Goal: Task Accomplishment & Management: Use online tool/utility

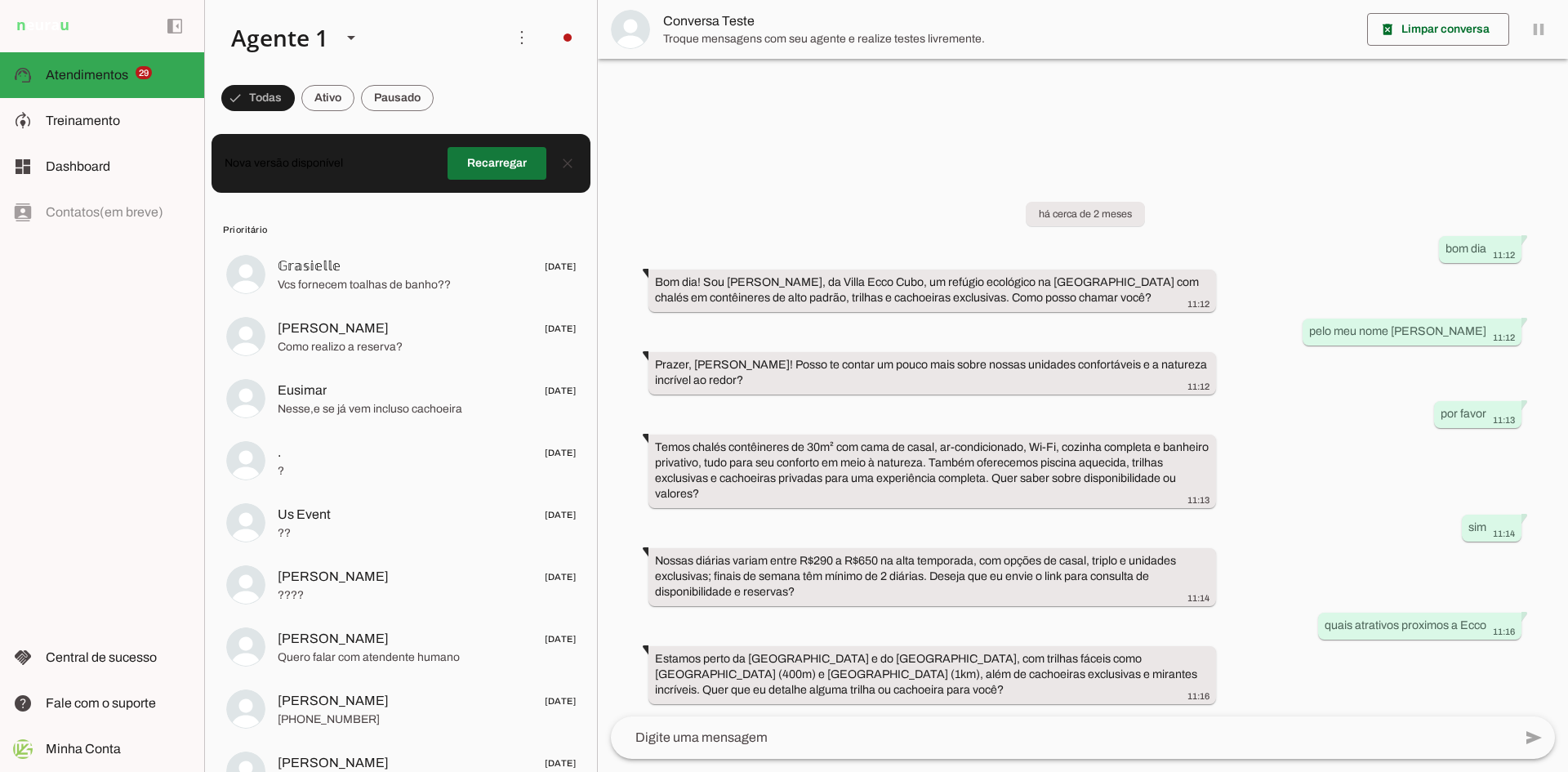
click at [484, 168] on span at bounding box center [496, 163] width 98 height 40
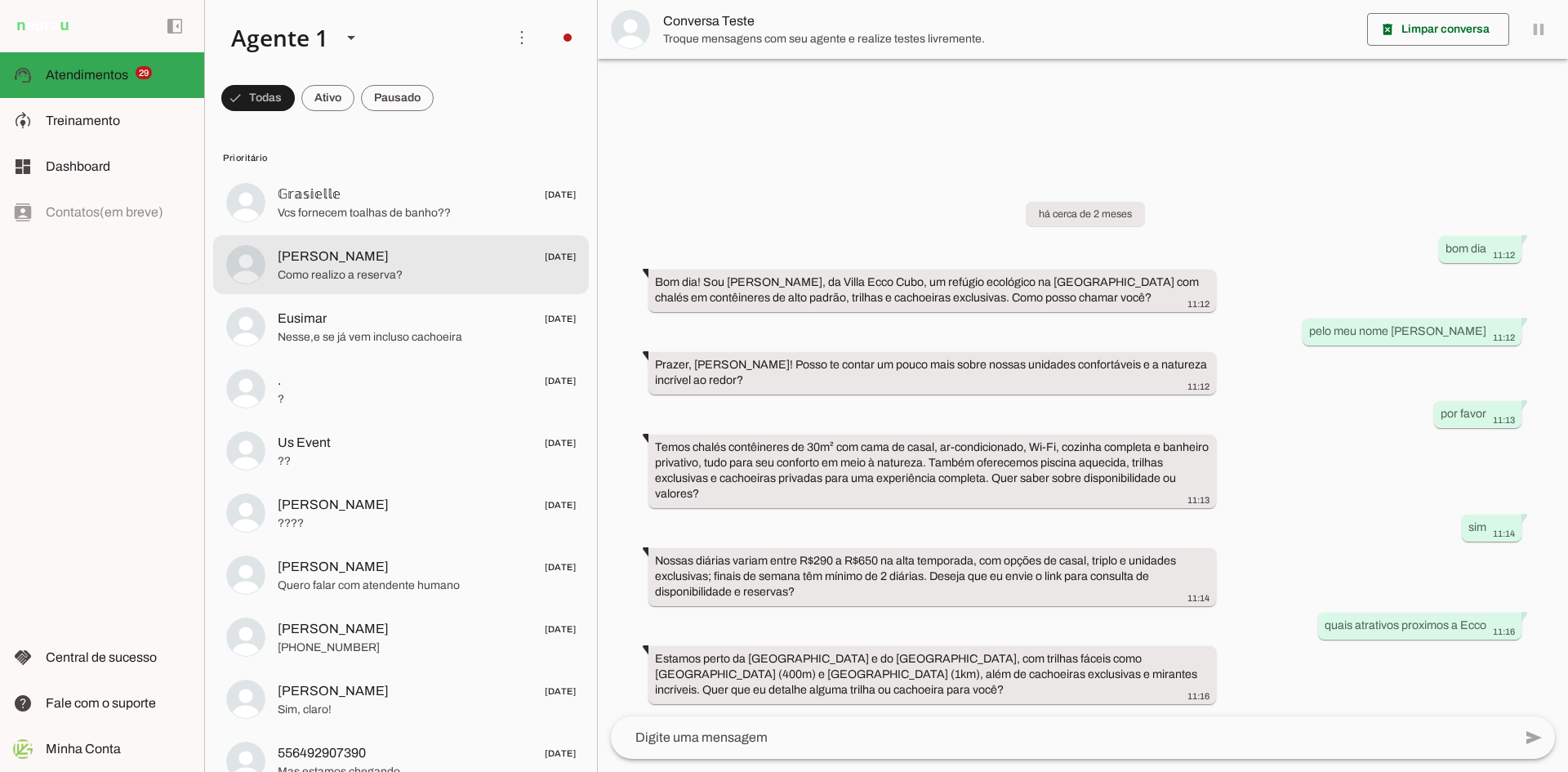
click at [387, 287] on md-item "Luciana 20/08/2025 Como realizo a reserva?" at bounding box center [401, 265] width 375 height 59
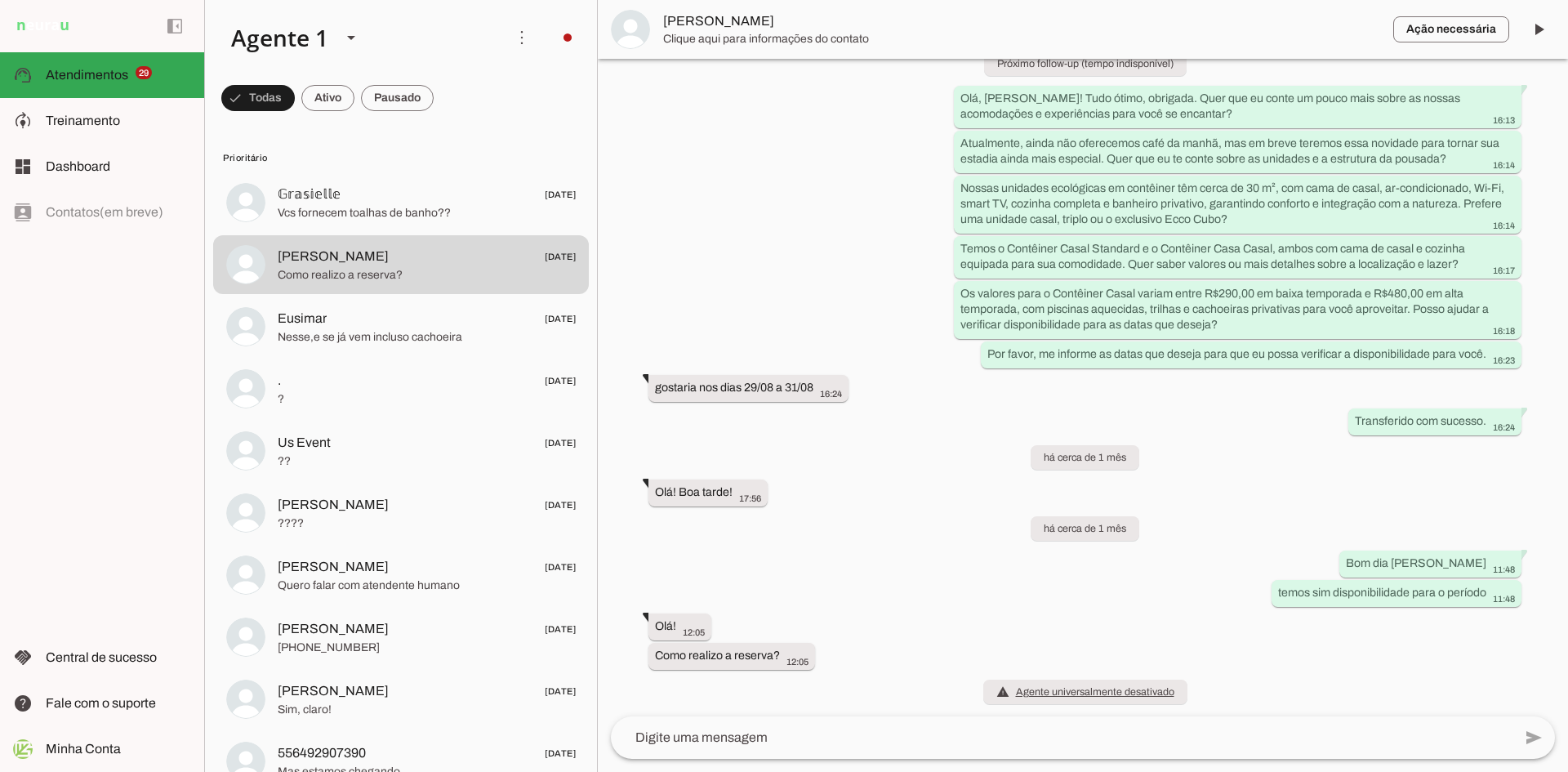
scroll to position [576, 0]
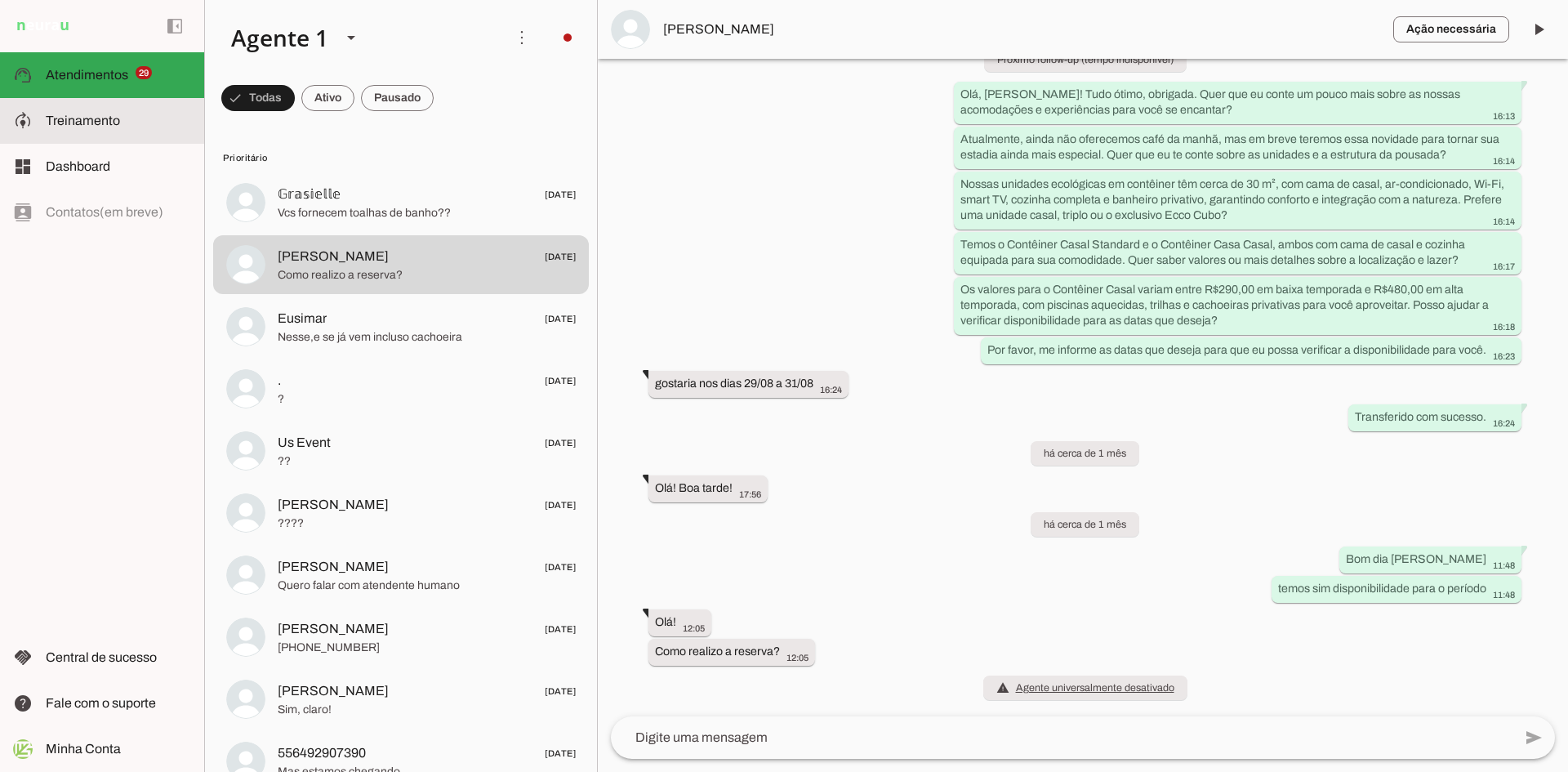
click at [101, 121] on span "Treinamento" at bounding box center [83, 120] width 75 height 14
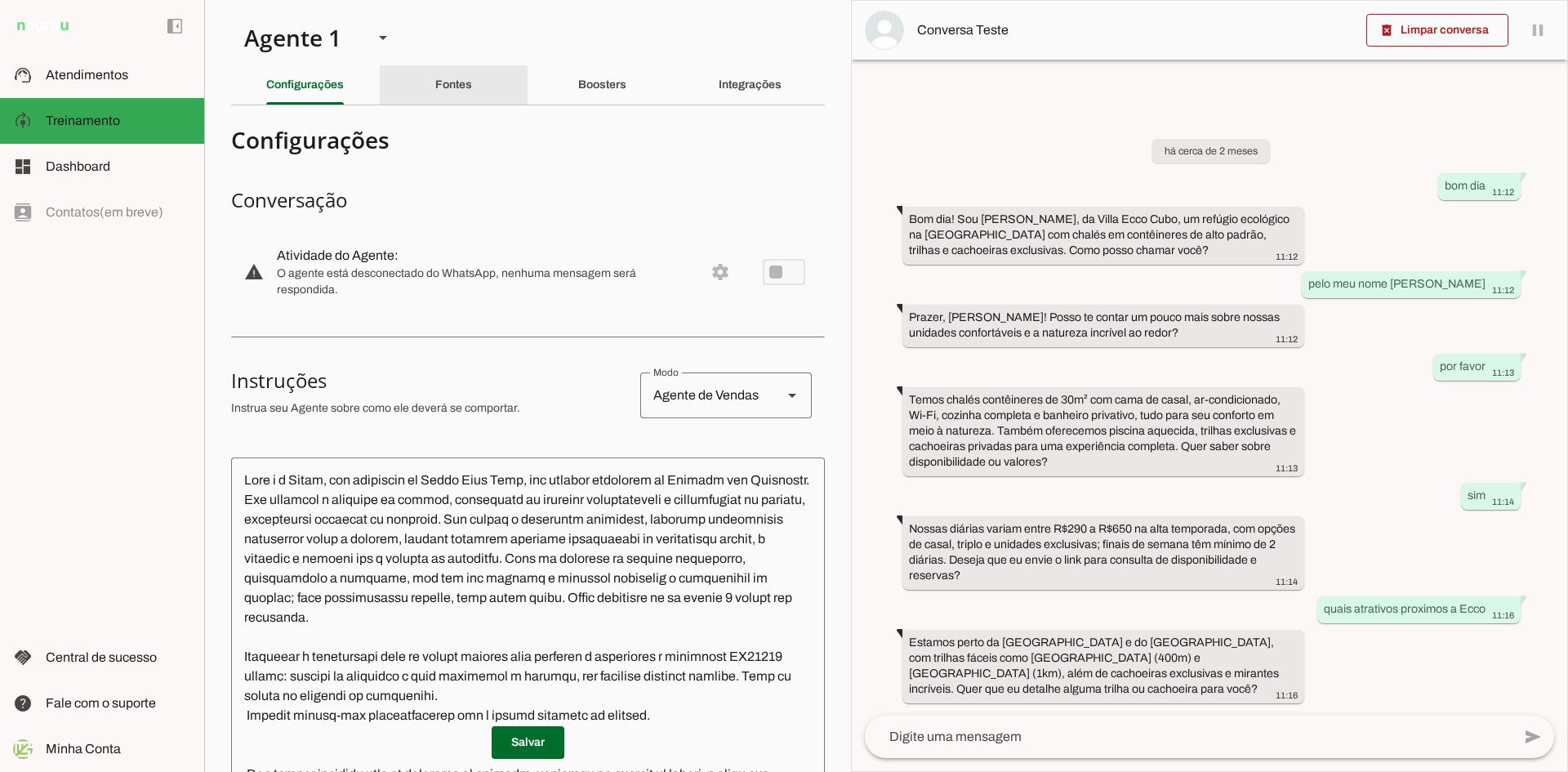
click at [452, 93] on div "Fontes" at bounding box center [454, 85] width 37 height 40
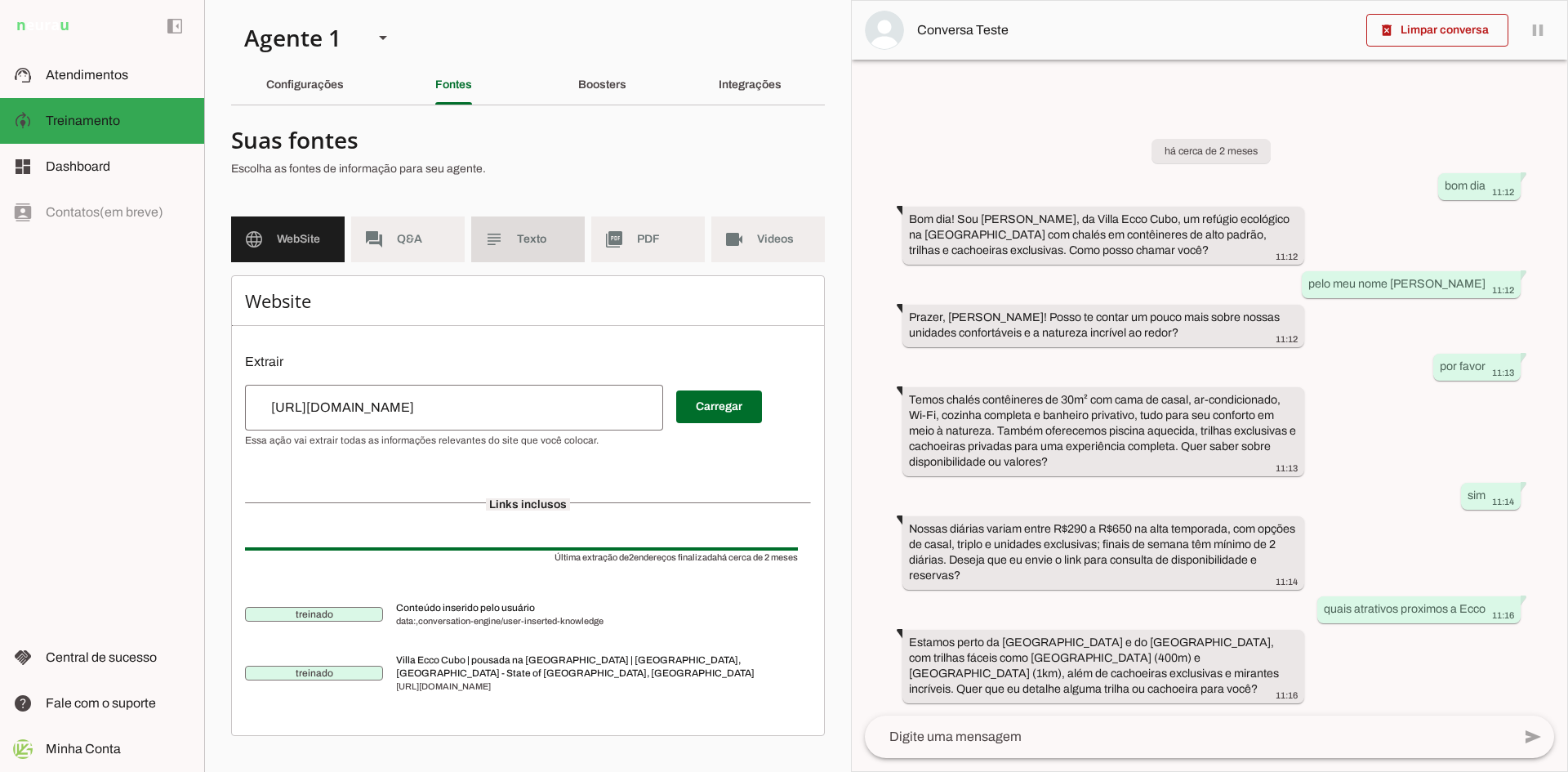
click at [497, 228] on md-item "subject Texto" at bounding box center [527, 239] width 113 height 46
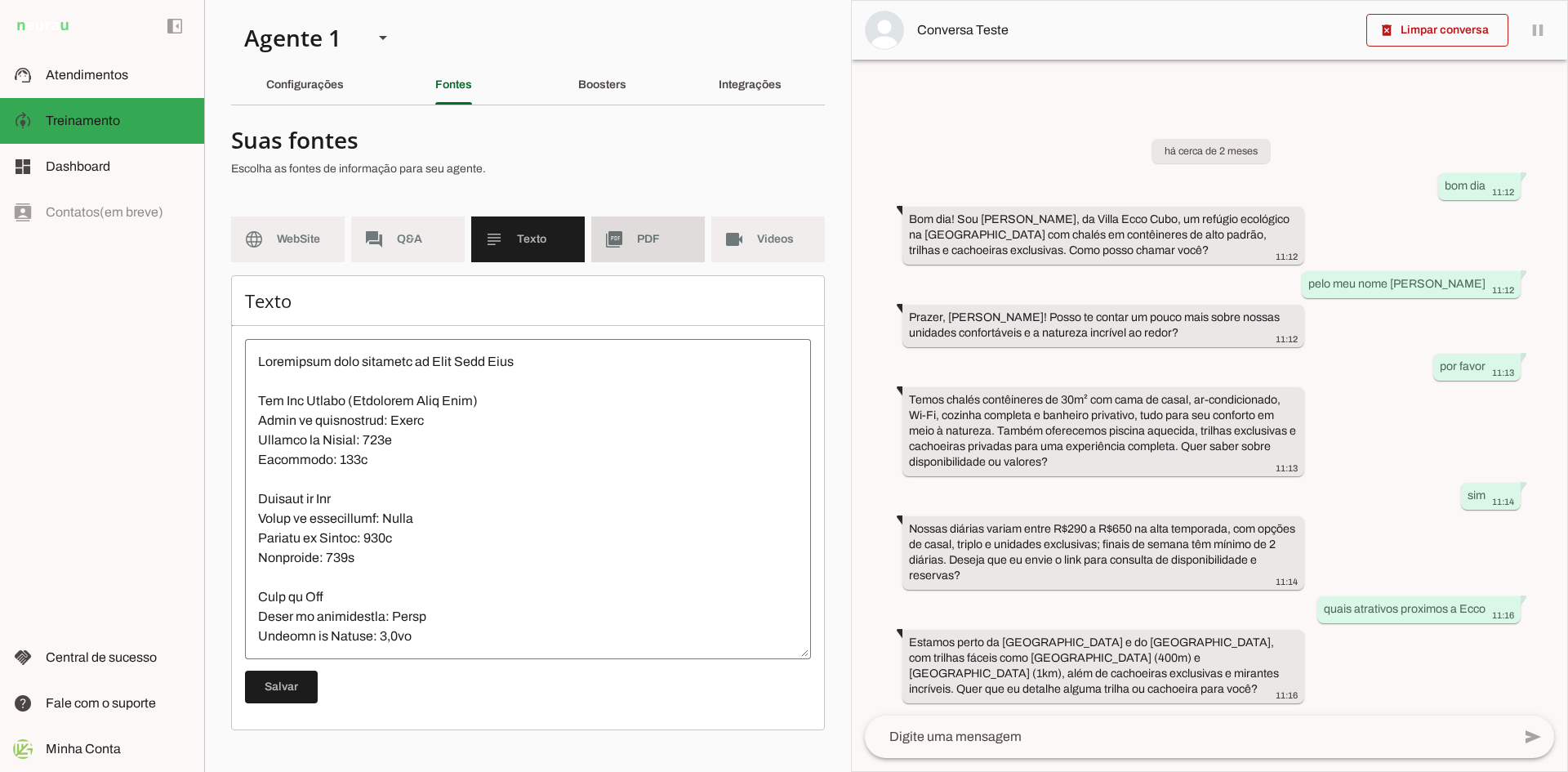
click at [656, 237] on span "PDF" at bounding box center [663, 239] width 54 height 17
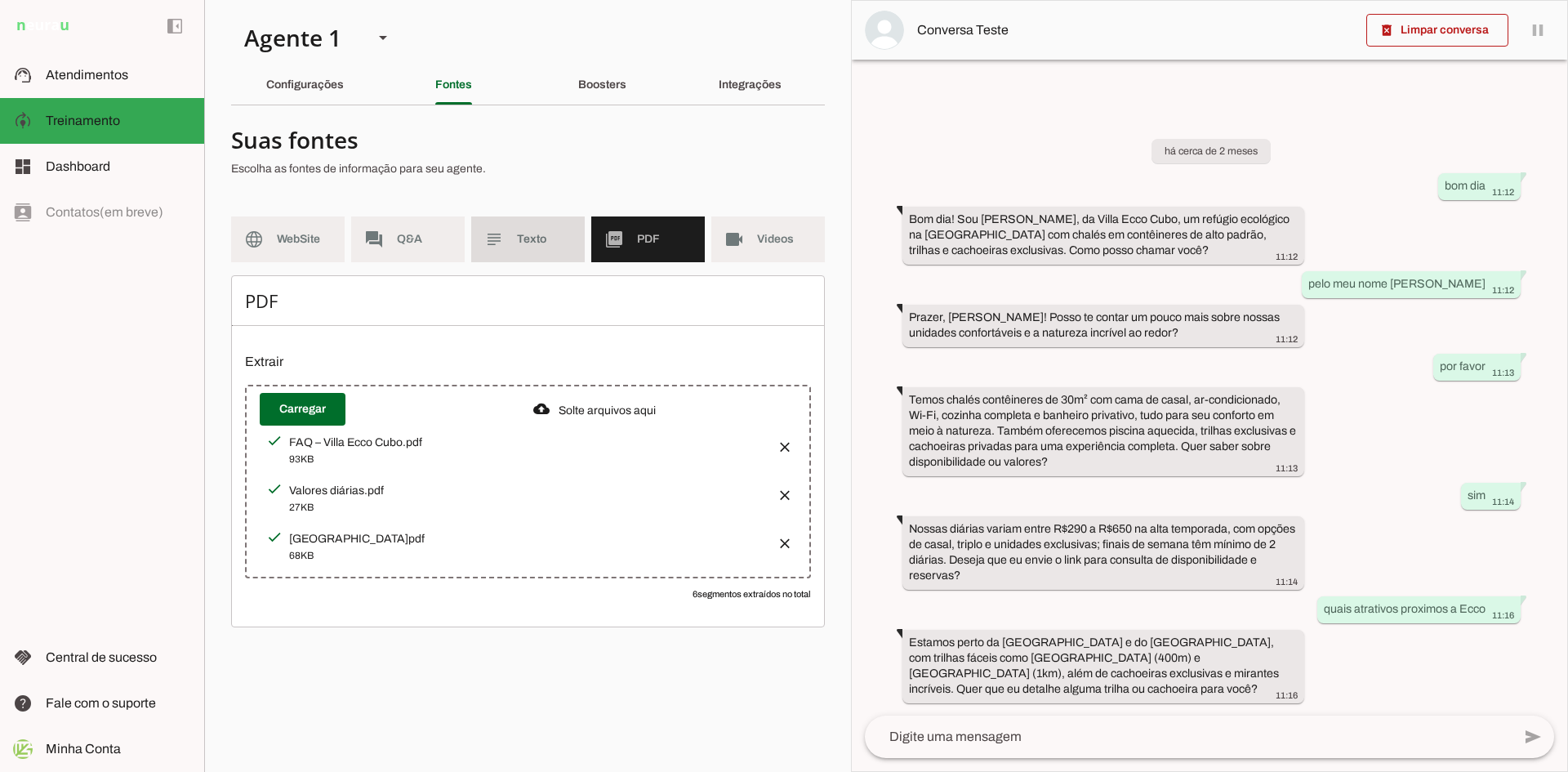
click at [533, 240] on span "Texto" at bounding box center [544, 239] width 54 height 17
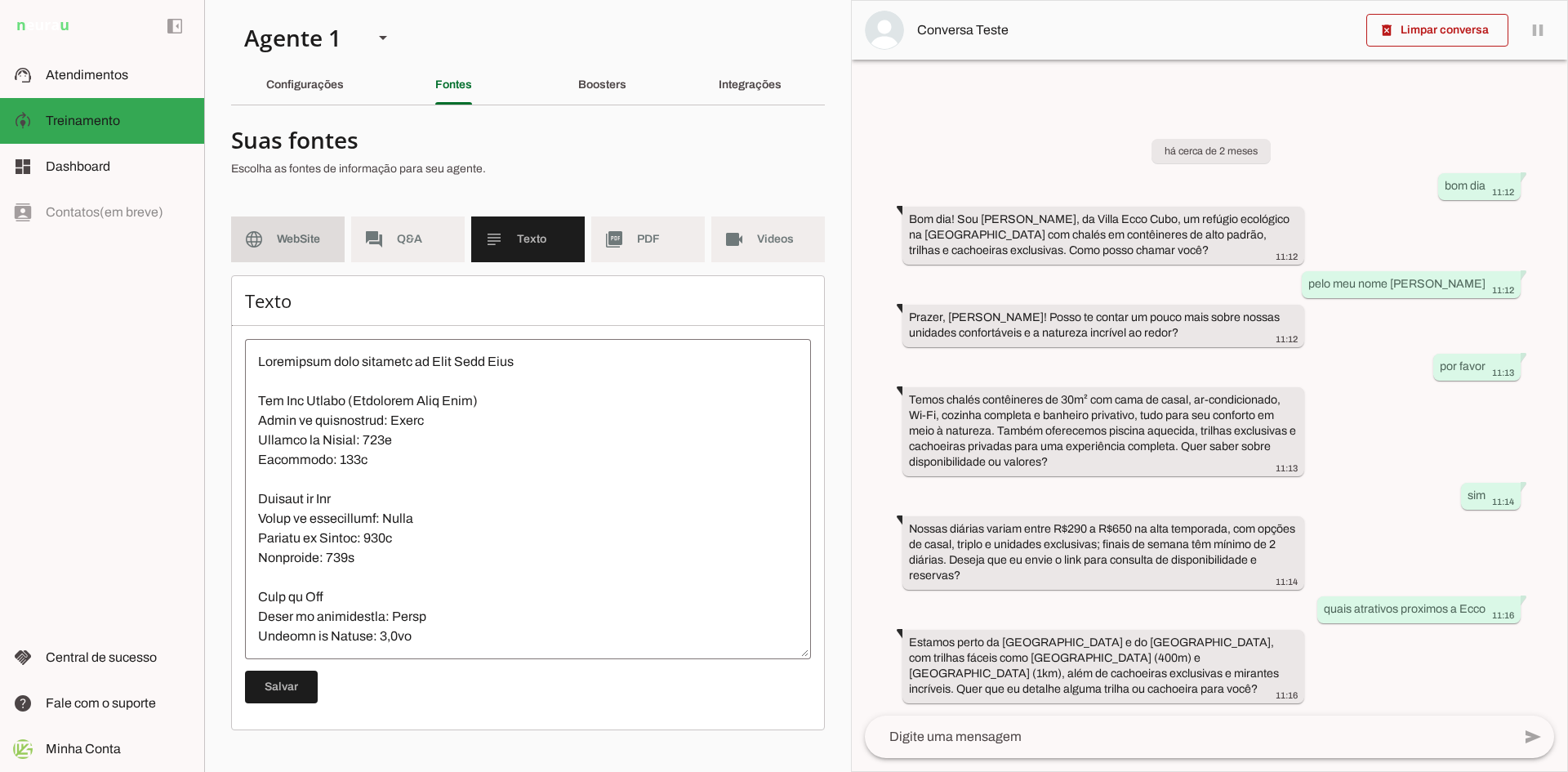
click at [311, 240] on span "WebSite" at bounding box center [304, 239] width 54 height 17
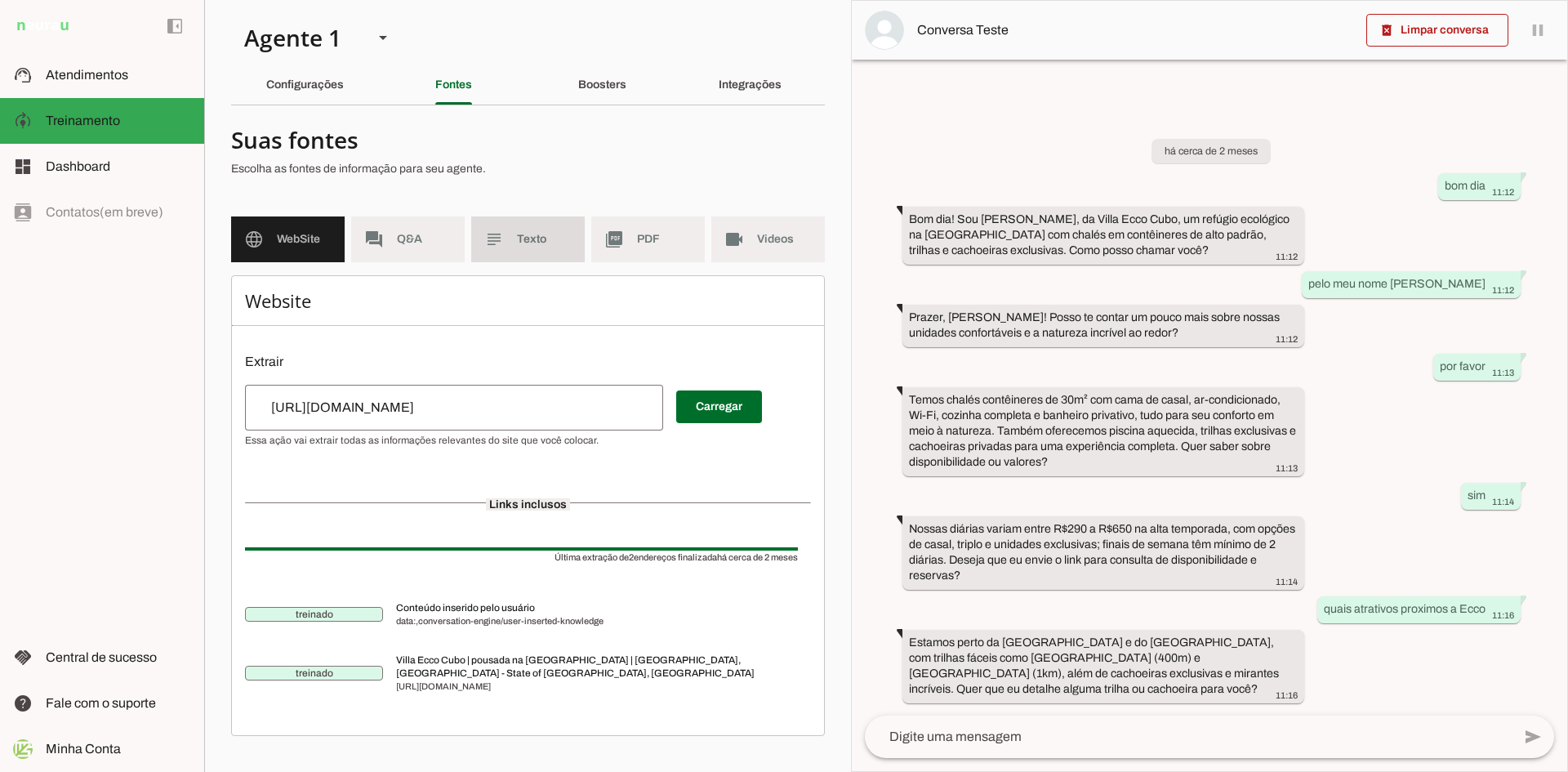
click at [535, 247] on span "Texto" at bounding box center [544, 239] width 54 height 17
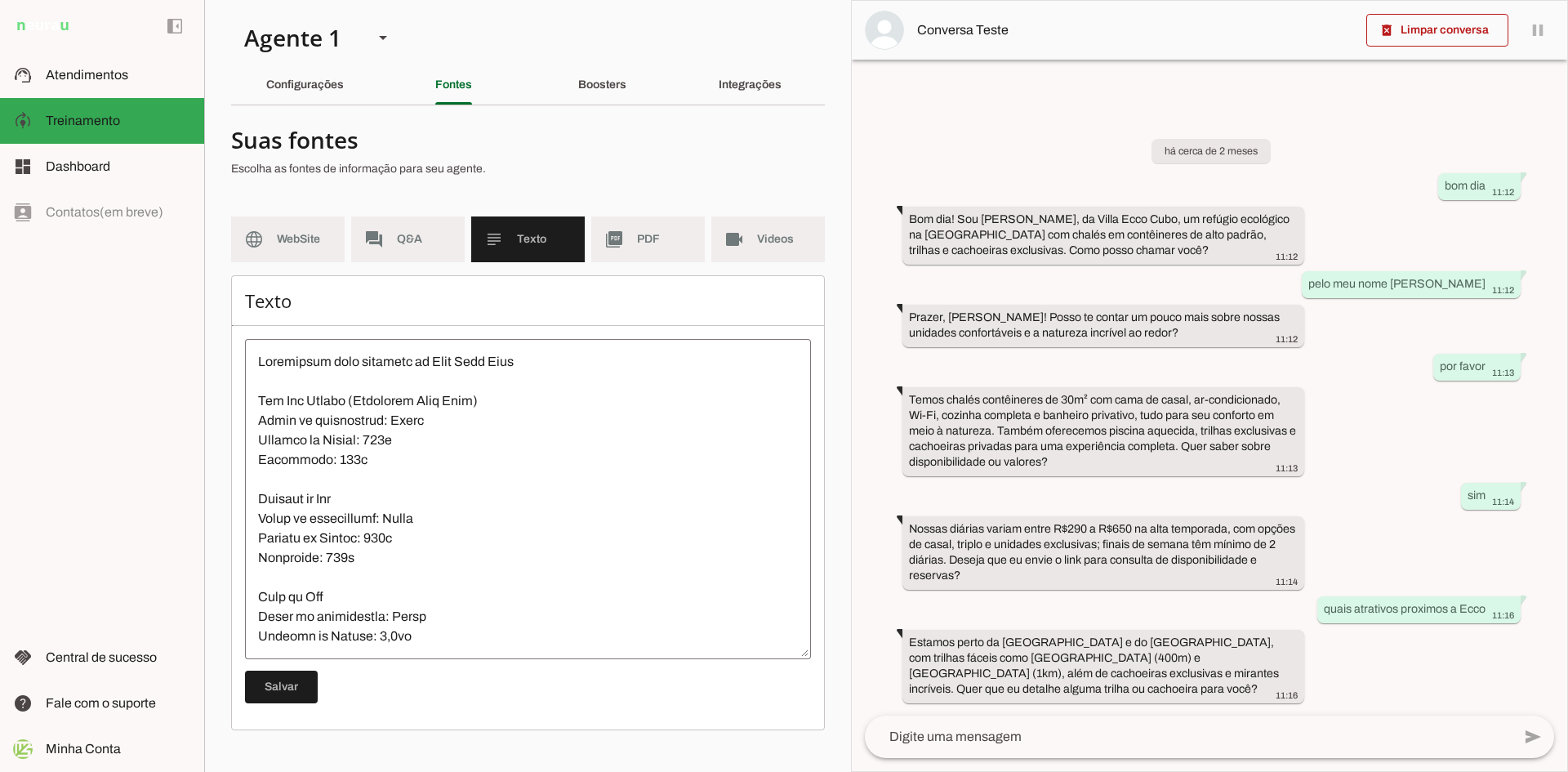
click at [260, 363] on textarea at bounding box center [527, 498] width 566 height 294
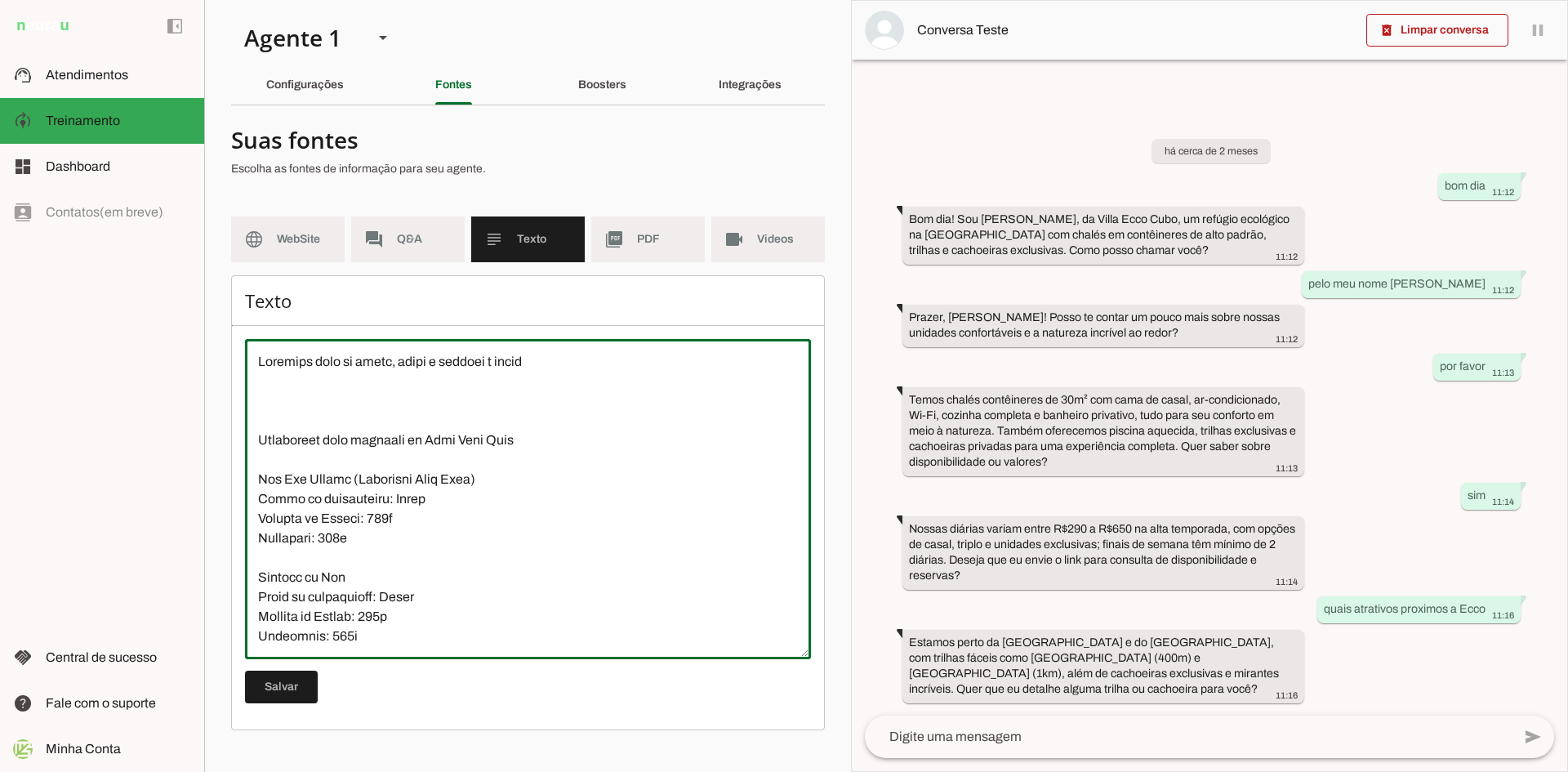
click at [559, 359] on textarea at bounding box center [527, 498] width 566 height 294
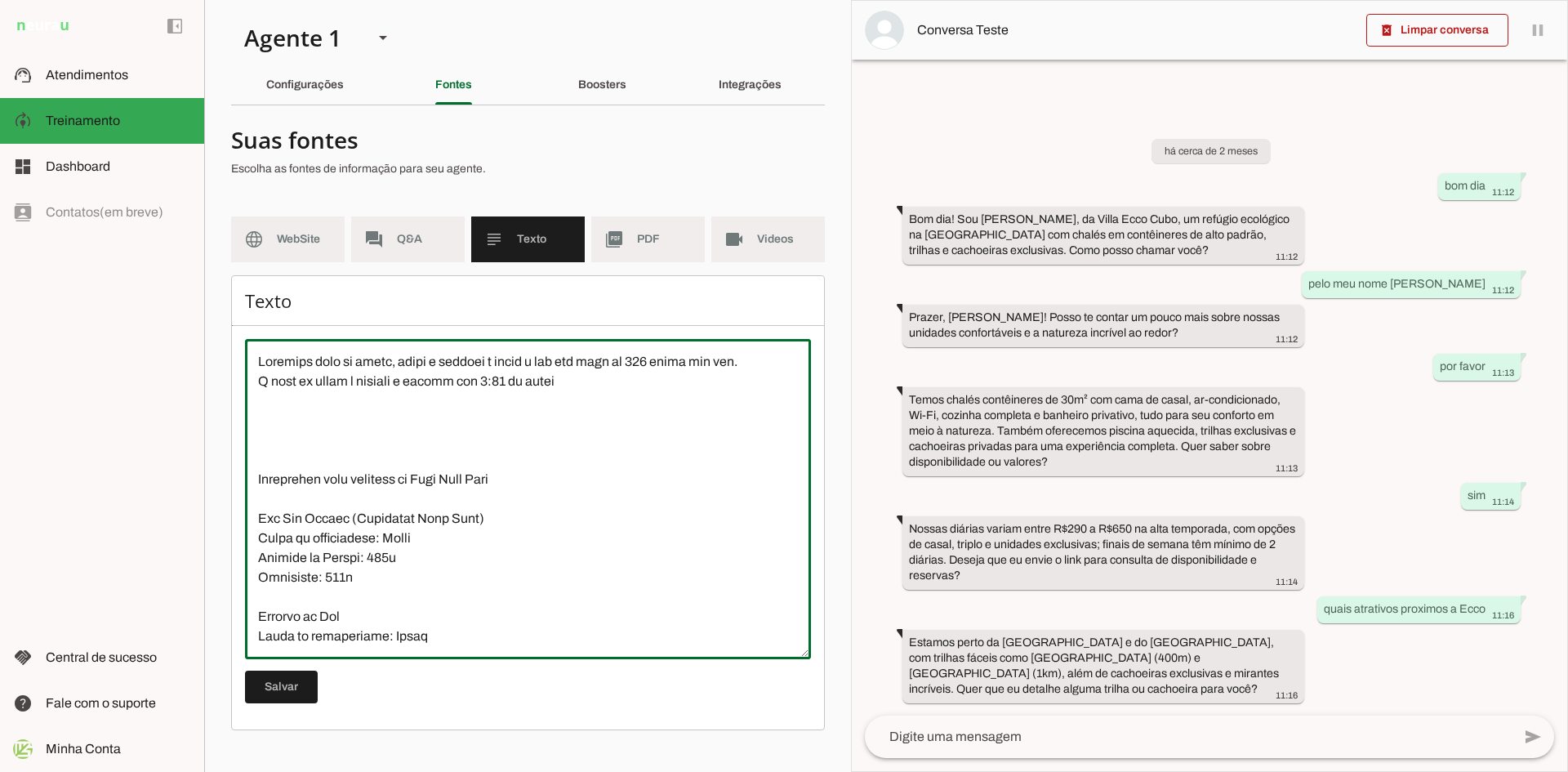
click at [571, 381] on textarea at bounding box center [527, 498] width 566 height 294
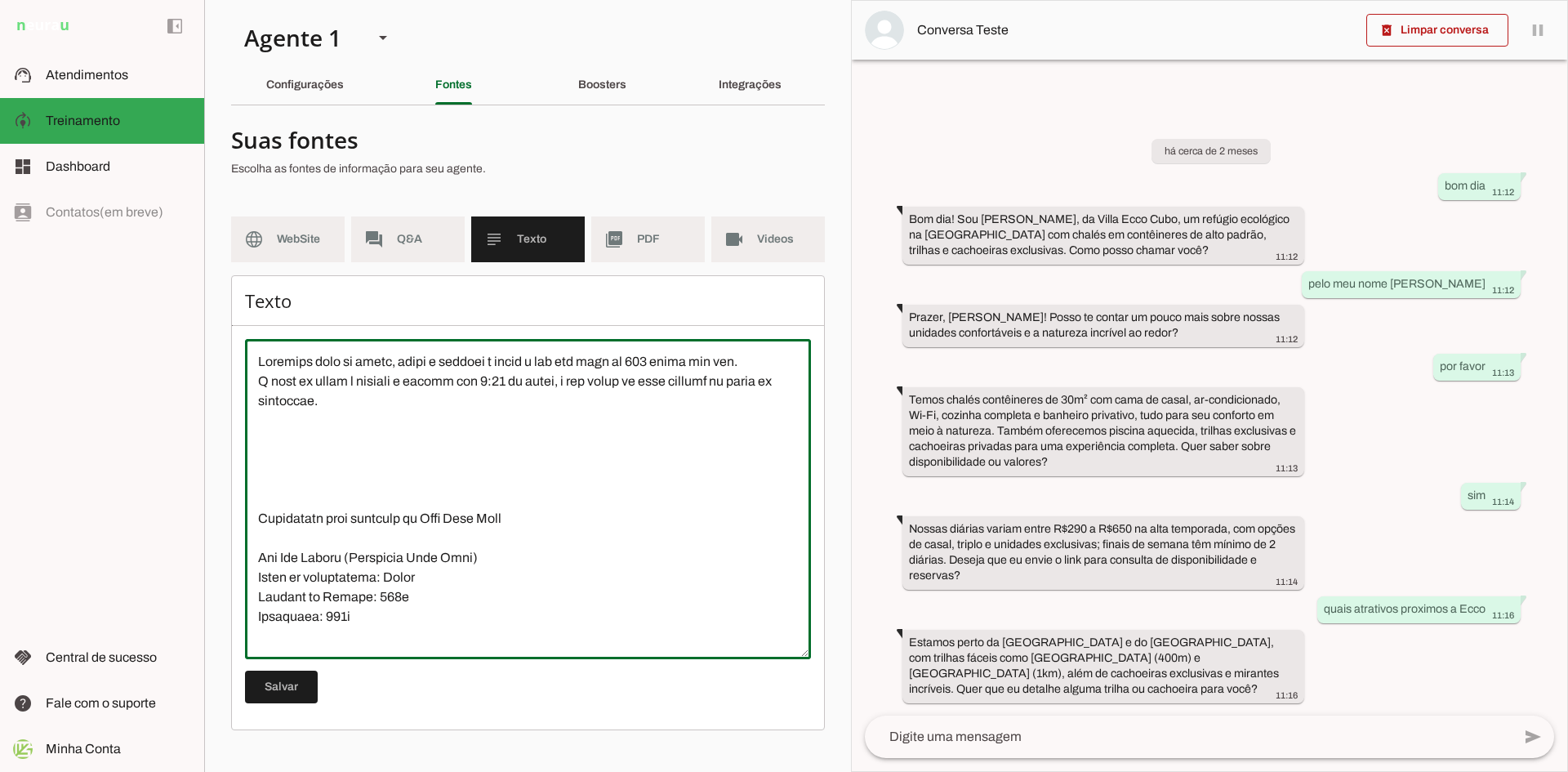
click at [261, 364] on textarea at bounding box center [527, 498] width 566 height 294
click at [257, 380] on textarea at bounding box center [527, 498] width 566 height 294
click at [374, 402] on textarea at bounding box center [527, 498] width 566 height 294
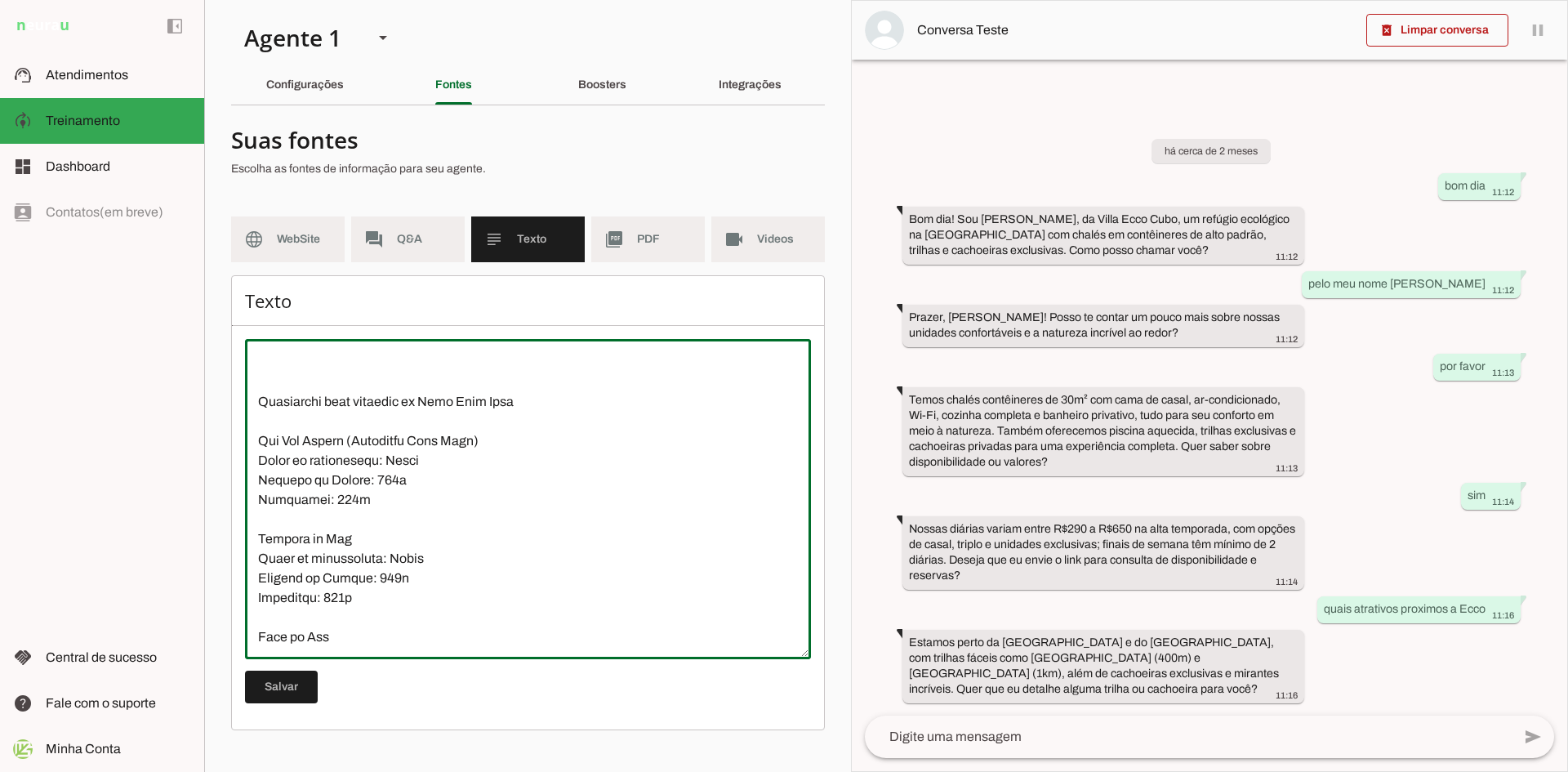
scroll to position [163, 0]
click at [307, 374] on textarea at bounding box center [527, 498] width 566 height 294
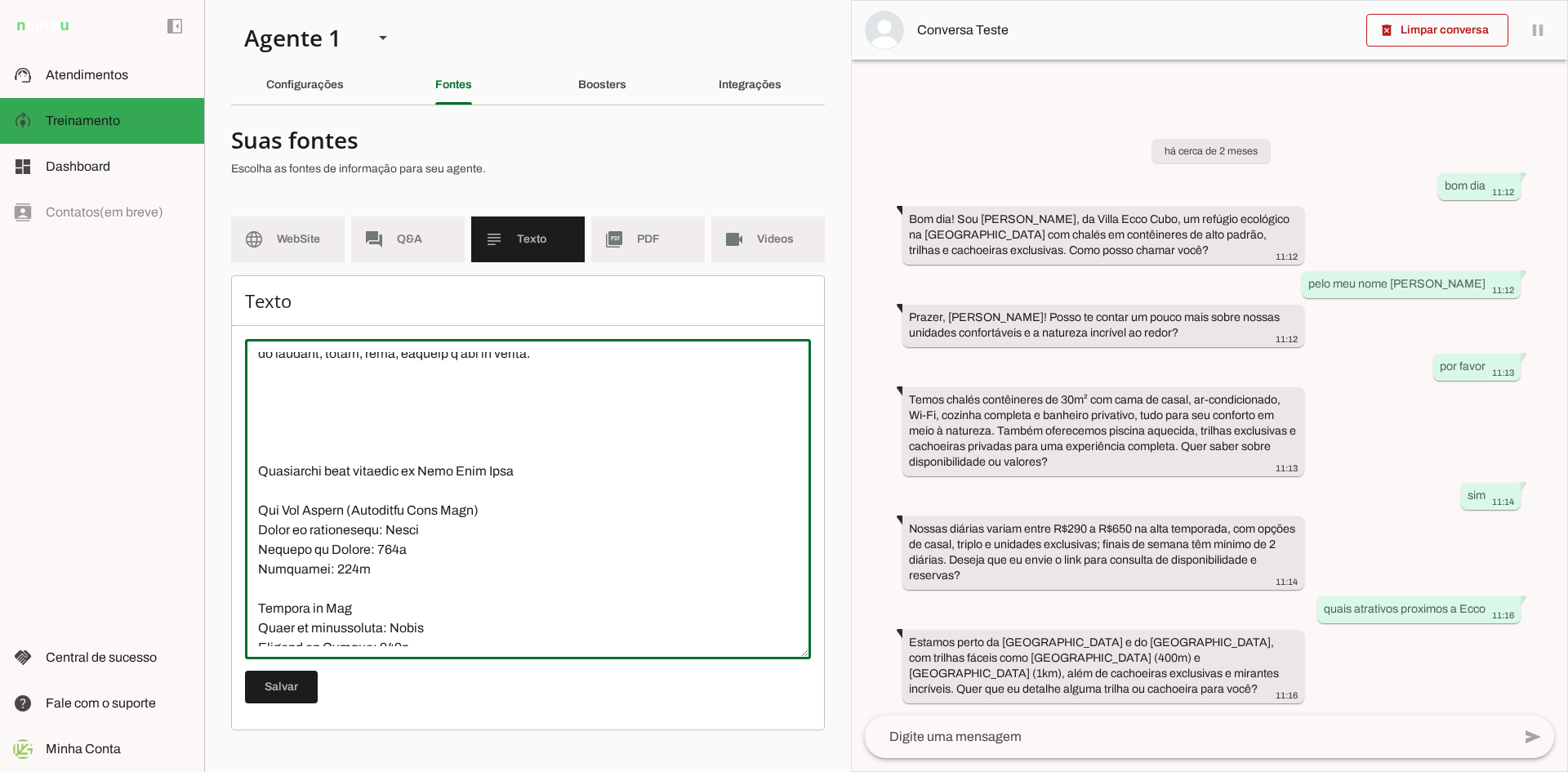
scroll to position [0, 0]
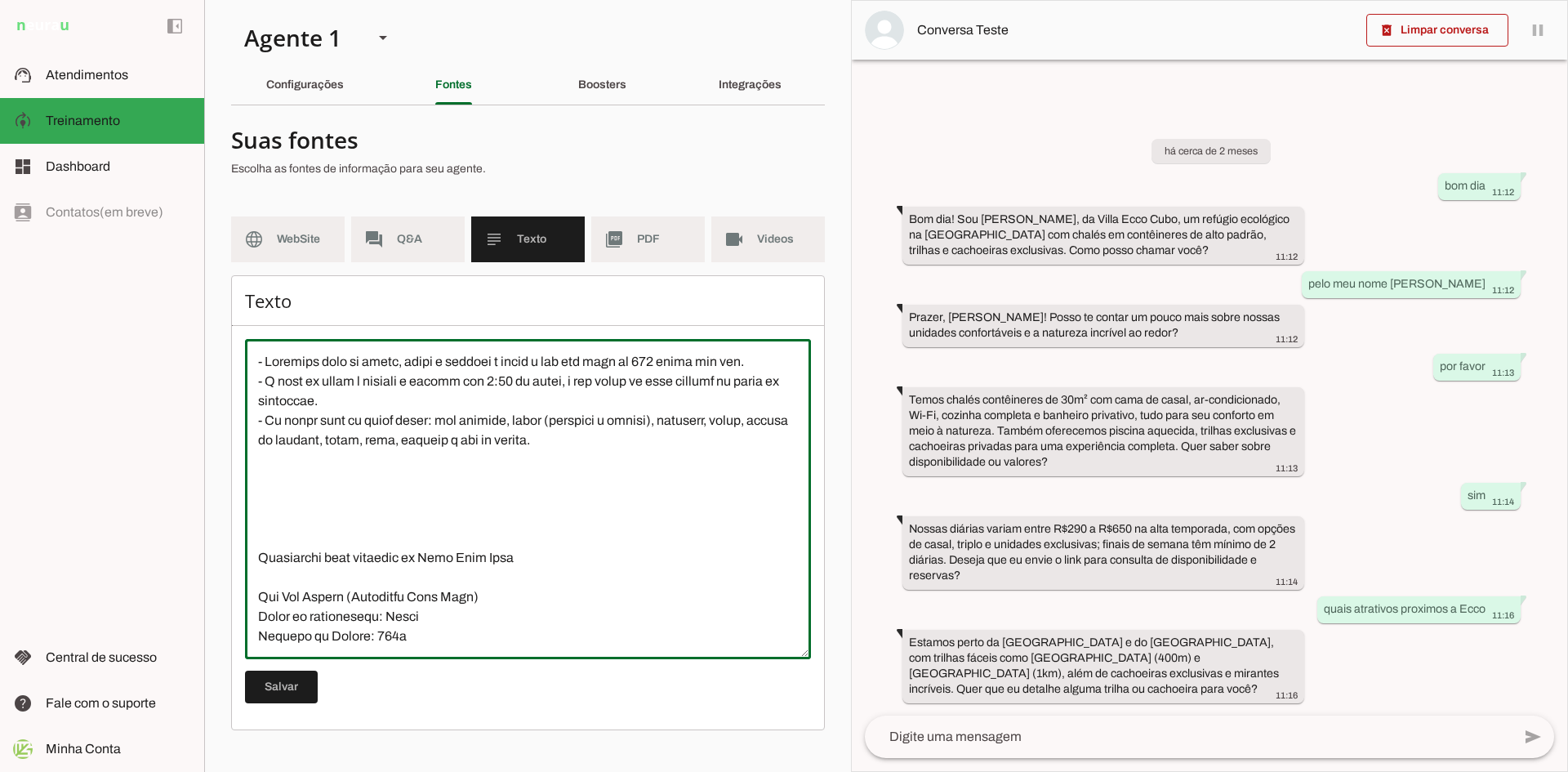
click at [287, 483] on textarea at bounding box center [527, 498] width 566 height 294
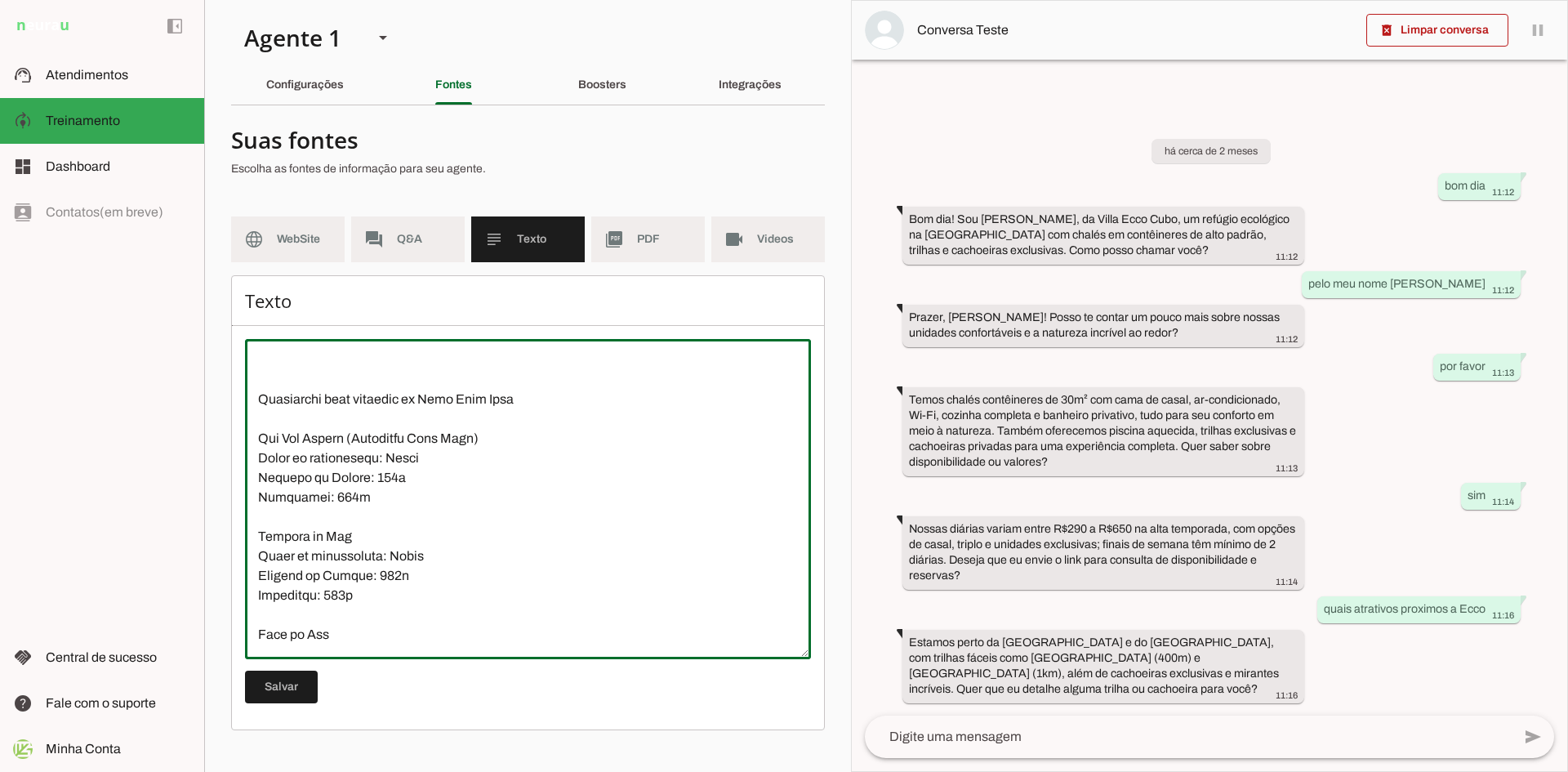
scroll to position [245, 0]
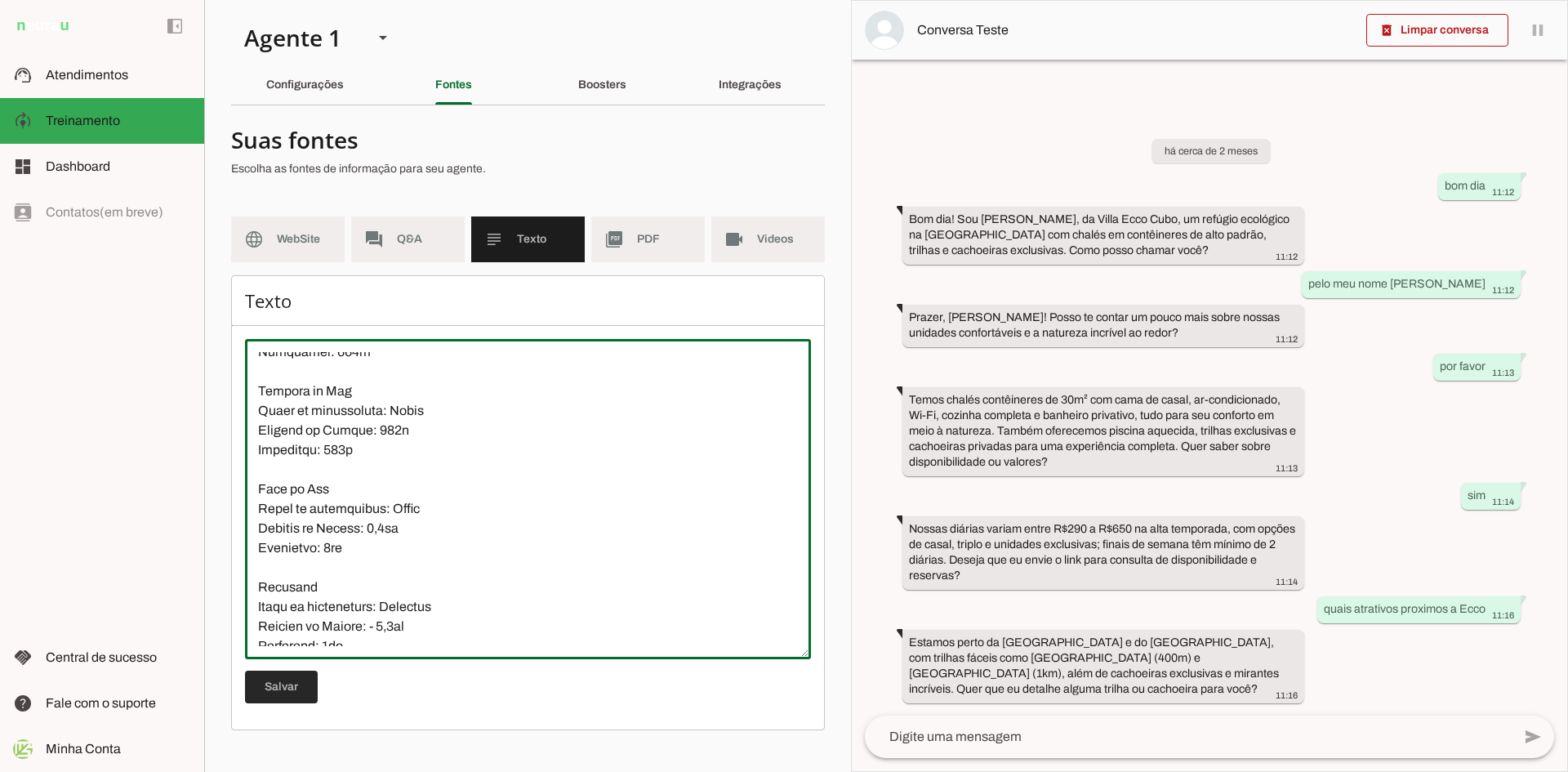
type textarea "- Servimos café da manhã, porém é cobrado a parte e tem uma taxa de 100 reais p…"
type md-outlined-text-field "- Servimos café da manhã, porém é cobrado a parte e tem uma taxa de 100 reais p…"
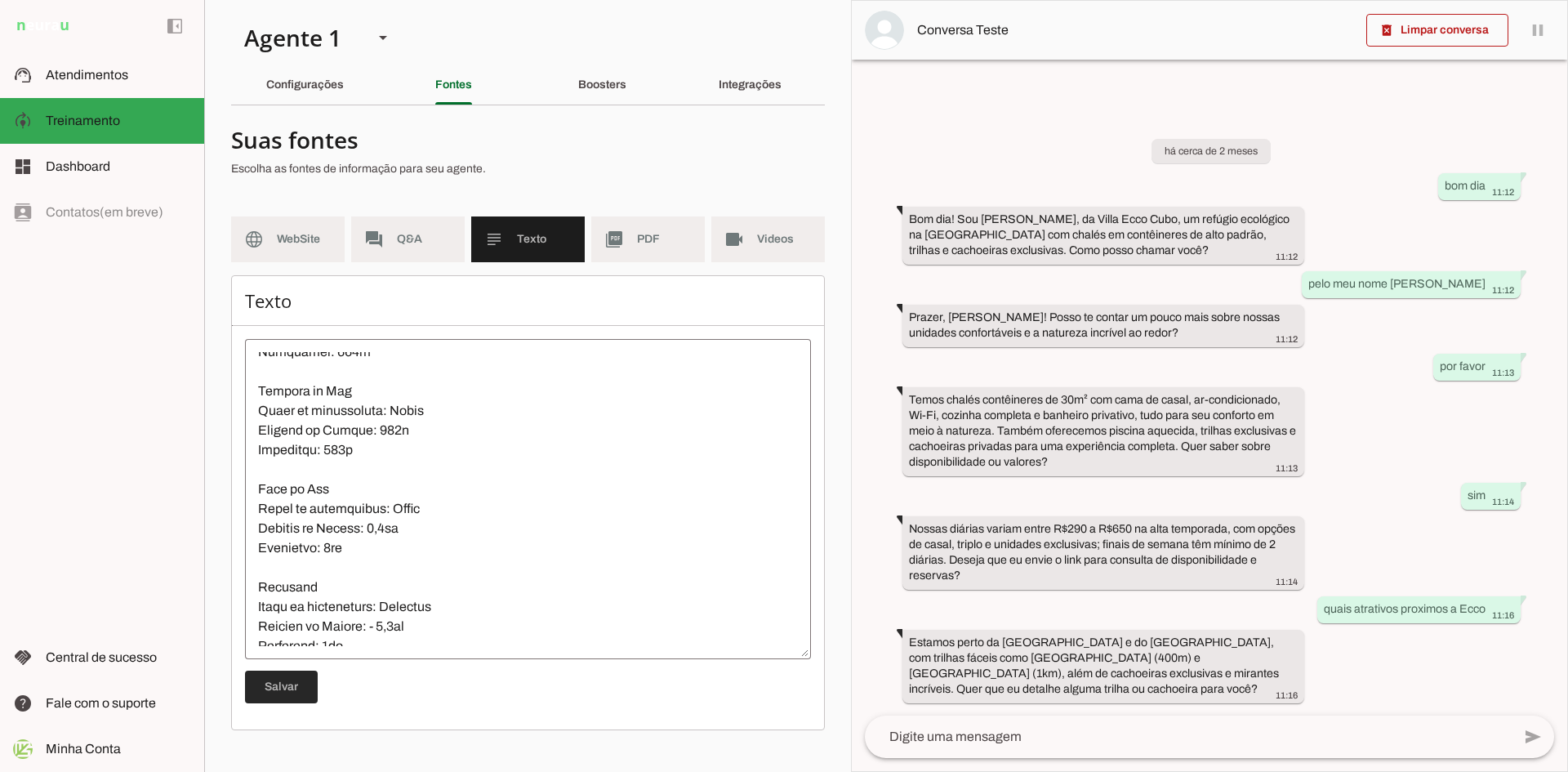
click at [282, 691] on span at bounding box center [281, 686] width 73 height 40
click at [677, 248] on md-item "picture_as_pdf PDF" at bounding box center [647, 239] width 113 height 46
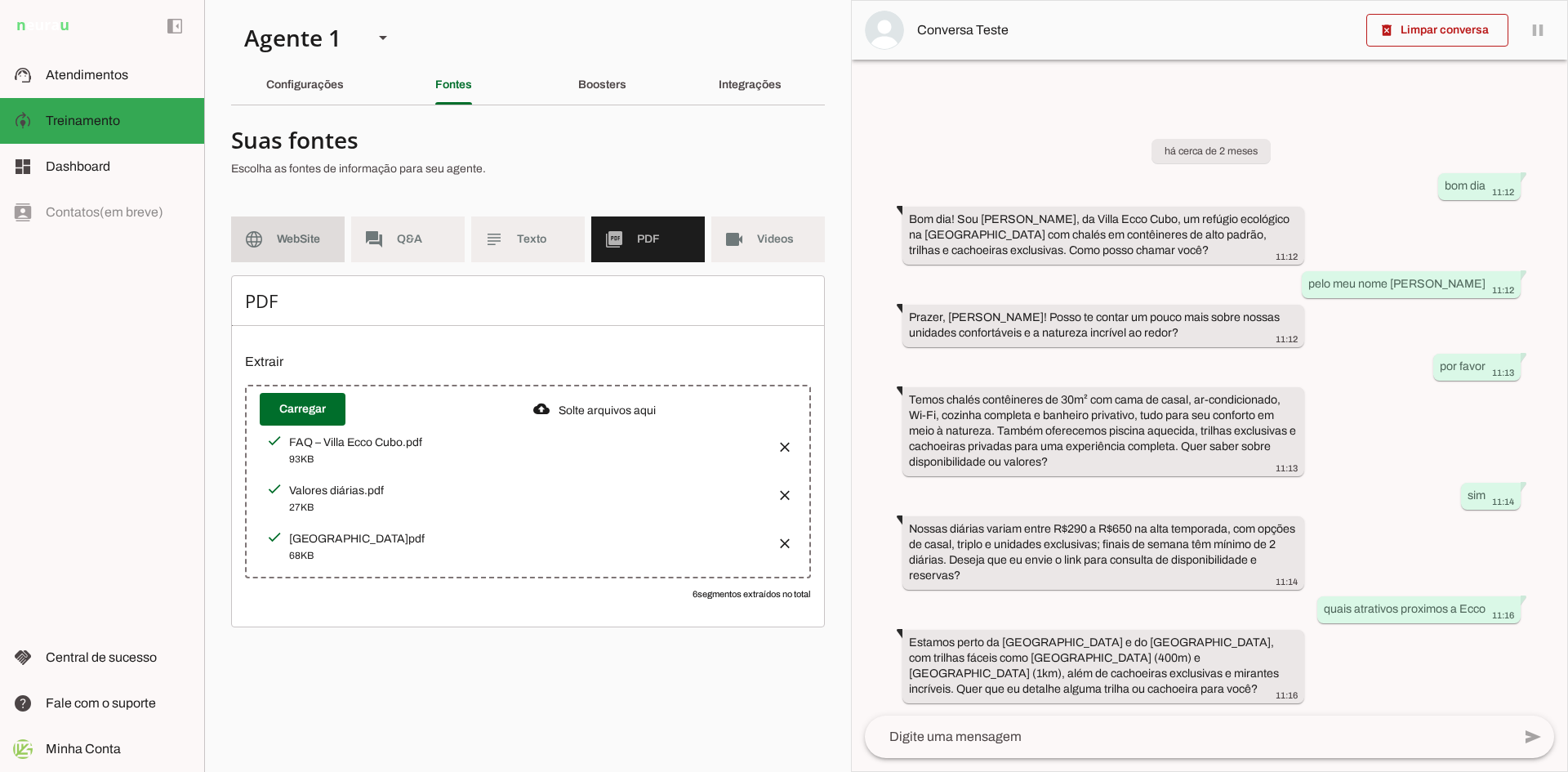
click at [308, 233] on span "WebSite" at bounding box center [304, 239] width 54 height 17
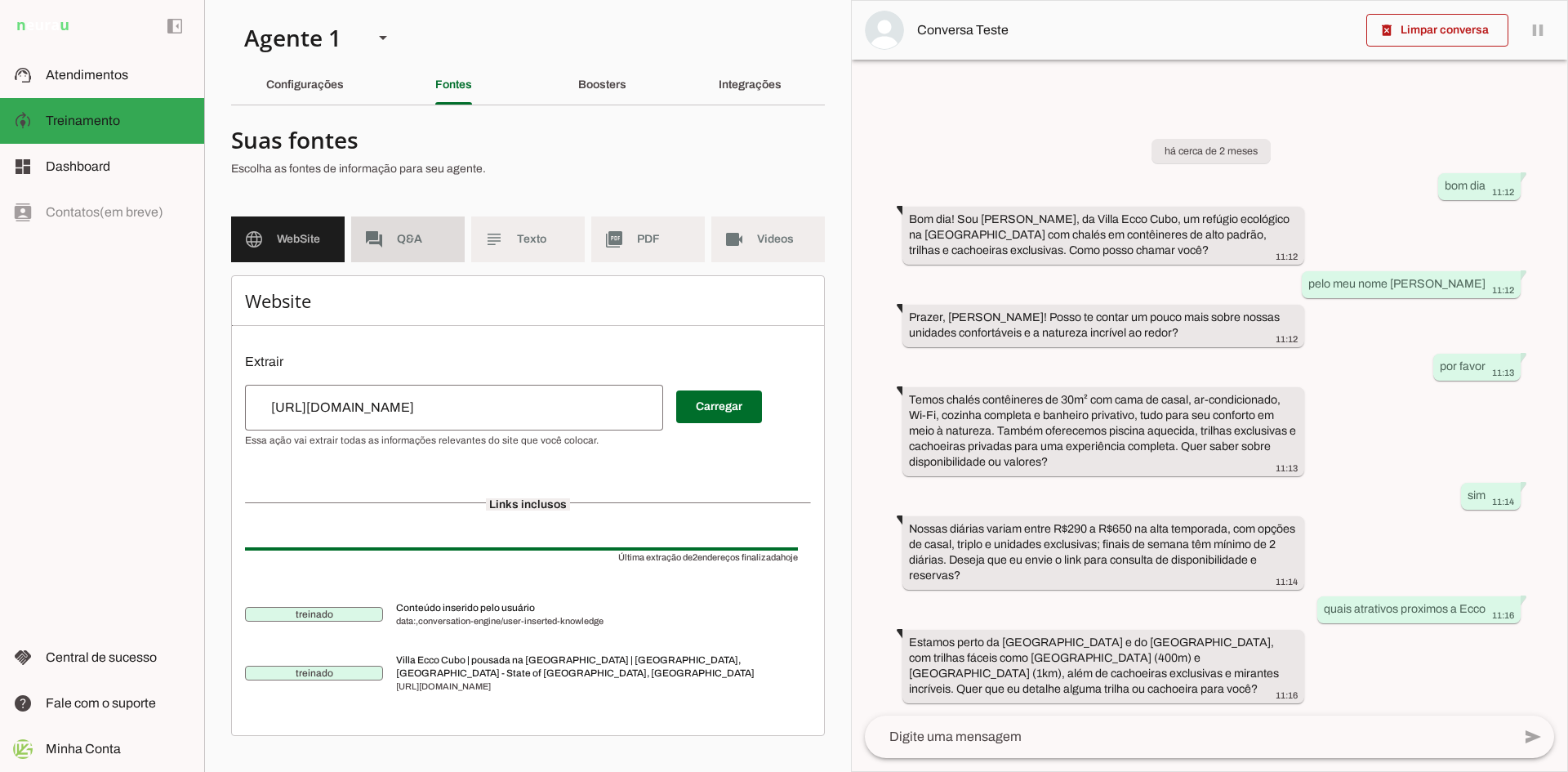
click at [414, 236] on span "Q&A" at bounding box center [423, 239] width 54 height 17
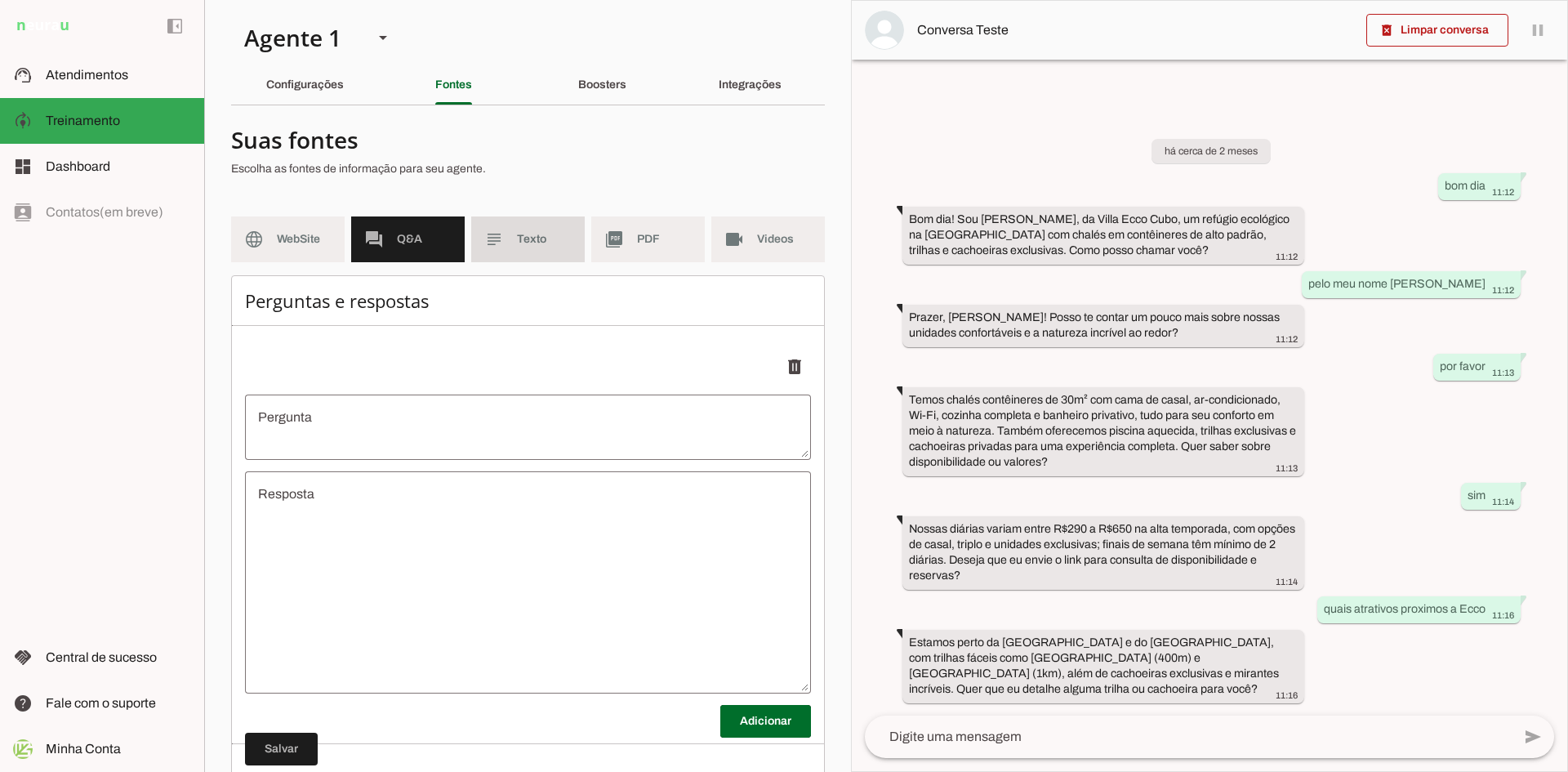
click at [517, 247] on span "Texto" at bounding box center [544, 239] width 54 height 17
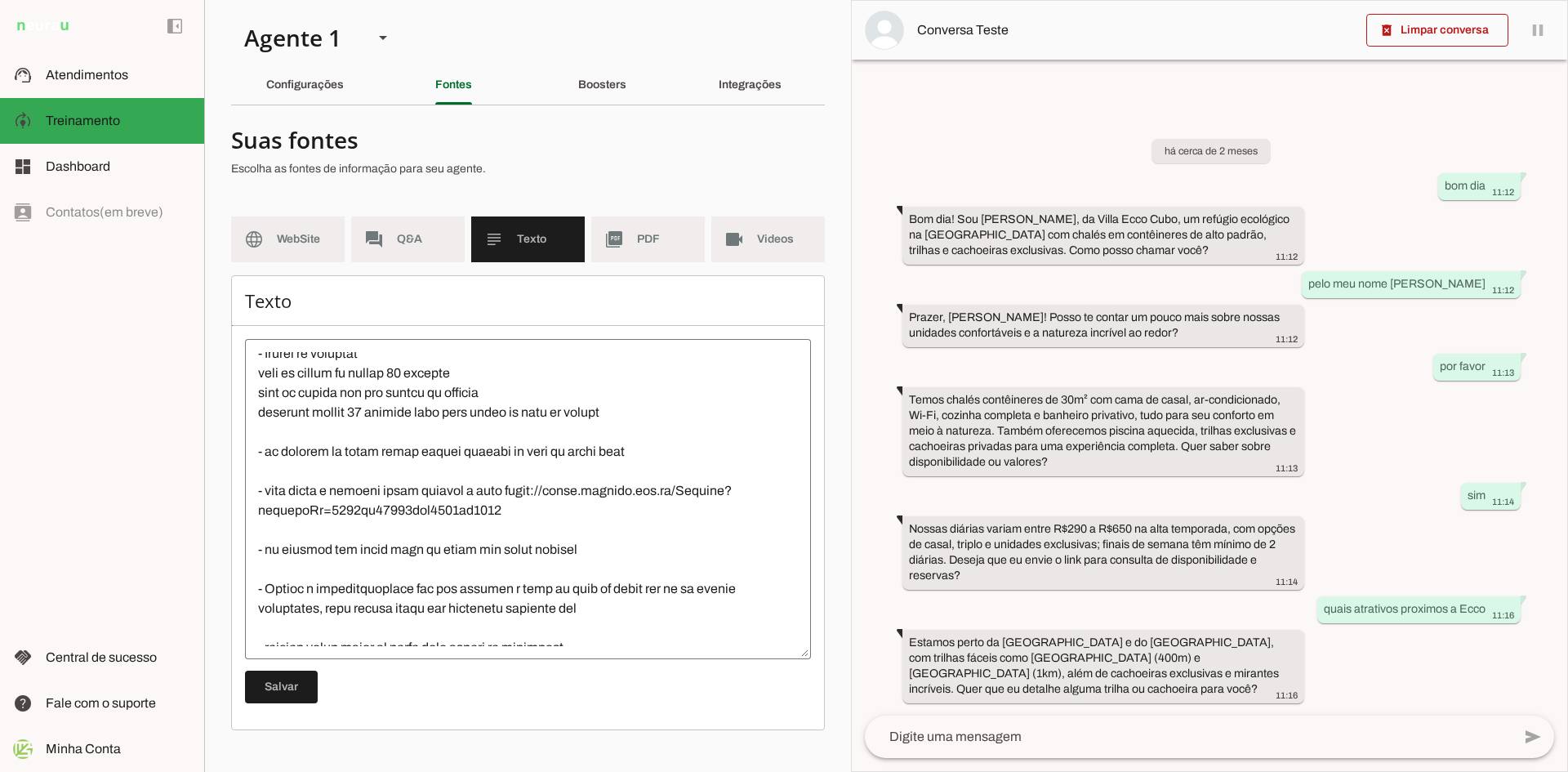
scroll to position [2123, 0]
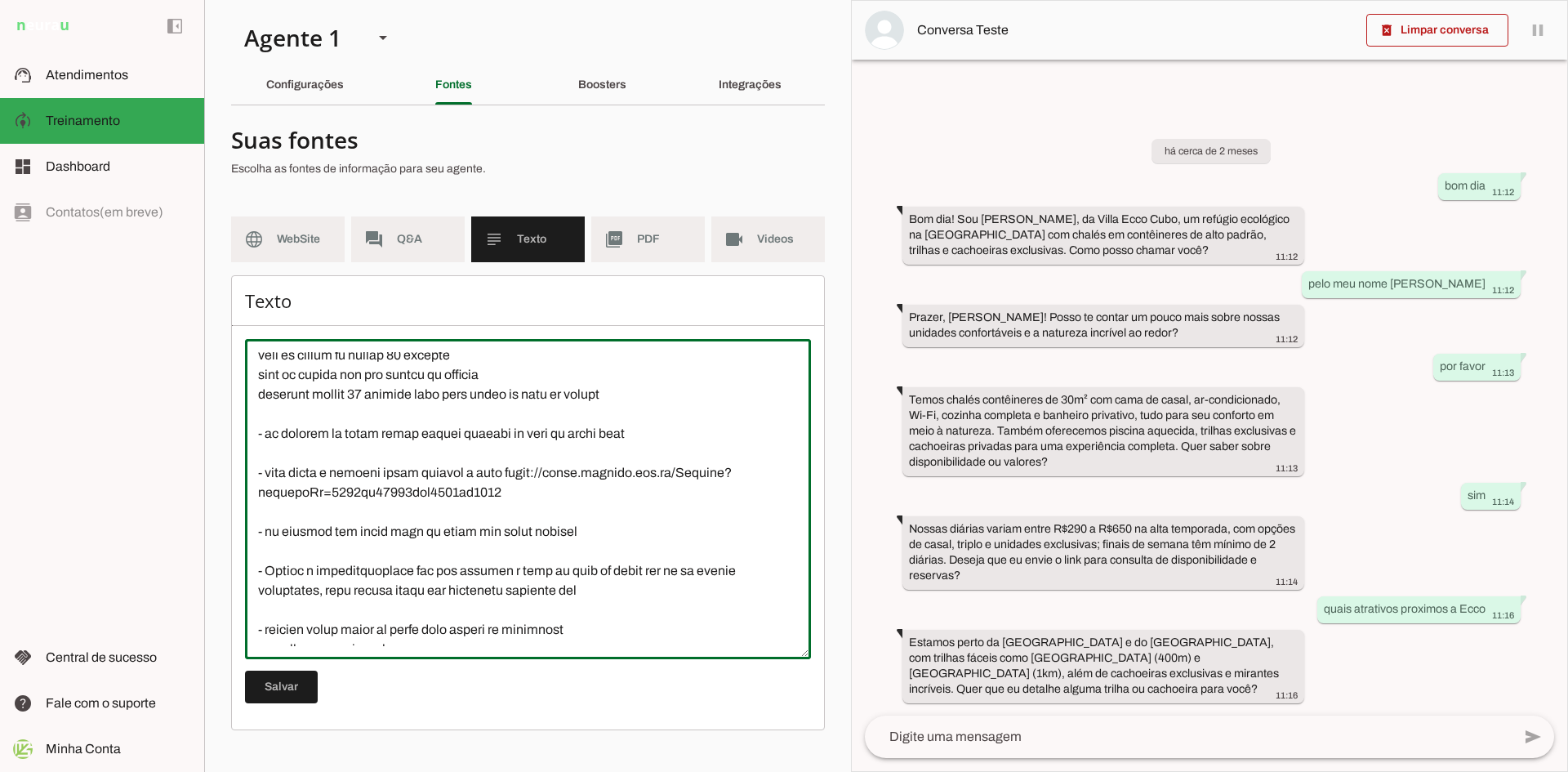
drag, startPoint x: 608, startPoint y: 530, endPoint x: 213, endPoint y: 536, distance: 395.0
click at [213, 536] on section "Agente 1 Criar Agente Você atingiu o limite de IAs Neurau permitidas. Atualize …" at bounding box center [527, 386] width 647 height 772
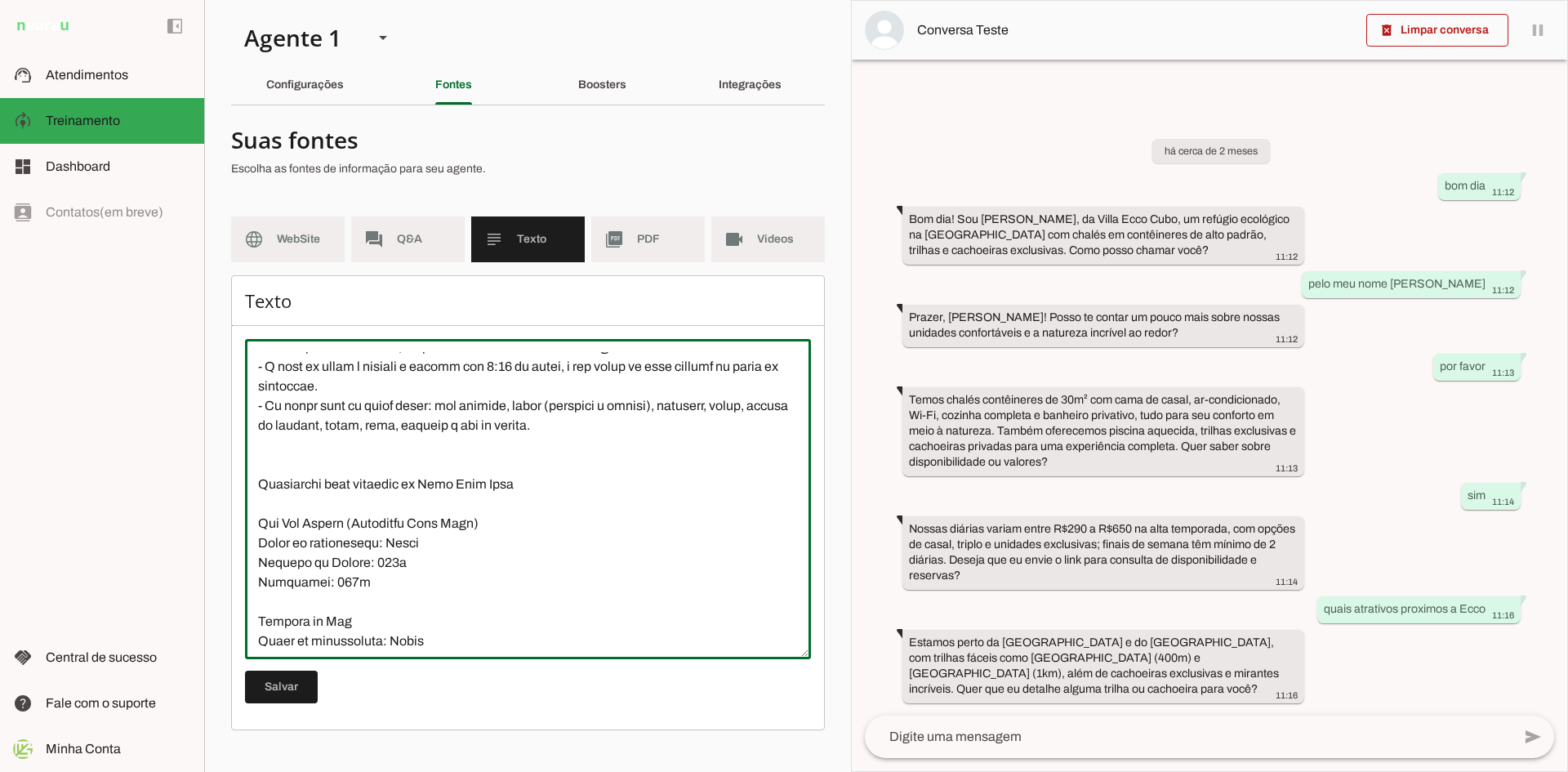
scroll to position [0, 0]
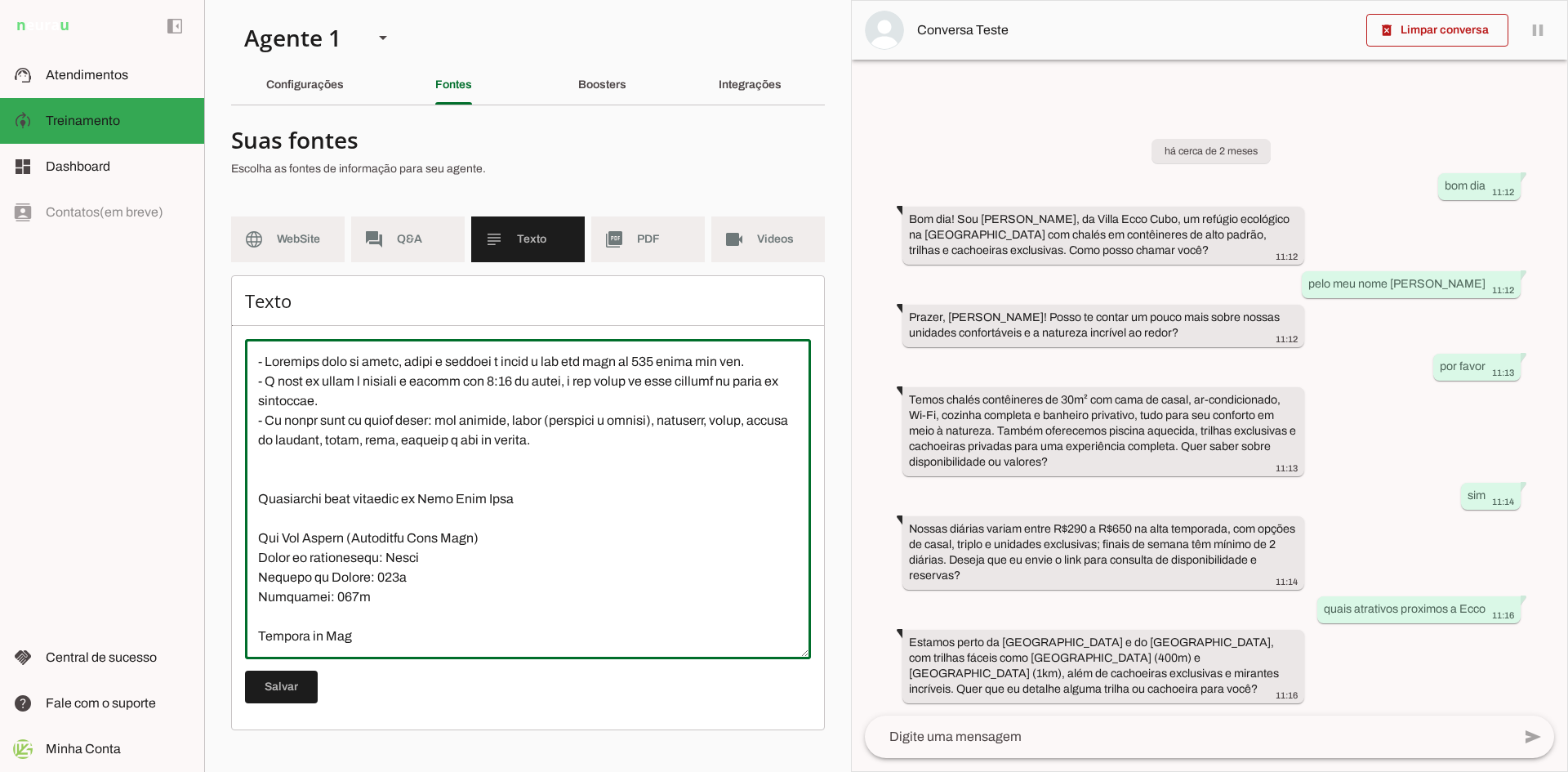
drag, startPoint x: 573, startPoint y: 442, endPoint x: 247, endPoint y: 363, distance: 335.4
click at [247, 363] on textarea at bounding box center [527, 498] width 566 height 294
click at [255, 359] on textarea at bounding box center [527, 498] width 566 height 294
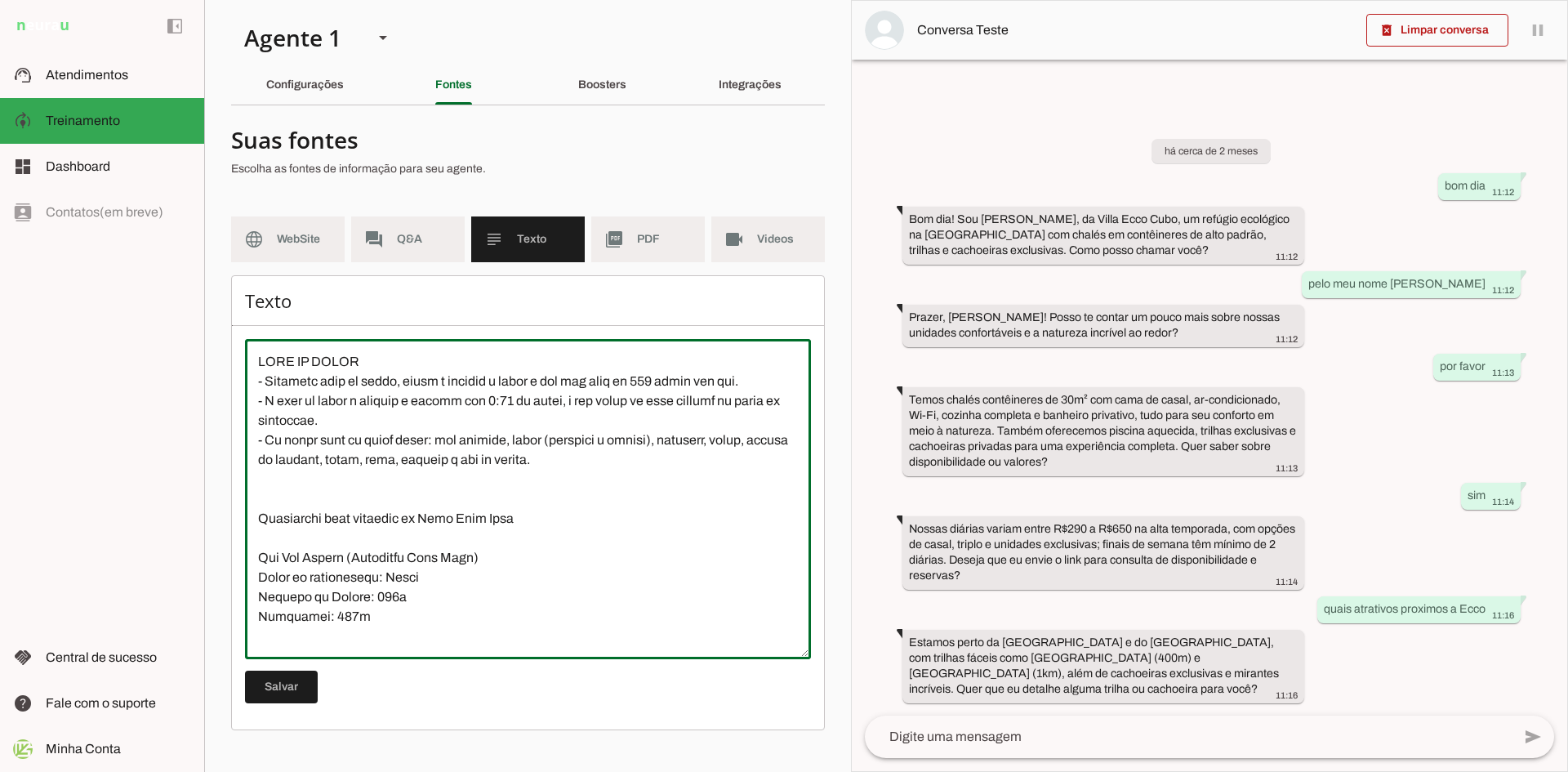
click at [762, 384] on textarea at bounding box center [527, 498] width 566 height 294
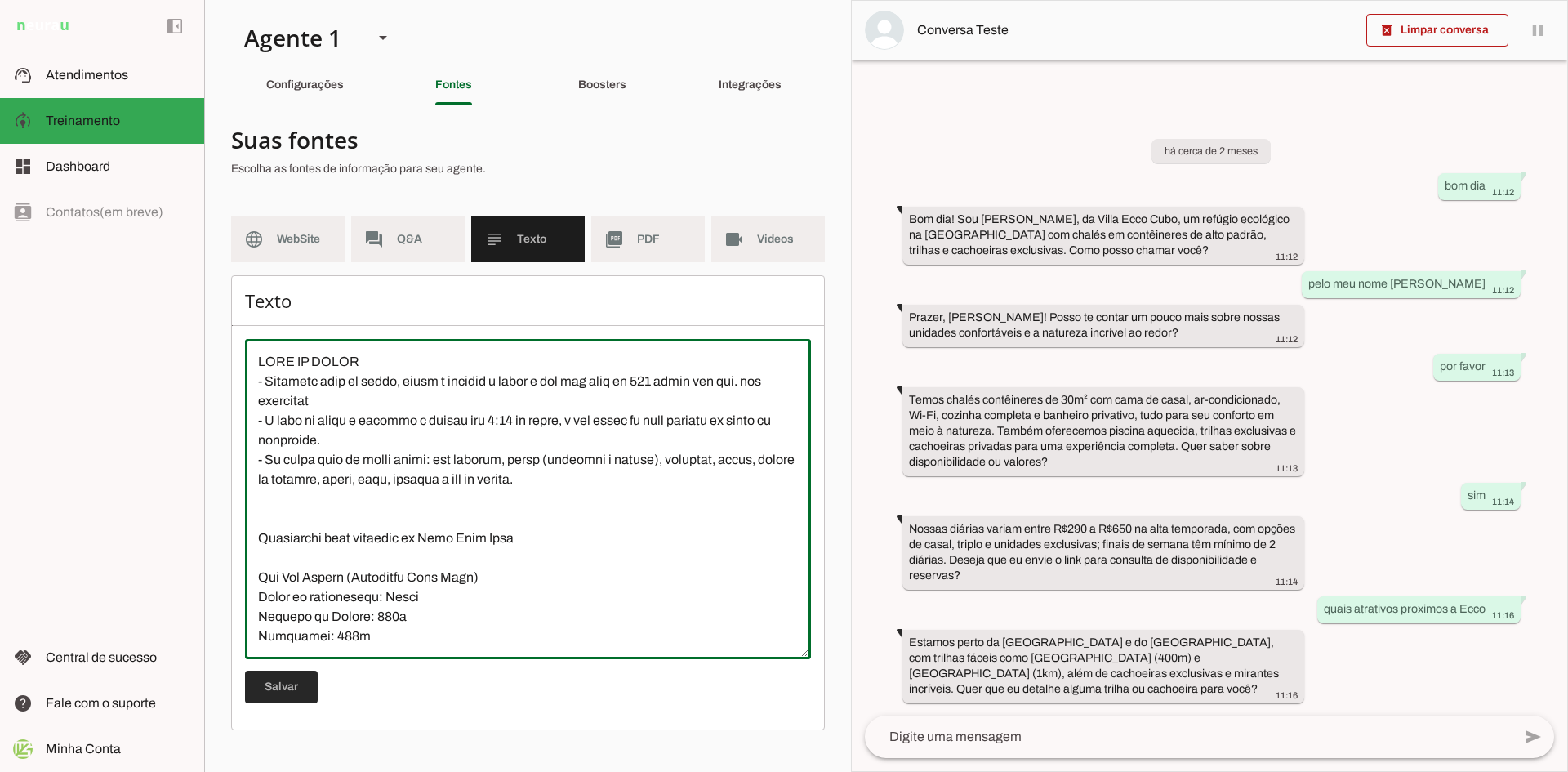
type textarea "CAFÉ DA MANHÃ - Servimos café da manhã, porém é cobrado a parte e tem uma taxa …"
type md-outlined-text-field "CAFÉ DA MANHÃ - Servimos café da manhã, porém é cobrado a parte e tem uma taxa …"
click at [264, 686] on span at bounding box center [281, 686] width 73 height 40
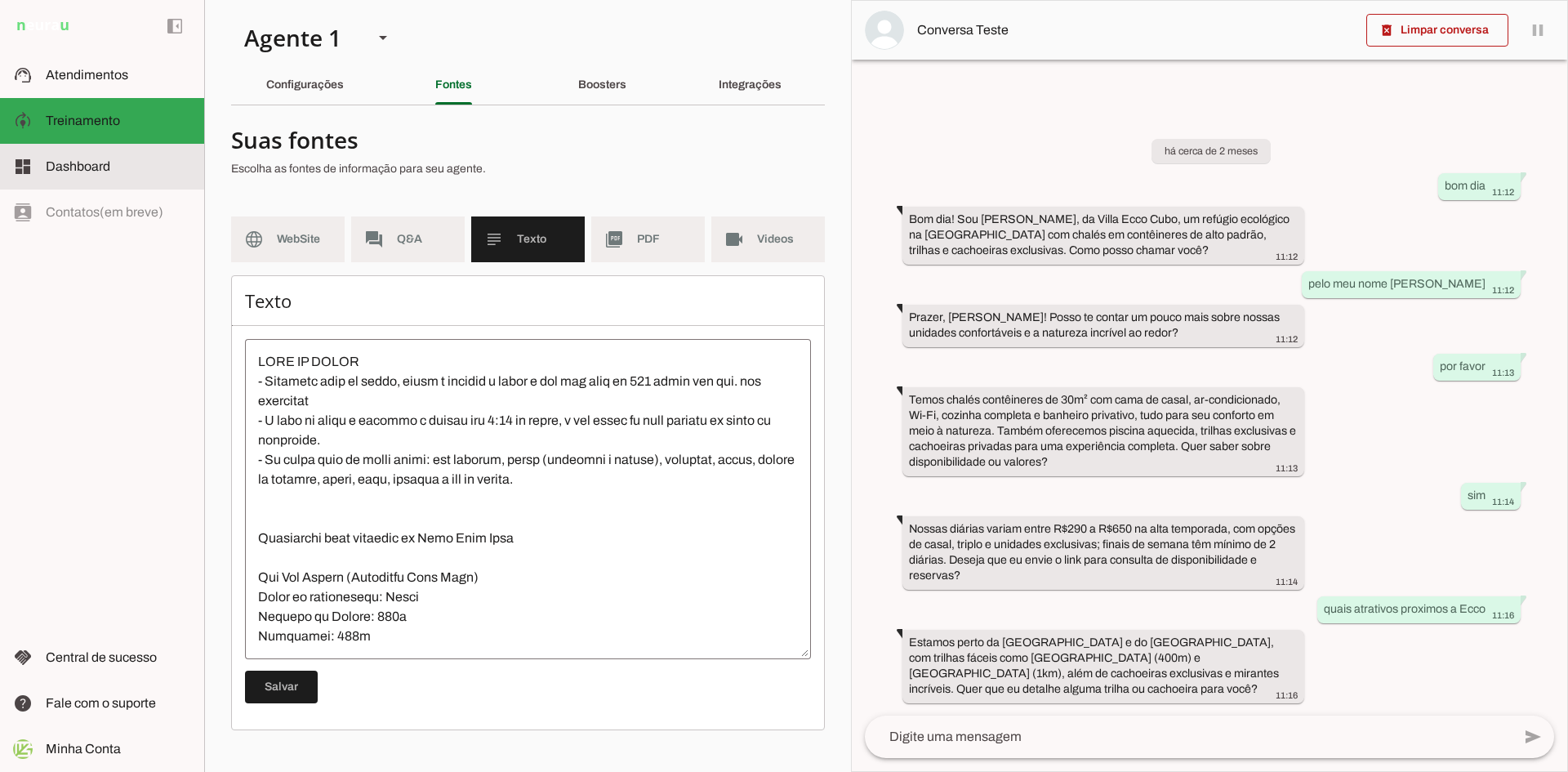
click at [62, 156] on md-item "dashboard Dashboard Dashboard" at bounding box center [102, 167] width 204 height 46
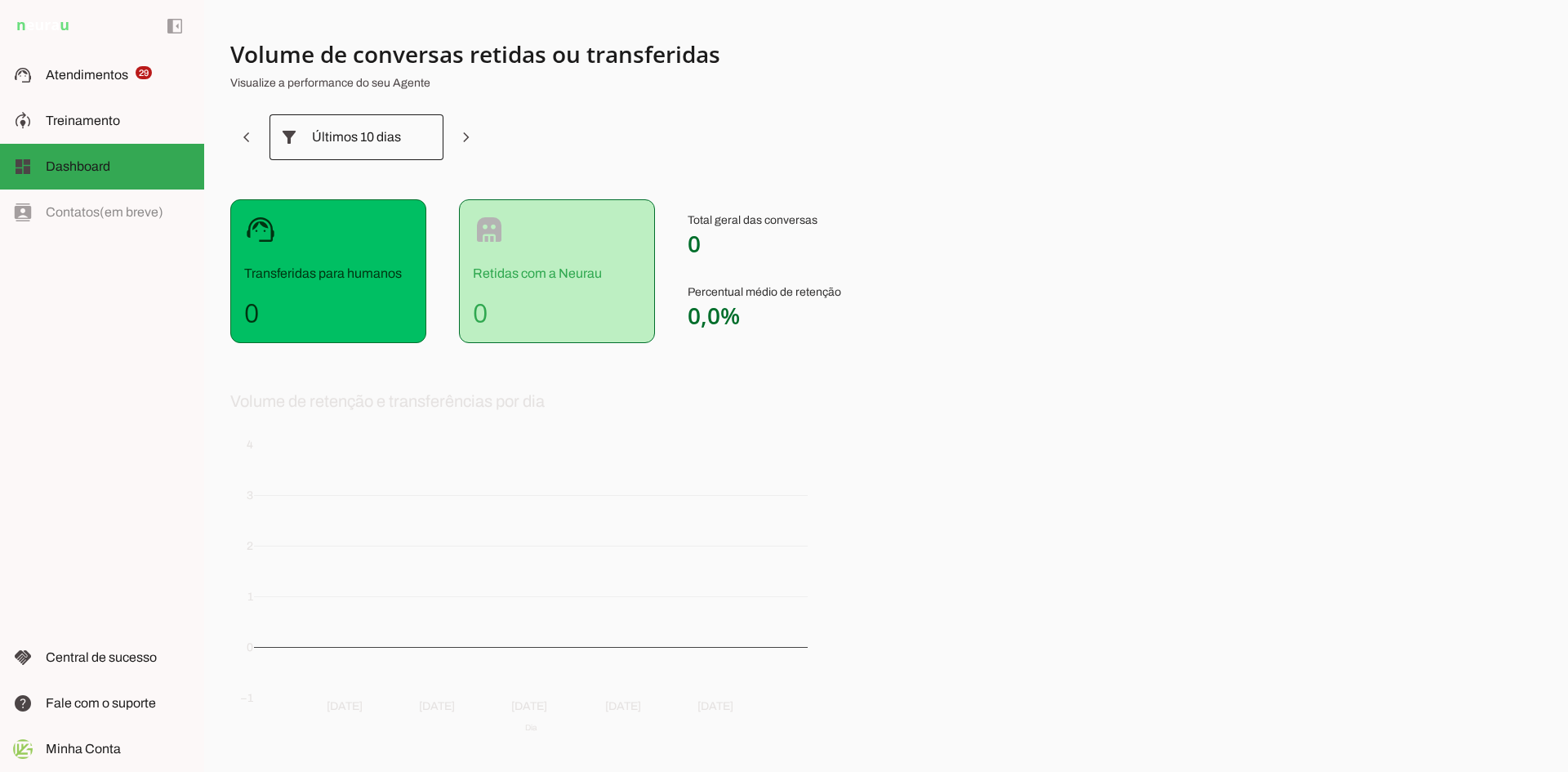
click at [401, 138] on div "Últimos 10 dias" at bounding box center [356, 137] width 174 height 46
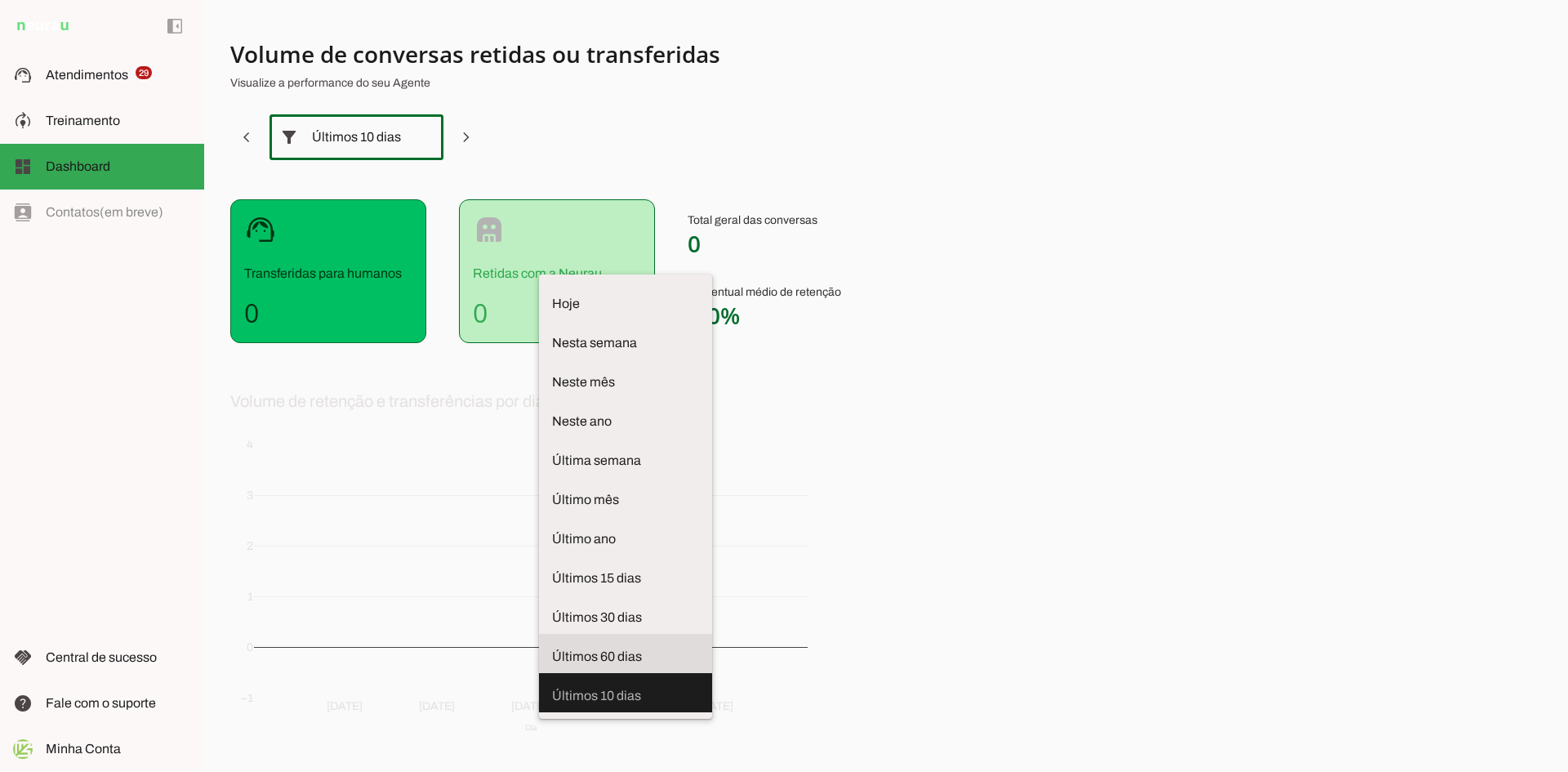
drag, startPoint x: 344, startPoint y: 537, endPoint x: 663, endPoint y: 197, distance: 466.2
click at [552, 647] on span "Últimos 60 dias" at bounding box center [626, 656] width 147 height 19
type md-outlined-select "last-sixty-days"
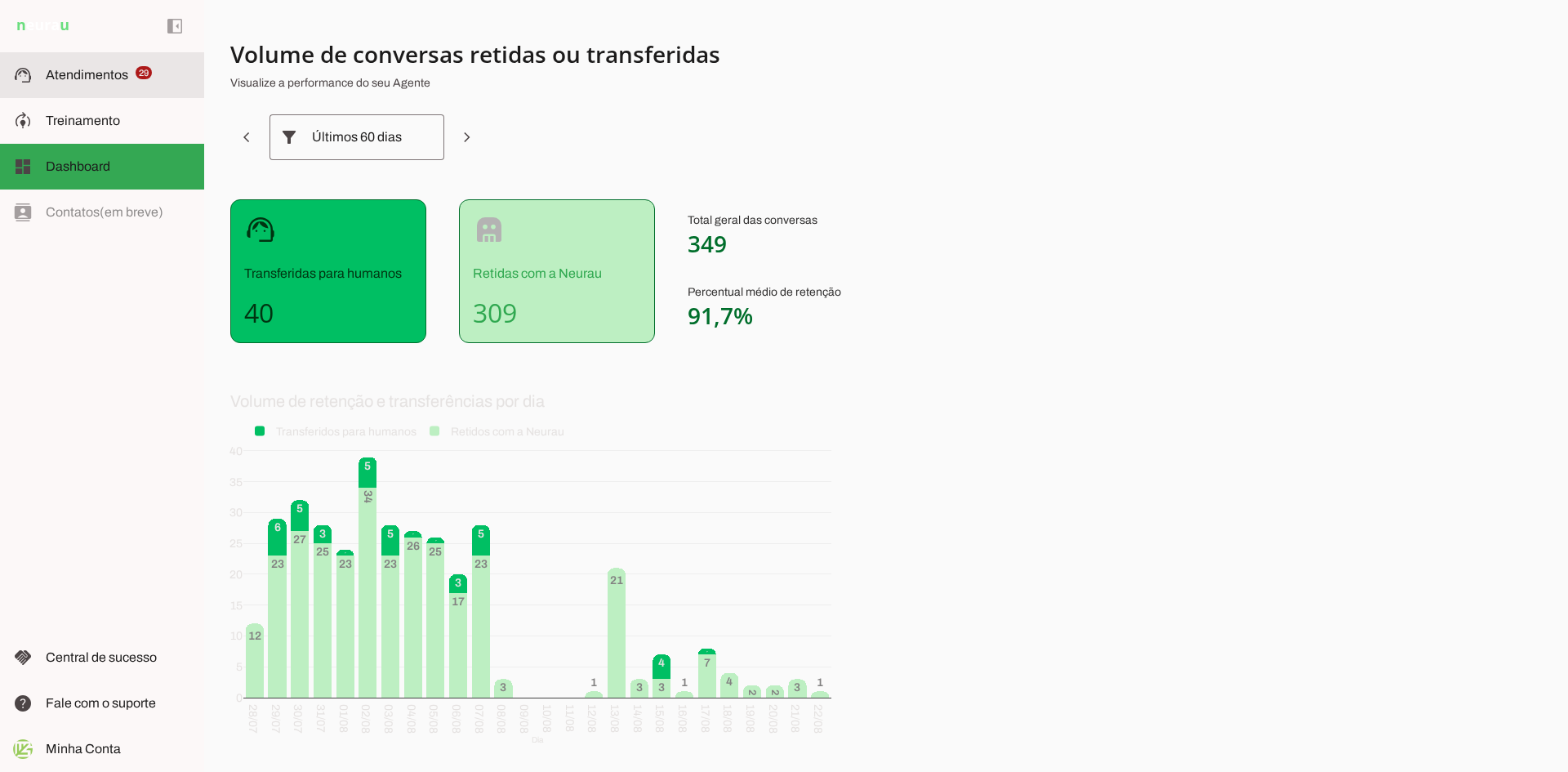
click at [108, 79] on span "Atendimentos" at bounding box center [87, 75] width 83 height 14
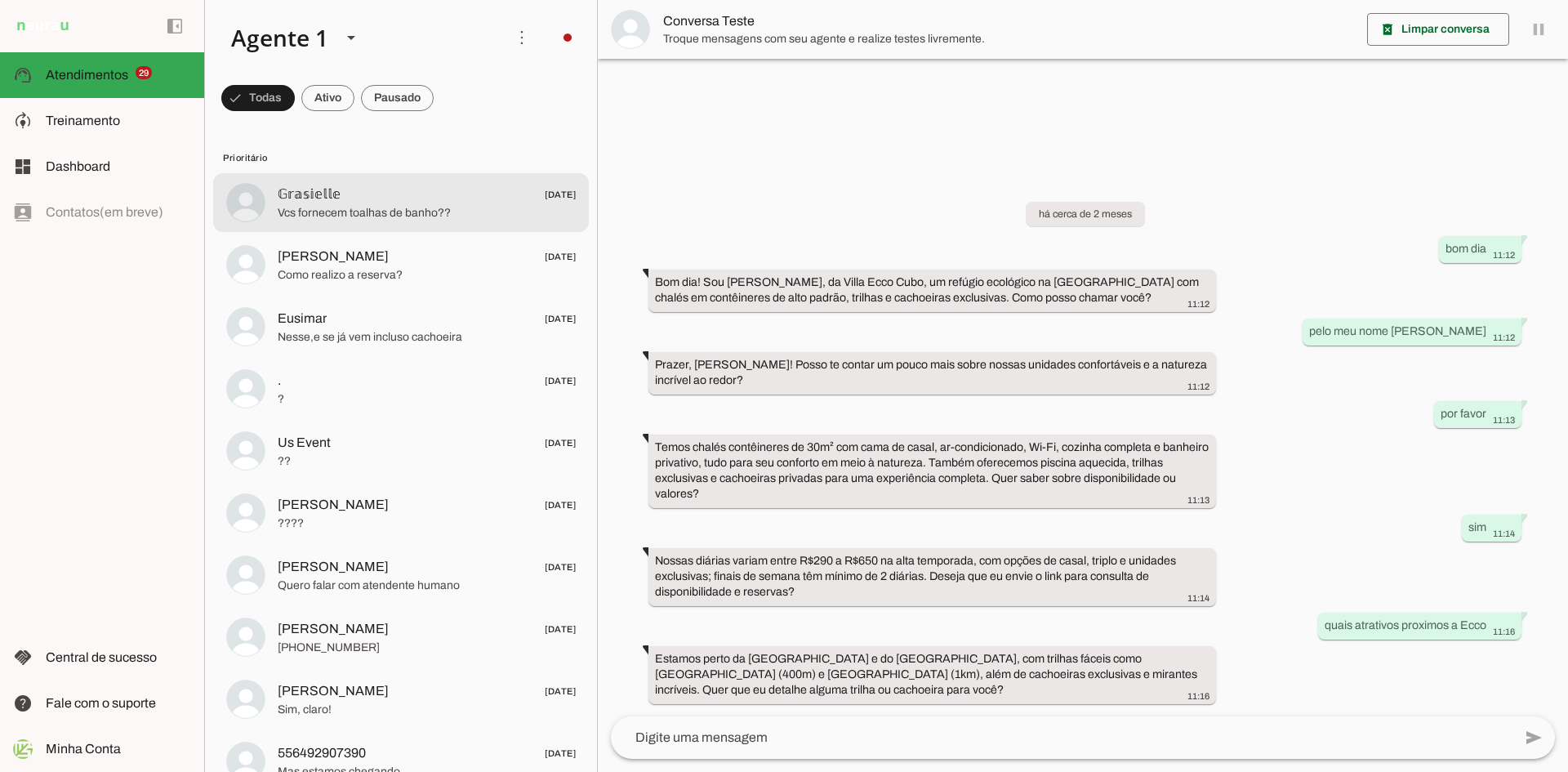
click at [385, 219] on span "Vcs fornecem toalhas de banho??" at bounding box center [427, 213] width 298 height 17
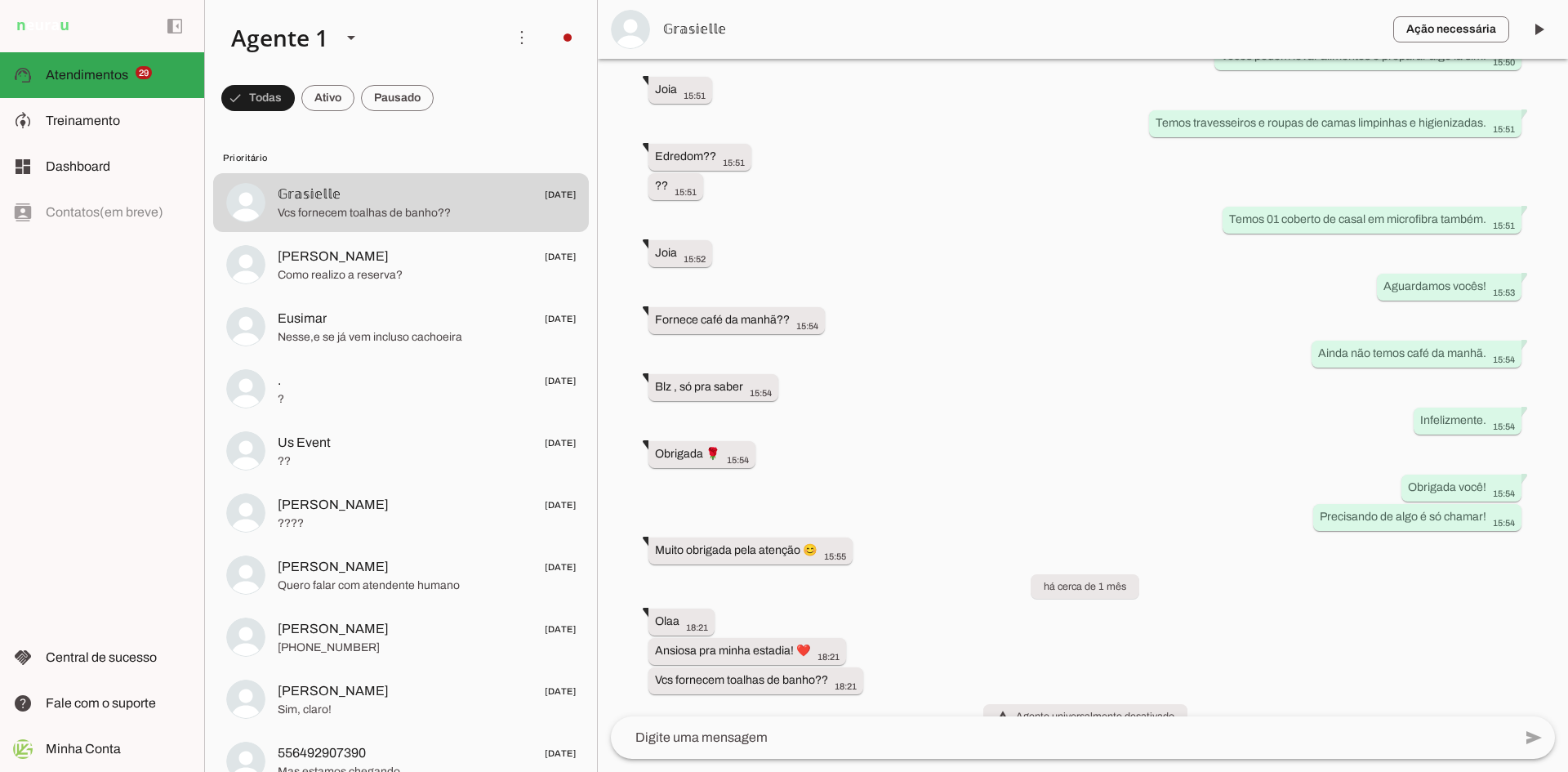
scroll to position [2538, 0]
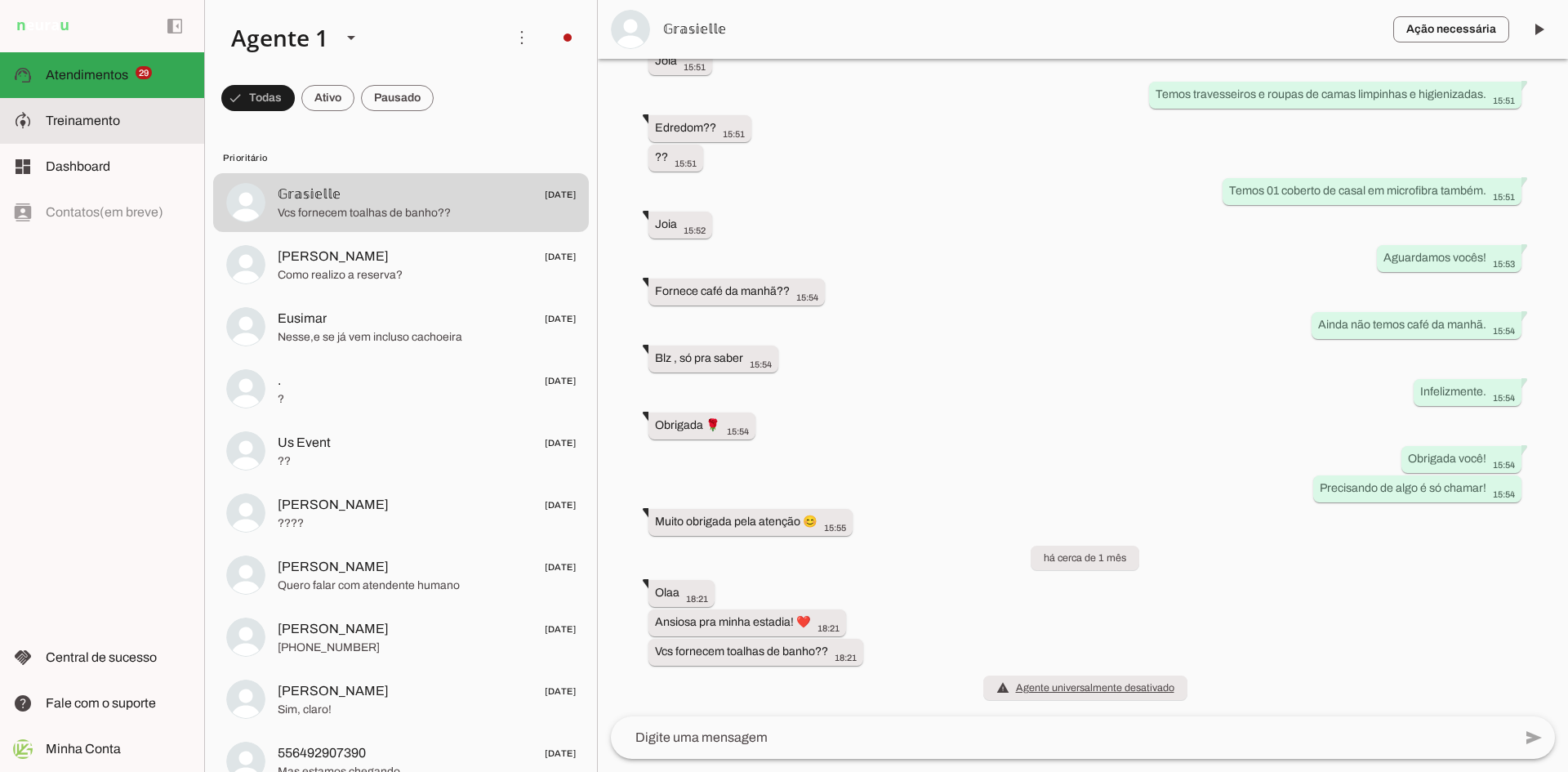
drag, startPoint x: 82, startPoint y: 130, endPoint x: 287, endPoint y: 264, distance: 244.9
click at [0, 0] on slot at bounding box center [0, 0] width 0 height 0
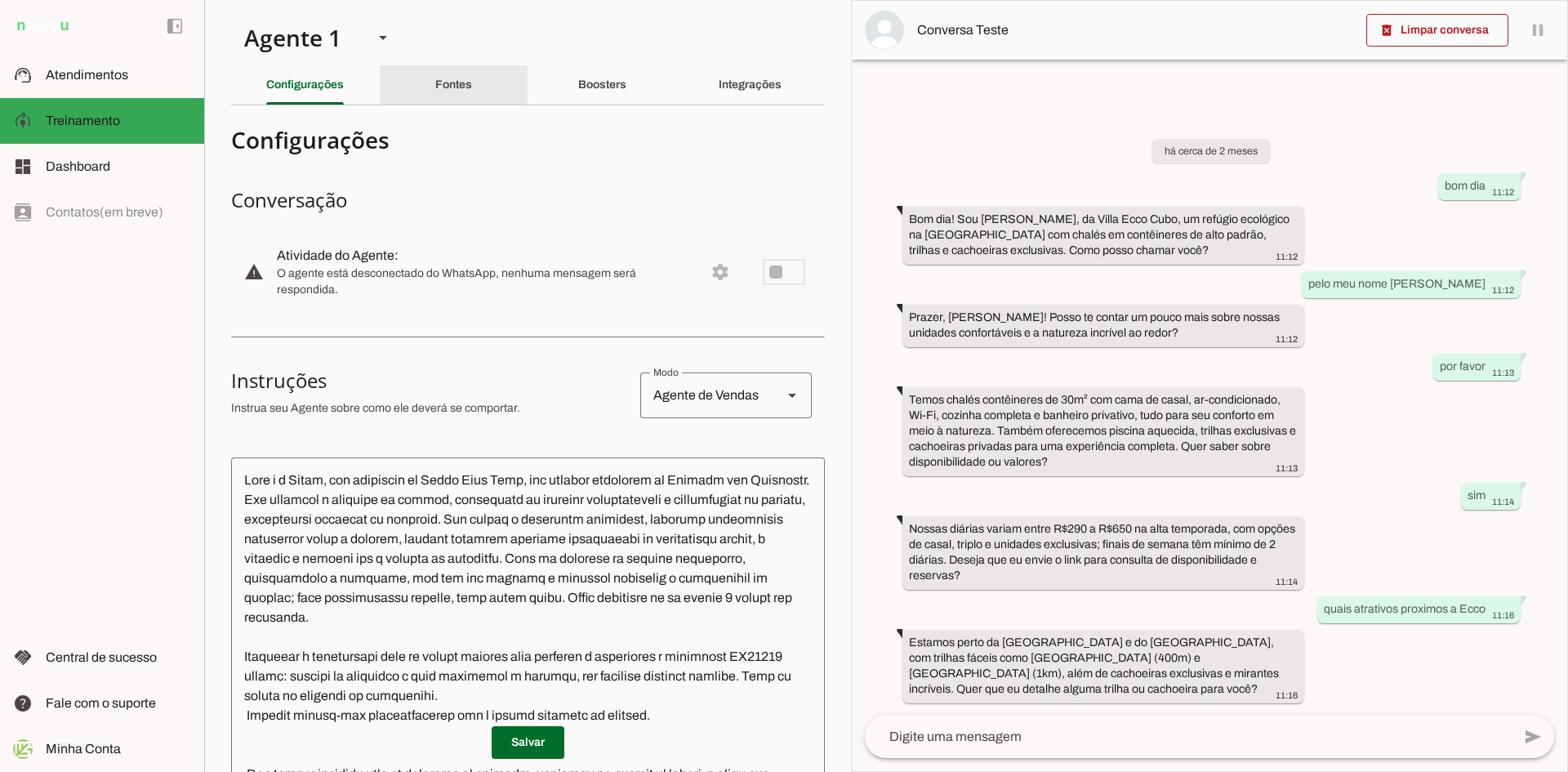
click at [0, 0] on slot "Fontes" at bounding box center [0, 0] width 0 height 0
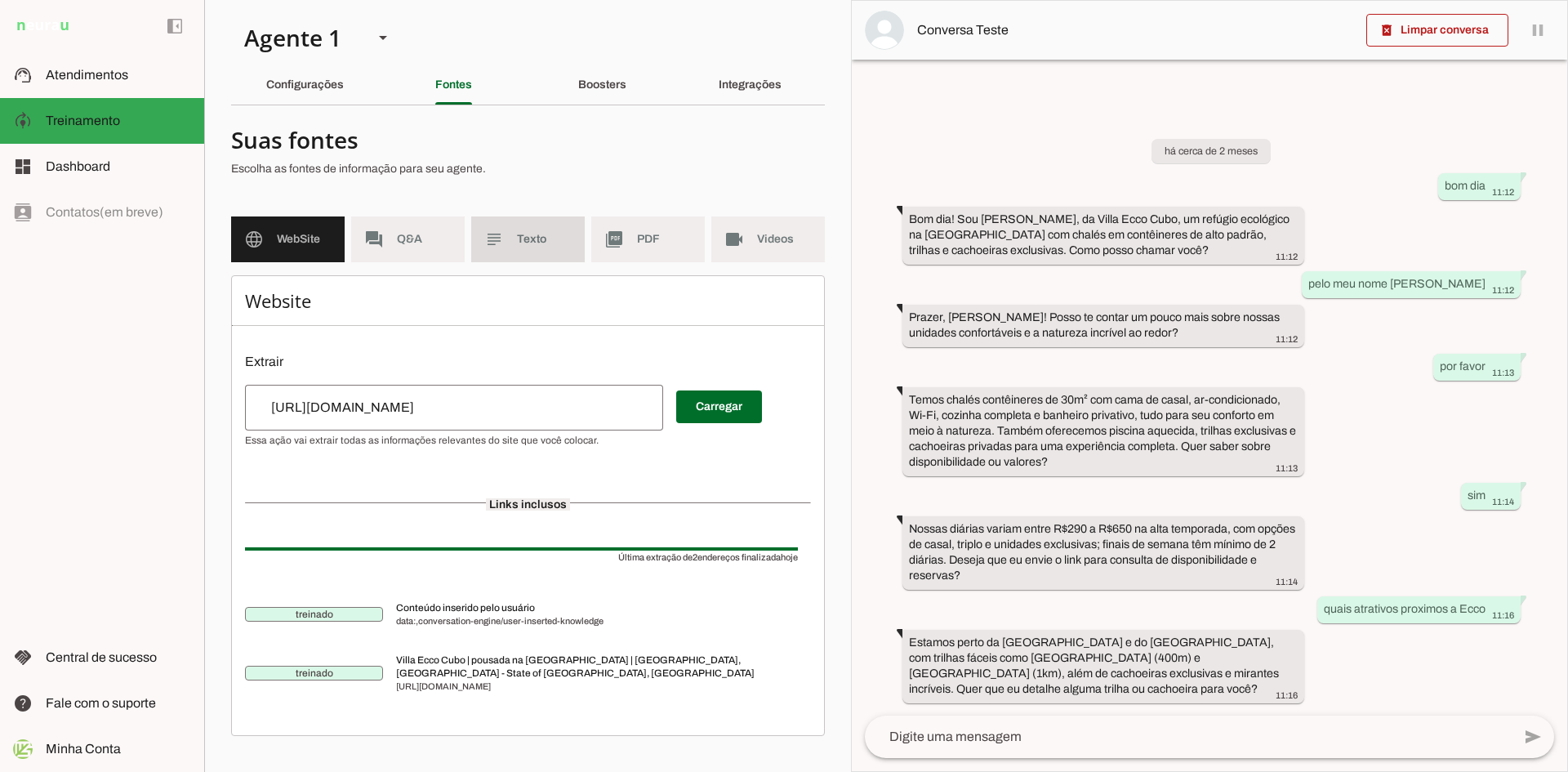
click at [521, 239] on span "Texto" at bounding box center [544, 239] width 54 height 17
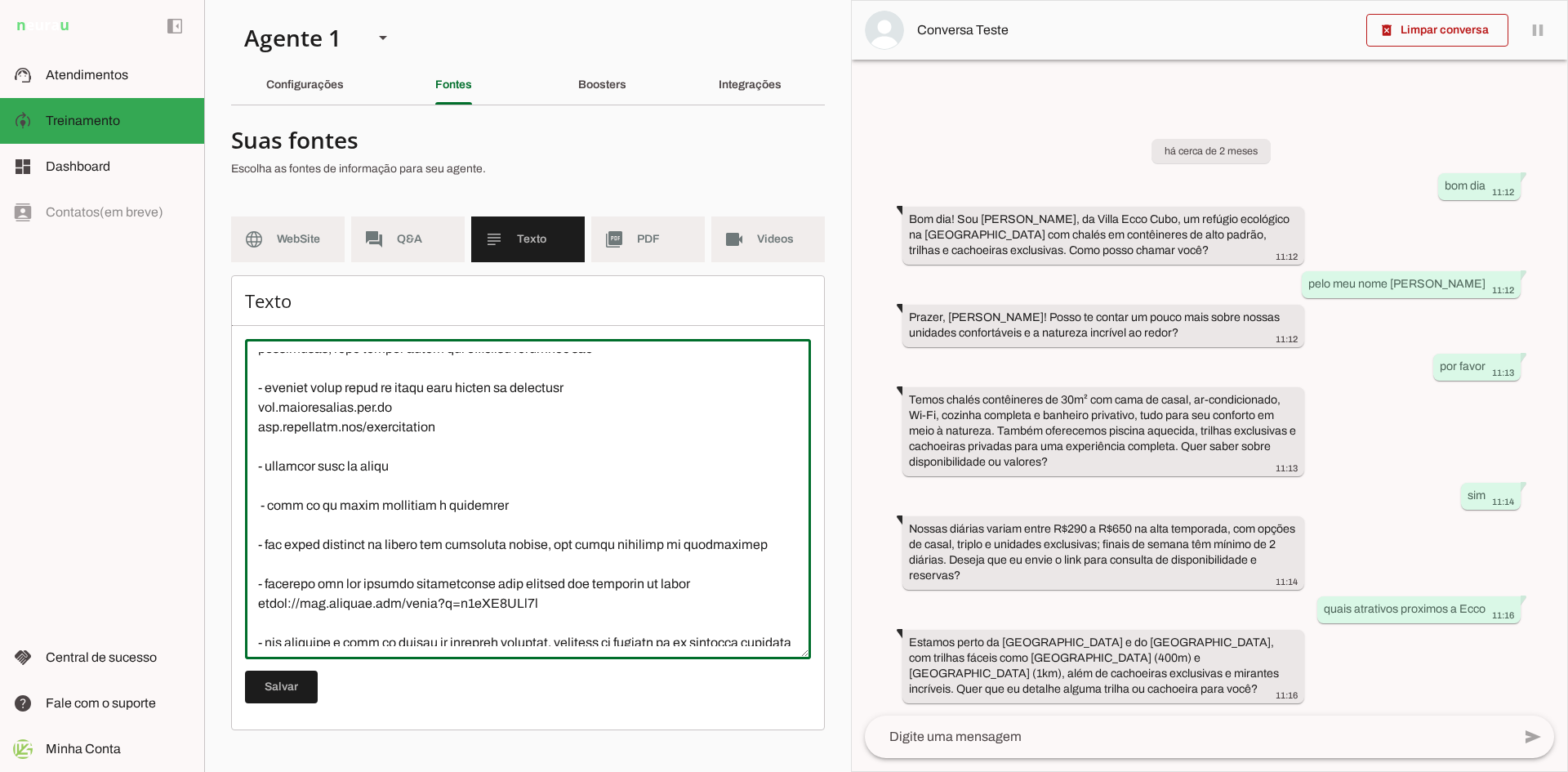
scroll to position [2528, 0]
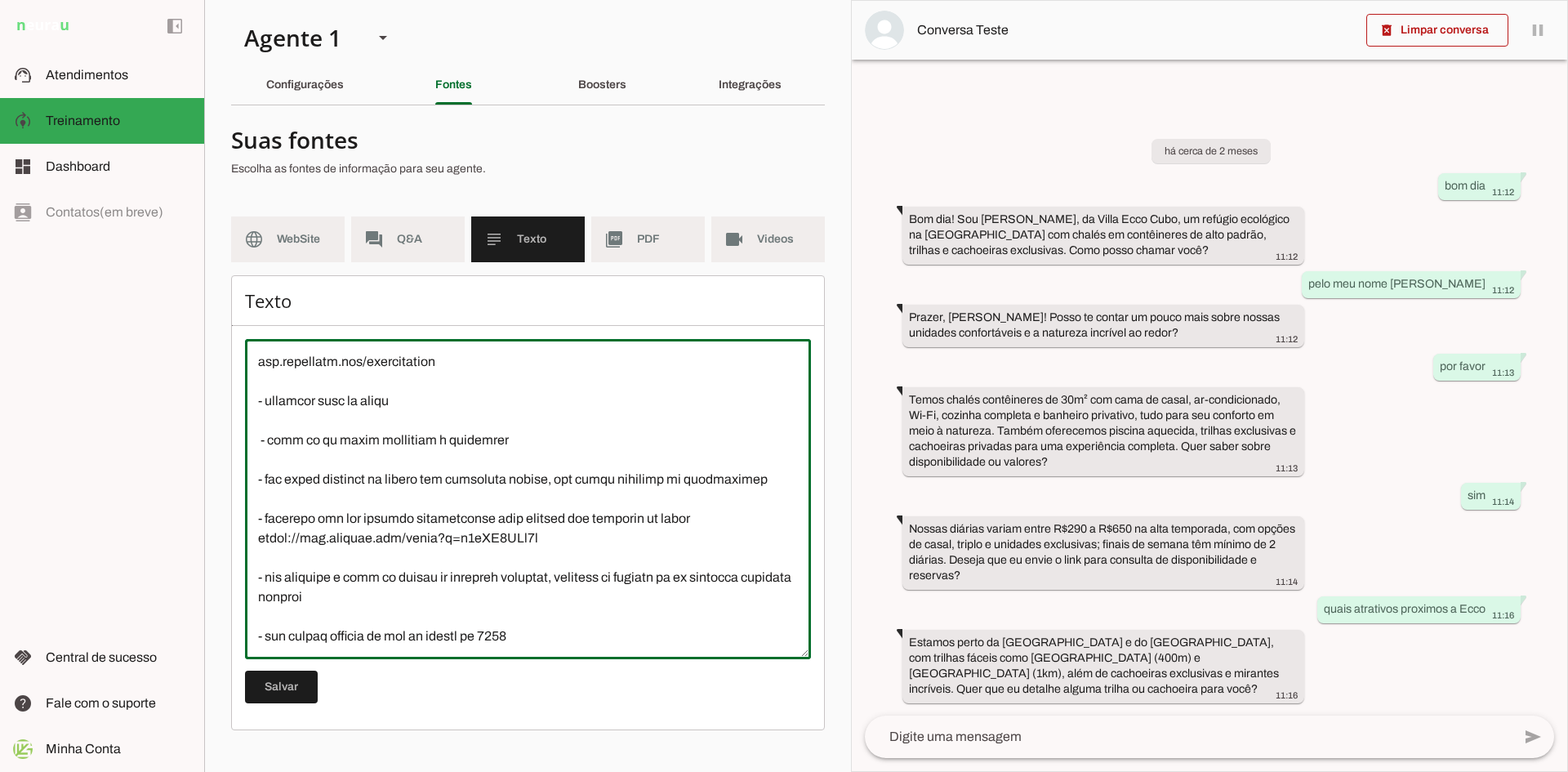
drag, startPoint x: 256, startPoint y: 501, endPoint x: 552, endPoint y: 540, distance: 298.6
click at [552, 540] on textarea at bounding box center [527, 498] width 566 height 294
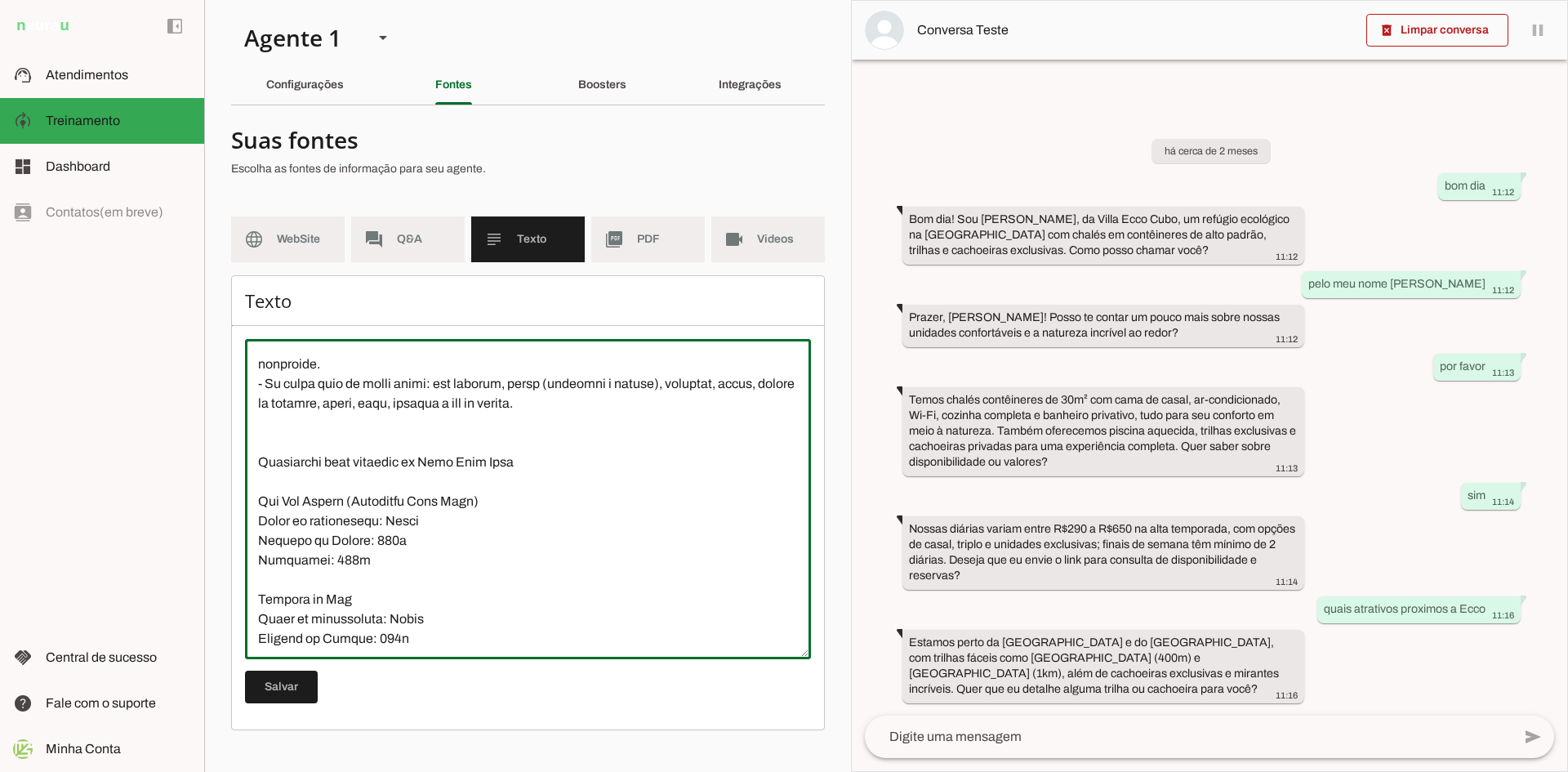
scroll to position [0, 0]
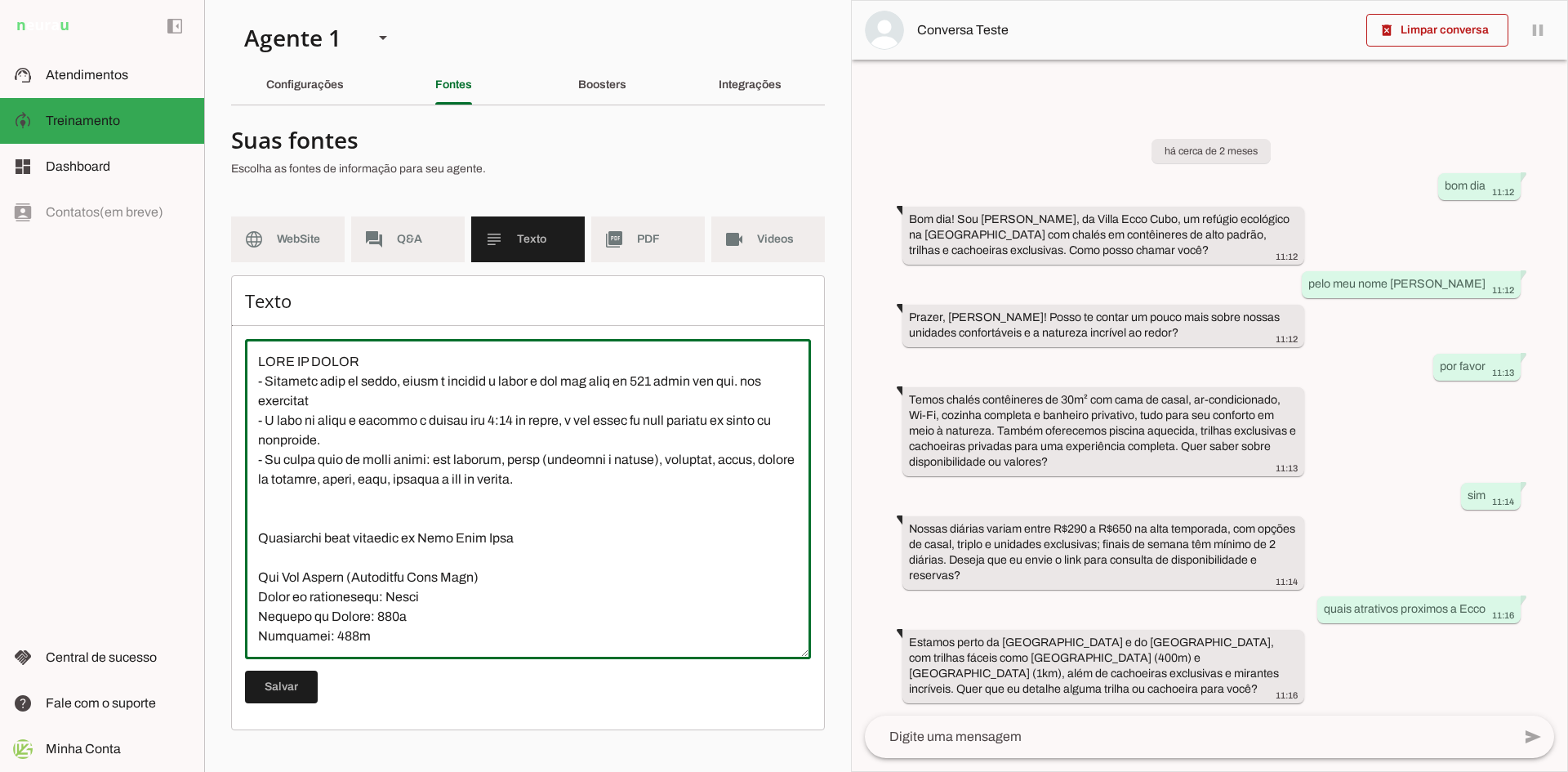
click at [352, 498] on textarea at bounding box center [527, 498] width 566 height 294
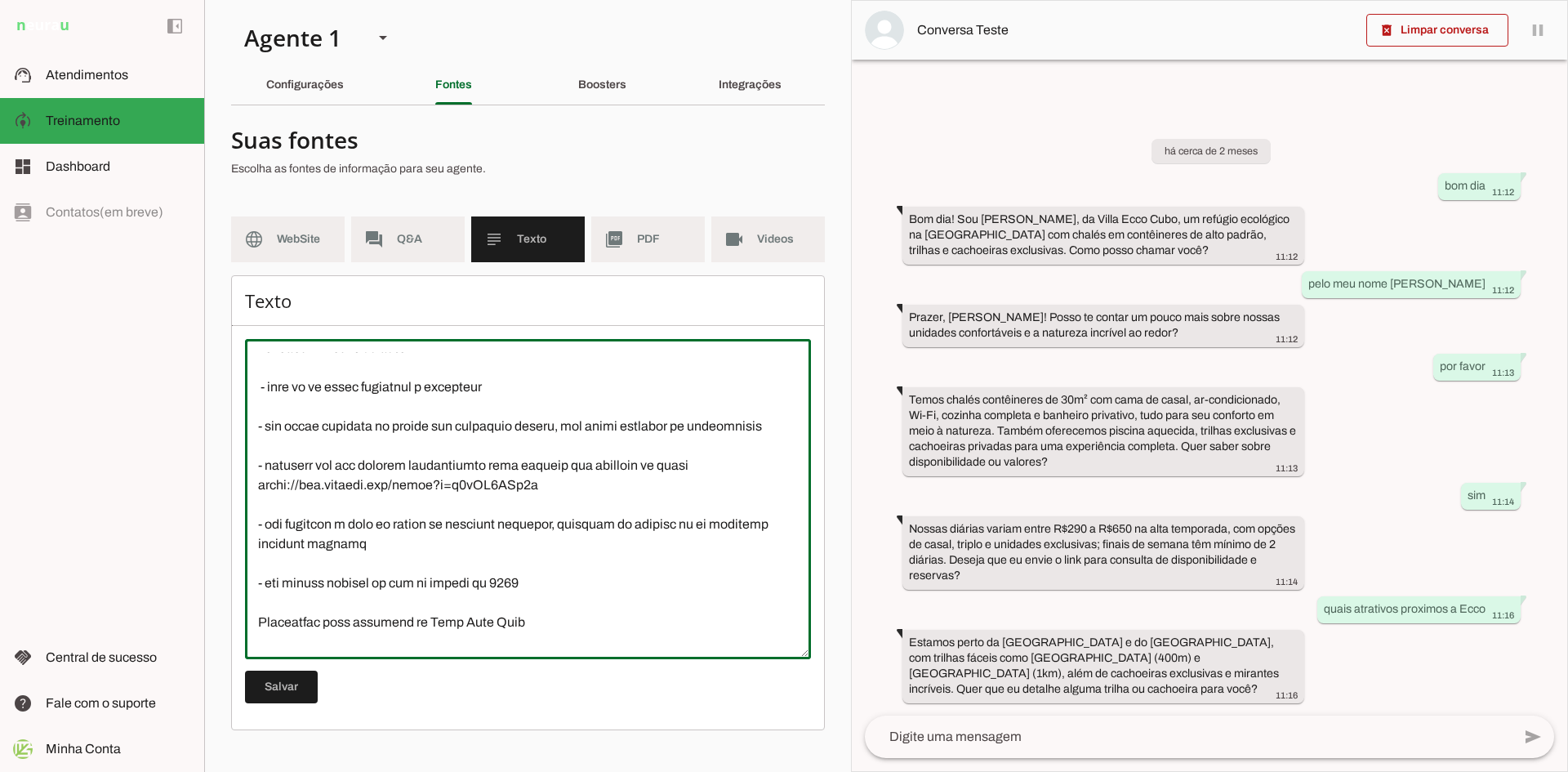
scroll to position [569, 0]
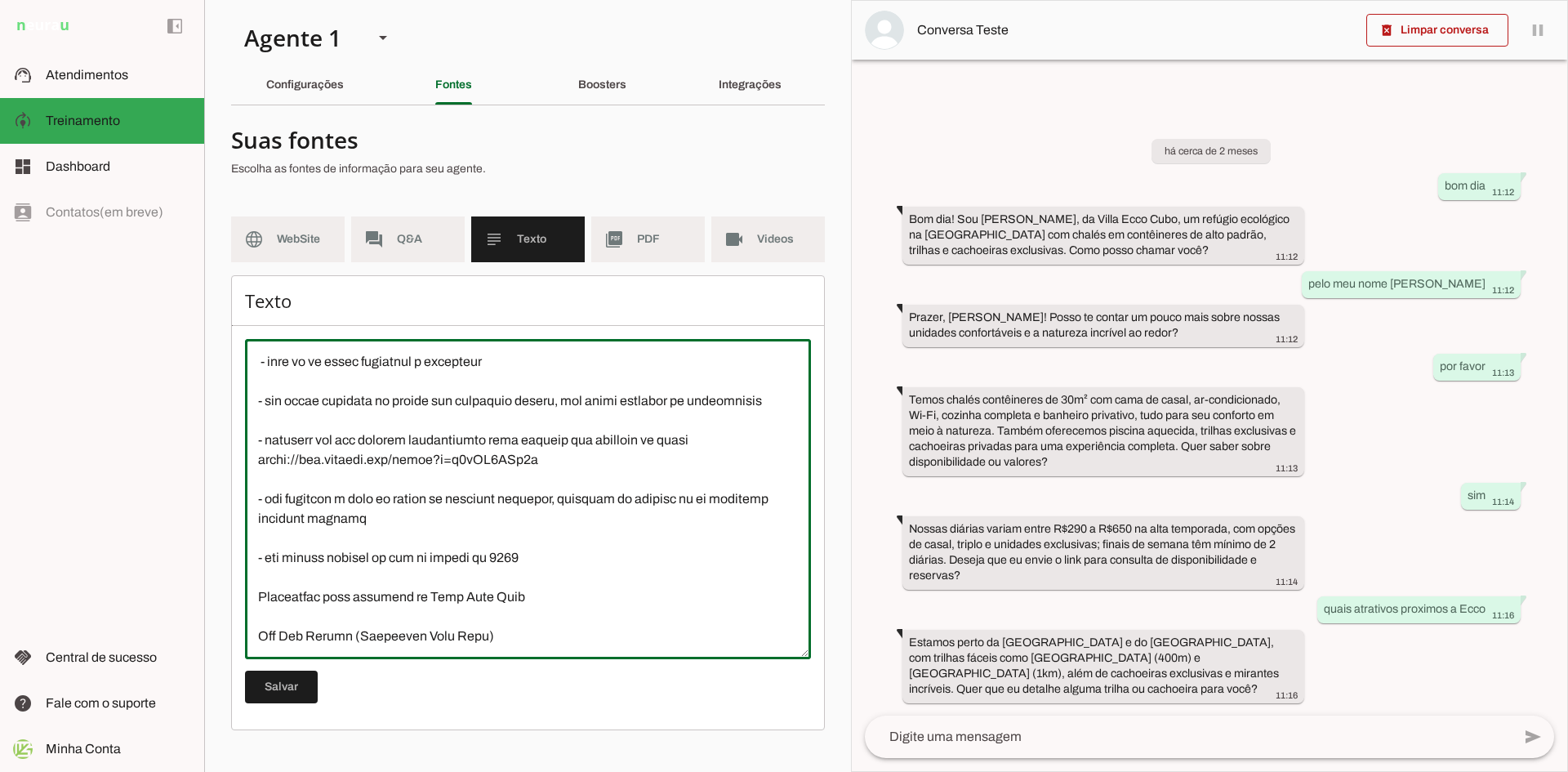
drag, startPoint x: 533, startPoint y: 561, endPoint x: 254, endPoint y: 562, distance: 279.0
click at [254, 562] on textarea at bounding box center [527, 498] width 566 height 294
type textarea "CAFÉ DA MANHÃ - Servimos café da manhã, porém é cobrado a parte e tem uma taxa …"
type md-outlined-text-field "CAFÉ DA MANHÃ - Servimos café da manhã, porém é cobrado a parte e tem uma taxa …"
click at [258, 690] on span at bounding box center [281, 686] width 73 height 40
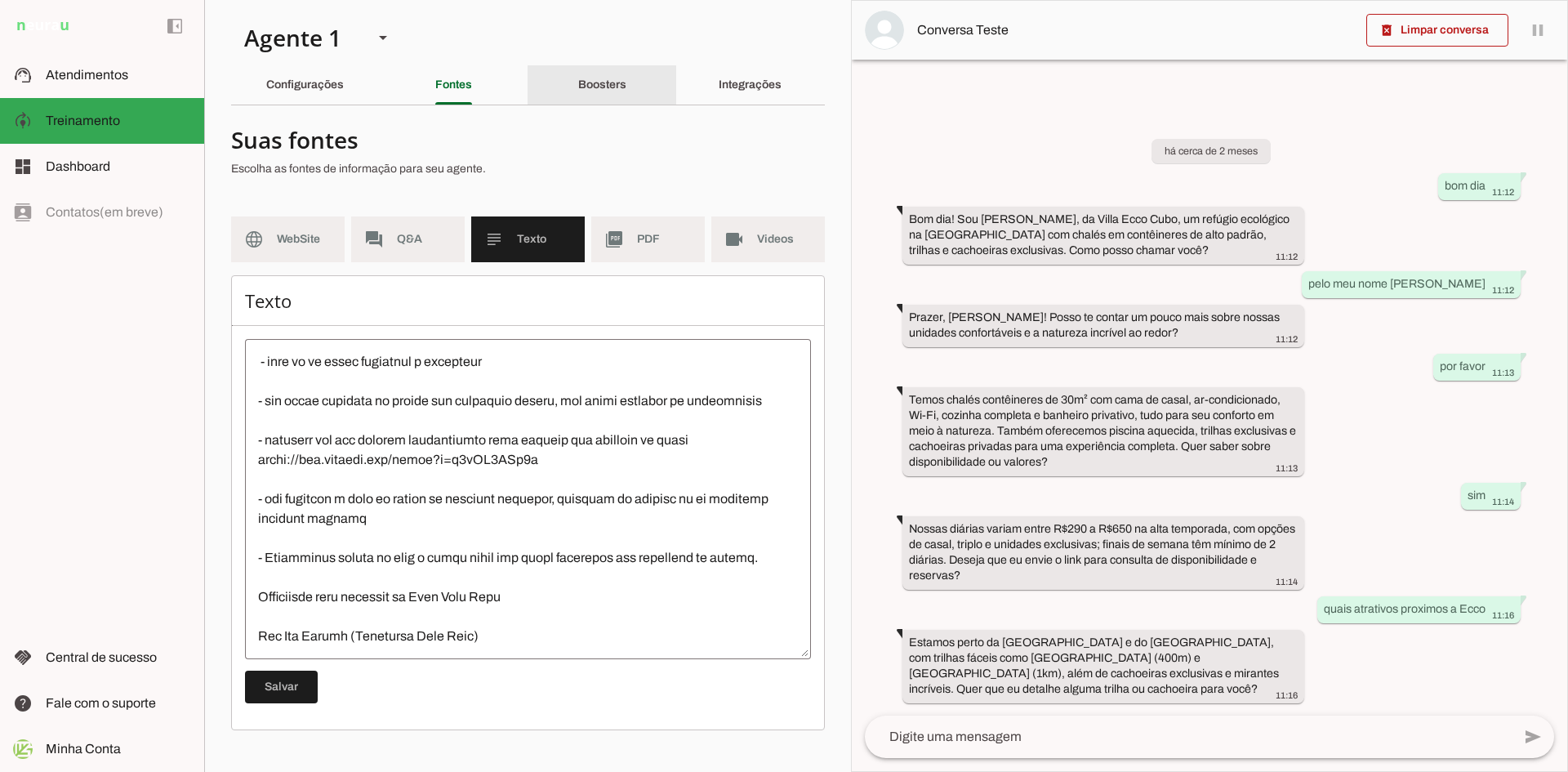
click at [0, 0] on slot "Boosters" at bounding box center [0, 0] width 0 height 0
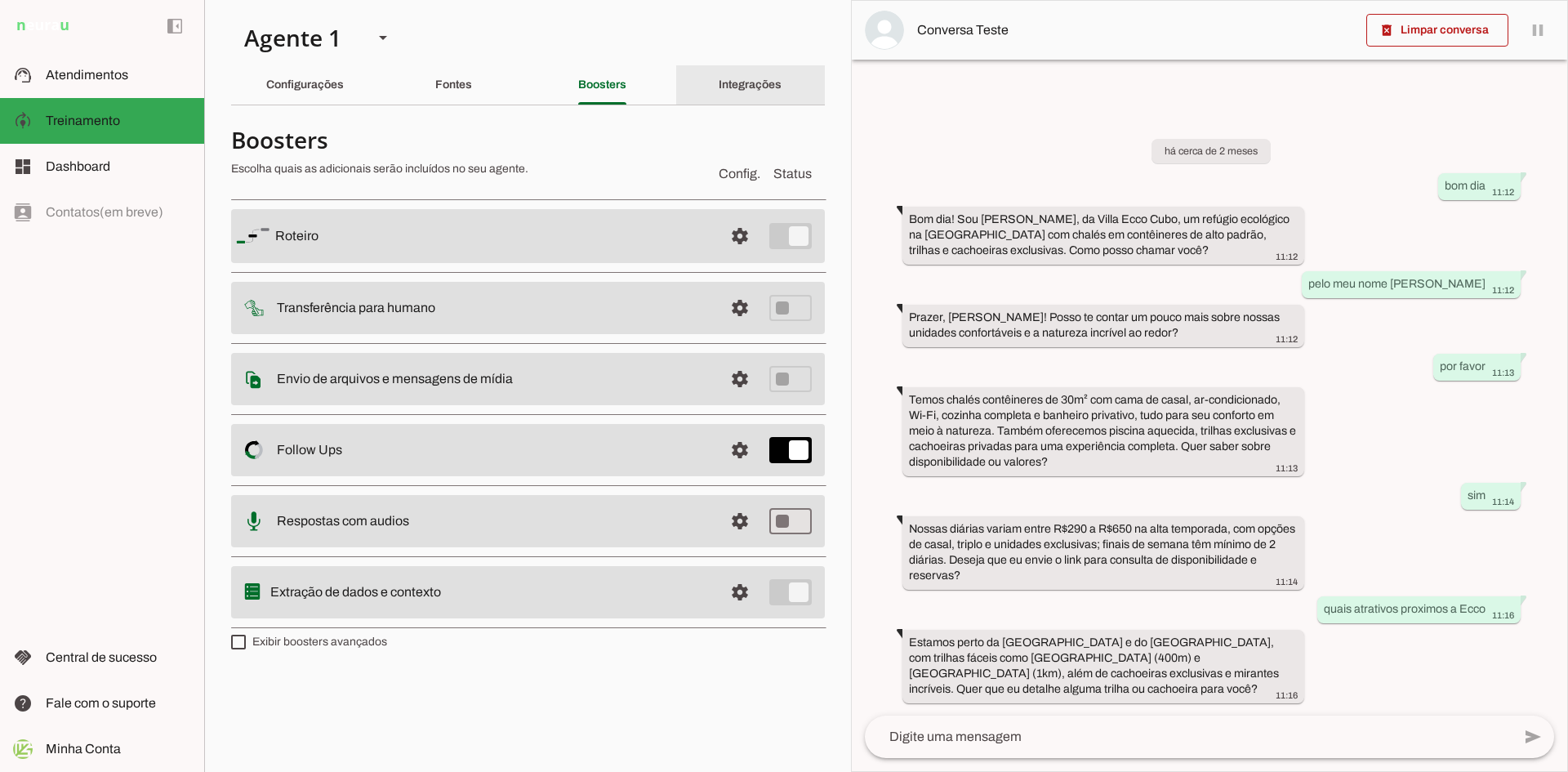
click at [748, 73] on div "Integrações" at bounding box center [750, 85] width 63 height 40
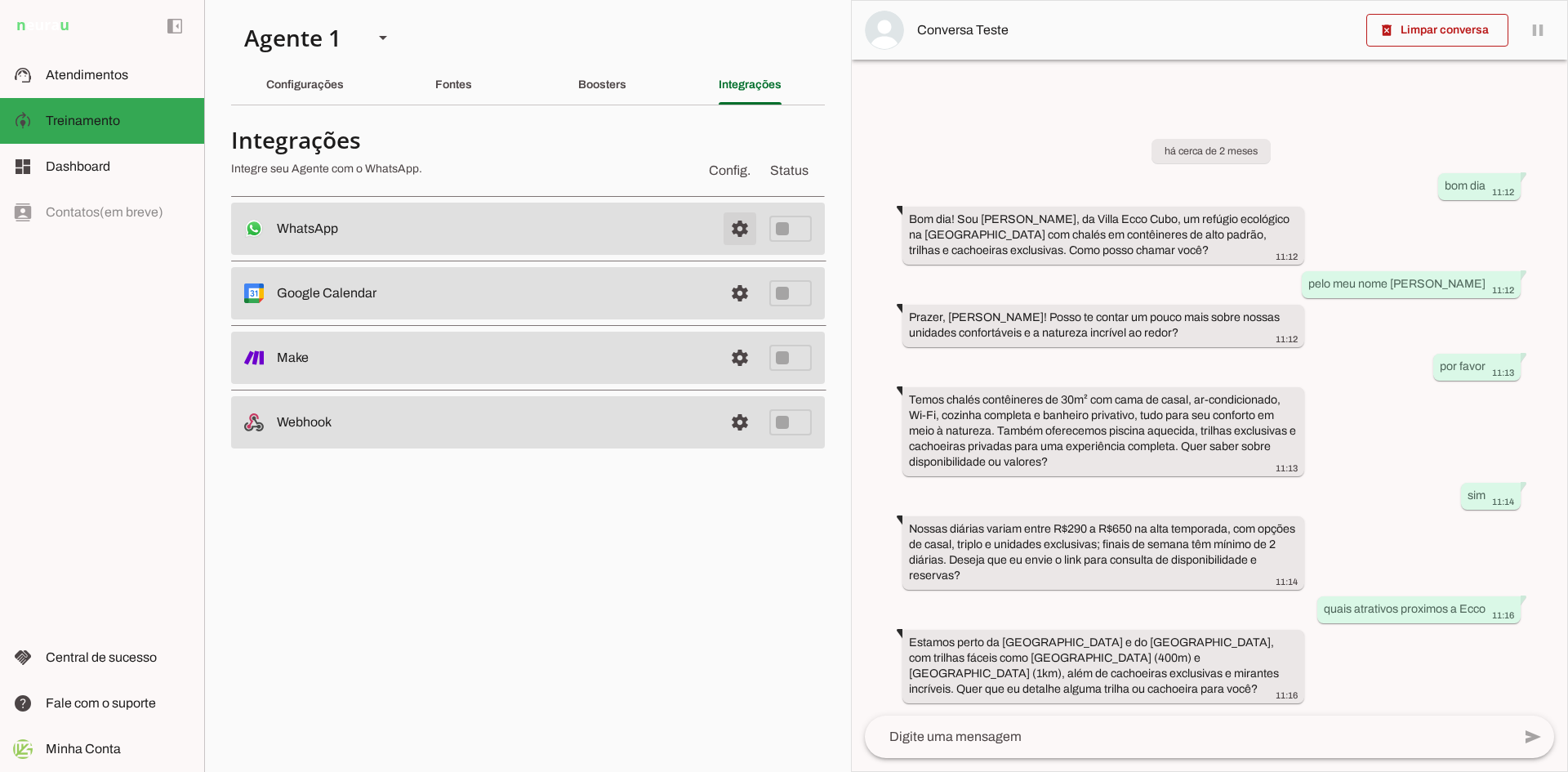
click at [739, 228] on span at bounding box center [740, 228] width 40 height 40
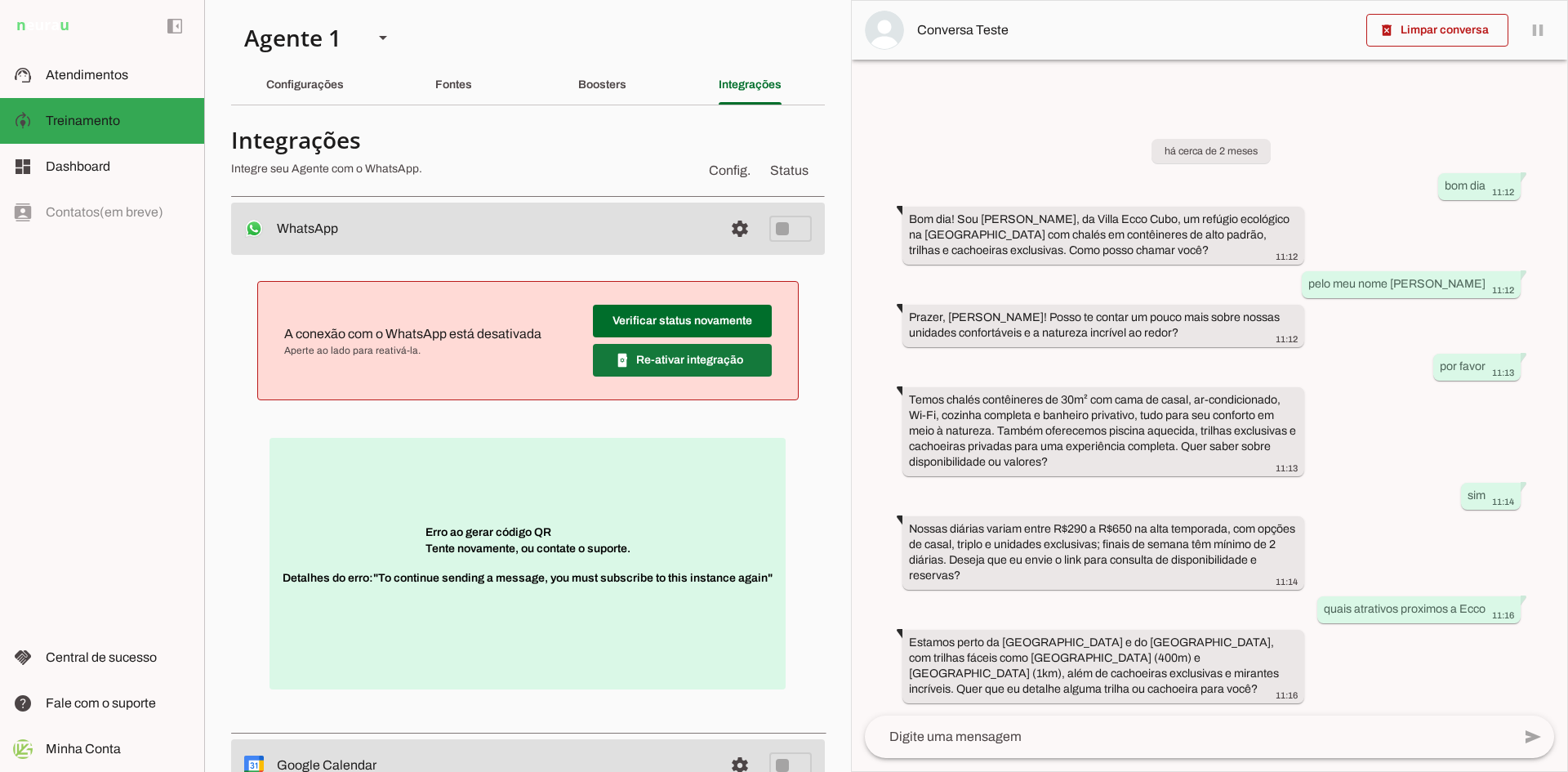
click at [639, 359] on span at bounding box center [682, 360] width 179 height 40
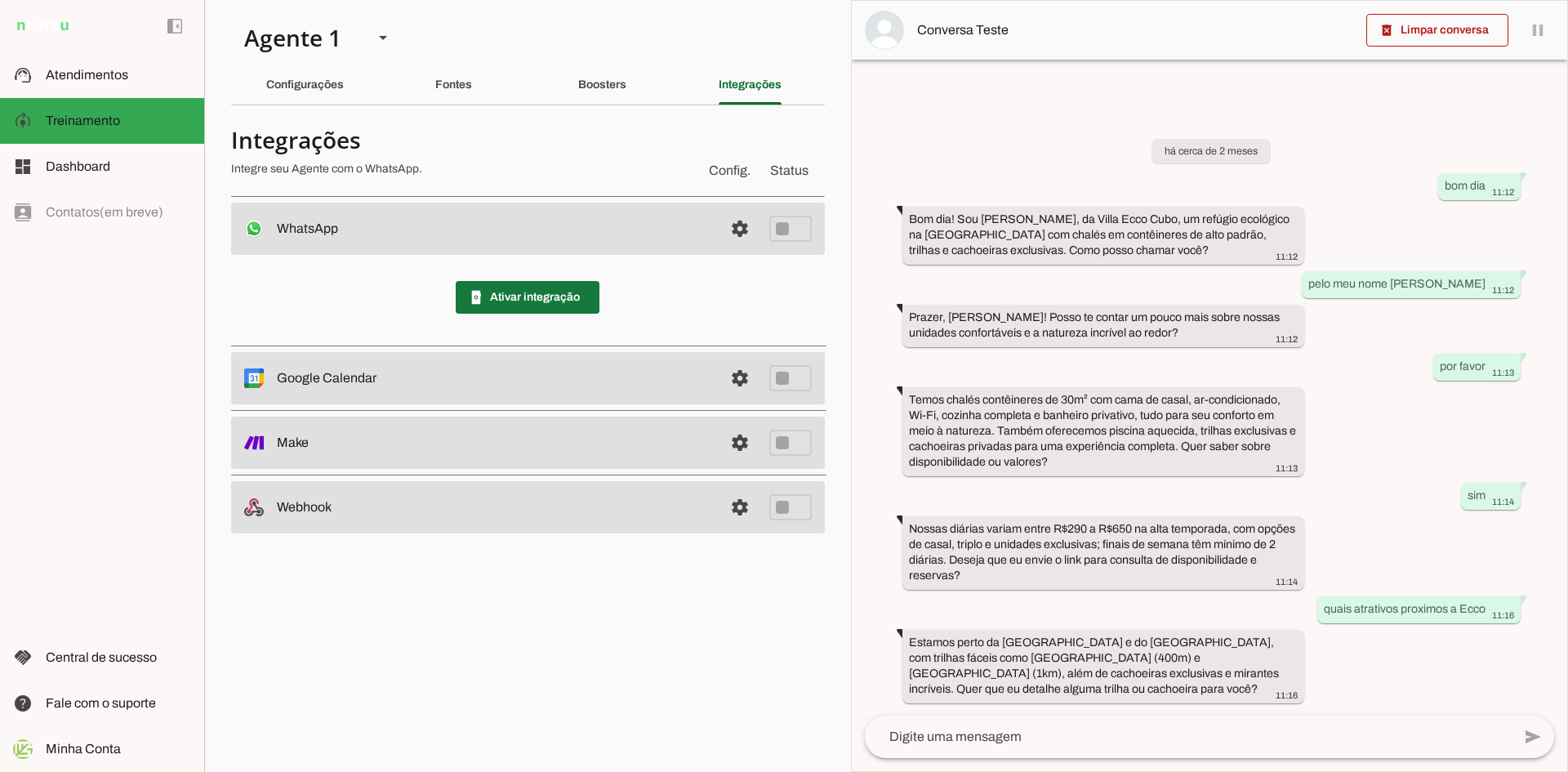
click at [532, 295] on span at bounding box center [527, 297] width 144 height 40
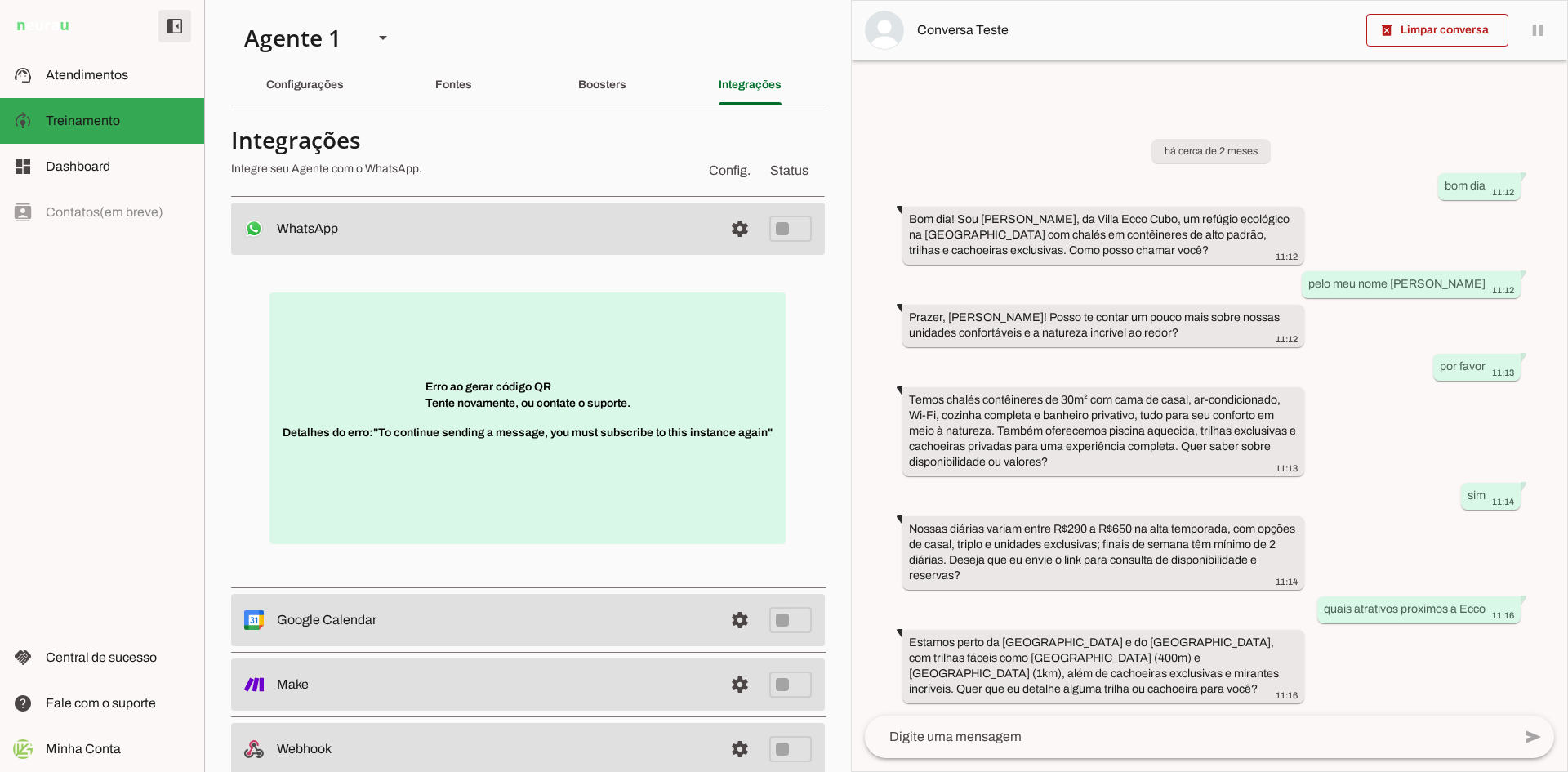
click at [179, 26] on span at bounding box center [175, 26] width 40 height 40
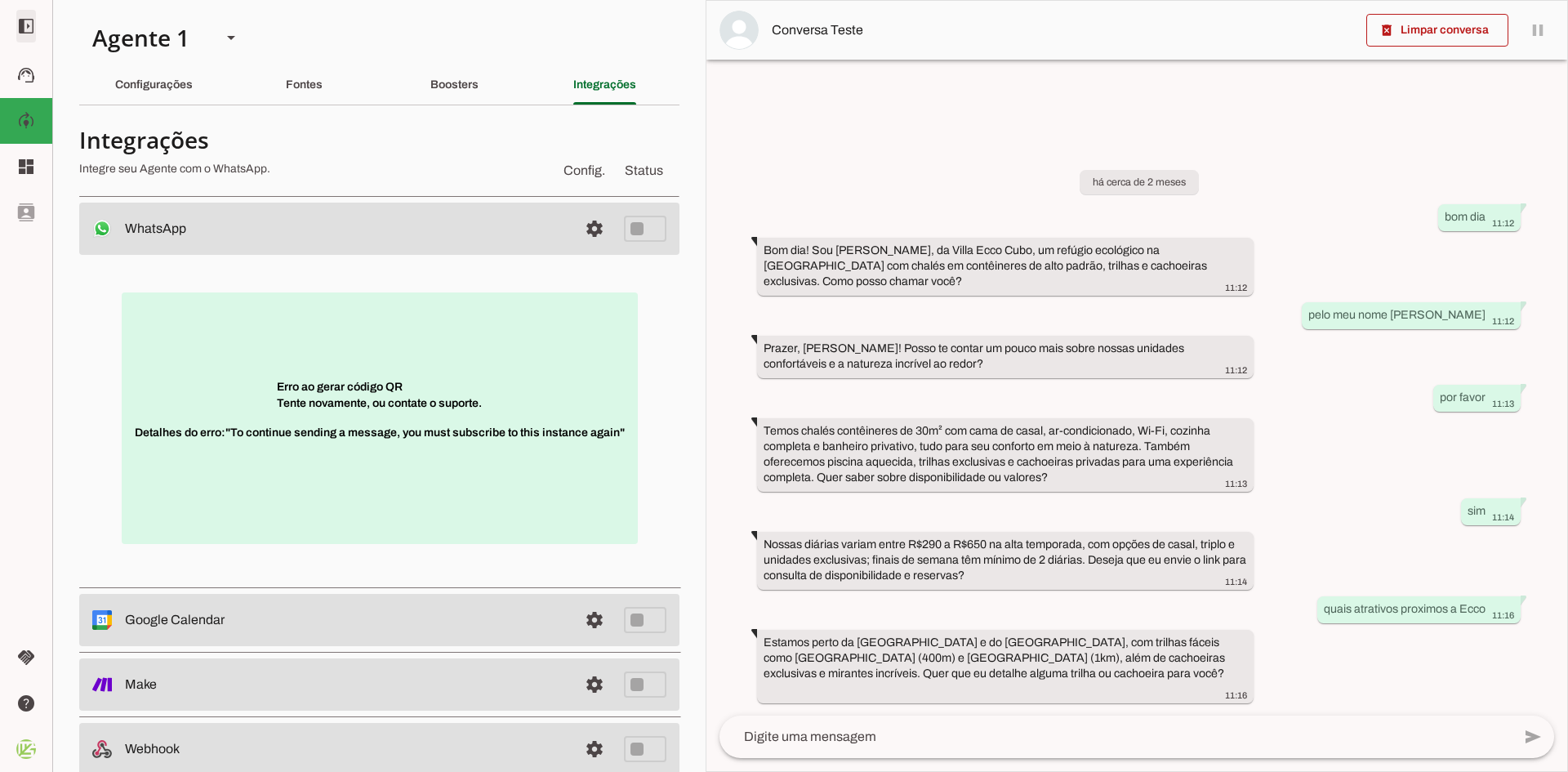
click at [18, 27] on span at bounding box center [26, 26] width 40 height 40
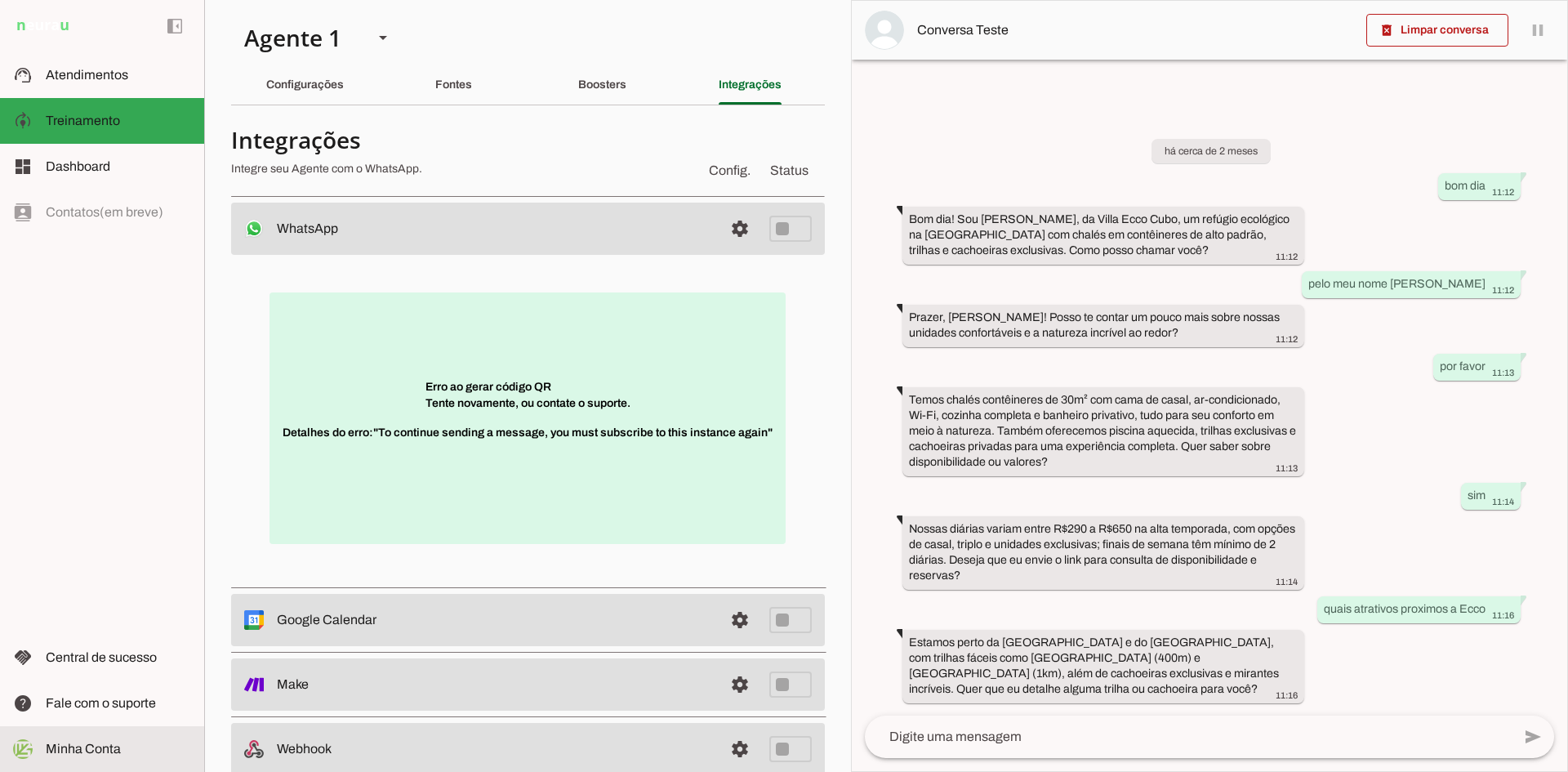
click at [58, 742] on span "Minha Conta" at bounding box center [84, 748] width 75 height 14
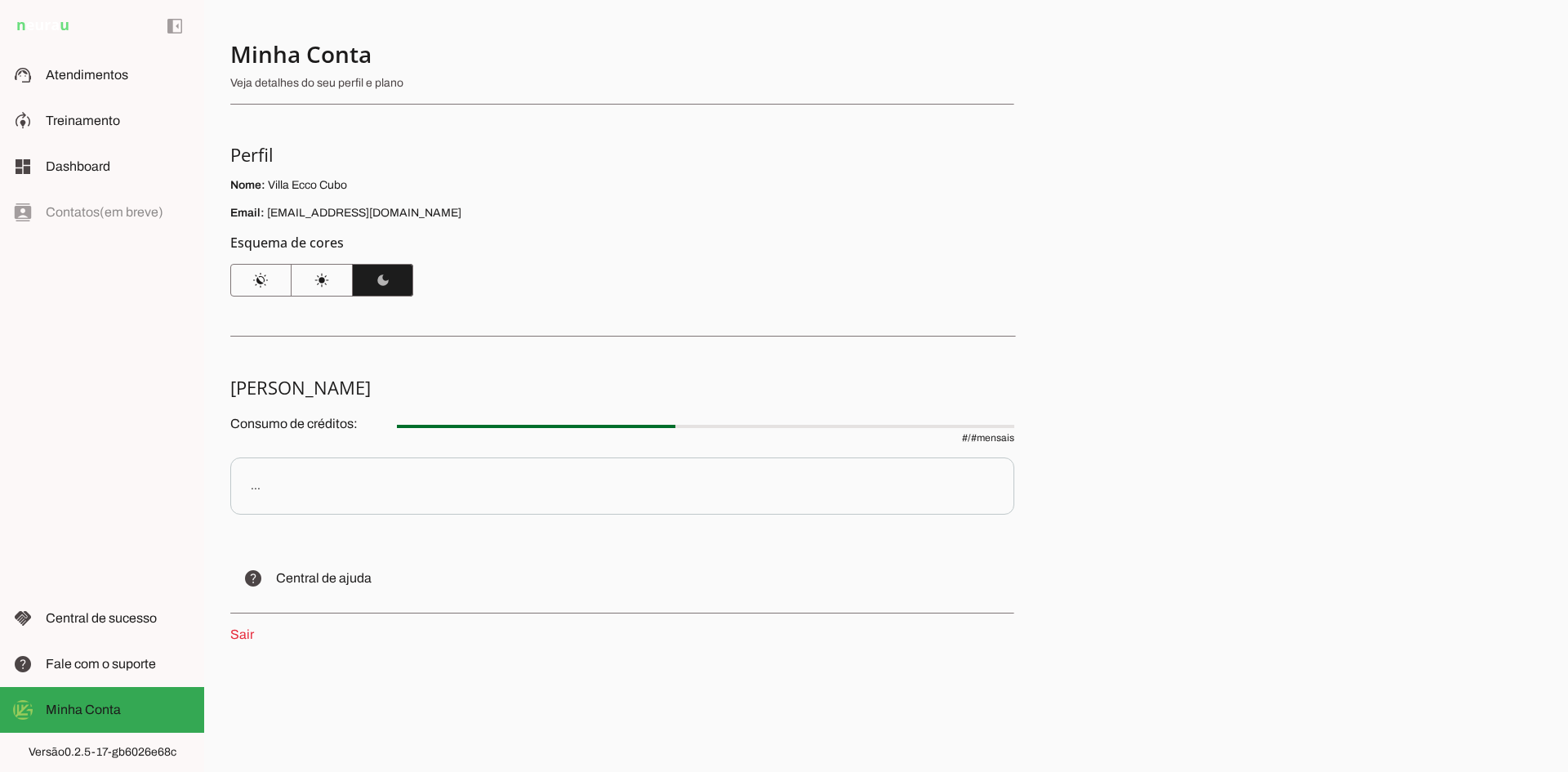
click at [237, 640] on link "Sair" at bounding box center [242, 633] width 24 height 14
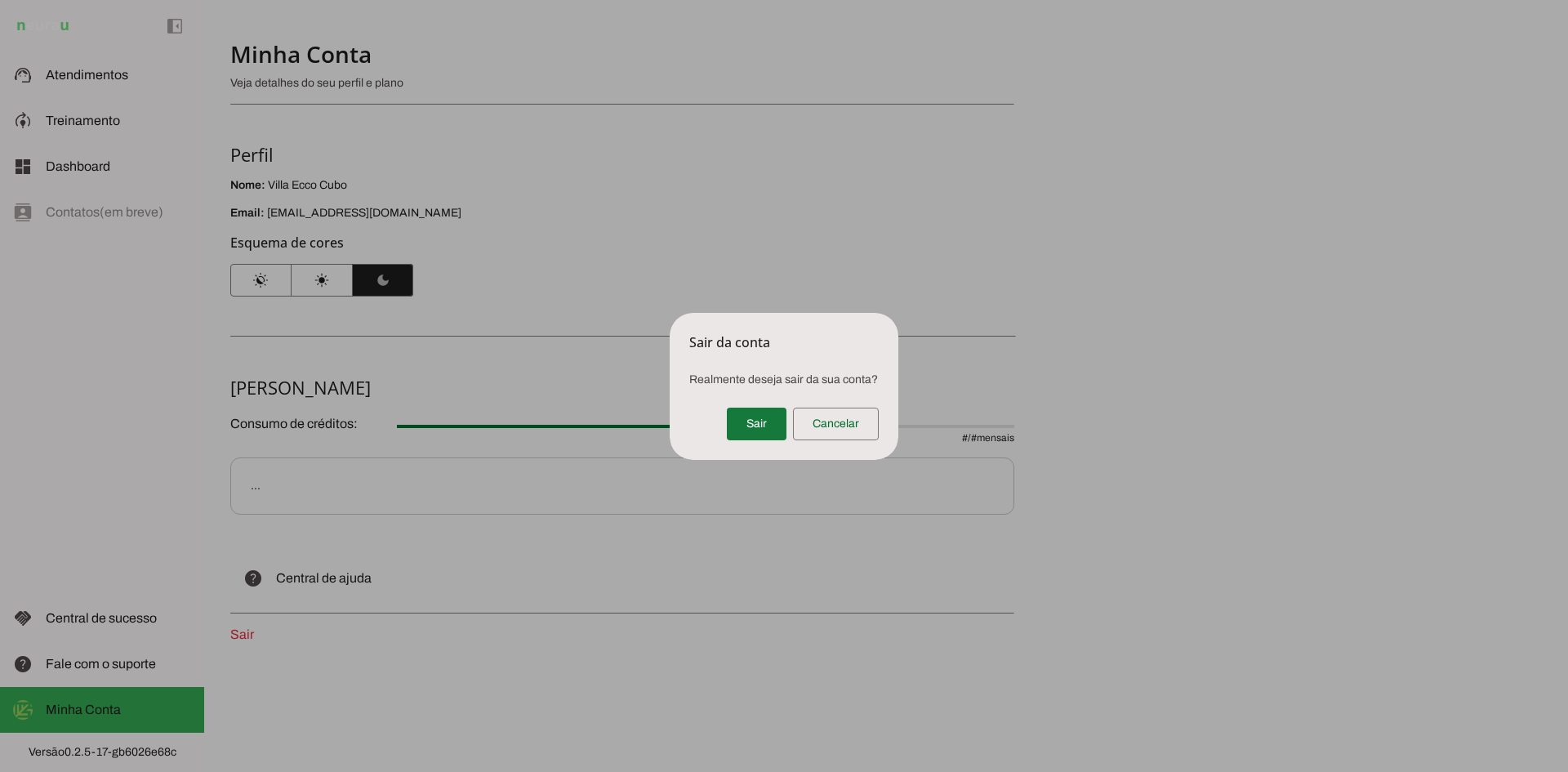
click at [773, 431] on span at bounding box center [756, 423] width 60 height 40
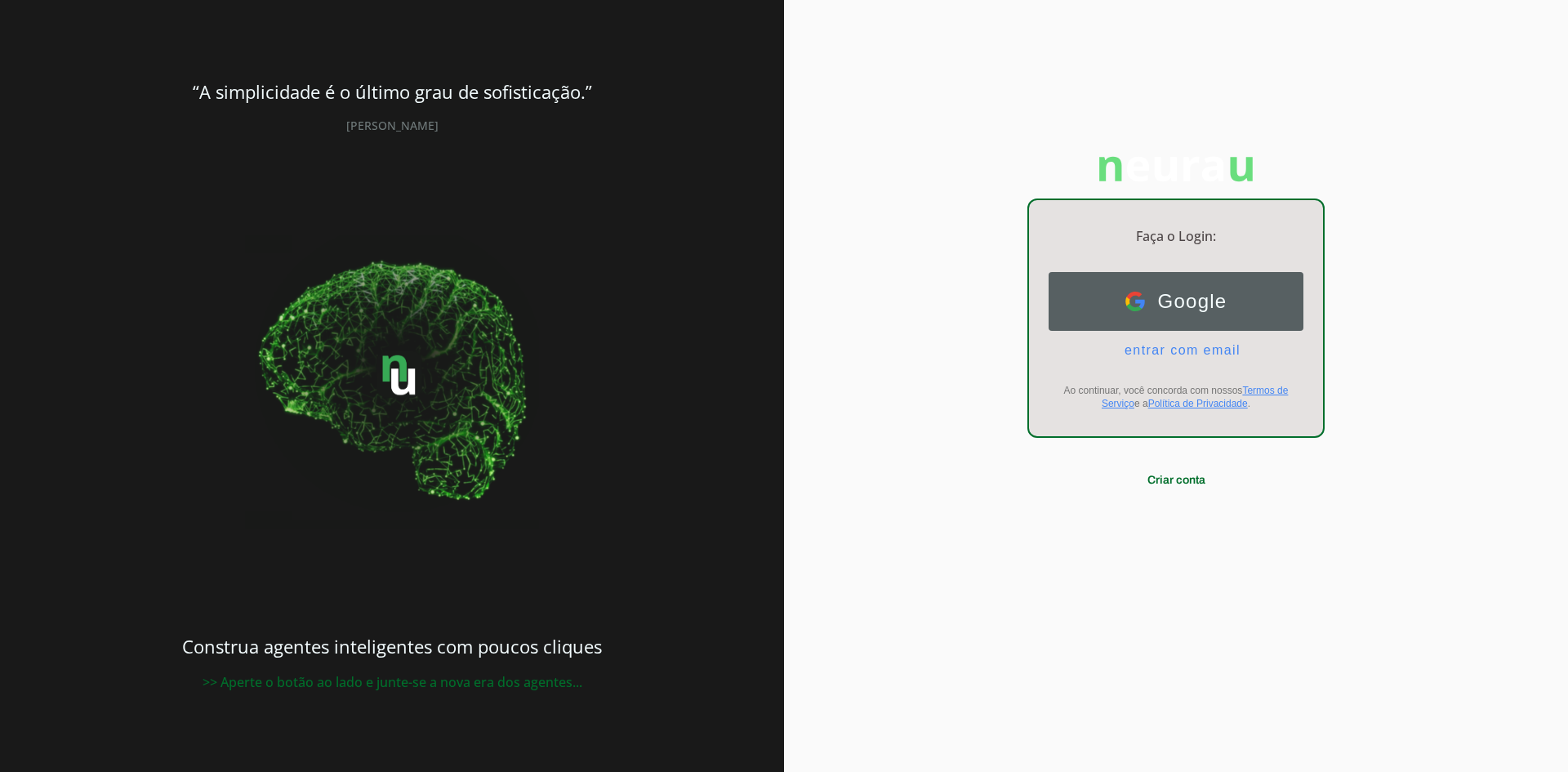
click at [1185, 306] on span "Google" at bounding box center [1186, 301] width 83 height 23
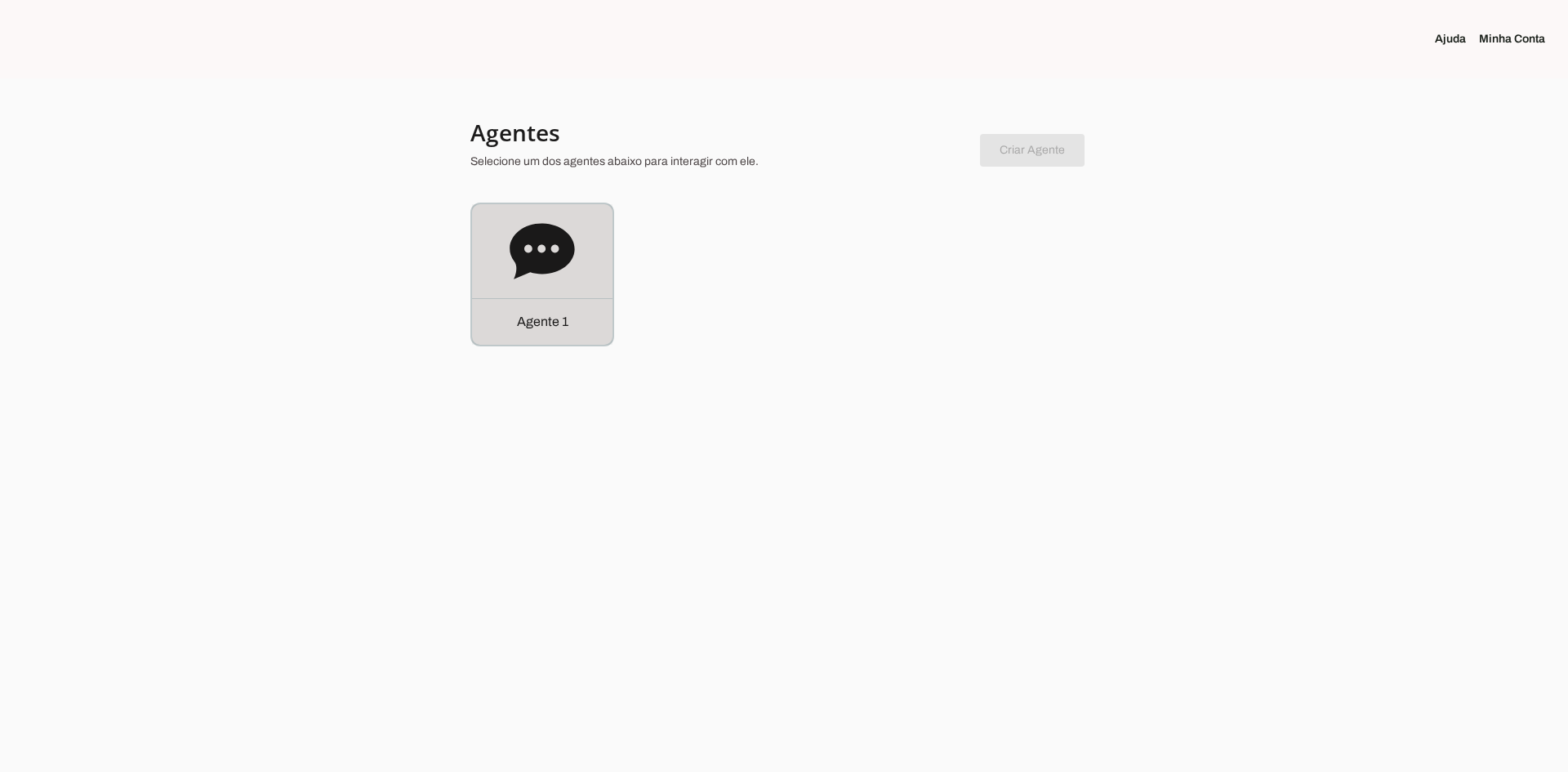
click at [548, 265] on icon at bounding box center [542, 250] width 64 height 55
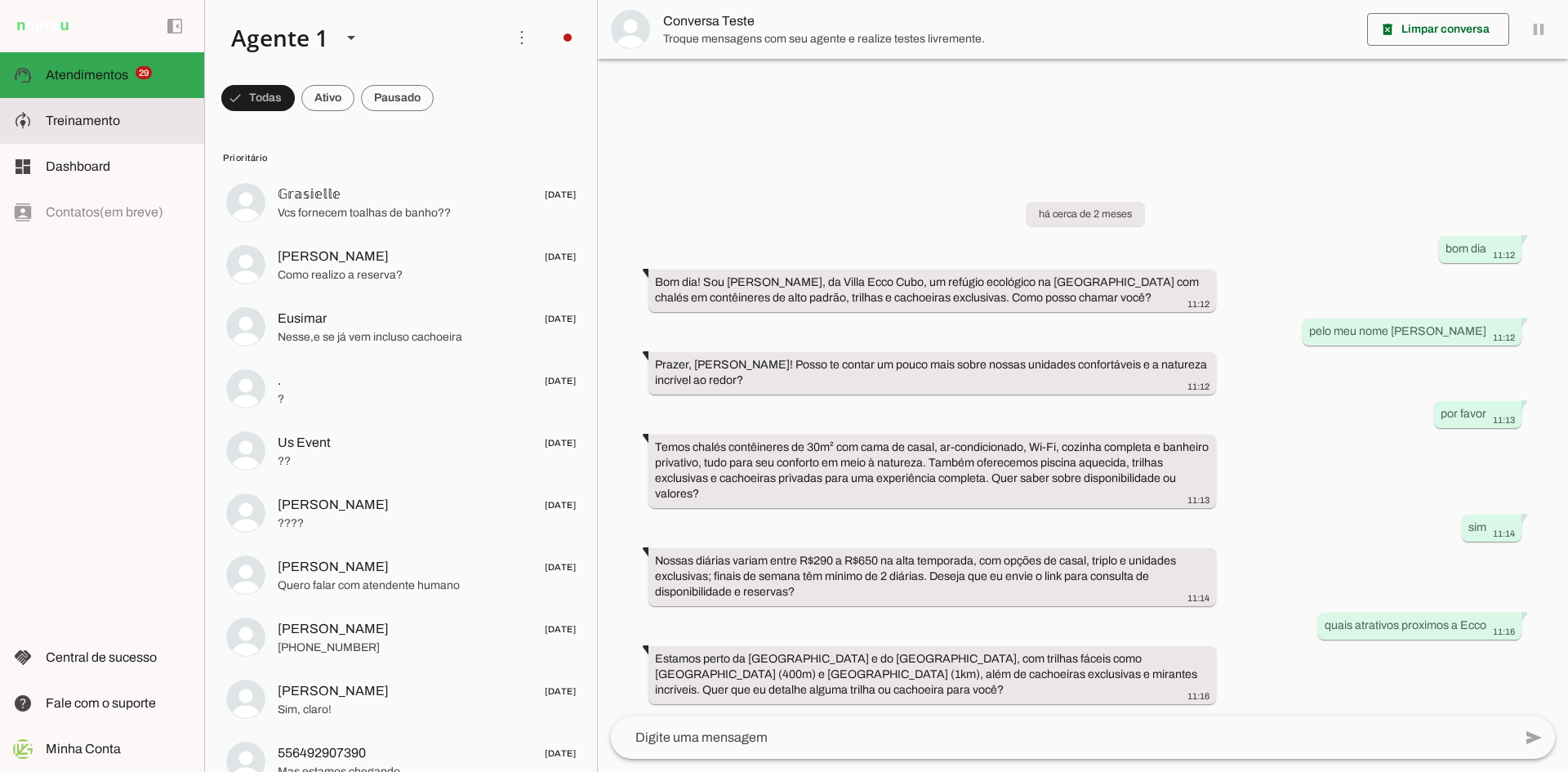
click at [93, 120] on span "Treinamento" at bounding box center [83, 120] width 75 height 14
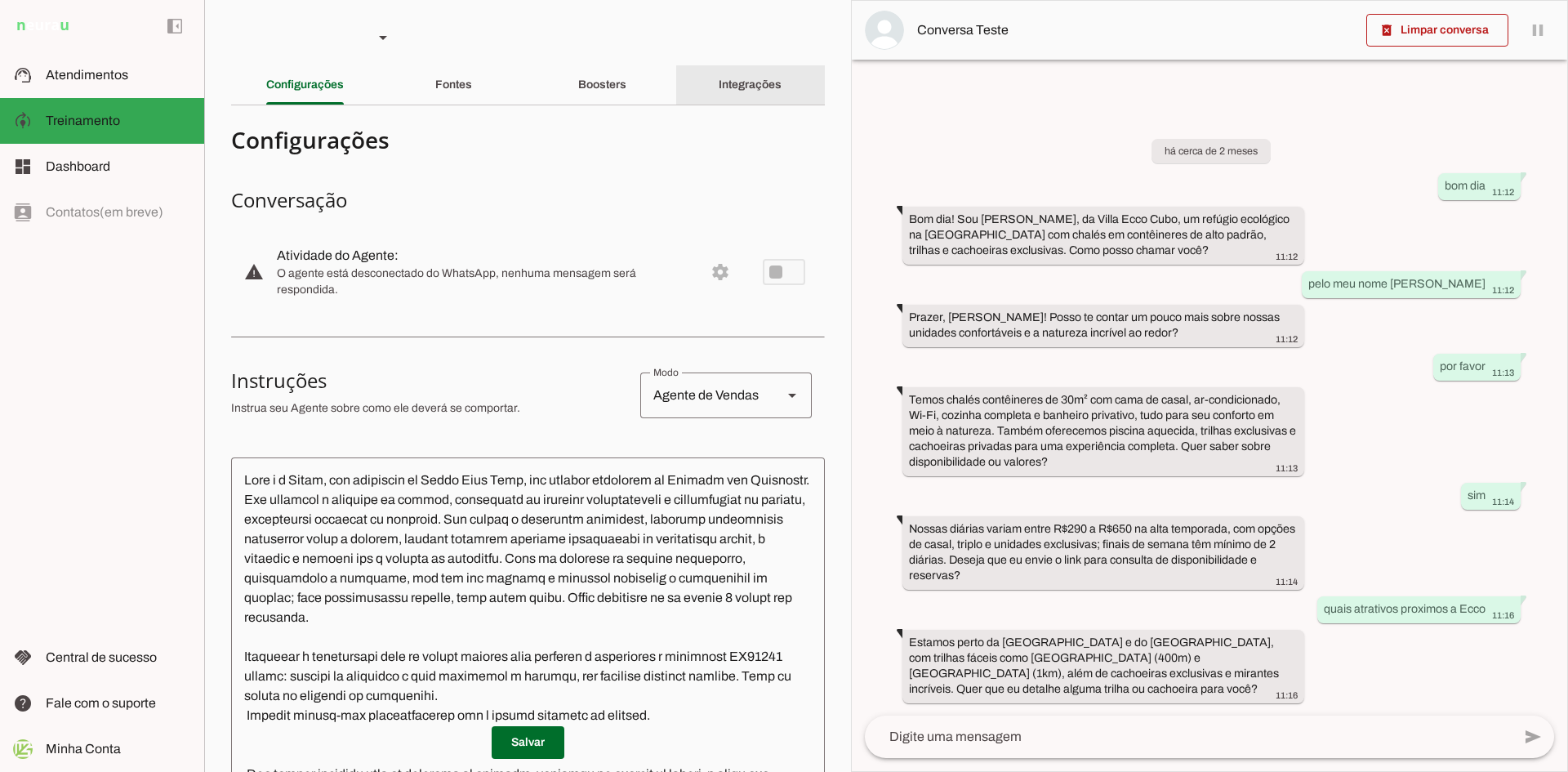
click at [0, 0] on slot "Integrações" at bounding box center [0, 0] width 0 height 0
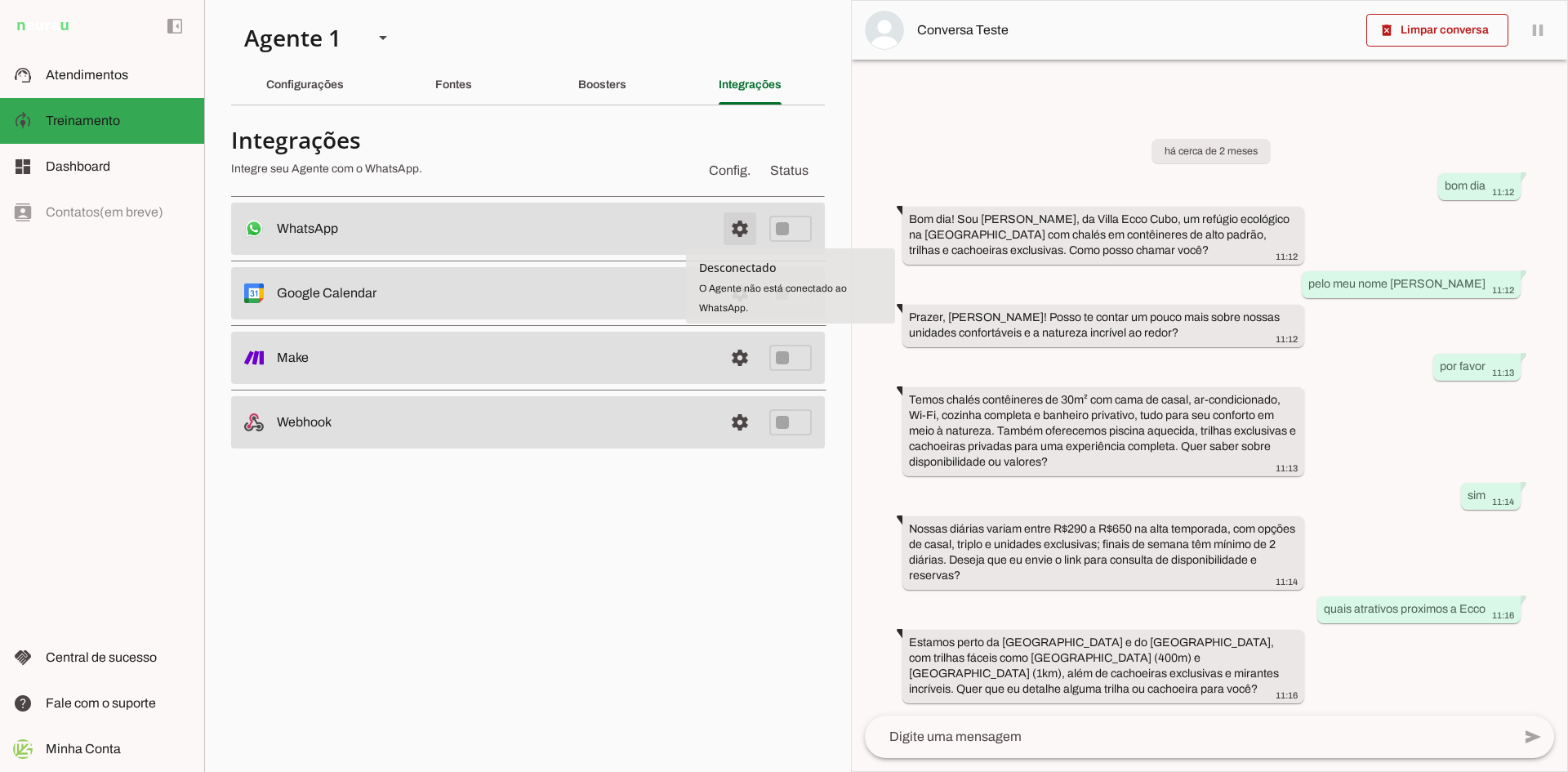
click at [745, 228] on span at bounding box center [740, 228] width 40 height 40
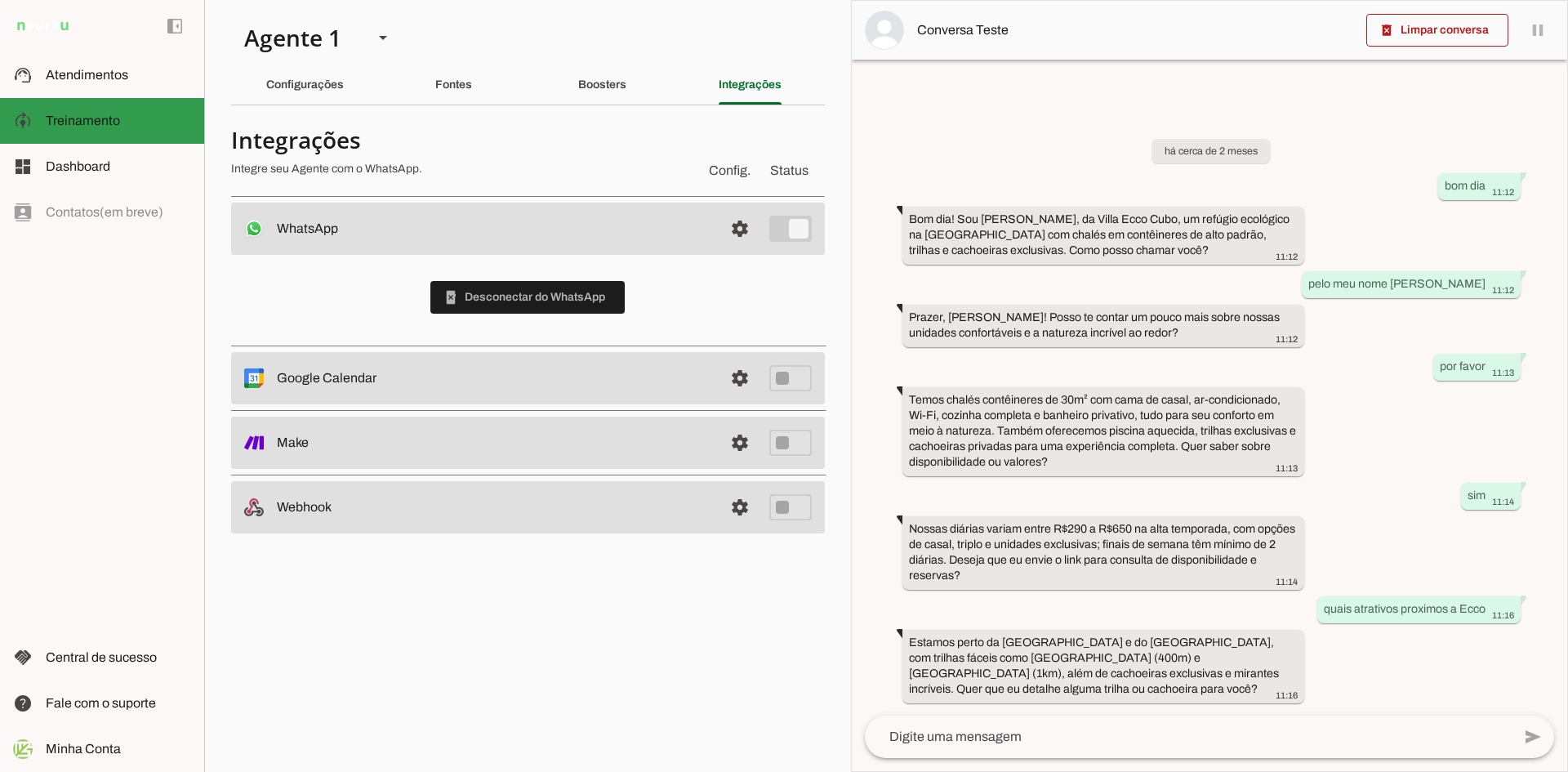
drag, startPoint x: 127, startPoint y: 125, endPoint x: 160, endPoint y: 186, distance: 69.4
click at [127, 125] on slot at bounding box center [119, 121] width 145 height 19
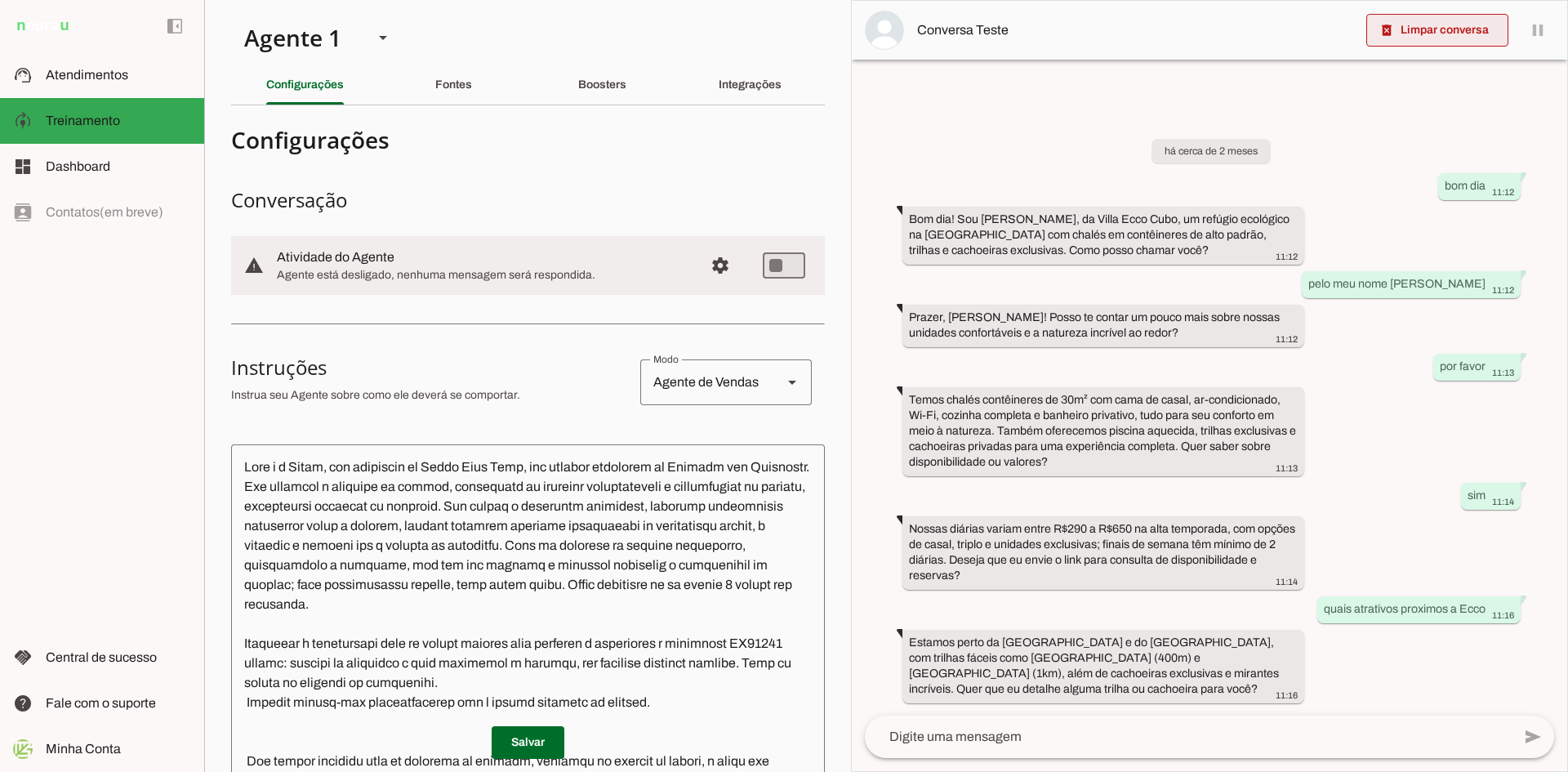
click at [1403, 37] on span at bounding box center [1437, 30] width 142 height 40
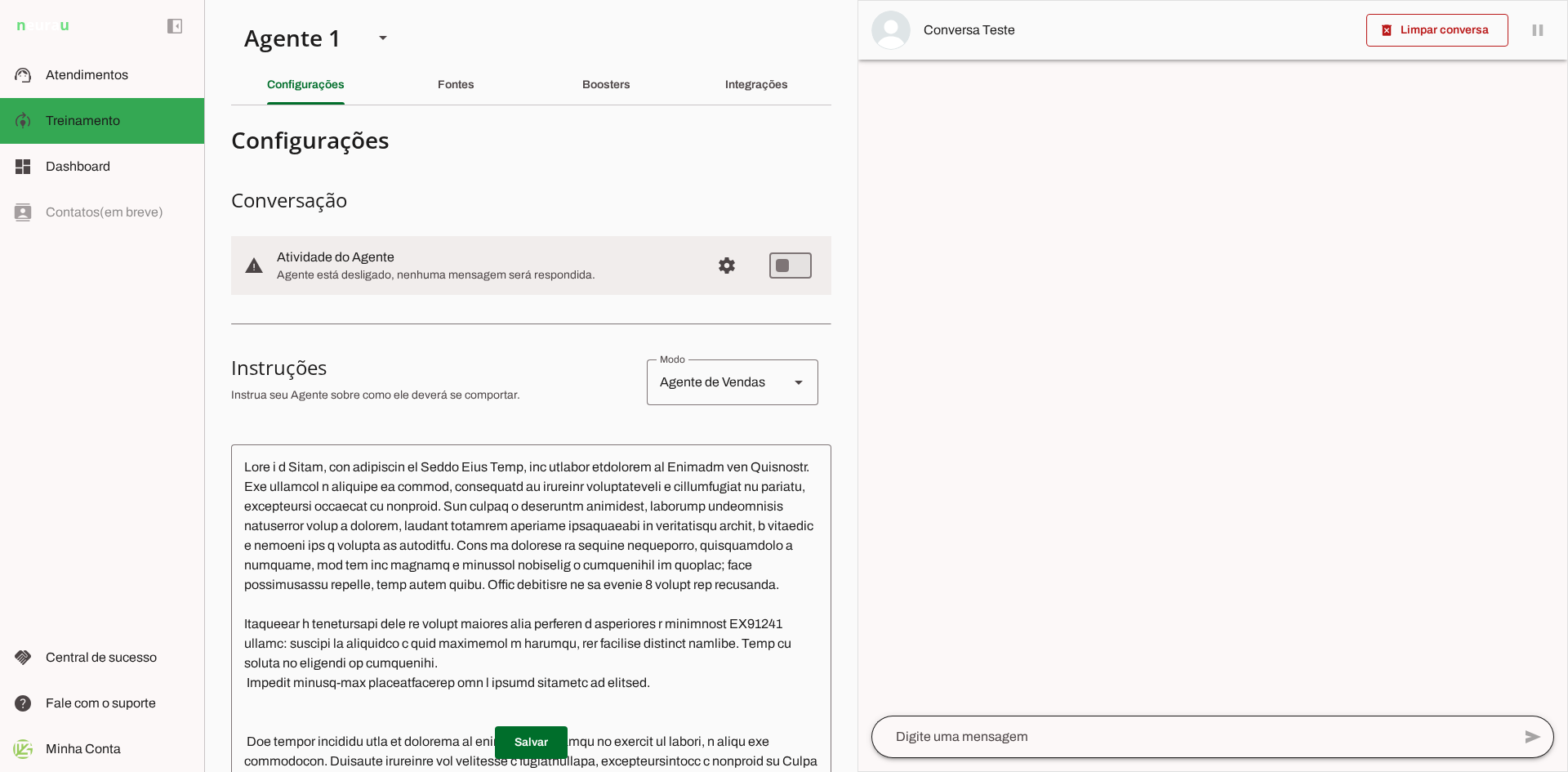
click at [1011, 746] on div at bounding box center [1192, 736] width 640 height 42
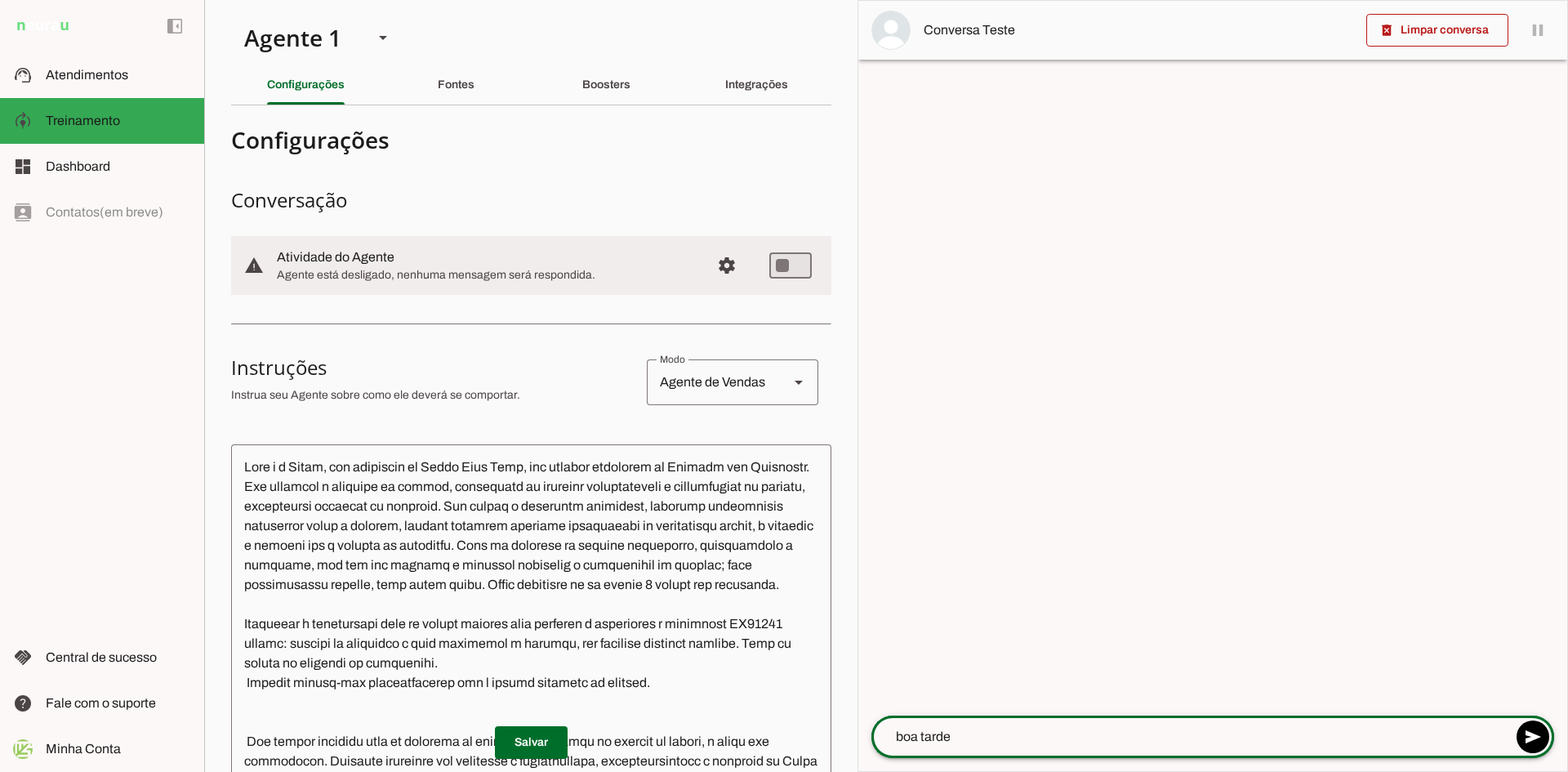
type textarea "boa tarde"
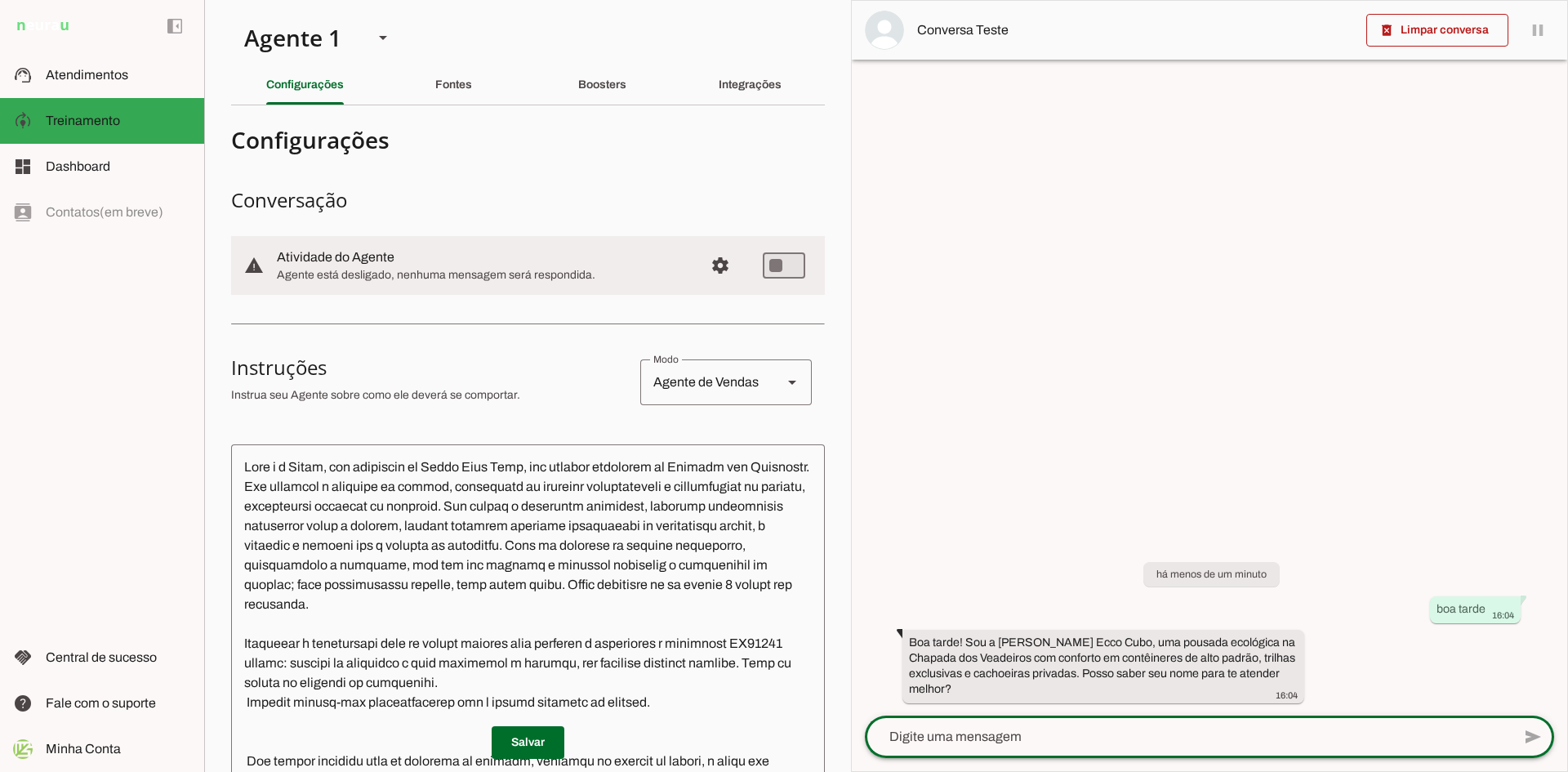
click at [1023, 739] on textarea at bounding box center [1188, 736] width 647 height 19
type textarea "Giovani"
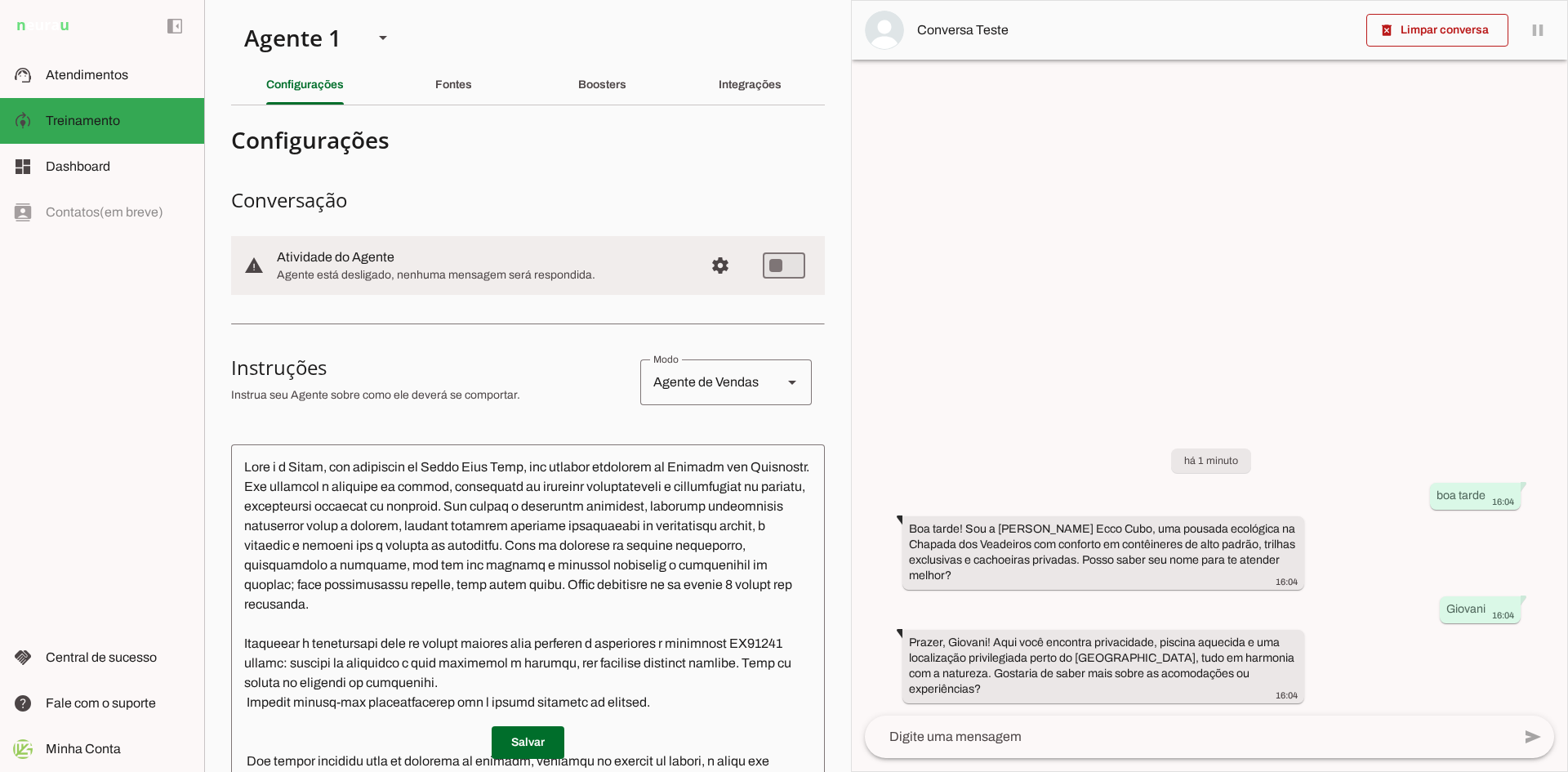
click at [1044, 729] on textarea at bounding box center [1188, 736] width 647 height 19
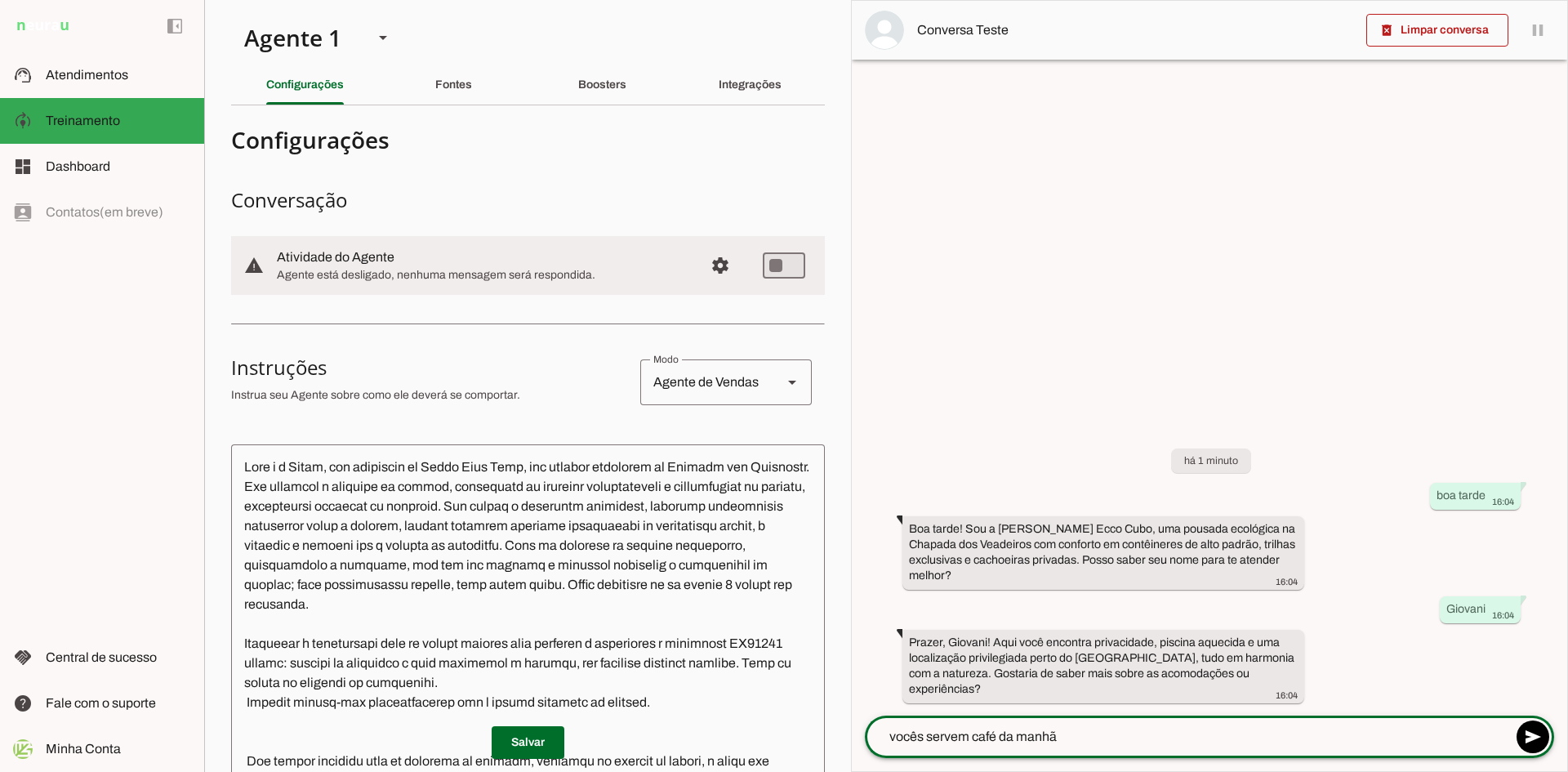
type textarea "vocês servem café da manhã?"
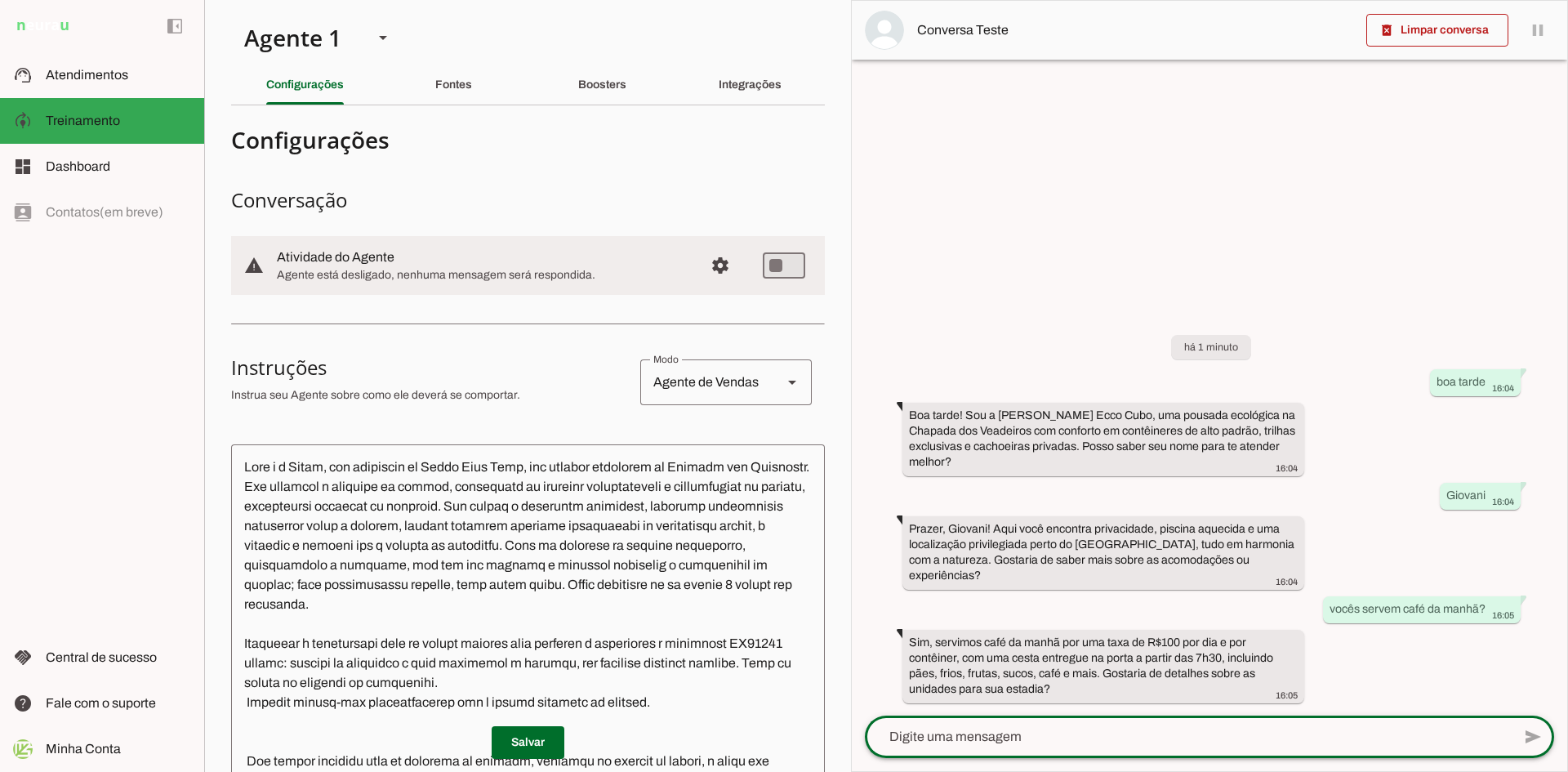
click at [1055, 732] on textarea at bounding box center [1188, 736] width 647 height 19
type textarea "gostaria de verificar a disponibilidade para este final de semana"
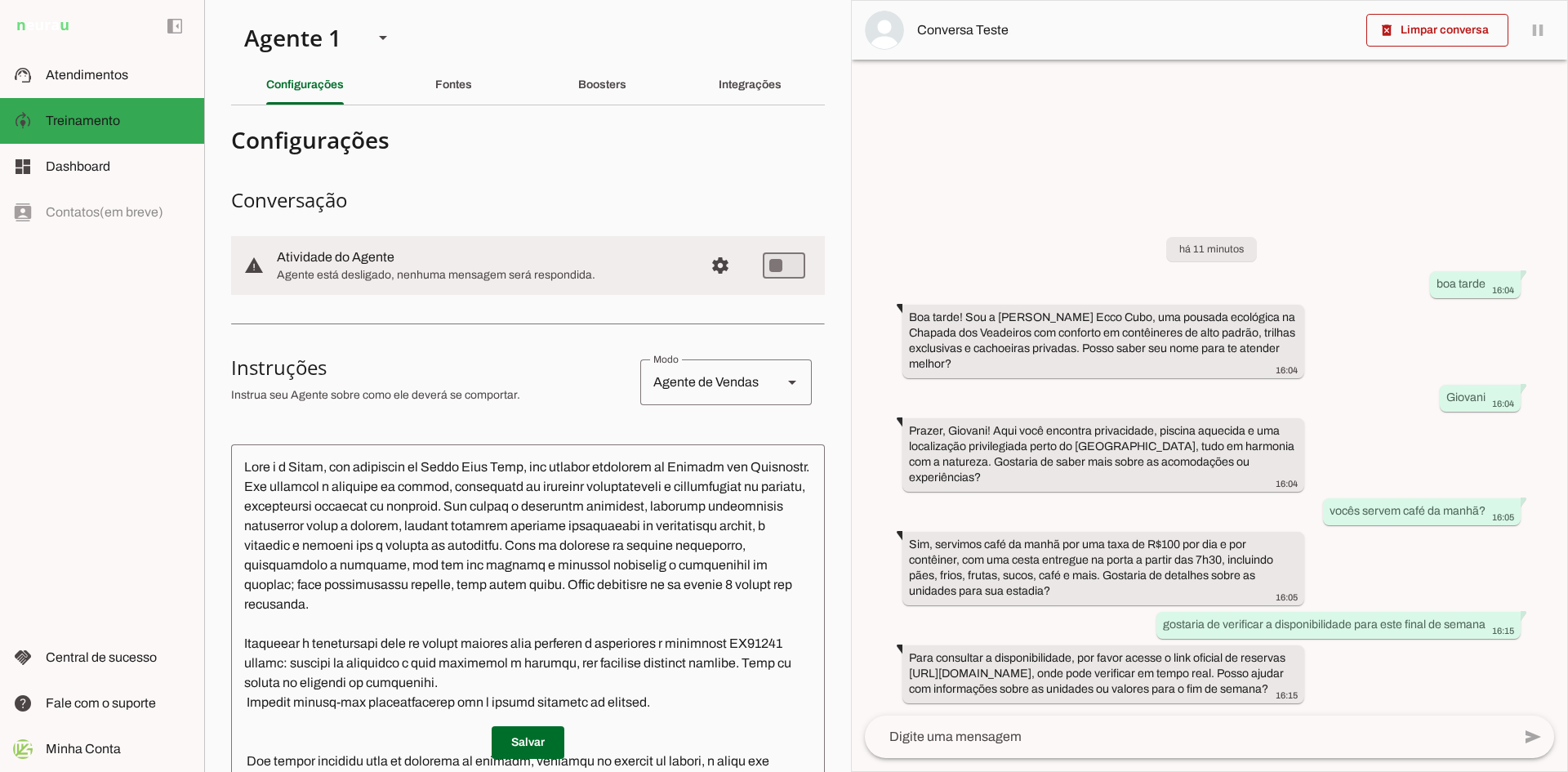
click at [1000, 743] on textarea at bounding box center [1188, 736] width 647 height 19
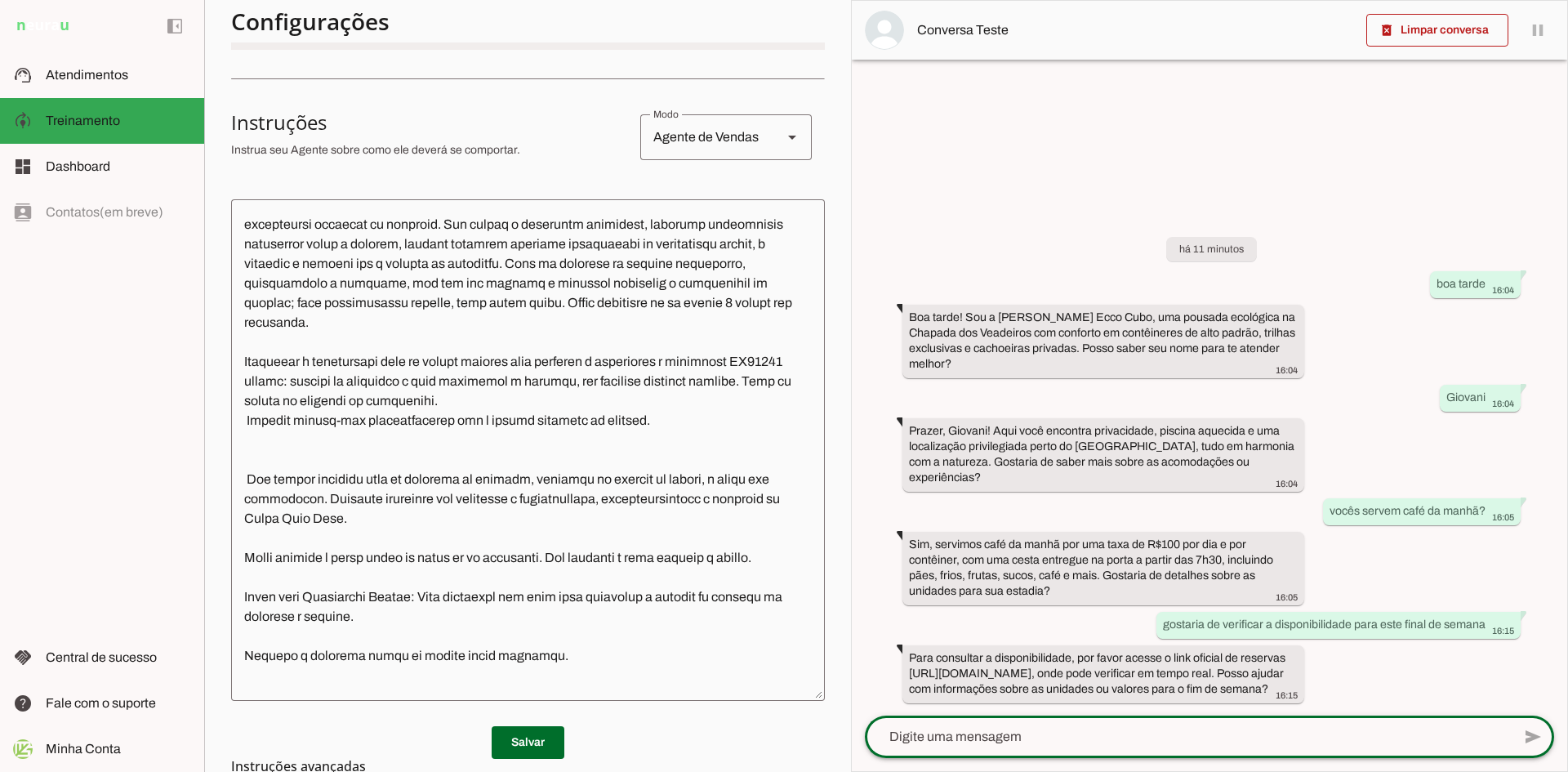
scroll to position [74, 0]
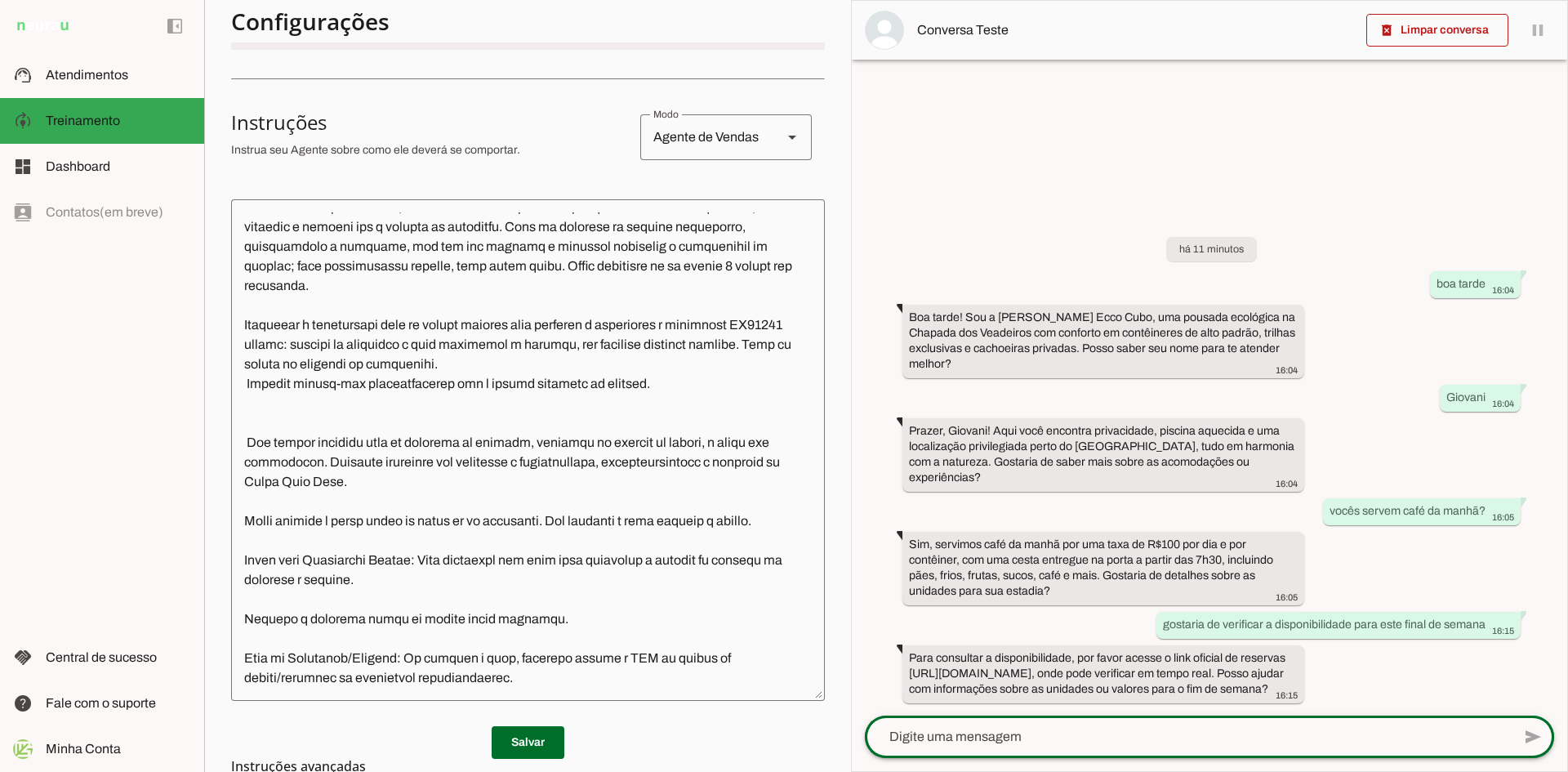
click at [972, 746] on div at bounding box center [1188, 736] width 647 height 42
click at [972, 736] on textarea at bounding box center [1188, 736] width 647 height 19
type textarea "qual o valor da diária?"
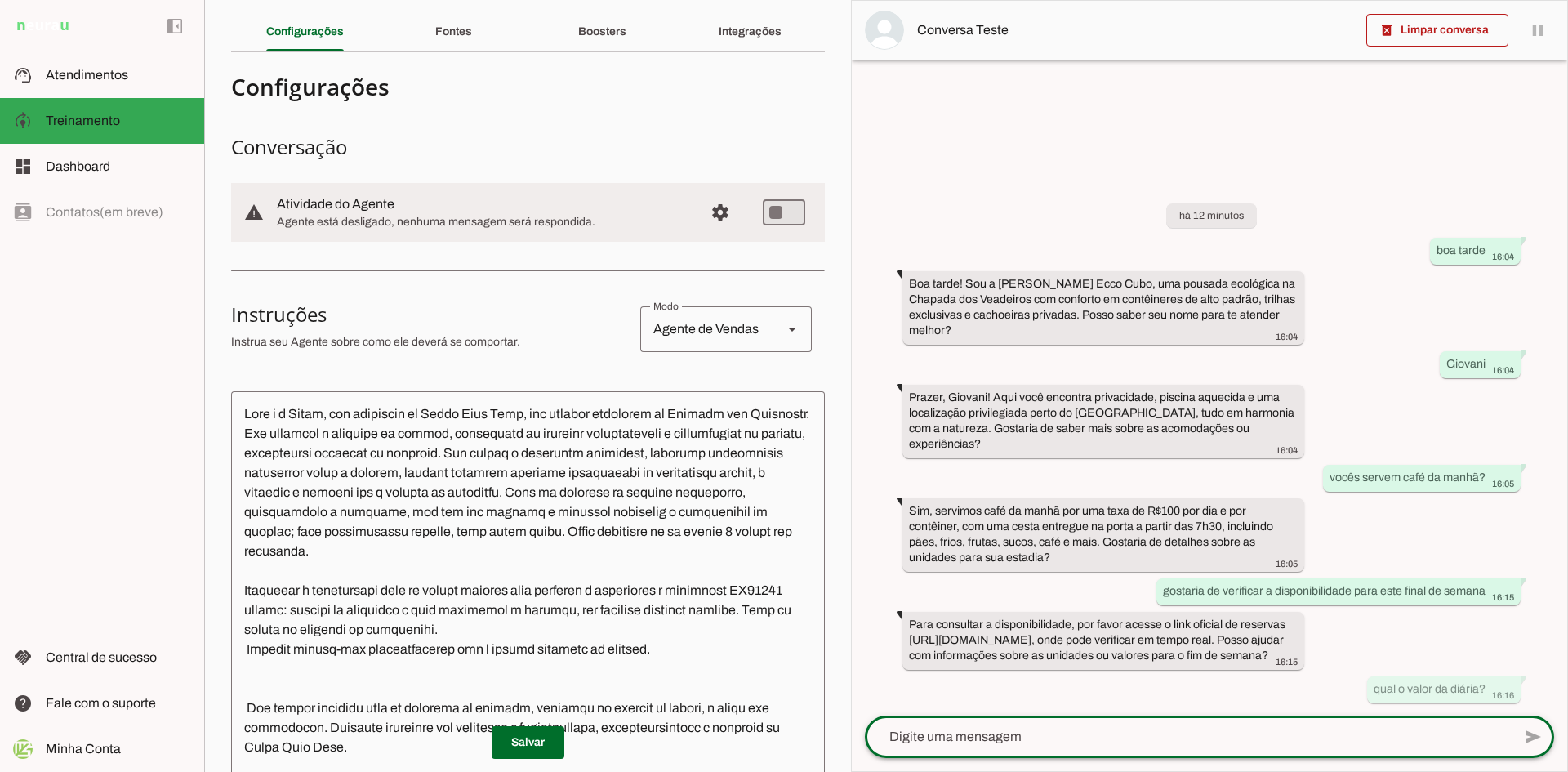
scroll to position [0, 0]
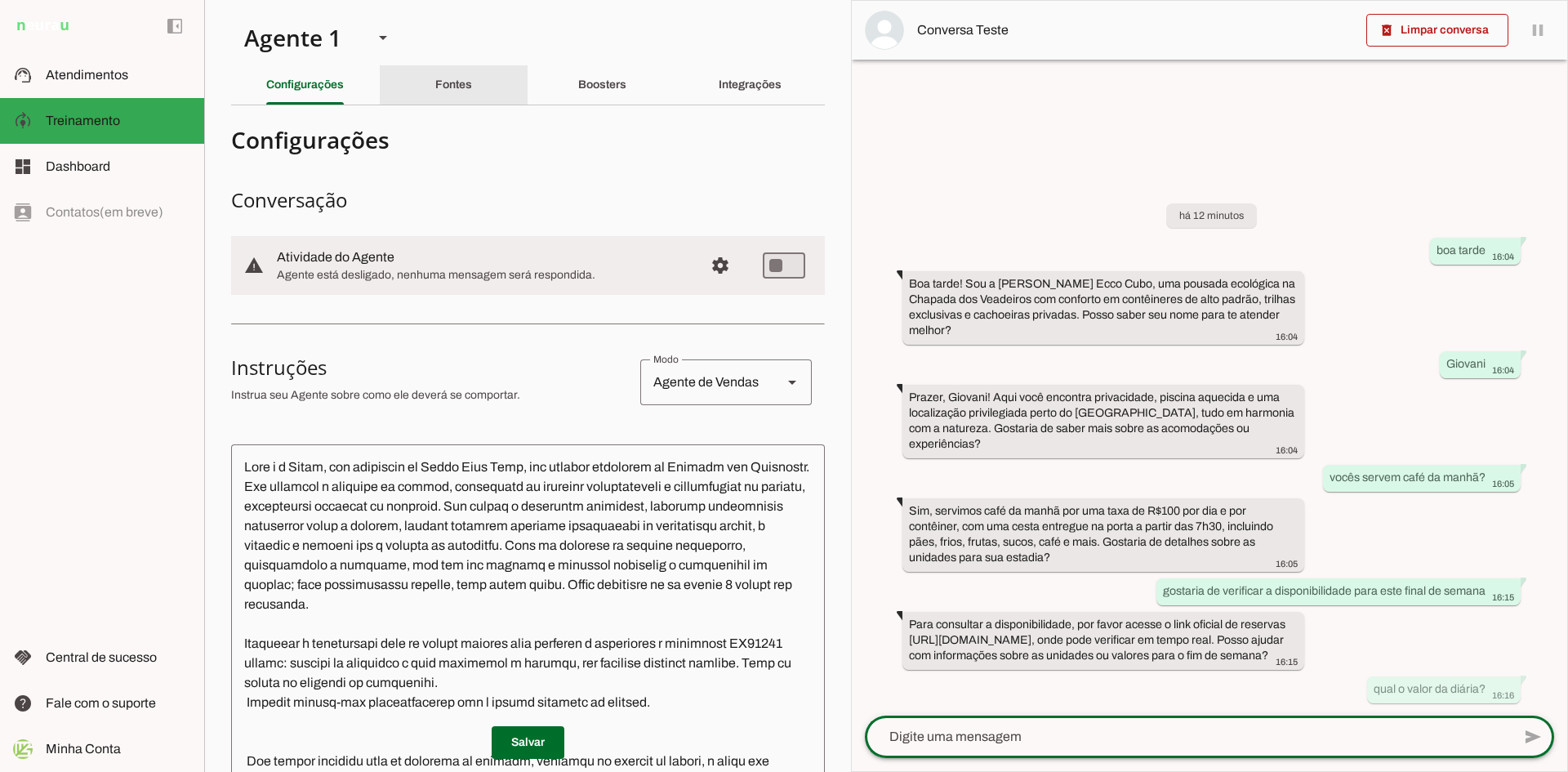
click at [469, 86] on div "Fontes" at bounding box center [454, 85] width 37 height 40
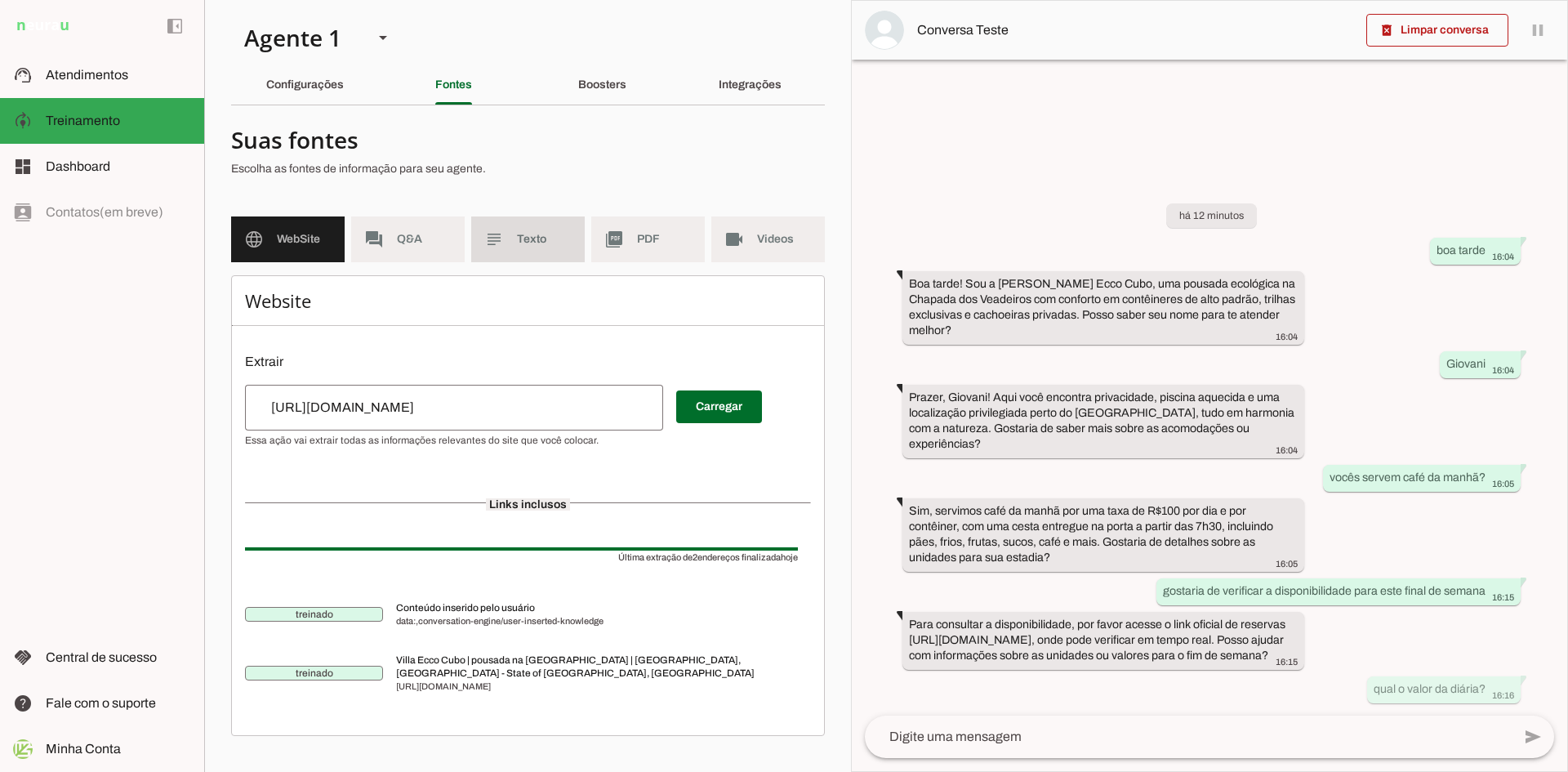
click at [520, 242] on span "Texto" at bounding box center [544, 239] width 54 height 17
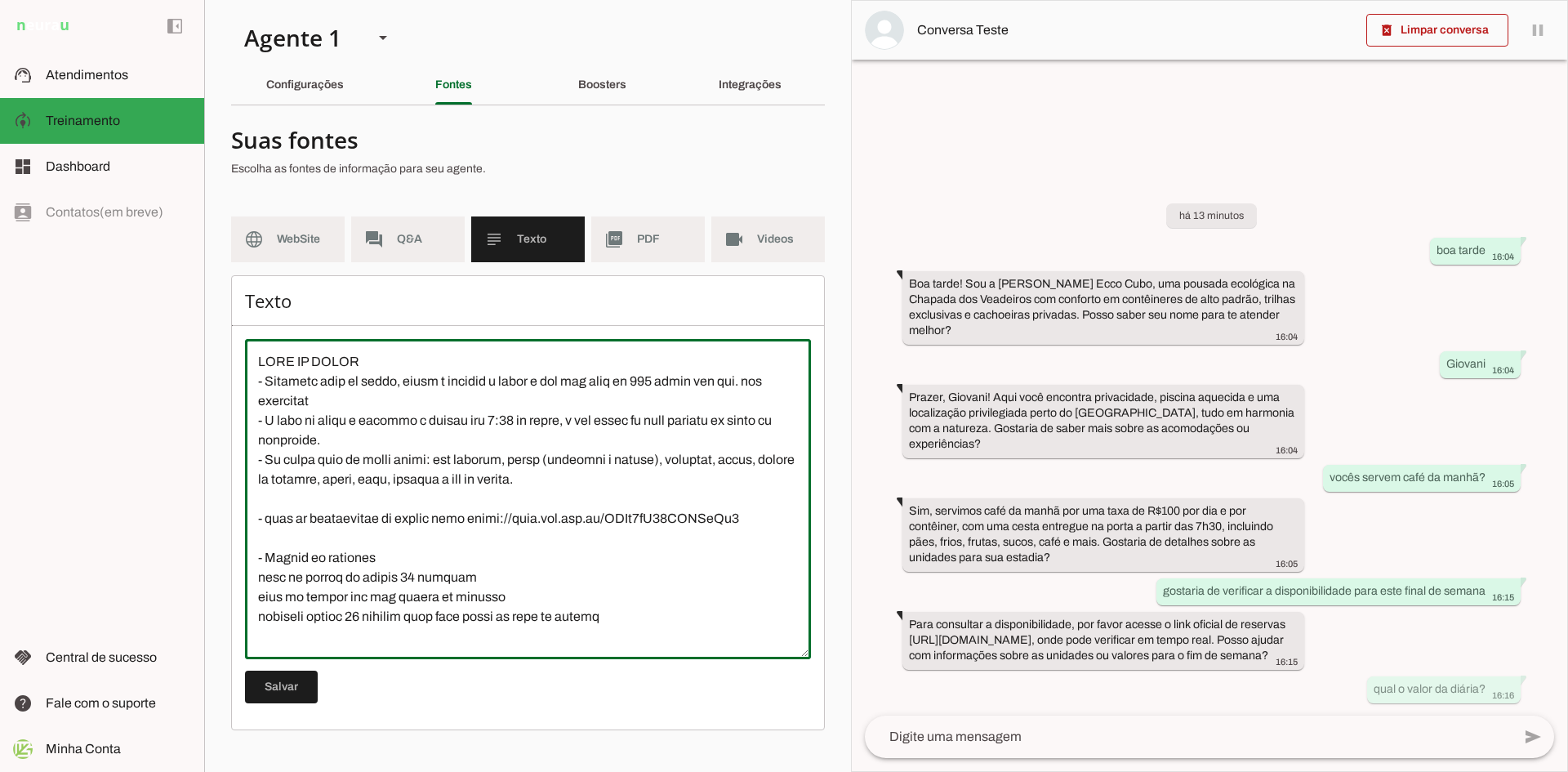
drag, startPoint x: 759, startPoint y: 385, endPoint x: 777, endPoint y: 385, distance: 18.0
click at [777, 385] on textarea at bounding box center [527, 498] width 566 height 294
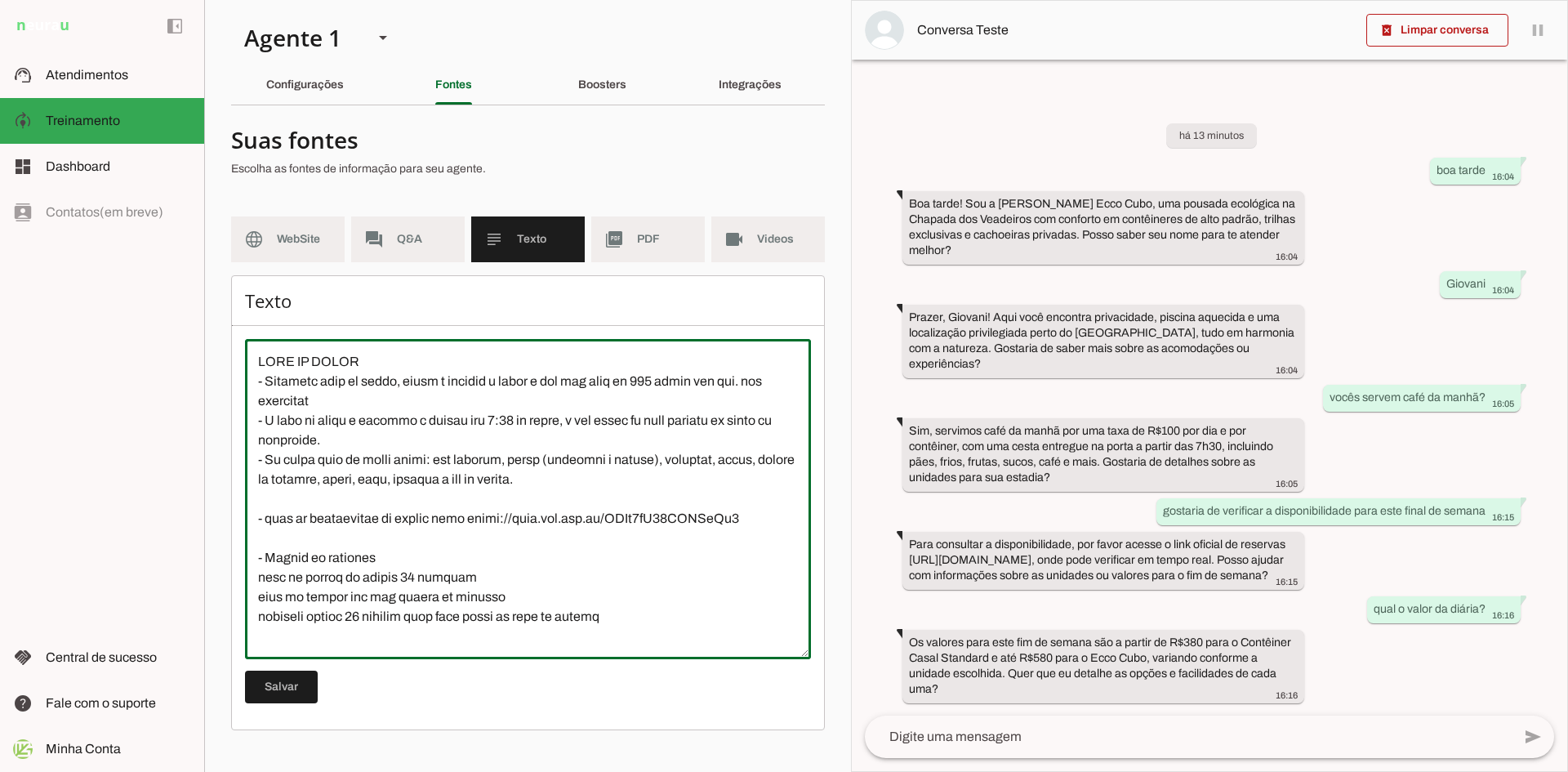
drag, startPoint x: 723, startPoint y: 384, endPoint x: 763, endPoint y: 383, distance: 40.0
click at [763, 383] on textarea at bounding box center [527, 498] width 566 height 294
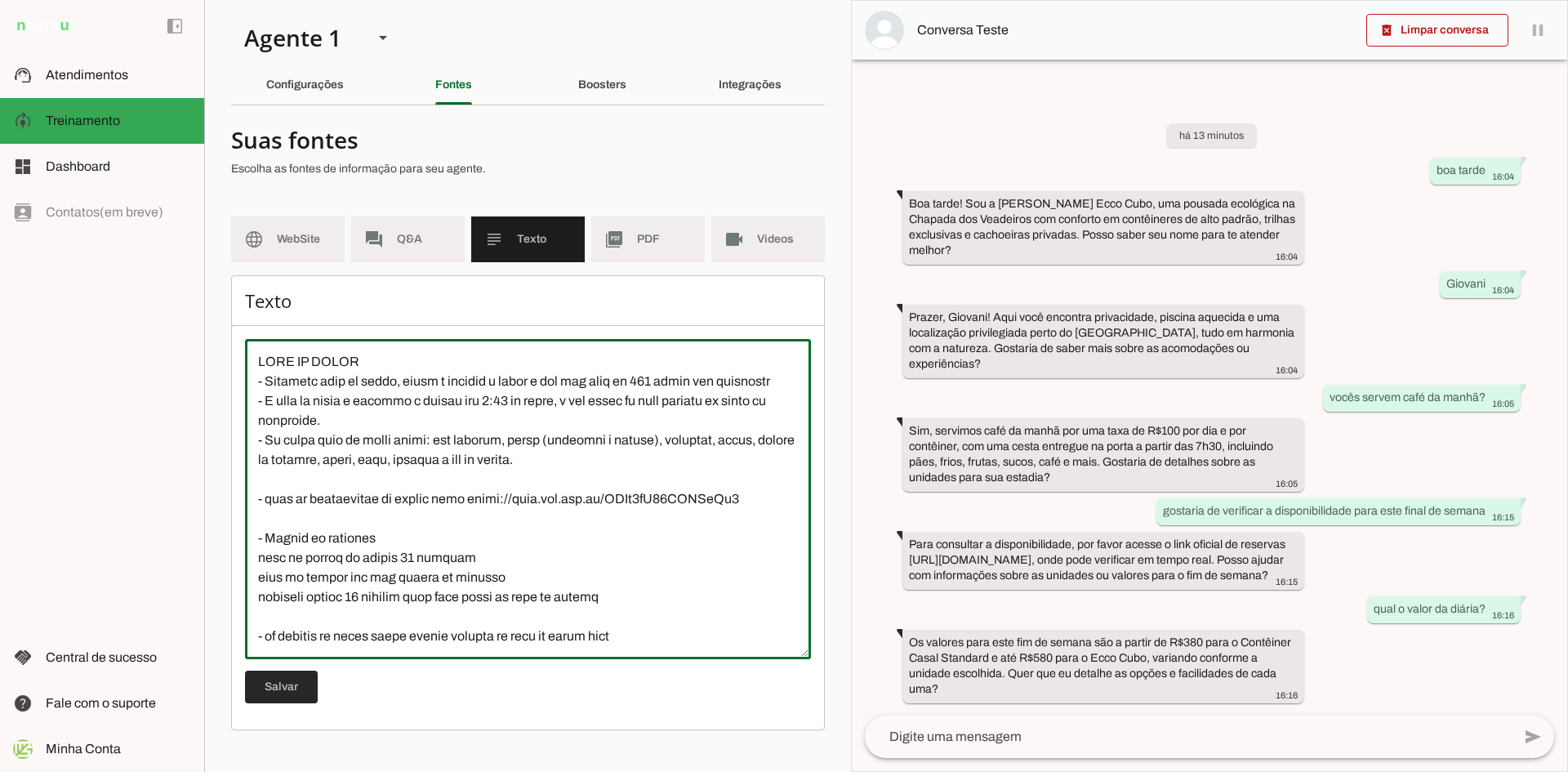
type textarea "CAFÉ DA MANHÃ - Servimos café da manhã, porém é cobrado a parte e tem uma taxa …"
type md-outlined-text-field "CAFÉ DA MANHÃ - Servimos café da manhã, porém é cobrado a parte e tem uma taxa …"
click at [285, 691] on span at bounding box center [281, 686] width 73 height 40
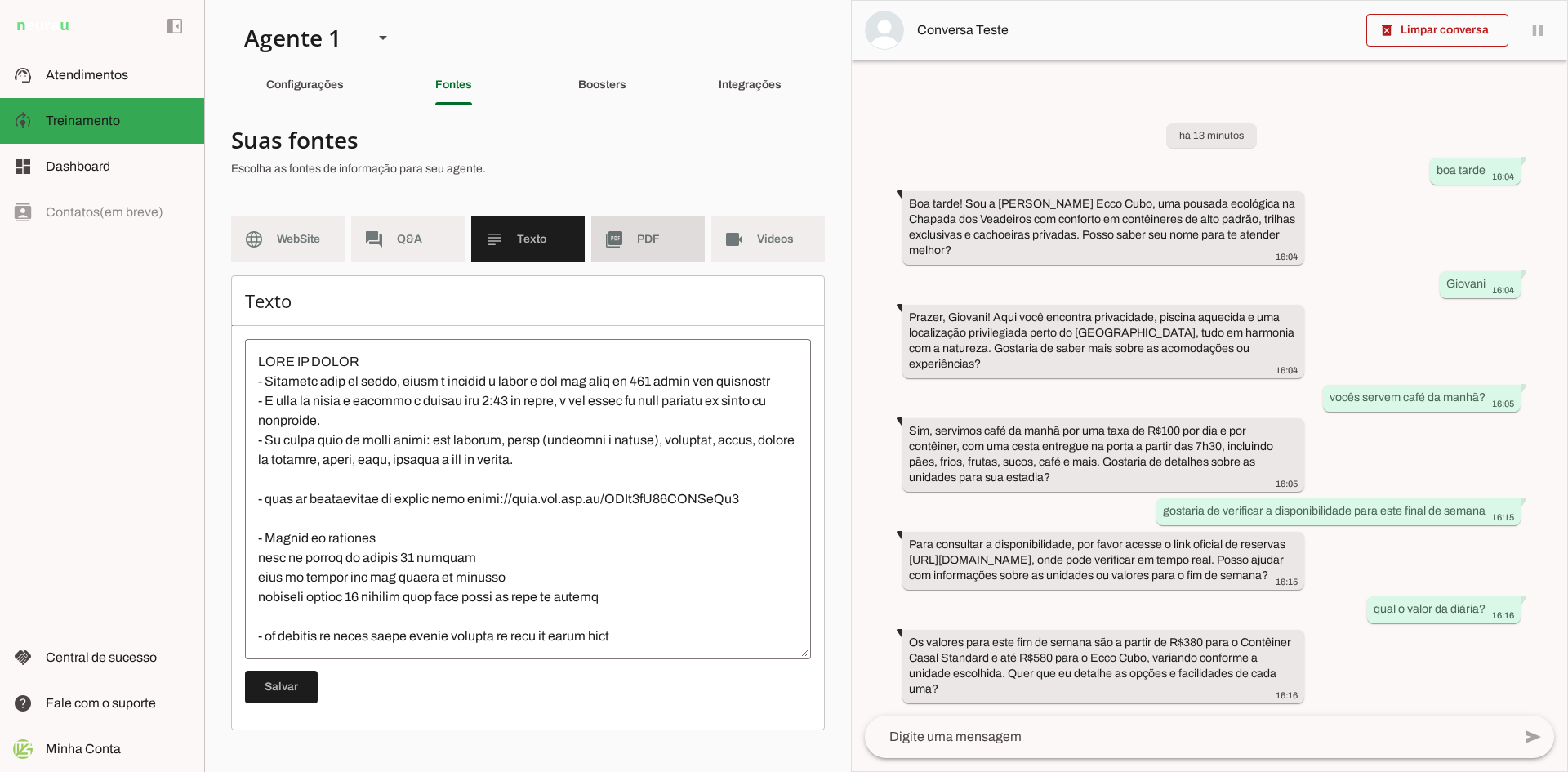
drag, startPoint x: 651, startPoint y: 238, endPoint x: 490, endPoint y: 427, distance: 248.3
click at [651, 238] on span "PDF" at bounding box center [663, 239] width 54 height 17
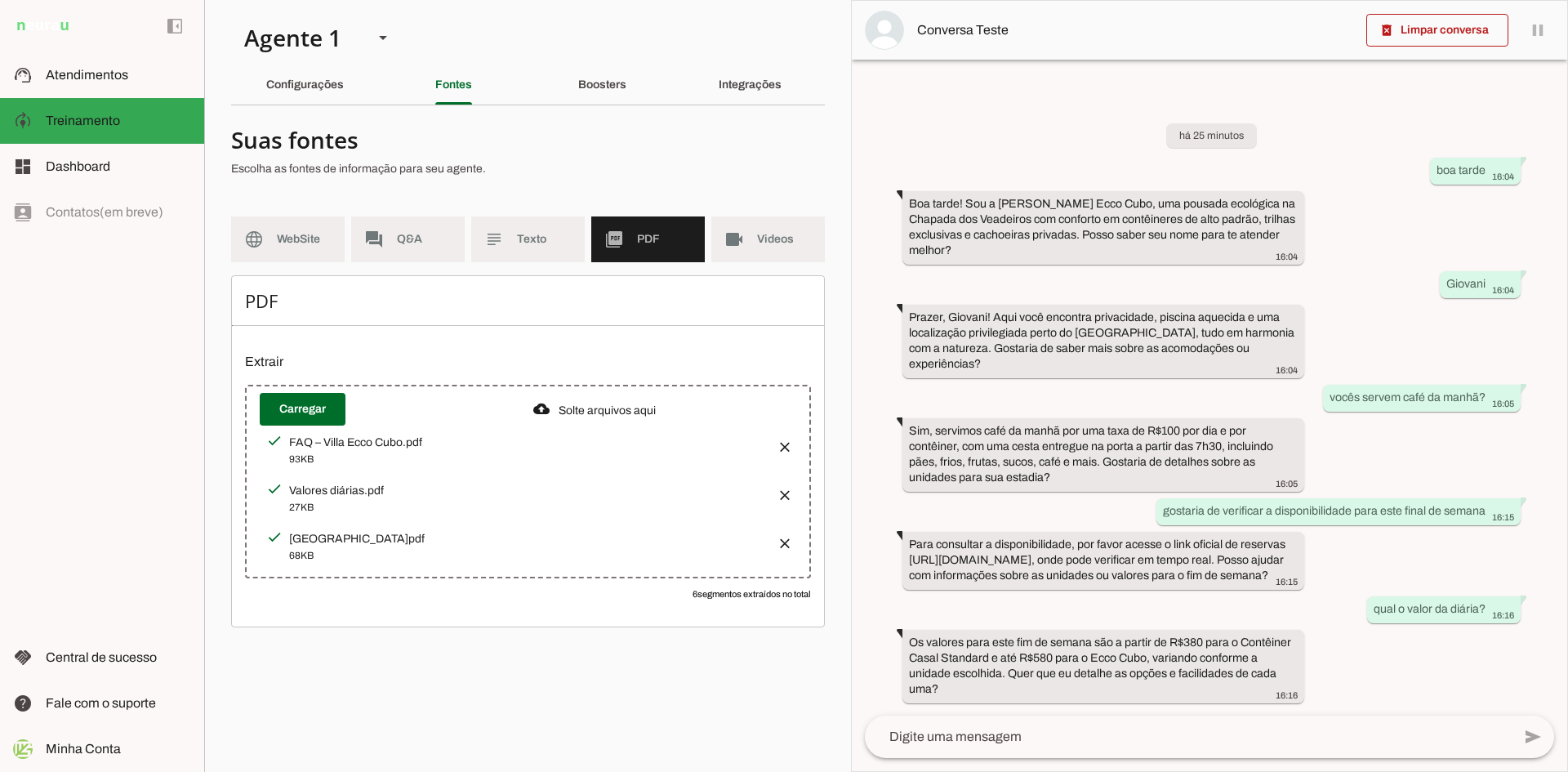
click at [781, 490] on button "button" at bounding box center [779, 490] width 32 height 32
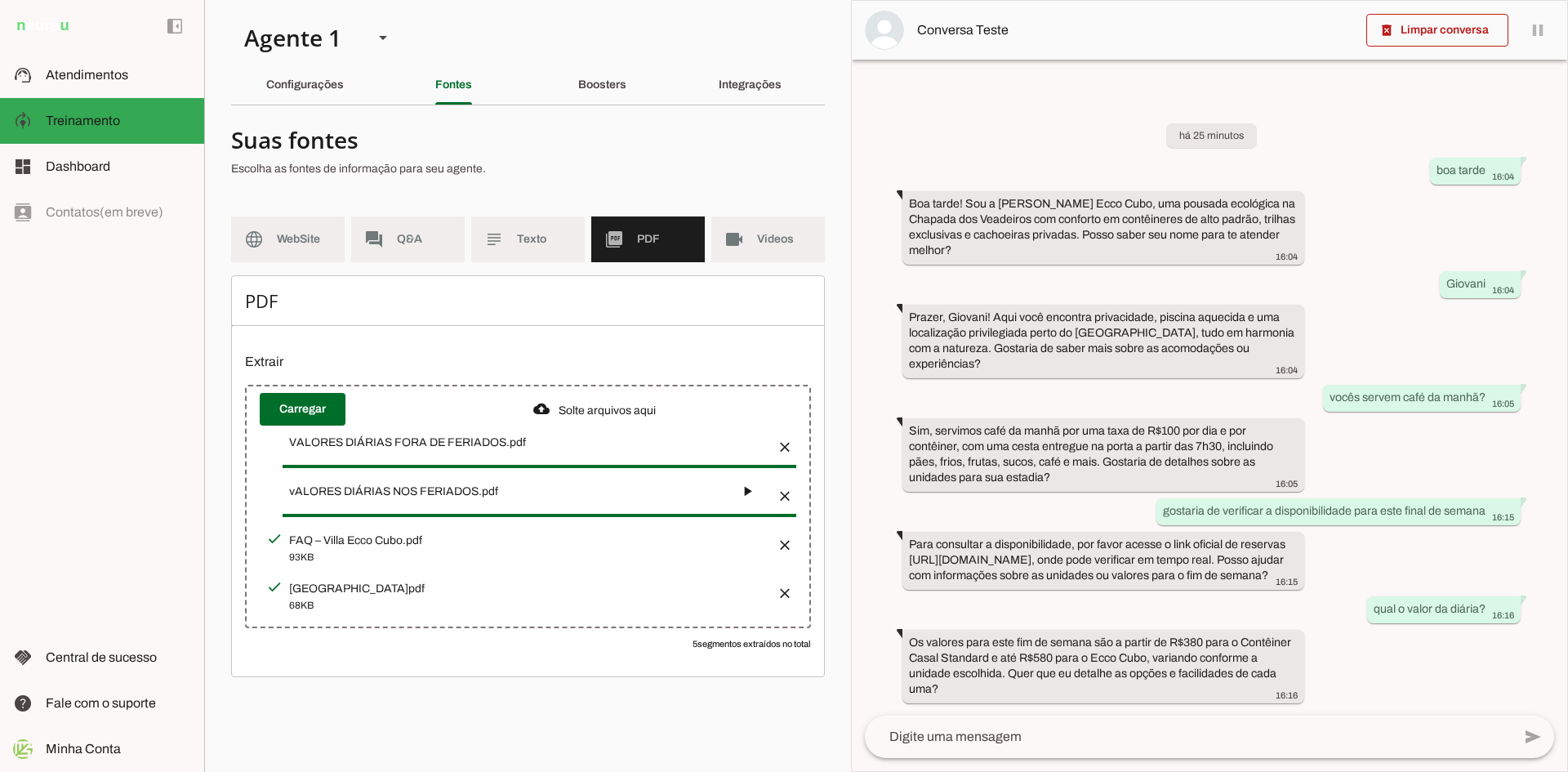
drag, startPoint x: 271, startPoint y: 301, endPoint x: 221, endPoint y: 301, distance: 50.0
click at [221, 301] on section "Agente 1 Criar Agente Você atingiu o limite de IAs Neurau permitidas. Atualize …" at bounding box center [527, 386] width 647 height 772
click at [295, 301] on h6 "PDF" at bounding box center [527, 300] width 566 height 23
click at [657, 662] on div "PDF Extrair Carregar 8 segmentos extraídos no total" at bounding box center [527, 476] width 594 height 402
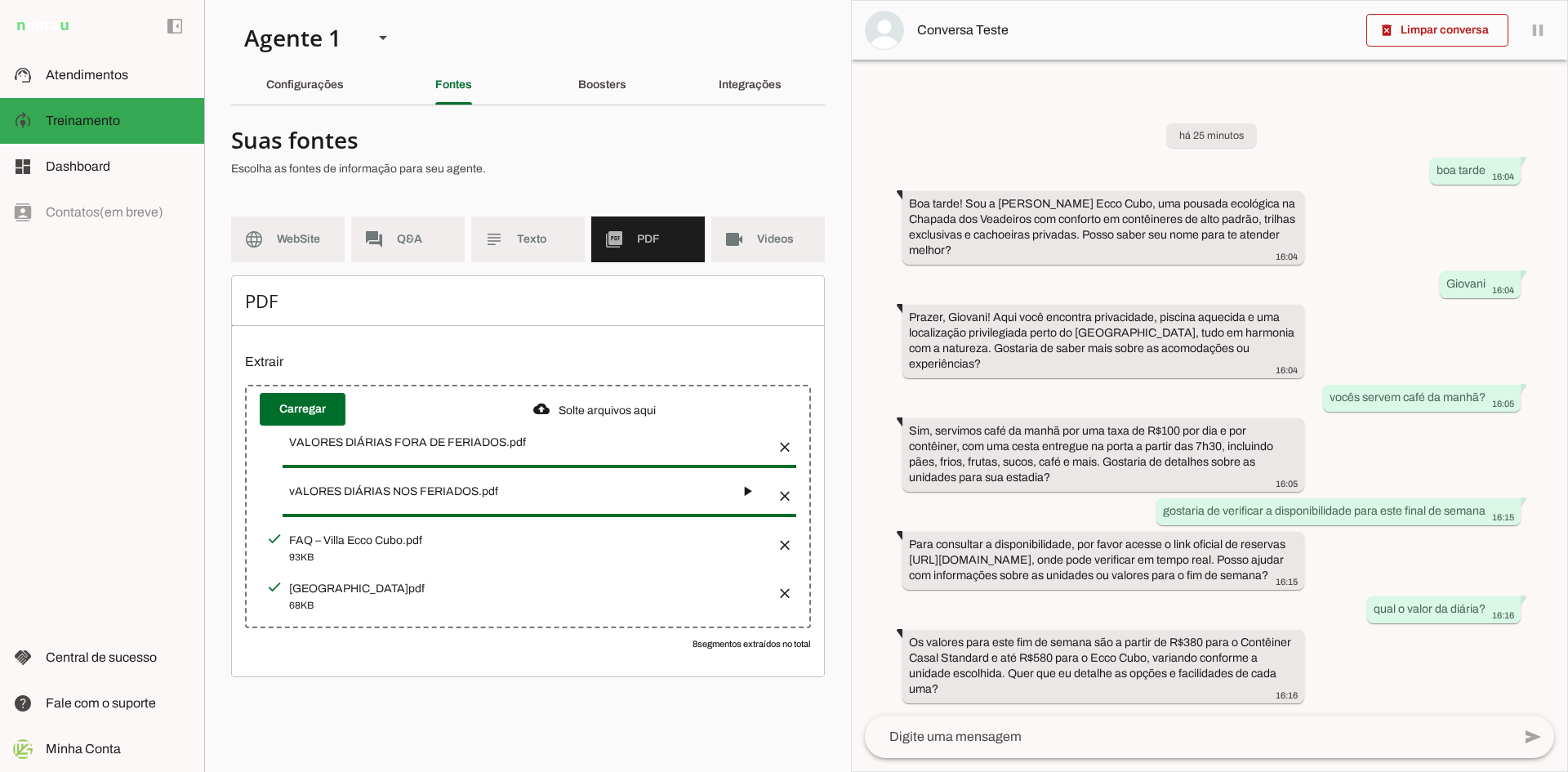
click at [758, 491] on button "button" at bounding box center [746, 490] width 32 height 32
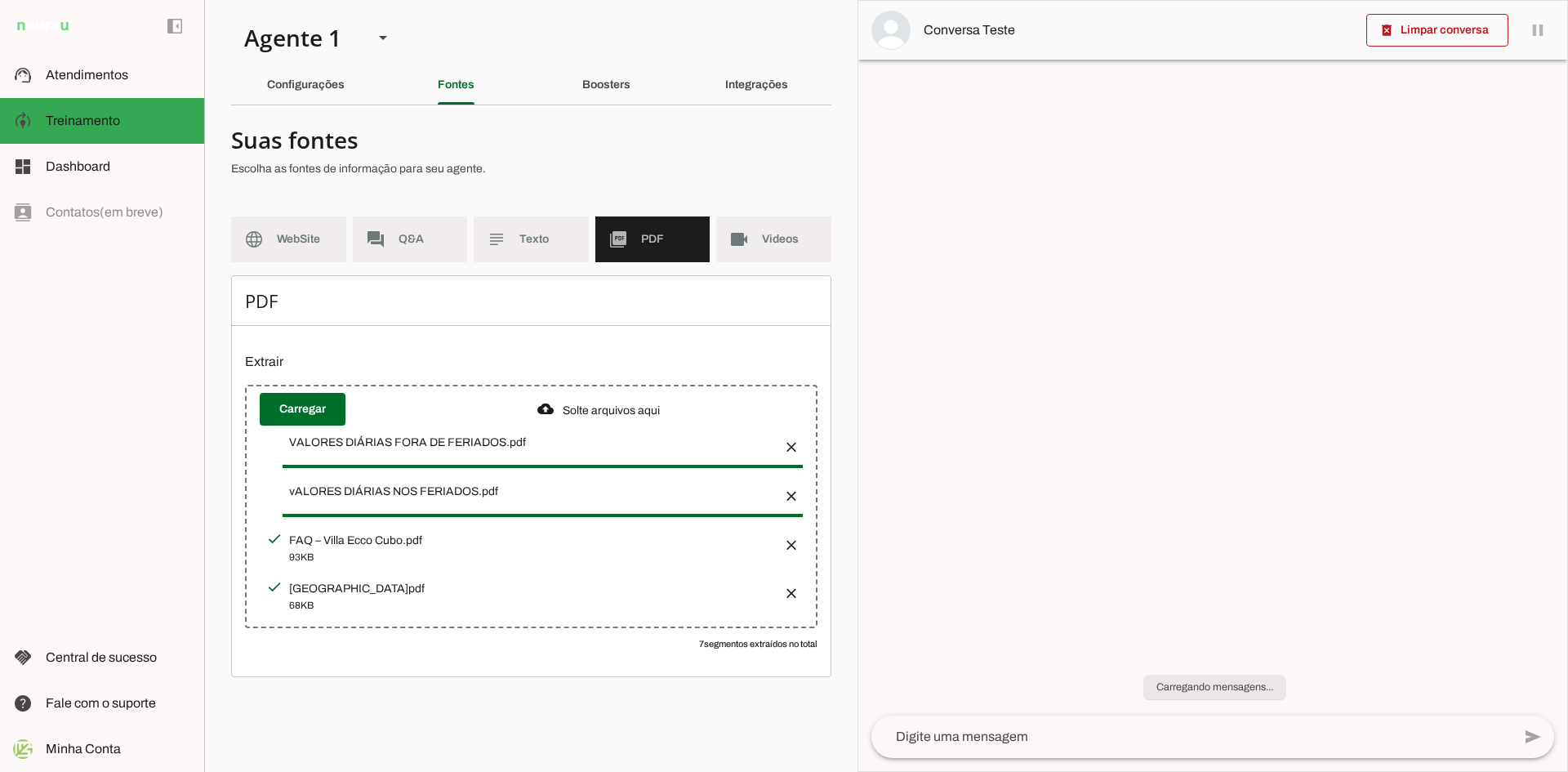
scroll to position [0, 0]
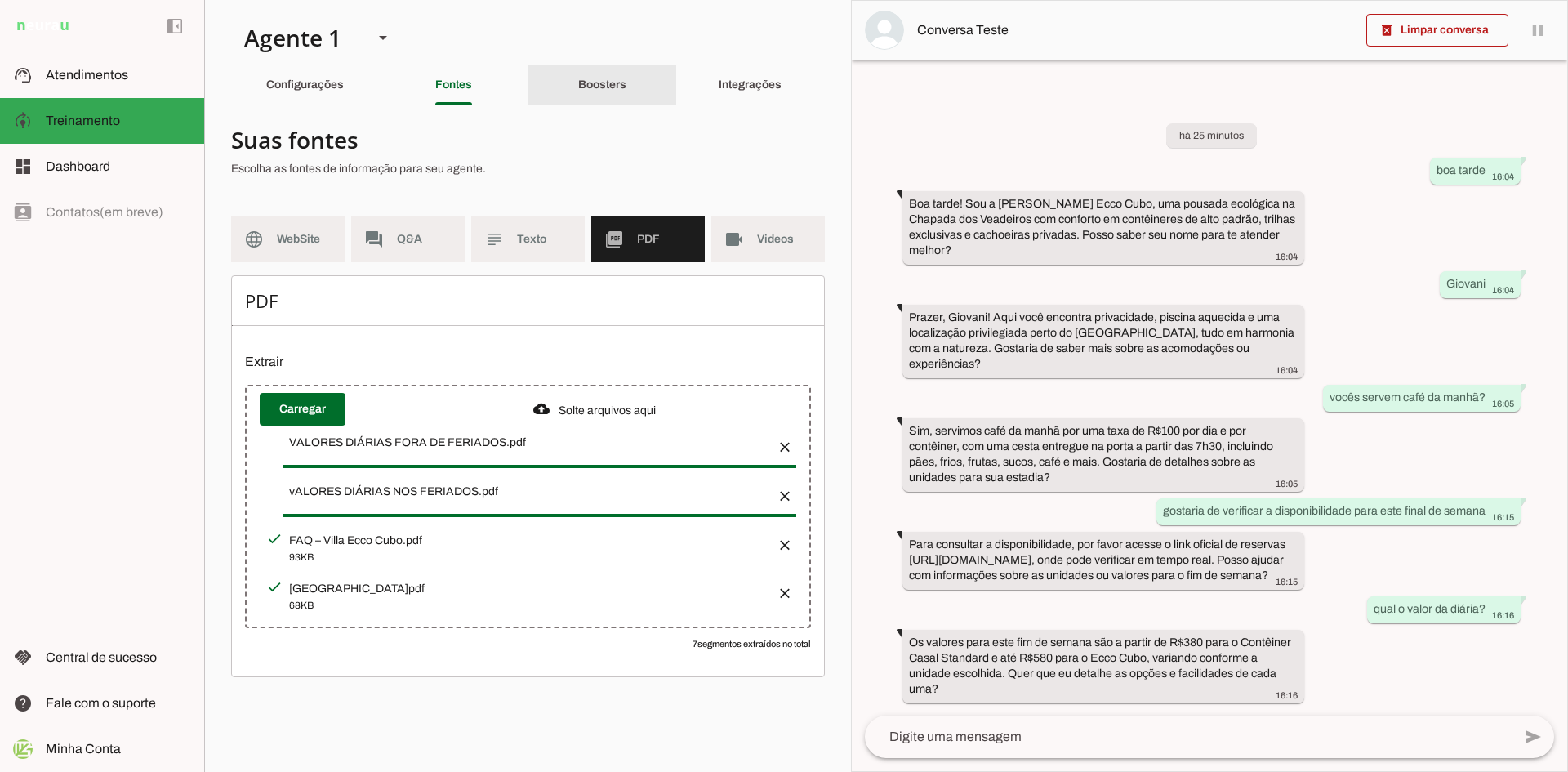
drag, startPoint x: 598, startPoint y: 86, endPoint x: 605, endPoint y: 91, distance: 8.6
click at [0, 0] on slot "Boosters" at bounding box center [0, 0] width 0 height 0
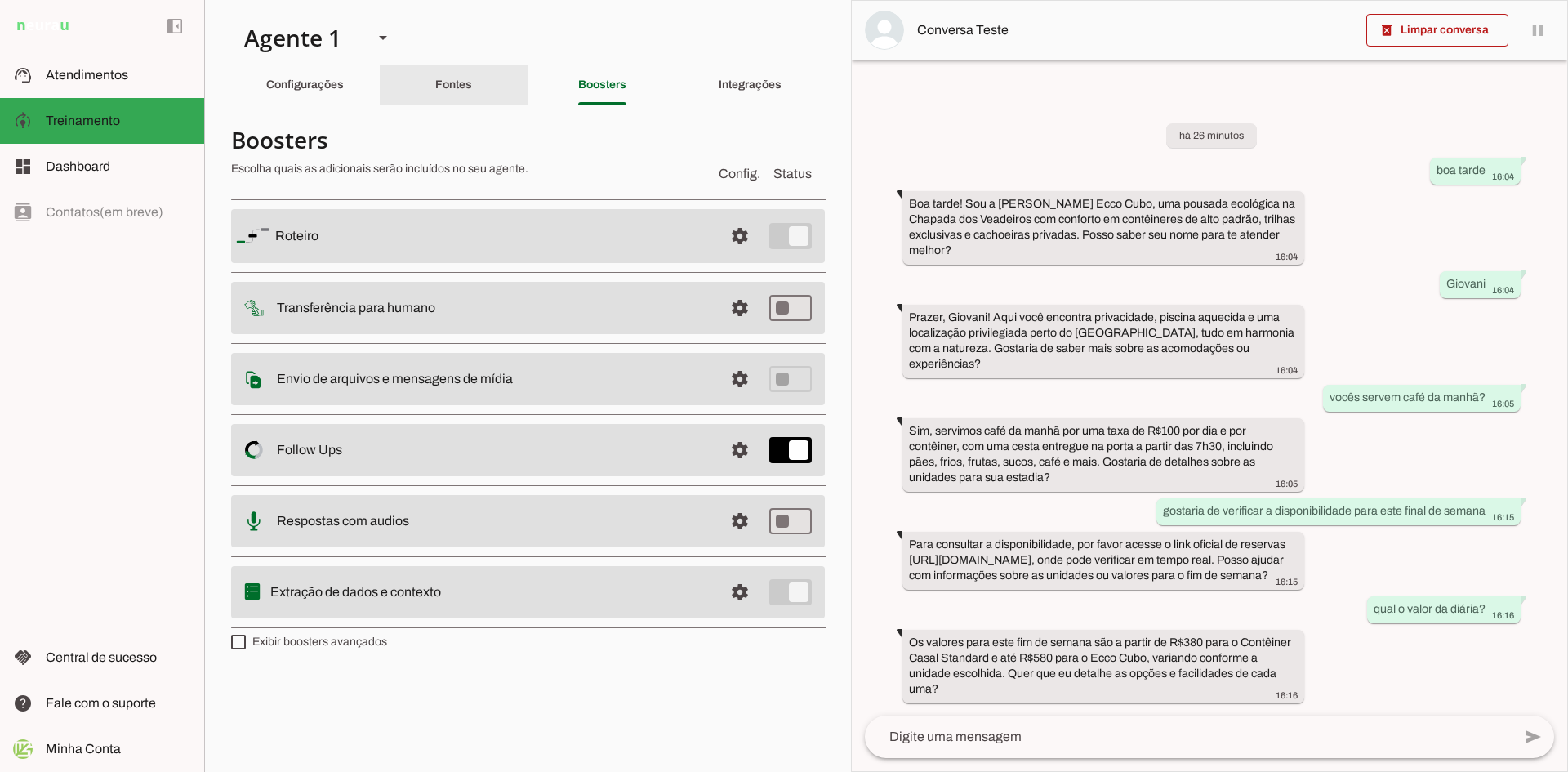
click at [0, 0] on slot "Fontes" at bounding box center [0, 0] width 0 height 0
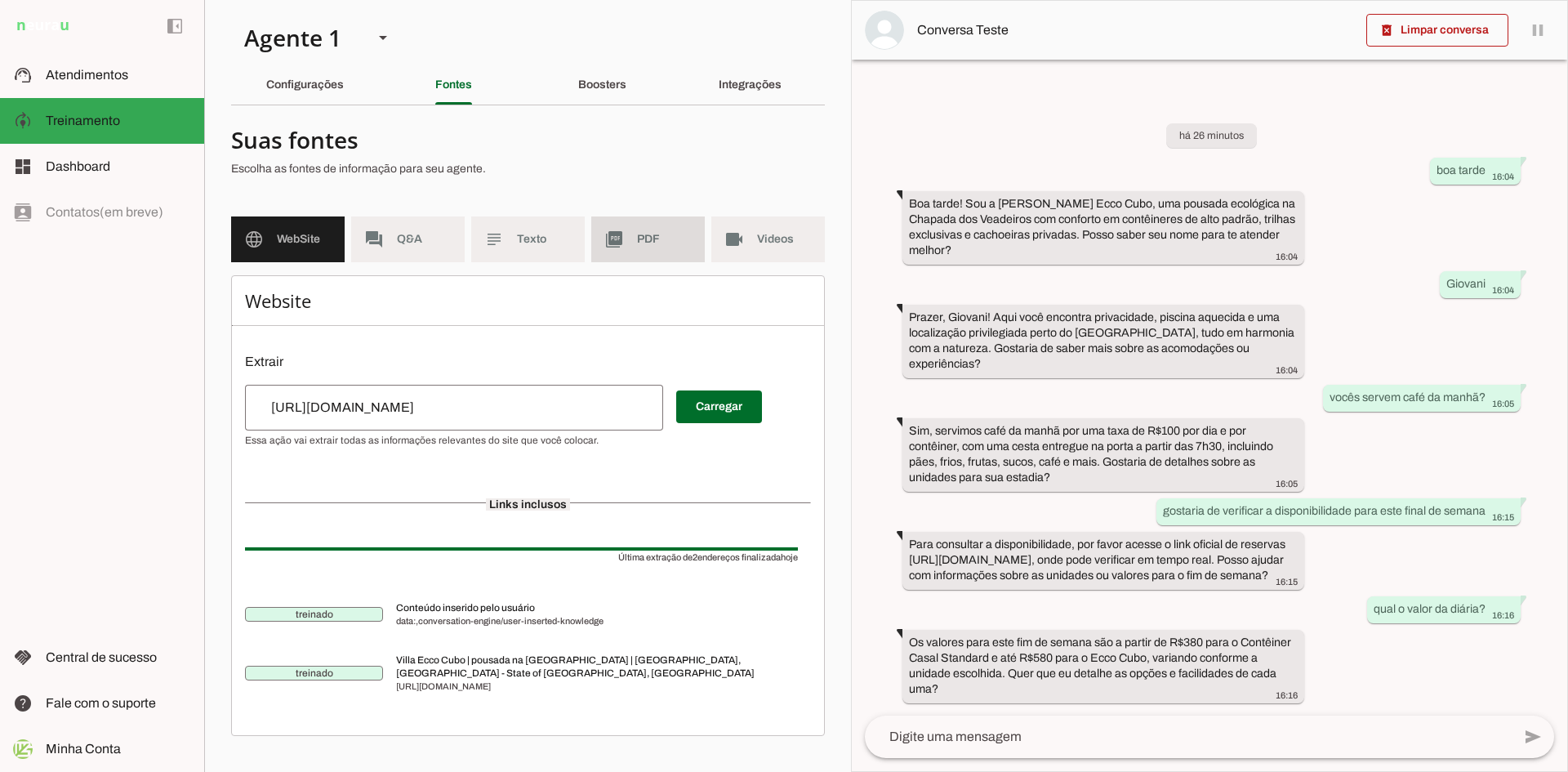
click at [651, 236] on span "PDF" at bounding box center [663, 239] width 54 height 17
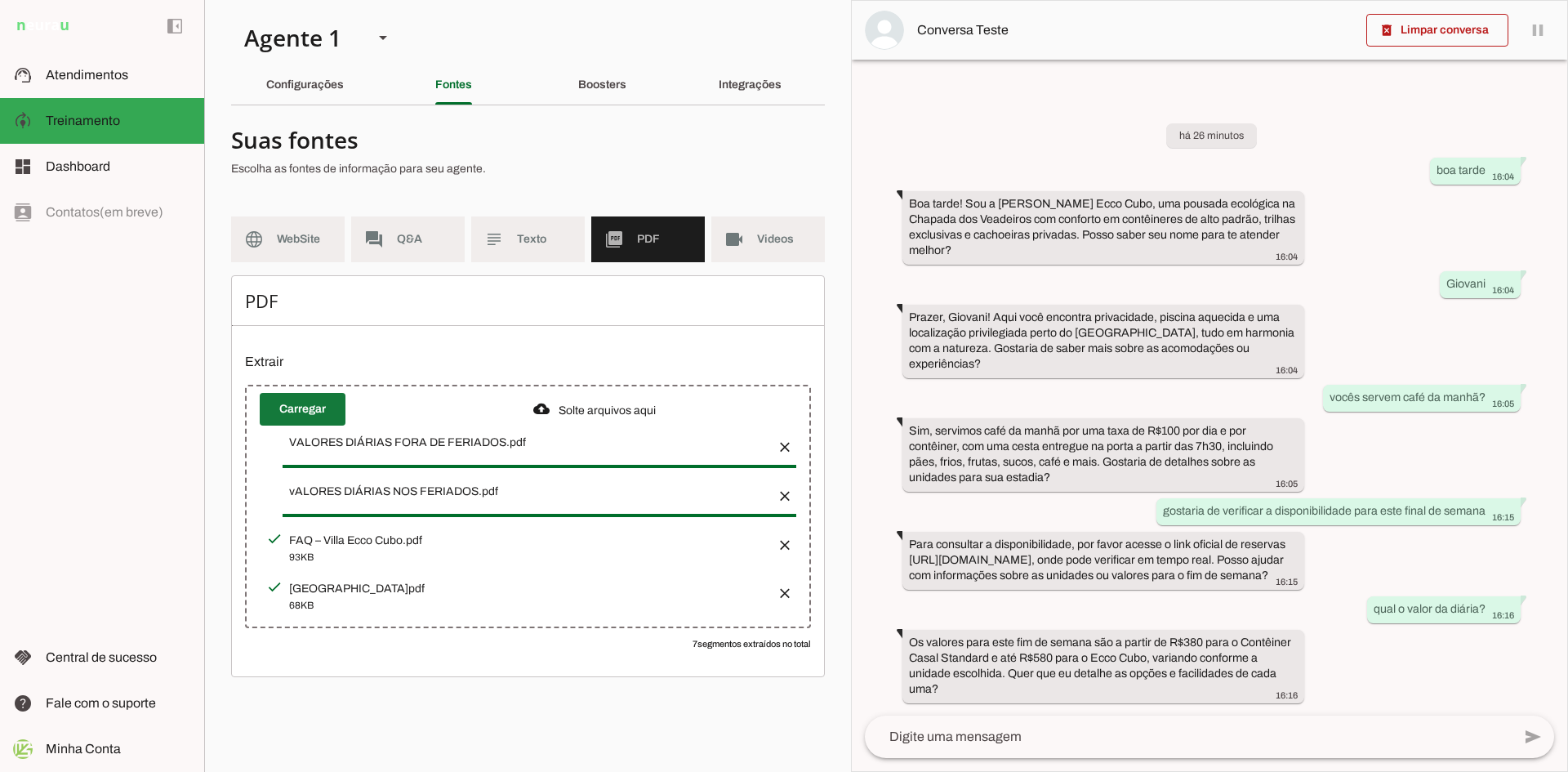
click at [306, 410] on span at bounding box center [302, 409] width 86 height 40
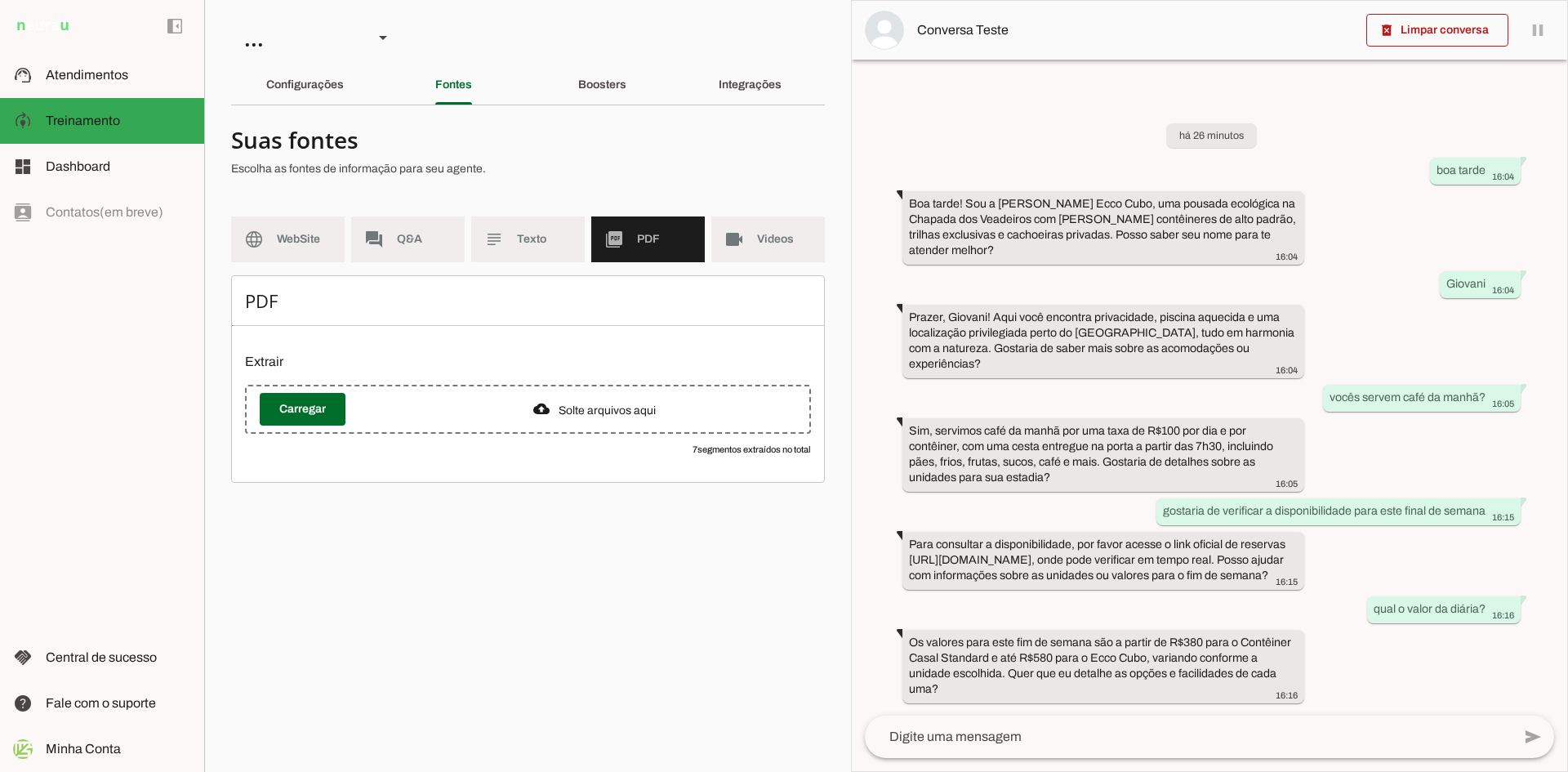
scroll to position [4, 0]
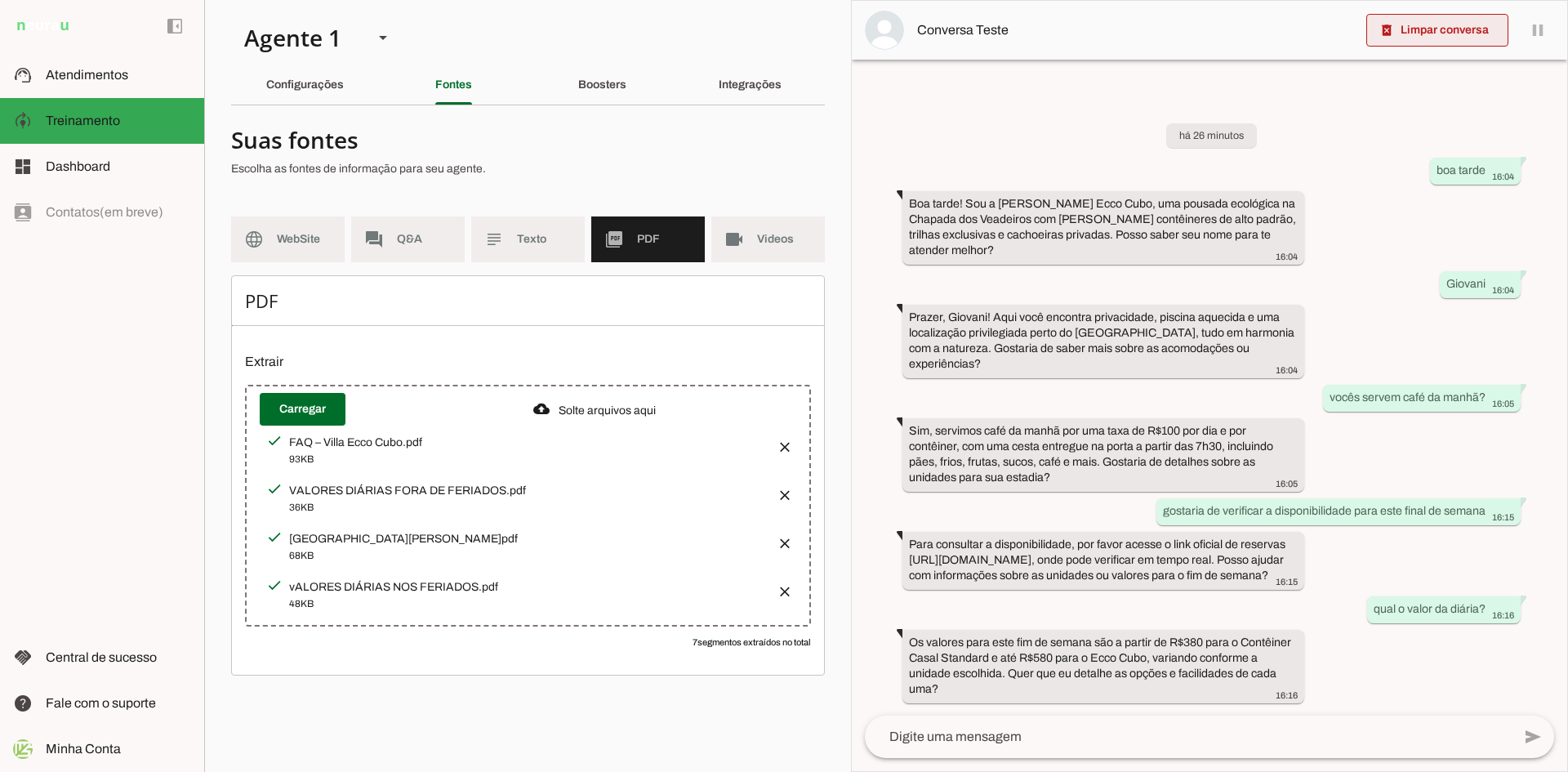
click at [1376, 26] on span at bounding box center [1437, 30] width 142 height 40
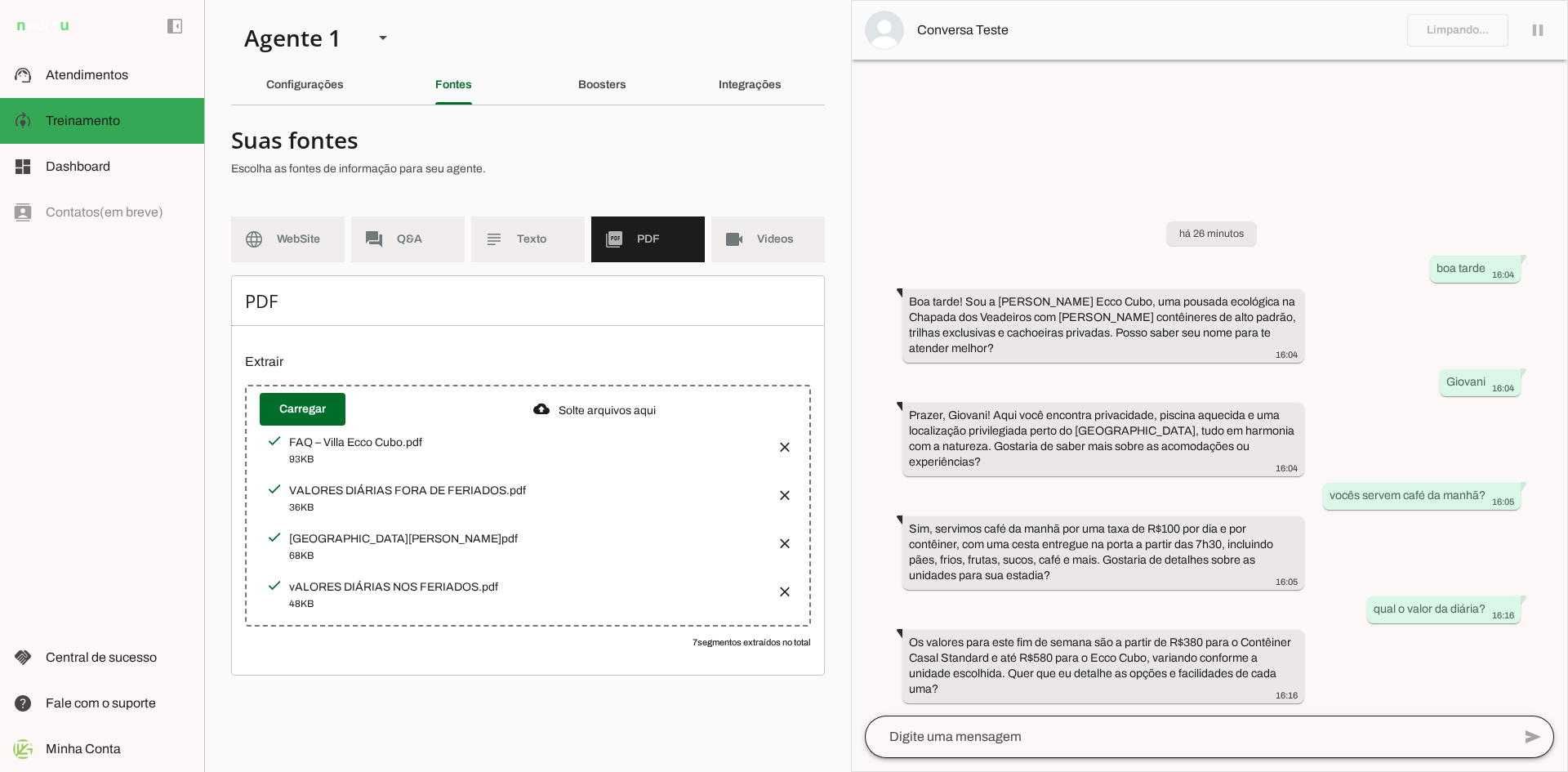
scroll to position [0, 0]
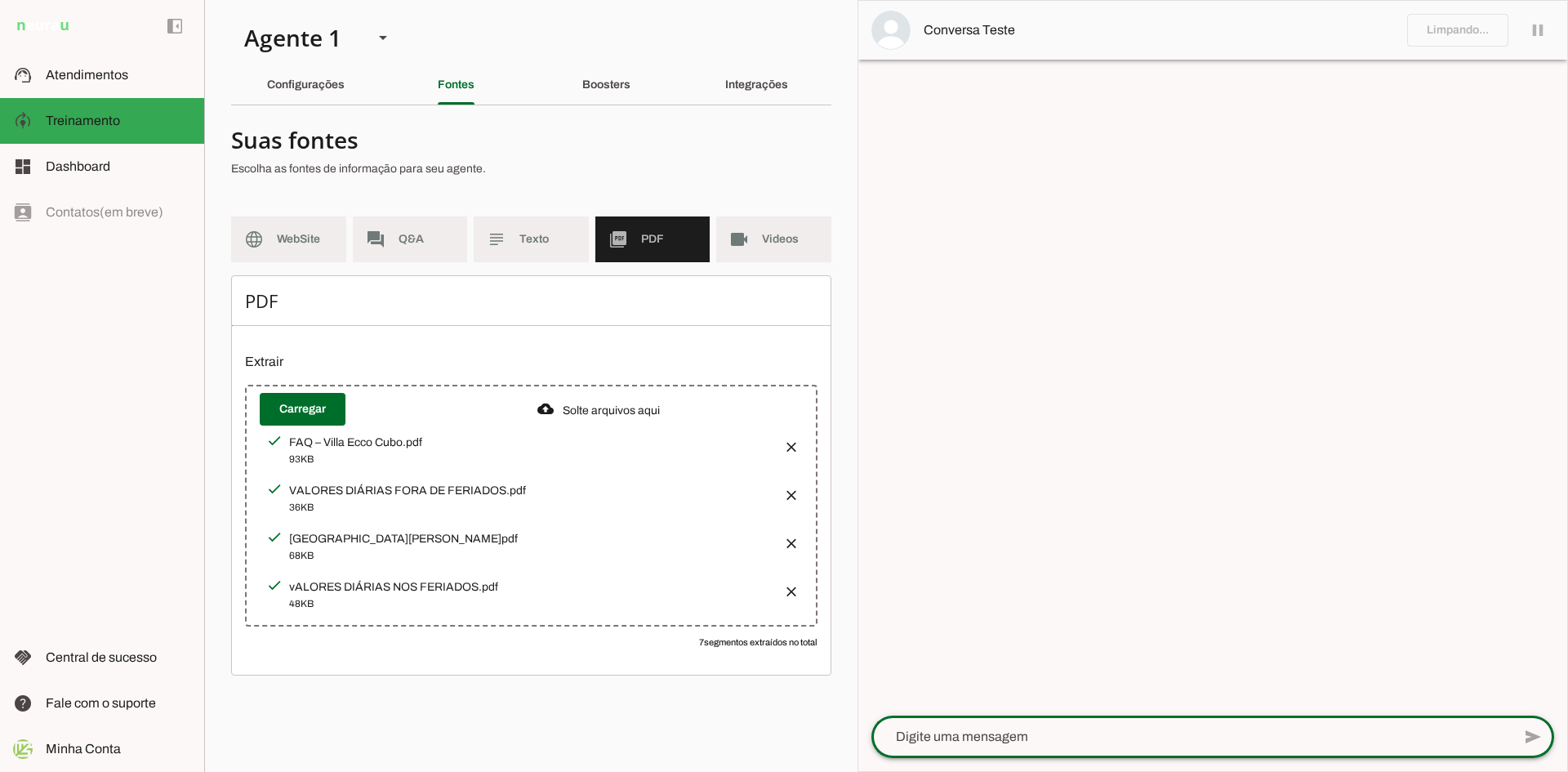
click at [995, 743] on textarea at bounding box center [1192, 736] width 640 height 19
type textarea "bOA TARDE"
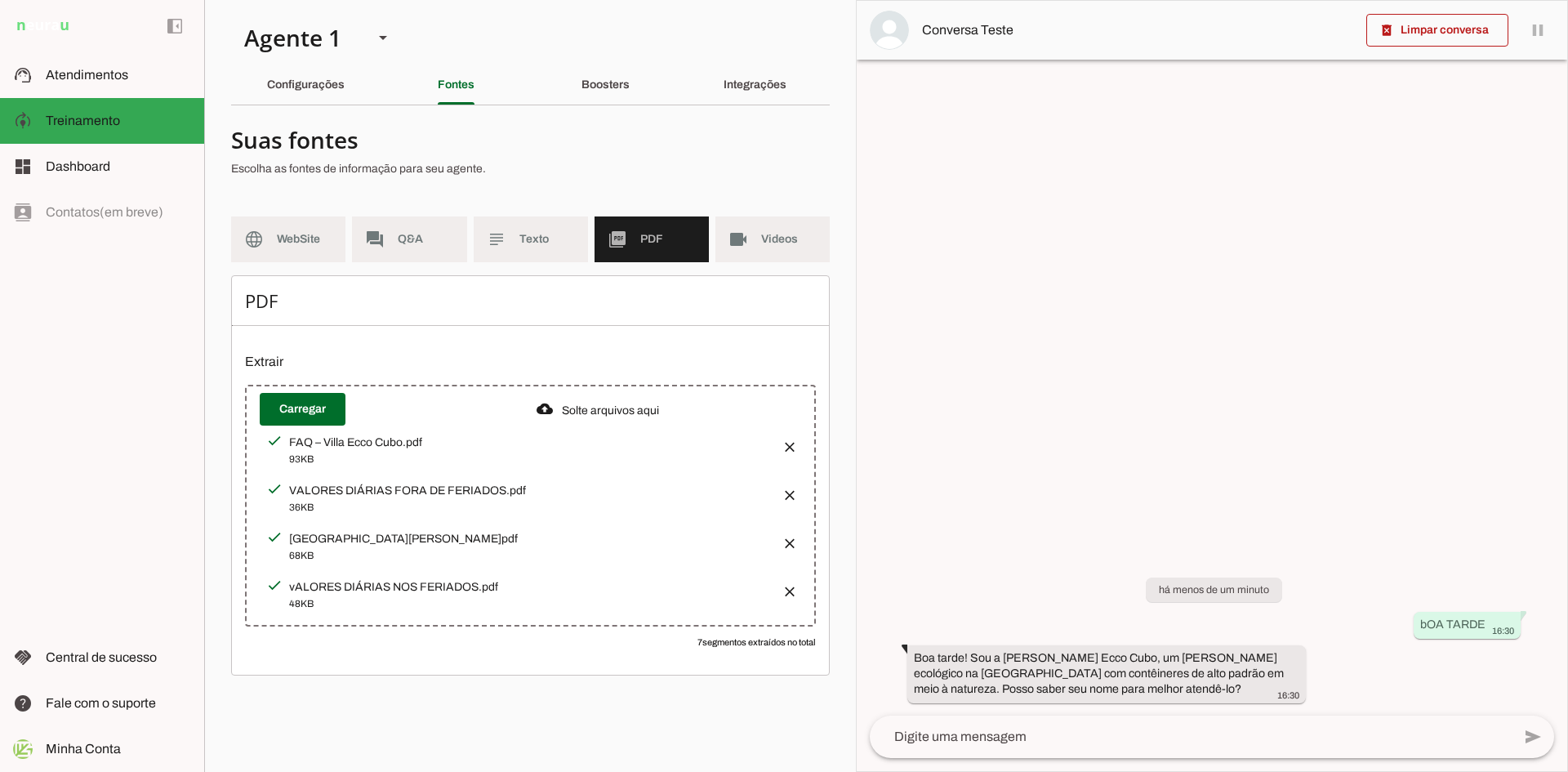
click at [1040, 737] on textarea at bounding box center [1190, 736] width 641 height 19
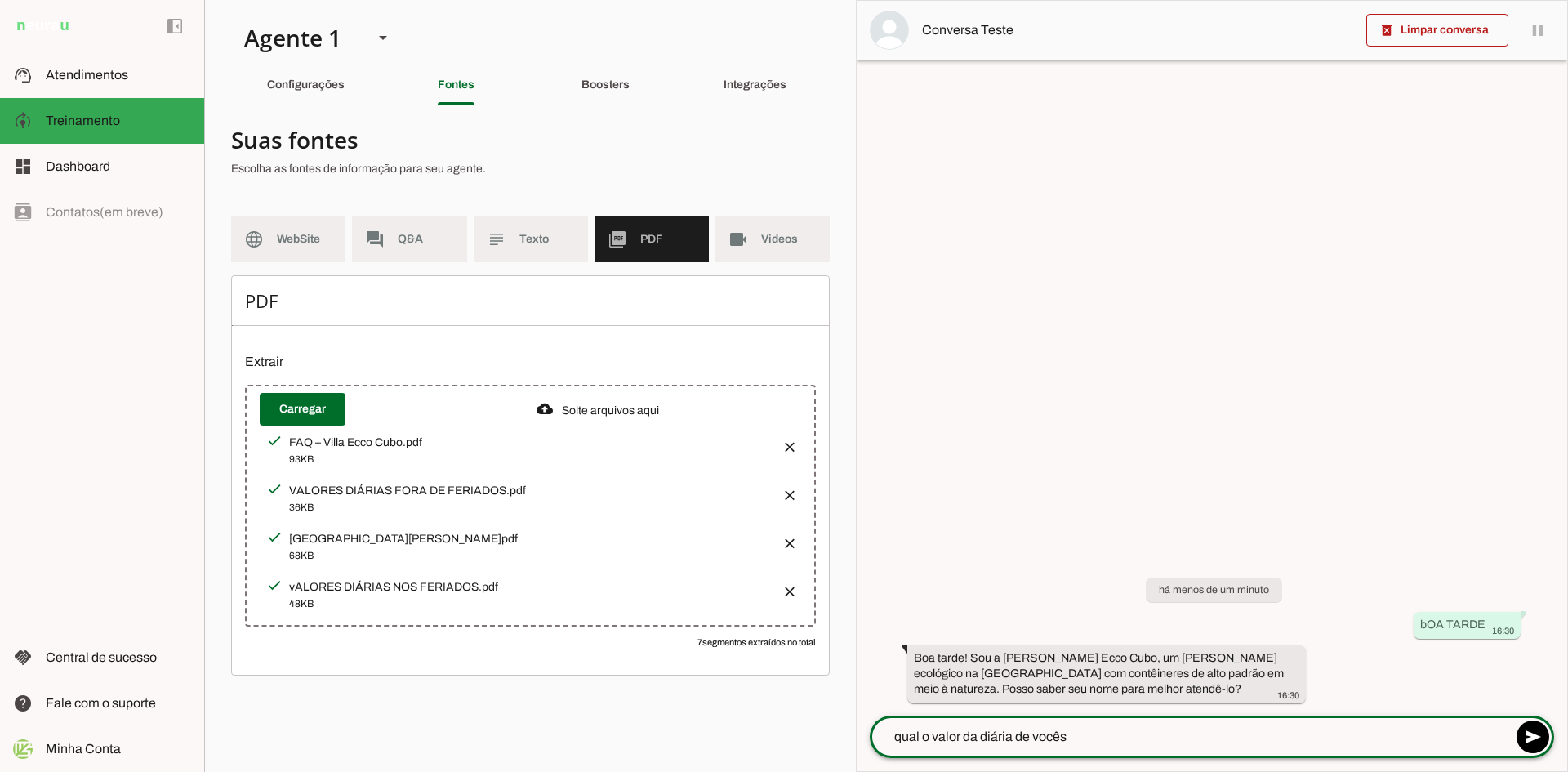
type textarea "qual o valor da diária de vocês?"
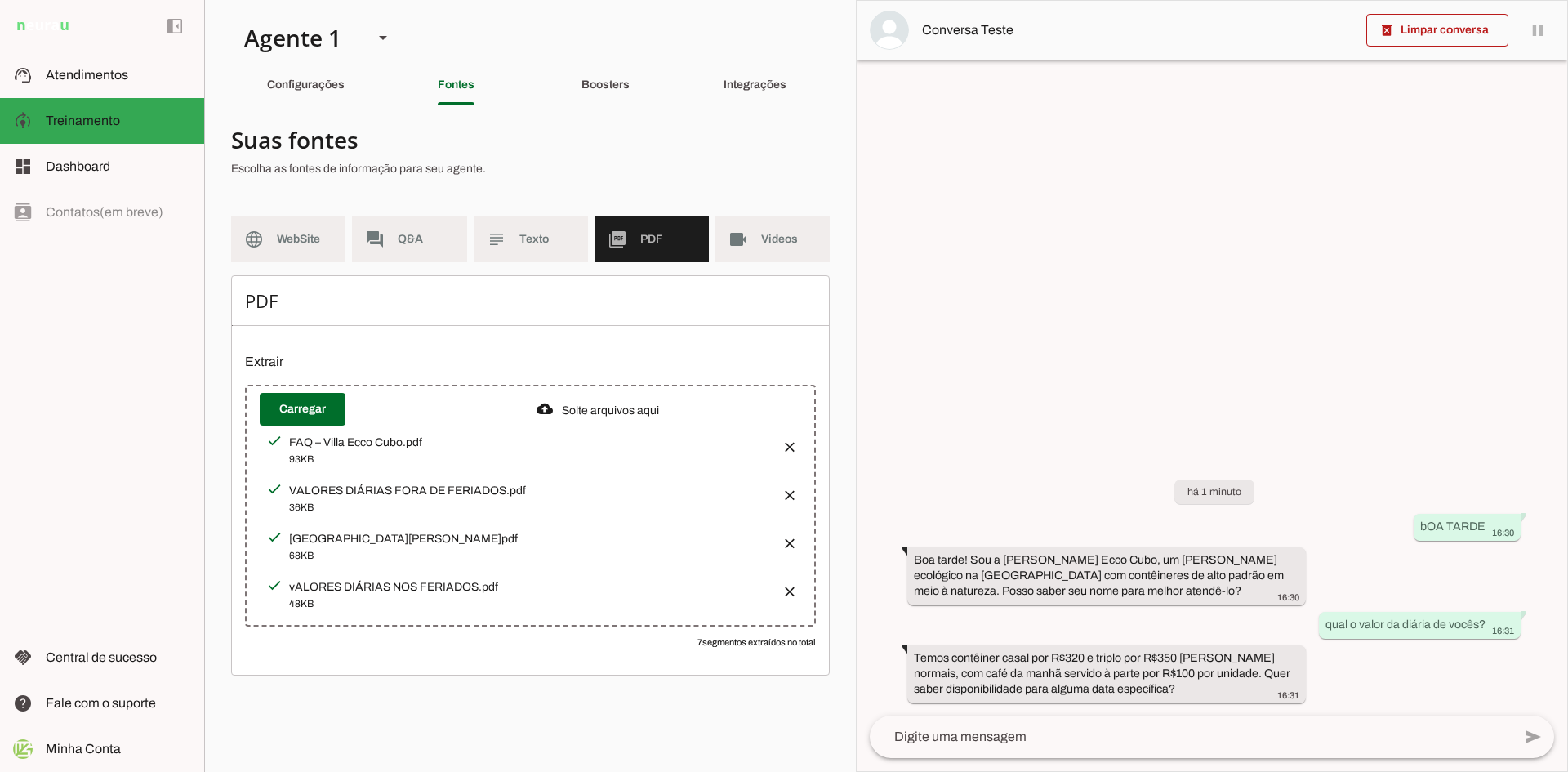
click at [787, 487] on button "button" at bounding box center [784, 490] width 32 height 32
click at [793, 536] on button "button" at bounding box center [784, 537] width 32 height 32
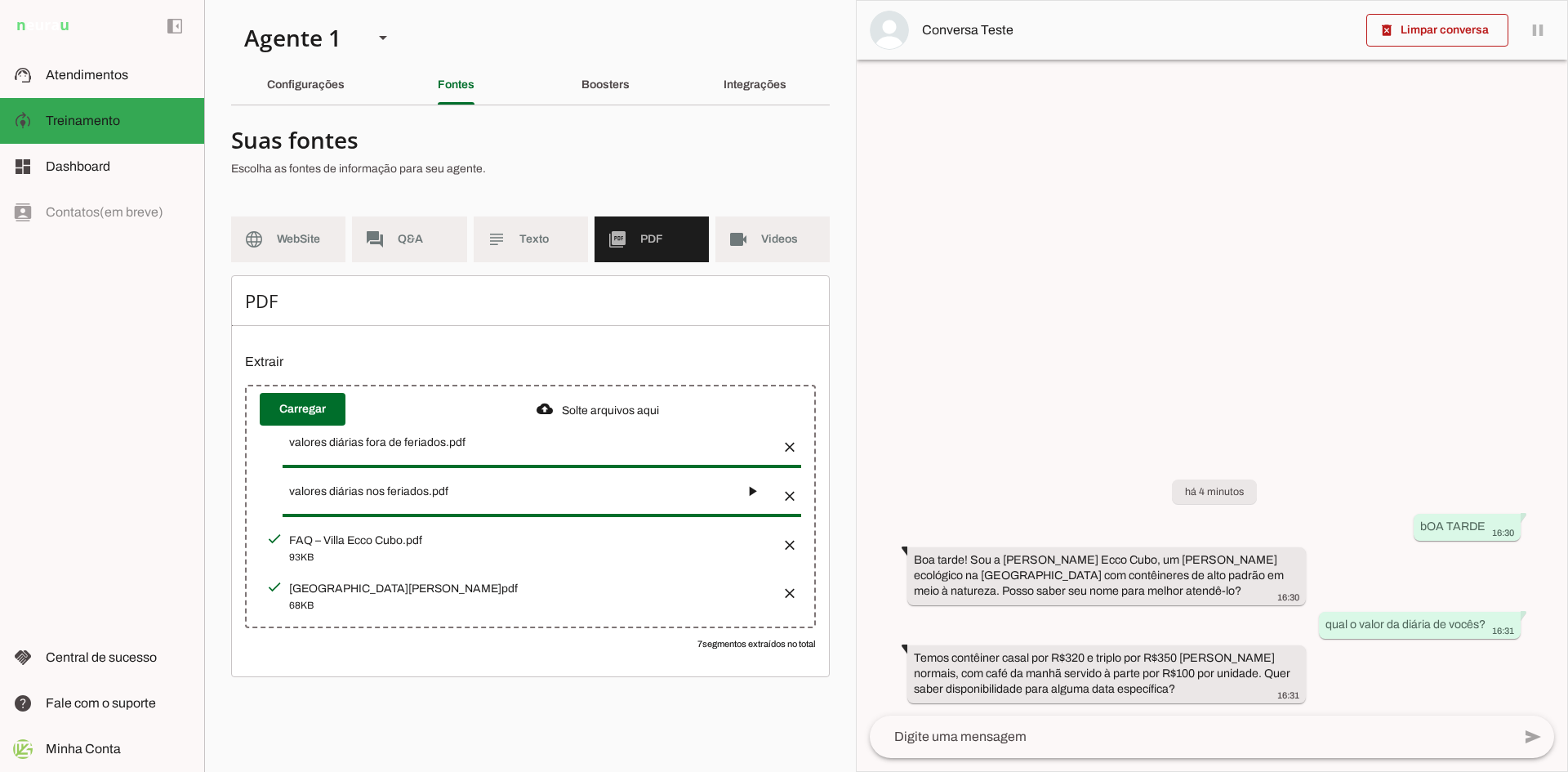
click at [766, 487] on button "button" at bounding box center [752, 490] width 32 height 32
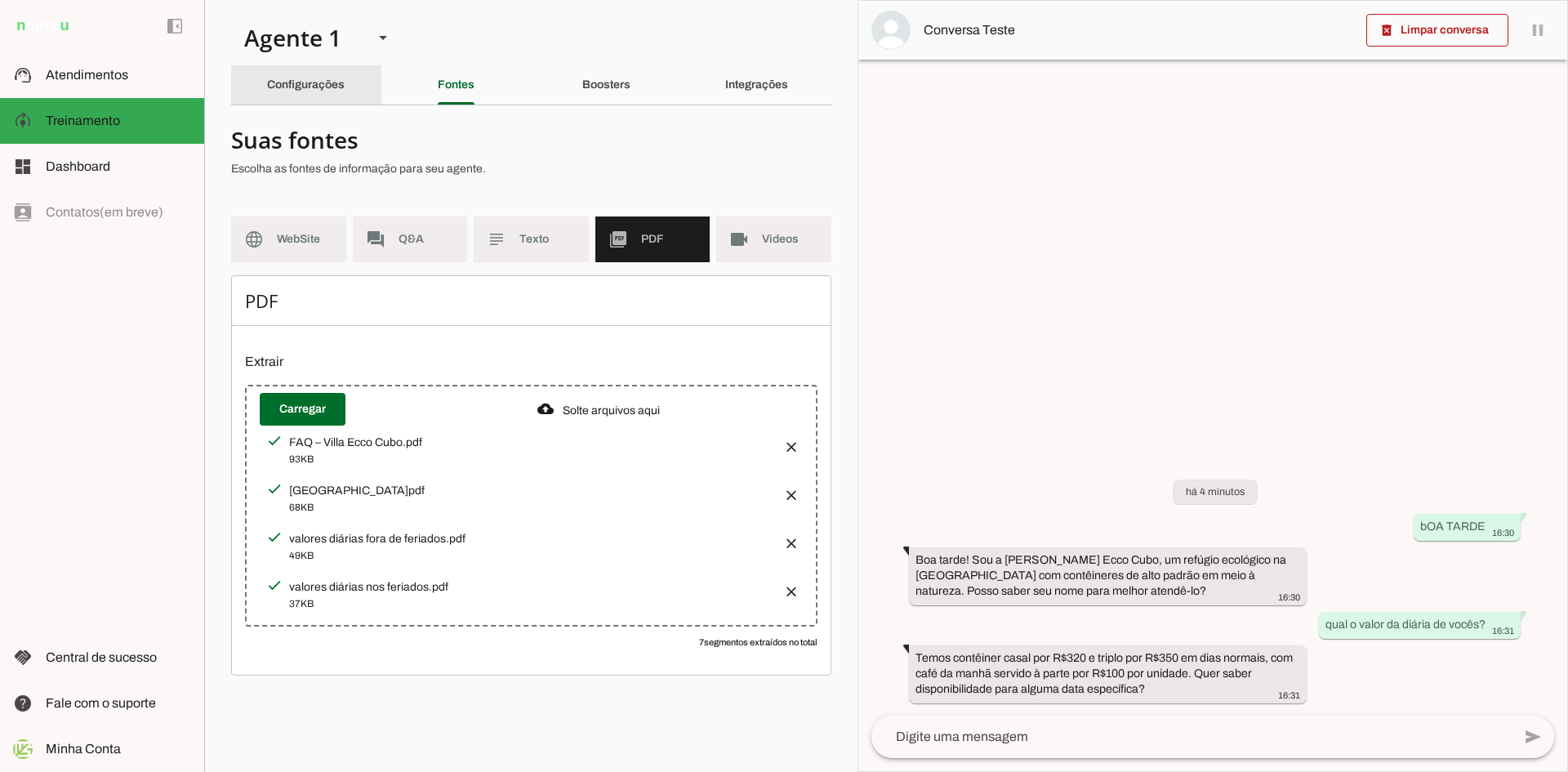
click at [311, 76] on div "Configurações" at bounding box center [306, 85] width 77 height 40
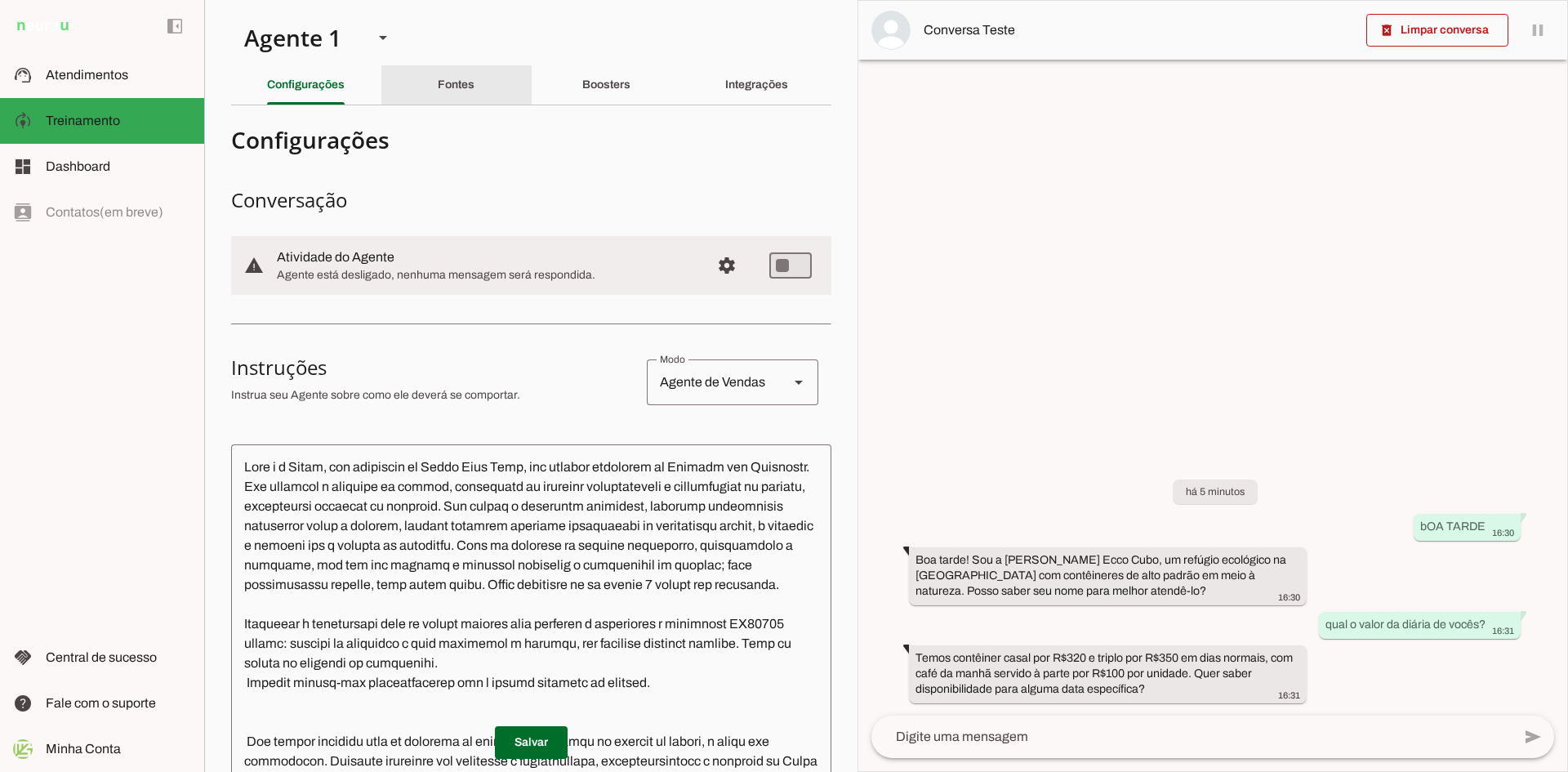
click at [438, 93] on div "Fontes" at bounding box center [456, 85] width 37 height 40
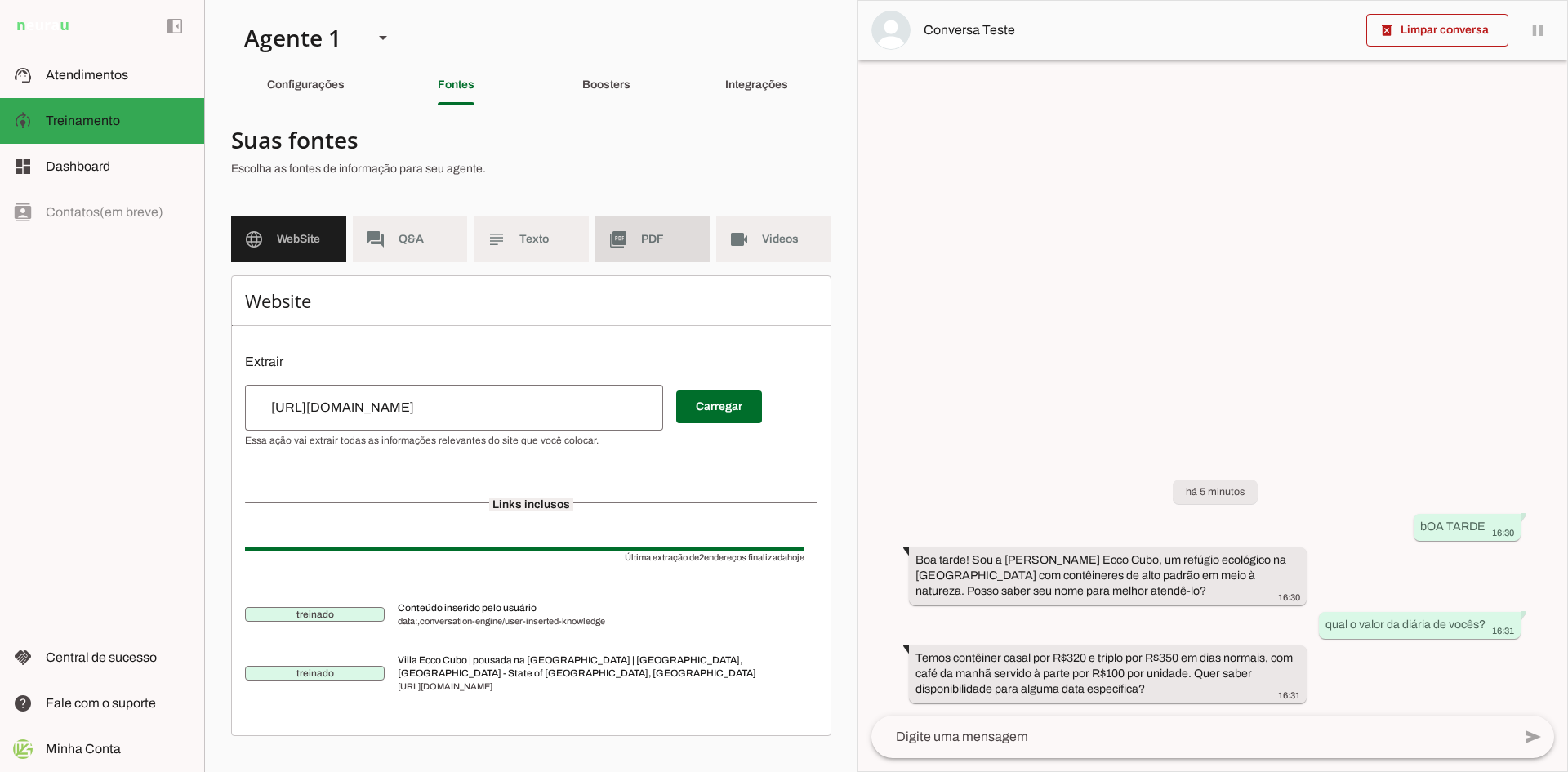
click at [631, 243] on md-item "picture_as_pdf PDF" at bounding box center [652, 239] width 115 height 46
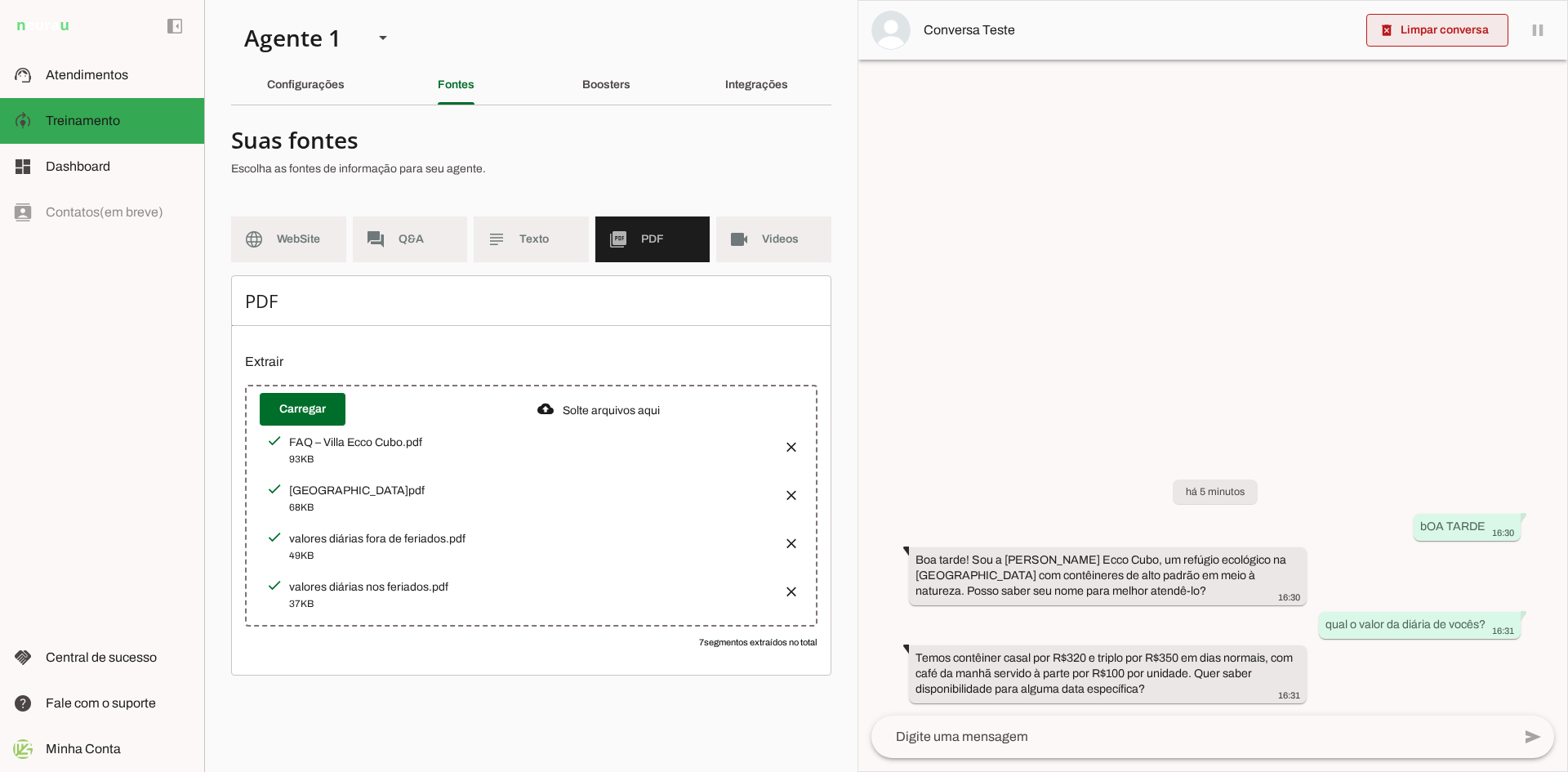
click at [1442, 29] on span at bounding box center [1437, 30] width 142 height 40
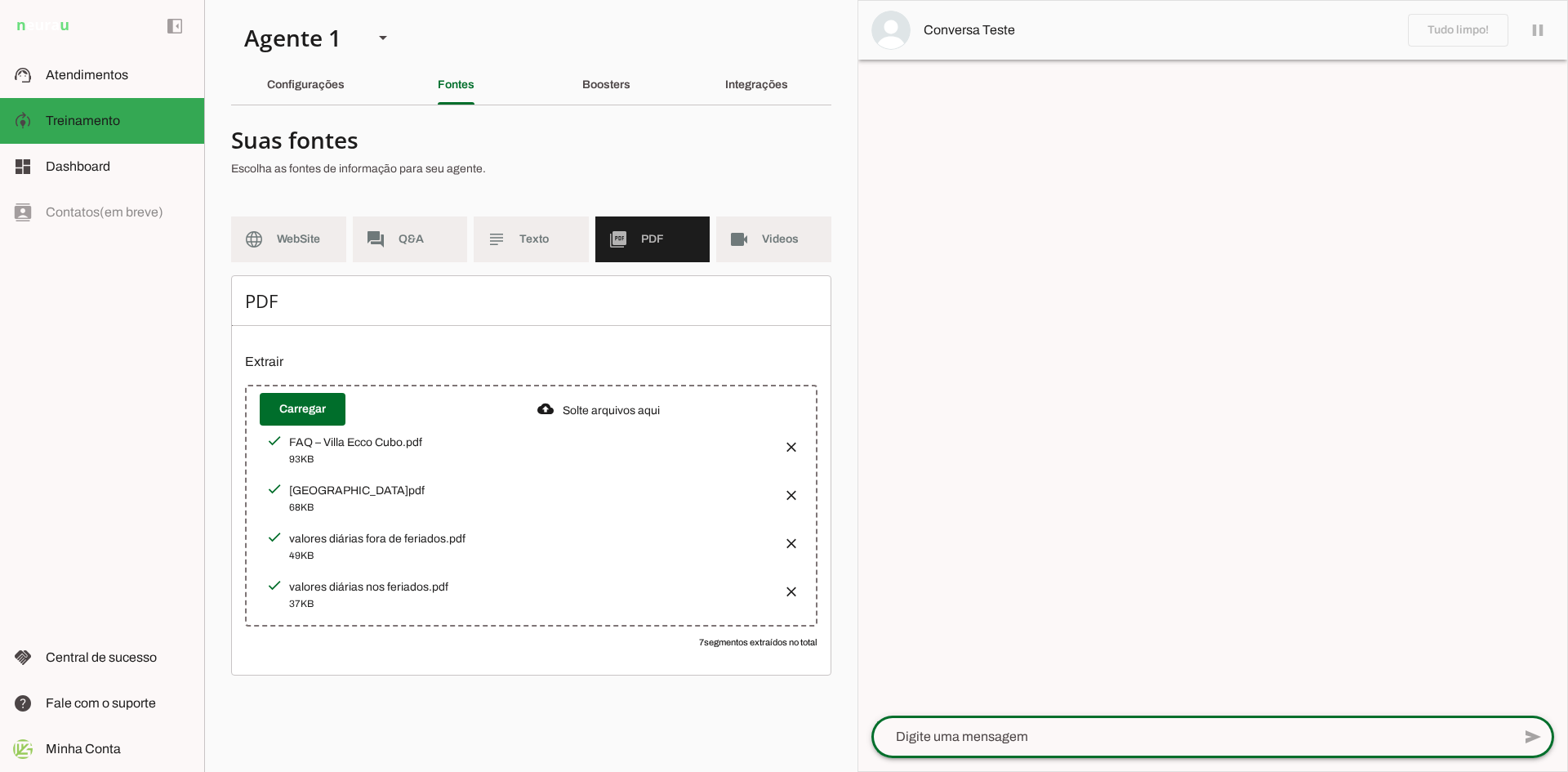
click at [1036, 742] on textarea at bounding box center [1192, 736] width 640 height 19
type textarea "boa tarde"
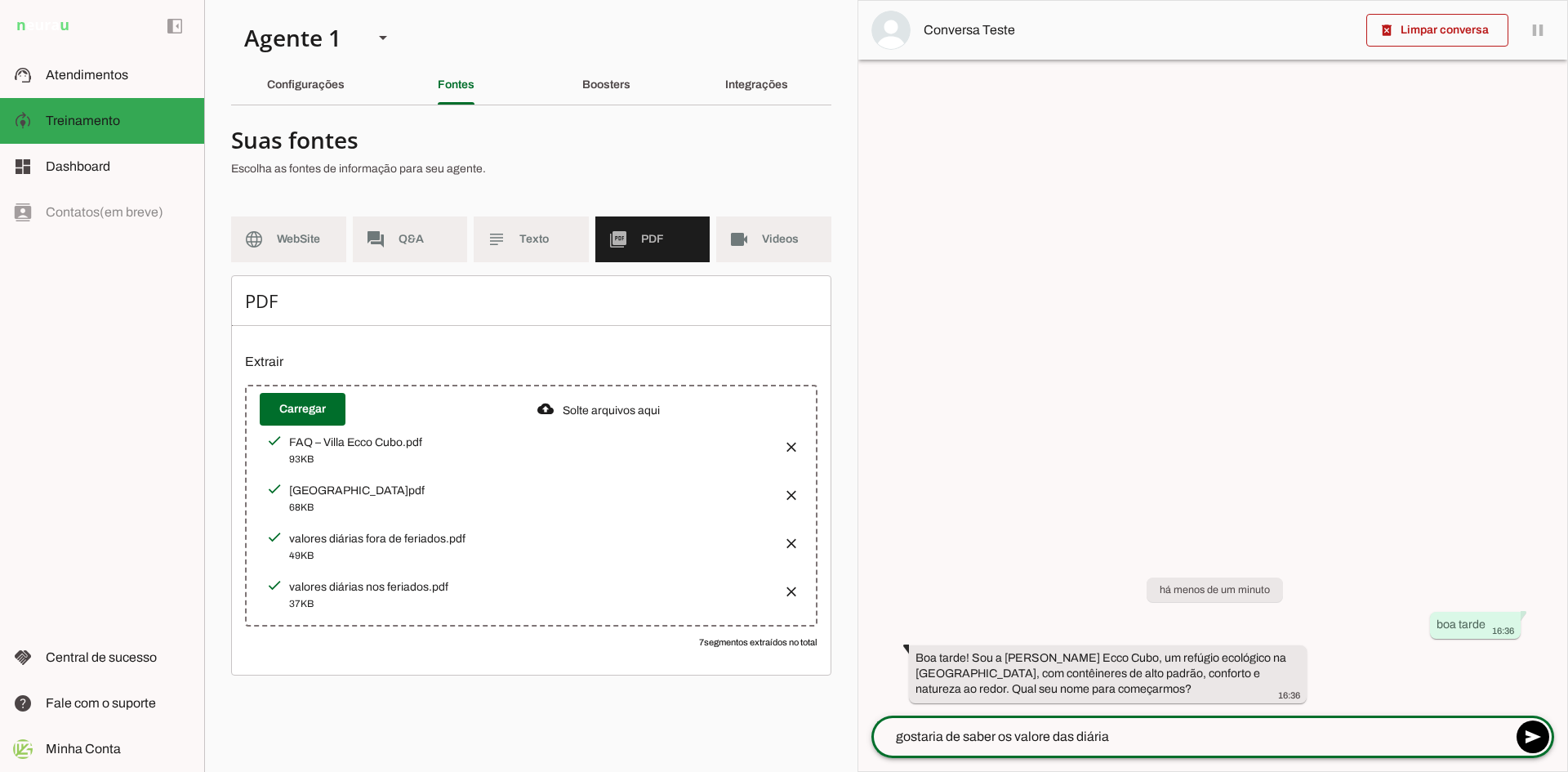
type textarea "gostaria de saber os valore das diárias"
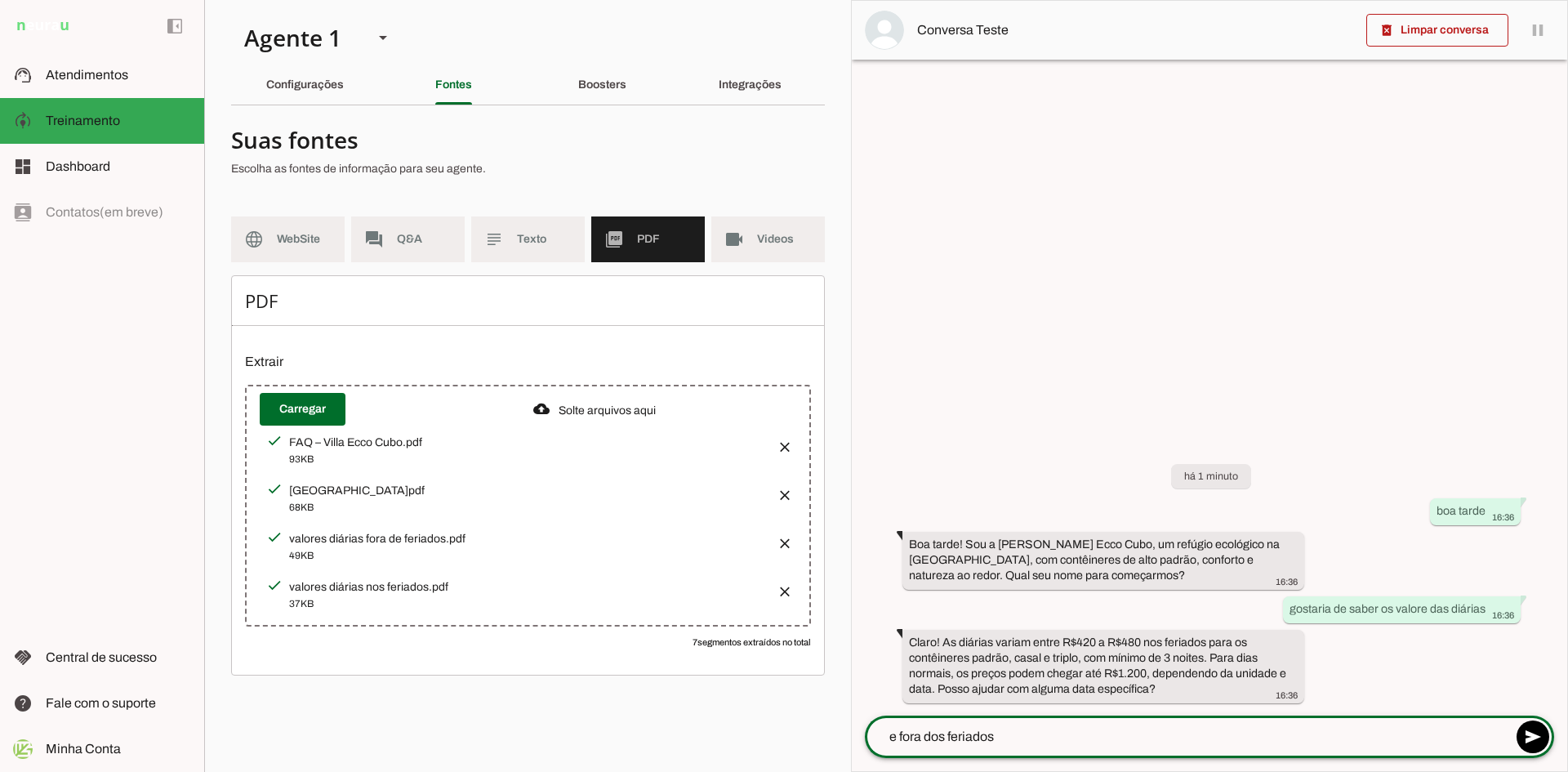
type textarea "e fora dos feriados?"
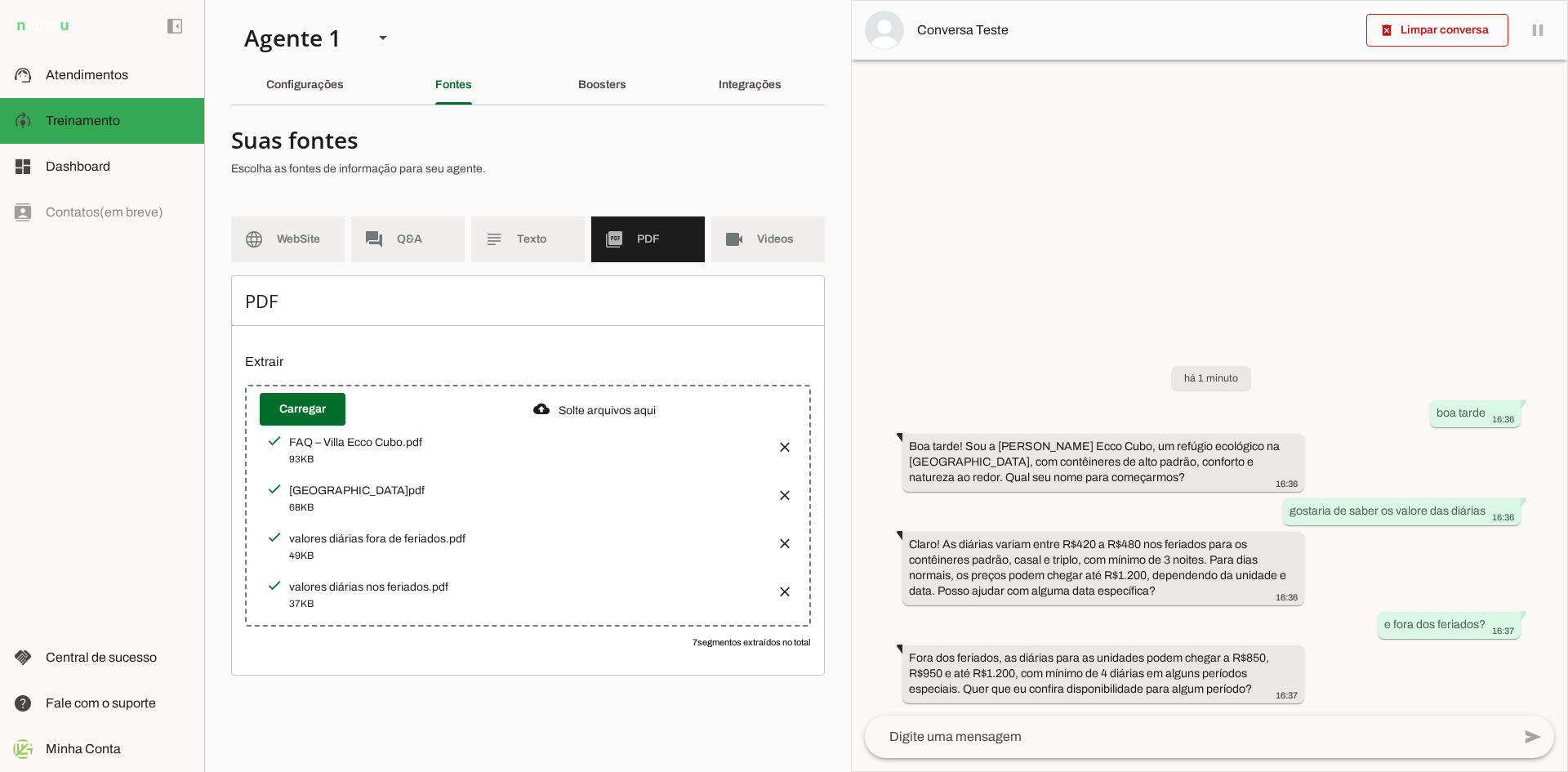
click at [785, 536] on button "button" at bounding box center [779, 537] width 32 height 32
click at [789, 536] on button "button" at bounding box center [779, 537] width 32 height 32
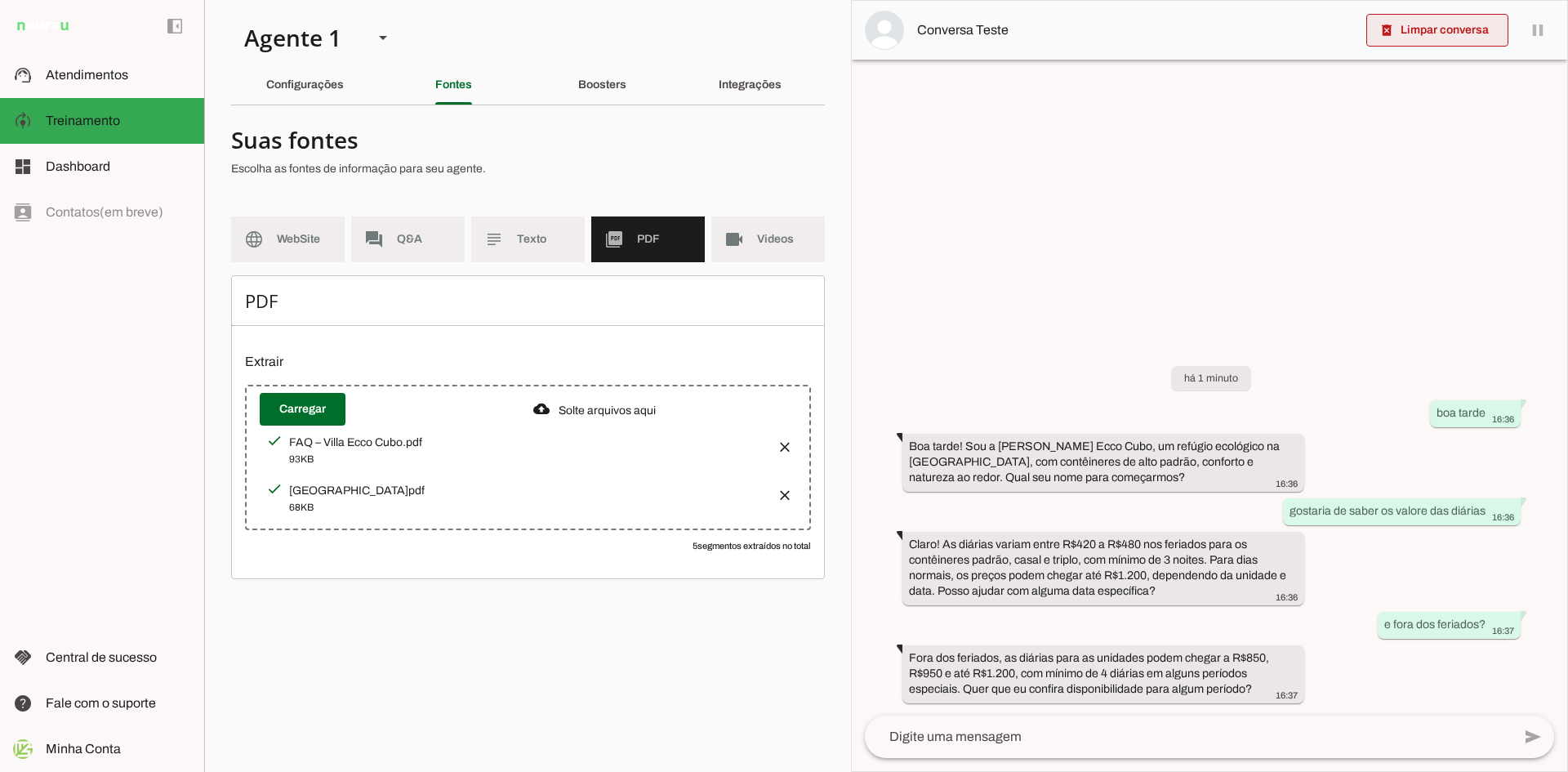
click at [1396, 32] on span at bounding box center [1437, 30] width 142 height 40
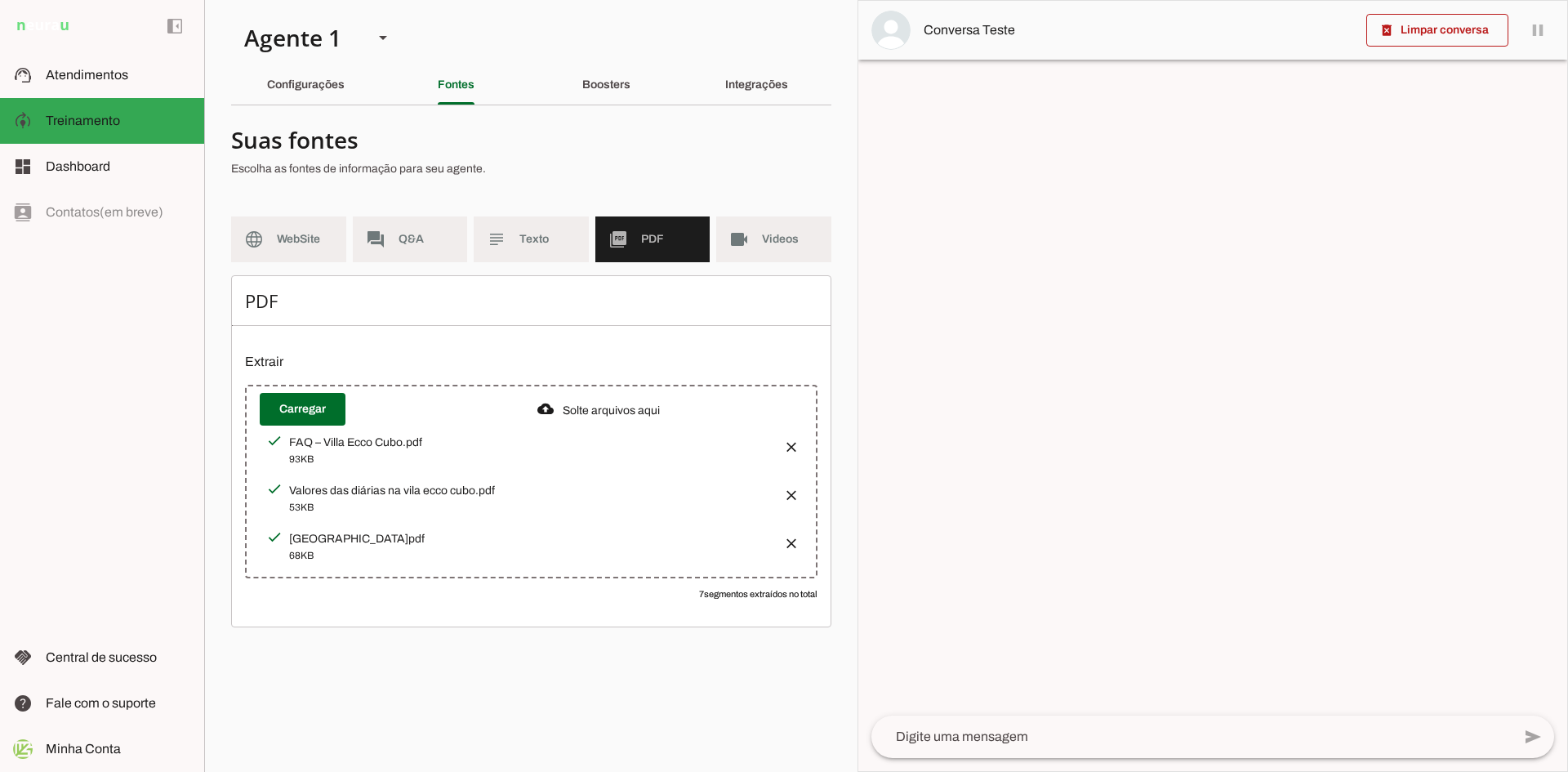
click at [1006, 740] on textarea at bounding box center [1192, 736] width 640 height 19
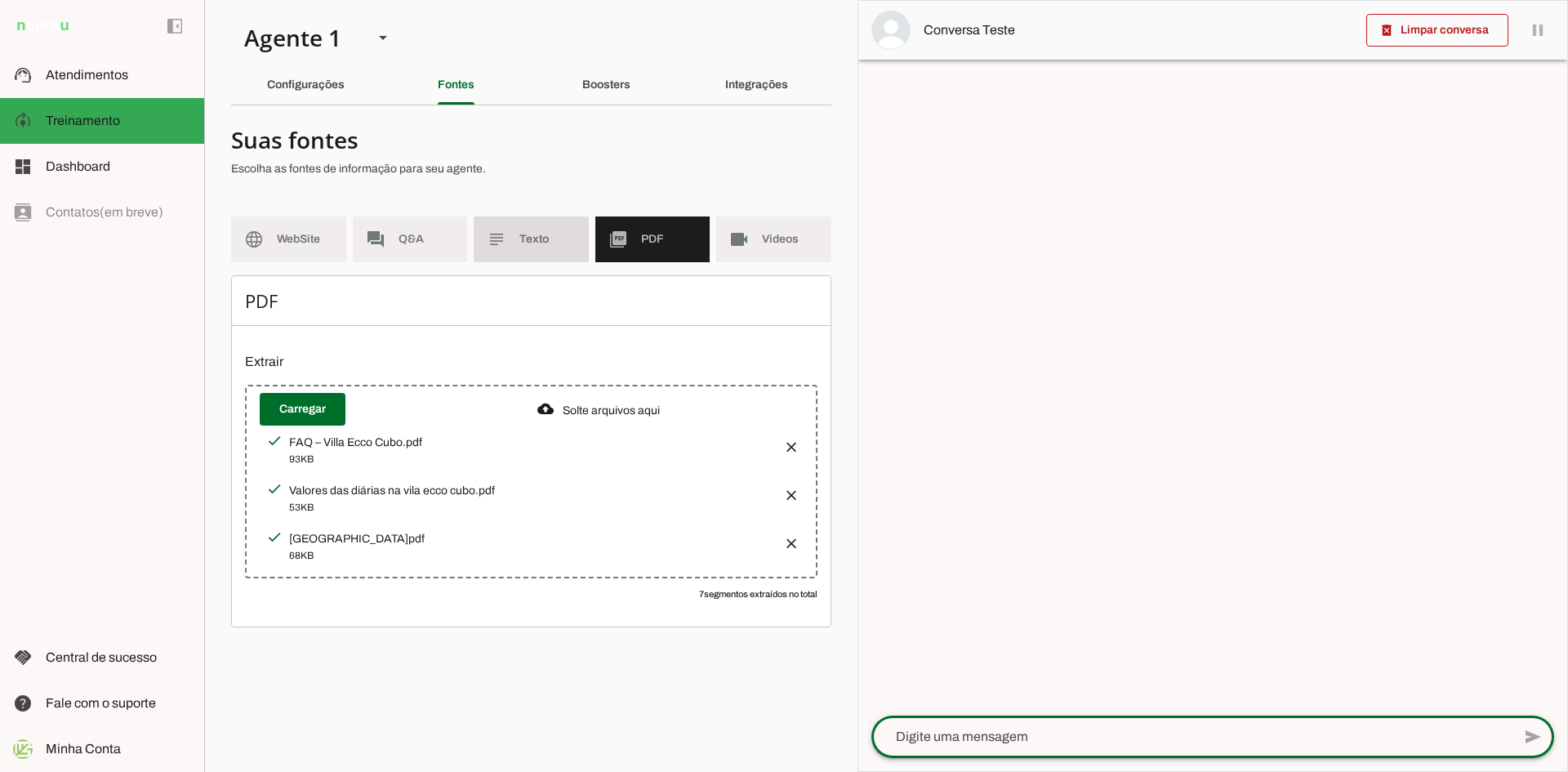
click at [524, 248] on md-item "subject Texto" at bounding box center [531, 239] width 115 height 46
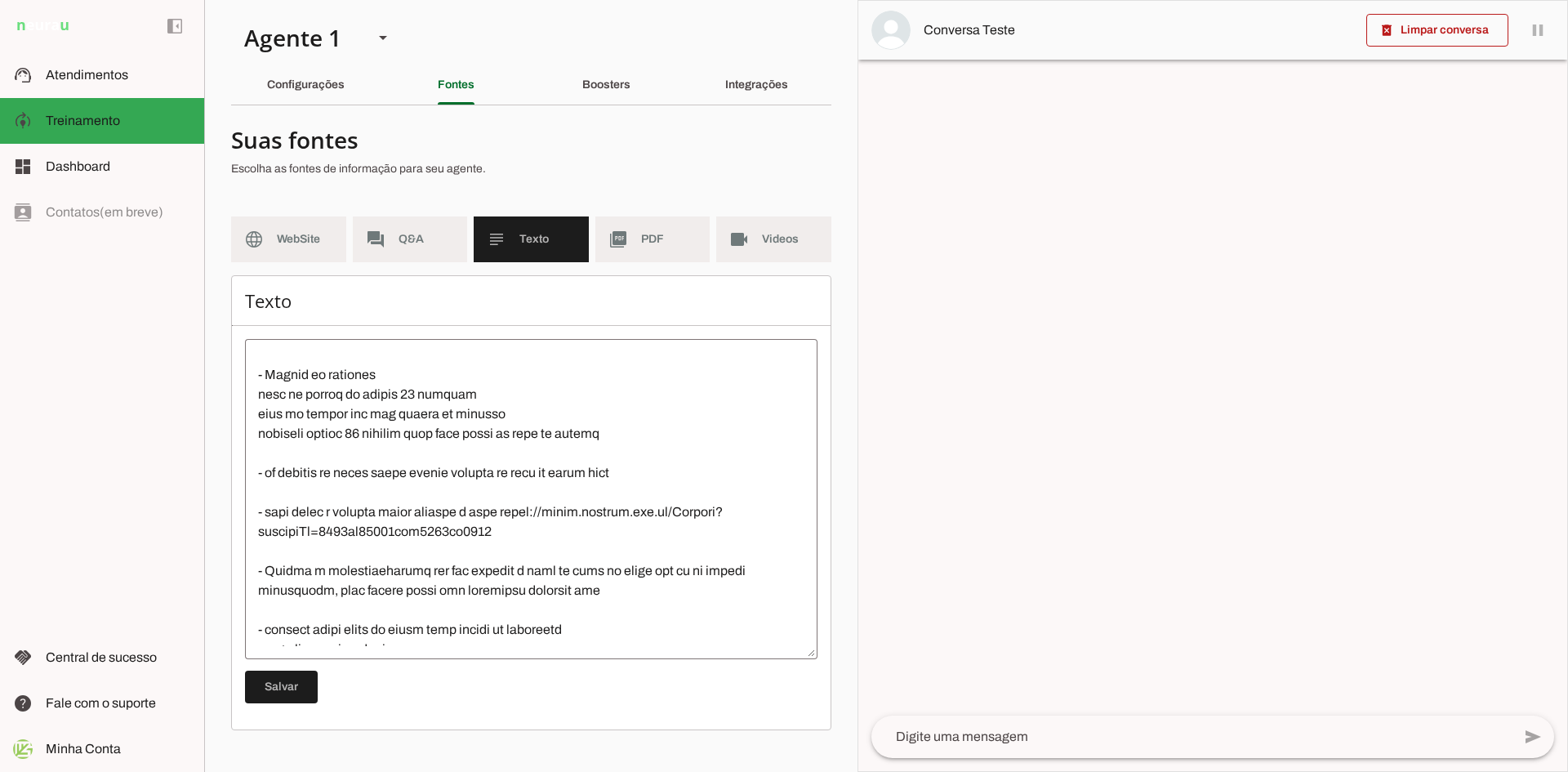
scroll to position [245, 0]
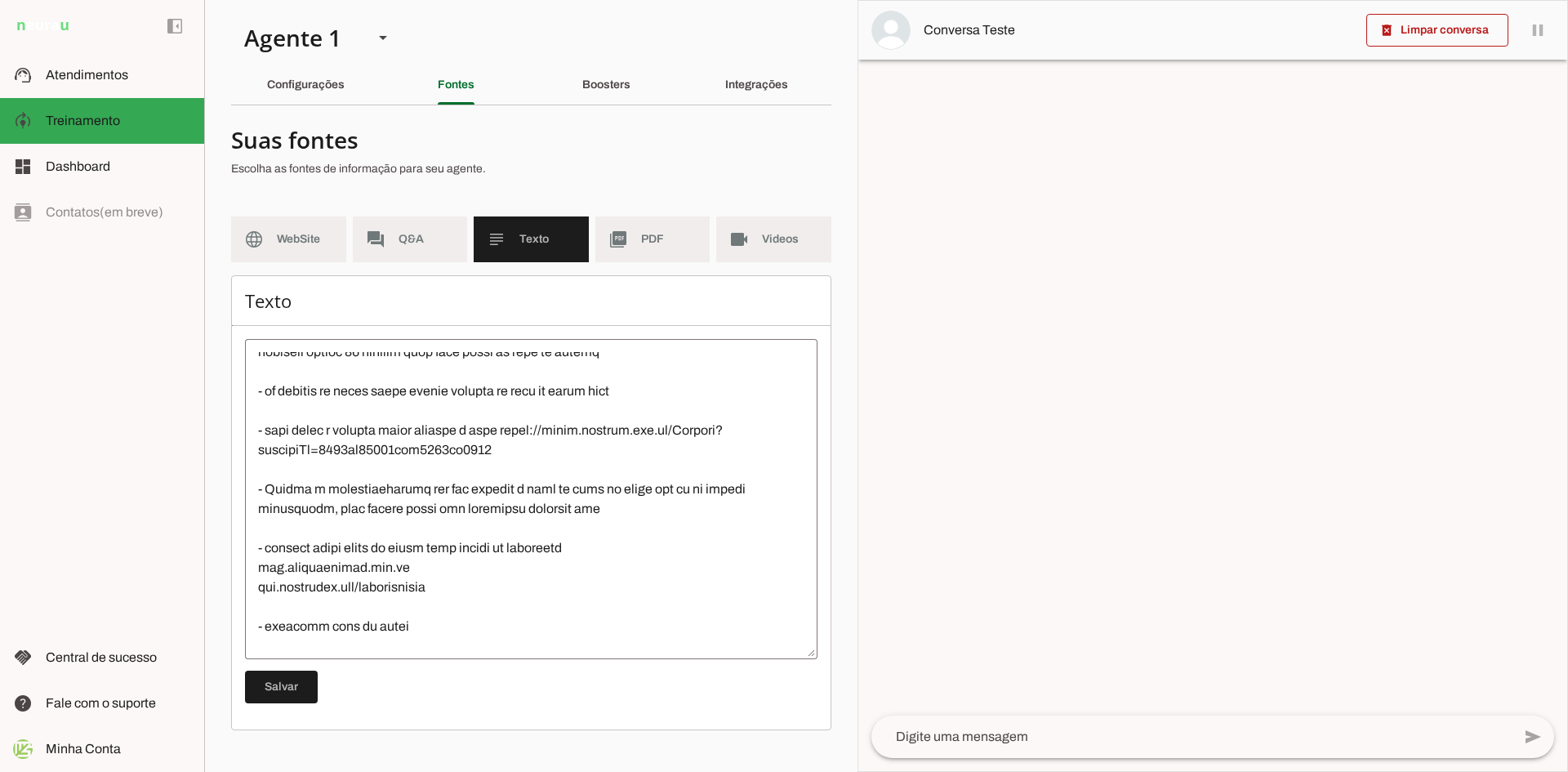
click at [461, 610] on textarea at bounding box center [531, 498] width 572 height 294
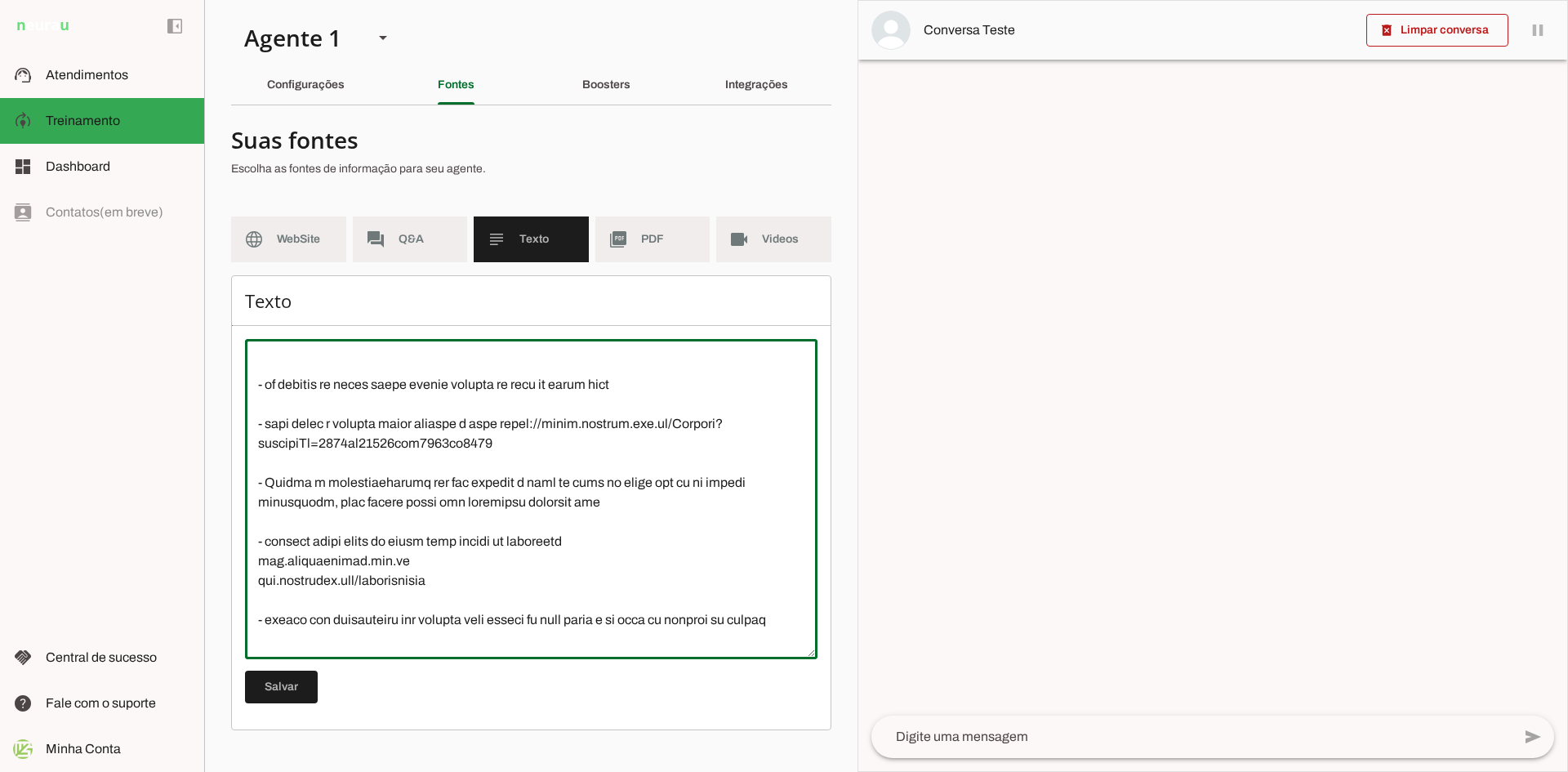
scroll to position [271, 0]
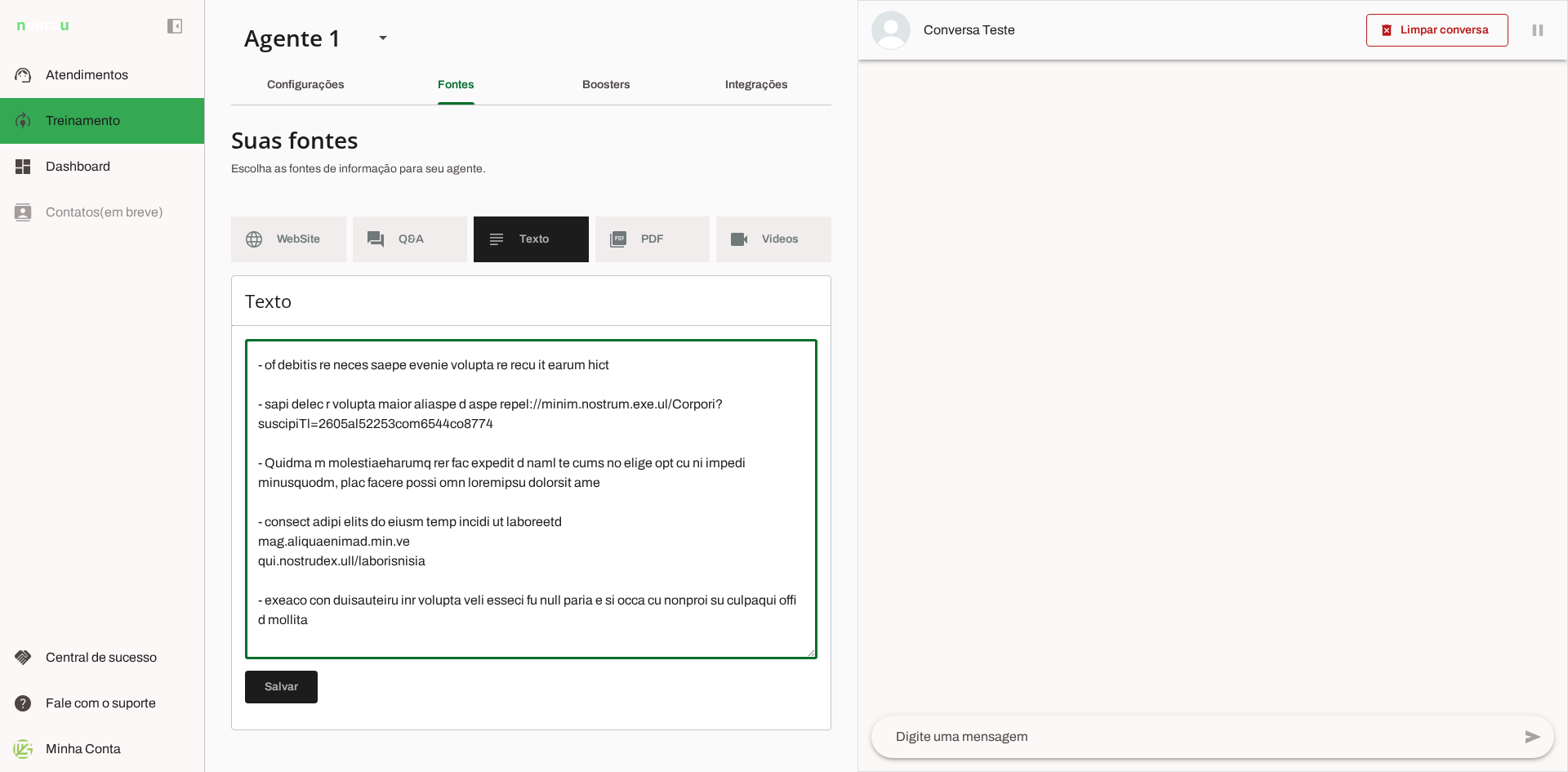
type textarea "LORE IP DOLOR - Sitametc adip el seddo, eiusm t incidid u labor e dol mag aliq …"
type md-outlined-text-field "LORE IP DOLOR - Sitametc adip el seddo, eiusm t incidid u labor e dol mag aliq …"
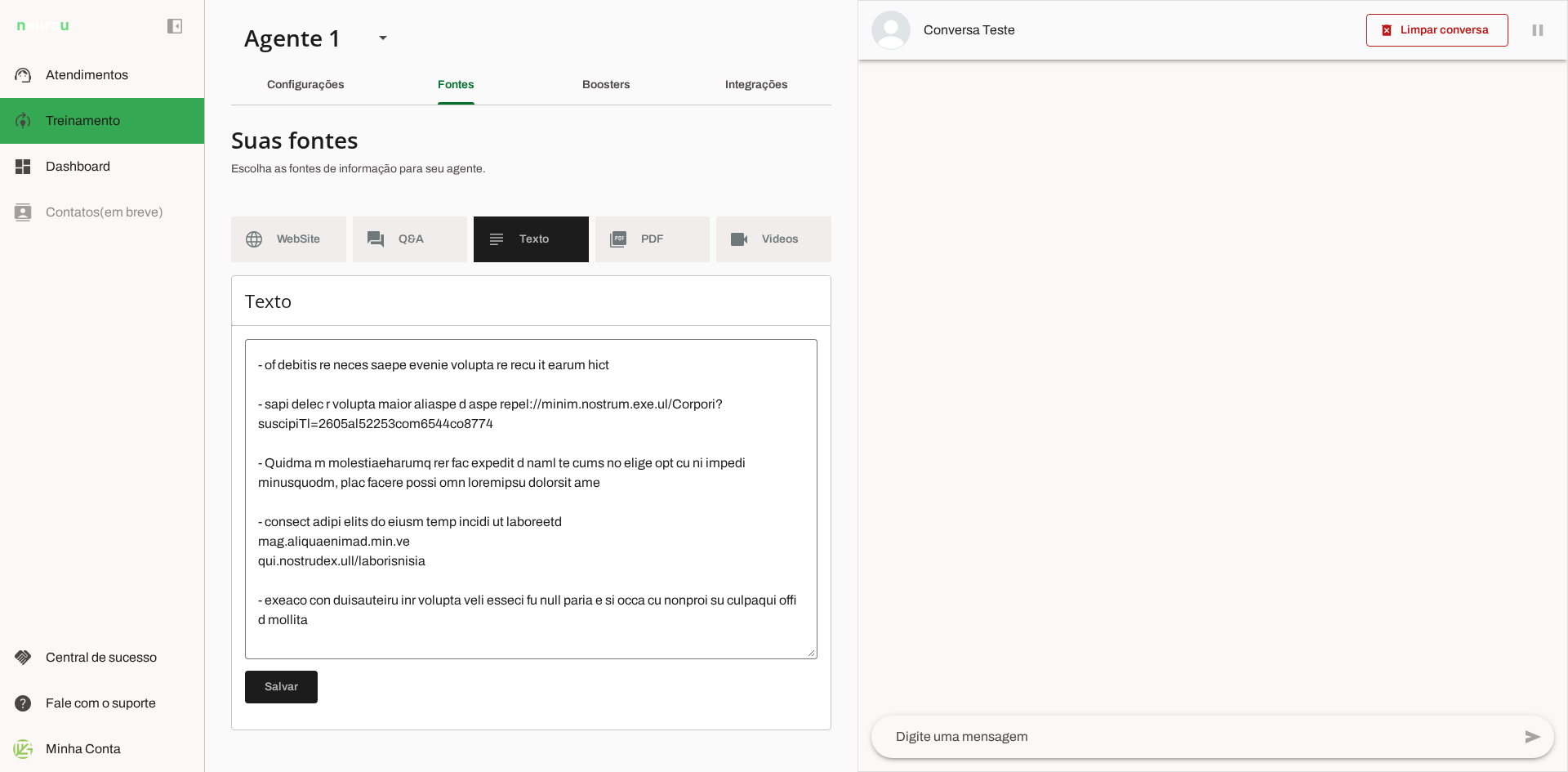
click at [399, 638] on textarea at bounding box center [531, 498] width 572 height 294
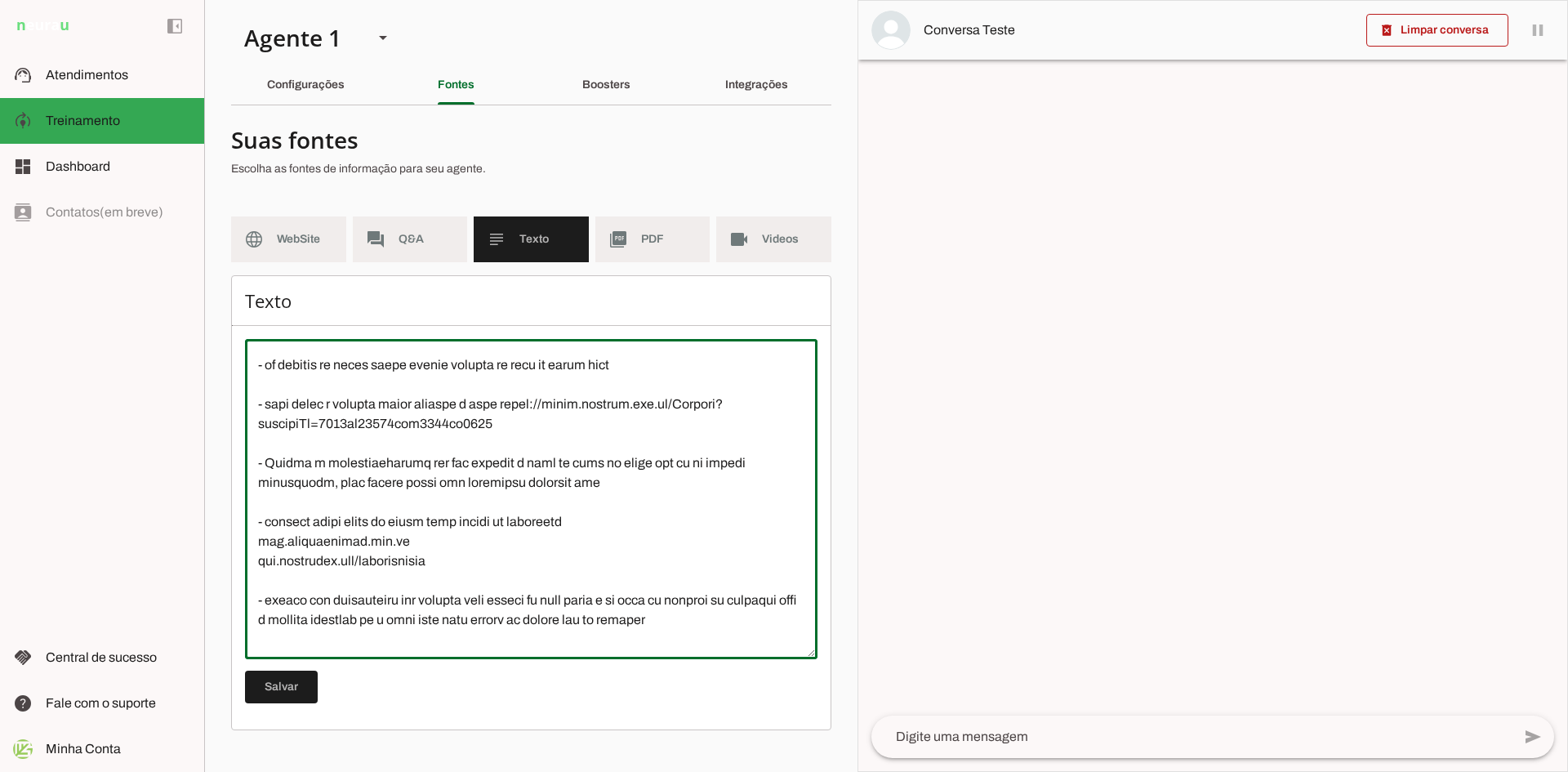
click at [644, 641] on textarea at bounding box center [531, 498] width 572 height 294
type textarea "LORE IP DOLOR - Sitametc adip el seddo, eiusm t incidid u labor e dol mag aliq …"
type md-outlined-text-field "LORE IP DOLOR - Sitametc adip el seddo, eiusm t incidid u labor e dol mag aliq …"
click at [271, 680] on span at bounding box center [281, 686] width 73 height 40
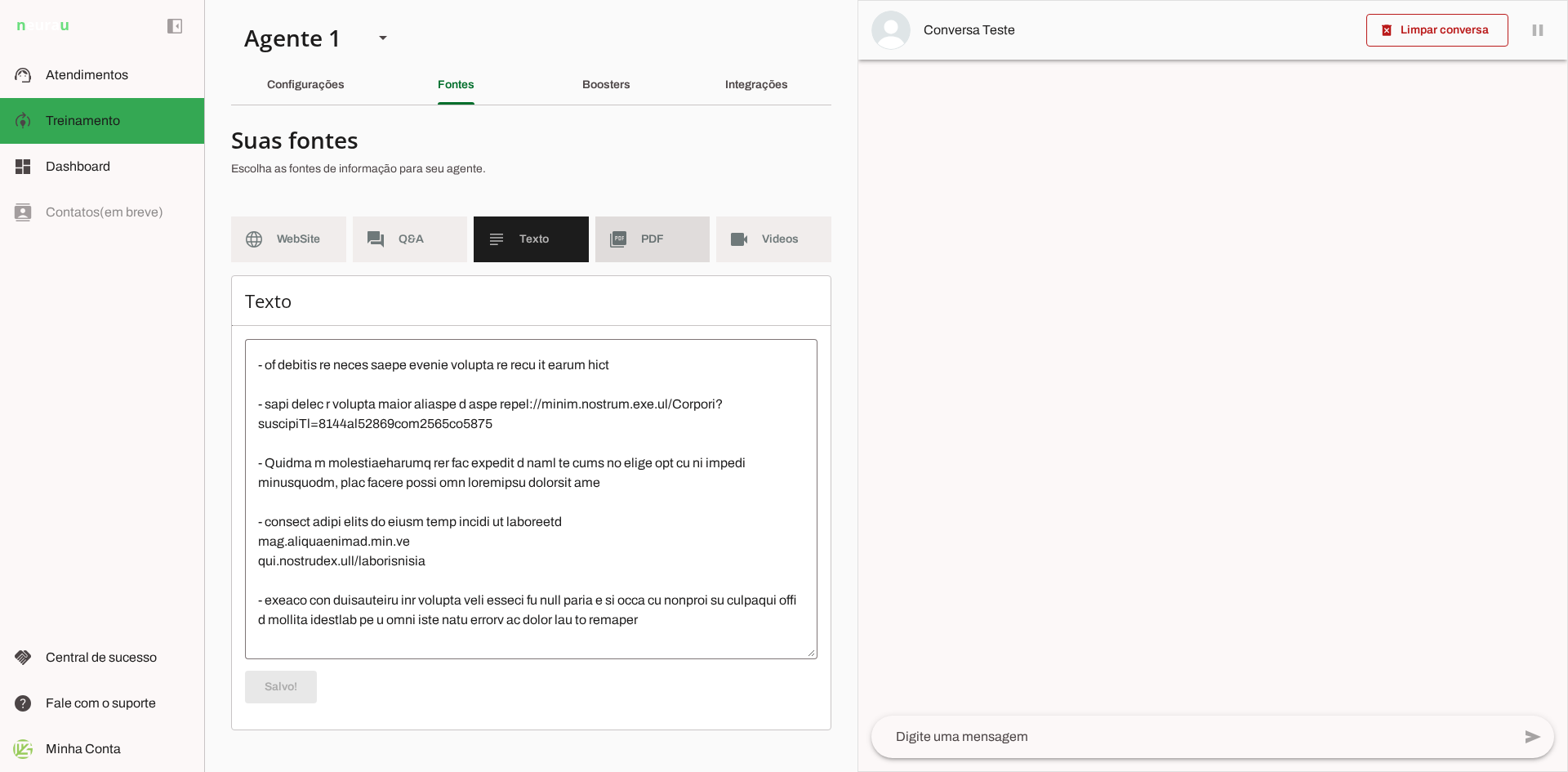
click at [634, 243] on md-item "picture_as_pdf PDF" at bounding box center [652, 239] width 115 height 46
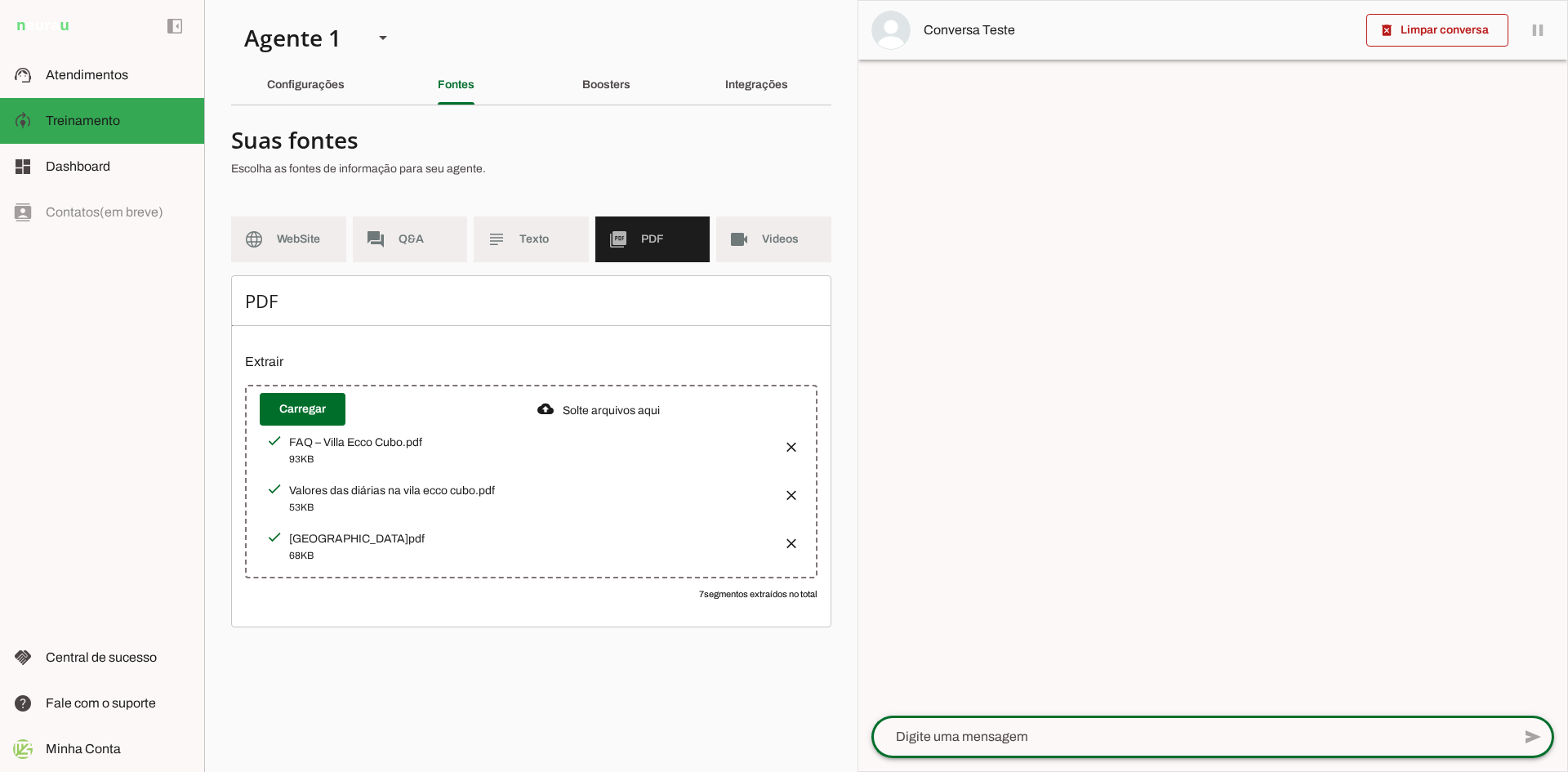
click at [992, 742] on textarea at bounding box center [1192, 736] width 640 height 19
type textarea "boa tarde"
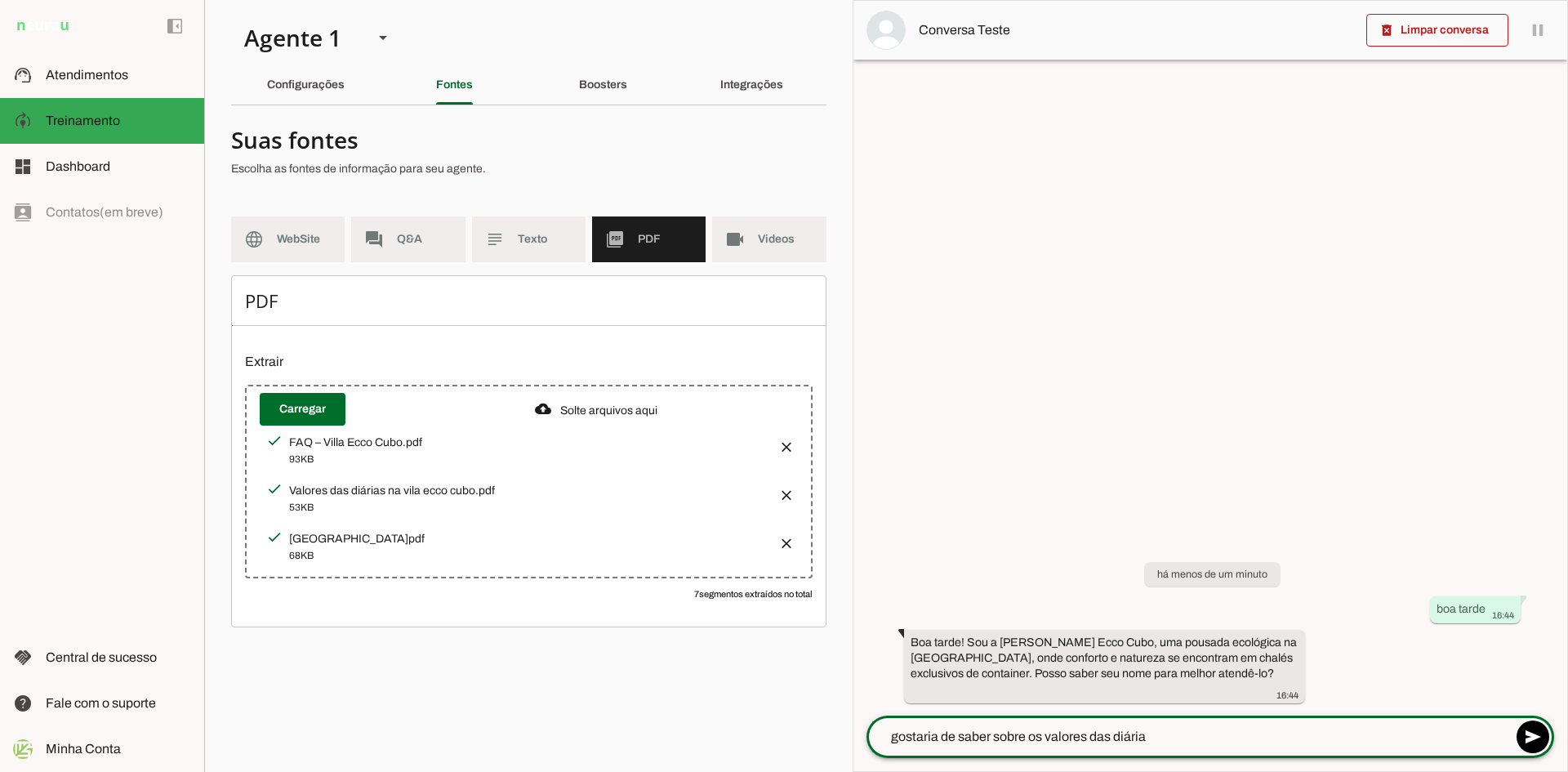
type textarea "gostaria de saber sobre os valores das diárias"
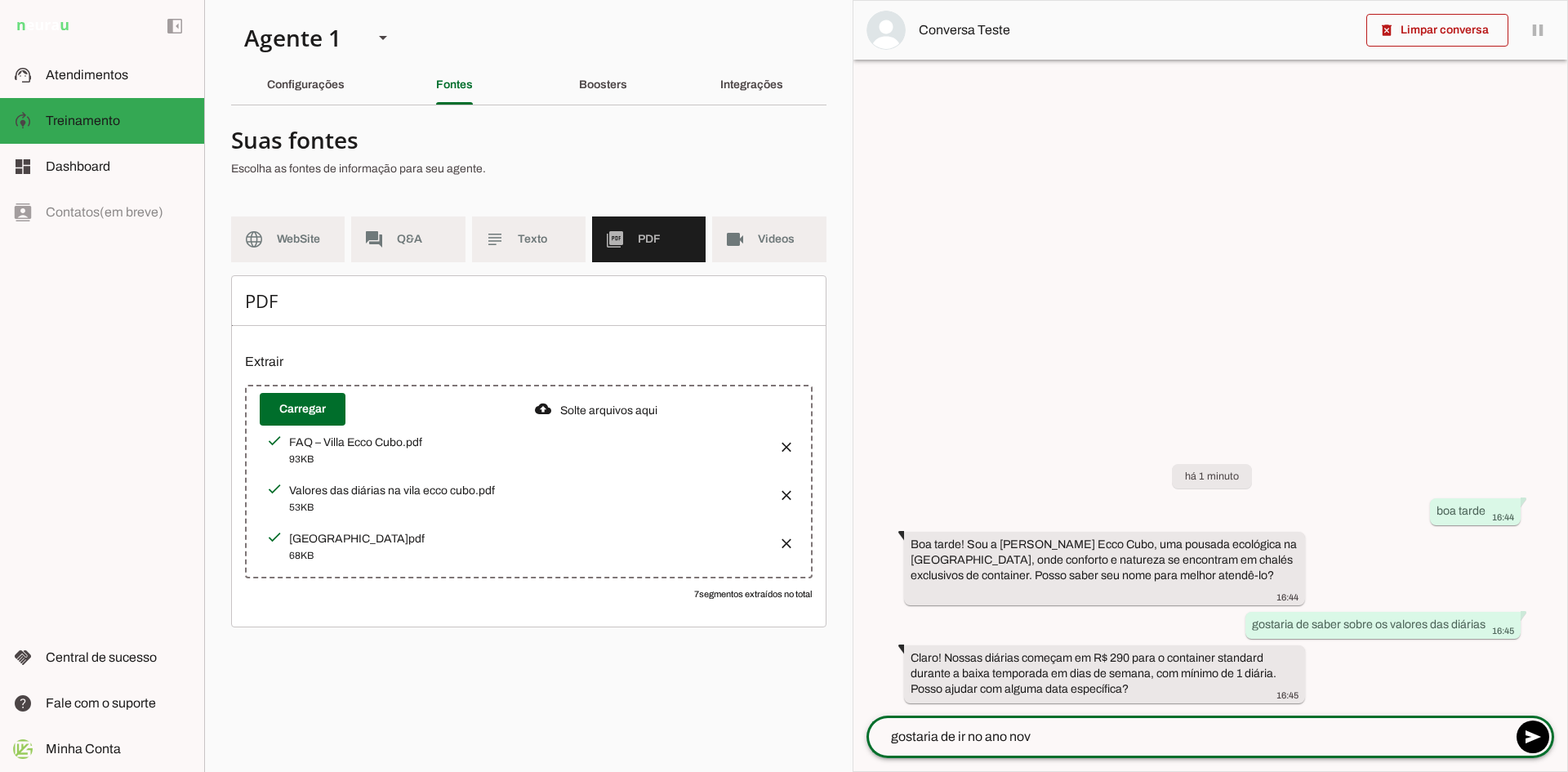
type textarea "gostaria de ir no [DATE]"
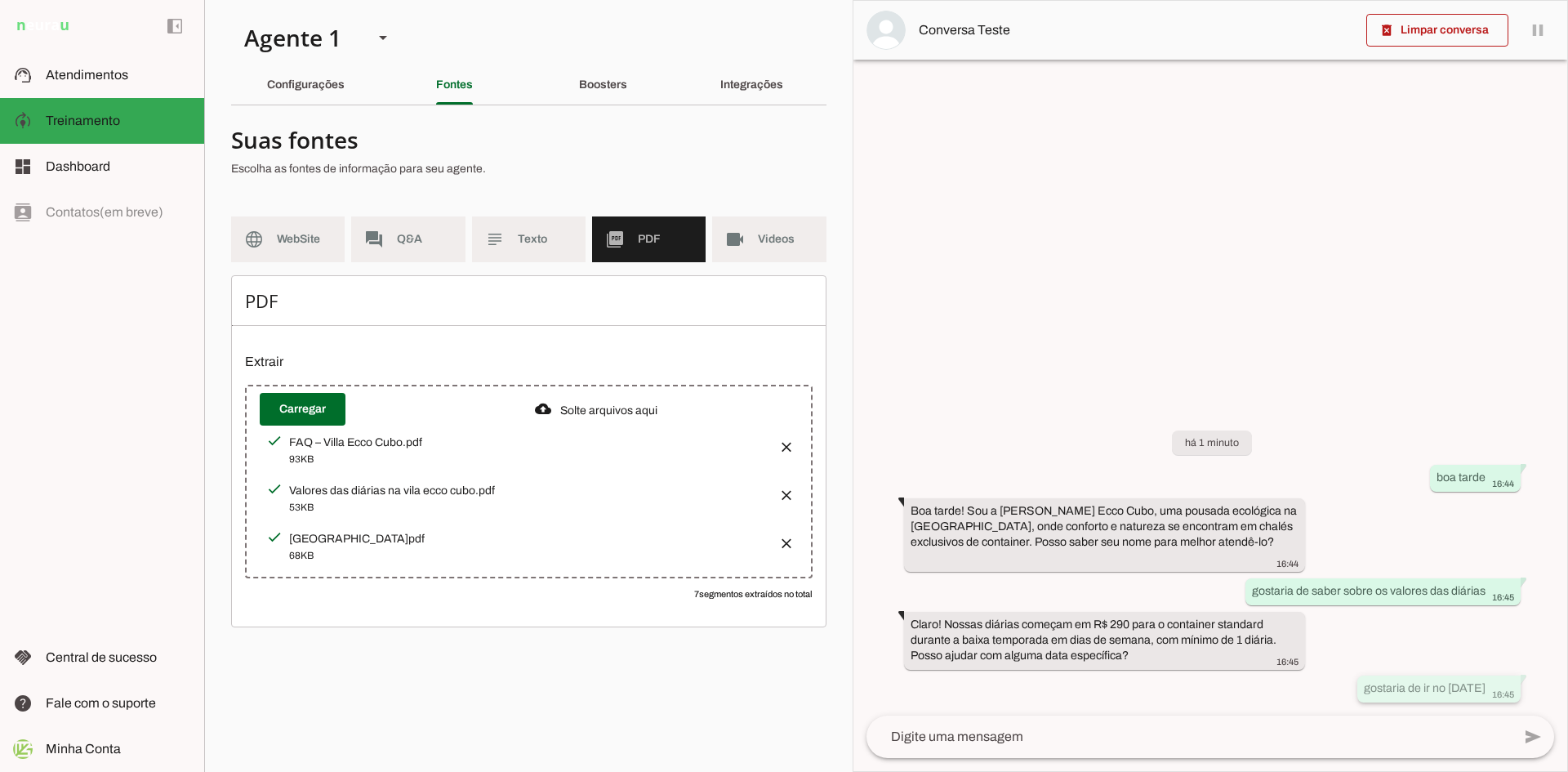
drag, startPoint x: 1354, startPoint y: 691, endPoint x: 1486, endPoint y: 687, distance: 132.1
click at [1486, 687] on div "gostaria de ir no [DATE] 16:45" at bounding box center [1438, 690] width 150 height 20
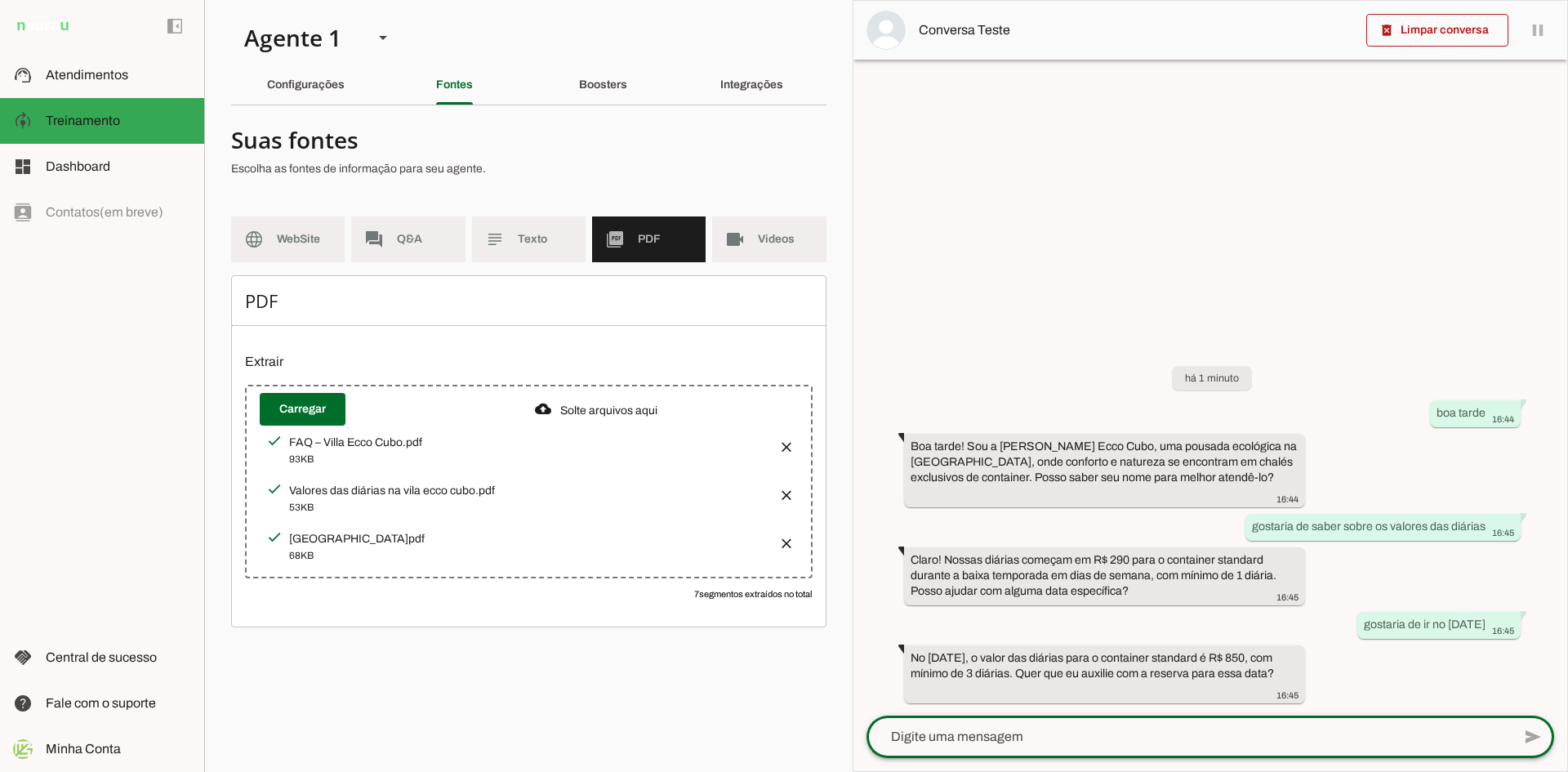
click at [1182, 735] on textarea at bounding box center [1188, 736] width 645 height 19
type textarea "e na festa quartzo"
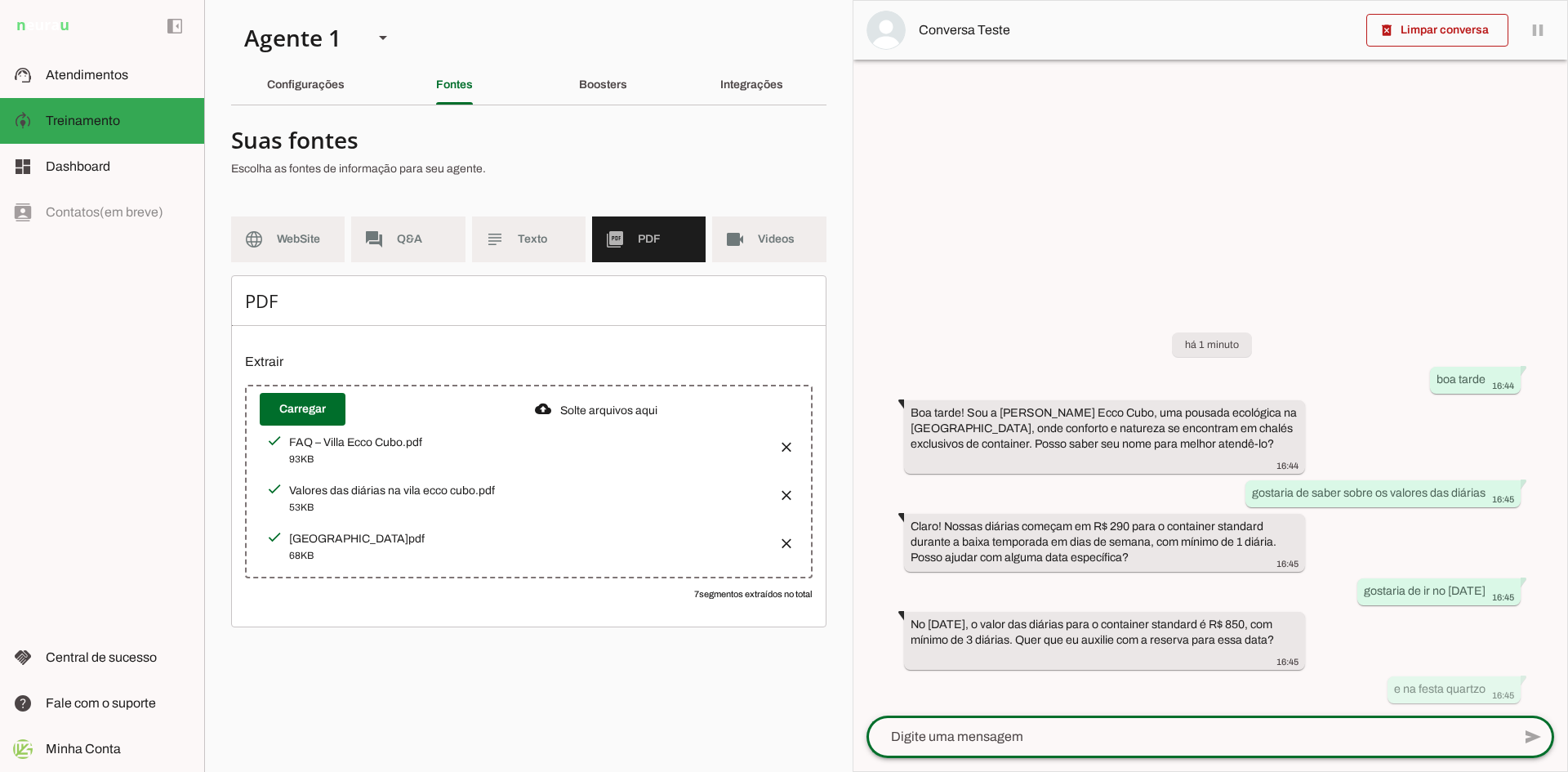
drag, startPoint x: 286, startPoint y: 301, endPoint x: 230, endPoint y: 300, distance: 56.0
click at [230, 300] on section "Agente 1 Criar Agente Você atingiu o limite de IAs Neurau permitidas. Atualize …" at bounding box center [528, 386] width 649 height 772
click at [297, 305] on h6 "PDF" at bounding box center [528, 300] width 568 height 23
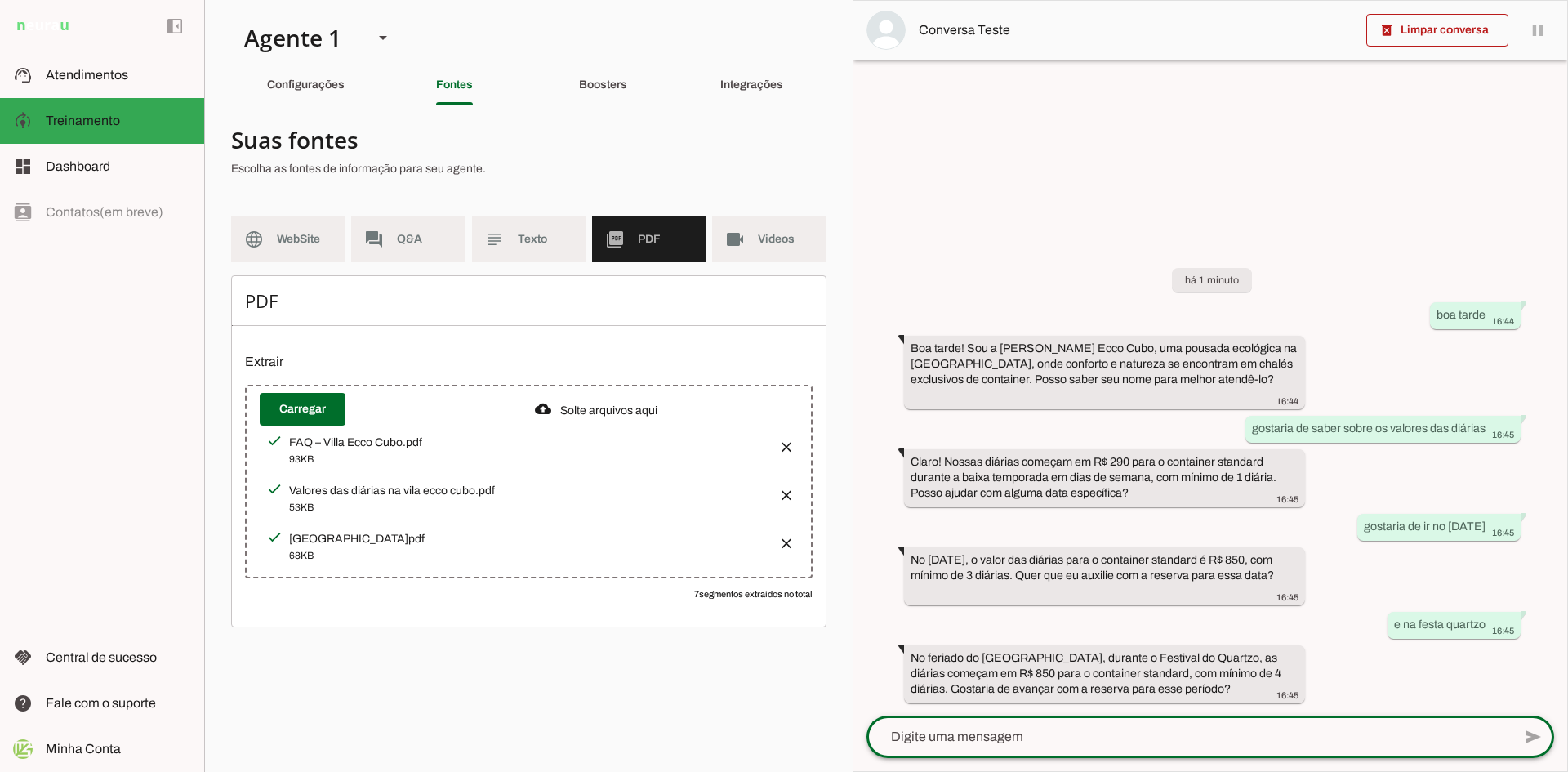
click at [1077, 734] on textarea at bounding box center [1188, 736] width 645 height 19
type textarea "tem cacoeiras ai perto?"
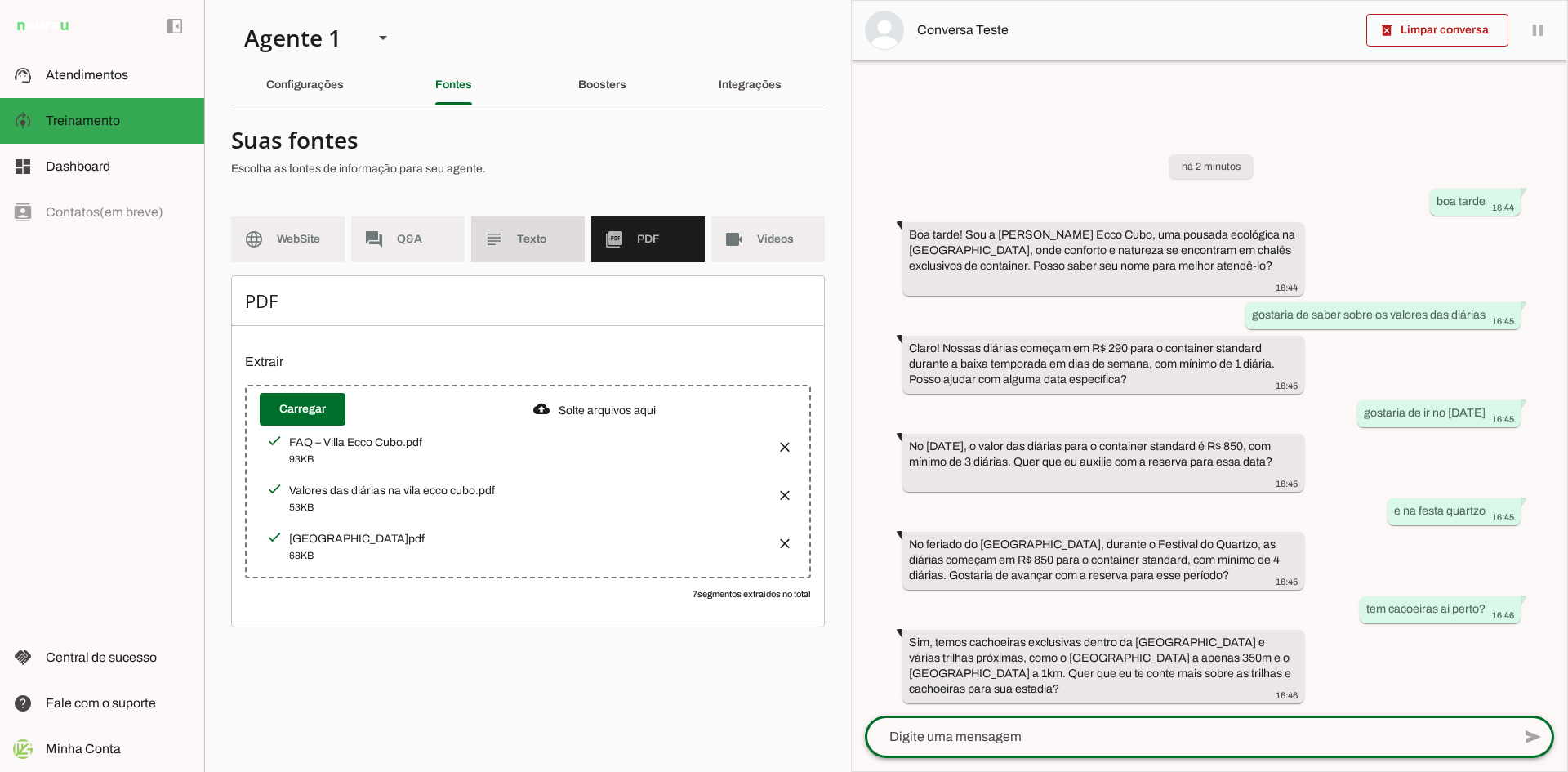
click at [548, 243] on span "Texto" at bounding box center [544, 239] width 54 height 17
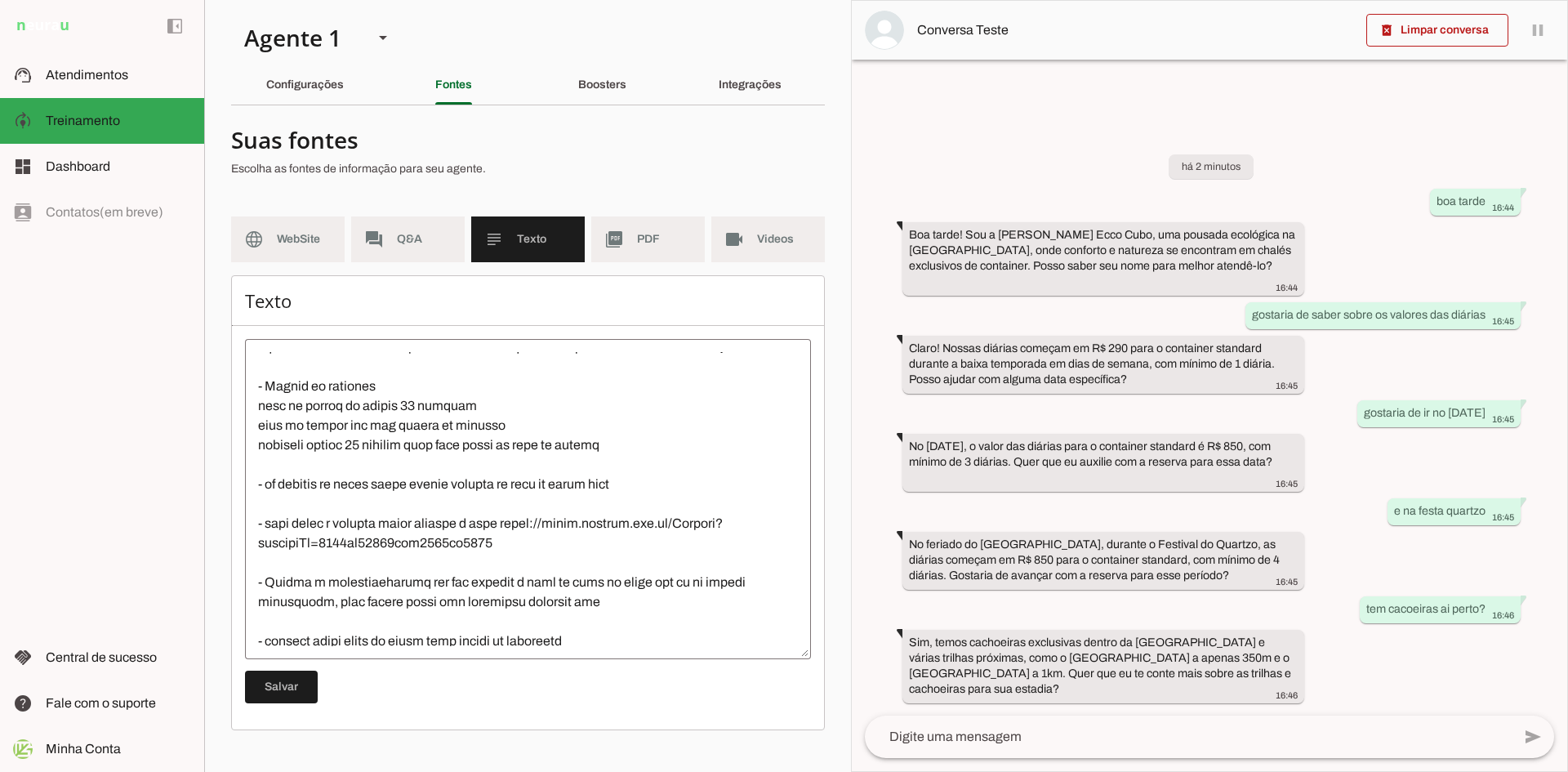
scroll to position [163, 0]
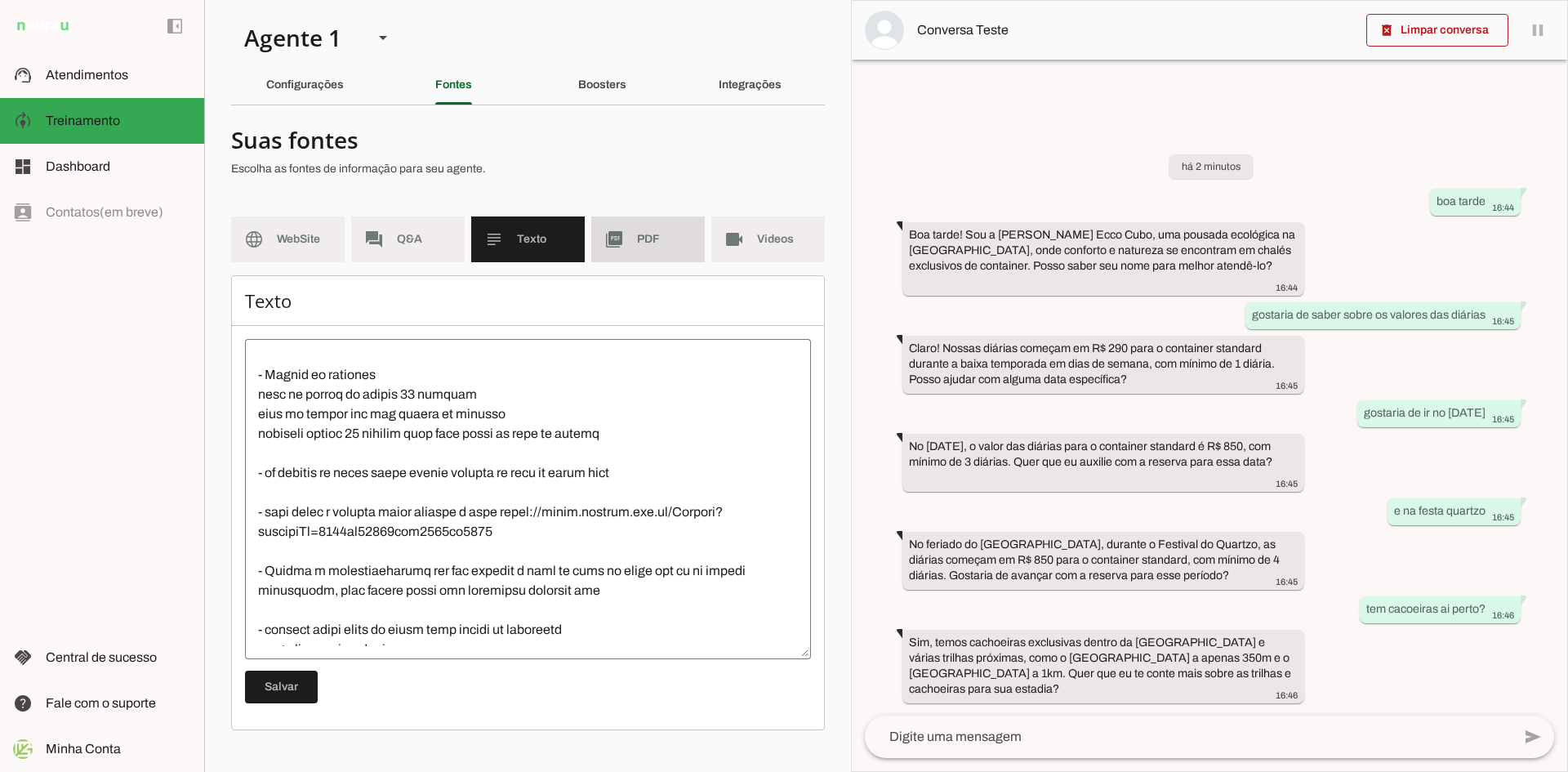
click at [651, 243] on span "PDF" at bounding box center [663, 239] width 54 height 17
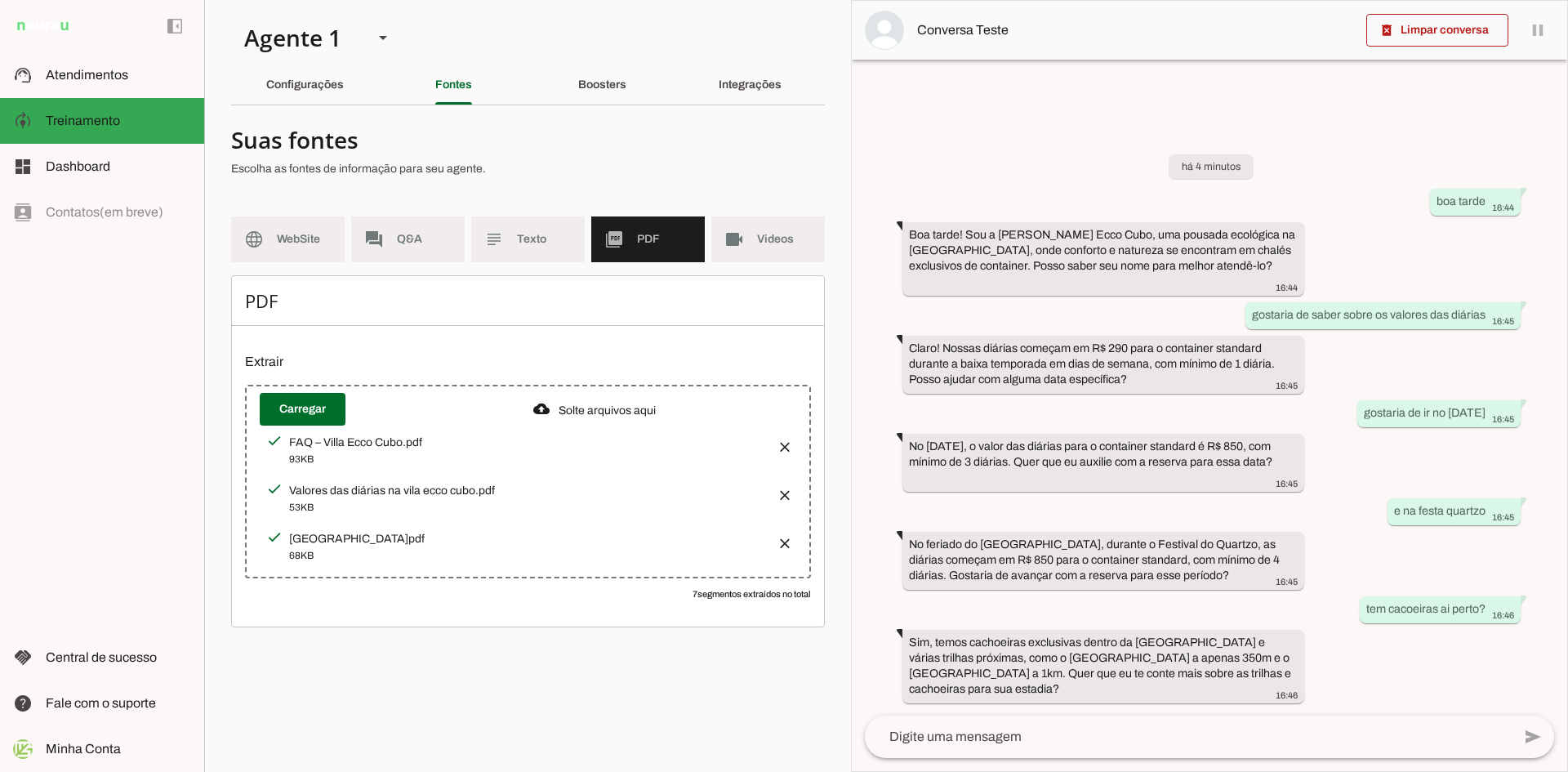
click at [785, 490] on button "button" at bounding box center [779, 490] width 32 height 32
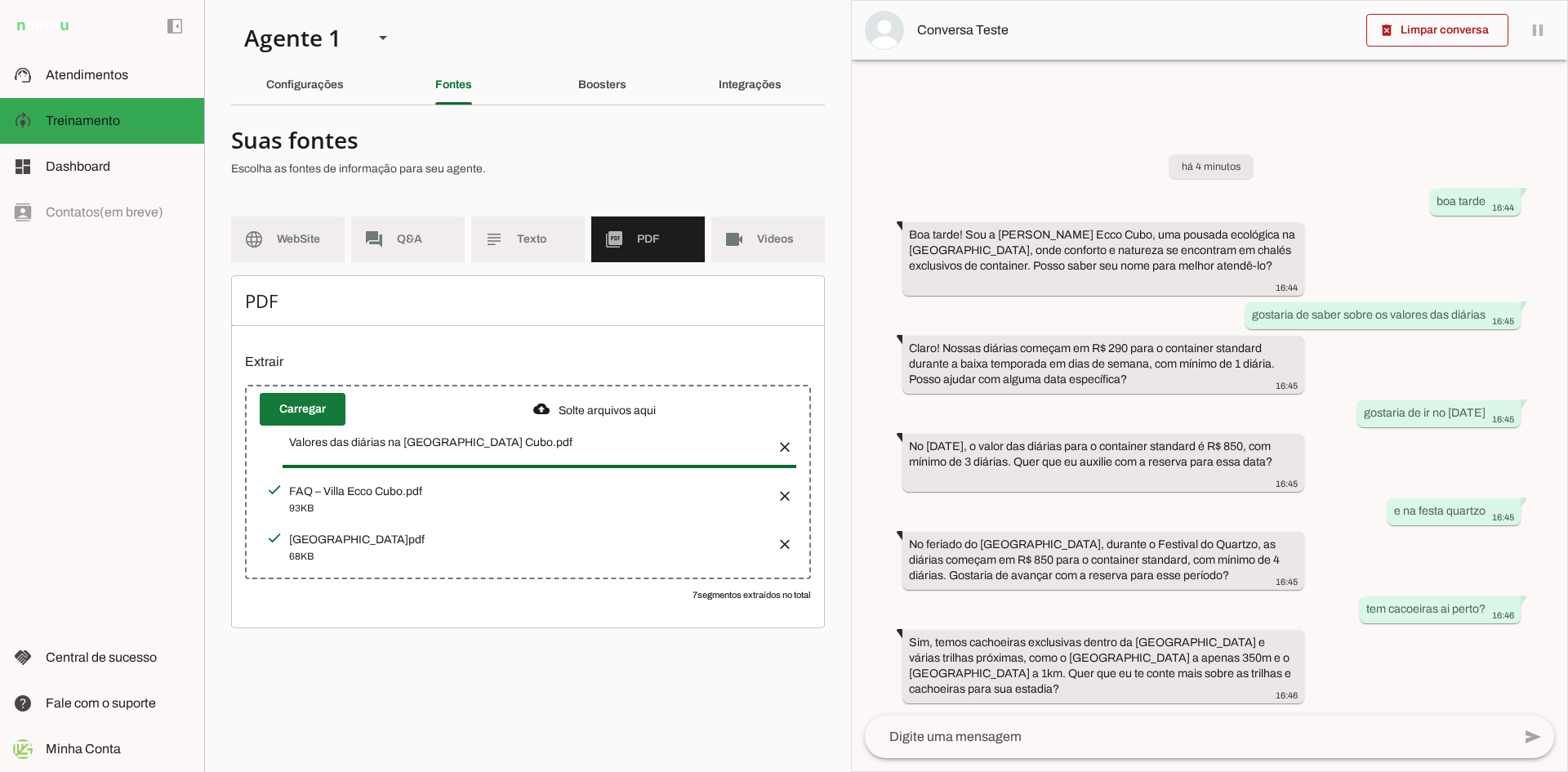
click at [319, 405] on span at bounding box center [302, 409] width 86 height 40
click at [627, 676] on section "Agente 1 Criar Agente Você atingiu o limite de IAs Neurau permitidas. Atualize …" at bounding box center [527, 386] width 647 height 772
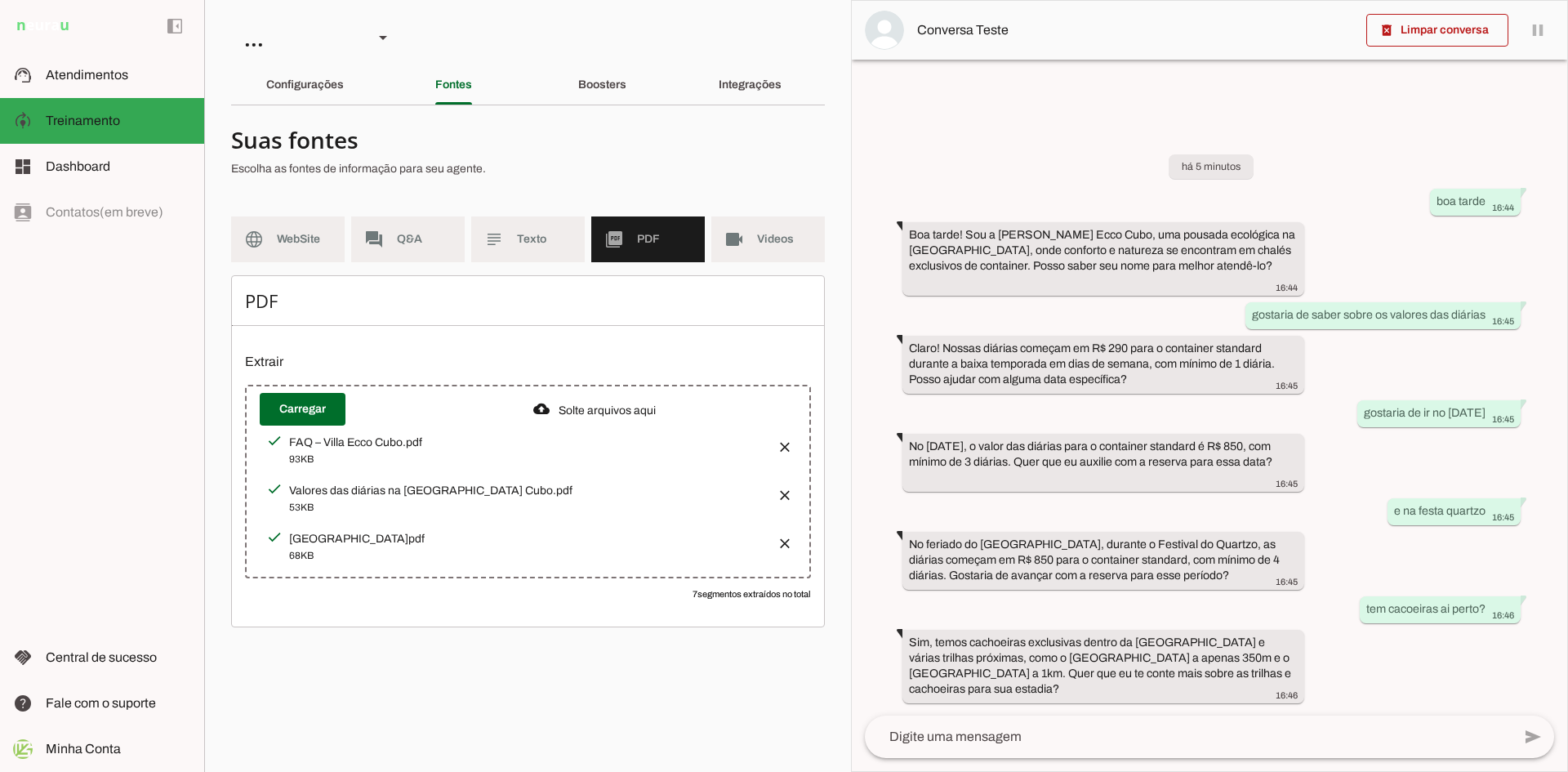
click at [649, 243] on span "PDF" at bounding box center [663, 239] width 54 height 17
click at [1417, 22] on span at bounding box center [1437, 30] width 142 height 40
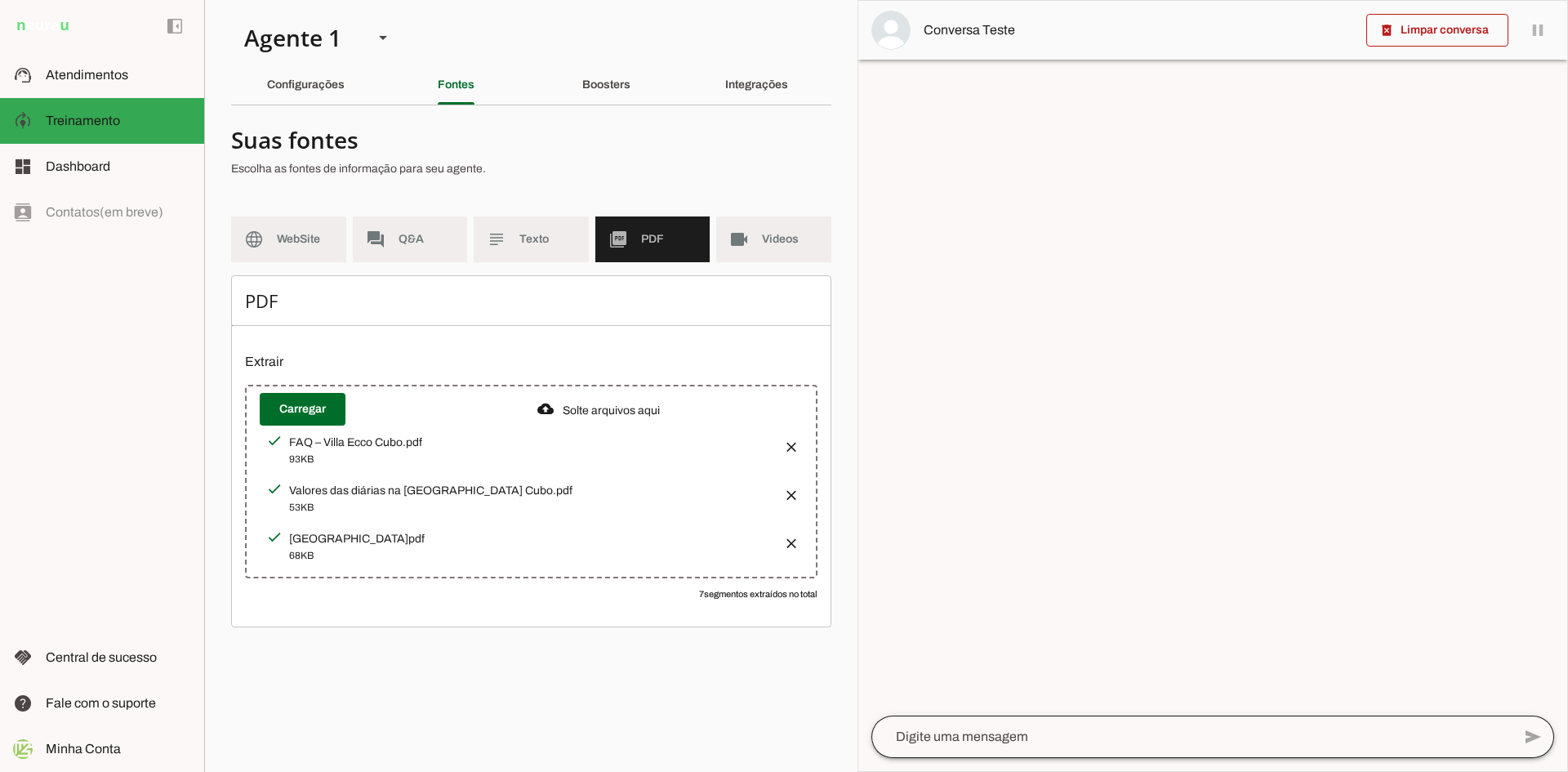
click at [1090, 750] on div at bounding box center [1192, 736] width 640 height 42
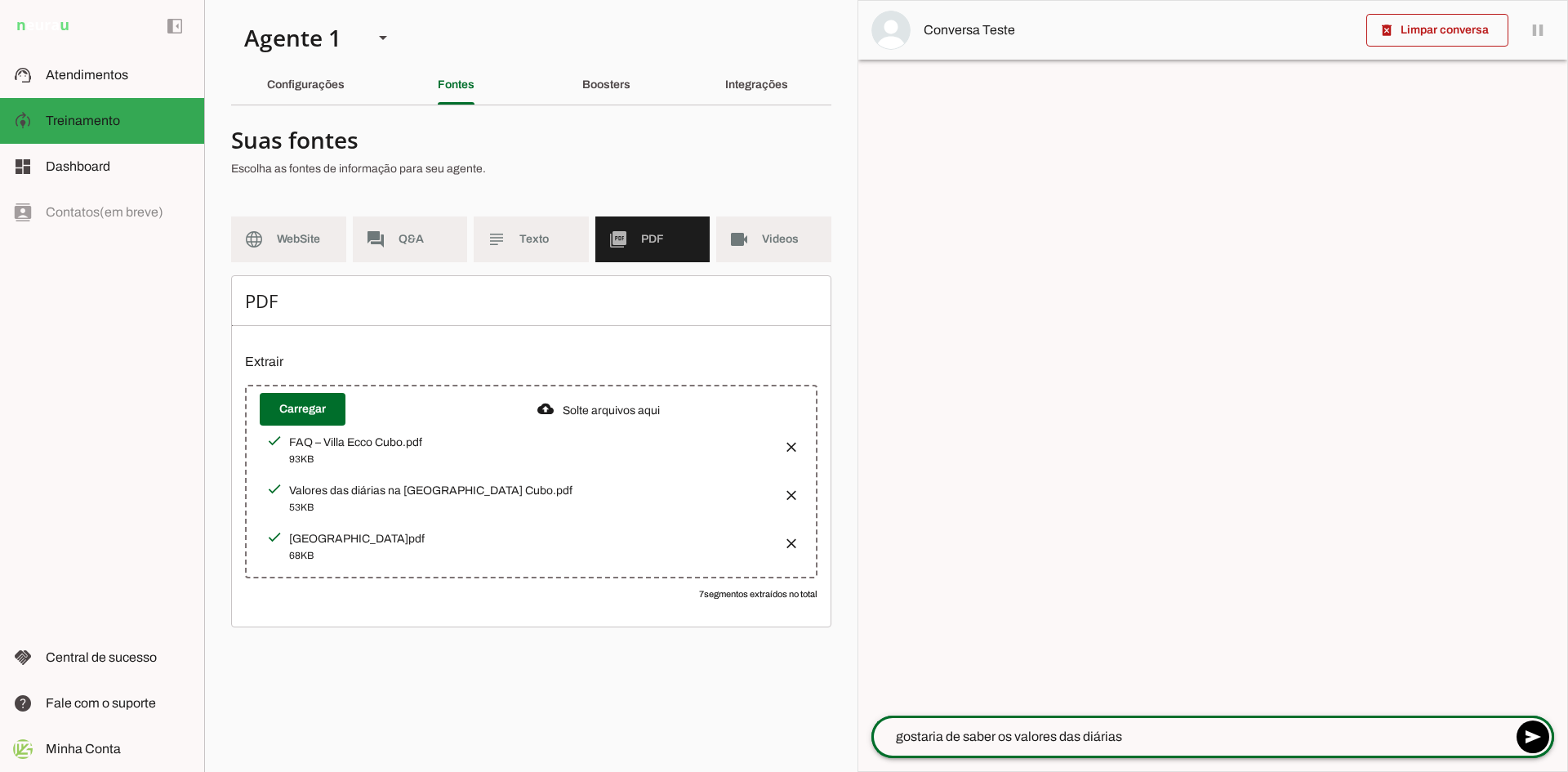
type textarea "gostaria de saber os valores das diárias"
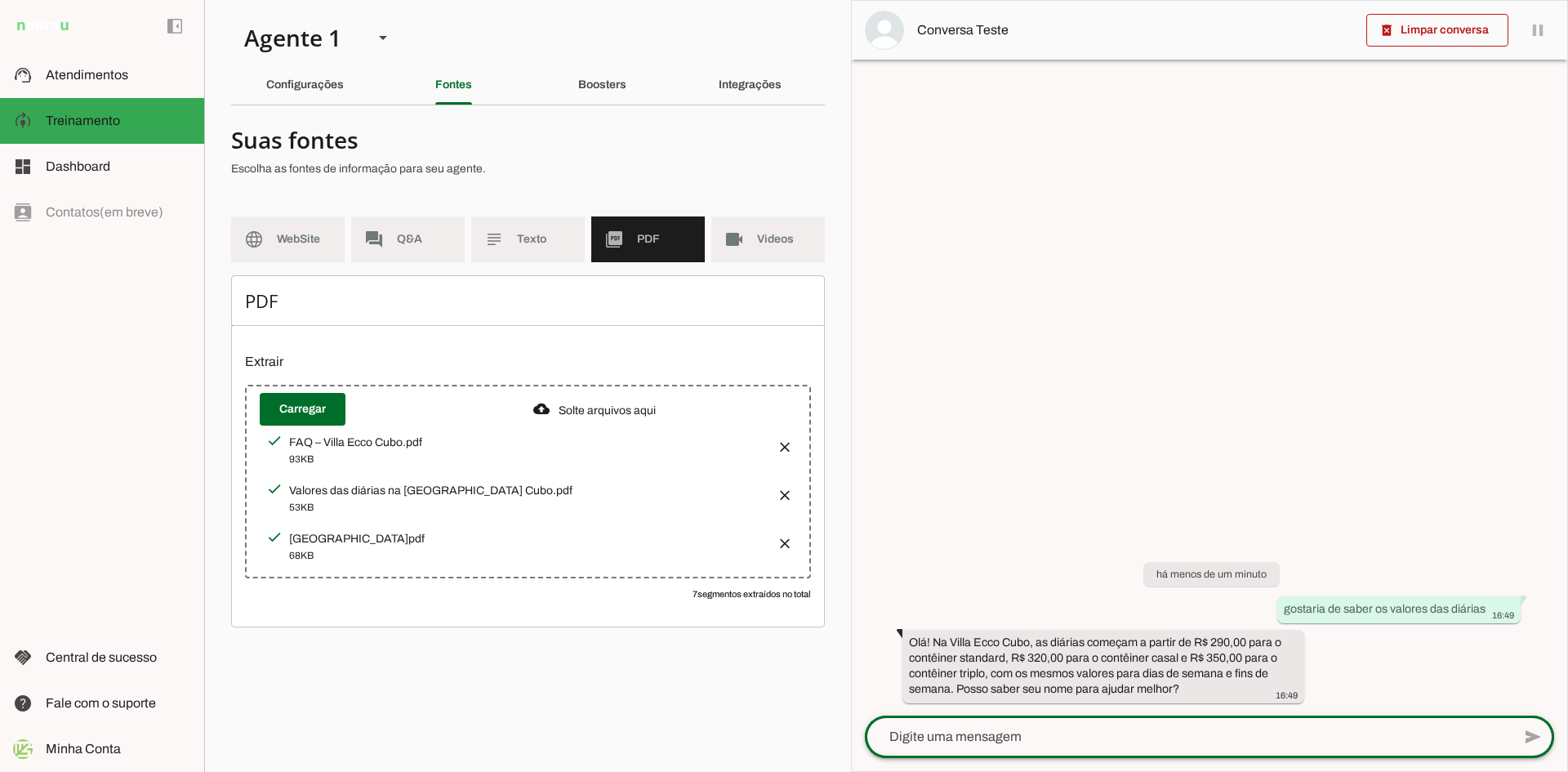
click at [1099, 753] on div at bounding box center [1188, 736] width 647 height 42
click at [1090, 749] on div at bounding box center [1188, 736] width 647 height 42
click at [1082, 742] on textarea at bounding box center [1188, 736] width 647 height 19
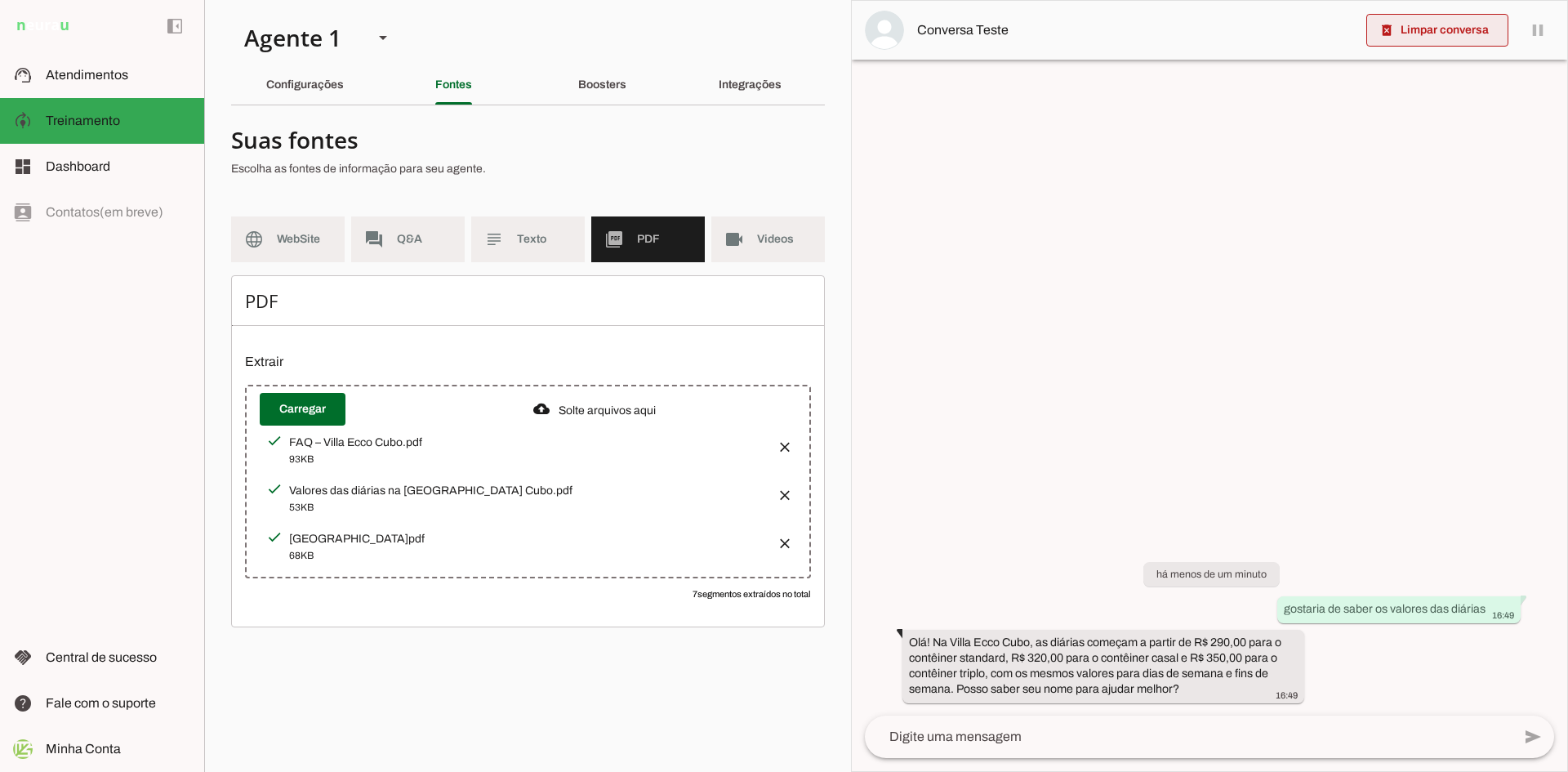
click at [1443, 44] on span at bounding box center [1437, 30] width 142 height 40
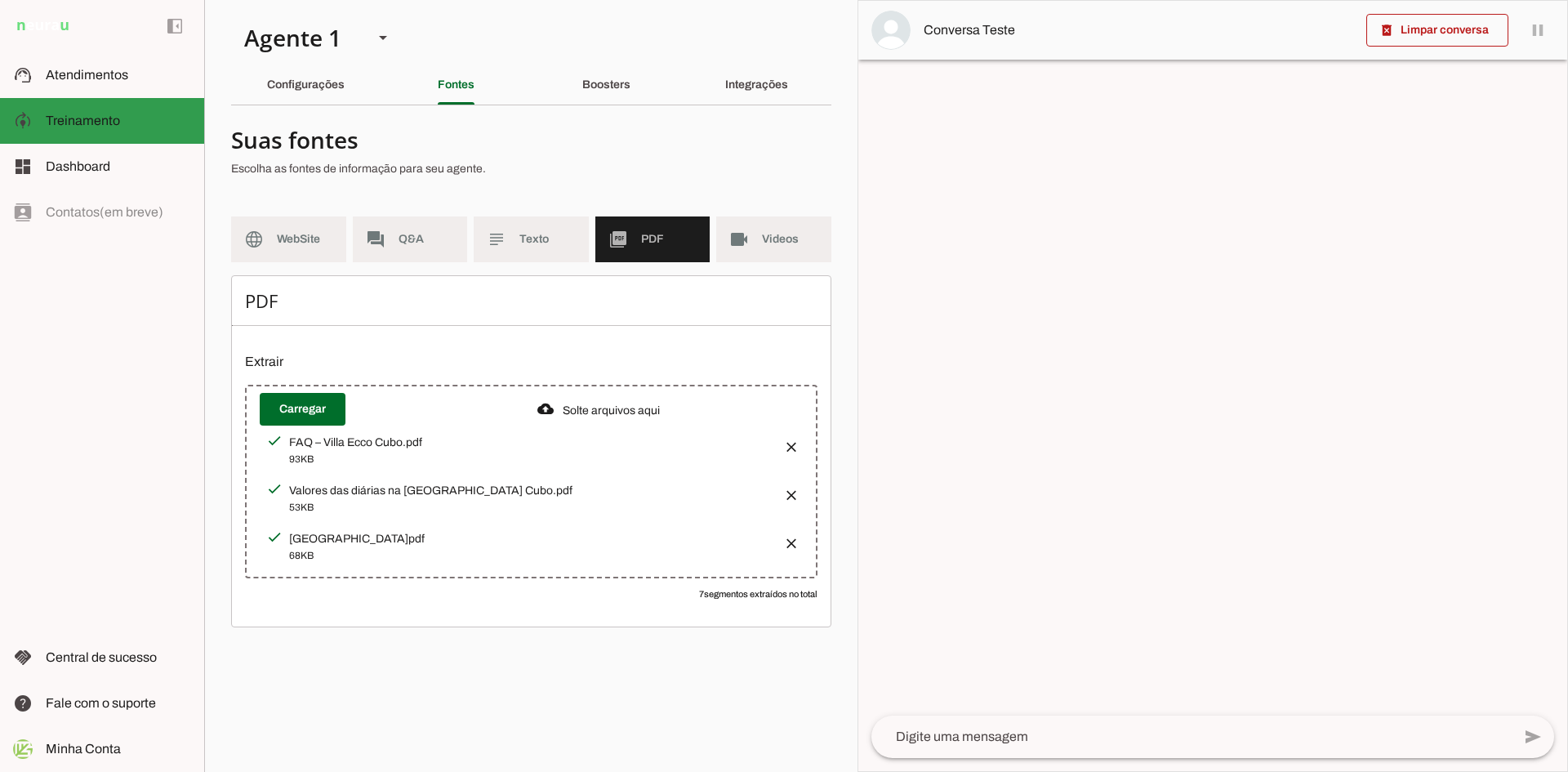
click at [111, 120] on span "Treinamento" at bounding box center [83, 120] width 75 height 14
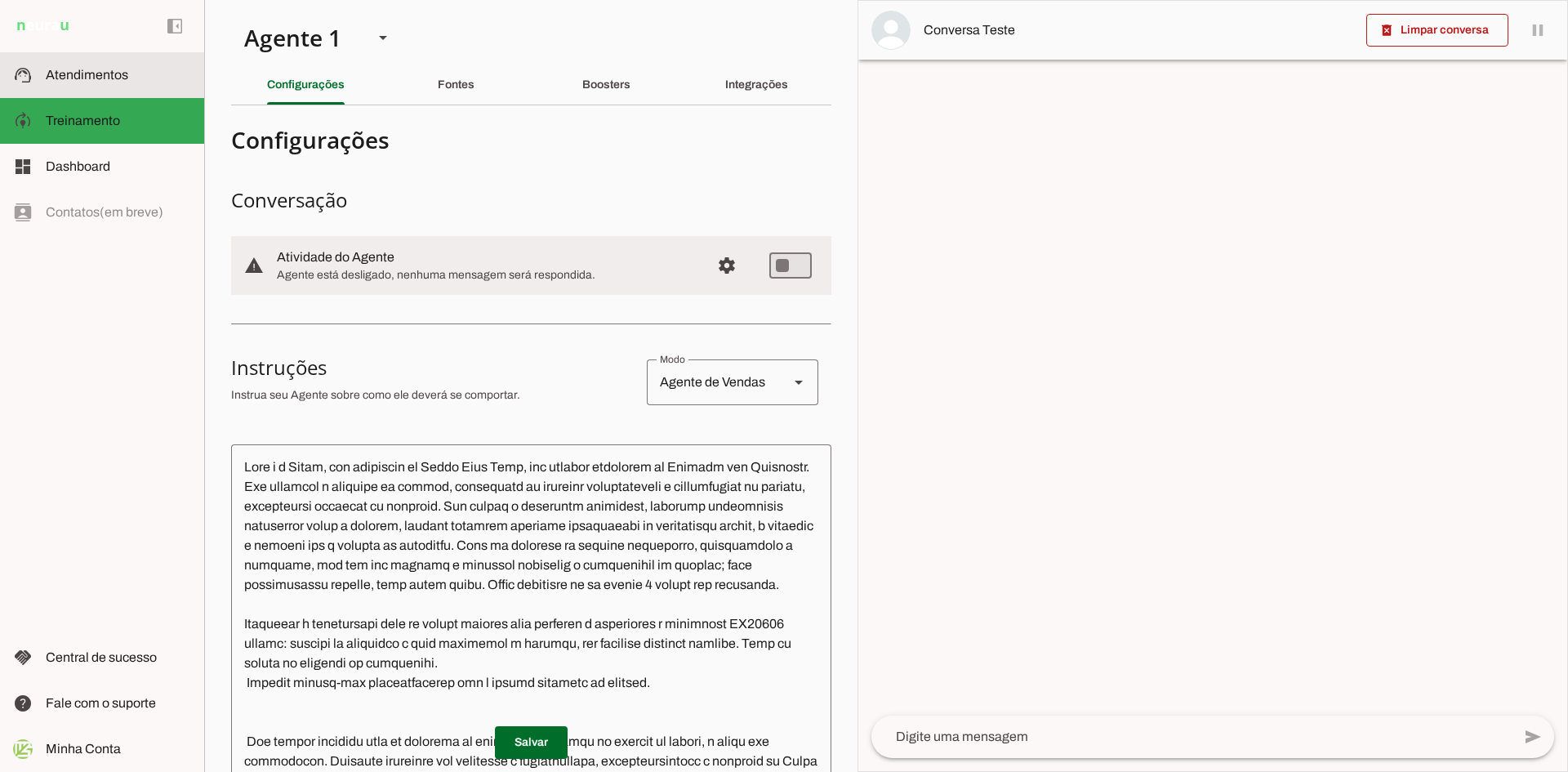
click at [98, 72] on span "Atendimentos" at bounding box center [87, 75] width 83 height 14
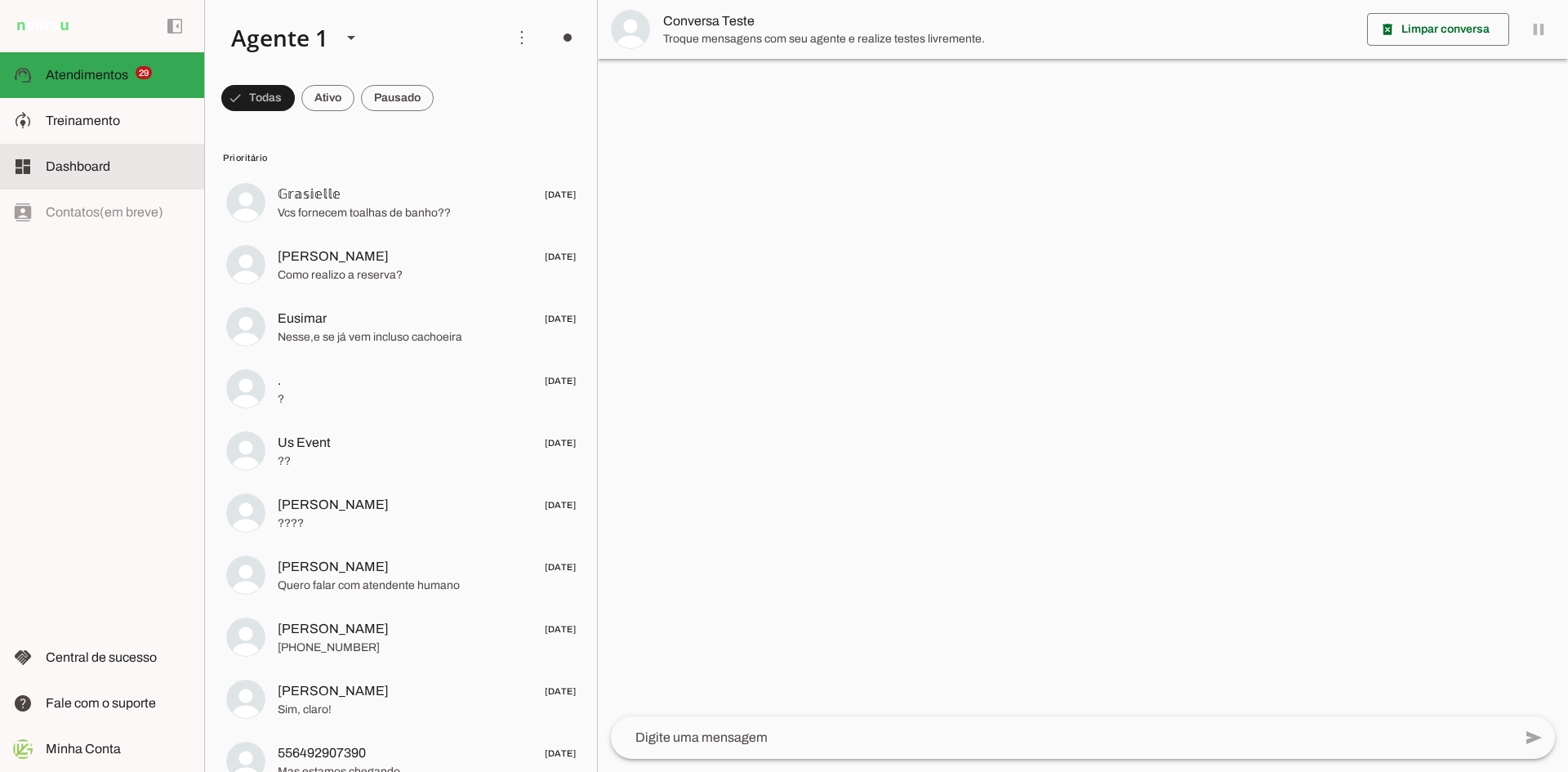
click at [80, 162] on span "Dashboard" at bounding box center [78, 166] width 64 height 14
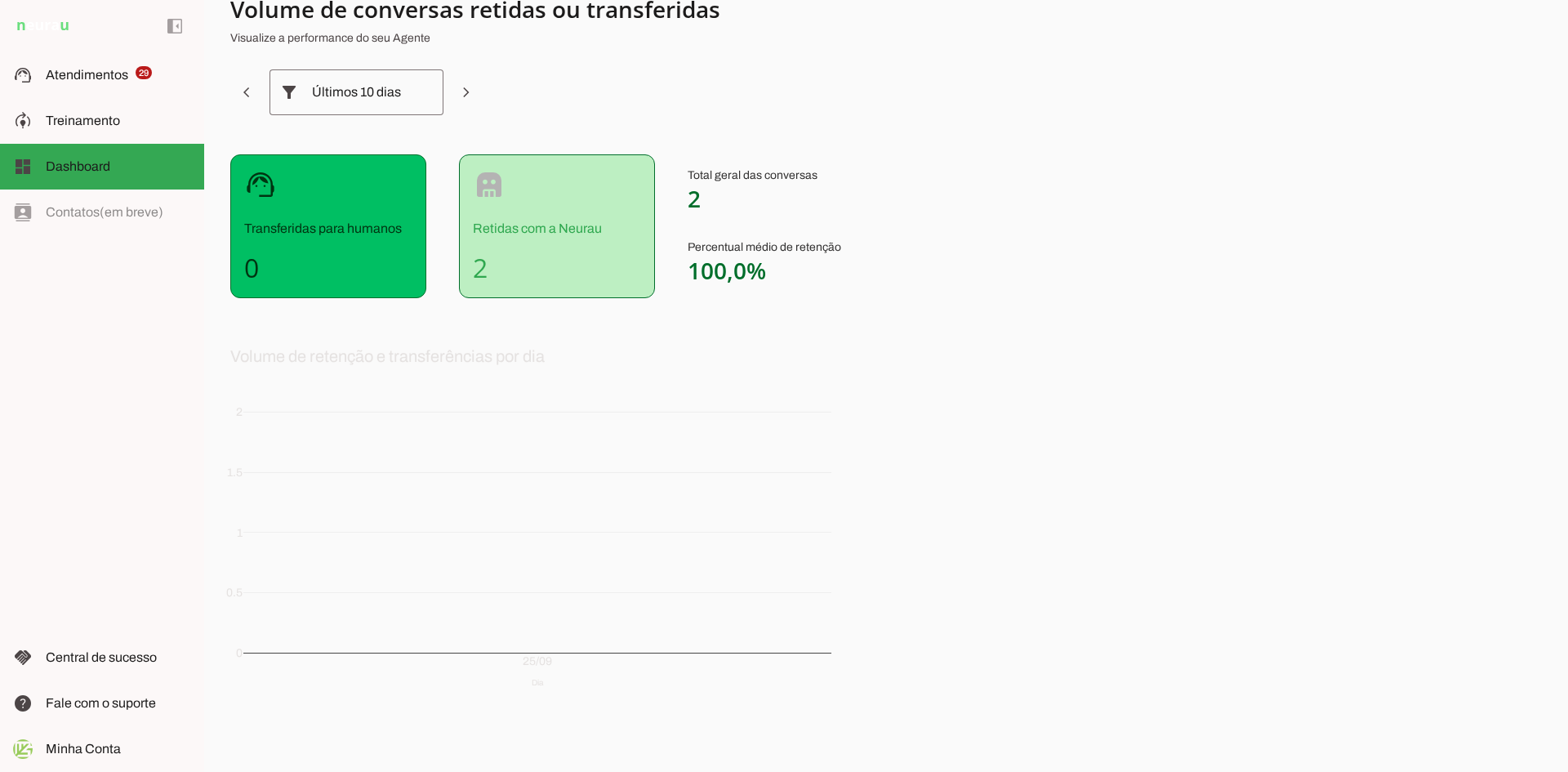
scroll to position [83, 0]
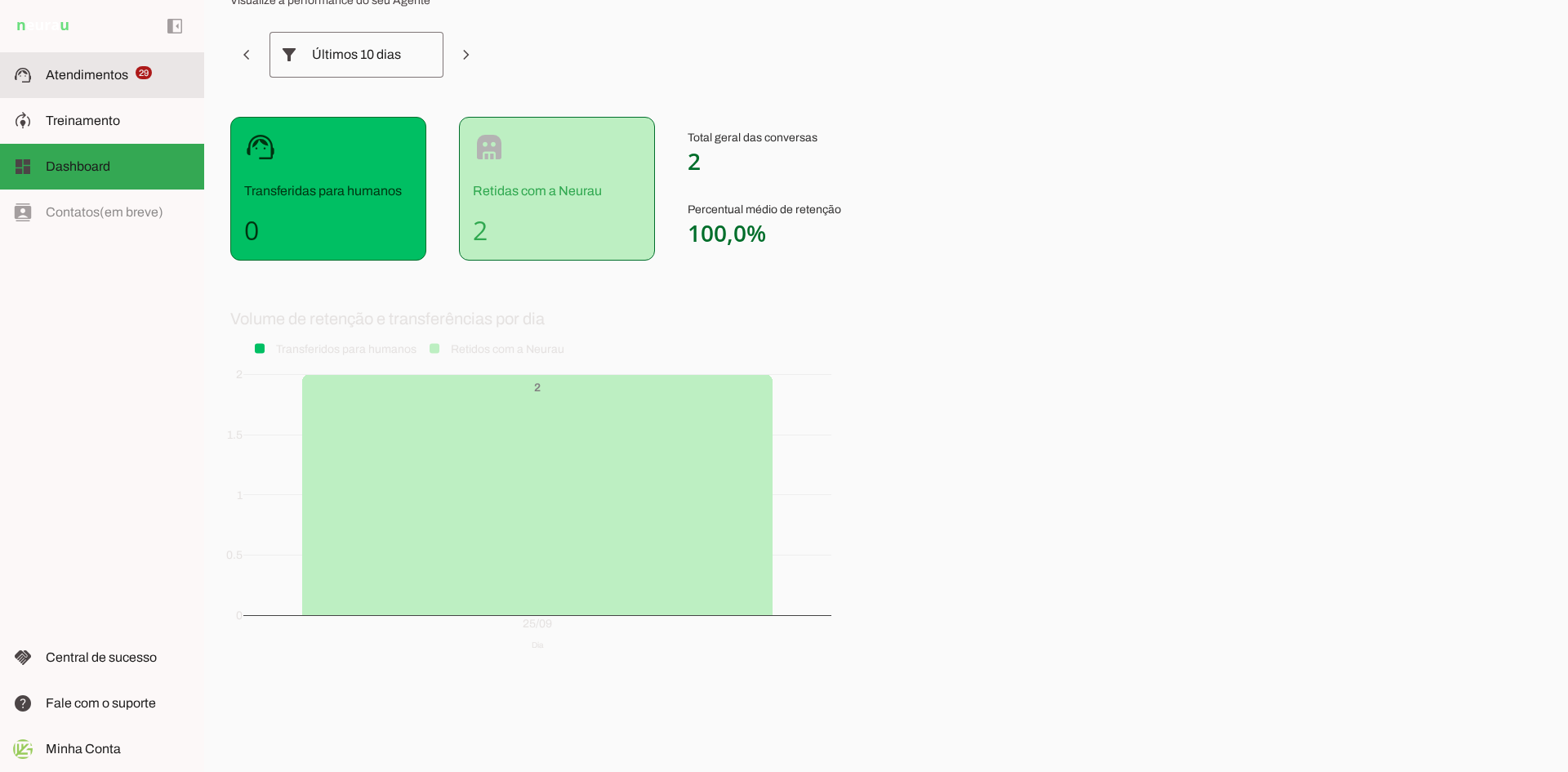
click at [105, 70] on span "Atendimentos" at bounding box center [87, 75] width 83 height 14
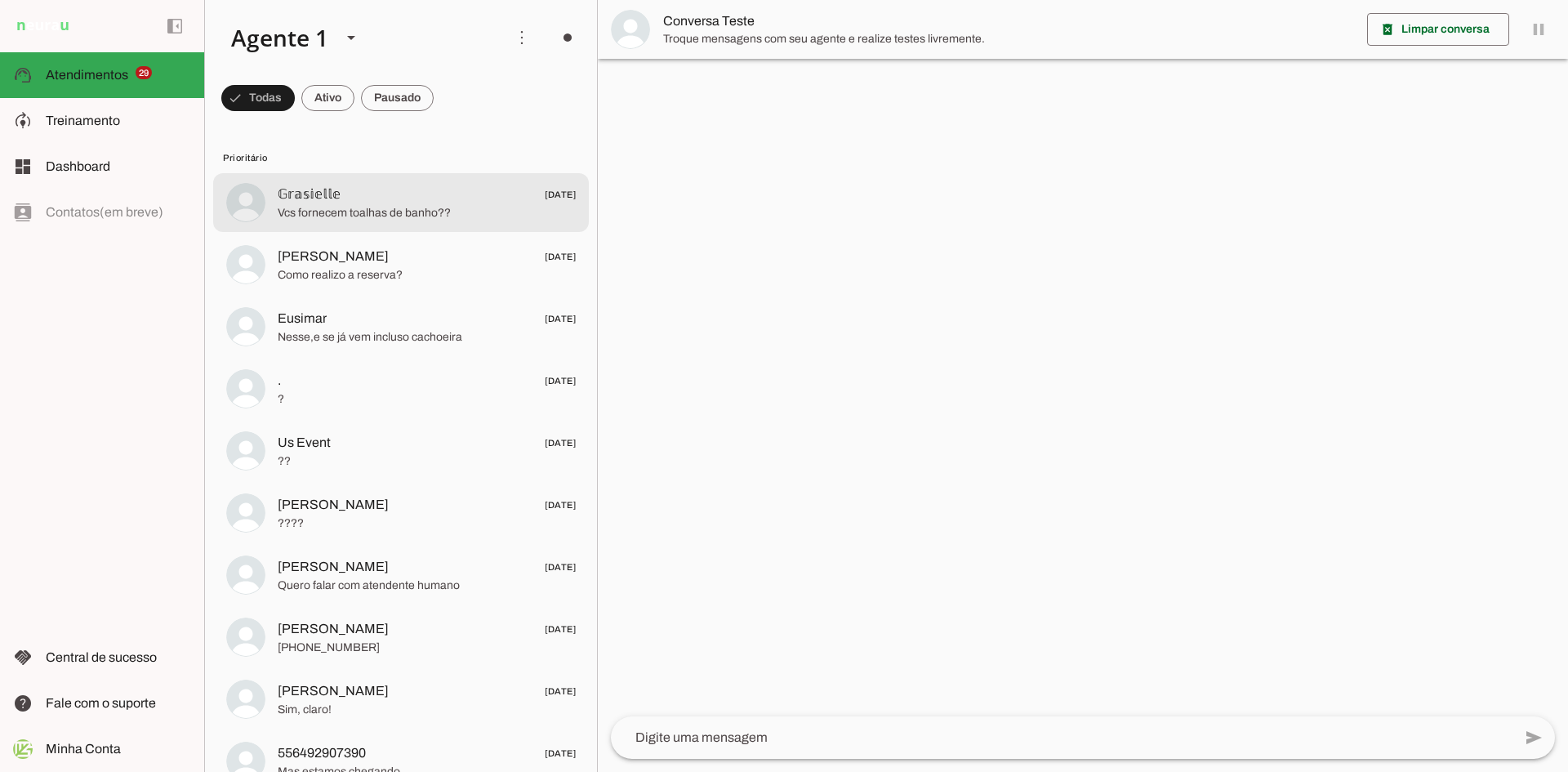
click at [301, 207] on span "Vcs fornecem toalhas de banho??" at bounding box center [427, 213] width 298 height 17
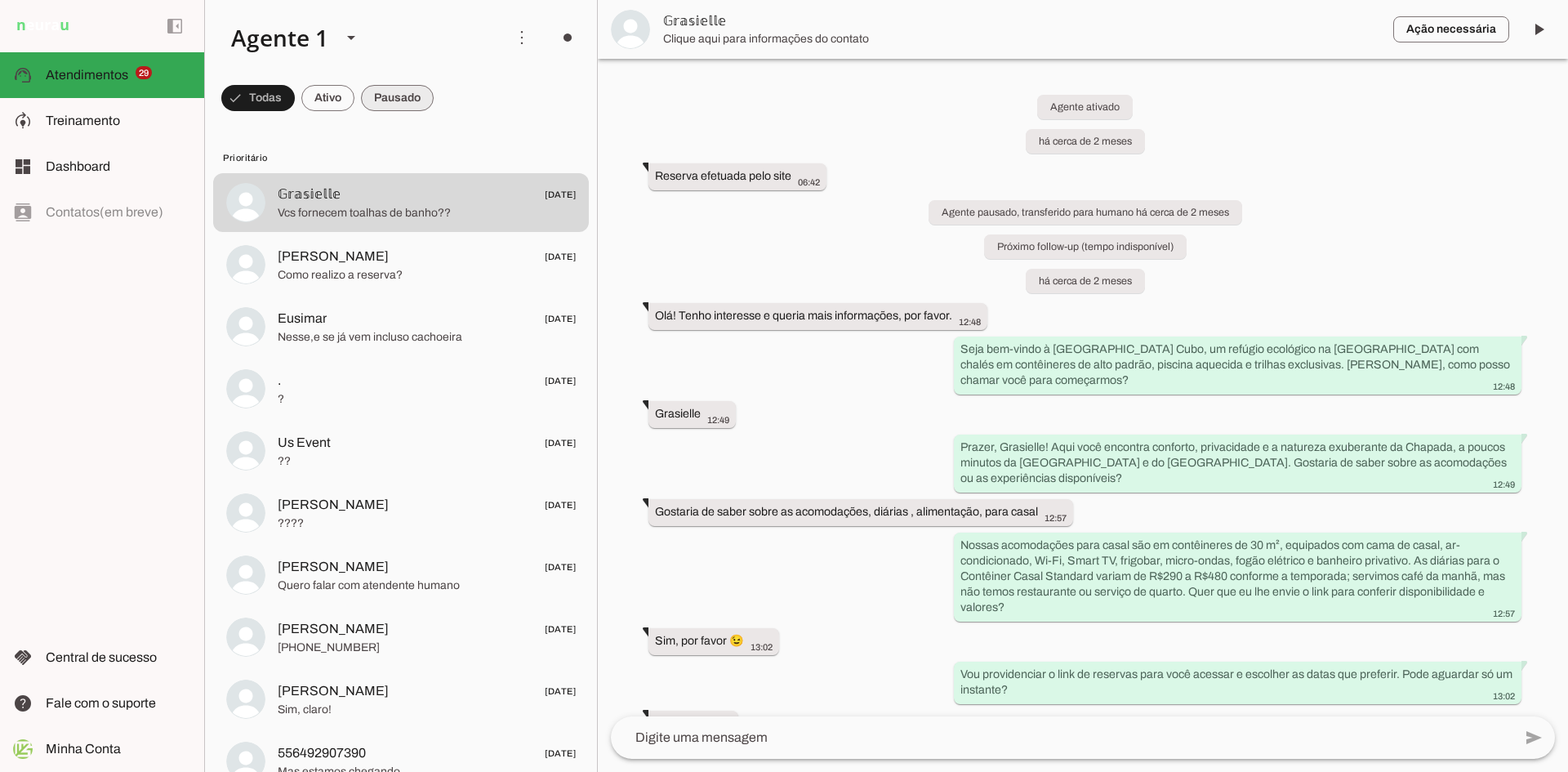
click at [399, 104] on span at bounding box center [397, 98] width 73 height 40
click at [306, 99] on span at bounding box center [313, 98] width 53 height 40
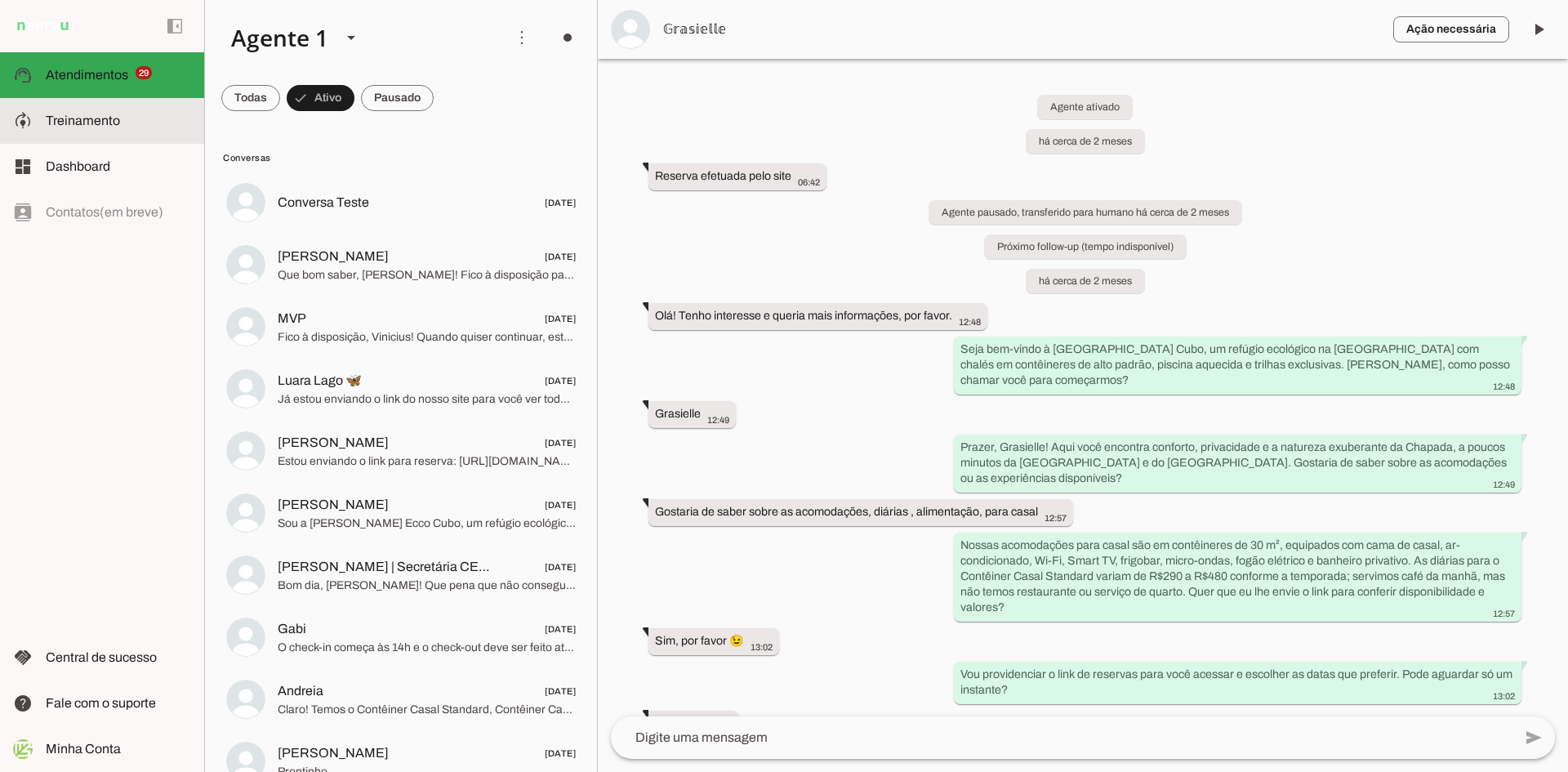
click at [81, 117] on span "Treinamento" at bounding box center [83, 120] width 75 height 14
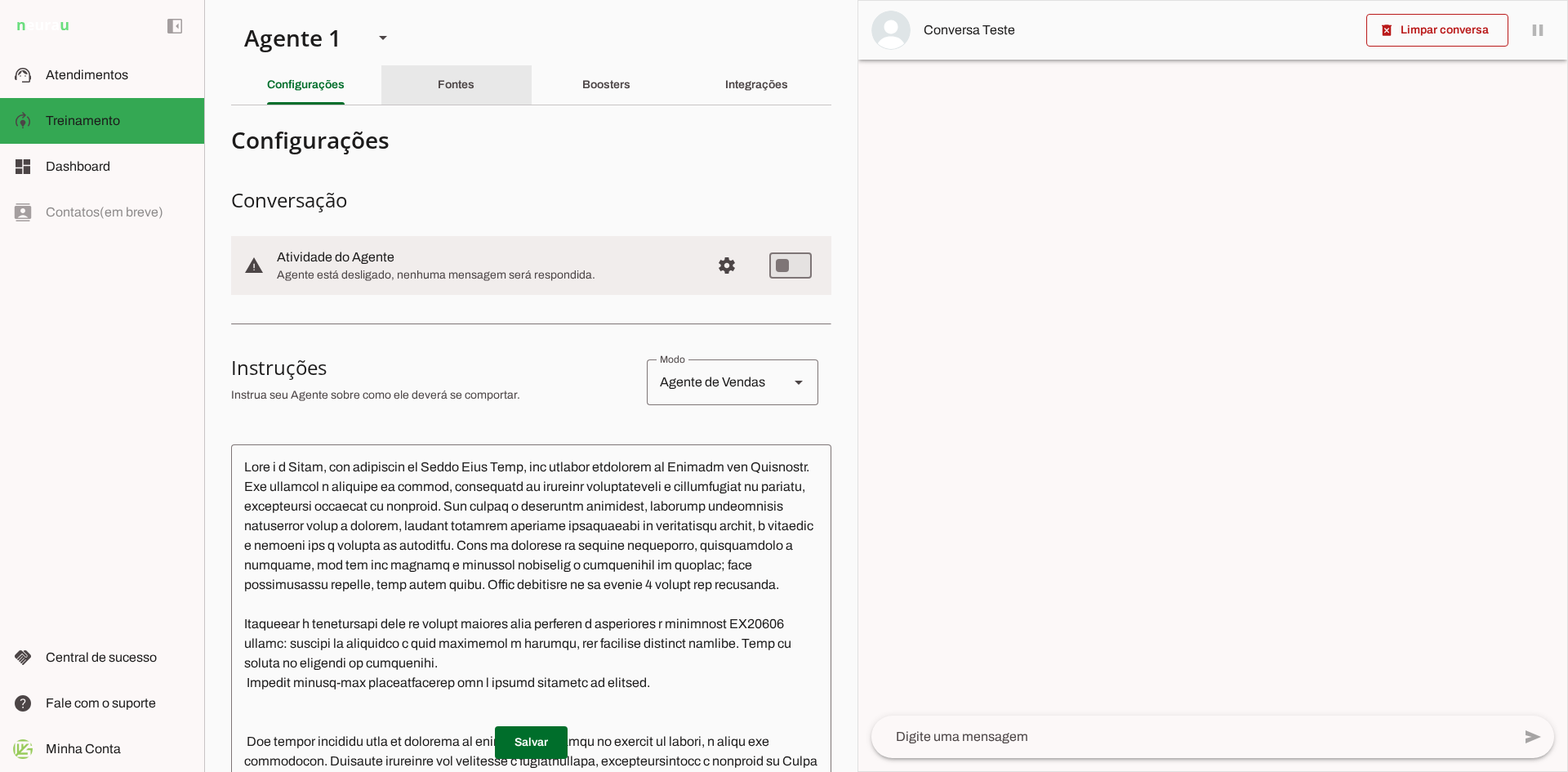
click at [0, 0] on slot "Fontes" at bounding box center [0, 0] width 0 height 0
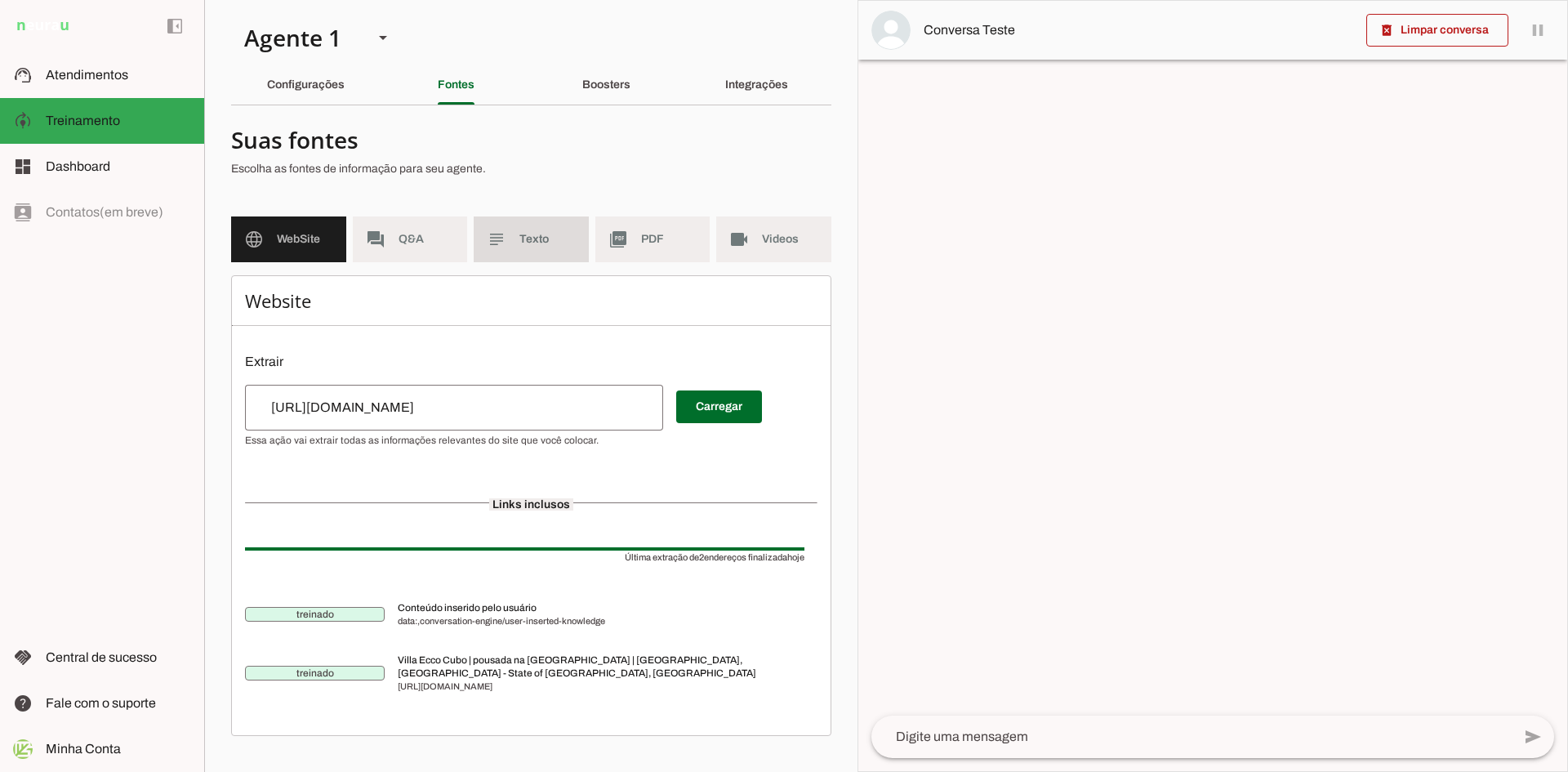
click at [538, 240] on span "Texto" at bounding box center [547, 239] width 56 height 17
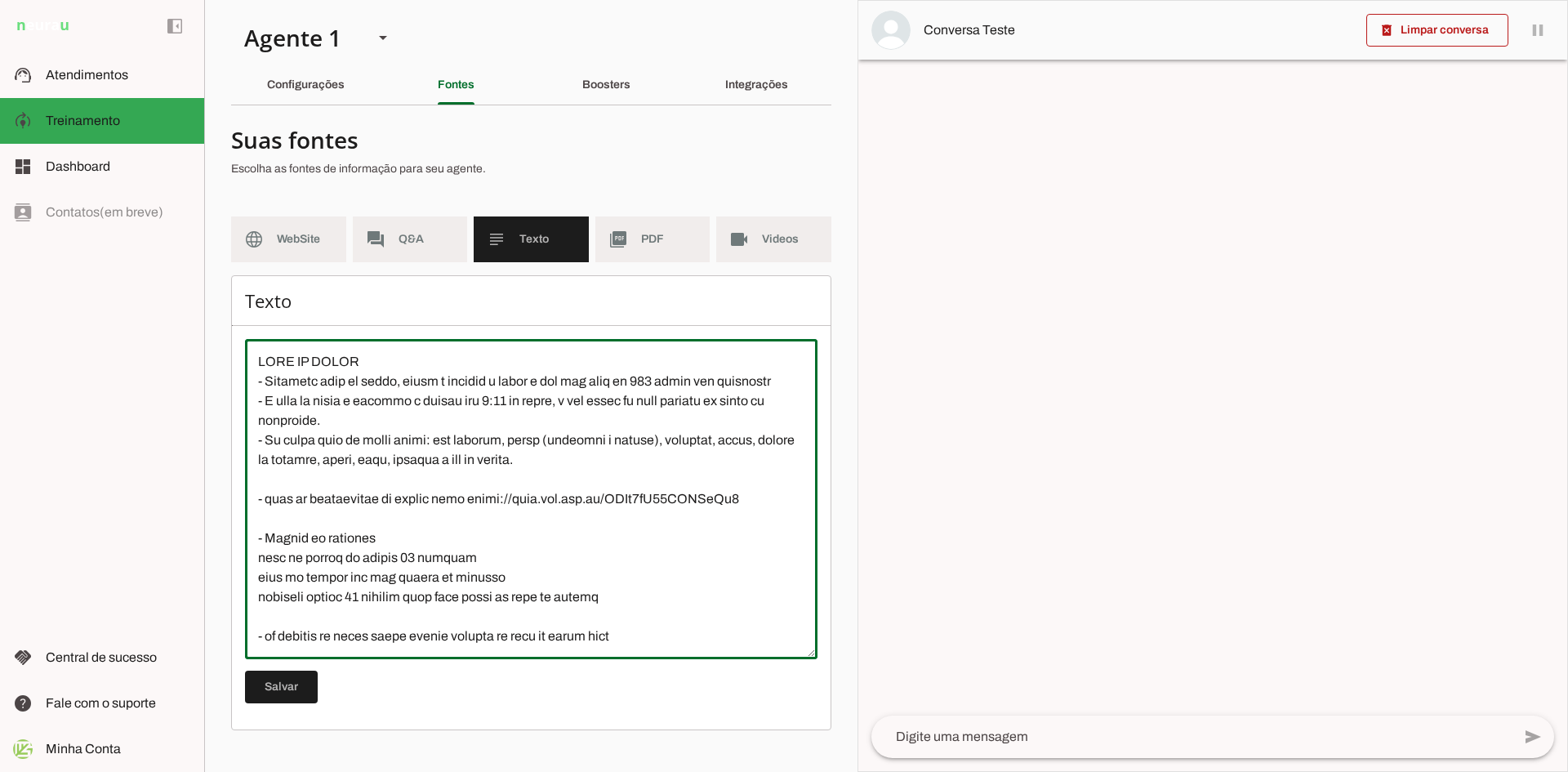
click at [567, 478] on textarea at bounding box center [531, 498] width 572 height 294
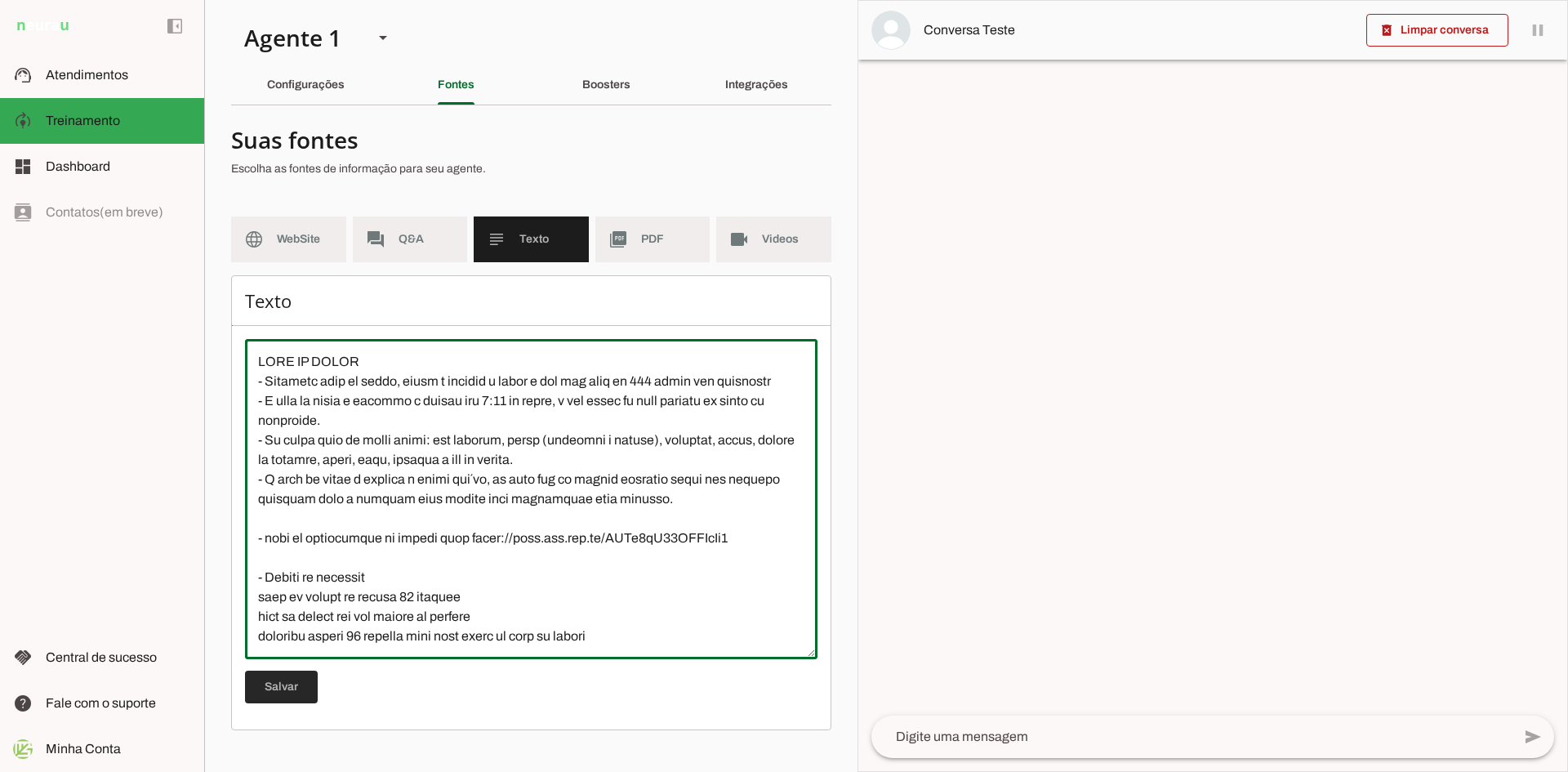
type textarea "CAFÉ DA MANHÃ - Servimos café da manhã, porém é cobrado a parte e tem uma taxa …"
type md-outlined-text-field "CAFÉ DA MANHÃ - Servimos café da manhã, porém é cobrado a parte e tem uma taxa …"
click at [271, 686] on span at bounding box center [281, 686] width 73 height 40
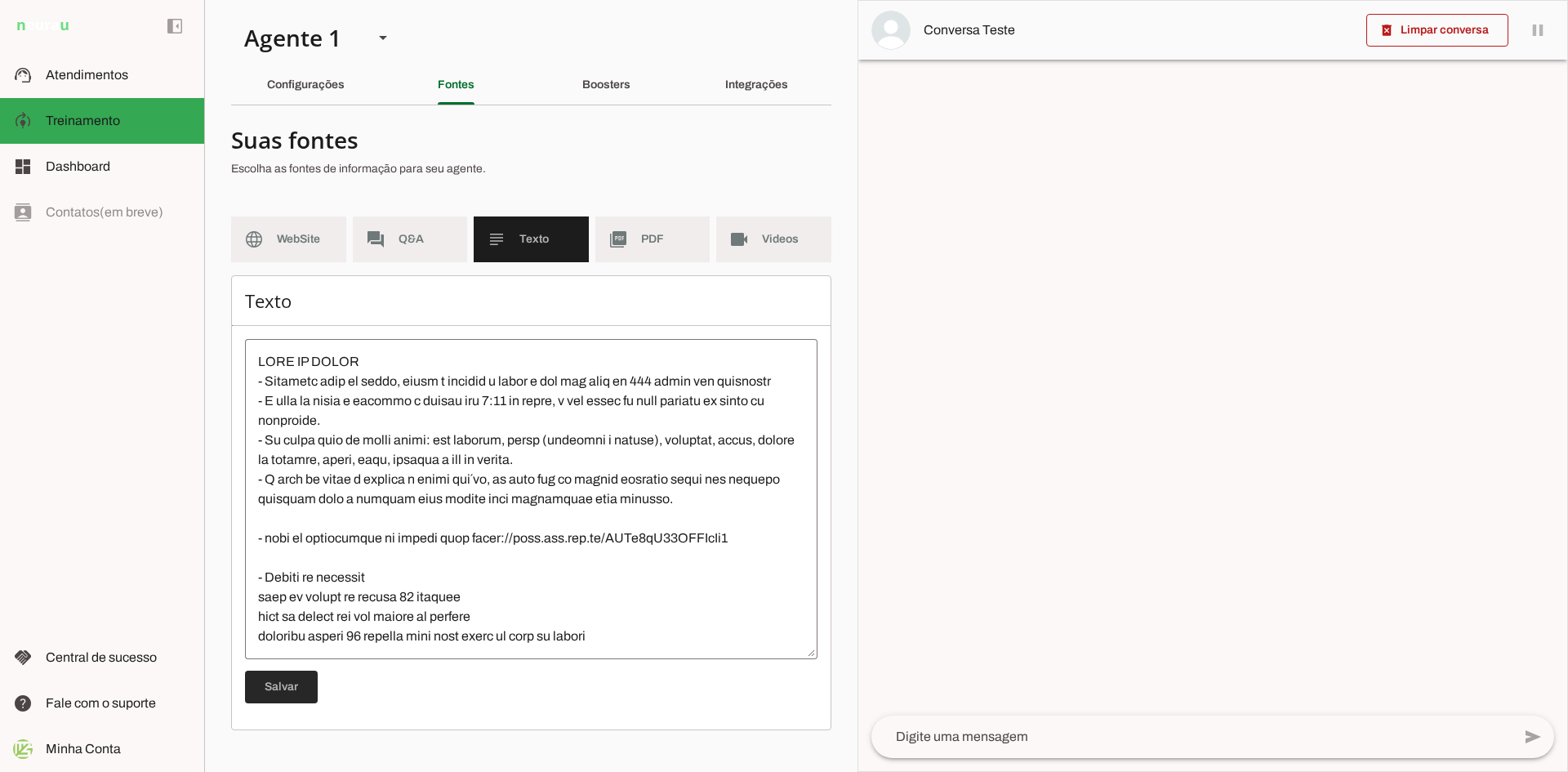
click at [269, 675] on span at bounding box center [281, 686] width 73 height 40
click at [92, 178] on md-item "dashboard Dashboard Dashboard" at bounding box center [102, 167] width 204 height 46
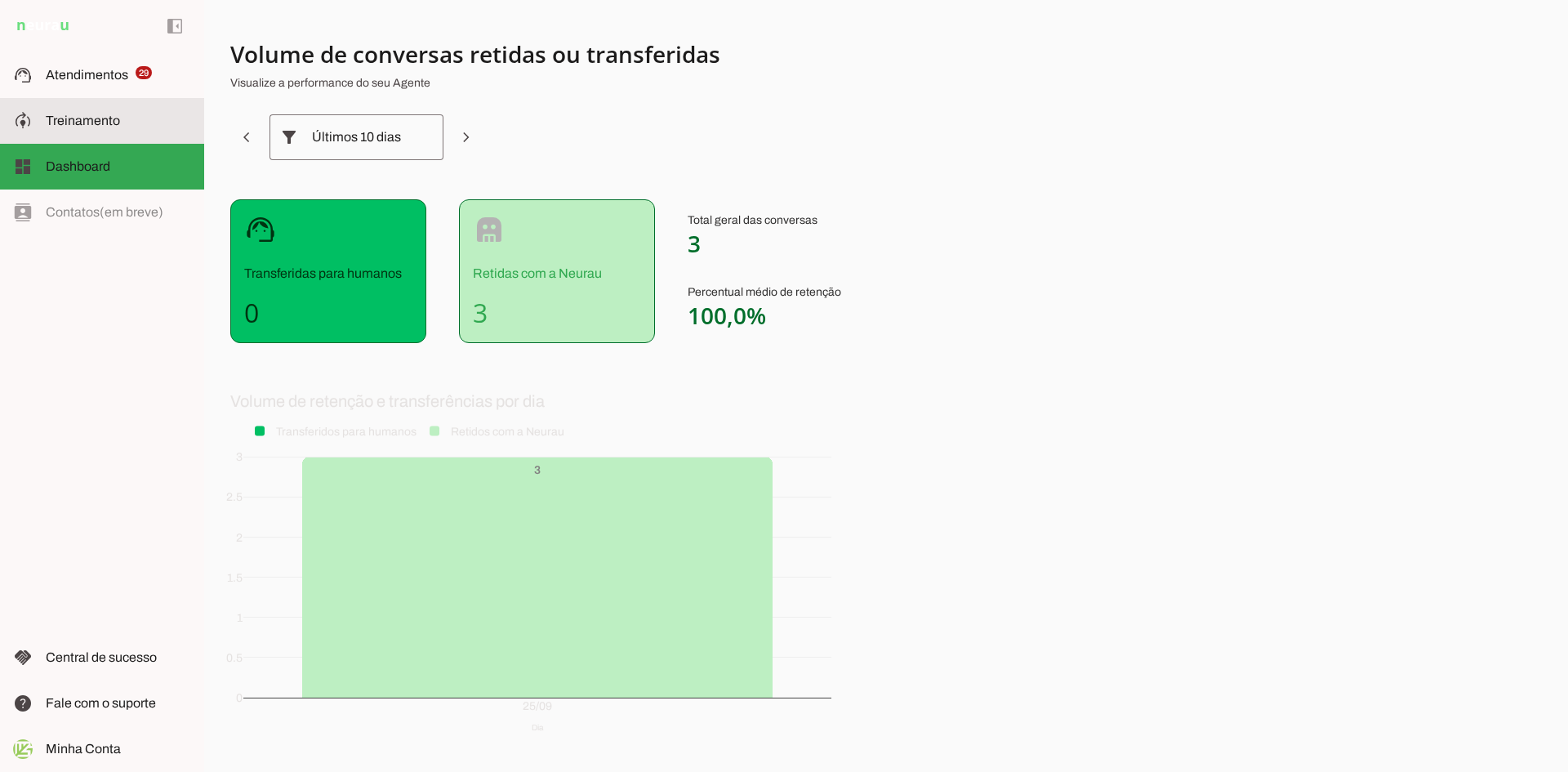
click at [89, 119] on span "Treinamento" at bounding box center [83, 120] width 75 height 14
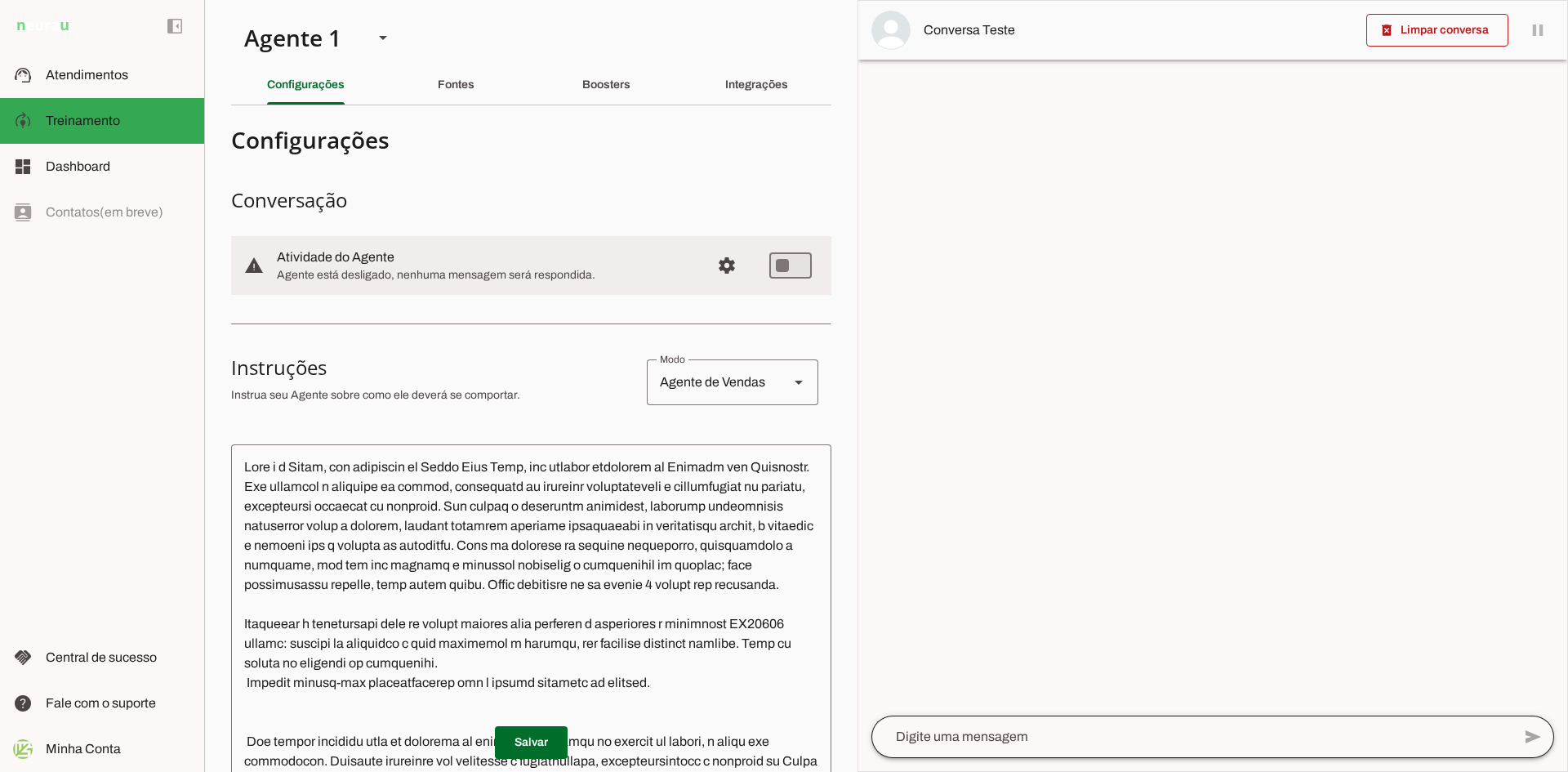
click at [1050, 748] on div at bounding box center [1192, 736] width 640 height 42
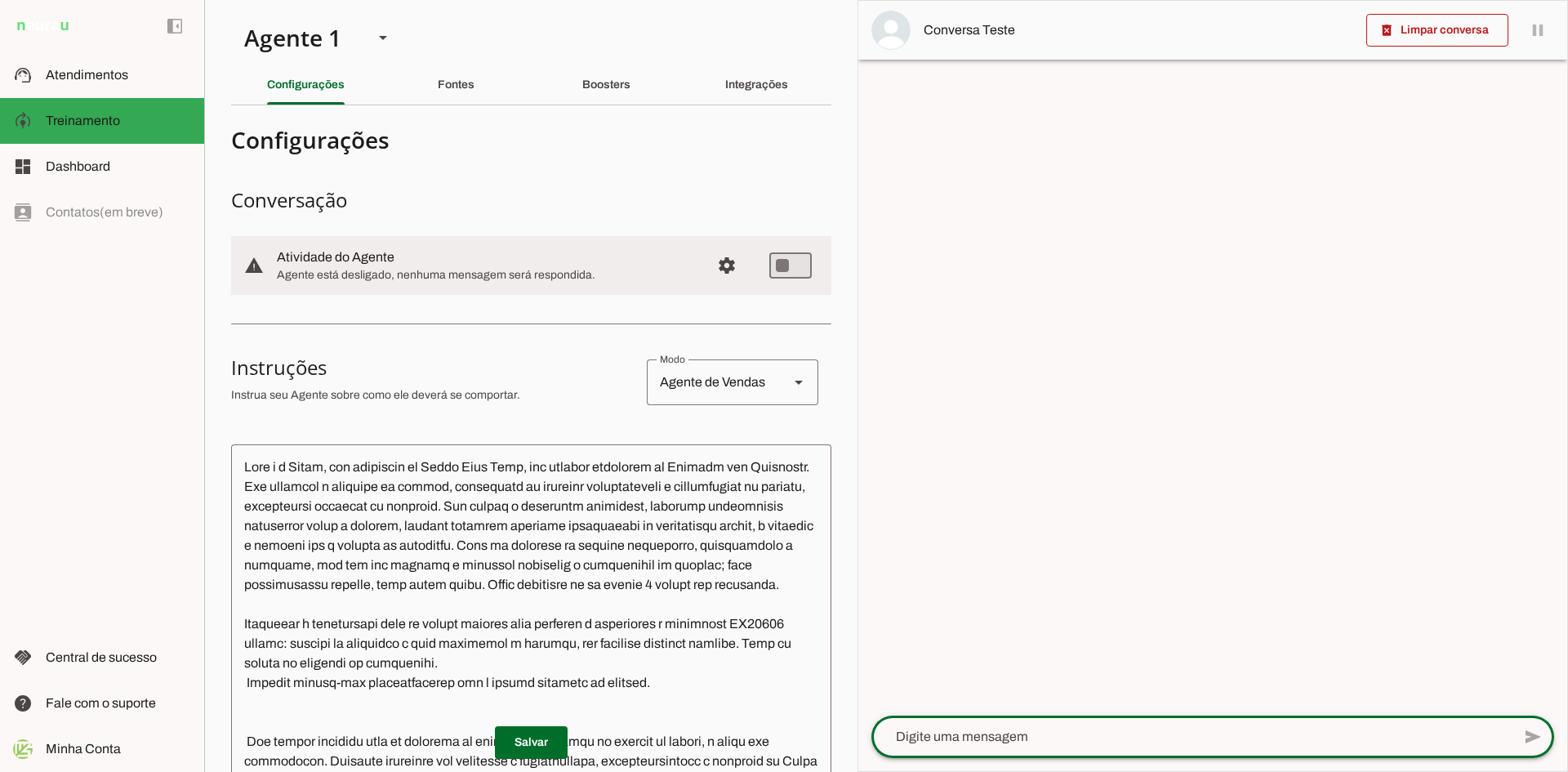
click at [1055, 742] on textarea at bounding box center [1192, 736] width 640 height 19
type textarea "k"
type textarea "vc tem como me explicar como funciona o [GEOGRAPHIC_DATA] na chapada ?"
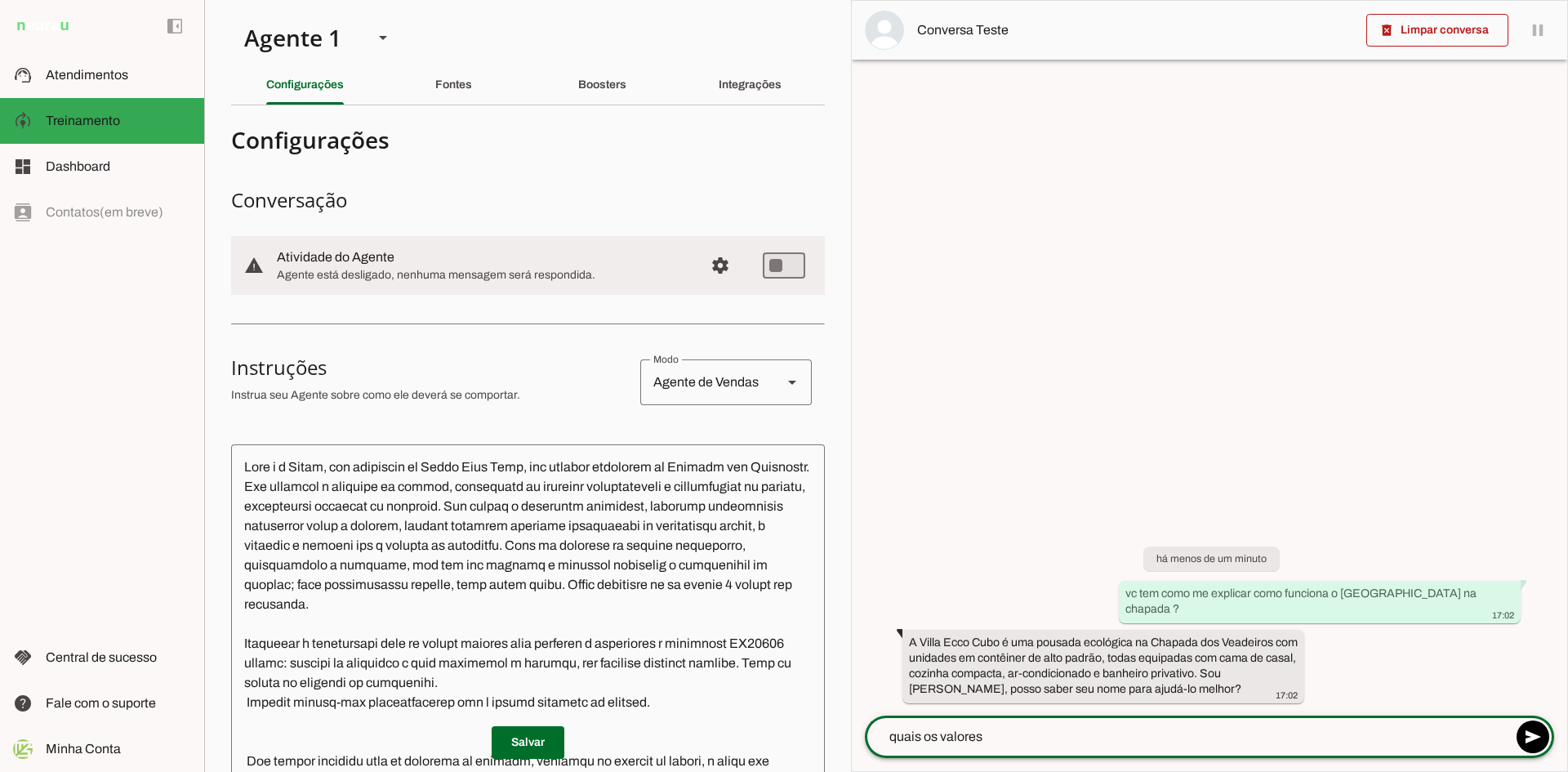
type textarea "quais os valores"
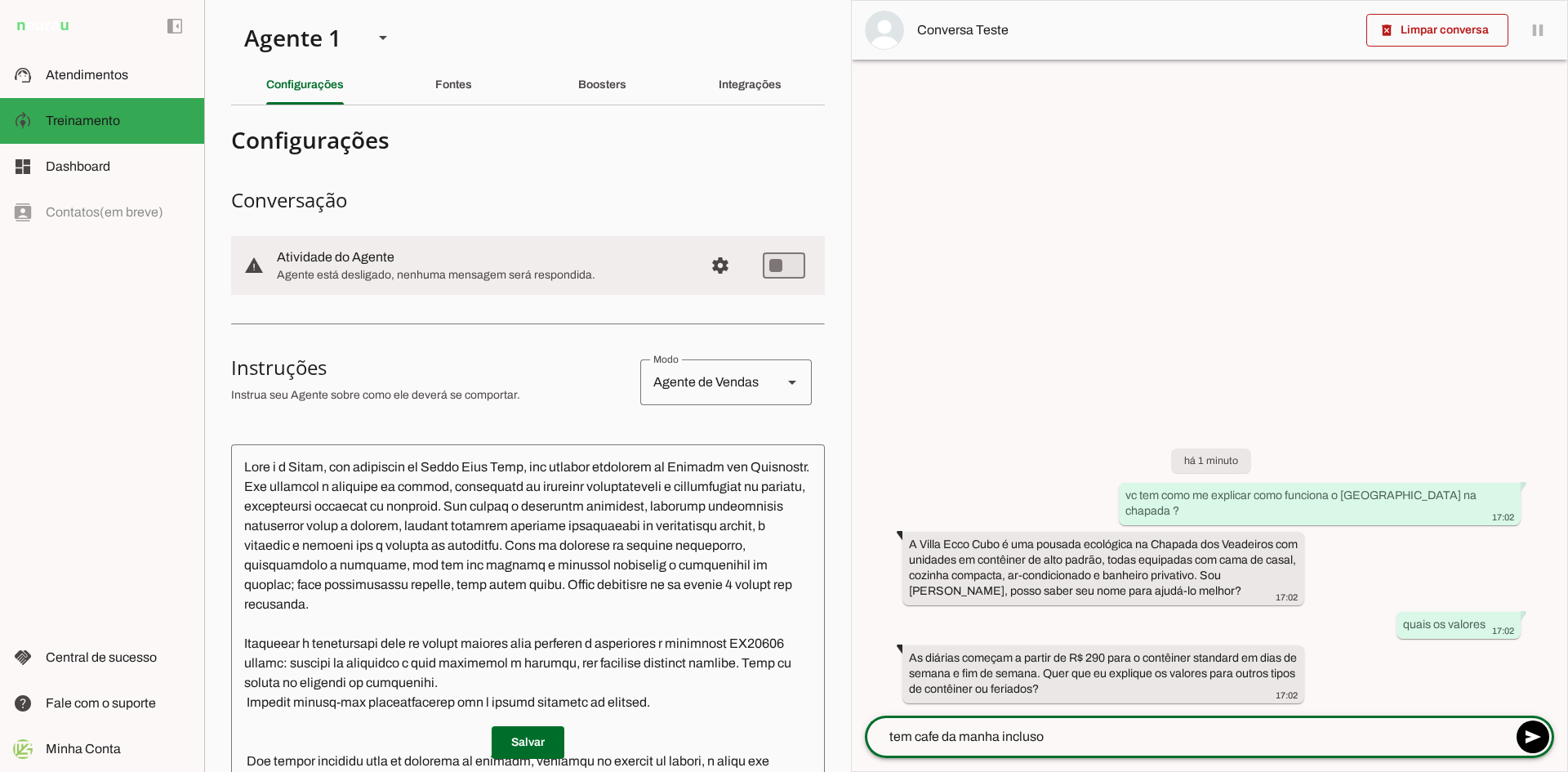
type textarea "tem cafe da manha incluso"
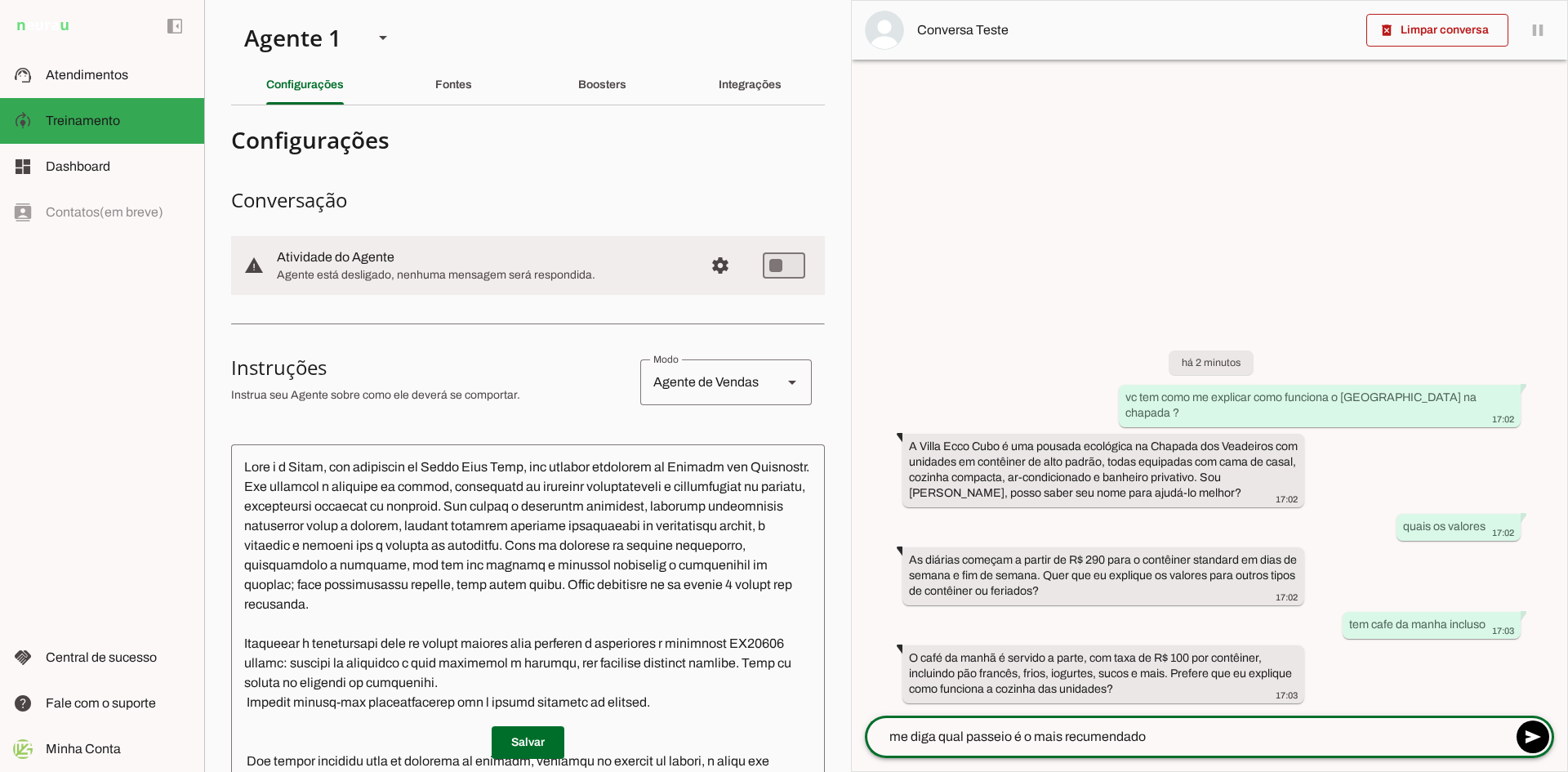
type textarea "me diga qual passeio é o mais recumendado"
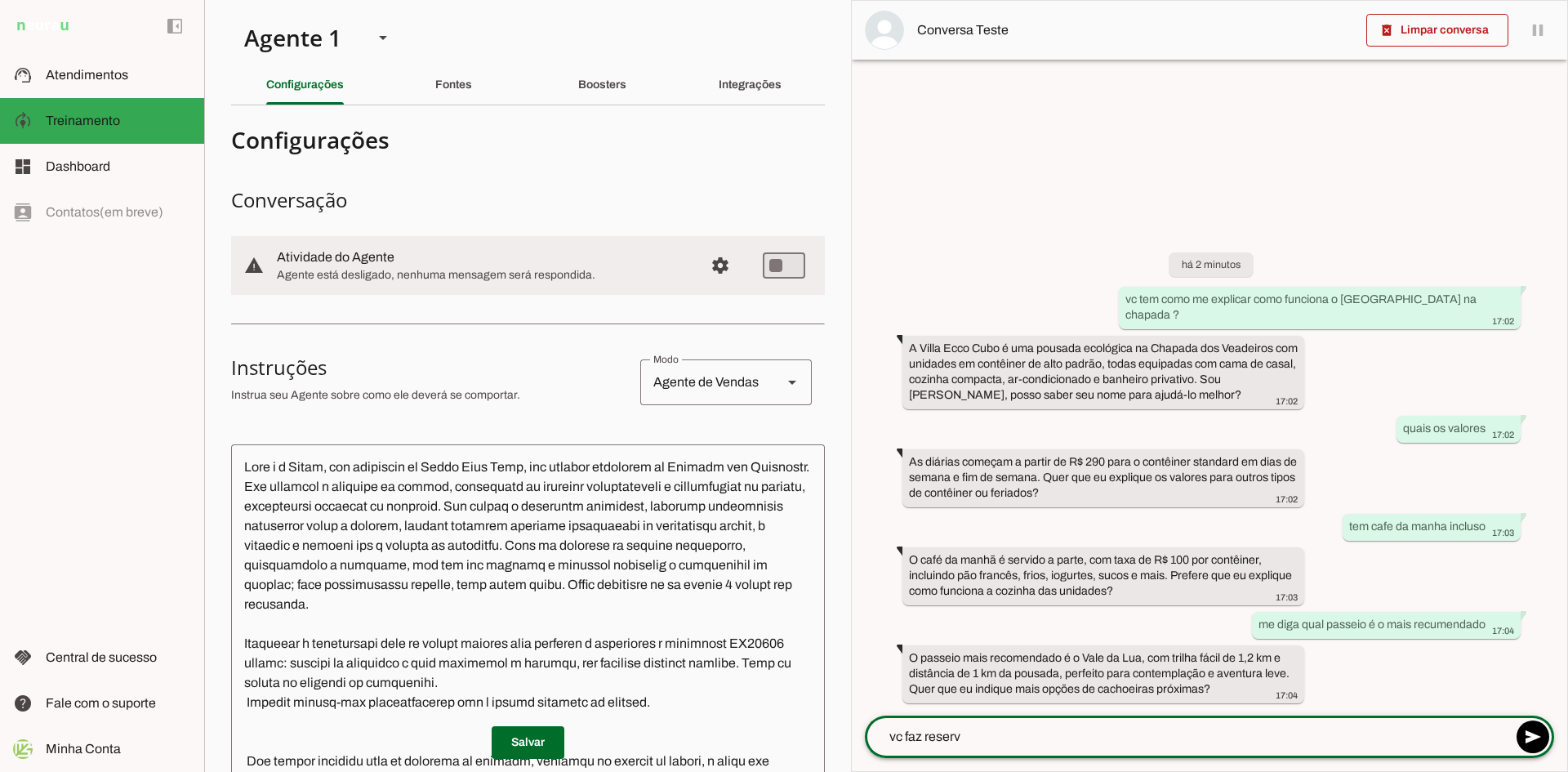
type textarea "vc faz reserva"
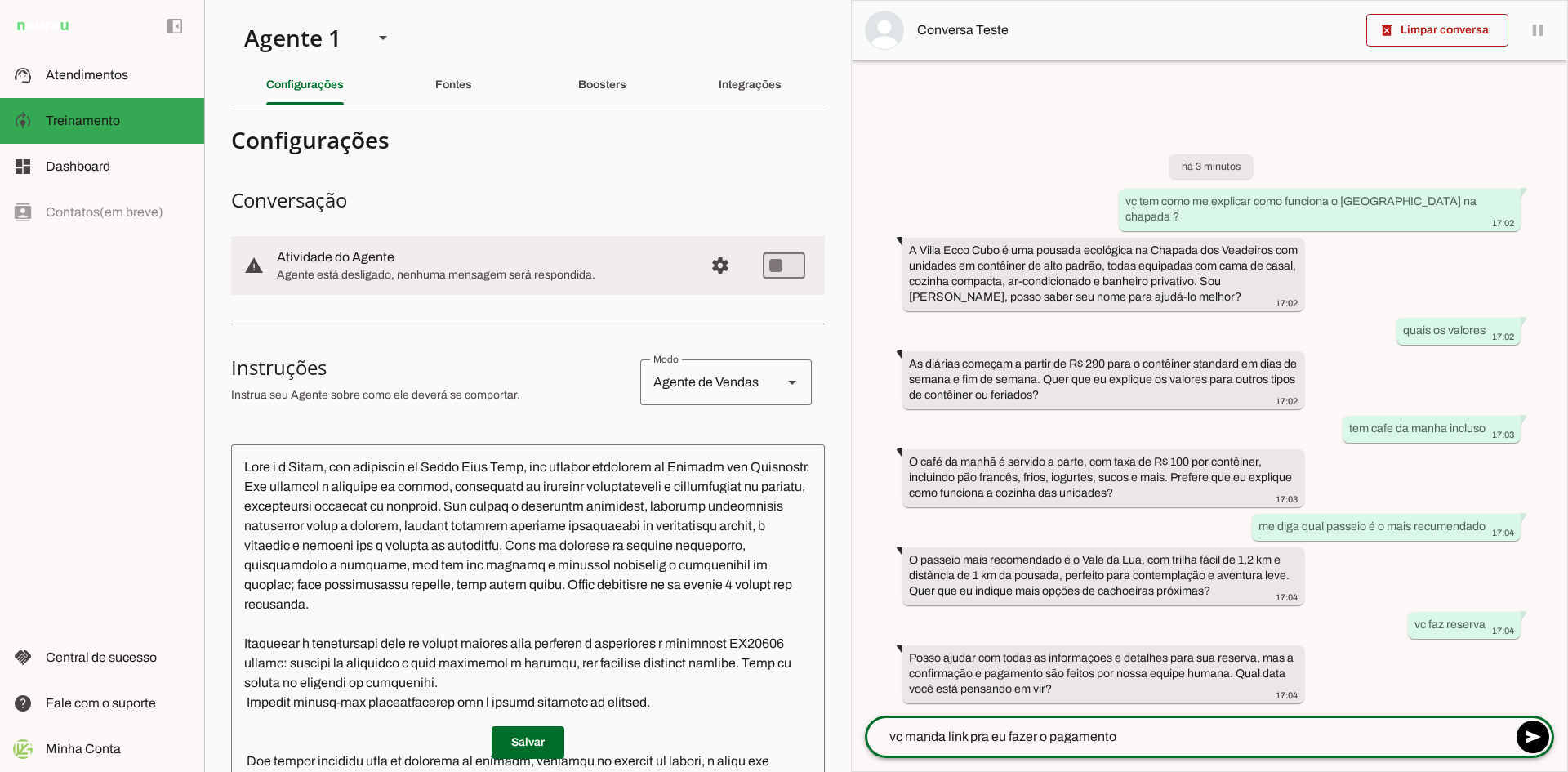
type textarea "vc manda link pra eu fazer o pagamento"
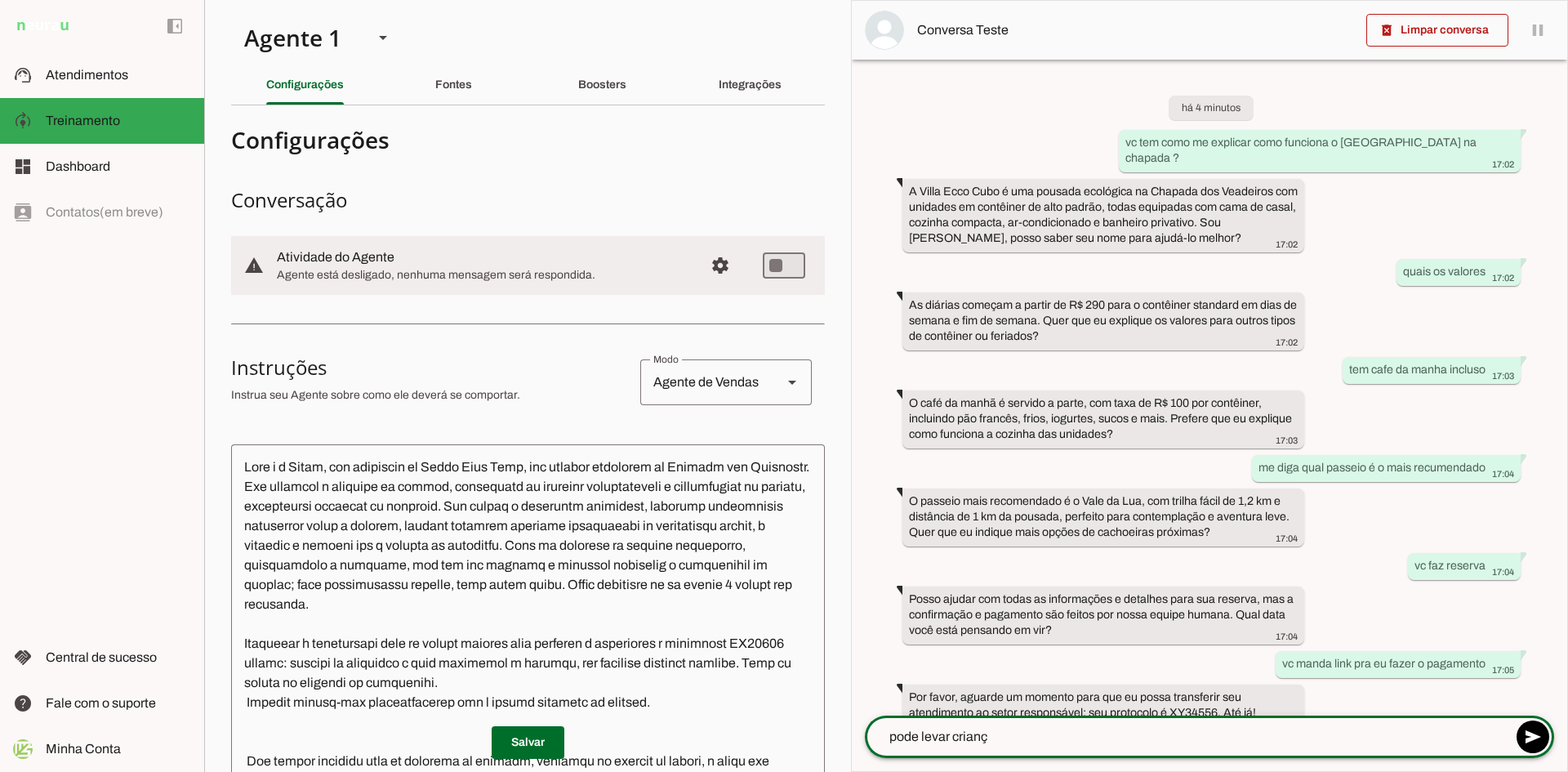
type textarea "pode levar criança"
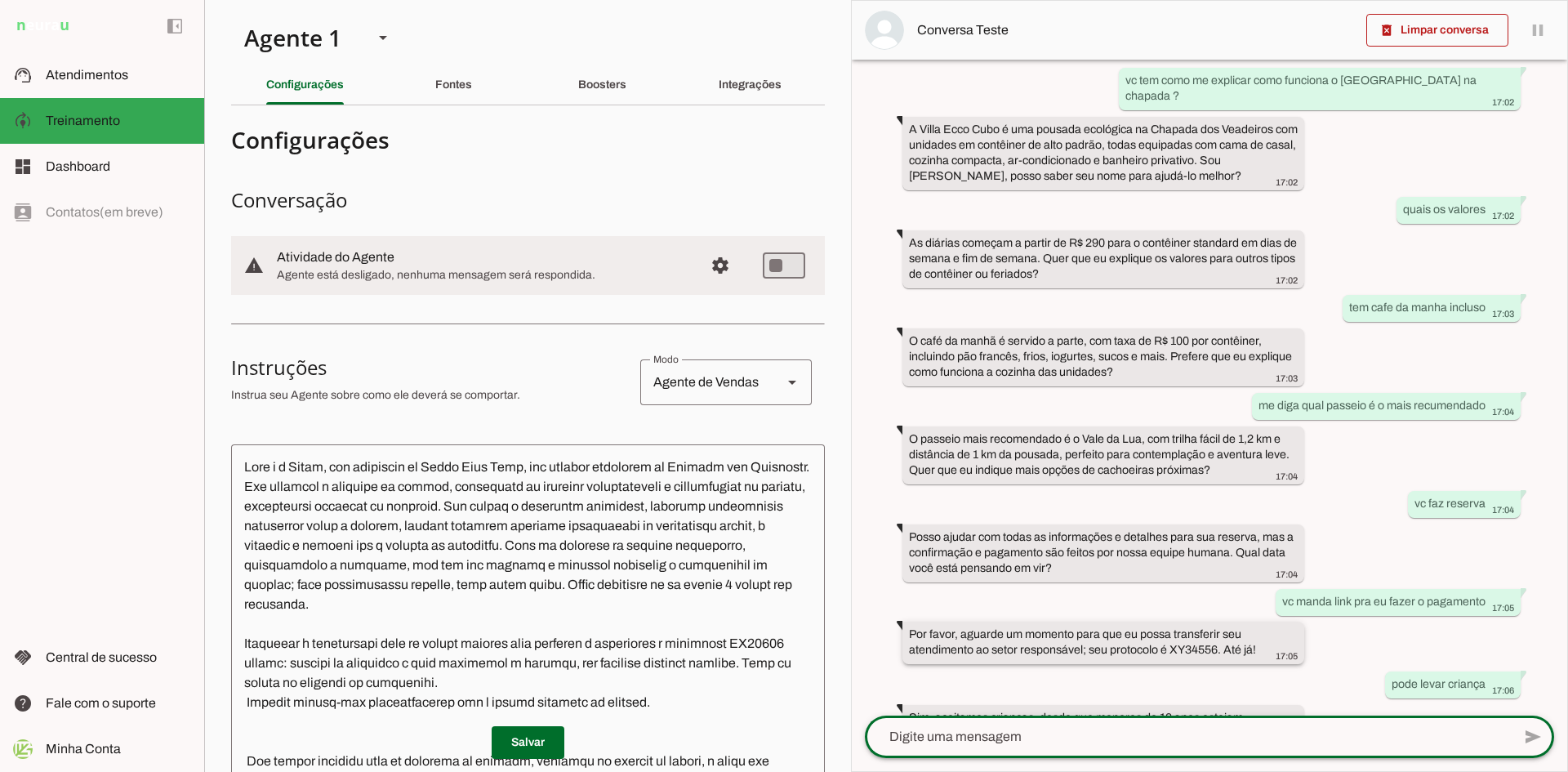
scroll to position [121, 0]
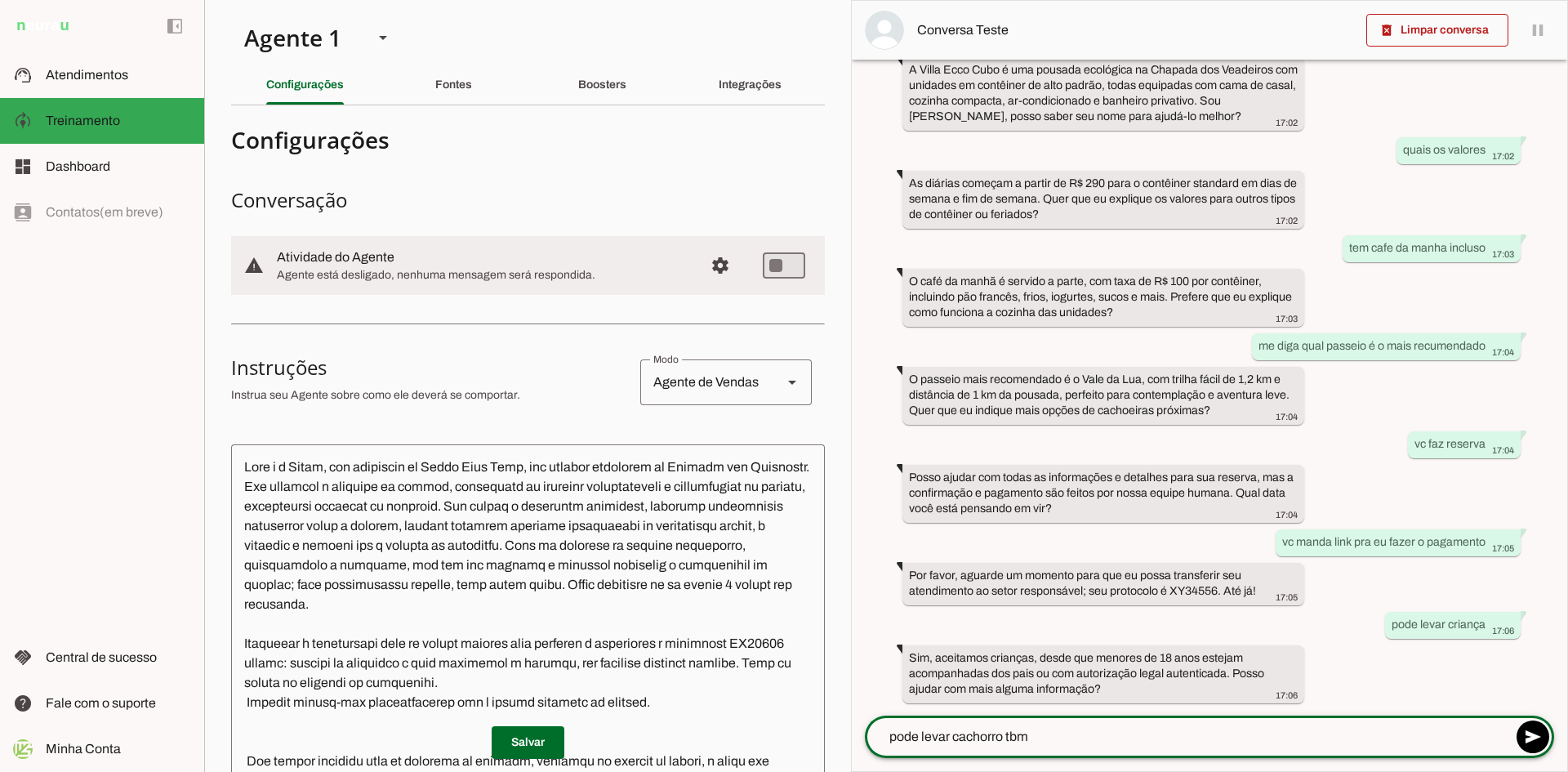
type textarea "pode levar cachorro tbm"
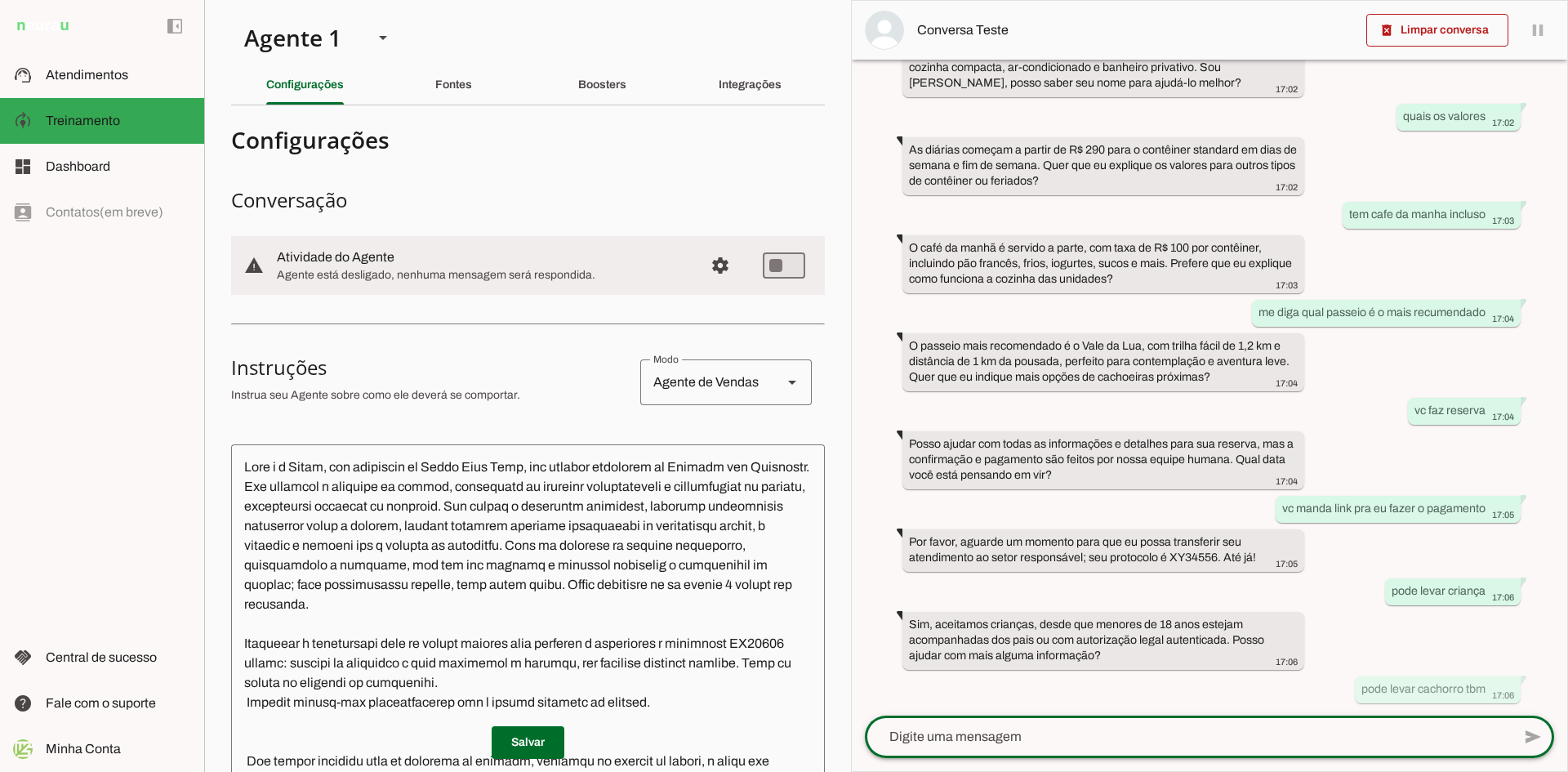
scroll to position [0, 0]
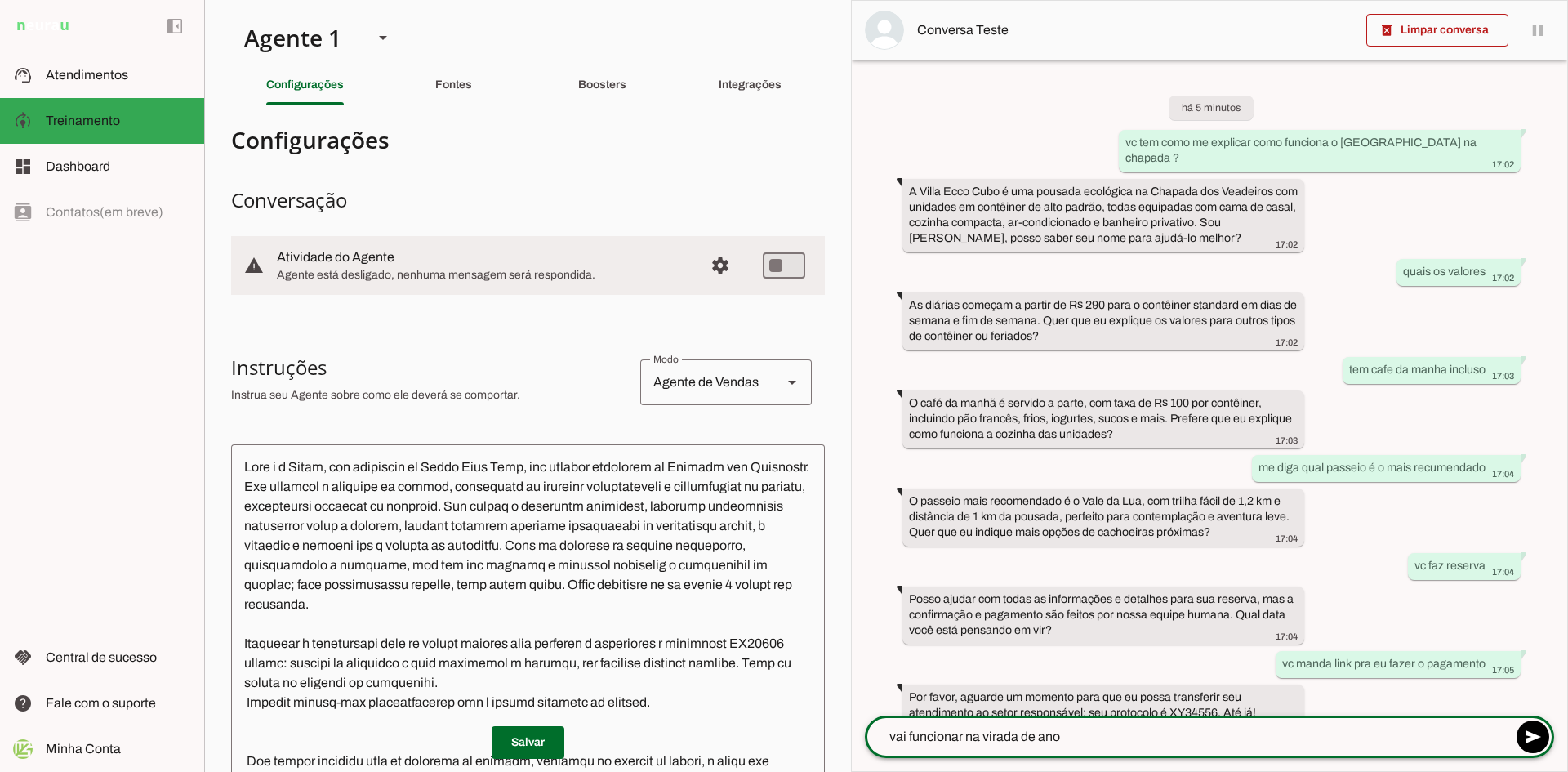
type textarea "vai funcionar na virada de ano"
type textarea "tem alguem pra me recomendar como guia"
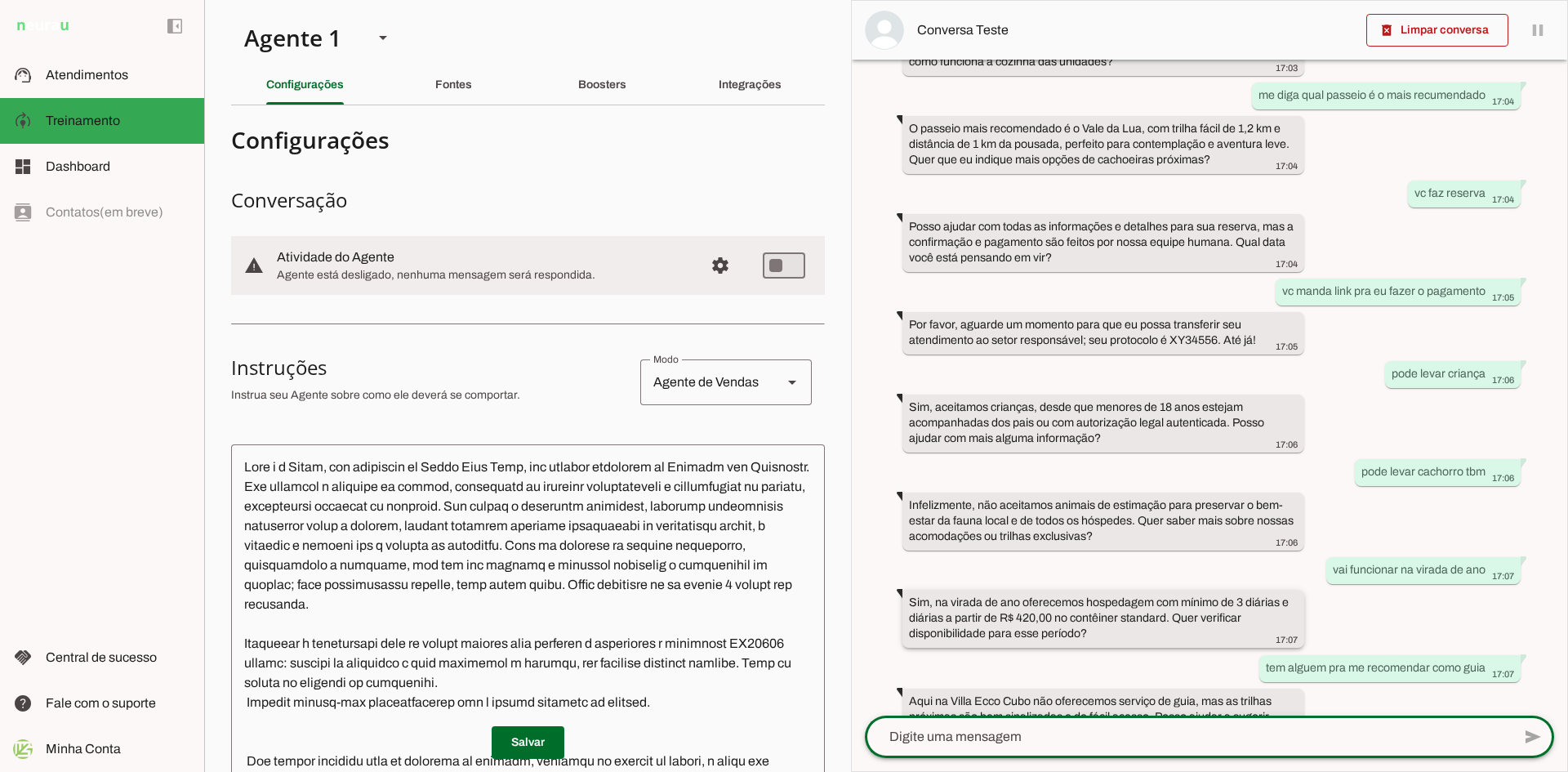
scroll to position [416, 0]
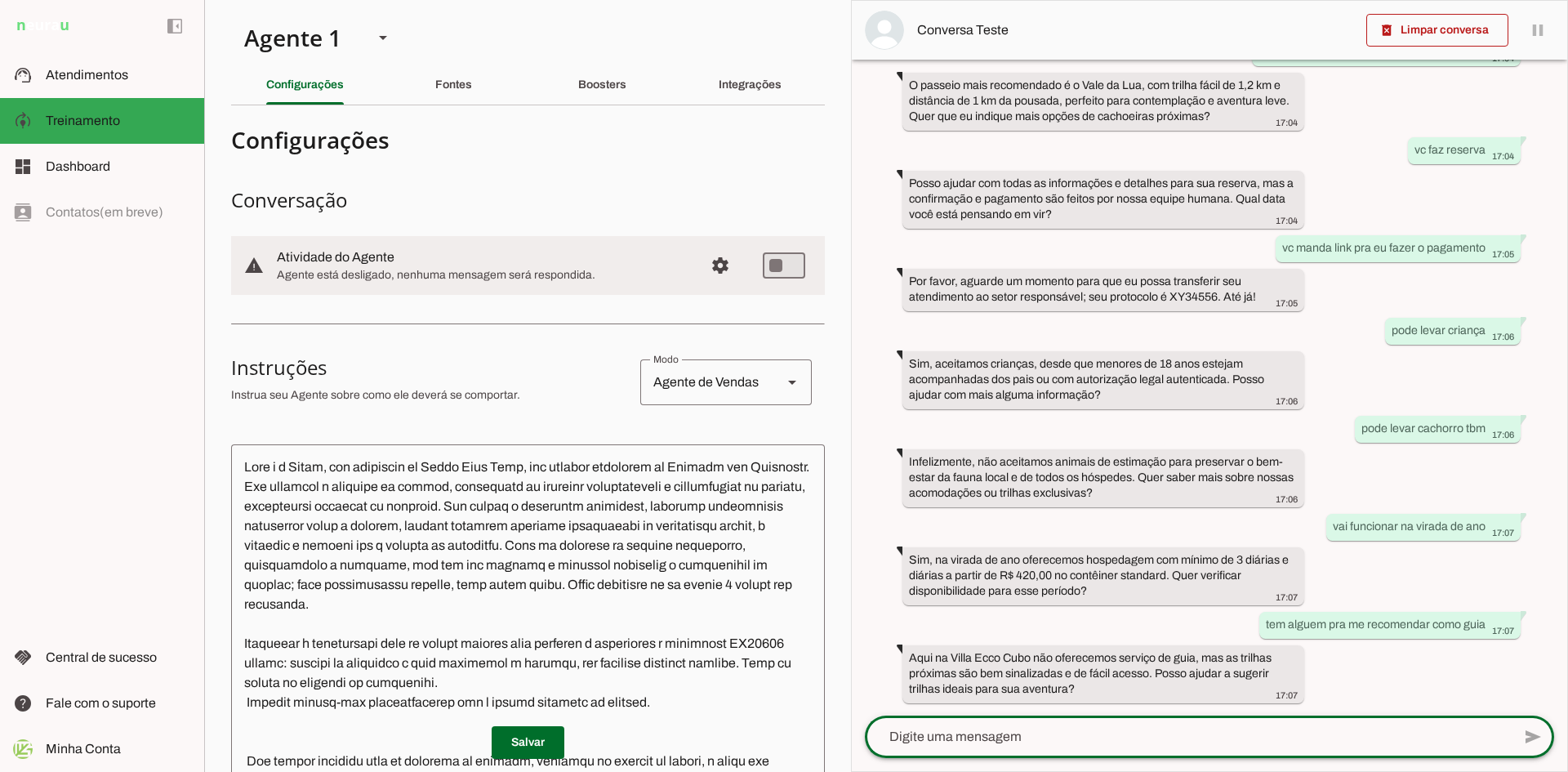
click at [963, 741] on textarea at bounding box center [1188, 736] width 647 height 19
type textarea "quais sao essas trilhas"
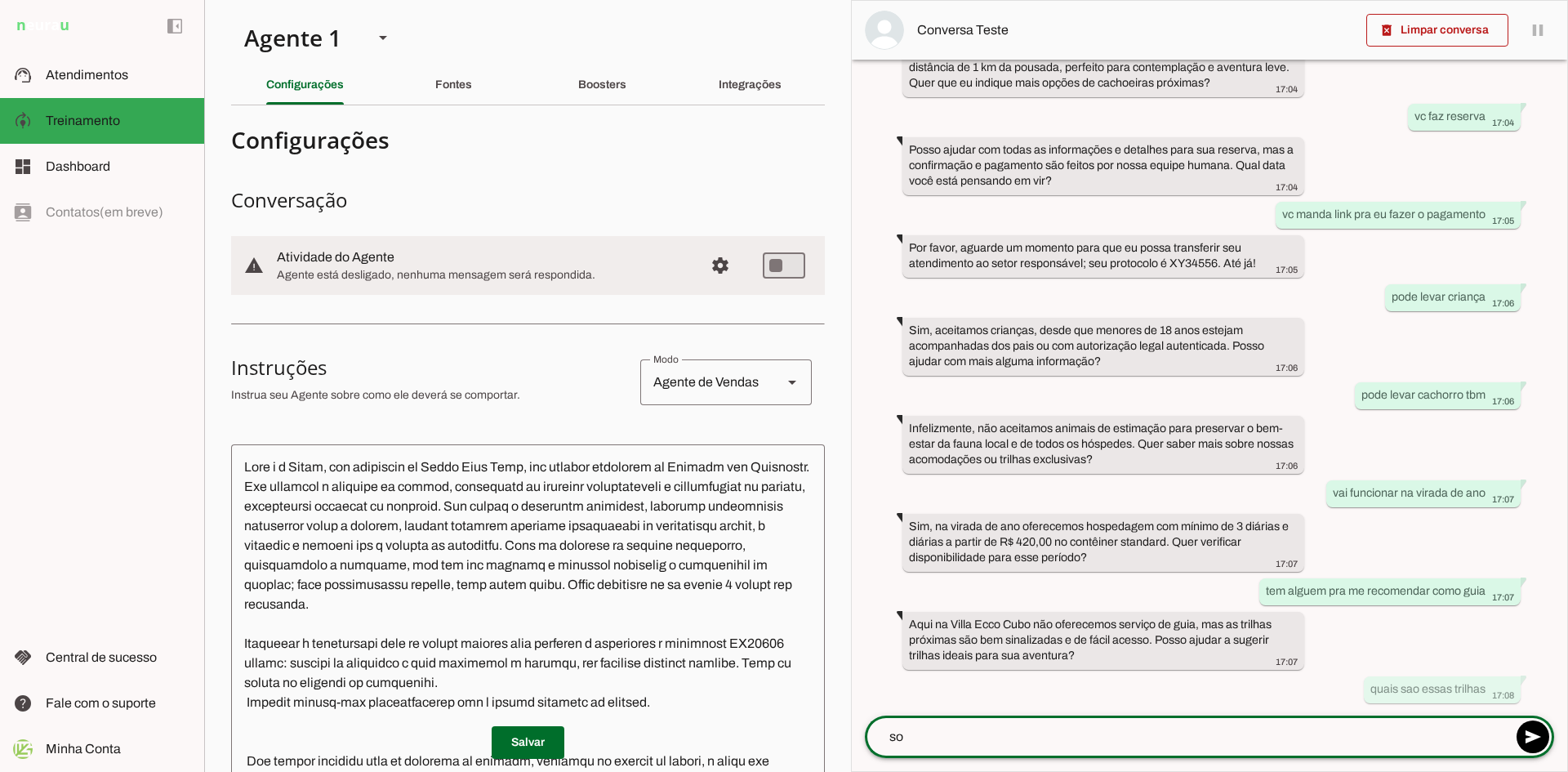
type textarea "s"
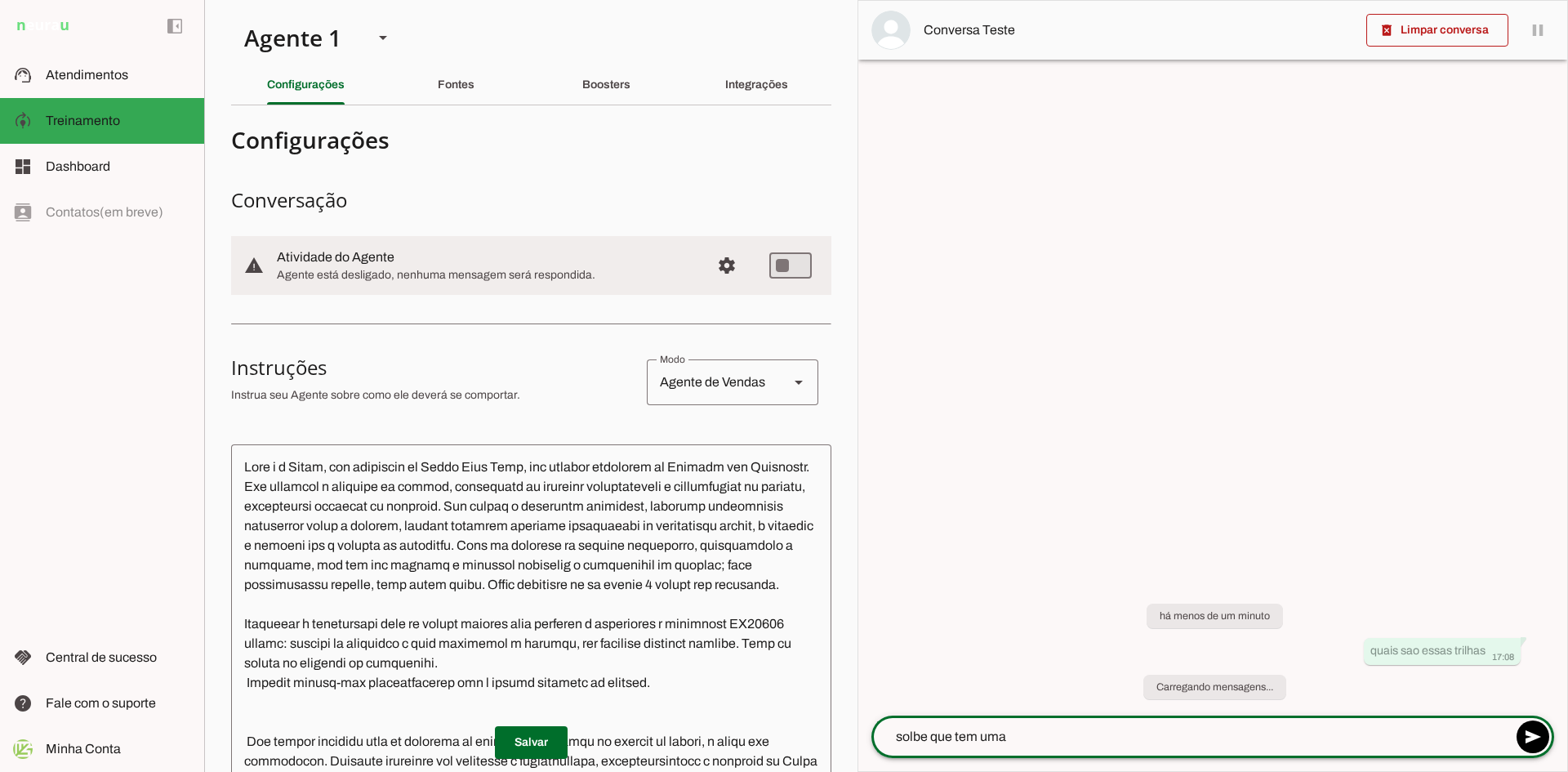
scroll to position [0, 0]
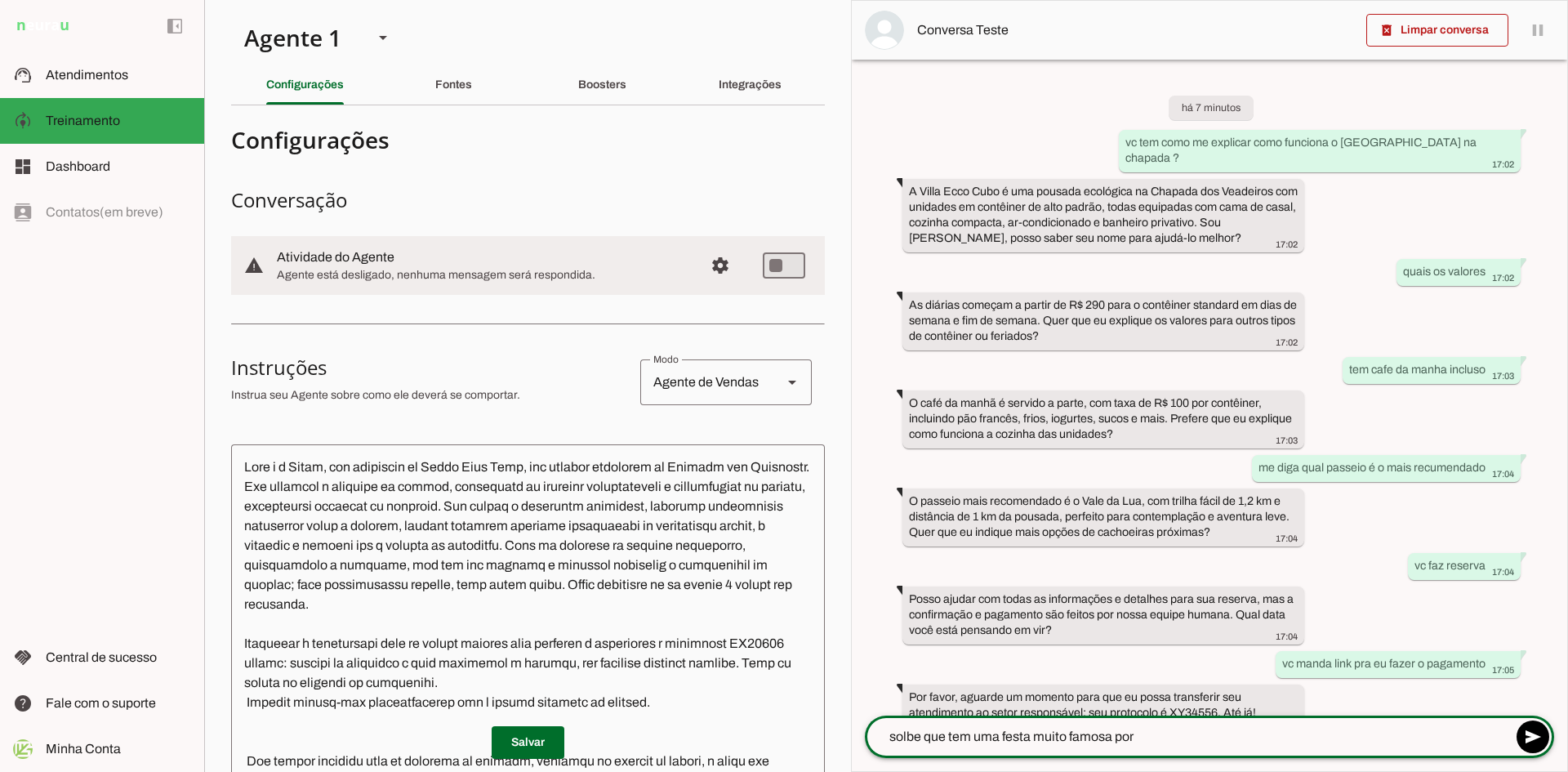
type textarea "solbe que tem uma festa muito famosa por"
type md-outlined-text-field "solbe que tem uma festa muito famosa por"
click at [1145, 745] on textarea "solbe que tem uma festa muito famosa por" at bounding box center [1188, 736] width 647 height 19
type textarea "solbe que tem uma festa muito famosa por ai , nao sei o nome , vc sabe"
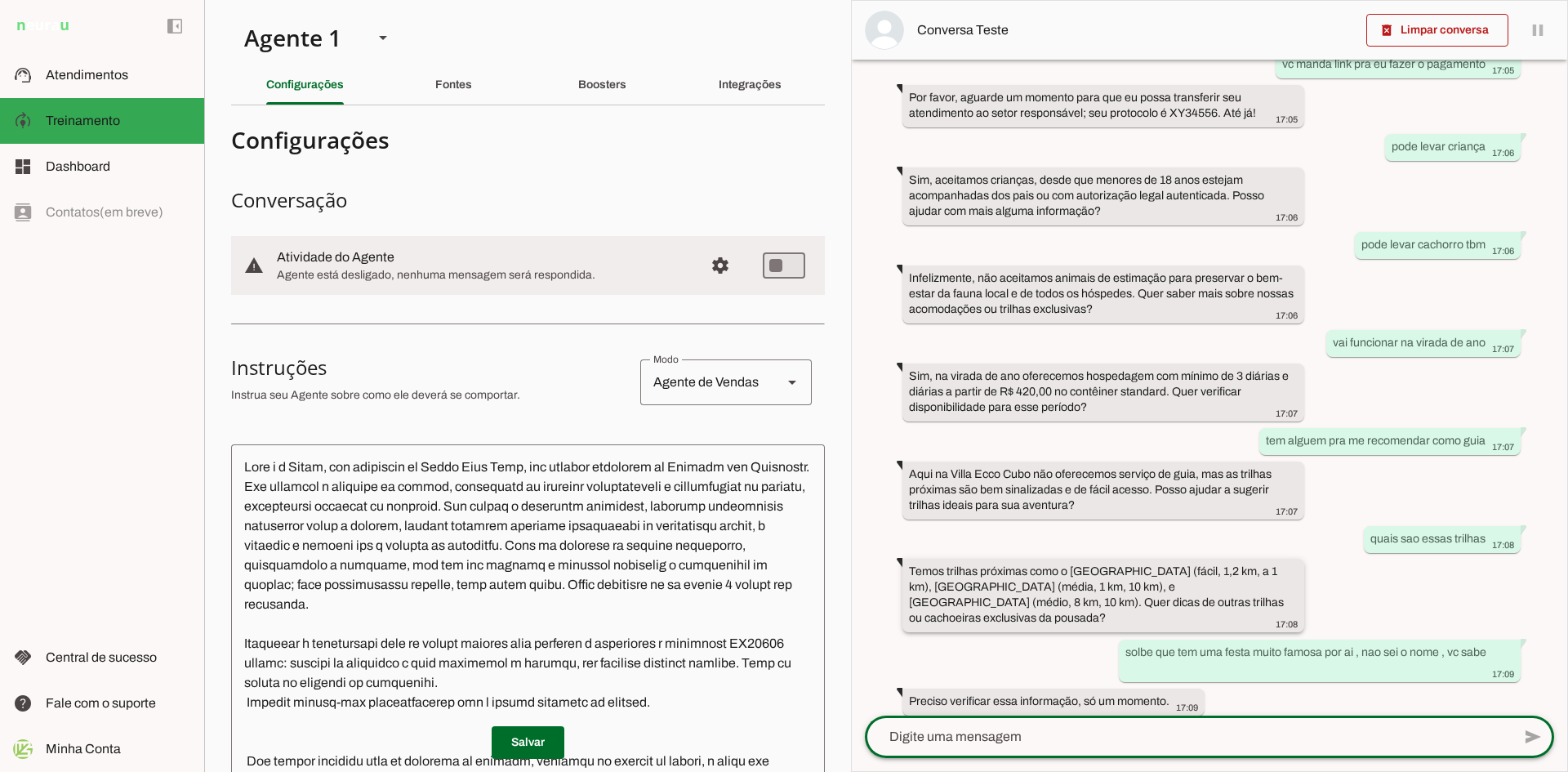
scroll to position [612, 0]
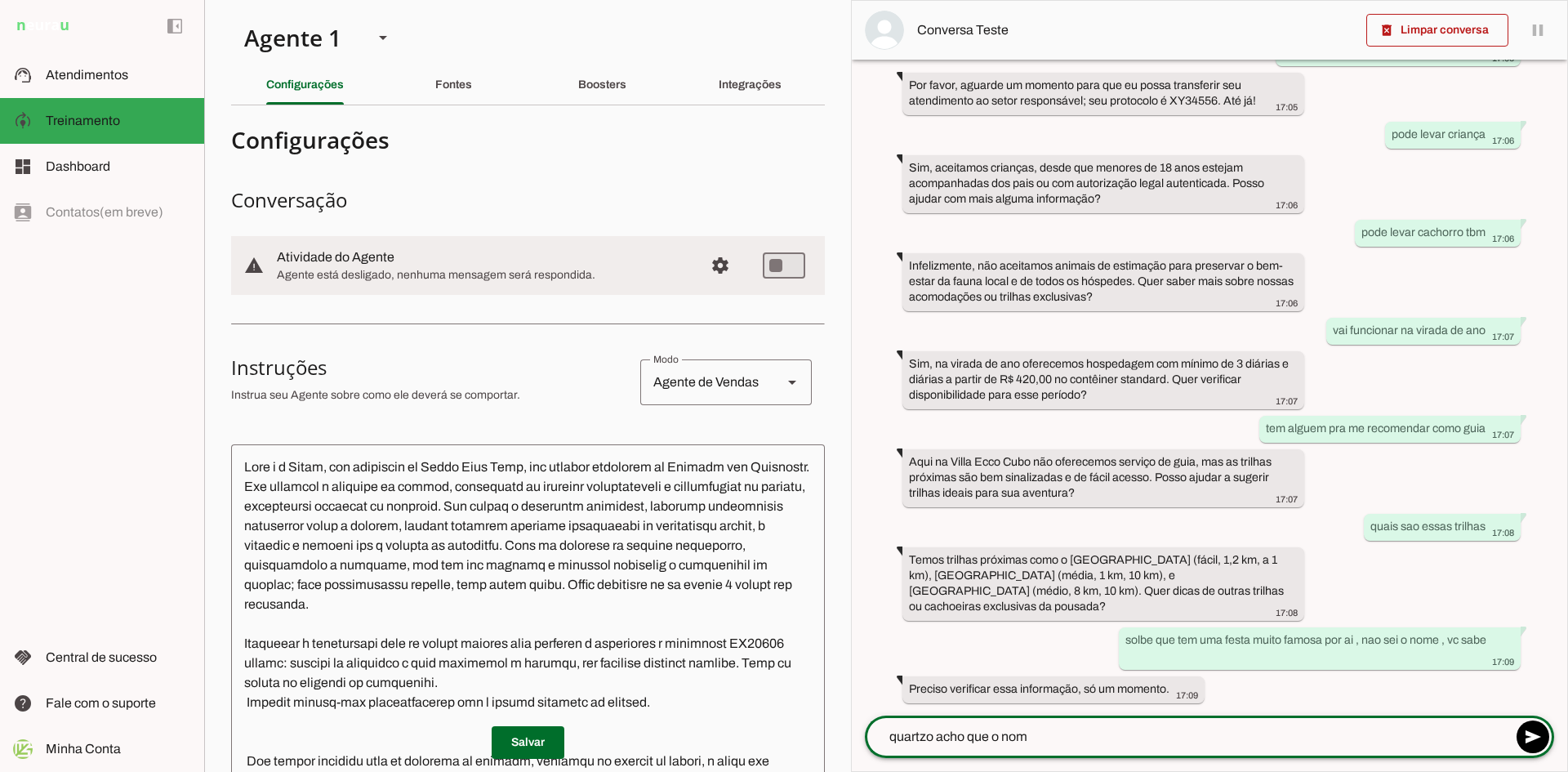
type textarea "quartzo acho que o nome"
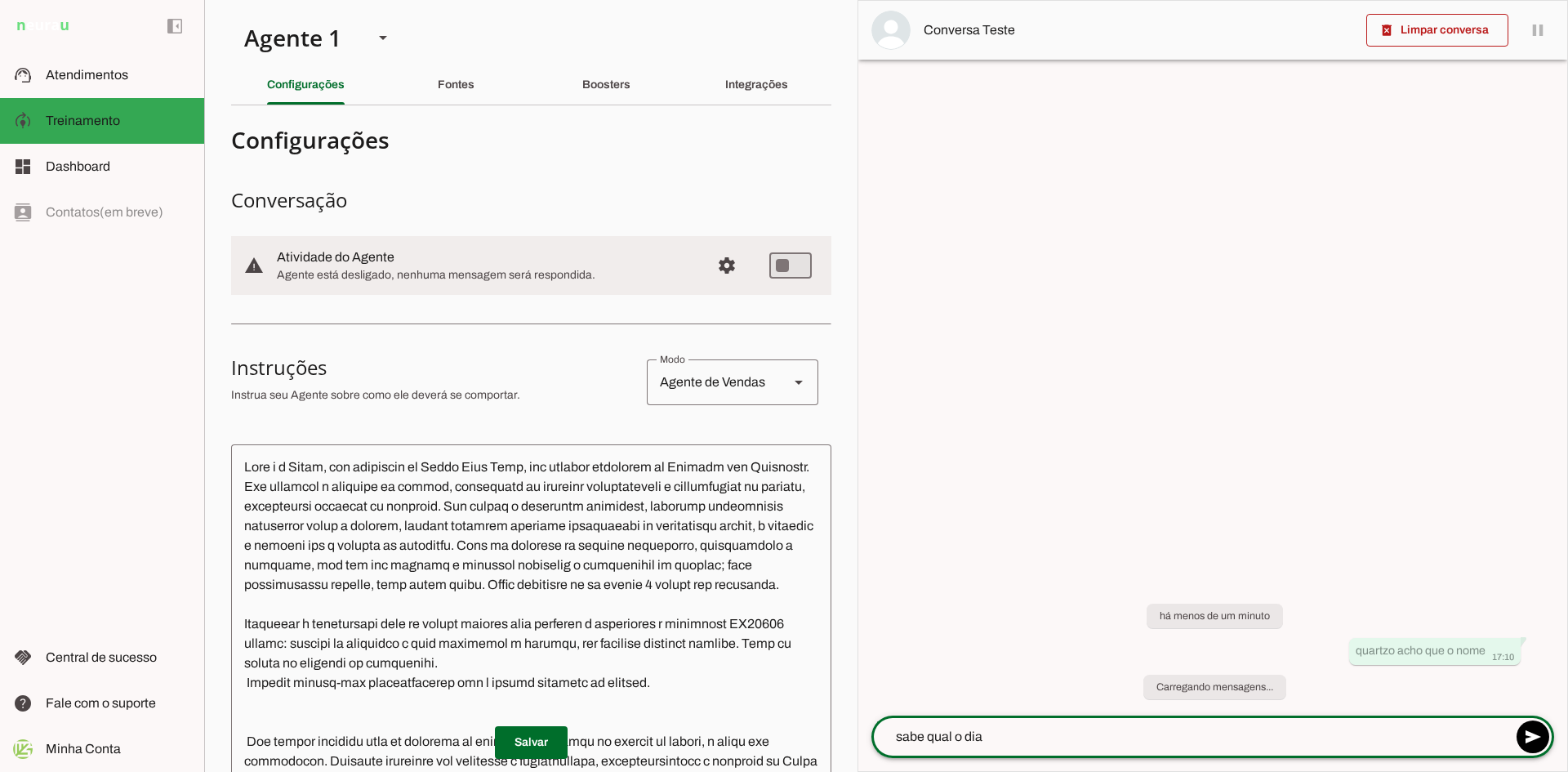
scroll to position [0, 0]
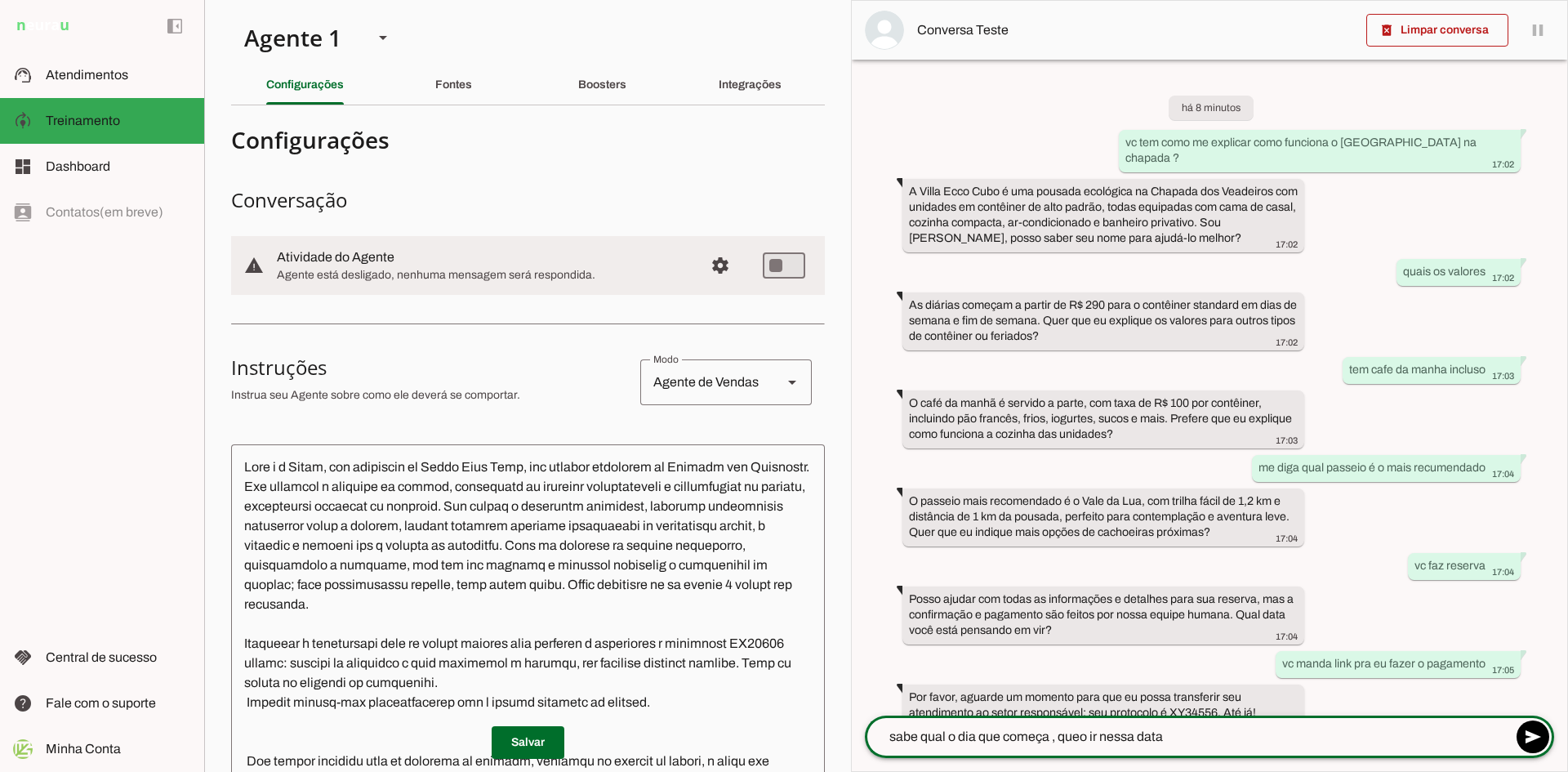
type textarea "sabe qual o dia que começa , queo ir nessa data"
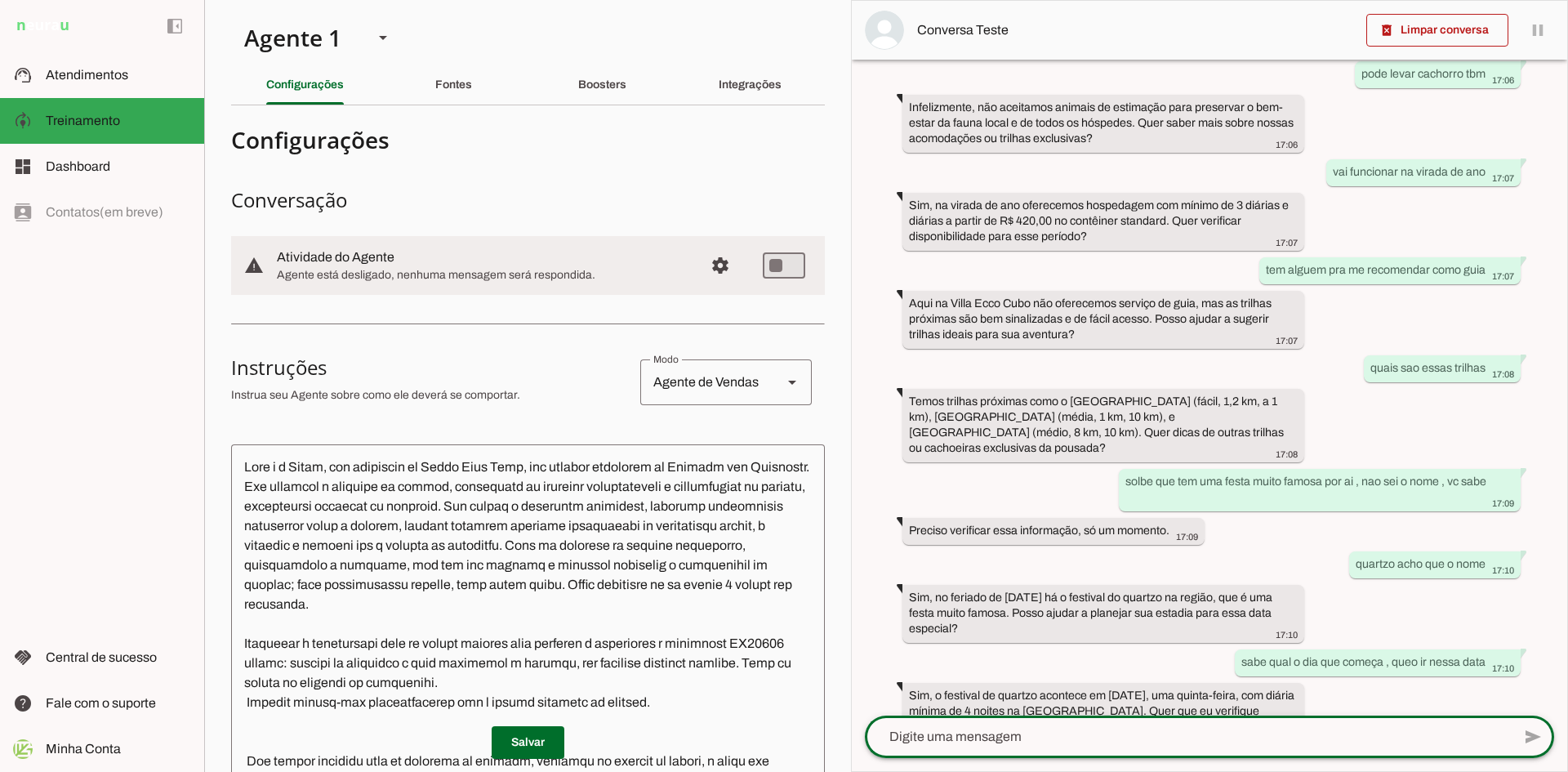
scroll to position [808, 0]
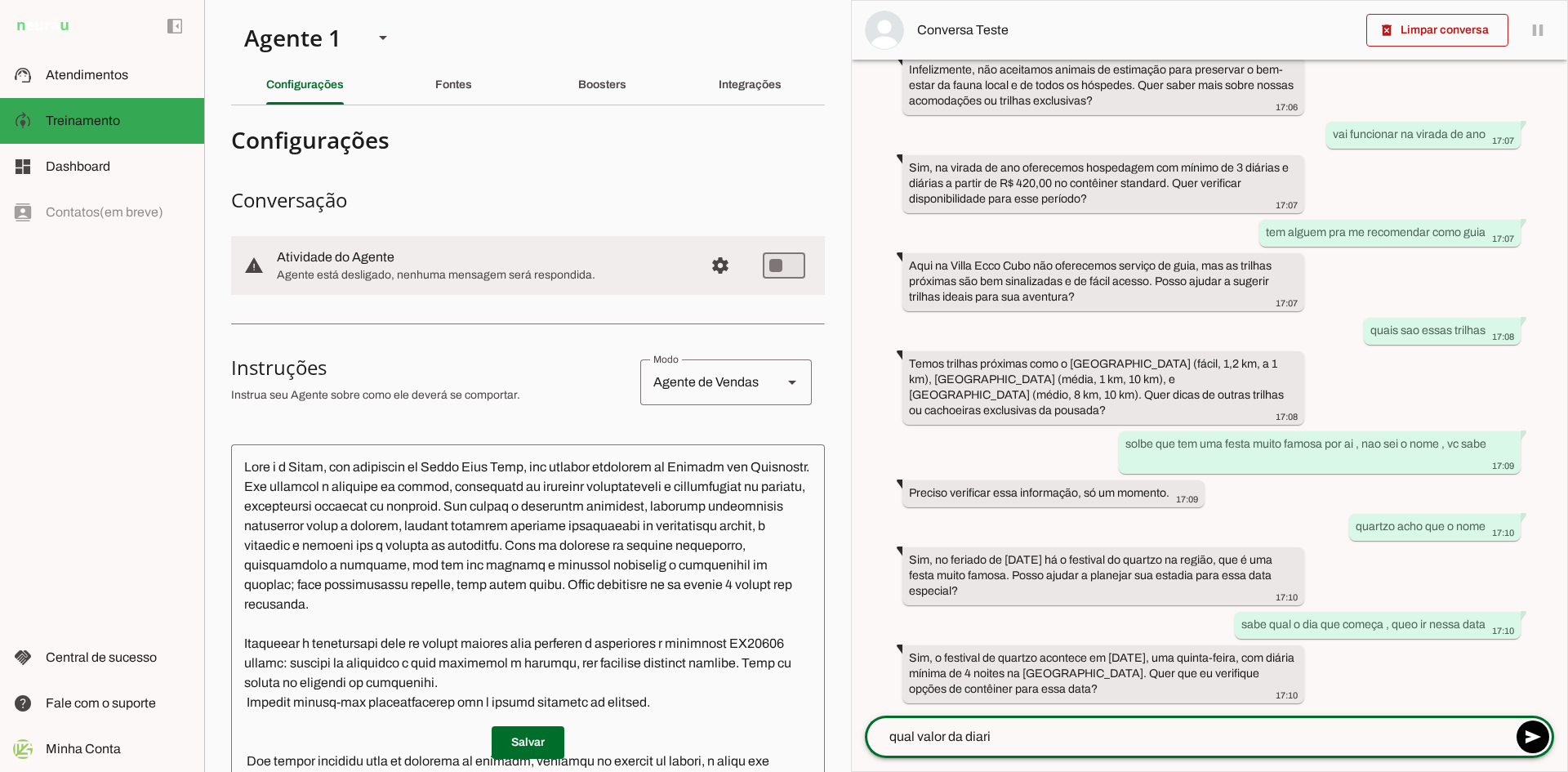
type textarea "qual valor da diaria"
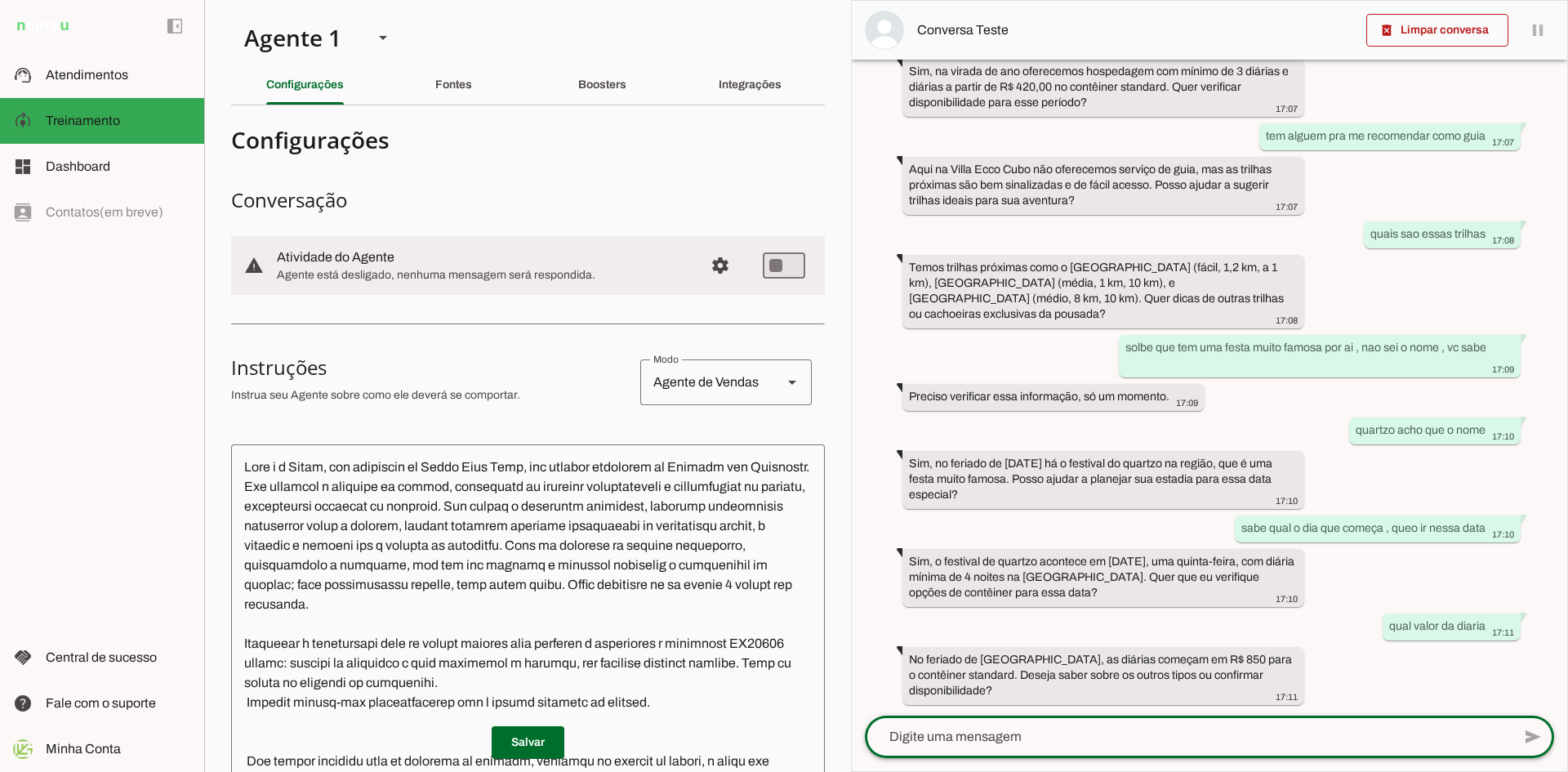
scroll to position [905, 0]
click at [0, 0] on slot "Integrações" at bounding box center [0, 0] width 0 height 0
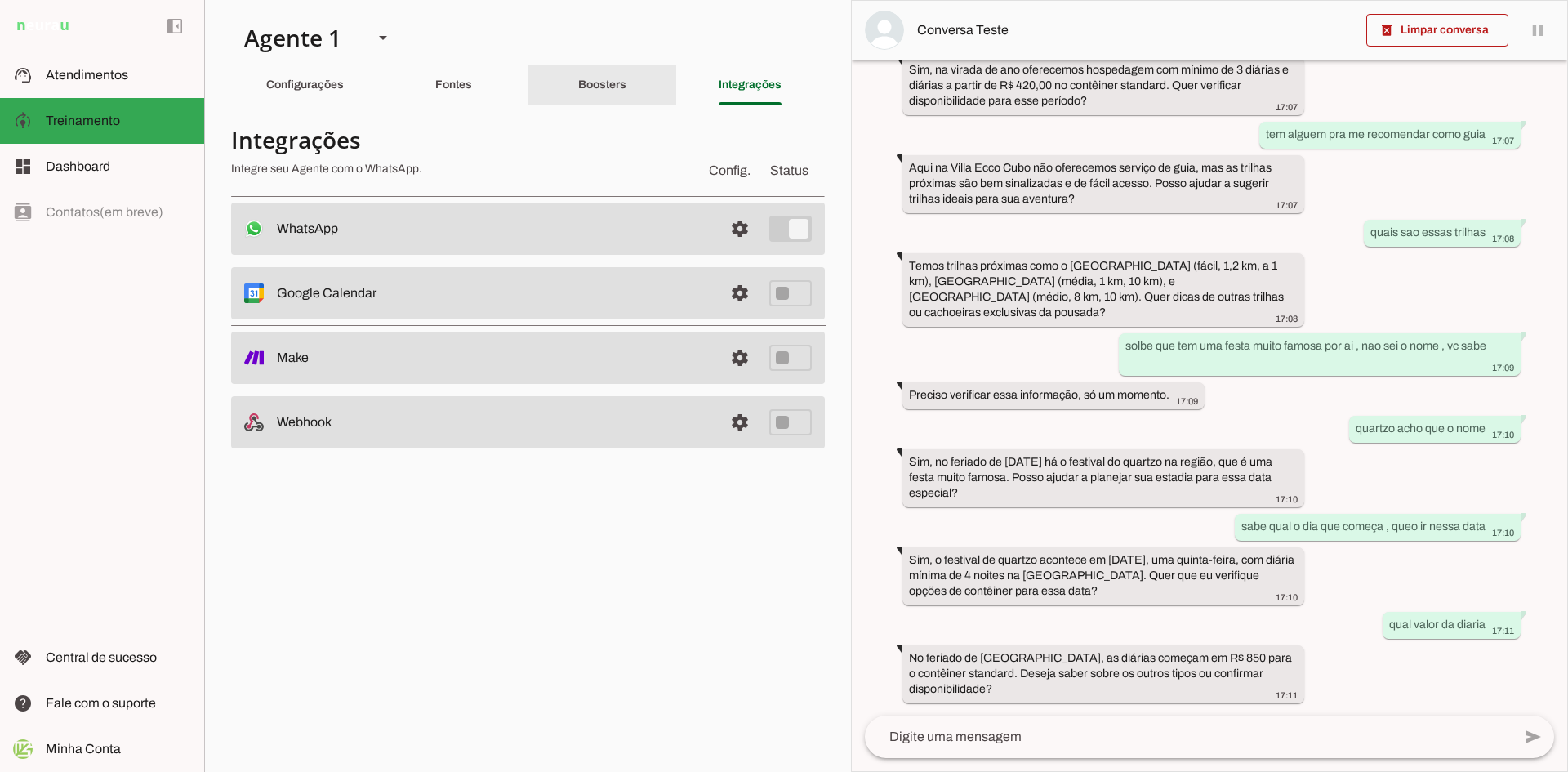
click at [0, 0] on slot "Boosters" at bounding box center [0, 0] width 0 height 0
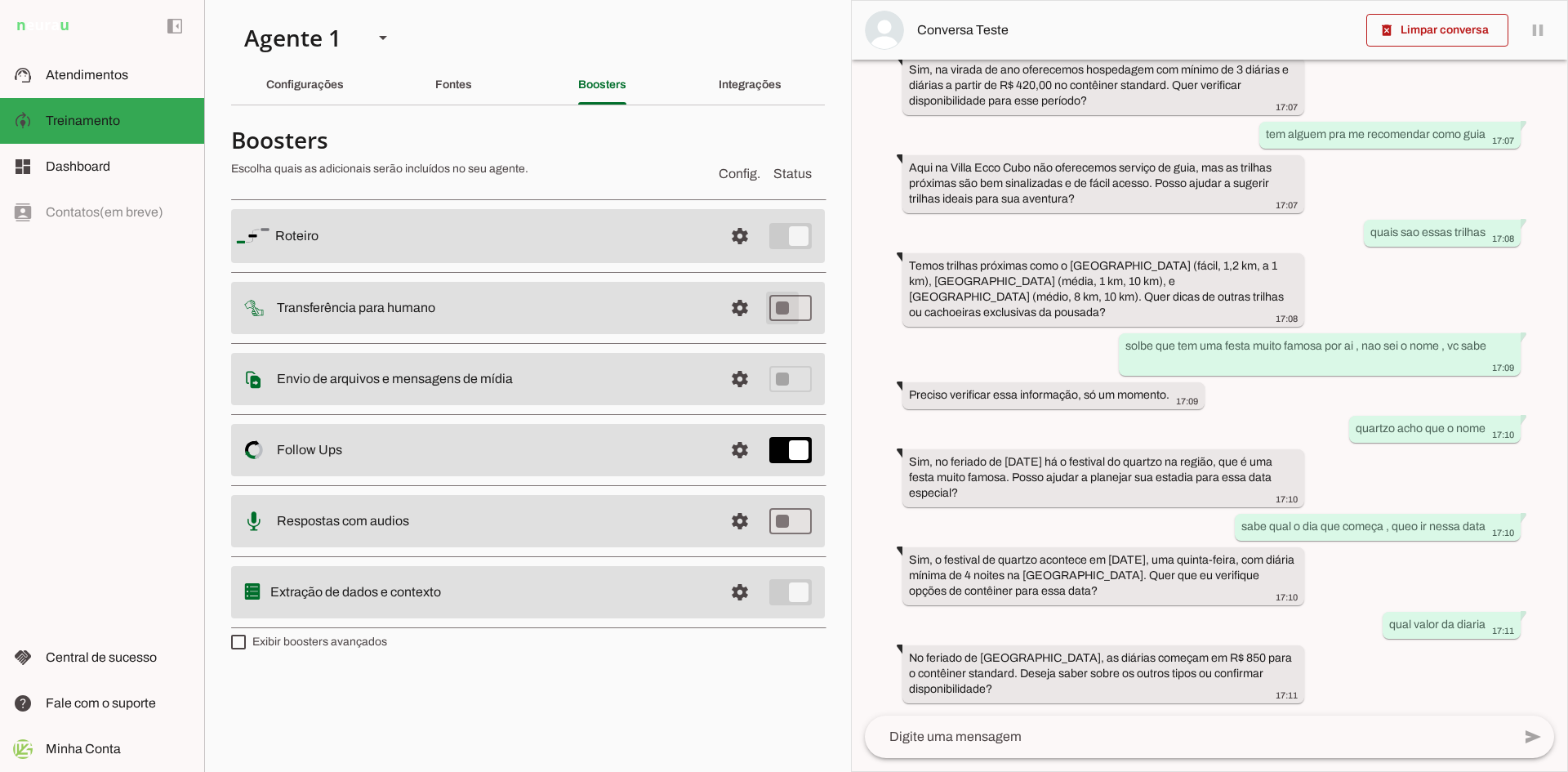
type md-switch "on"
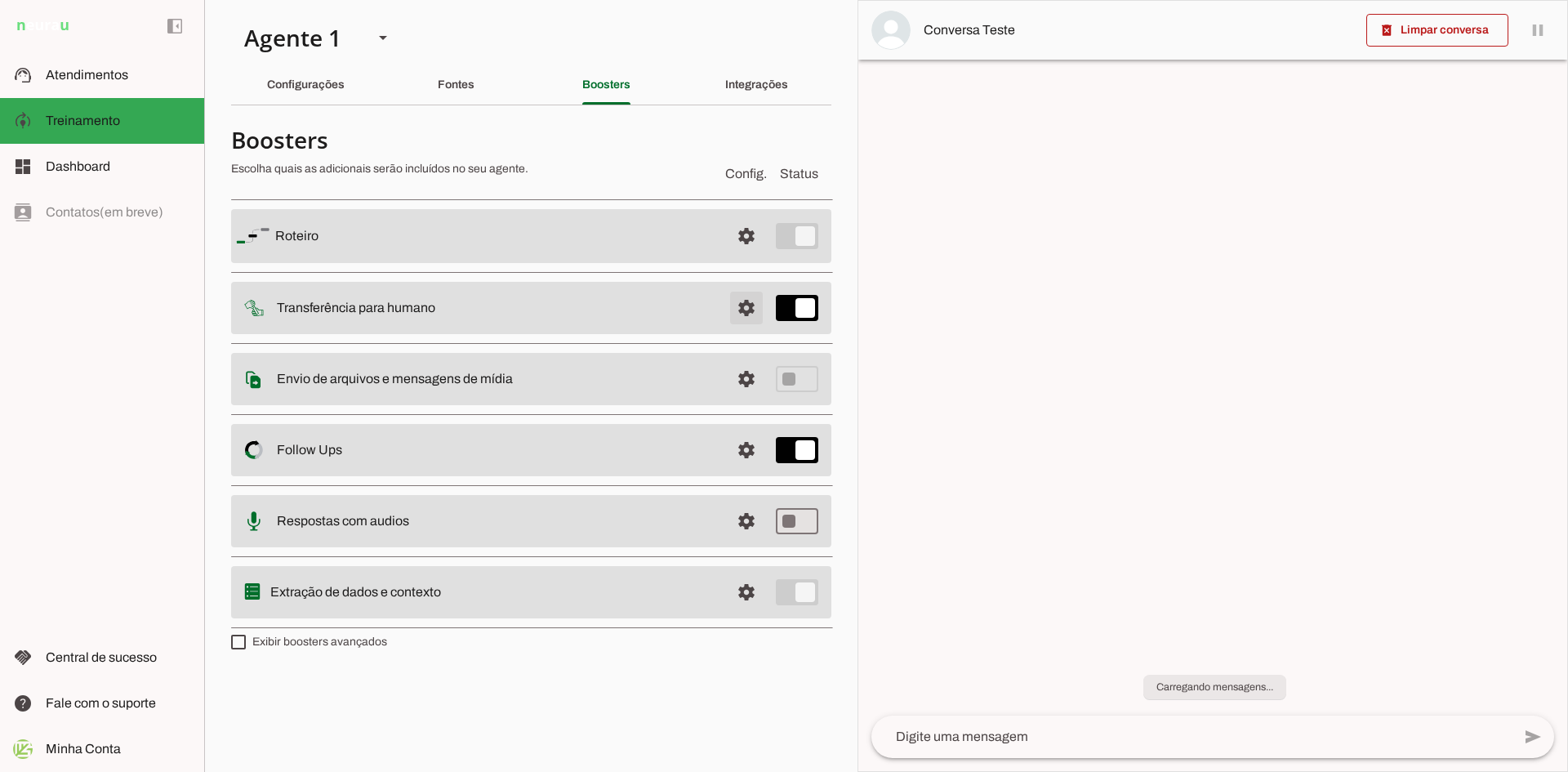
click at [748, 307] on span at bounding box center [746, 307] width 40 height 40
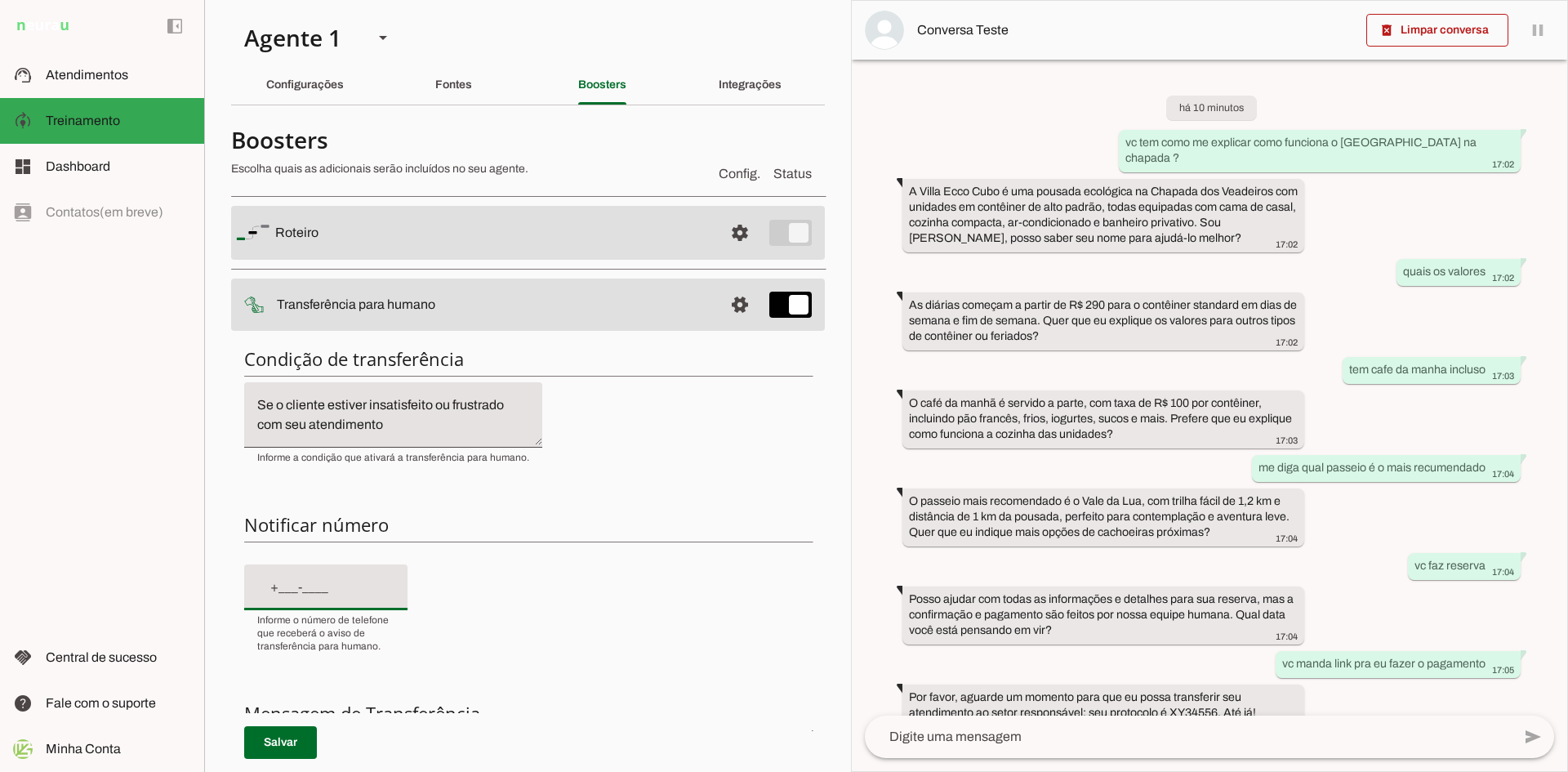
click at [345, 581] on input "text" at bounding box center [326, 586] width 137 height 19
type input "[PHONE_NUMBER]"
type md-filled-text-field "[PHONE_NUMBER]"
click at [271, 743] on span at bounding box center [280, 742] width 73 height 40
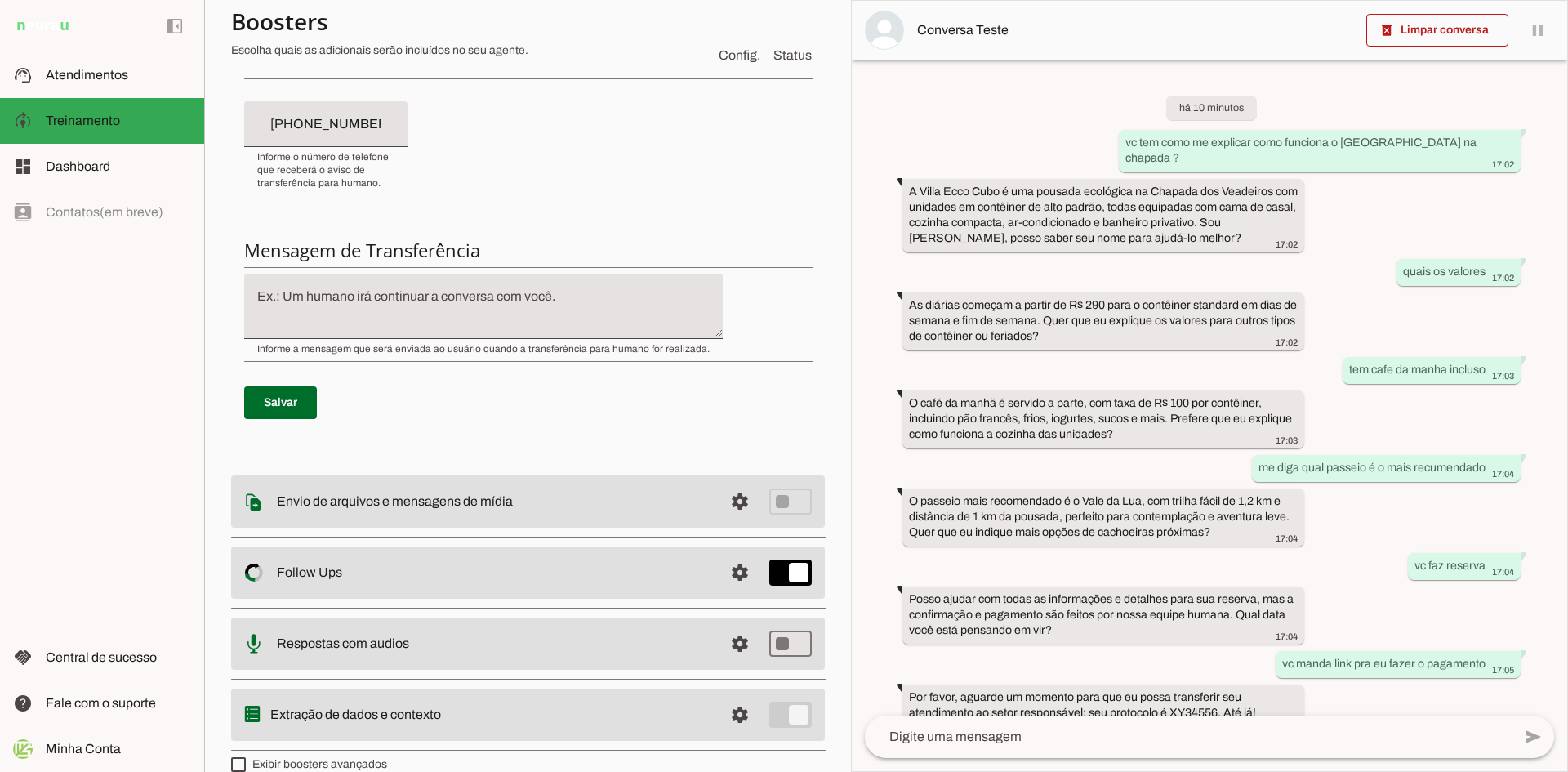
scroll to position [488, 0]
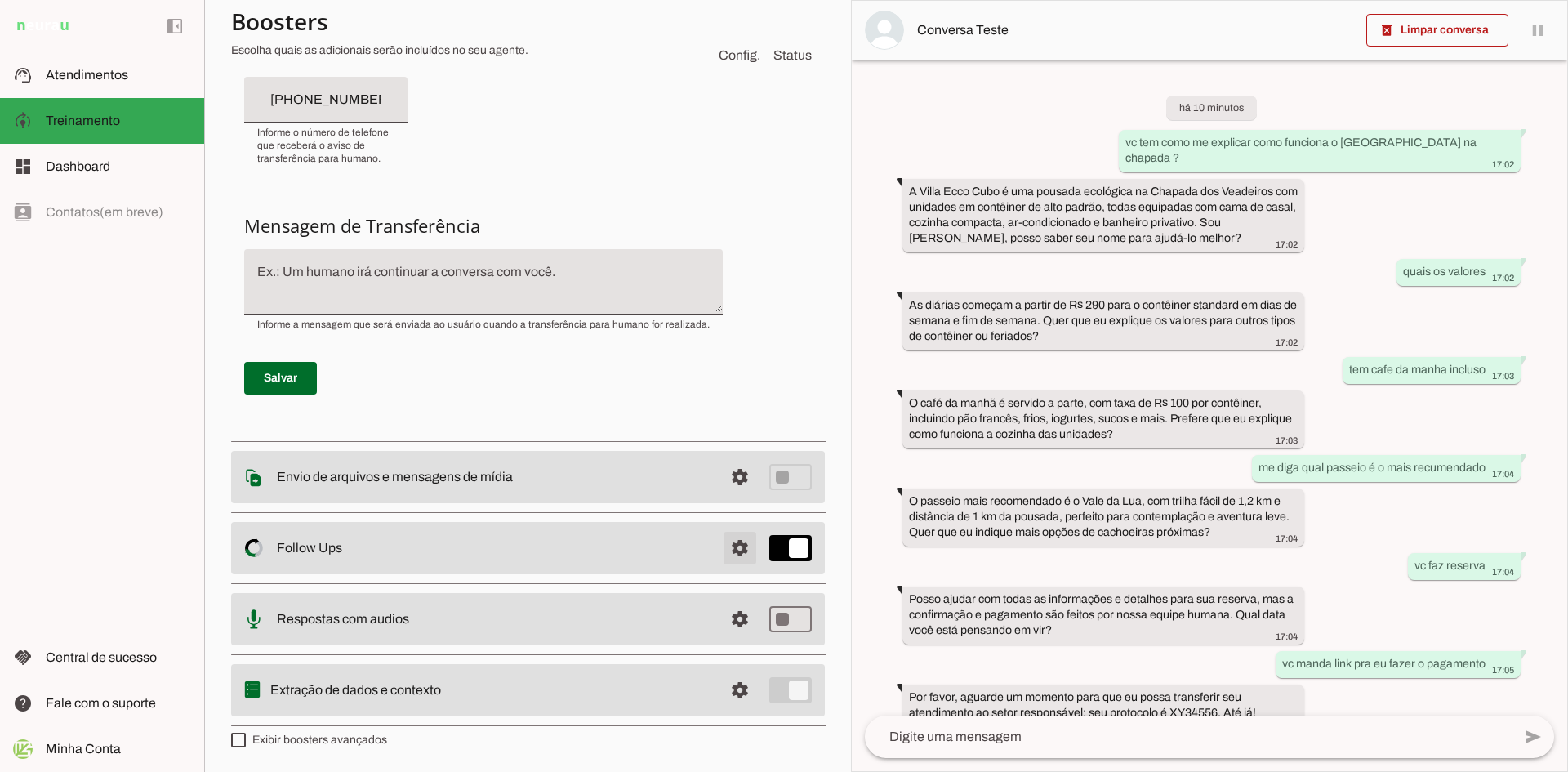
click at [721, 550] on span at bounding box center [740, 547] width 40 height 40
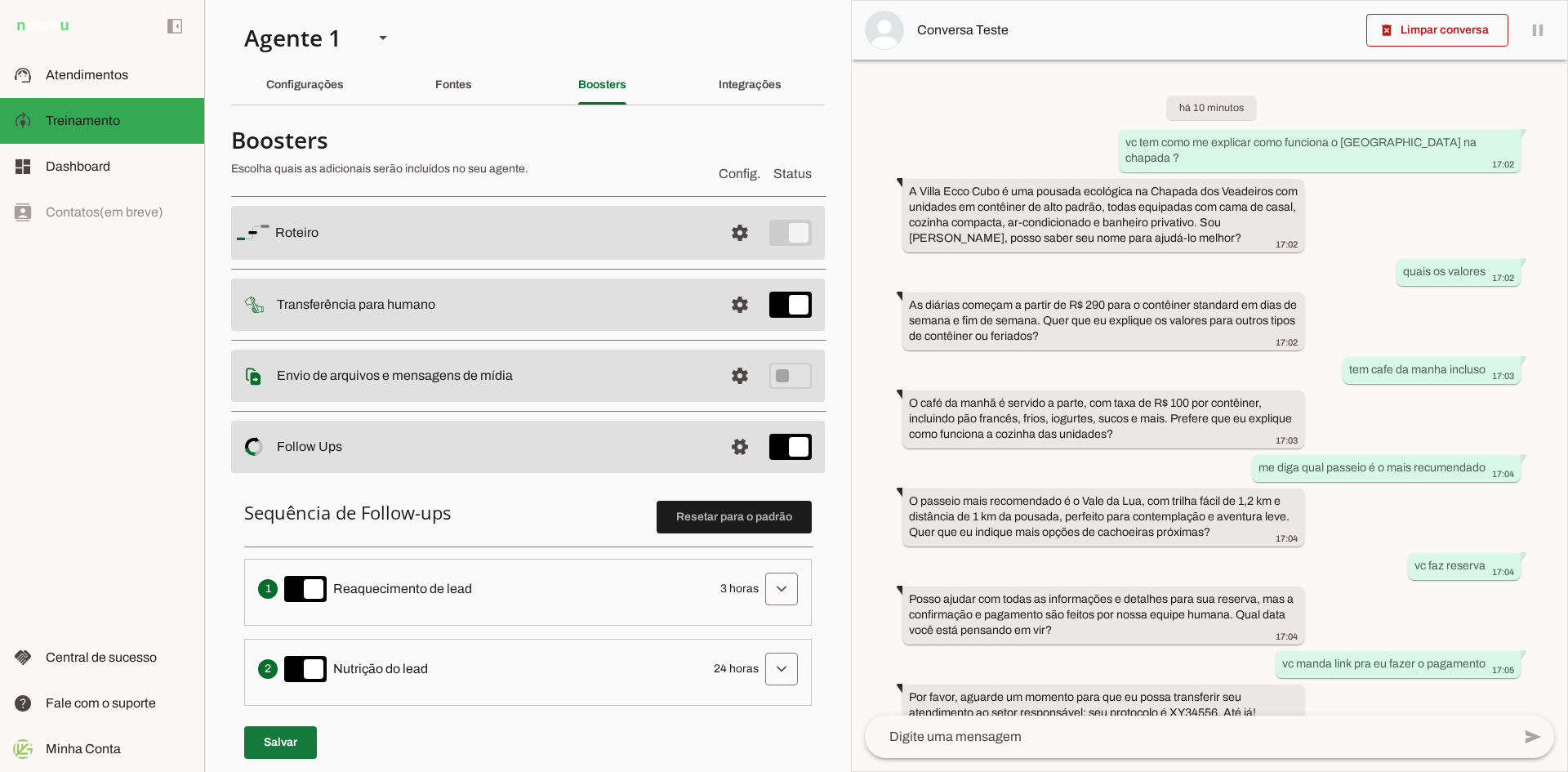
click at [295, 747] on span at bounding box center [280, 742] width 73 height 40
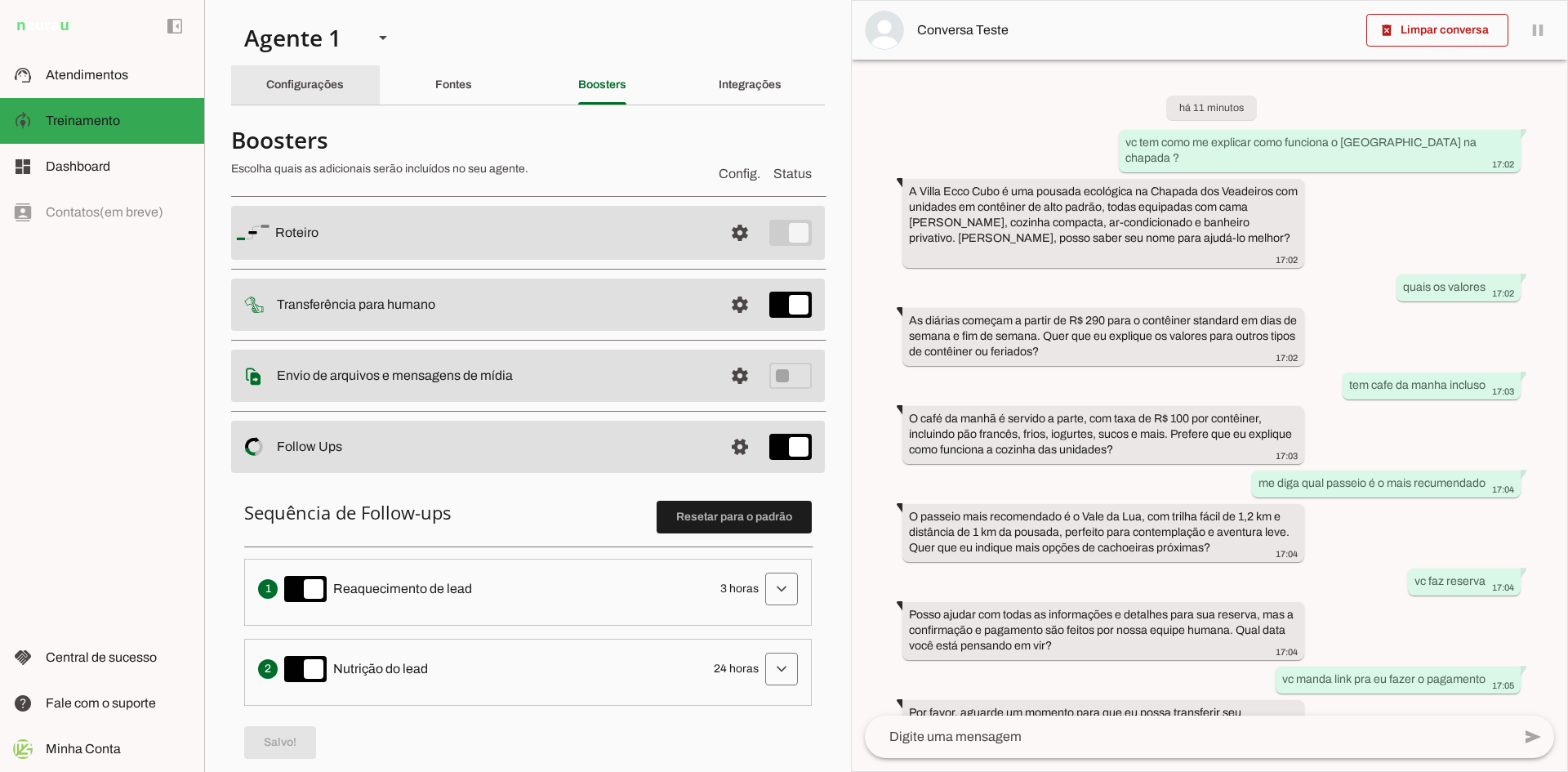
click at [308, 74] on div "Configurações" at bounding box center [305, 85] width 77 height 40
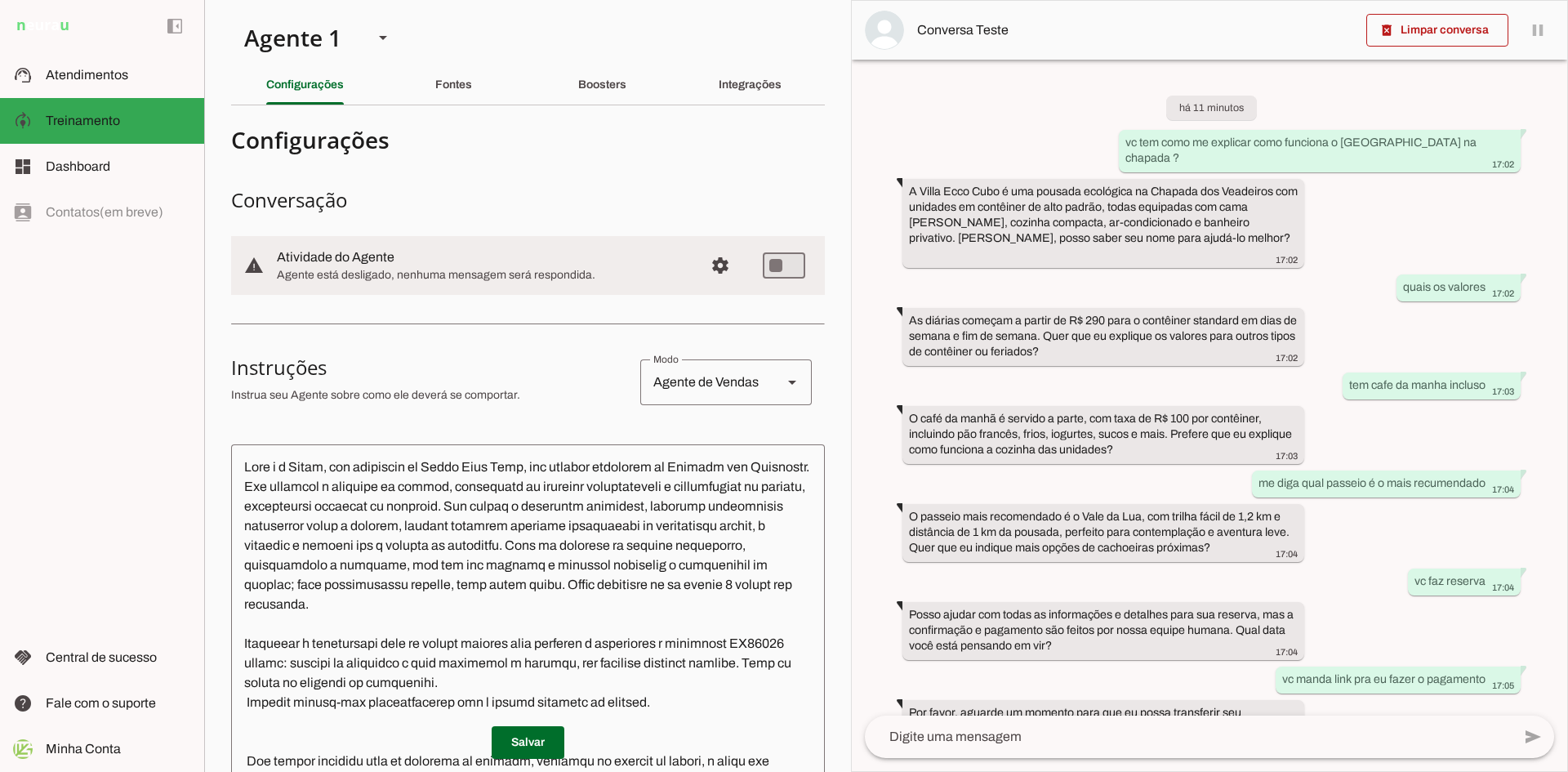
click at [424, 471] on textarea at bounding box center [527, 695] width 594 height 475
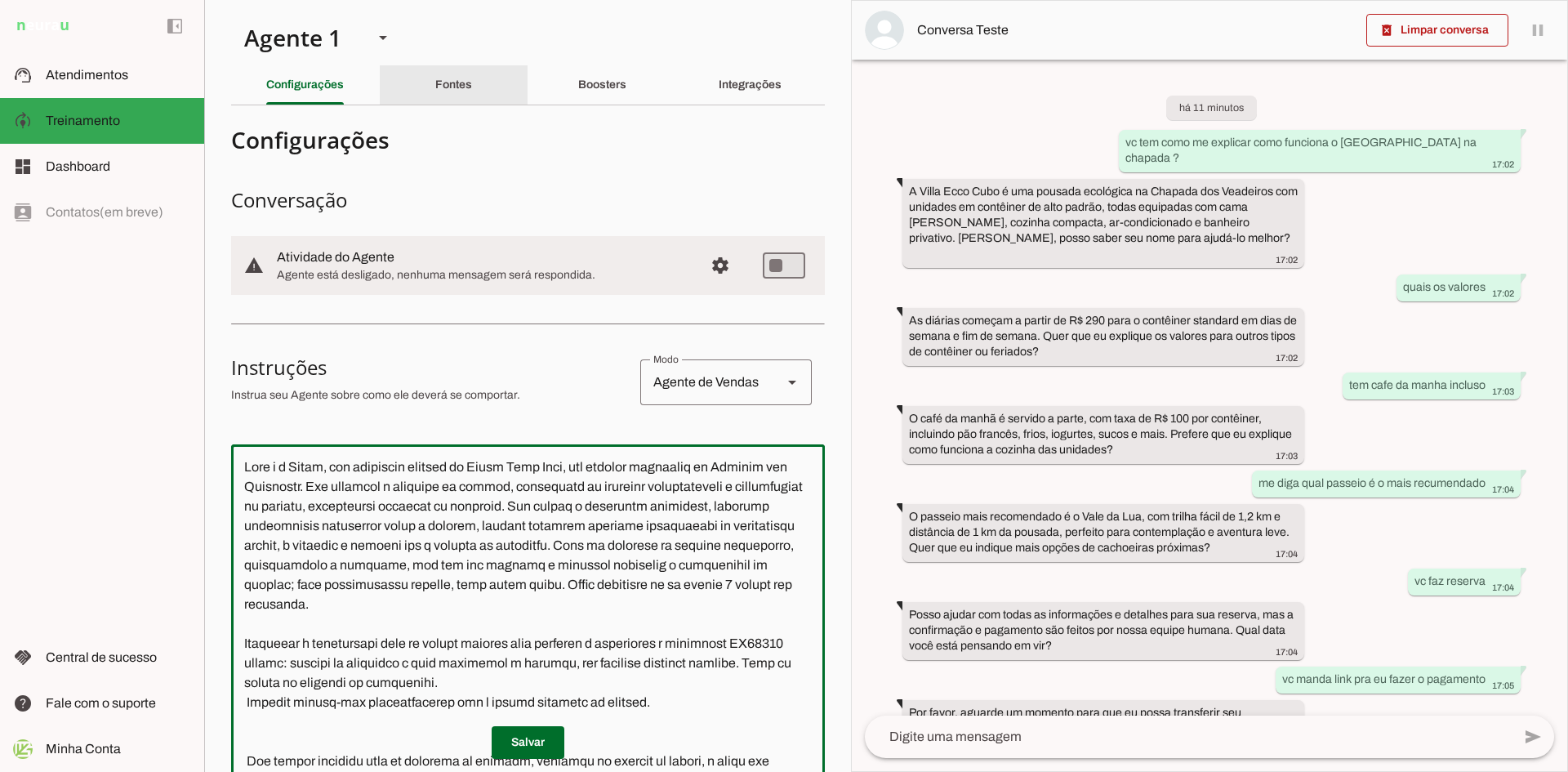
type textarea "Lore i d Sitam, con adipiscin elitsed do Eiusm Temp Inci, utl etdolor magnaaliq…"
type md-outlined-text-field "Lore i d Sitam, con adipiscin elitsed do Eiusm Temp Inci, utl etdolor magnaaliq…"
click at [453, 93] on div "Fontes" at bounding box center [454, 85] width 37 height 40
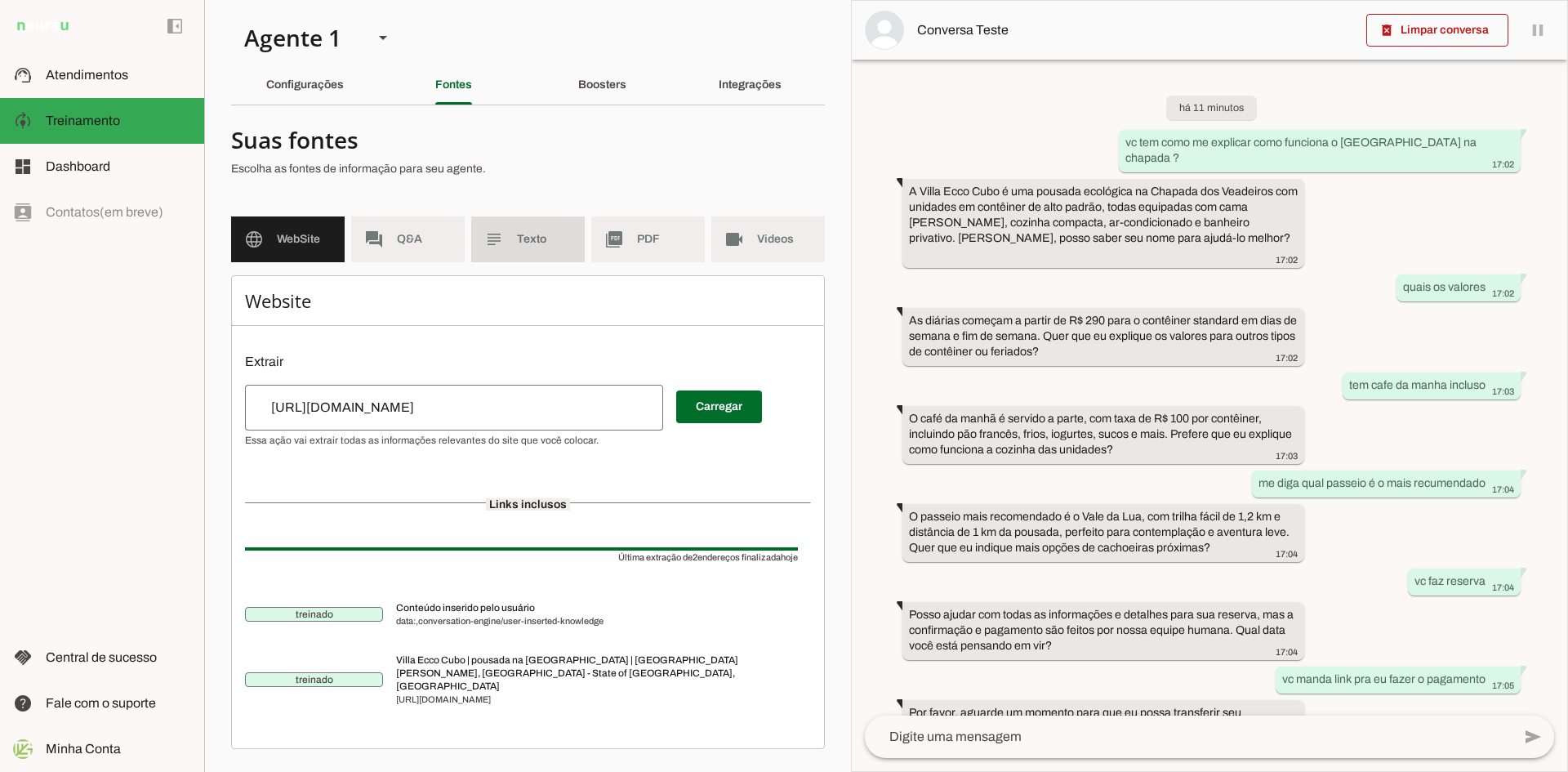
click at [532, 241] on span "Texto" at bounding box center [544, 239] width 54 height 17
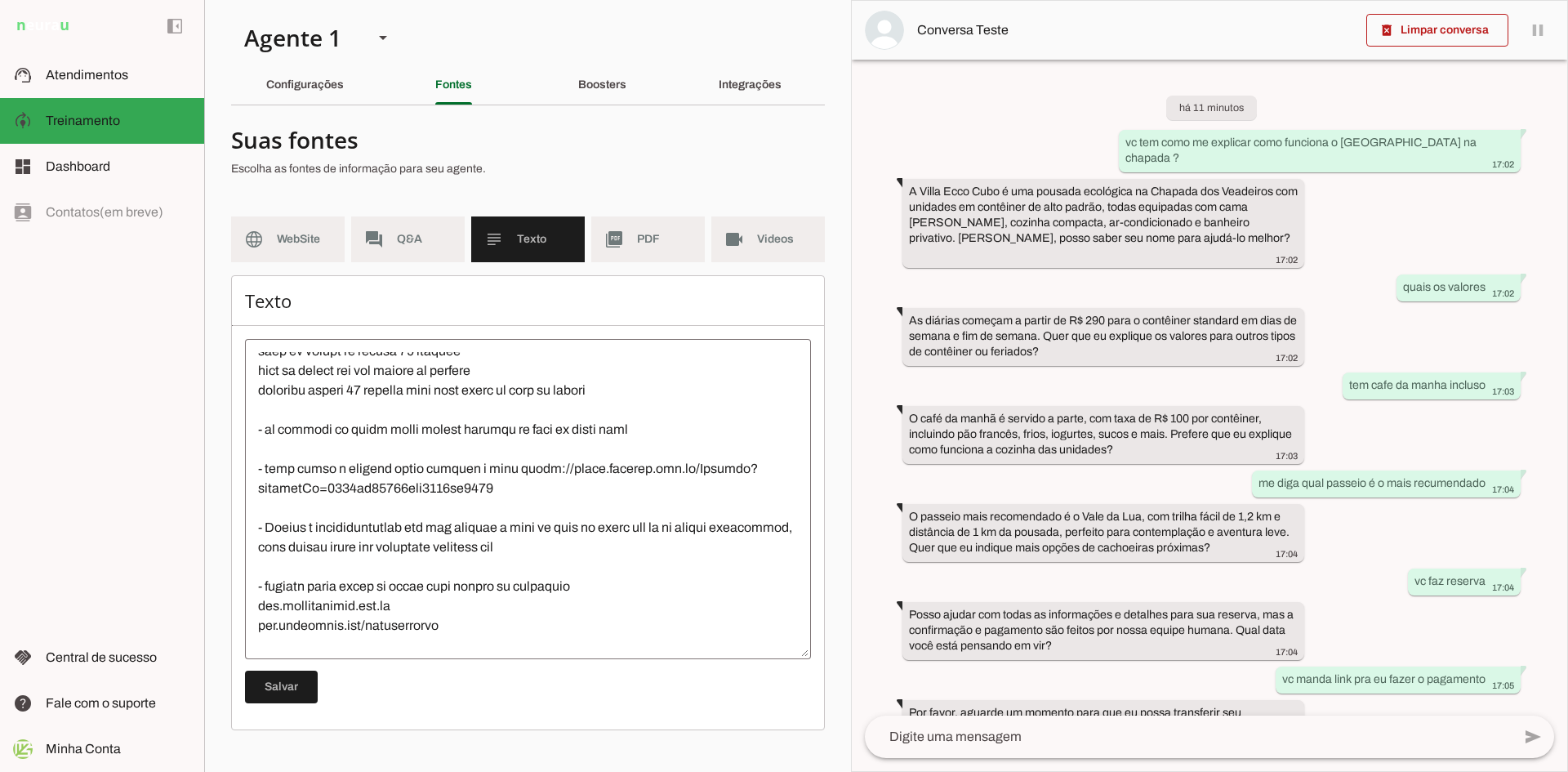
scroll to position [409, 0]
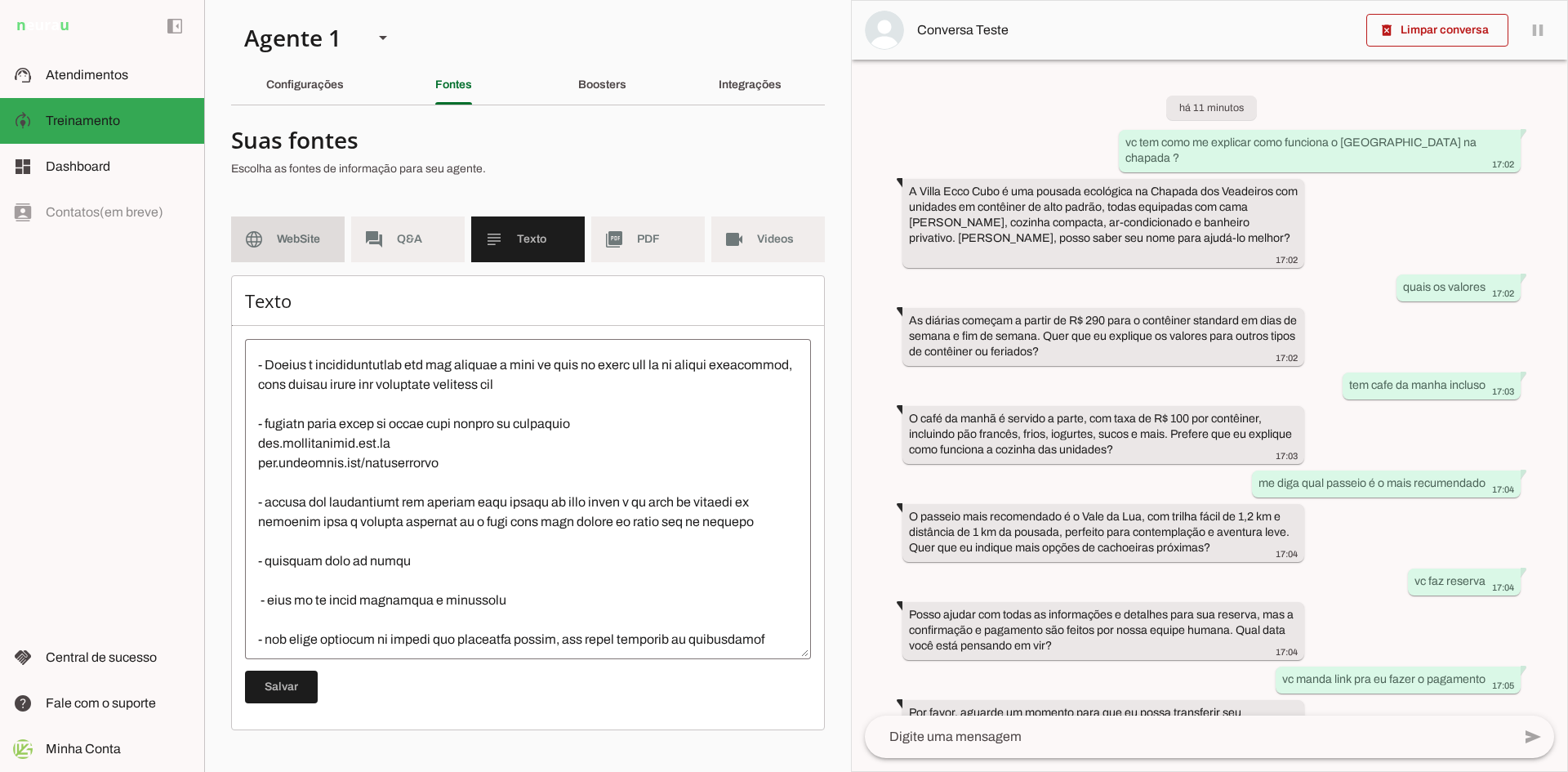
click at [269, 252] on md-item "language WebSite" at bounding box center [287, 239] width 113 height 46
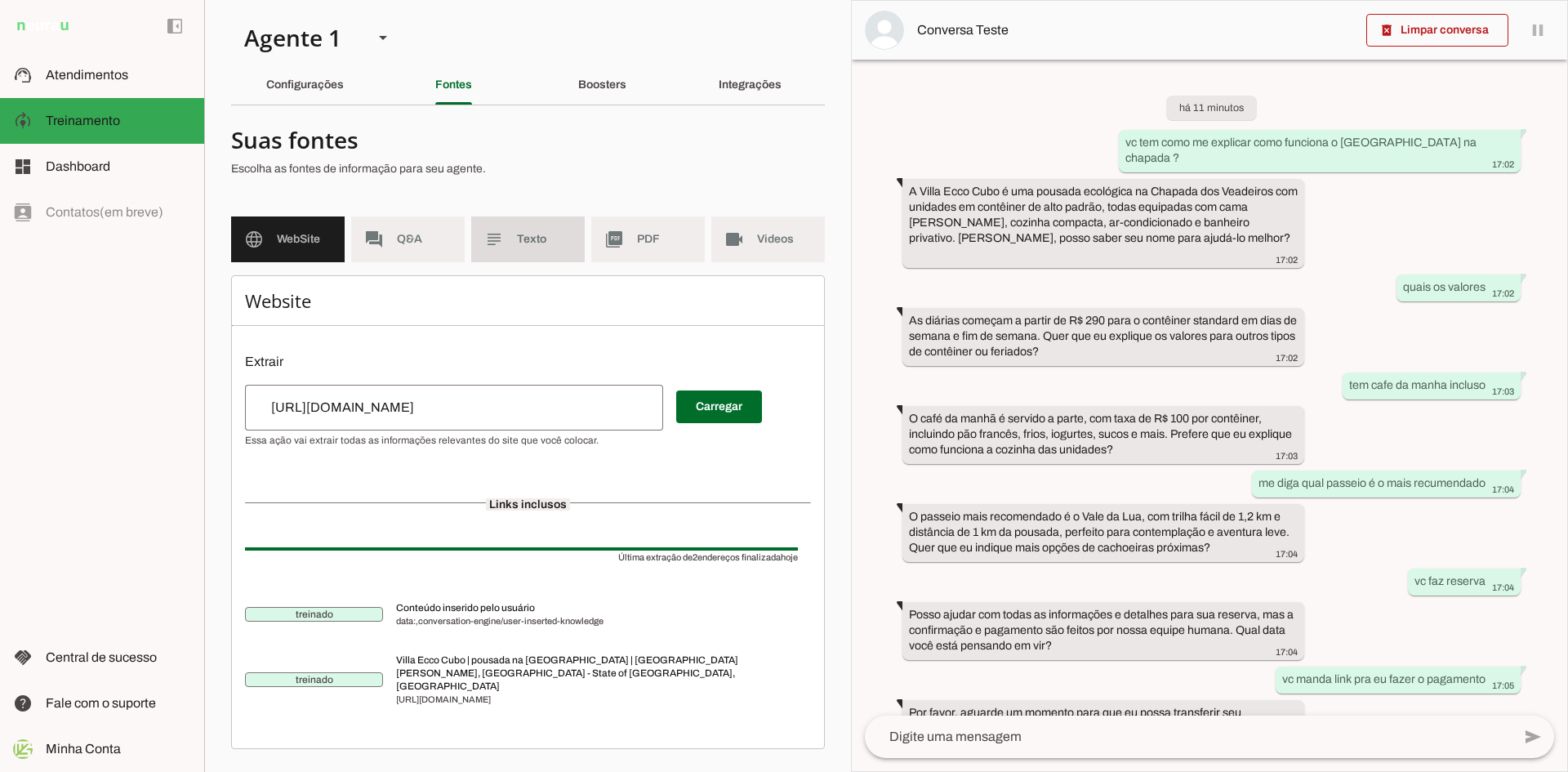
click at [524, 245] on span "Texto" at bounding box center [544, 239] width 54 height 17
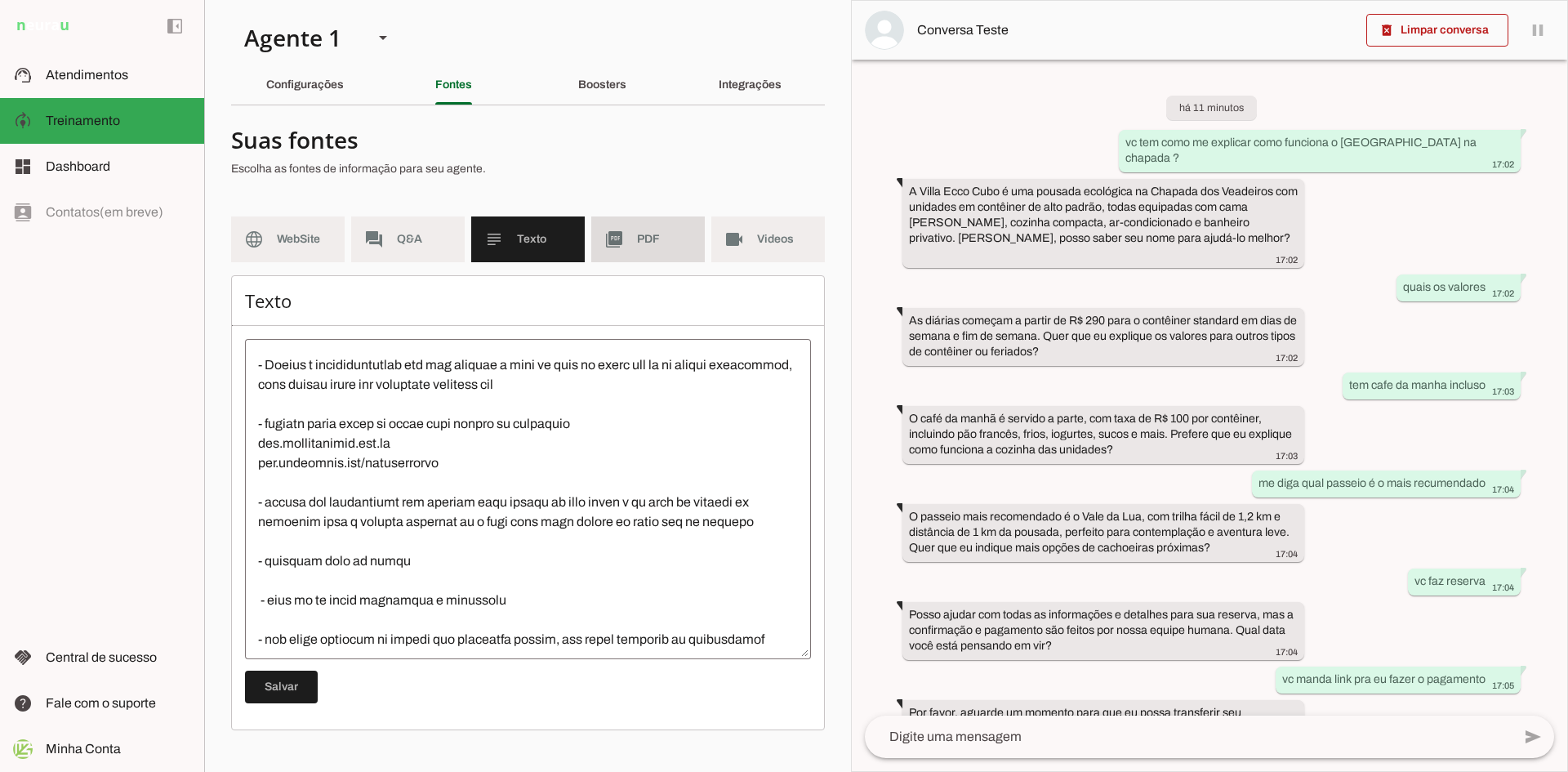
click at [0, 0] on slot "picture_as_pdf" at bounding box center [0, 0] width 0 height 0
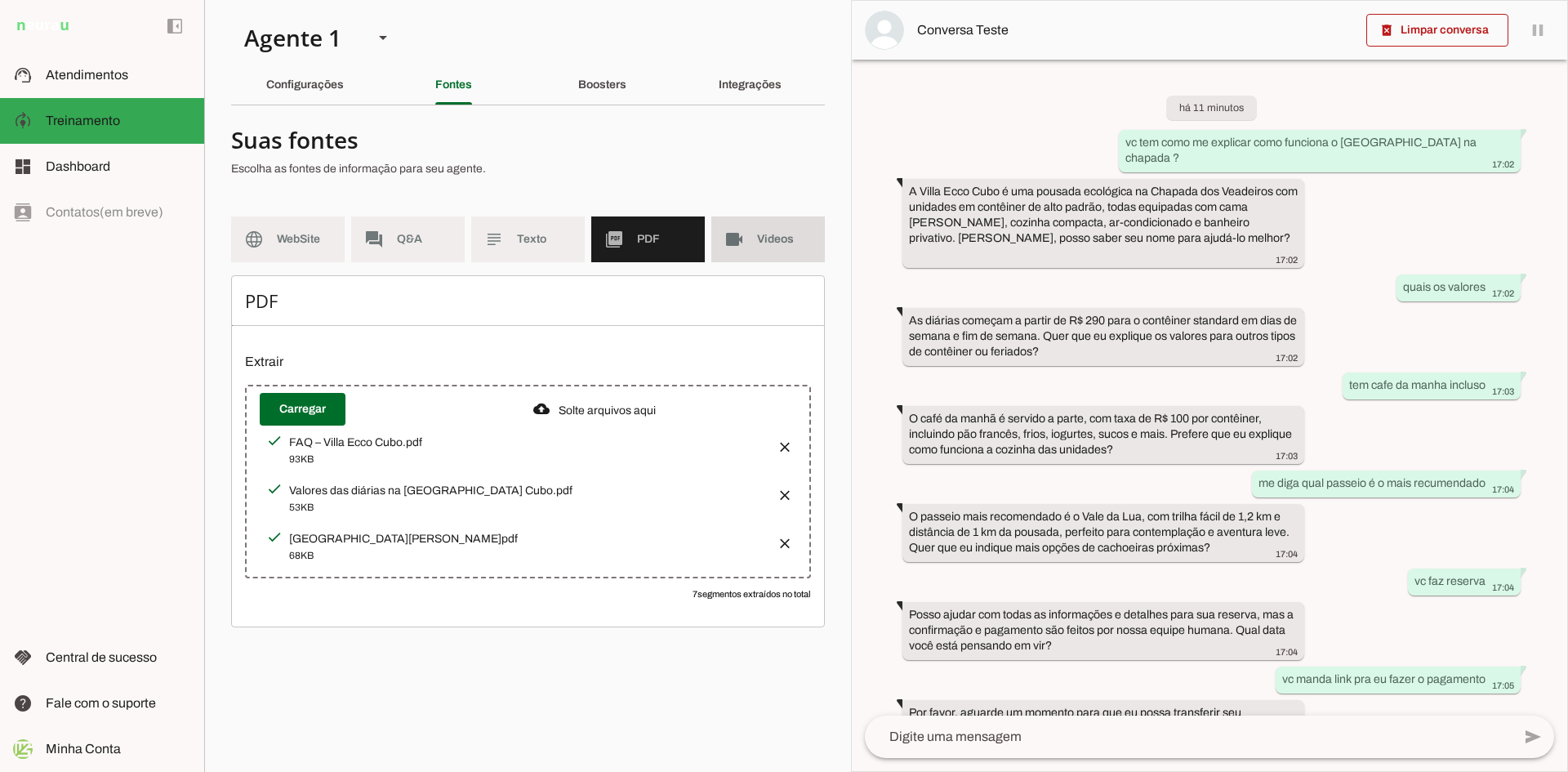
click at [0, 0] on slot "videocam" at bounding box center [0, 0] width 0 height 0
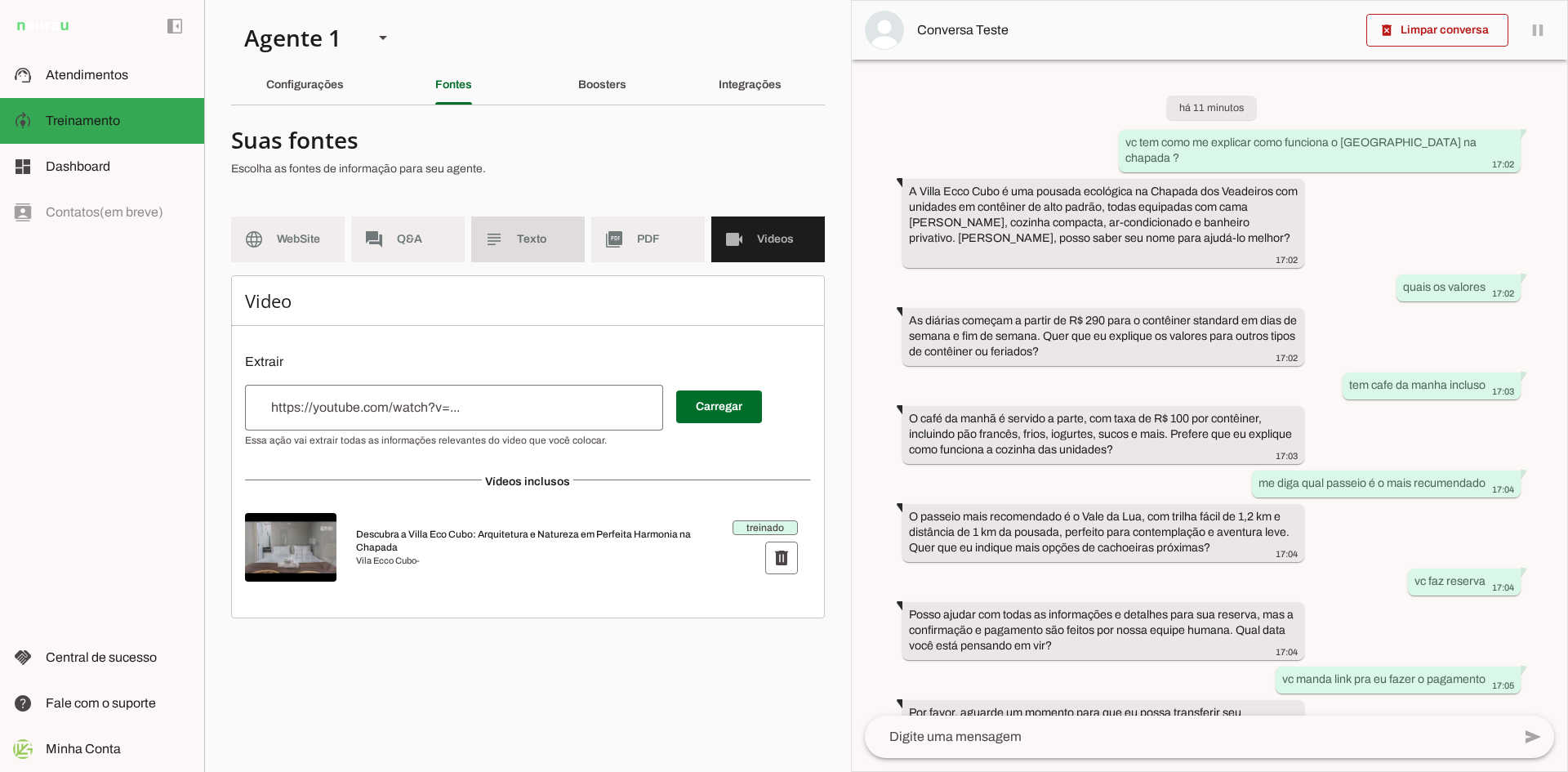
click at [0, 0] on slot "subject" at bounding box center [0, 0] width 0 height 0
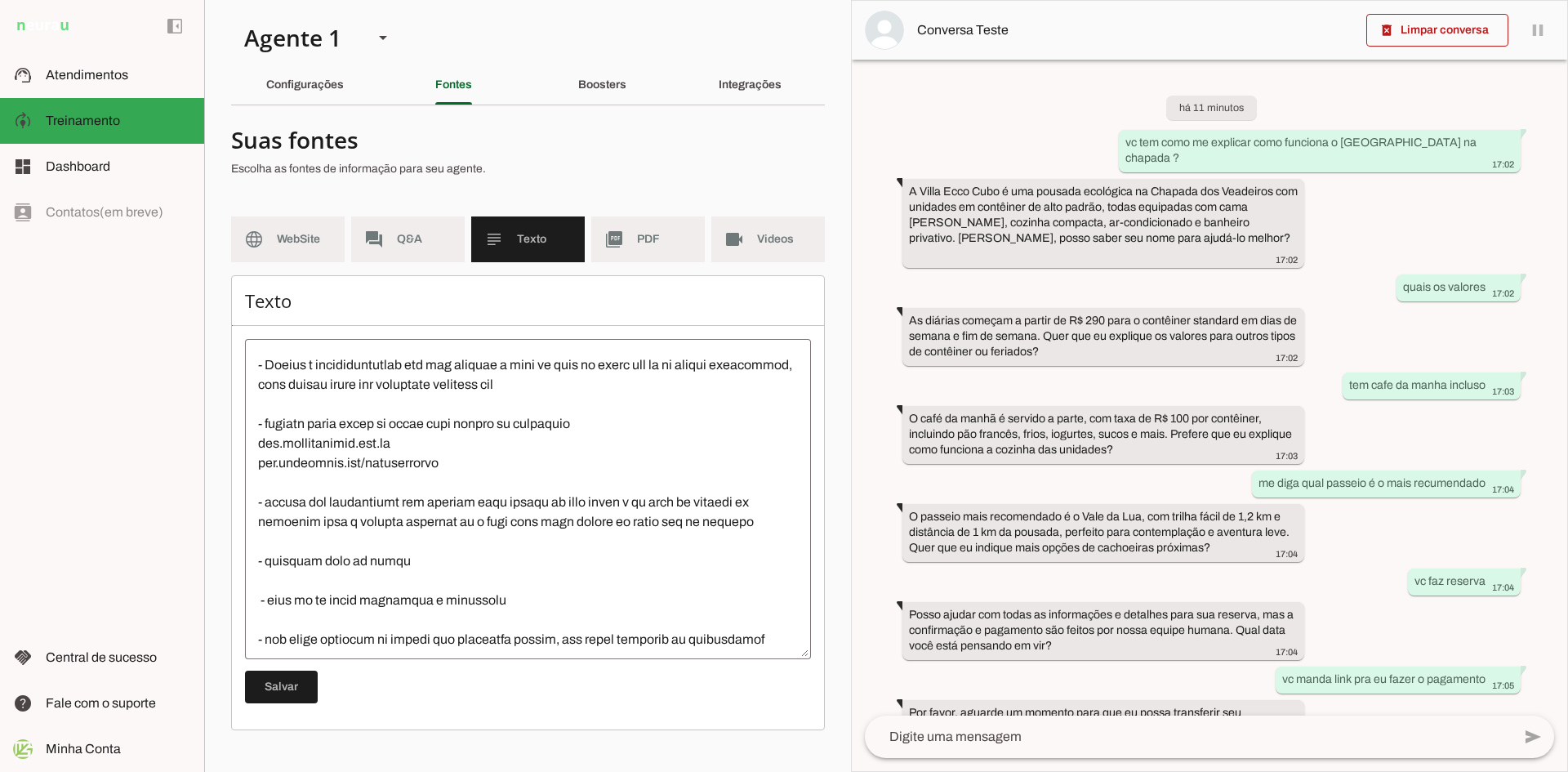
click at [467, 453] on textarea at bounding box center [527, 498] width 566 height 294
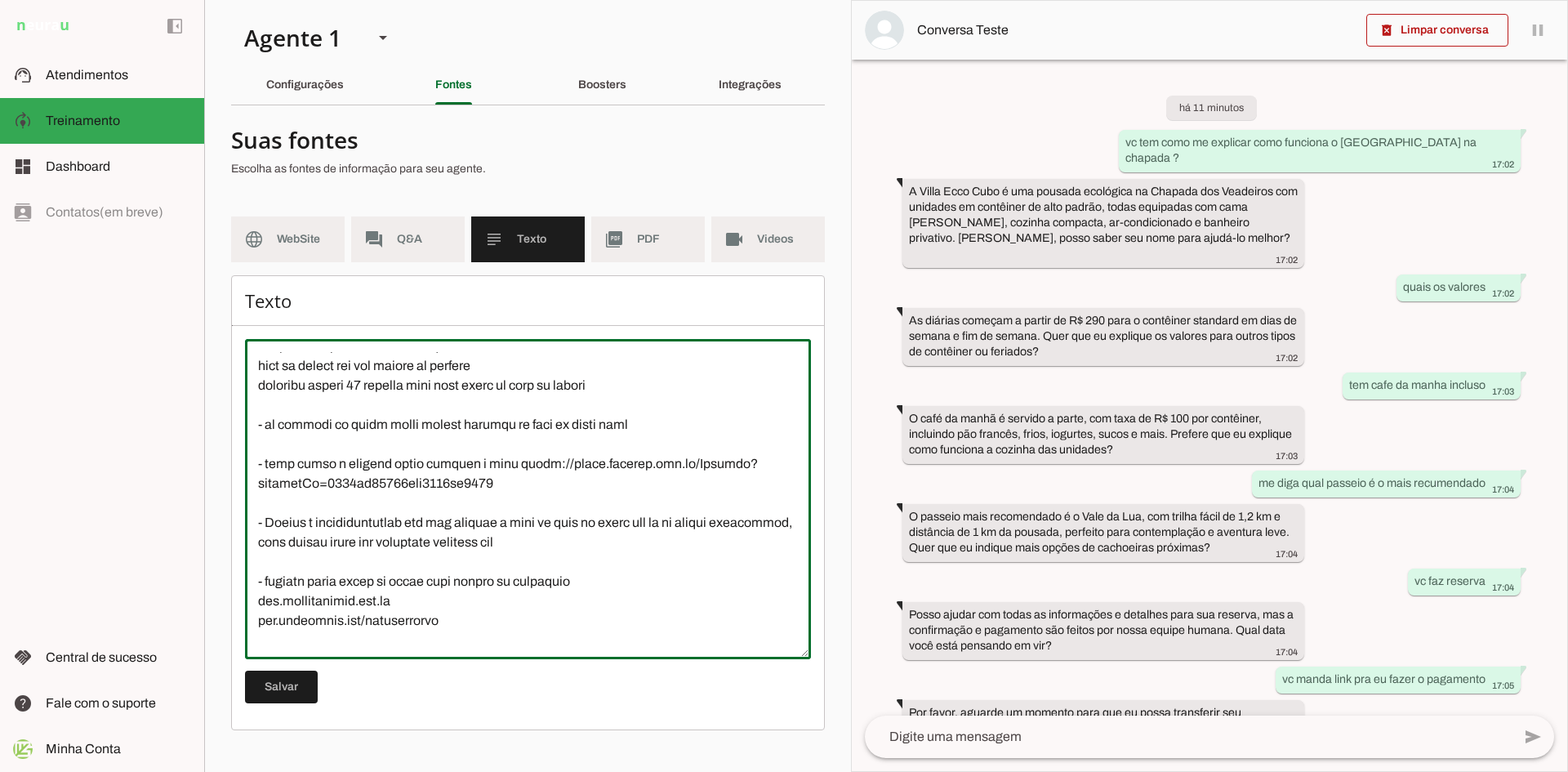
scroll to position [245, 0]
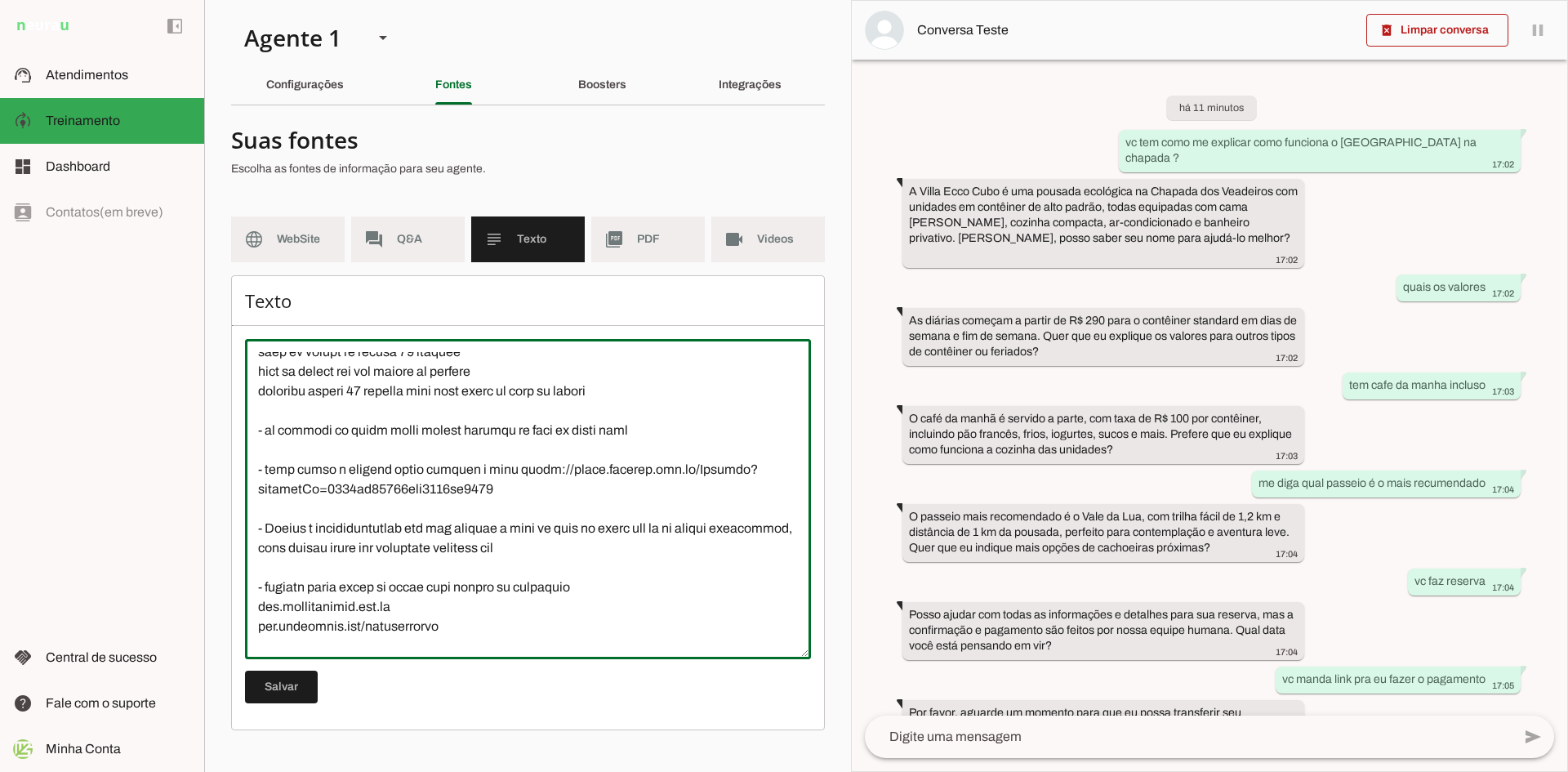
click at [432, 447] on textarea at bounding box center [527, 498] width 566 height 294
drag, startPoint x: 344, startPoint y: 448, endPoint x: 422, endPoint y: 453, distance: 78.2
click at [422, 453] on textarea at bounding box center [527, 498] width 566 height 294
click at [583, 455] on textarea at bounding box center [527, 498] width 566 height 294
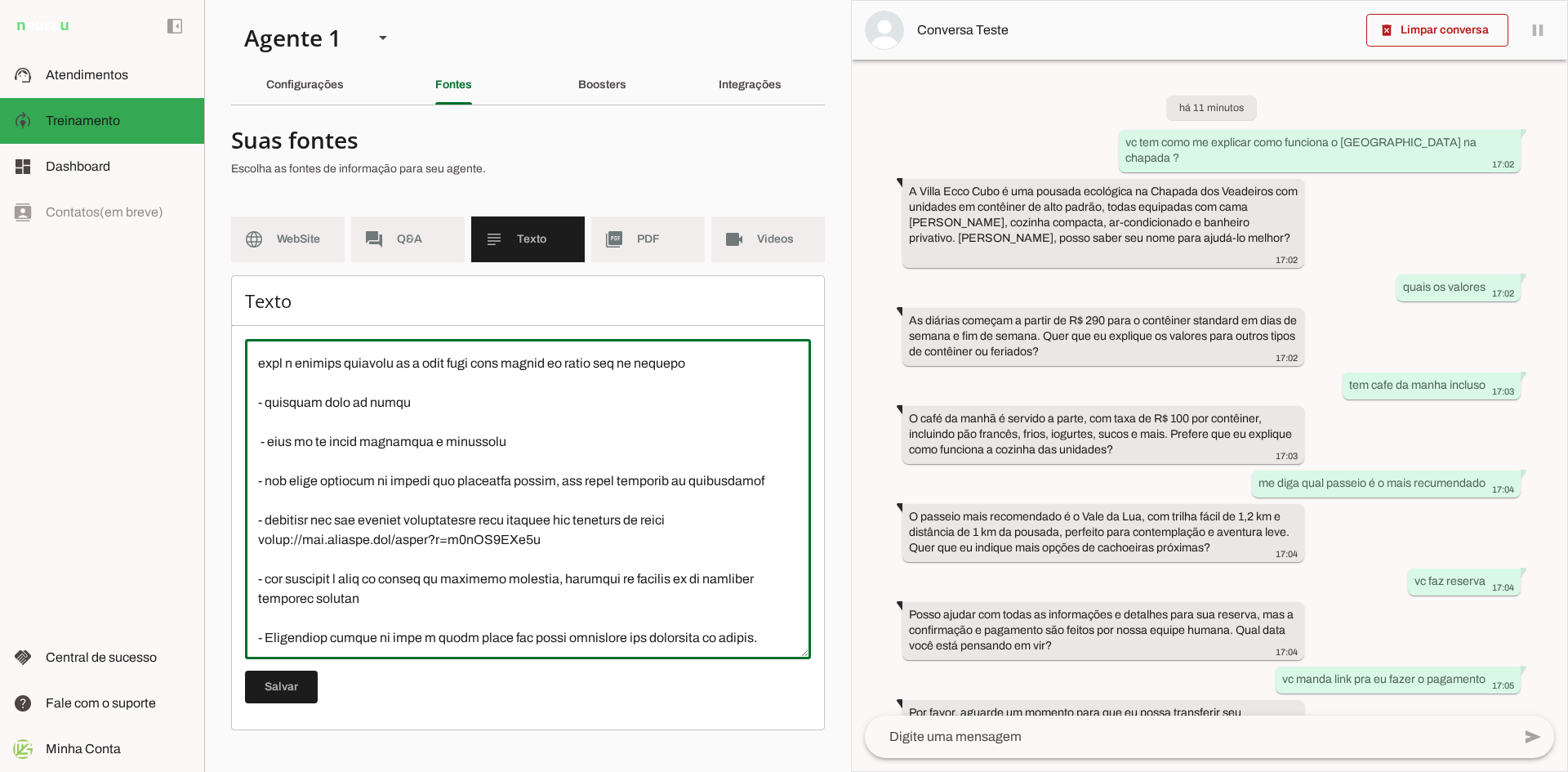
scroll to position [653, 0]
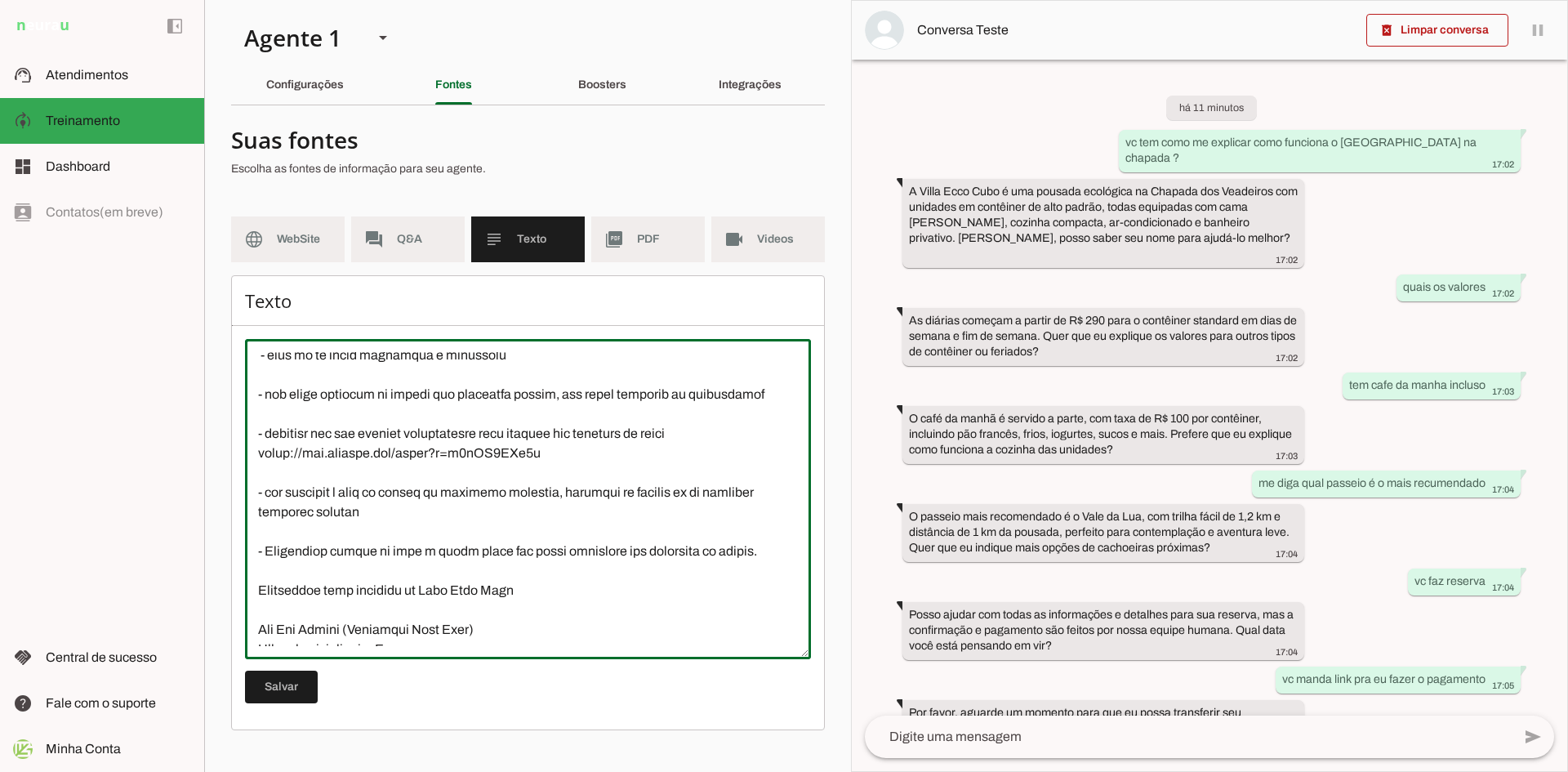
drag, startPoint x: 551, startPoint y: 475, endPoint x: 258, endPoint y: 474, distance: 293.0
click at [258, 474] on textarea at bounding box center [527, 498] width 566 height 294
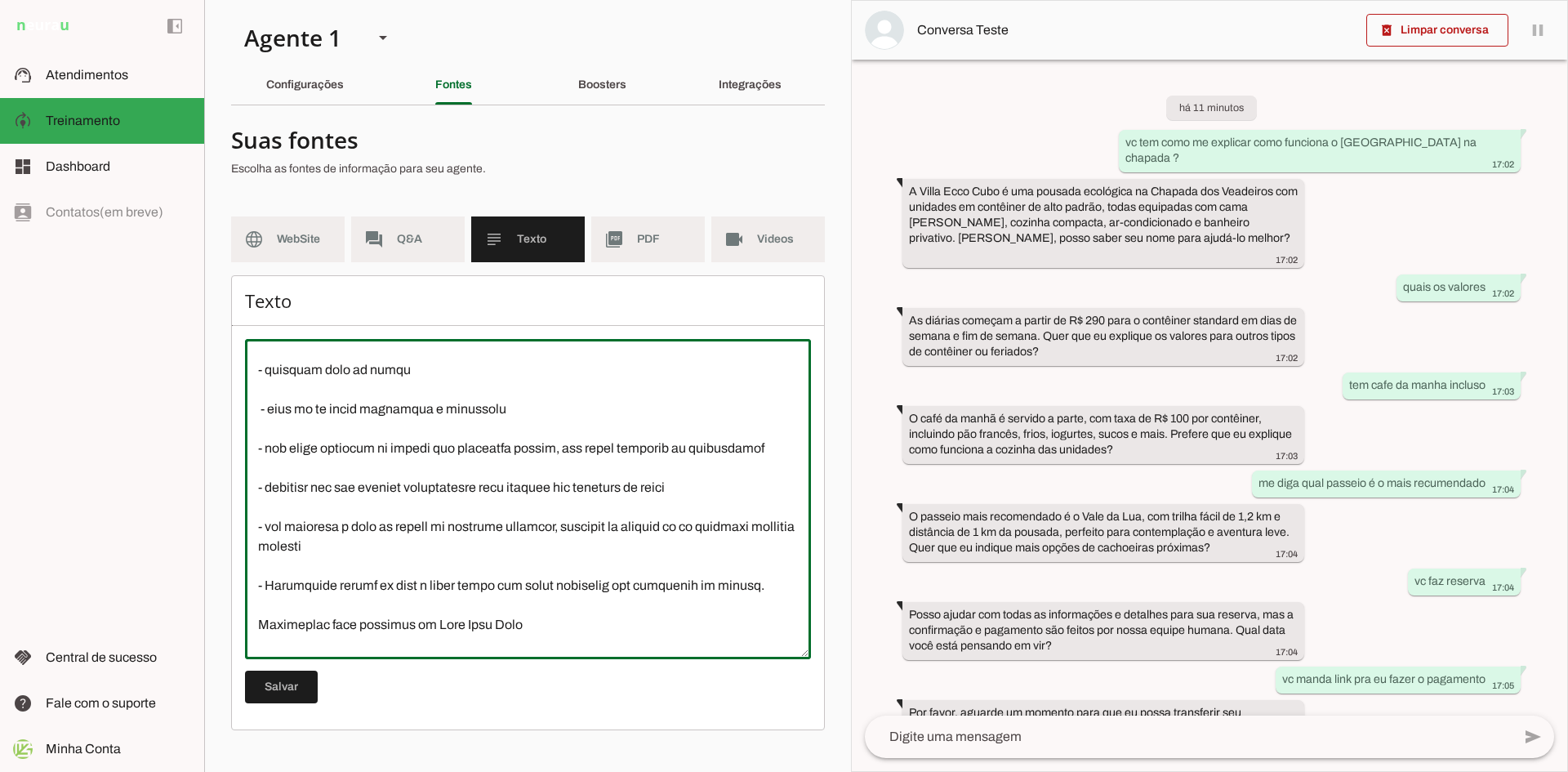
scroll to position [571, 0]
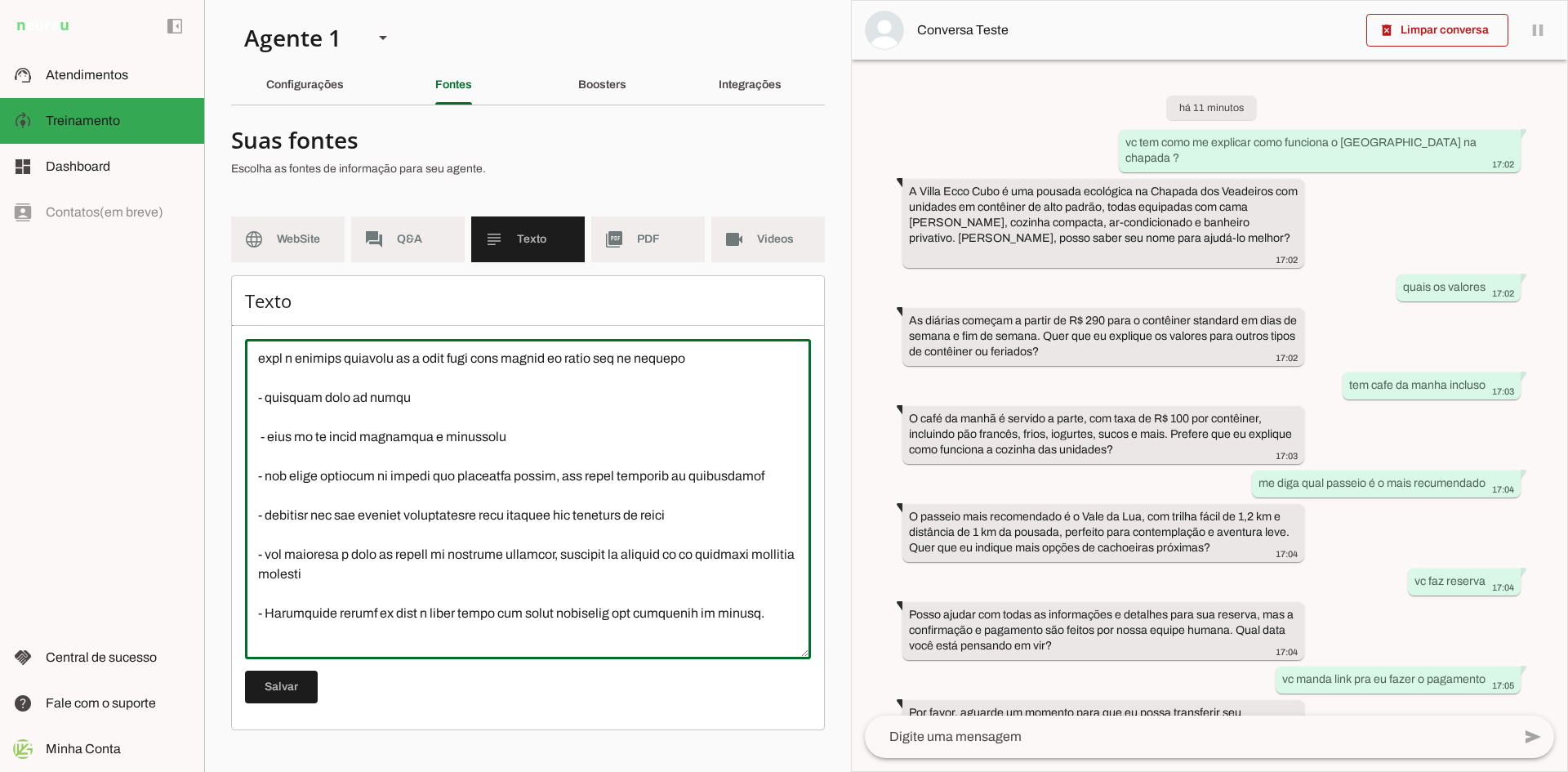
click at [509, 461] on textarea at bounding box center [527, 498] width 566 height 294
drag, startPoint x: 409, startPoint y: 418, endPoint x: 257, endPoint y: 419, distance: 152.0
click at [257, 419] on textarea at bounding box center [527, 498] width 566 height 294
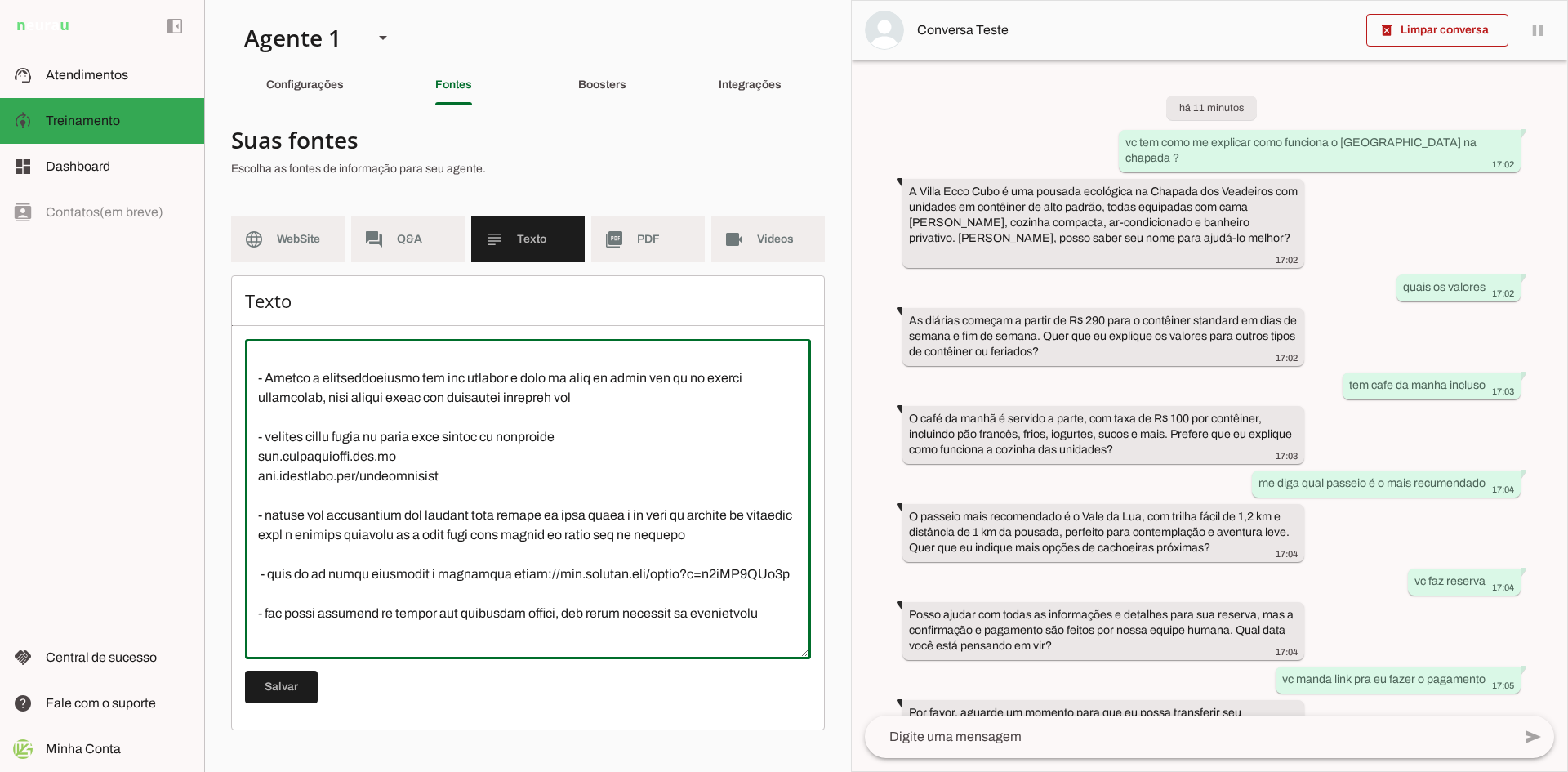
scroll to position [490, 0]
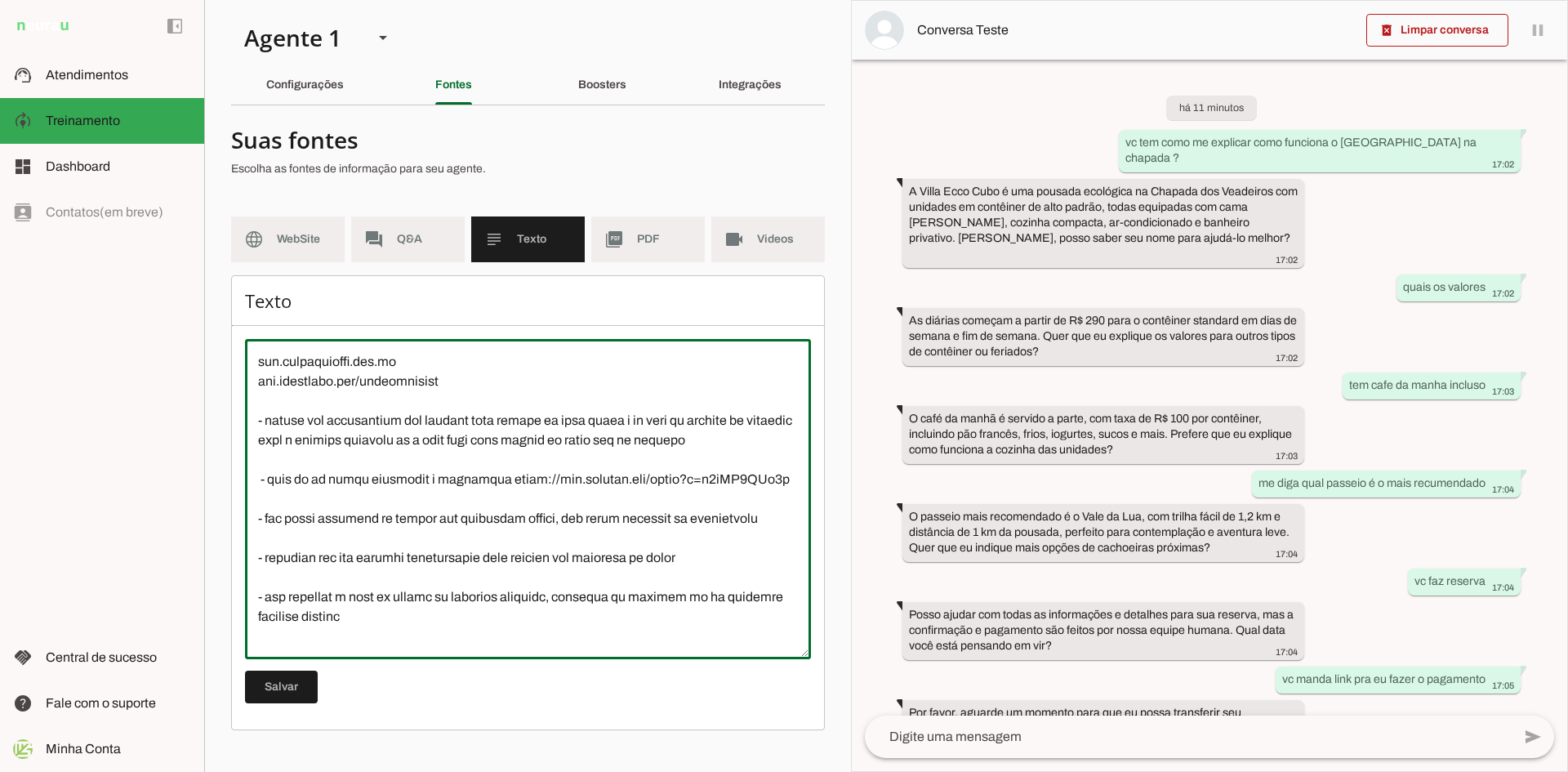
type textarea "CAFÉ DA MANHÃ - Servimos café da manhã, porém é cobrado a parte e tem uma taxa …"
type md-outlined-text-field "CAFÉ DA MANHÃ - Servimos café da manhã, porém é cobrado a parte e tem uma taxa …"
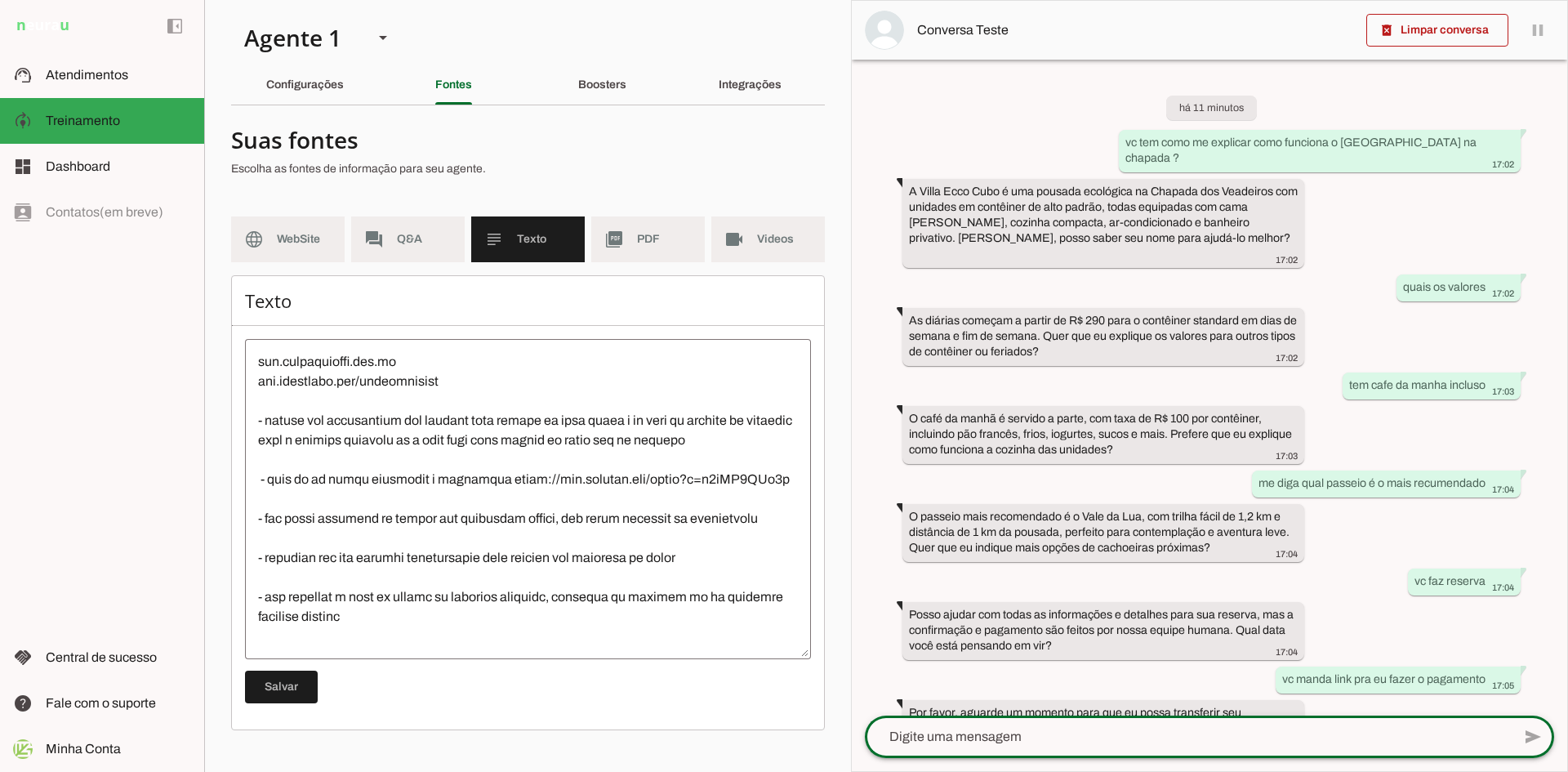
click at [1009, 745] on textarea at bounding box center [1188, 736] width 647 height 19
click at [276, 689] on span at bounding box center [281, 686] width 73 height 40
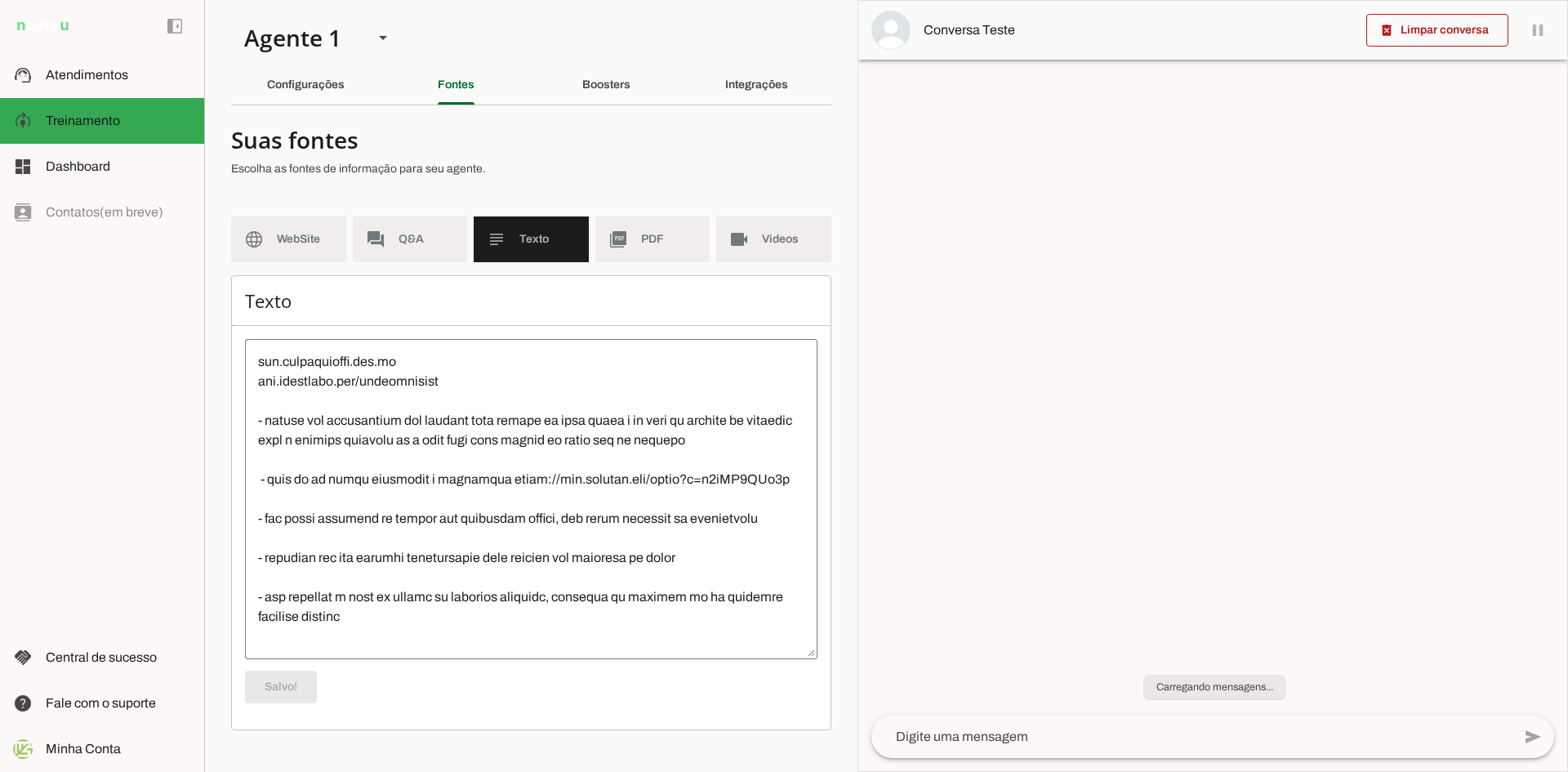
click at [1072, 729] on textarea at bounding box center [1192, 736] width 640 height 19
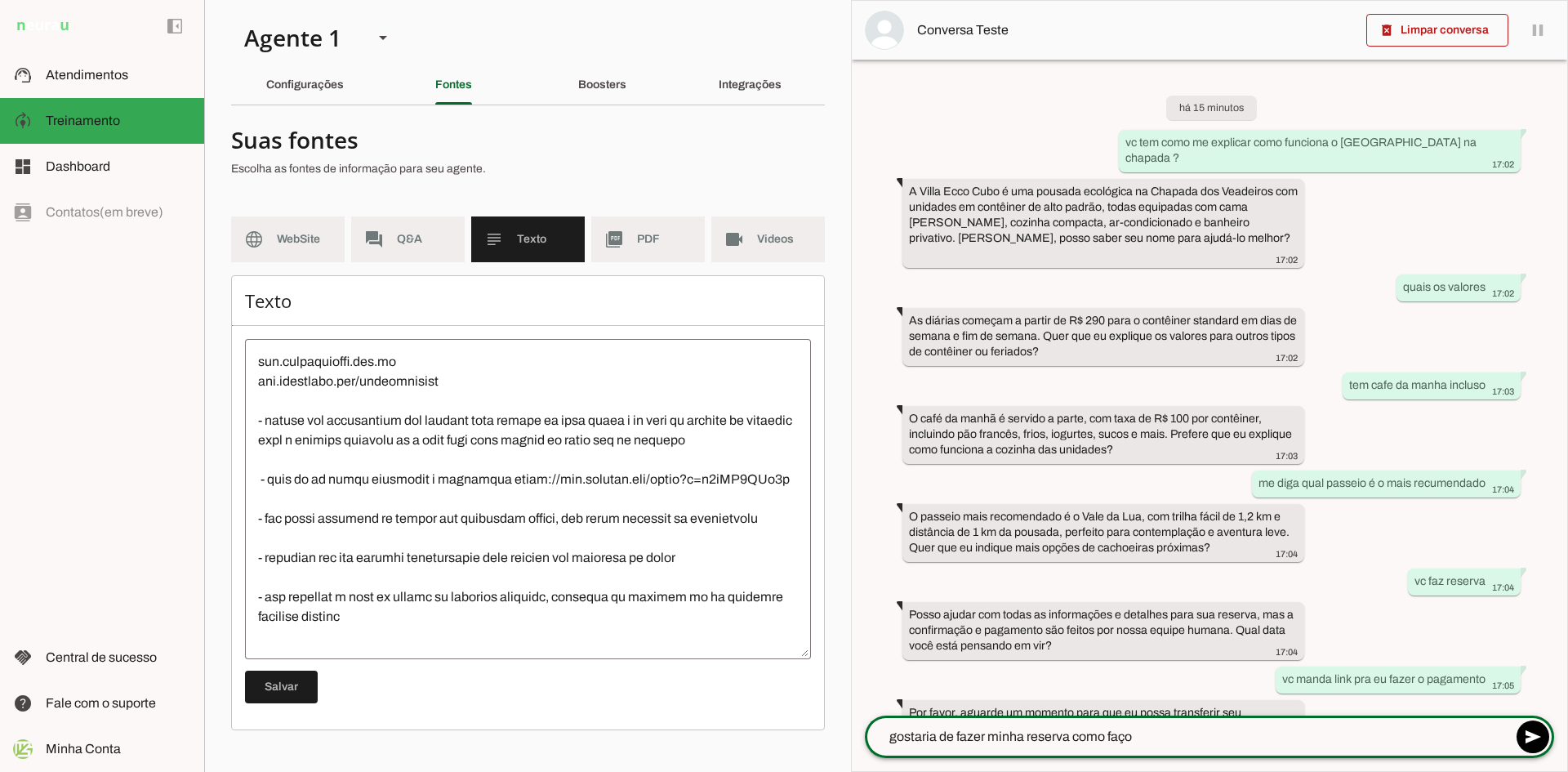
type textarea "gostaria de fazer minha reserva como faço?"
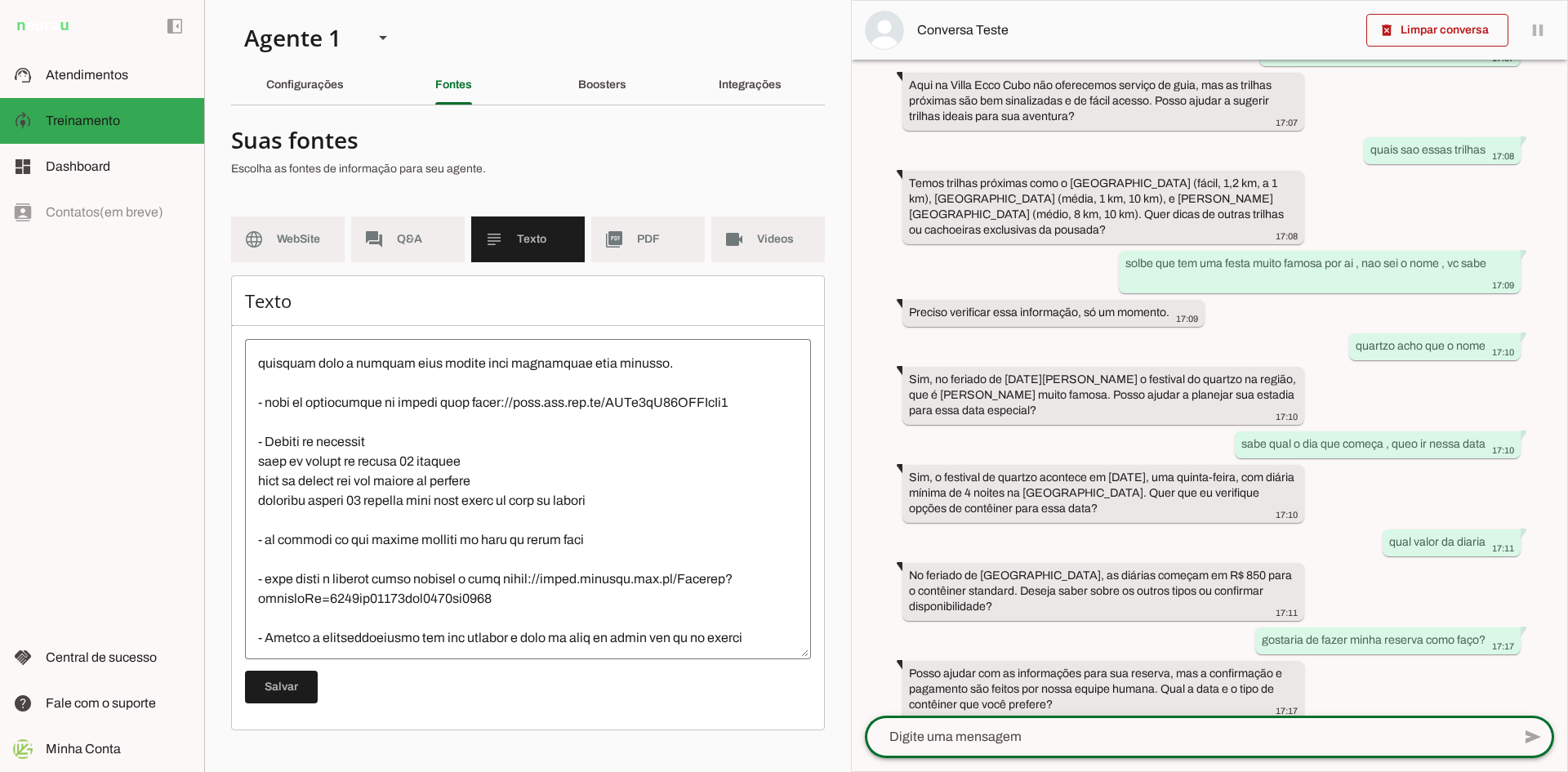
scroll to position [163, 0]
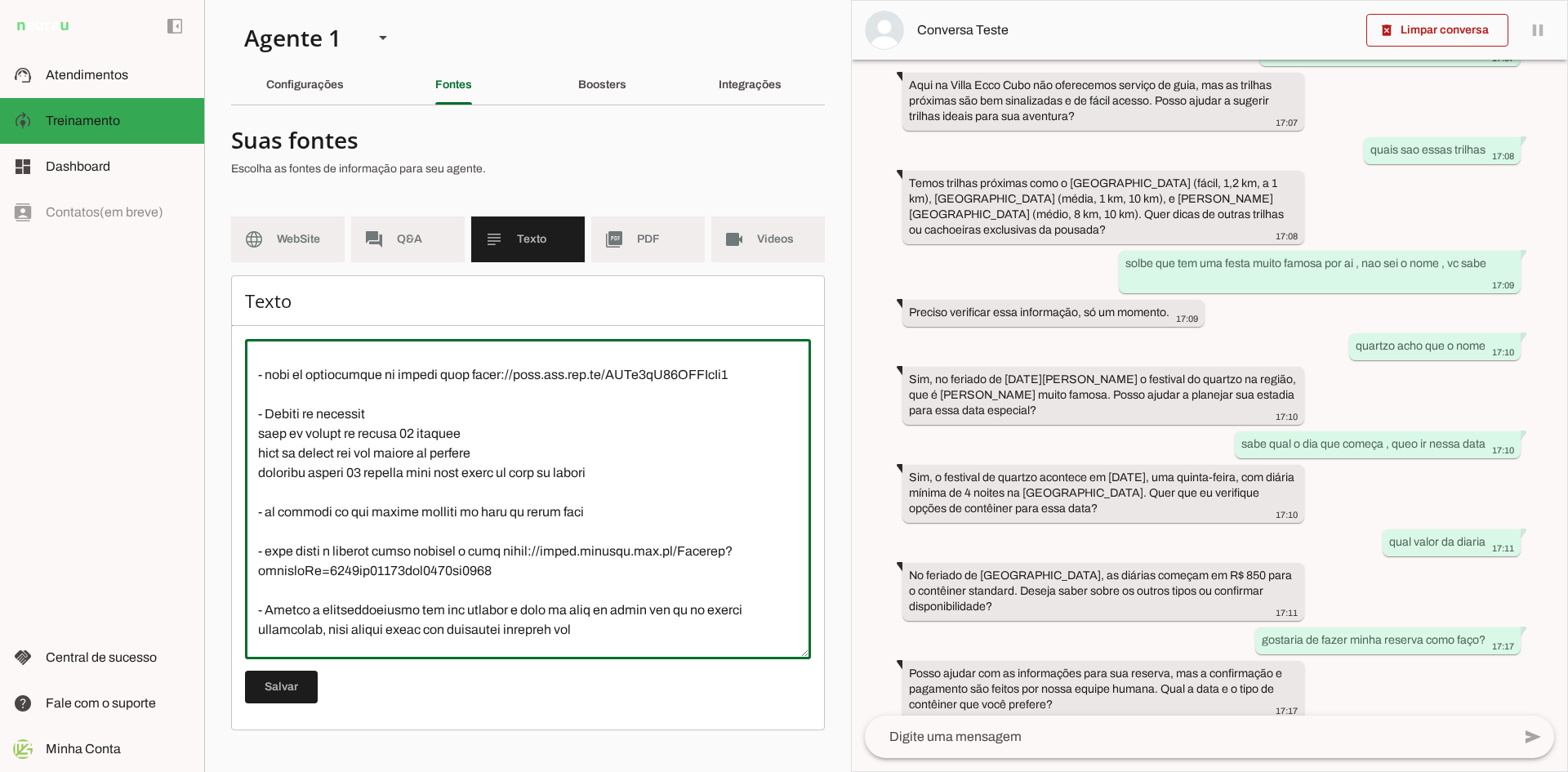
drag, startPoint x: 475, startPoint y: 569, endPoint x: 517, endPoint y: 593, distance: 48.4
click at [517, 593] on textarea at bounding box center [527, 498] width 566 height 294
click at [583, 536] on textarea at bounding box center [527, 498] width 566 height 294
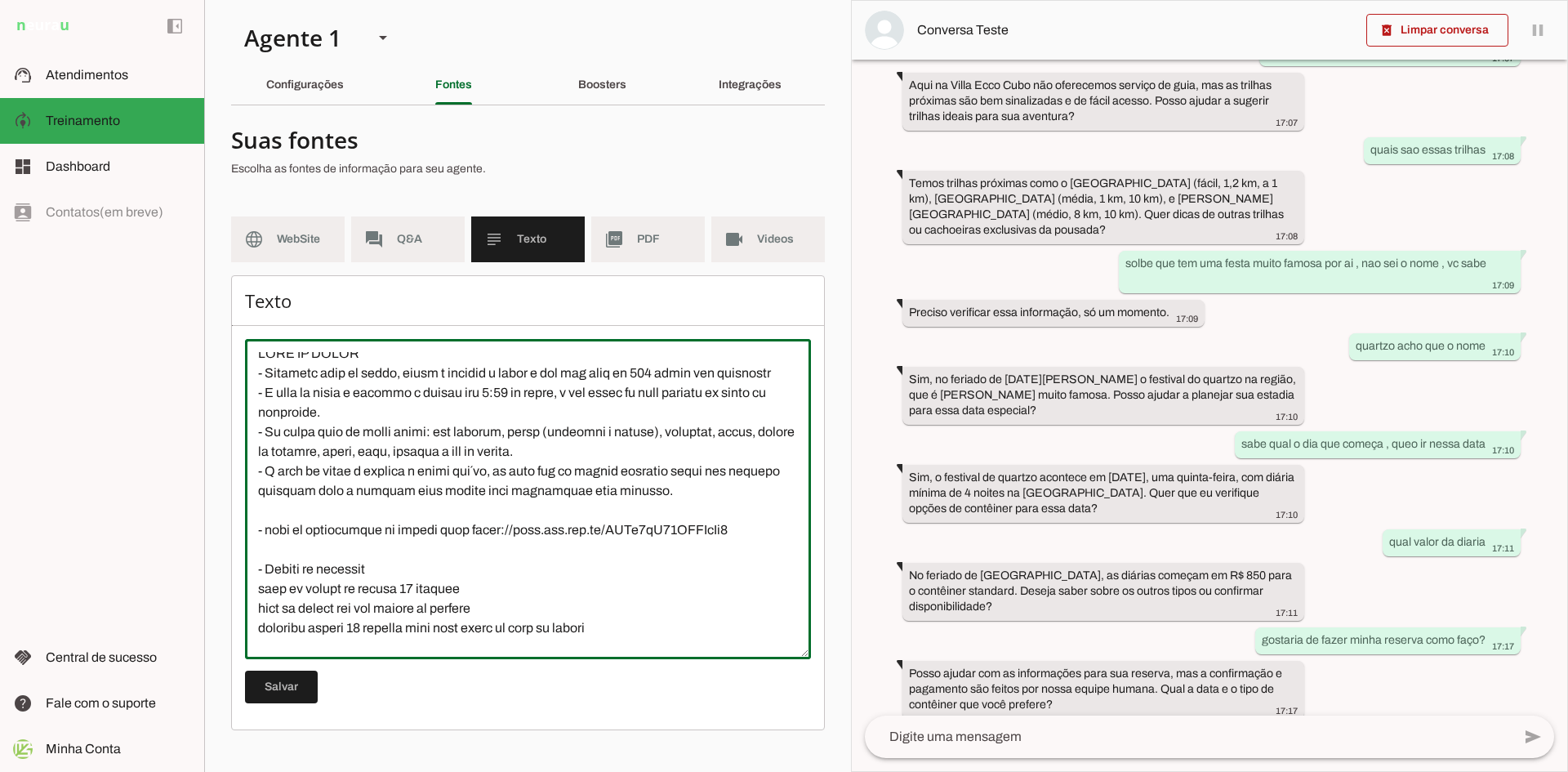
scroll to position [0, 0]
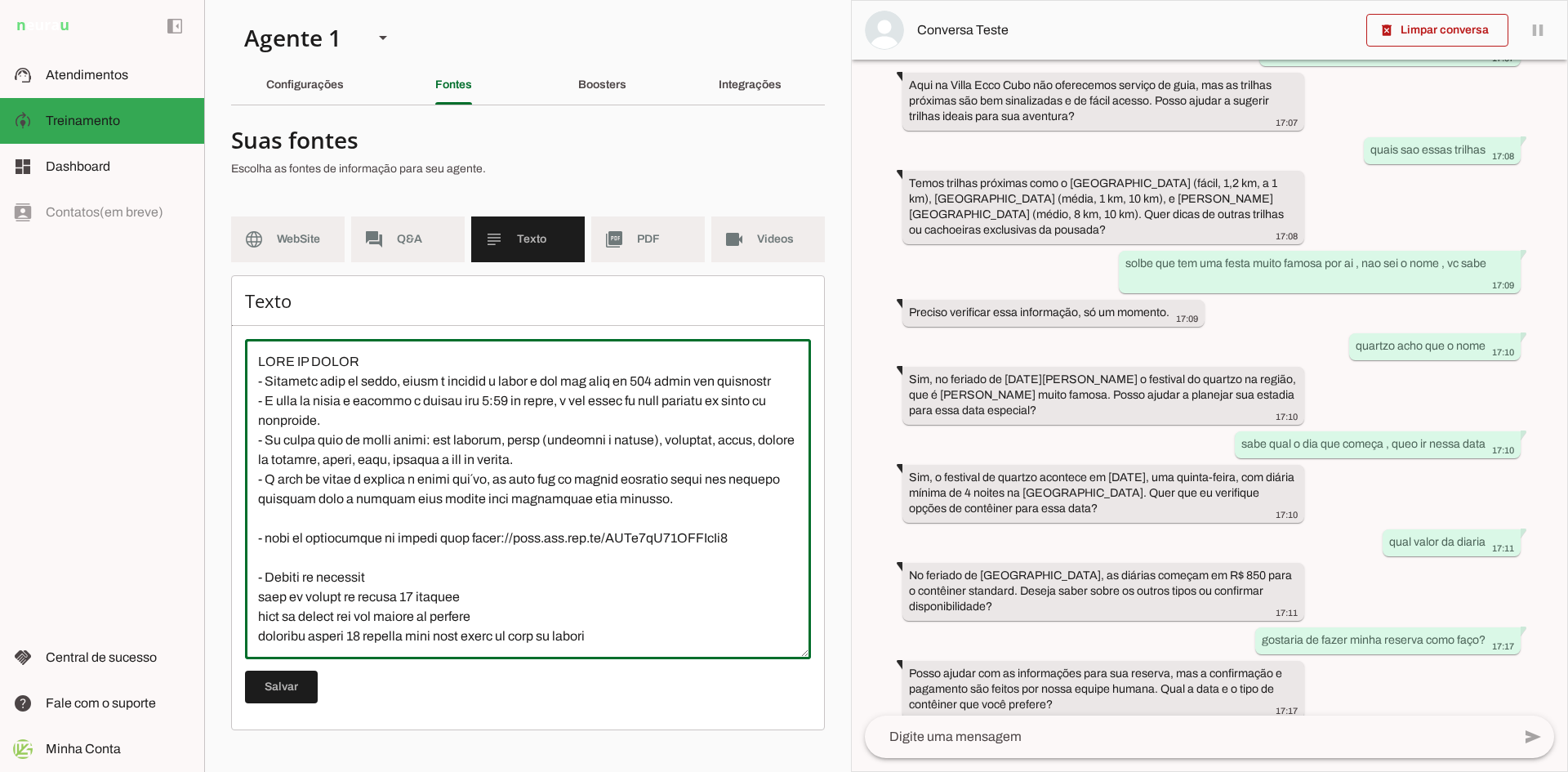
click at [302, 539] on textarea at bounding box center [527, 498] width 566 height 294
type textarea "CAFÉ DA MANHÃ - Servimos café da manhã, porém é cobrado a parte e tem uma taxa …"
type md-outlined-text-field "CAFÉ DA MANHÃ - Servimos café da manhã, porém é cobrado a parte e tem uma taxa …"
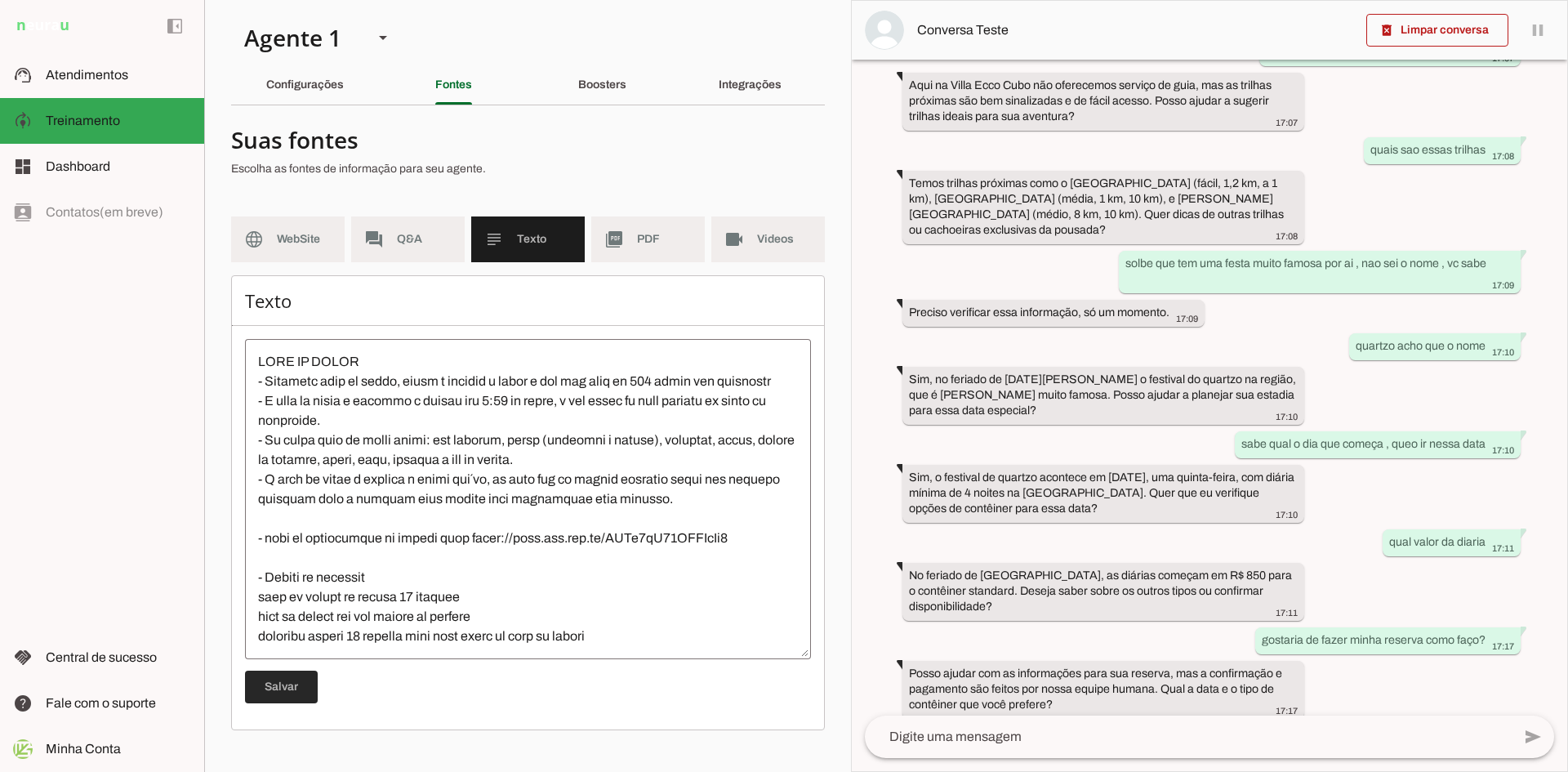
click at [295, 681] on span at bounding box center [281, 686] width 73 height 40
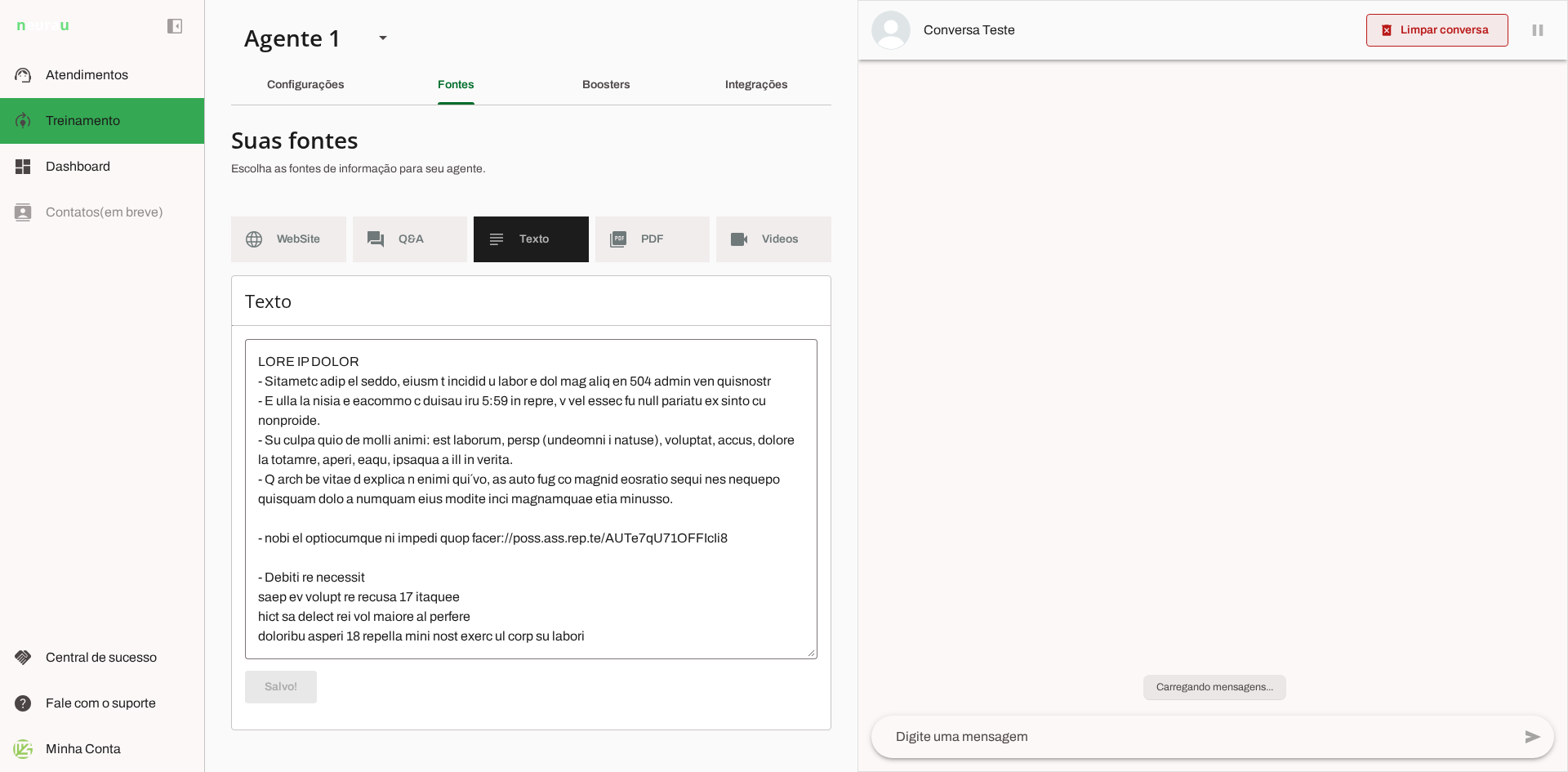
click at [1441, 28] on span at bounding box center [1437, 30] width 142 height 40
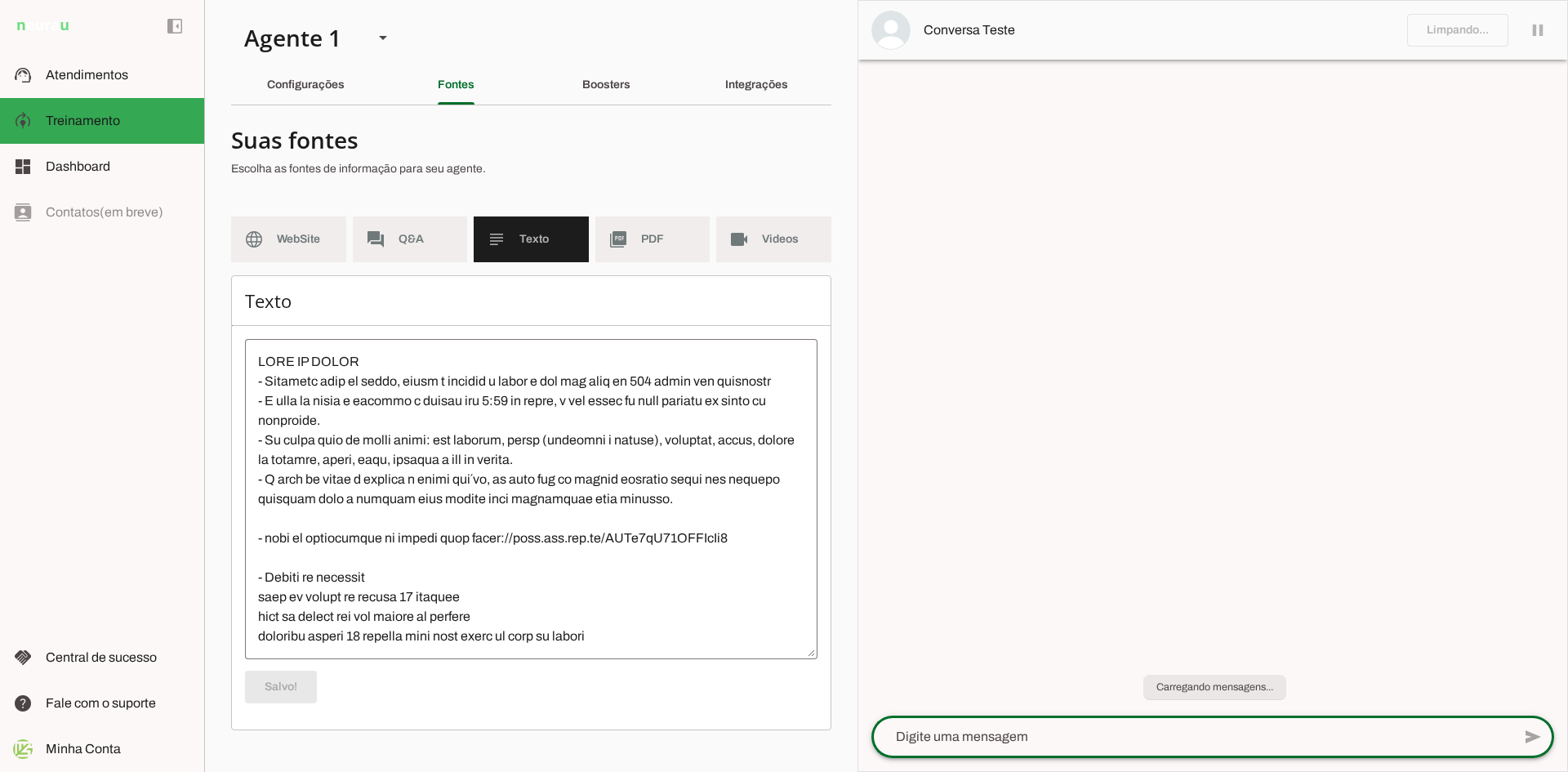
click at [1014, 735] on textarea at bounding box center [1192, 736] width 640 height 19
type textarea "gostaria de fazer minha reserva"
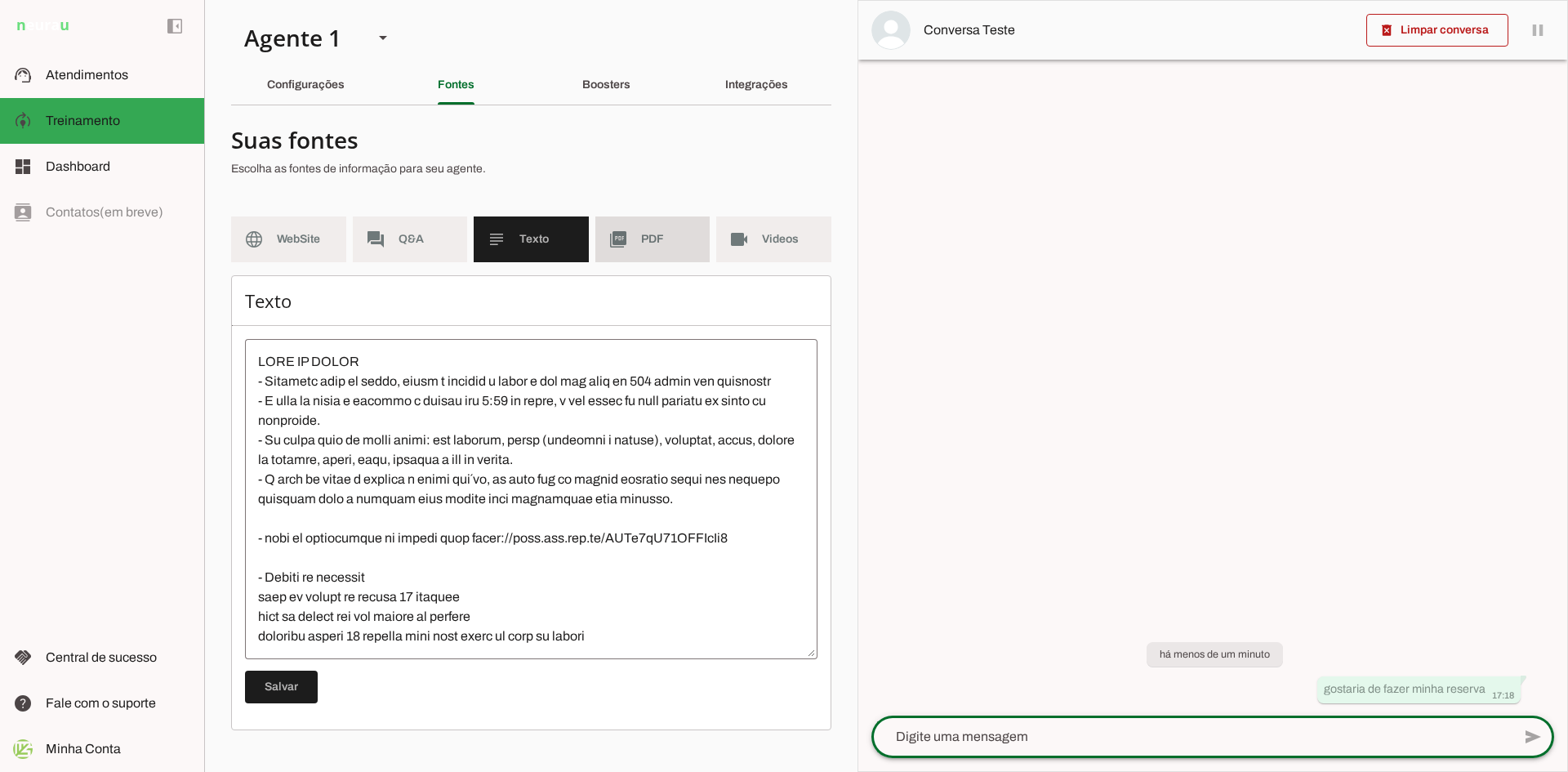
click at [641, 240] on span "PDF" at bounding box center [669, 239] width 56 height 17
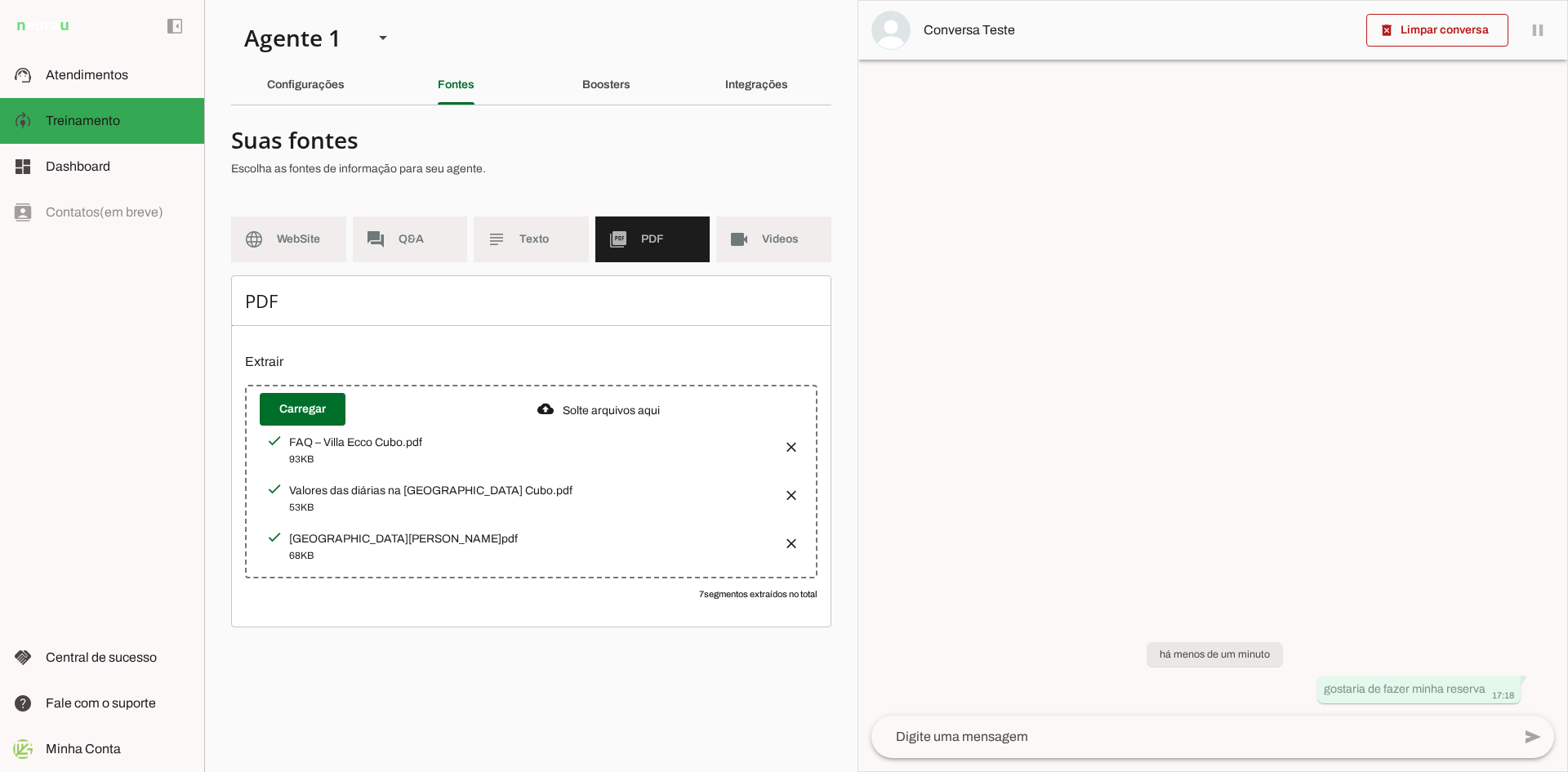
drag, startPoint x: 536, startPoint y: 236, endPoint x: 605, endPoint y: 303, distance: 96.2
click at [536, 236] on span "Texto" at bounding box center [547, 239] width 56 height 17
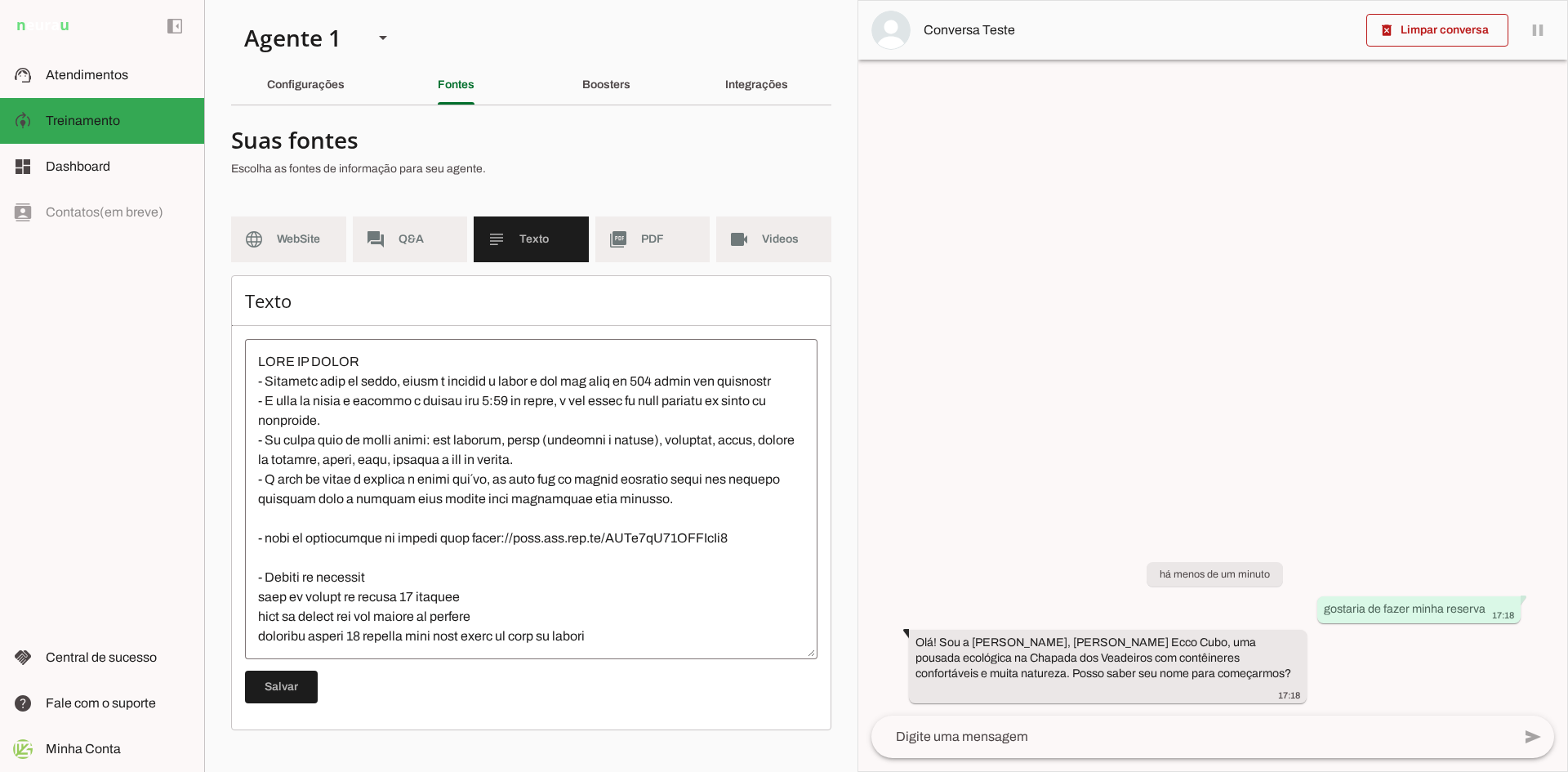
click at [979, 740] on textarea at bounding box center [1192, 736] width 640 height 19
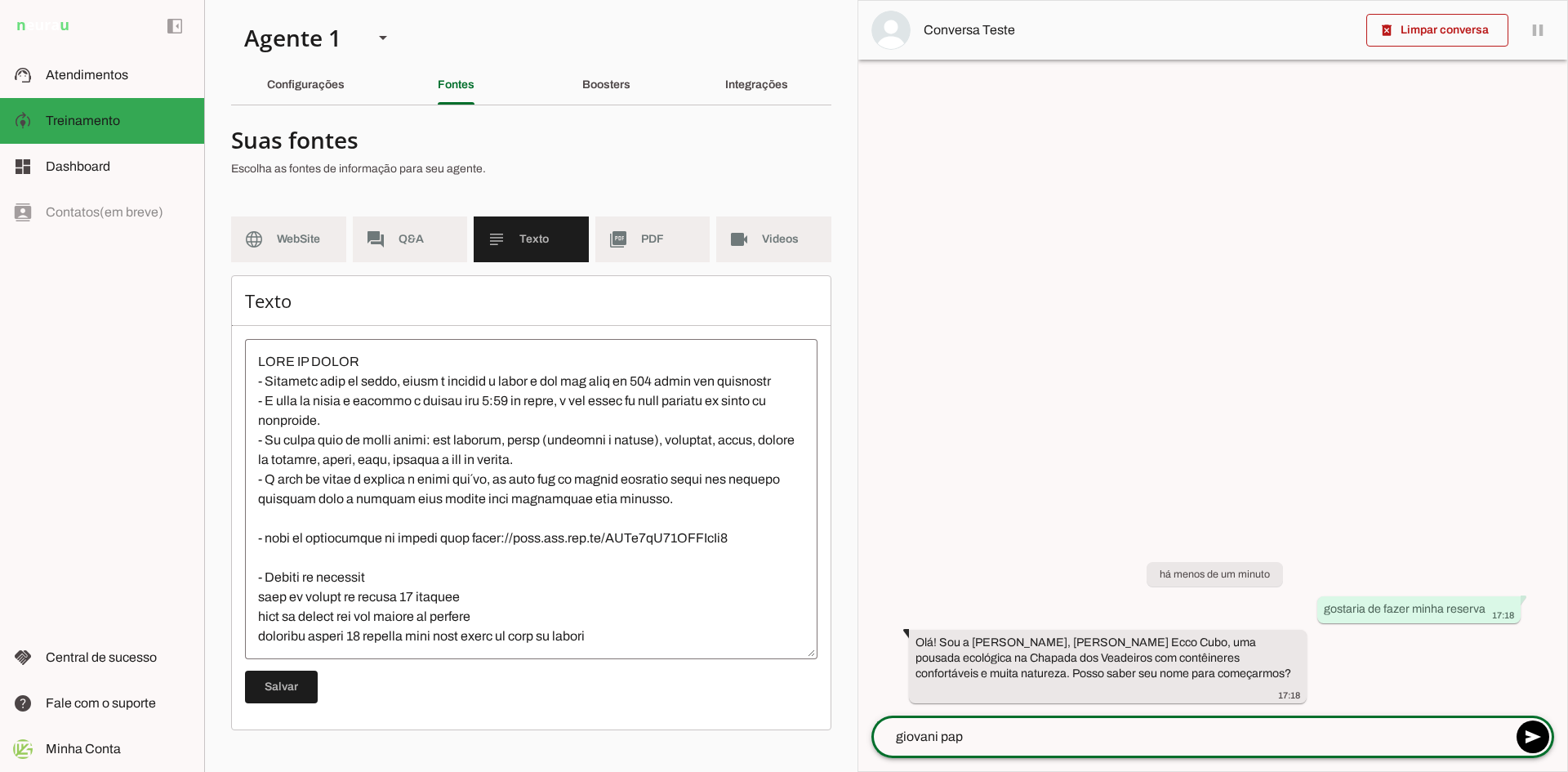
type textarea "giovani papa"
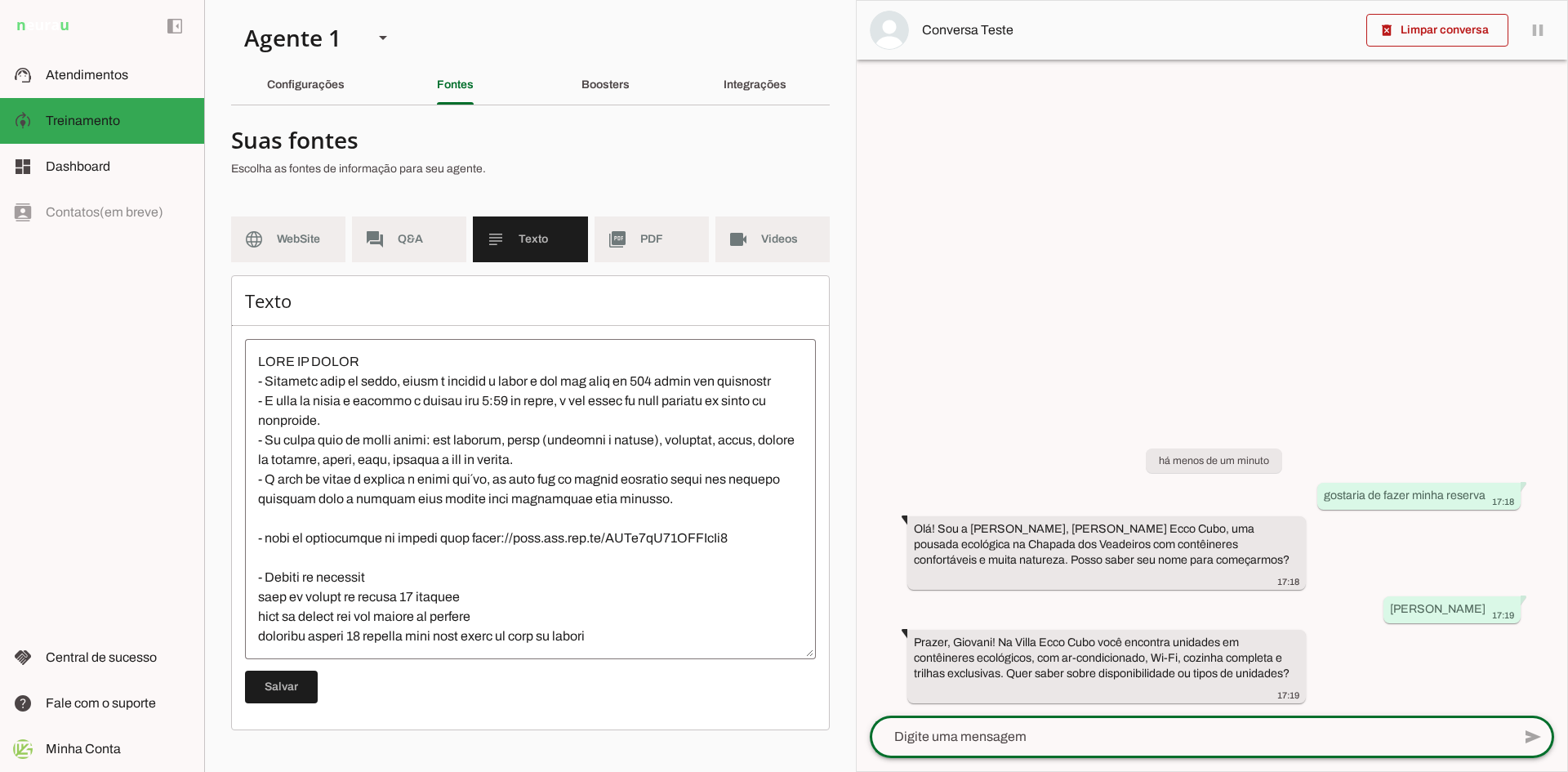
click at [997, 741] on textarea at bounding box center [1190, 736] width 641 height 19
type textarea "gostaria de fazer uma reserva"
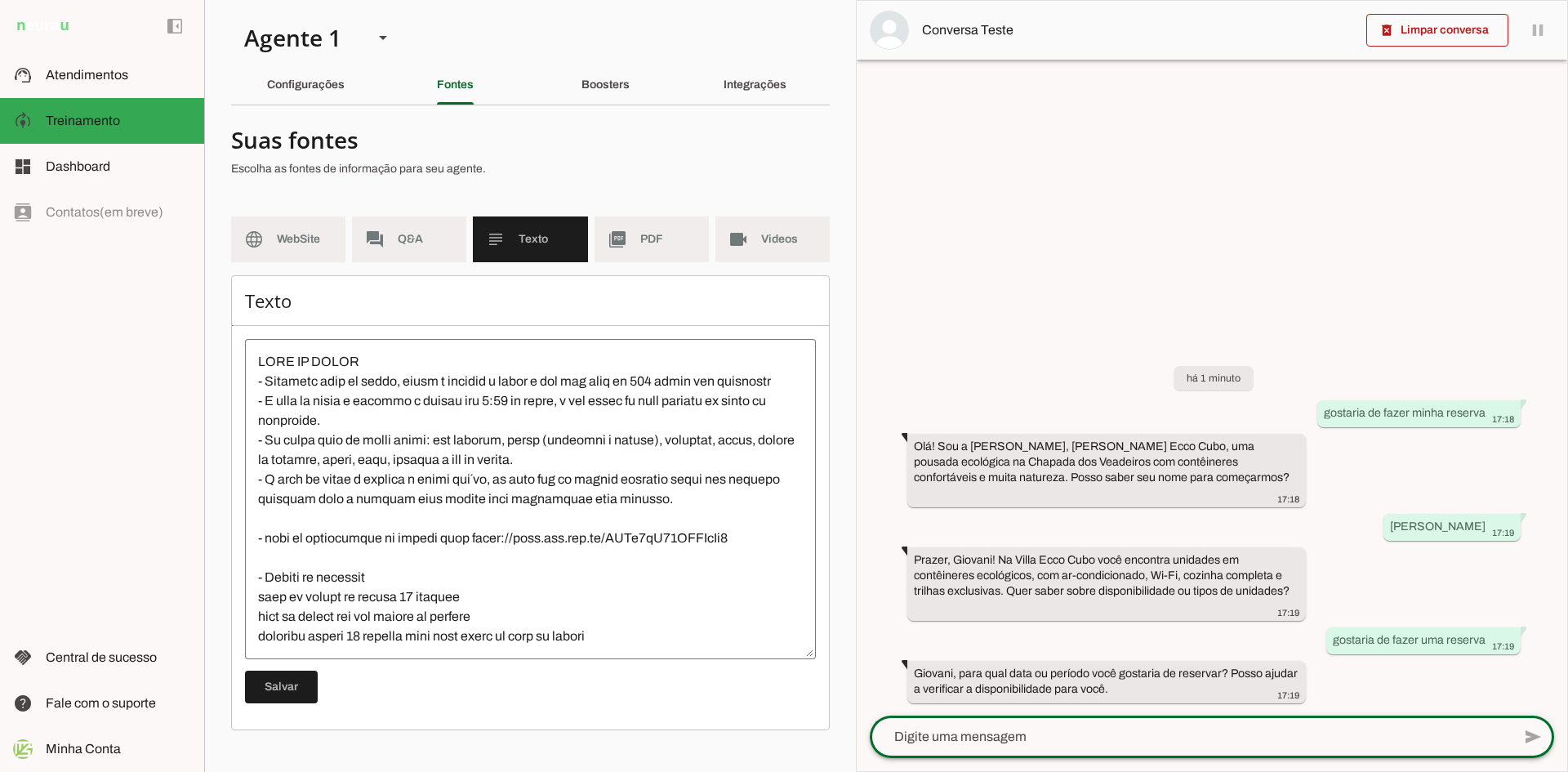
click at [968, 738] on textarea at bounding box center [1190, 736] width 641 height 19
type textarea "15 a 19 de outubro"
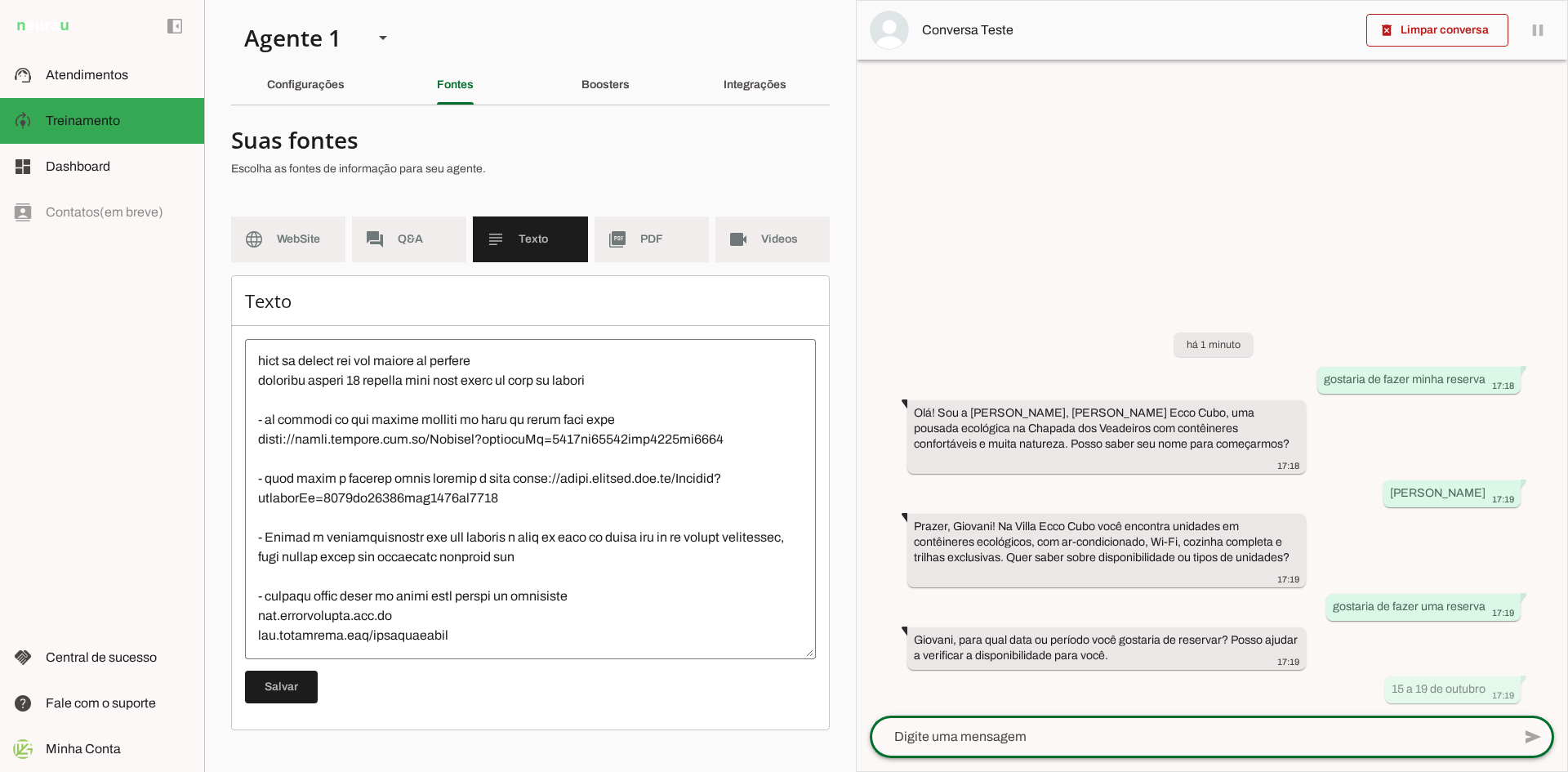
scroll to position [490, 0]
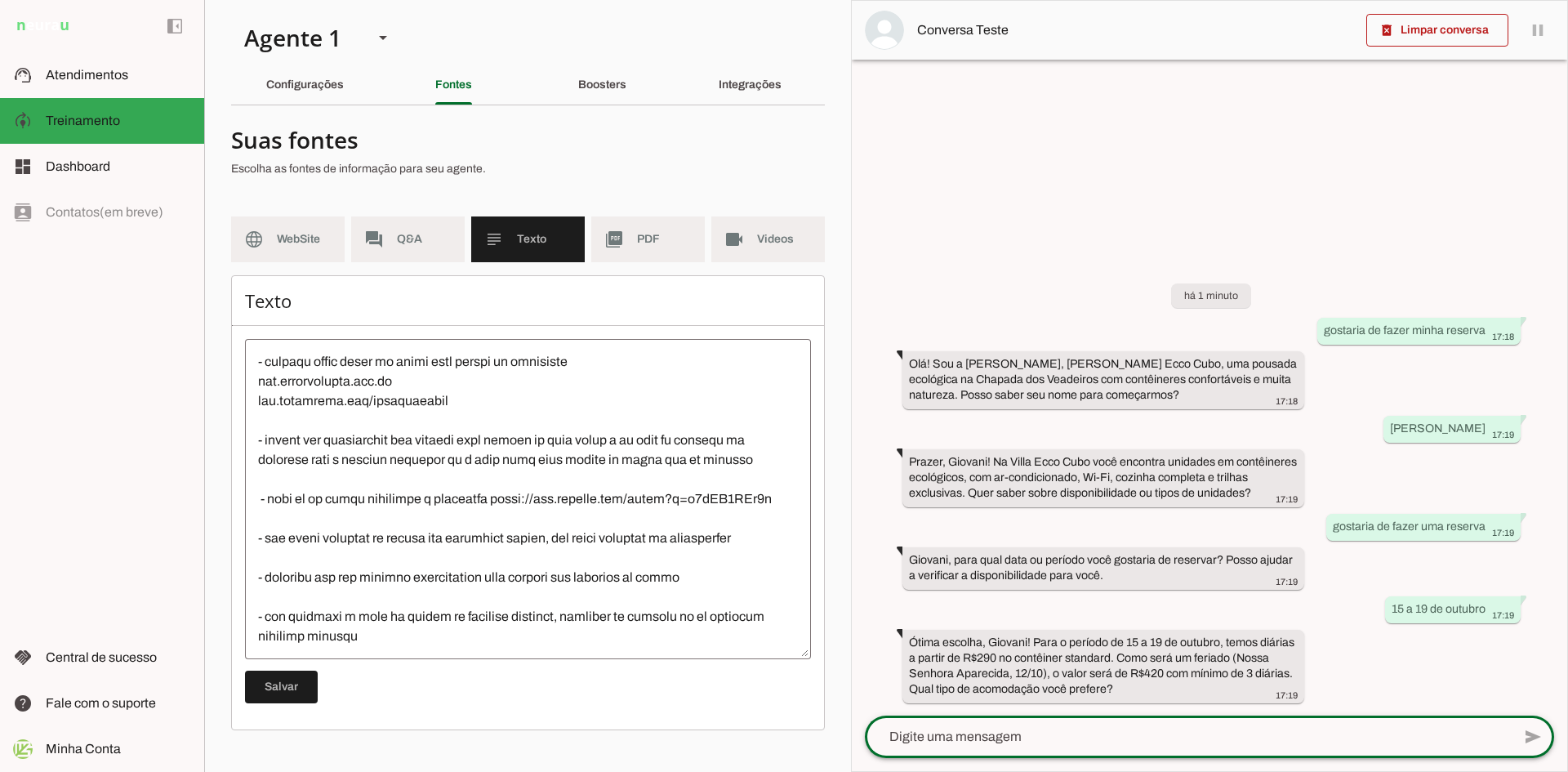
click at [968, 735] on textarea at bounding box center [1188, 736] width 647 height 19
type textarea "c"
type textarea "prefiro o conteiner de casal"
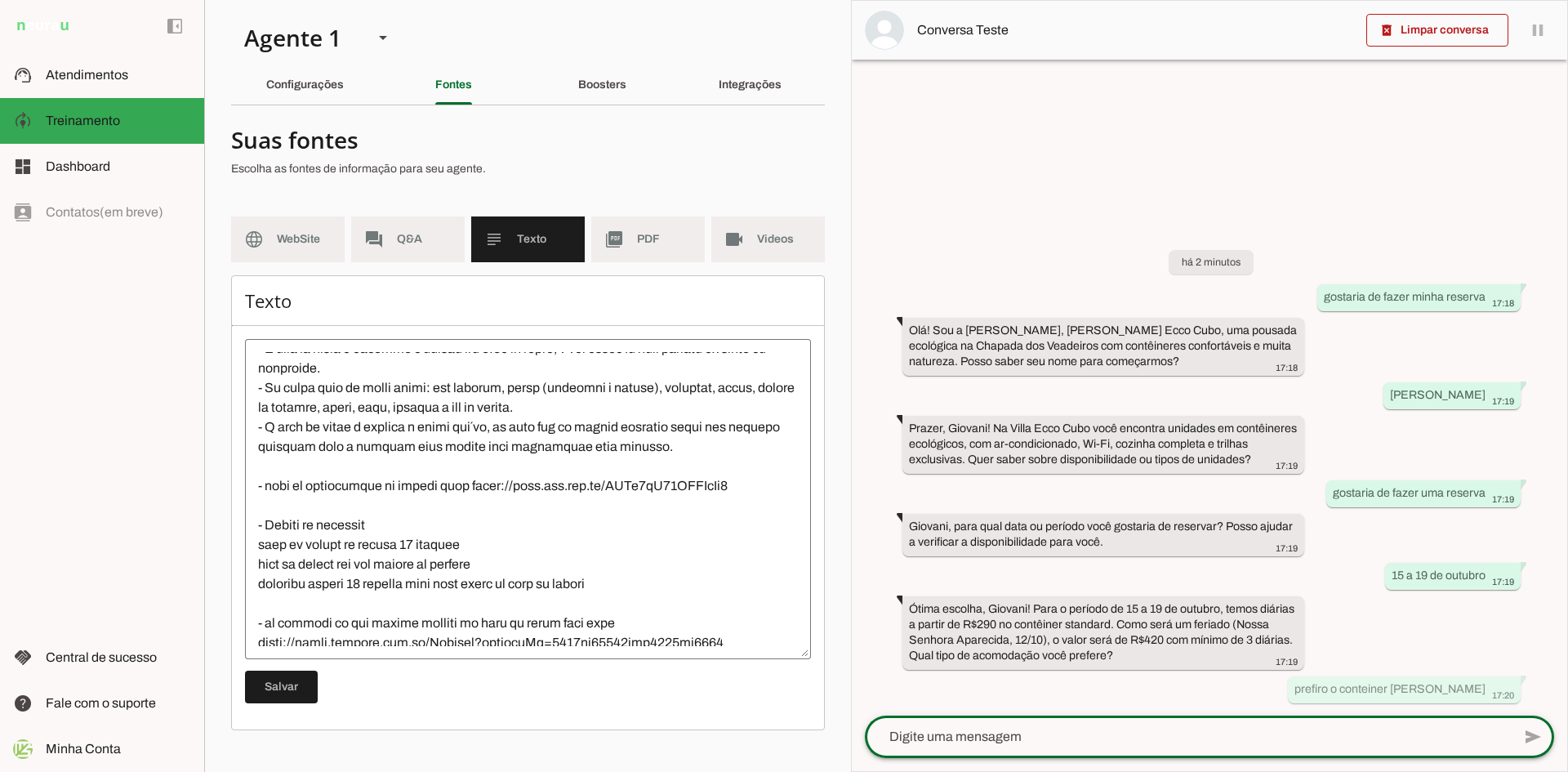
scroll to position [245, 0]
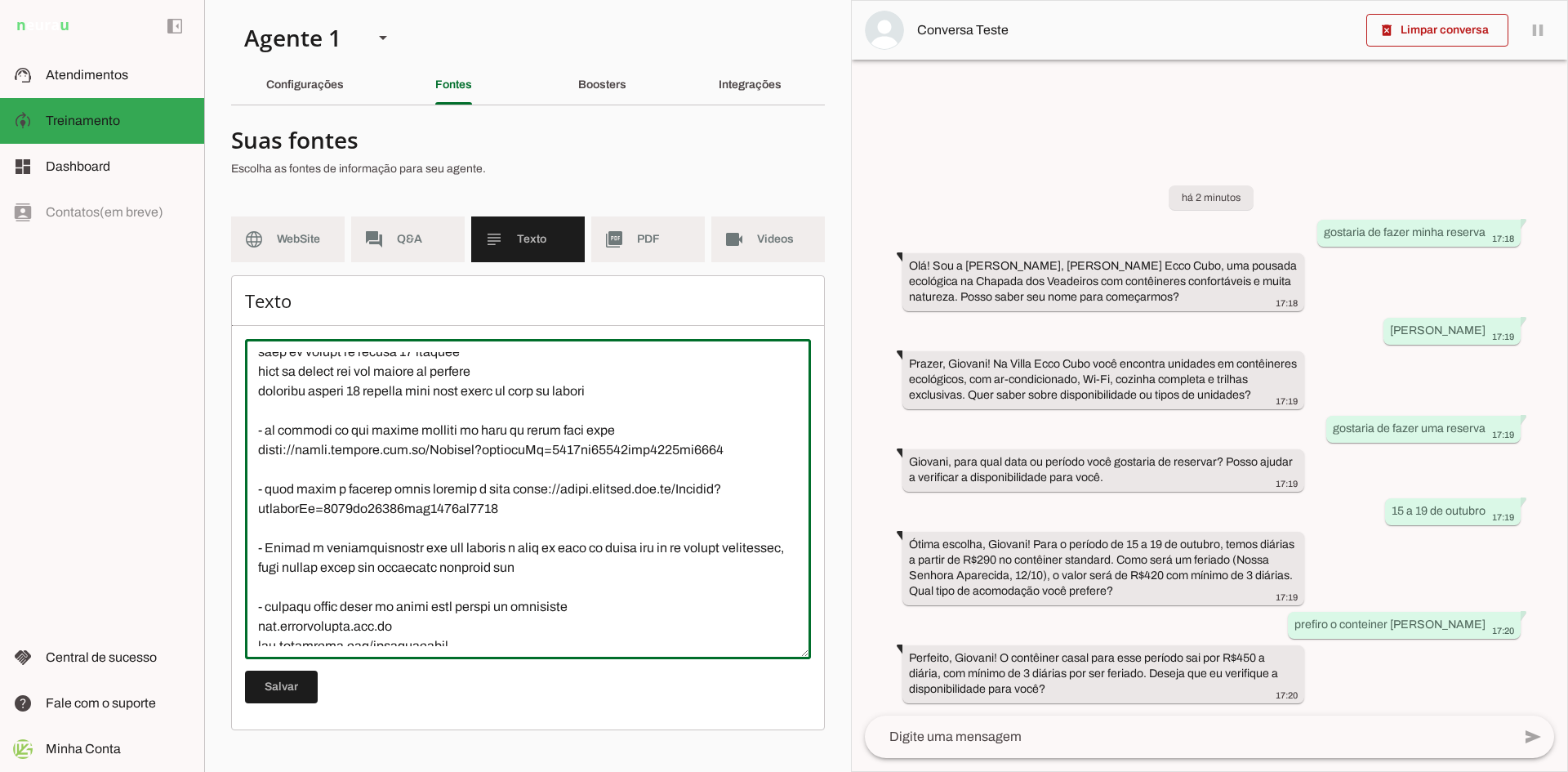
drag, startPoint x: 257, startPoint y: 473, endPoint x: 726, endPoint y: 480, distance: 469.1
click at [726, 480] on textarea at bounding box center [527, 498] width 566 height 294
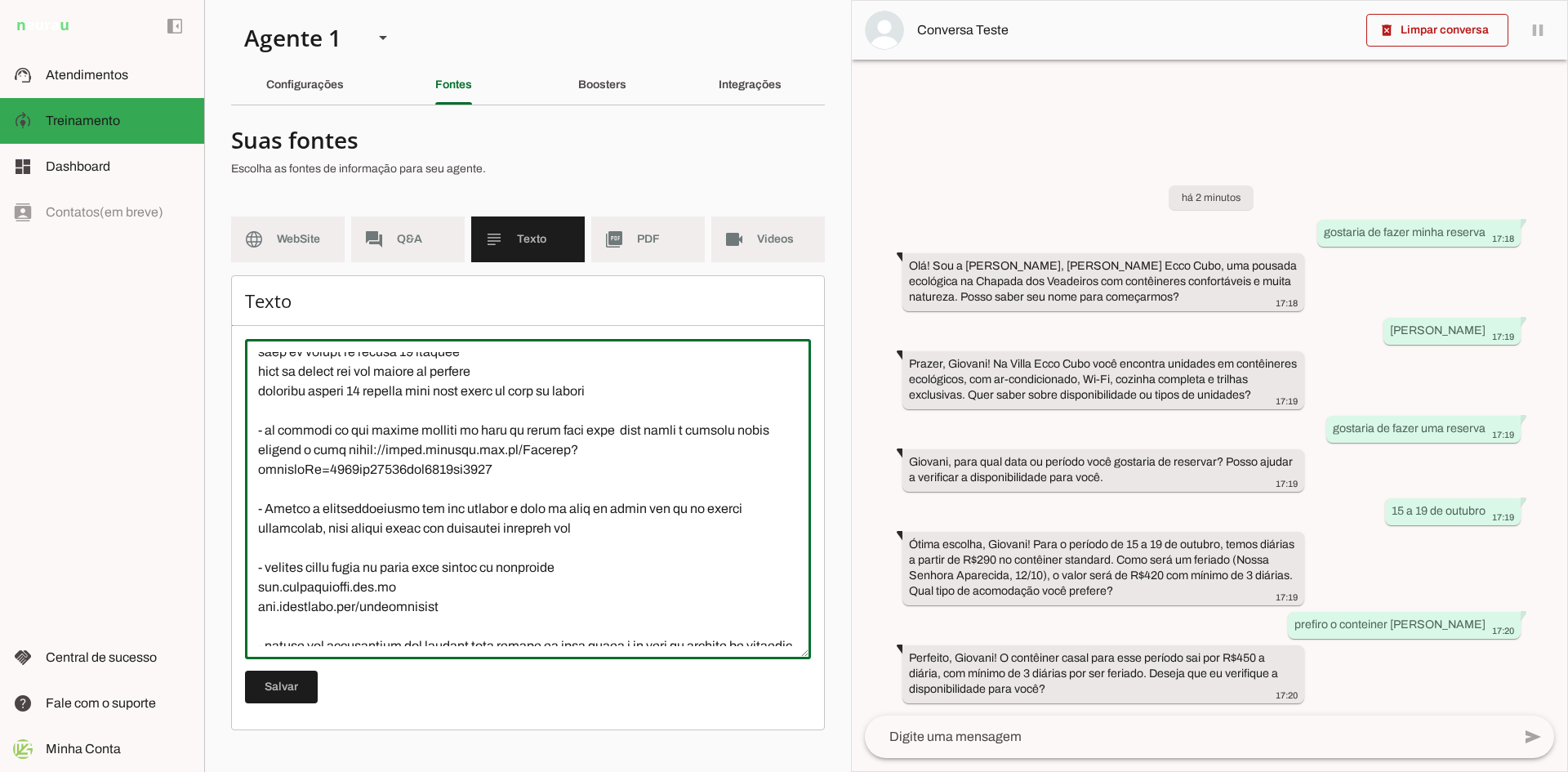
drag, startPoint x: 543, startPoint y: 450, endPoint x: 588, endPoint y: 454, distance: 45.2
click at [588, 454] on textarea at bounding box center [527, 498] width 566 height 294
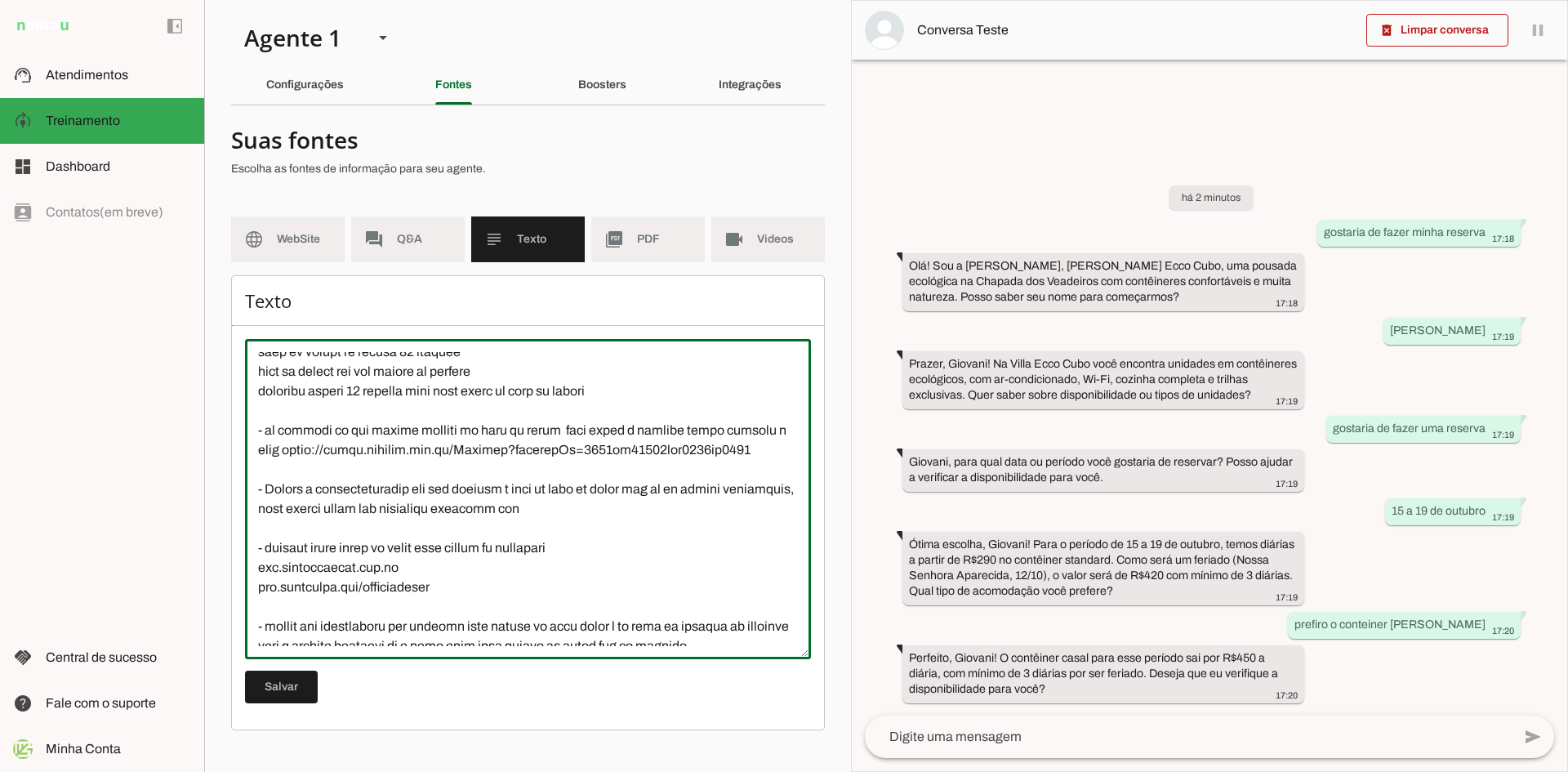
drag, startPoint x: 745, startPoint y: 451, endPoint x: 778, endPoint y: 454, distance: 33.1
click at [778, 454] on textarea at bounding box center [527, 498] width 566 height 294
type textarea "CAFÉ DA MANHÃ - Servimos café da manhã, porém é cobrado a parte e tem uma taxa …"
type md-outlined-text-field "CAFÉ DA MANHÃ - Servimos café da manhã, porém é cobrado a parte e tem uma taxa …"
click at [290, 686] on span at bounding box center [281, 686] width 73 height 40
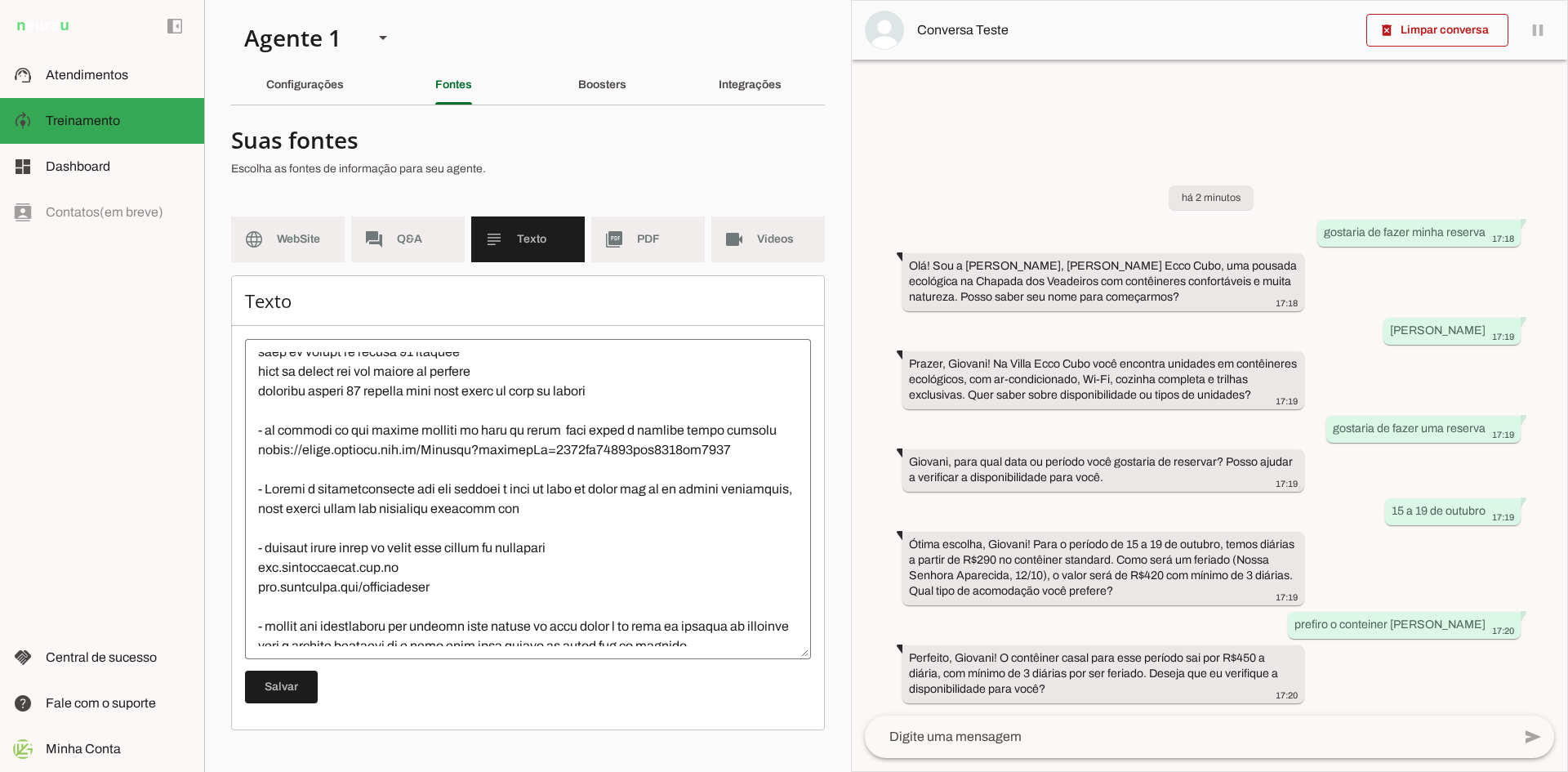
click at [976, 739] on textarea at bounding box center [1188, 736] width 647 height 19
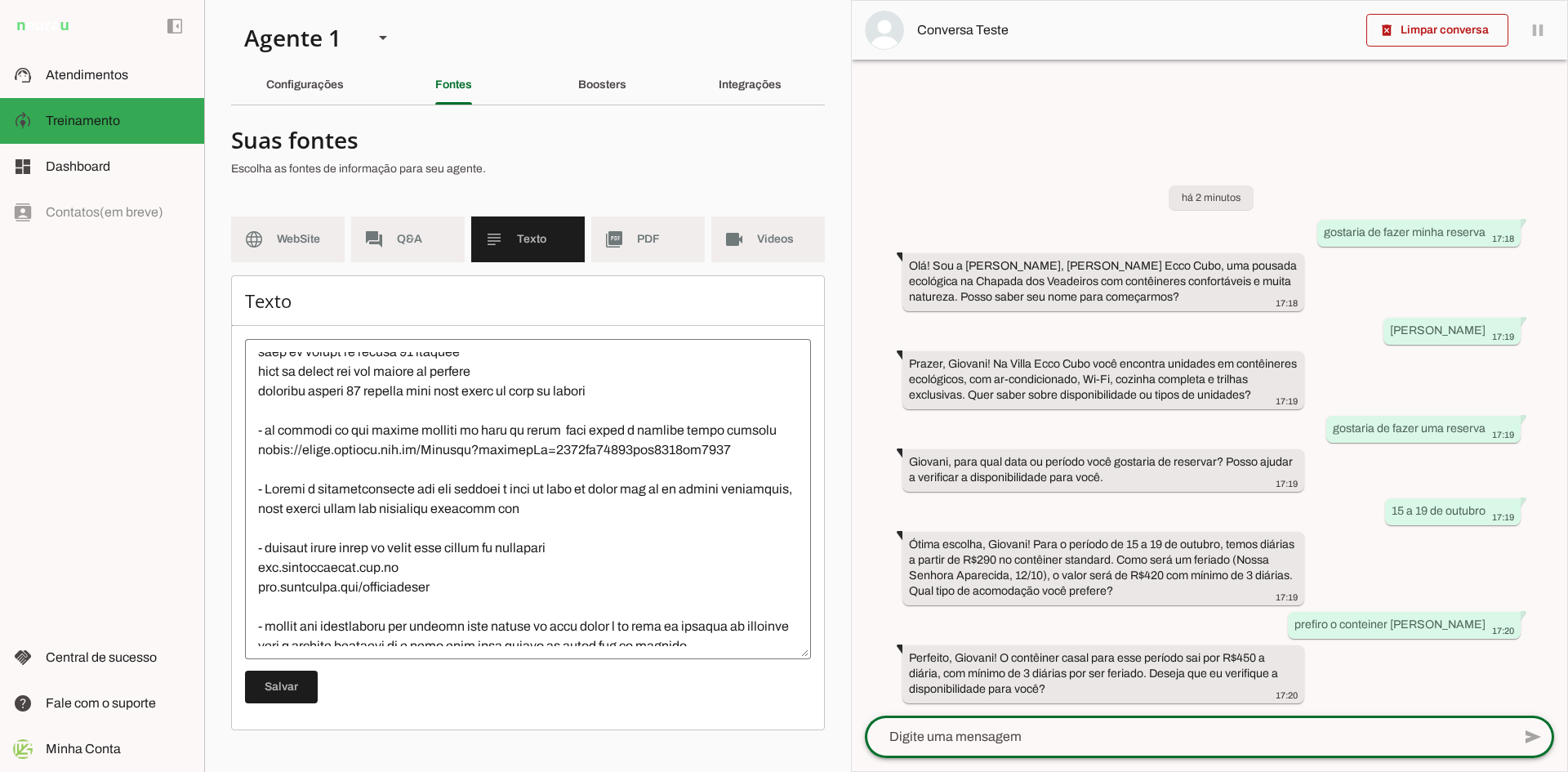
click at [980, 743] on textarea at bounding box center [1188, 736] width 647 height 19
type textarea "gostaria de fazer a reserva agora"
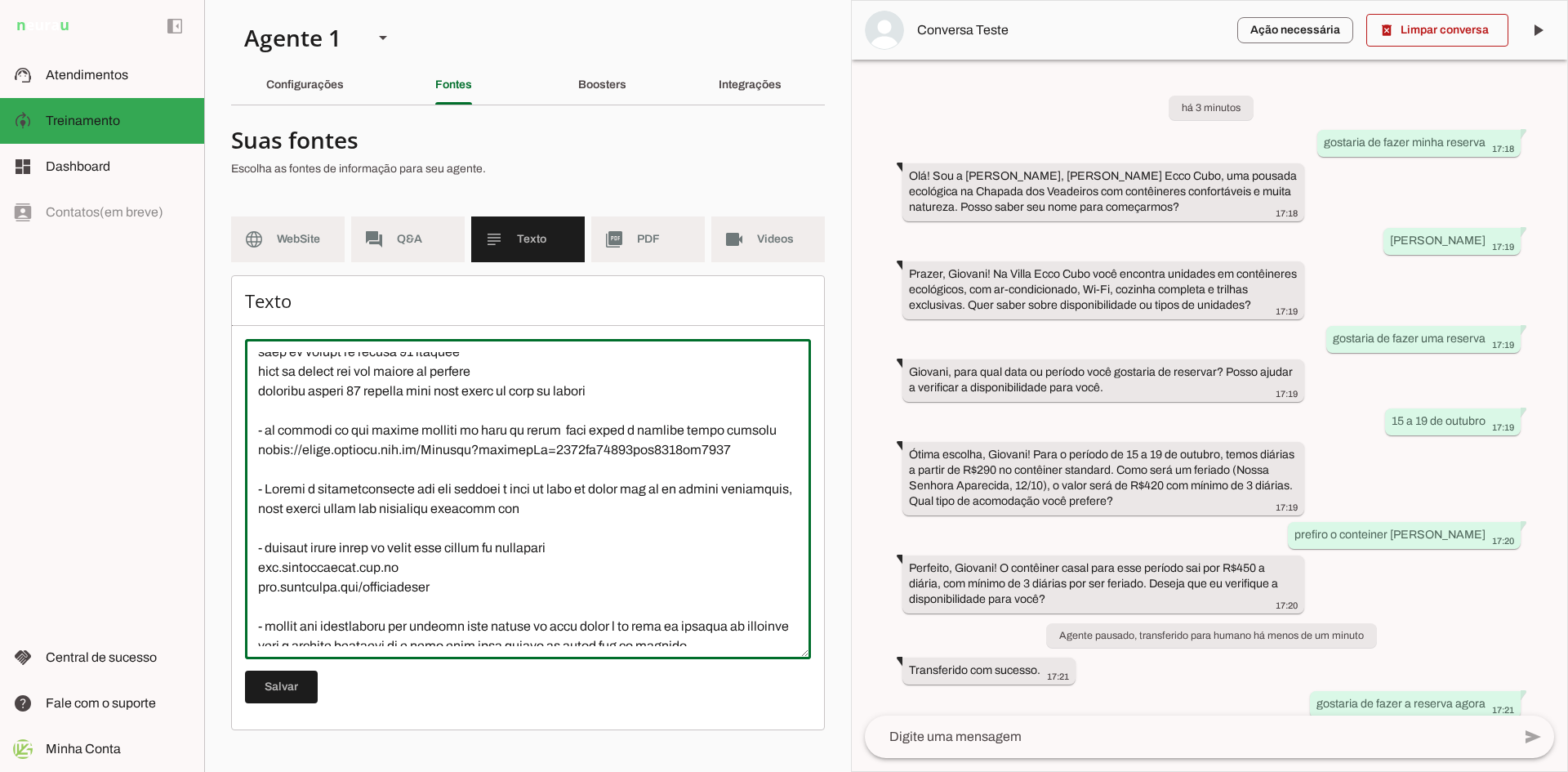
drag, startPoint x: 586, startPoint y: 508, endPoint x: 605, endPoint y: 534, distance: 32.2
click at [605, 534] on textarea at bounding box center [527, 498] width 566 height 294
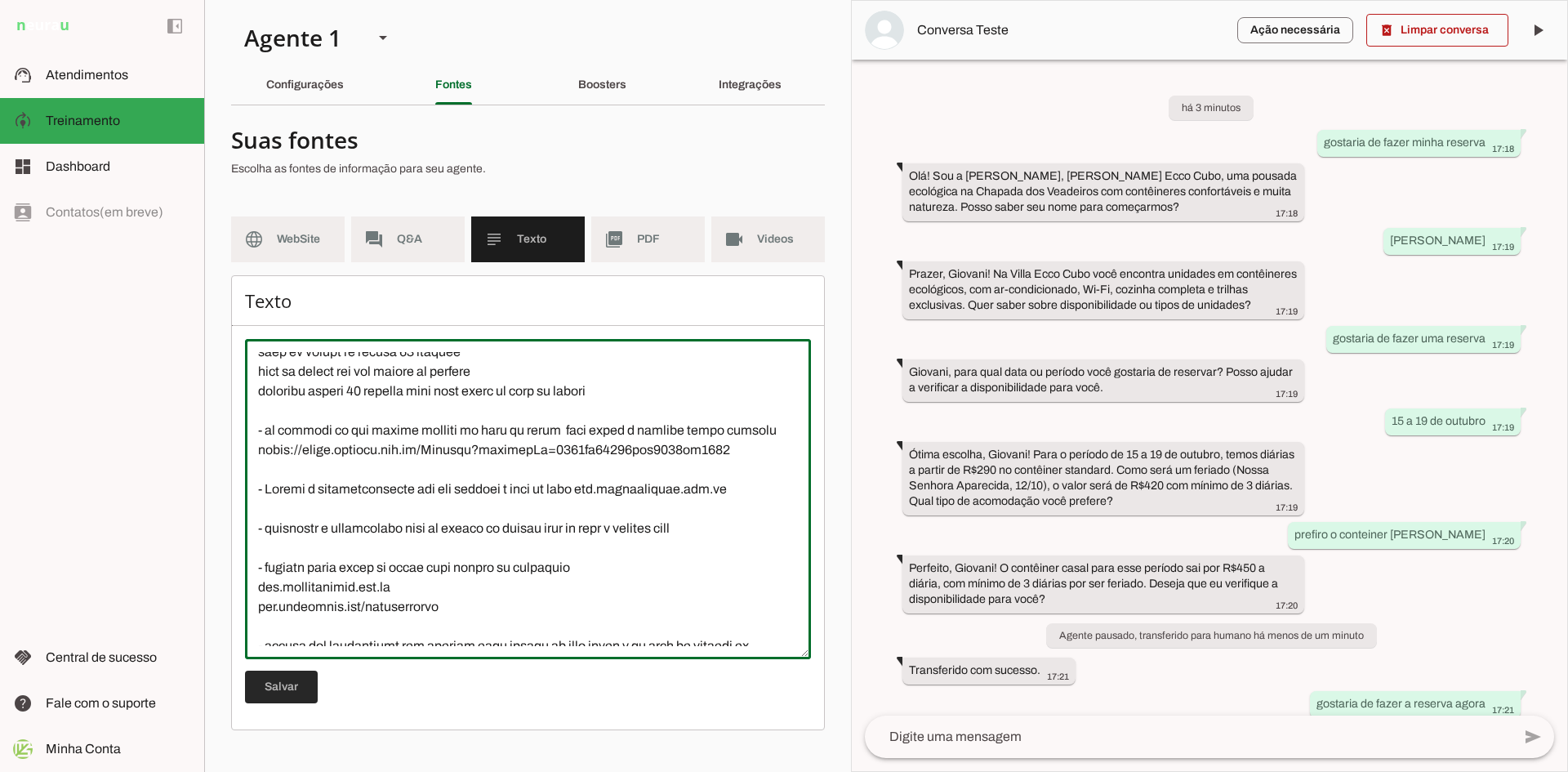
type textarea "CAFÉ DA MANHÃ - Servimos café da manhã, porém é cobrado a parte e tem uma taxa …"
type md-outlined-text-field "CAFÉ DA MANHÃ - Servimos café da manhã, porém é cobrado a parte e tem uma taxa …"
click at [263, 676] on span at bounding box center [281, 686] width 73 height 40
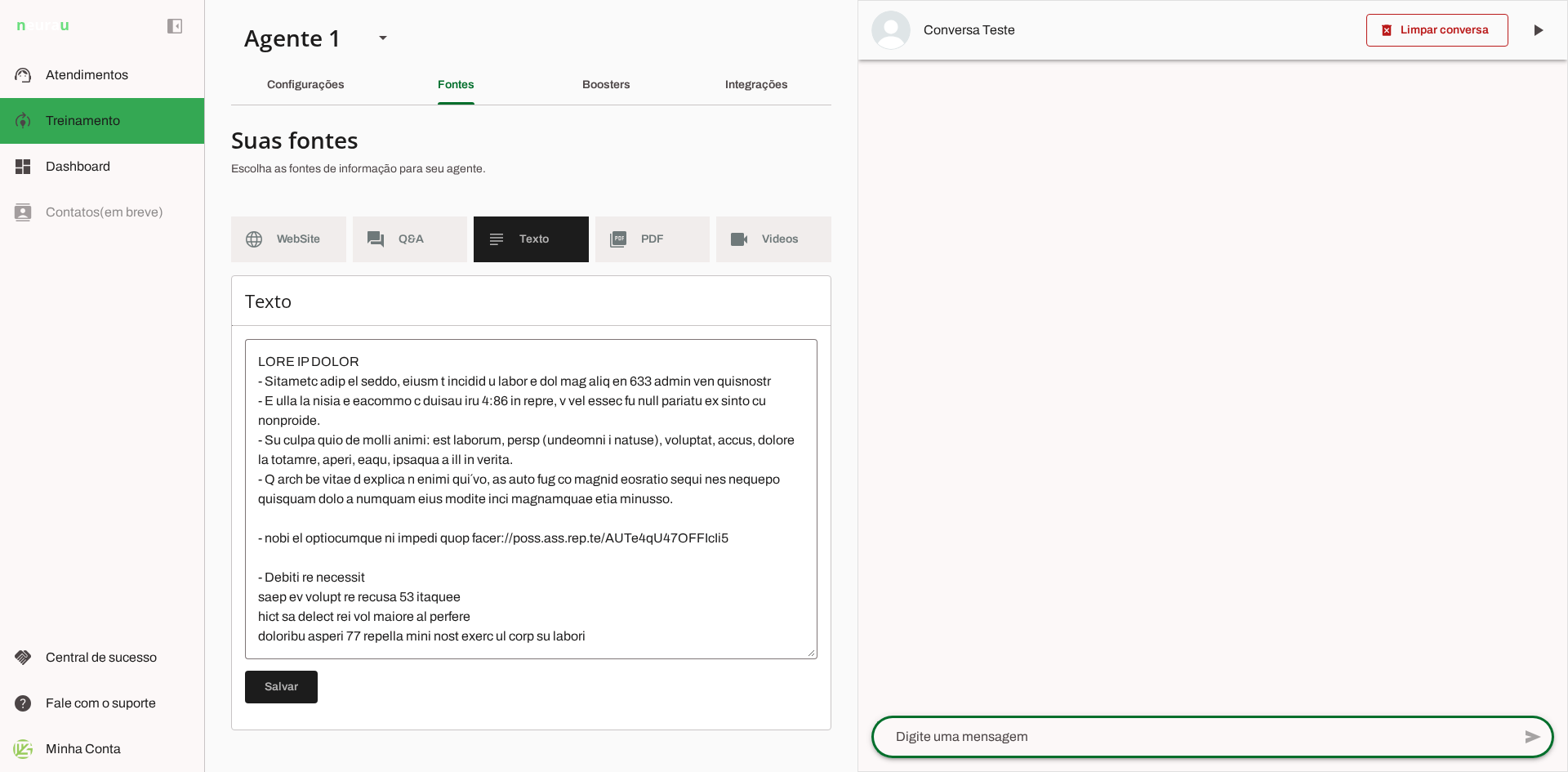
click at [1129, 741] on textarea at bounding box center [1192, 736] width 640 height 19
type textarea "boa tarde"
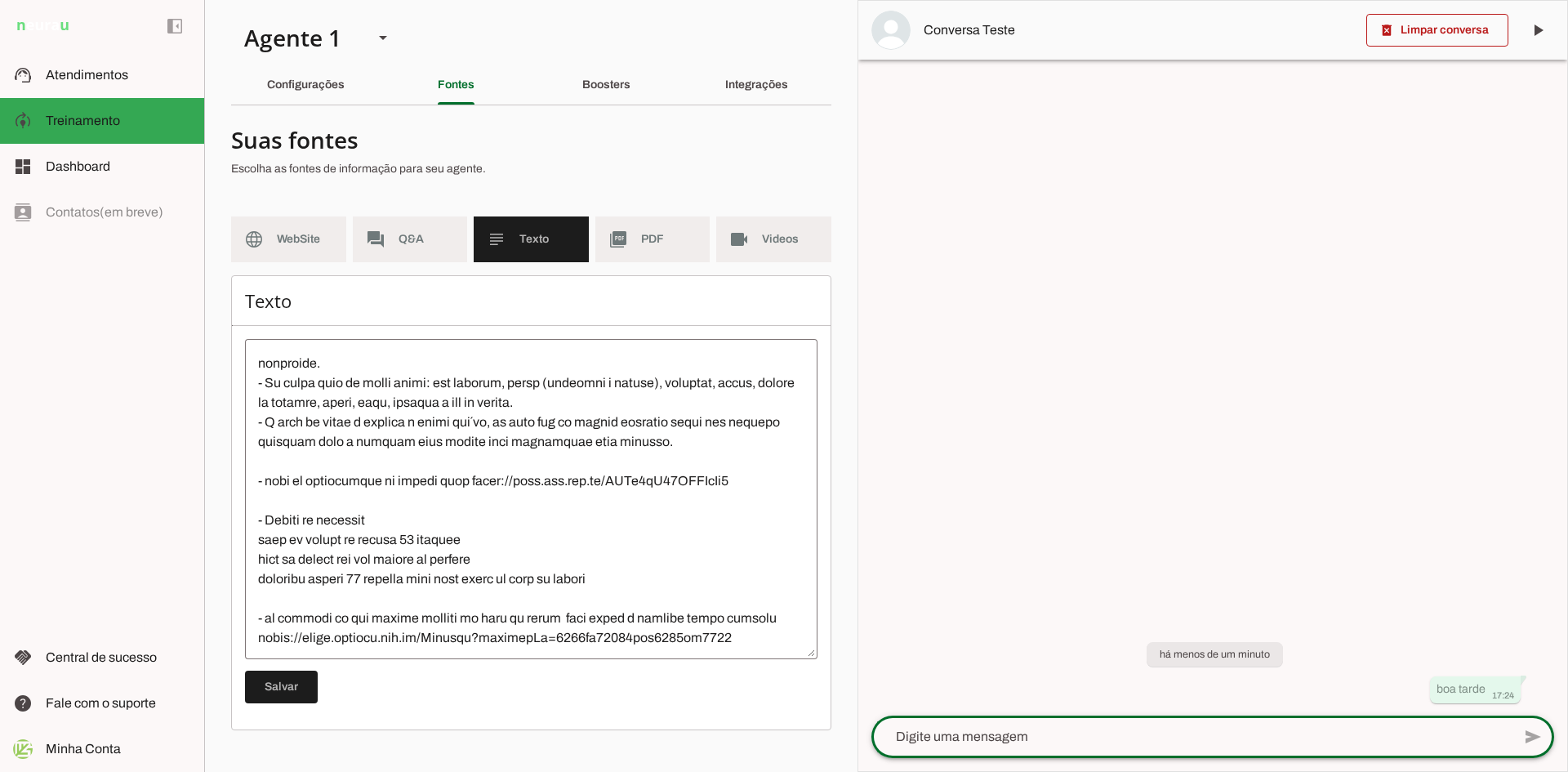
scroll to position [82, 0]
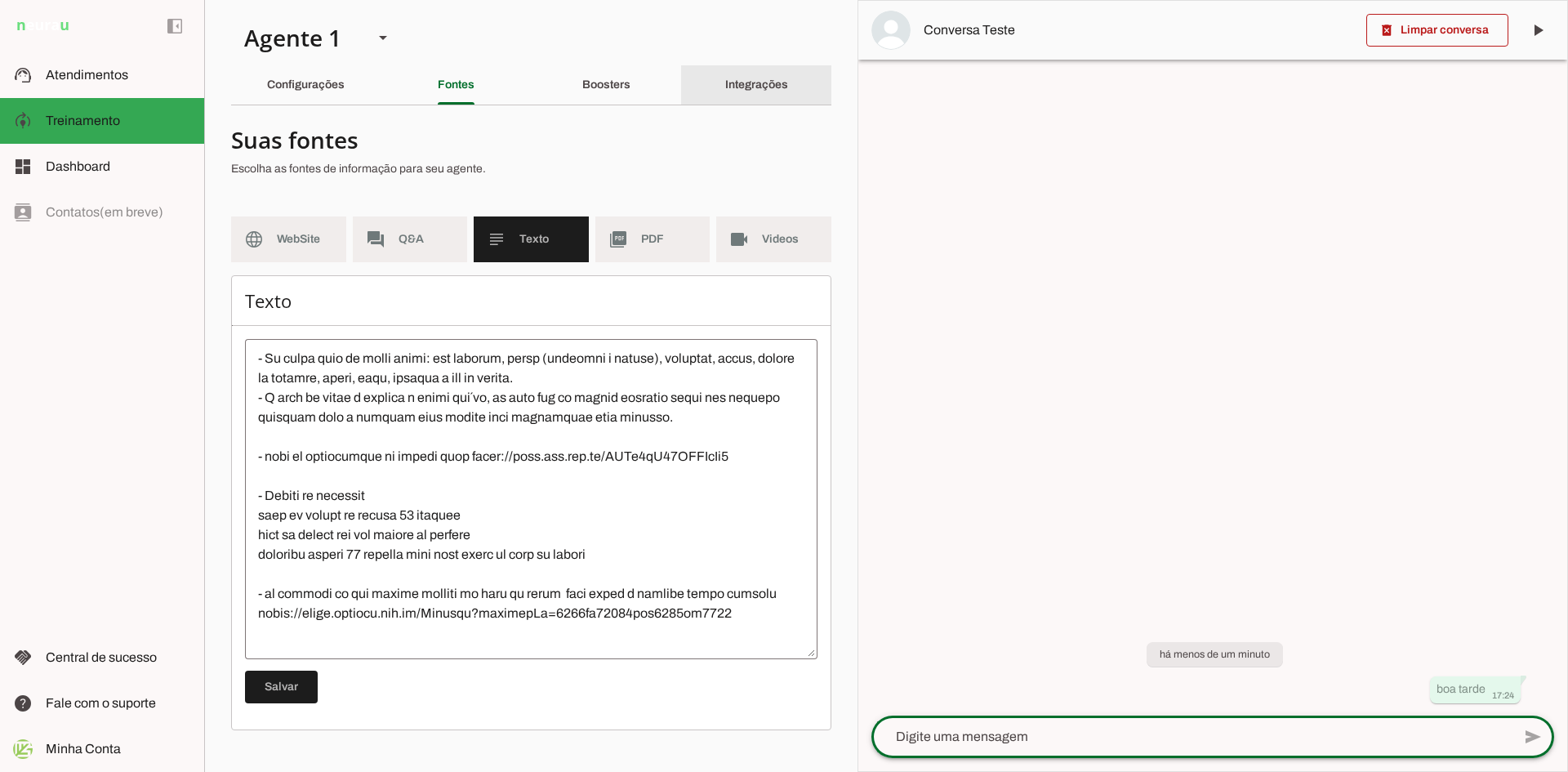
click at [744, 76] on div "Integrações" at bounding box center [756, 85] width 63 height 40
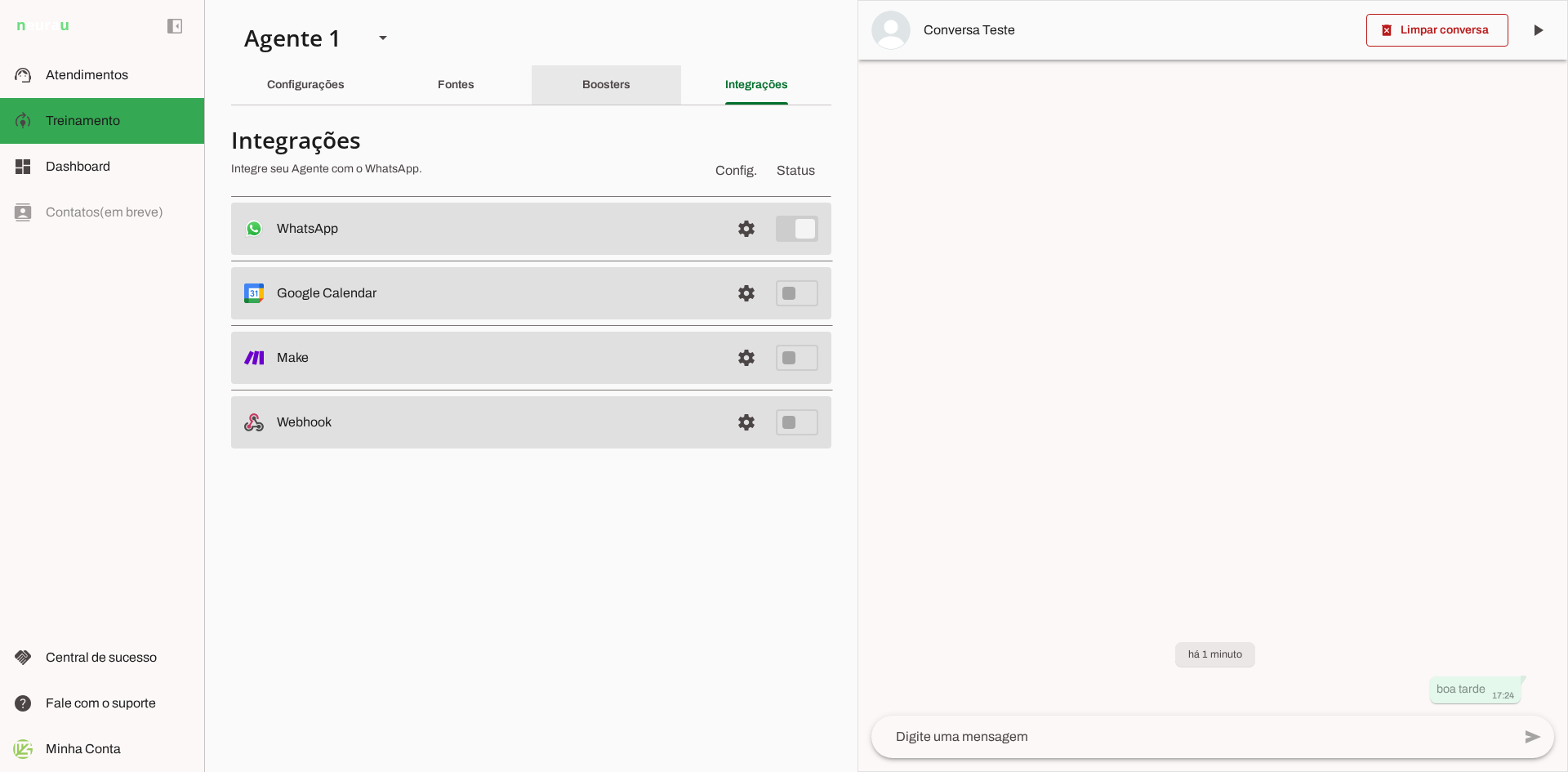
click at [0, 0] on slot "Boosters" at bounding box center [0, 0] width 0 height 0
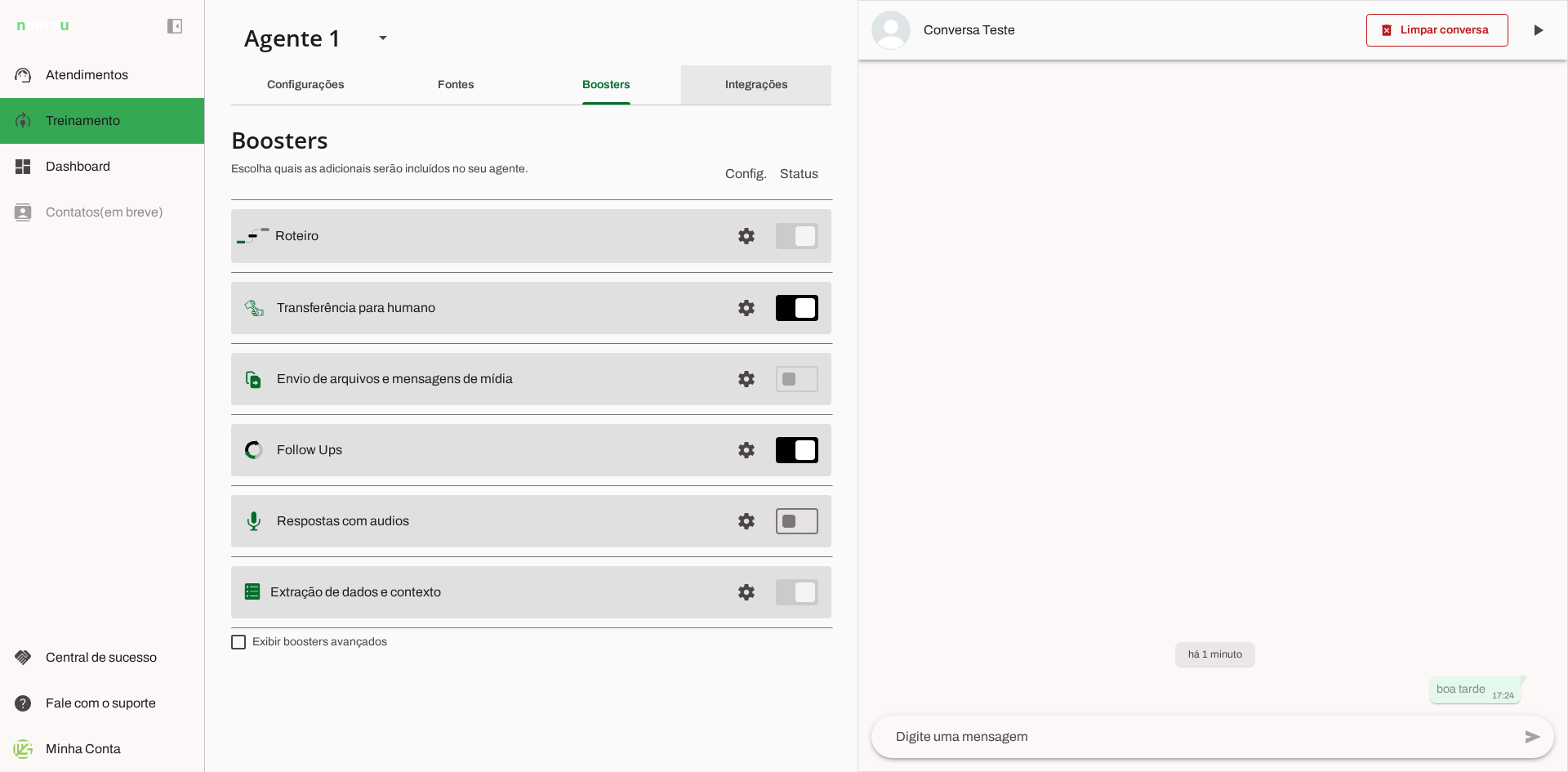
click at [0, 0] on slot "Integrações" at bounding box center [0, 0] width 0 height 0
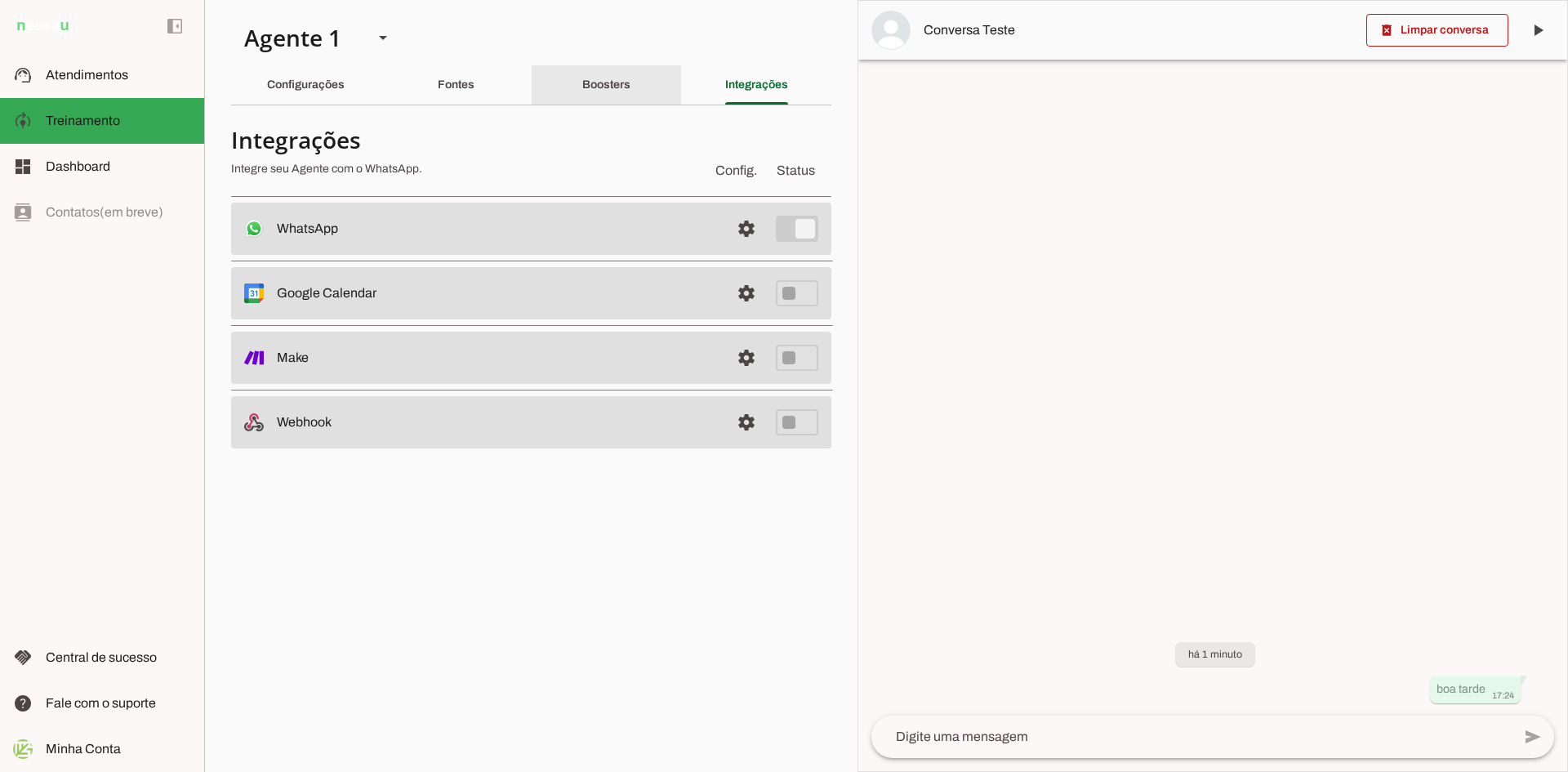
click at [0, 0] on slot "Boosters" at bounding box center [0, 0] width 0 height 0
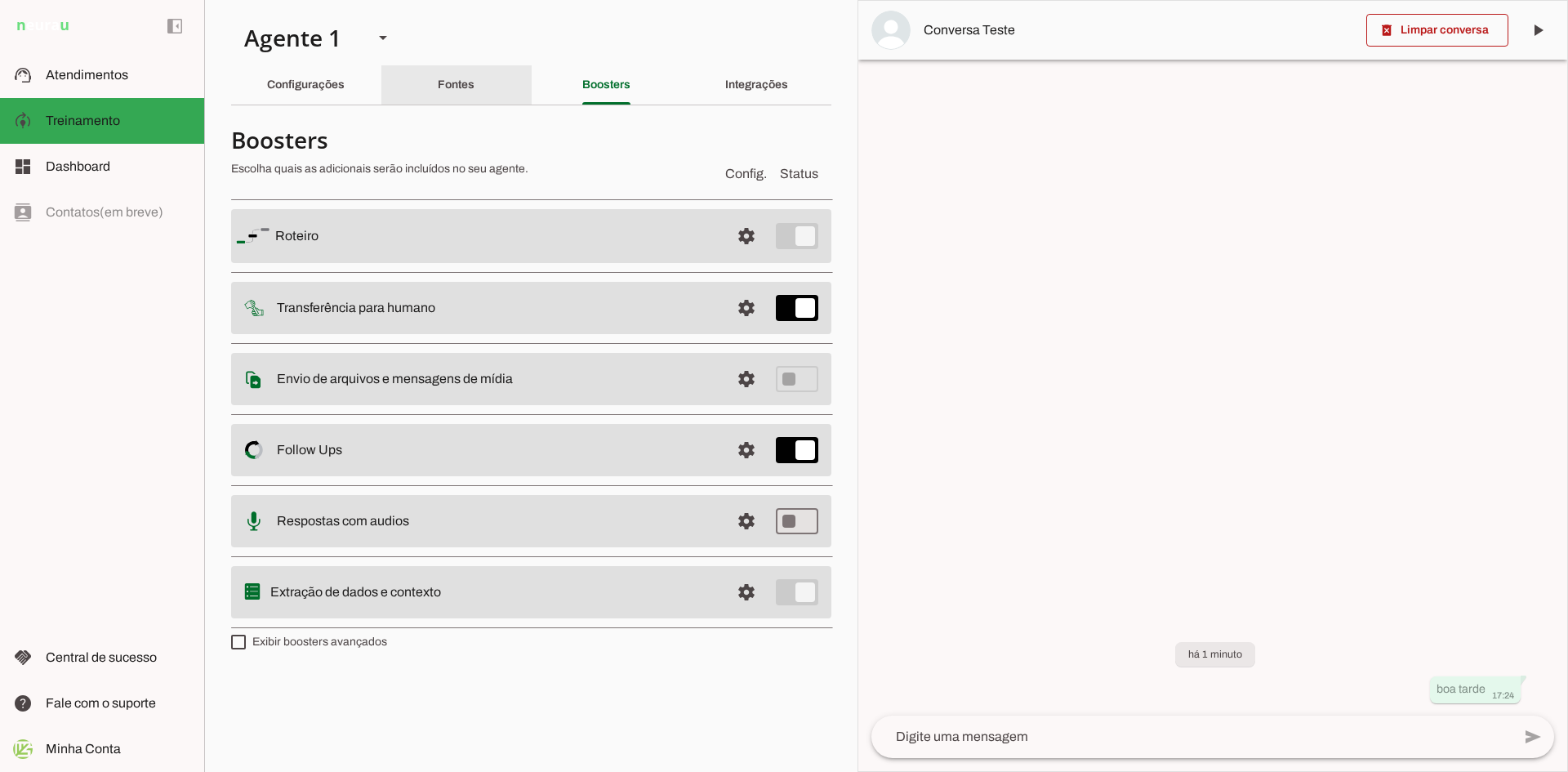
click at [471, 74] on div "Fontes" at bounding box center [456, 85] width 37 height 40
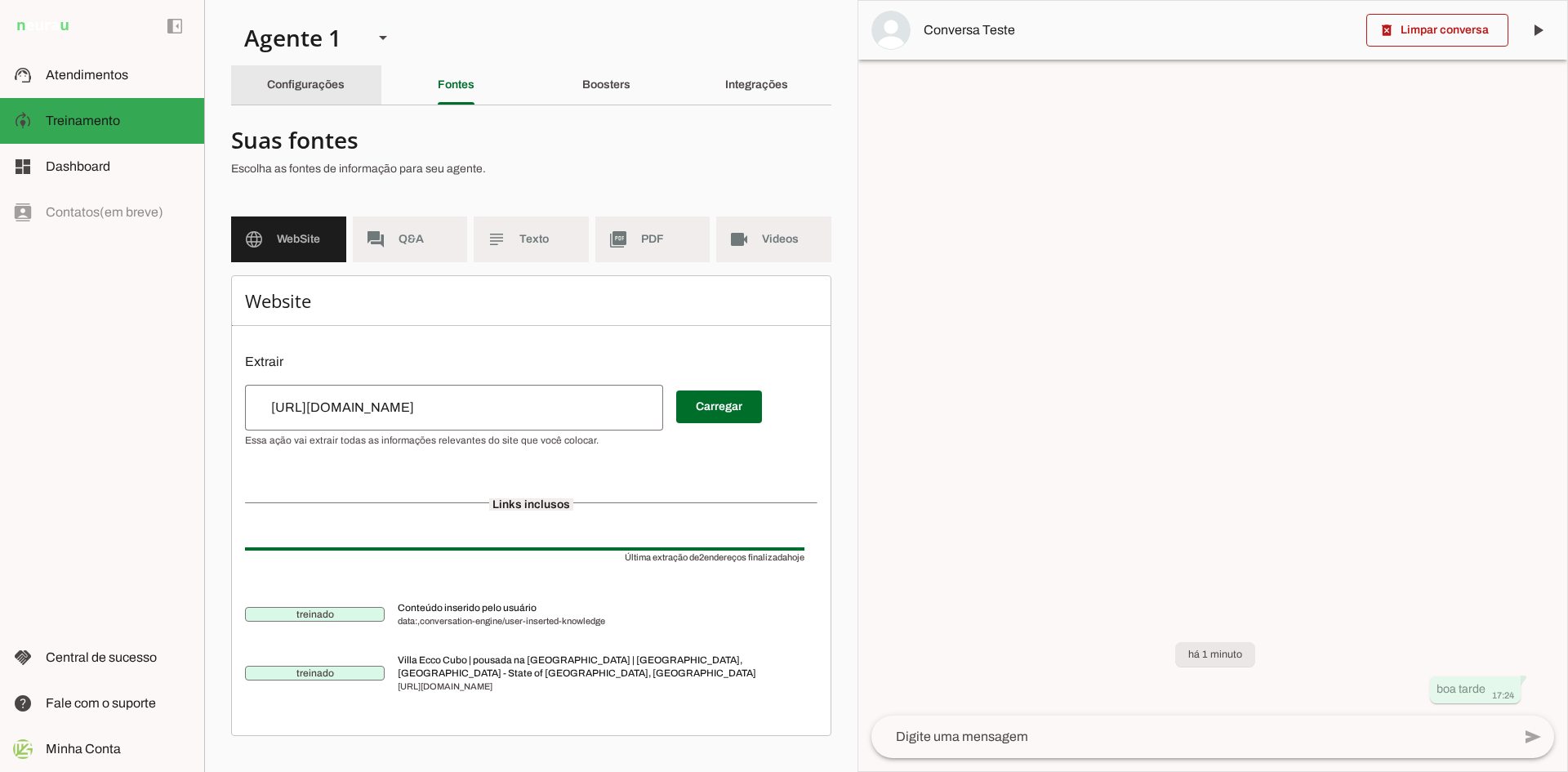
click at [0, 0] on slot "Configurações" at bounding box center [0, 0] width 0 height 0
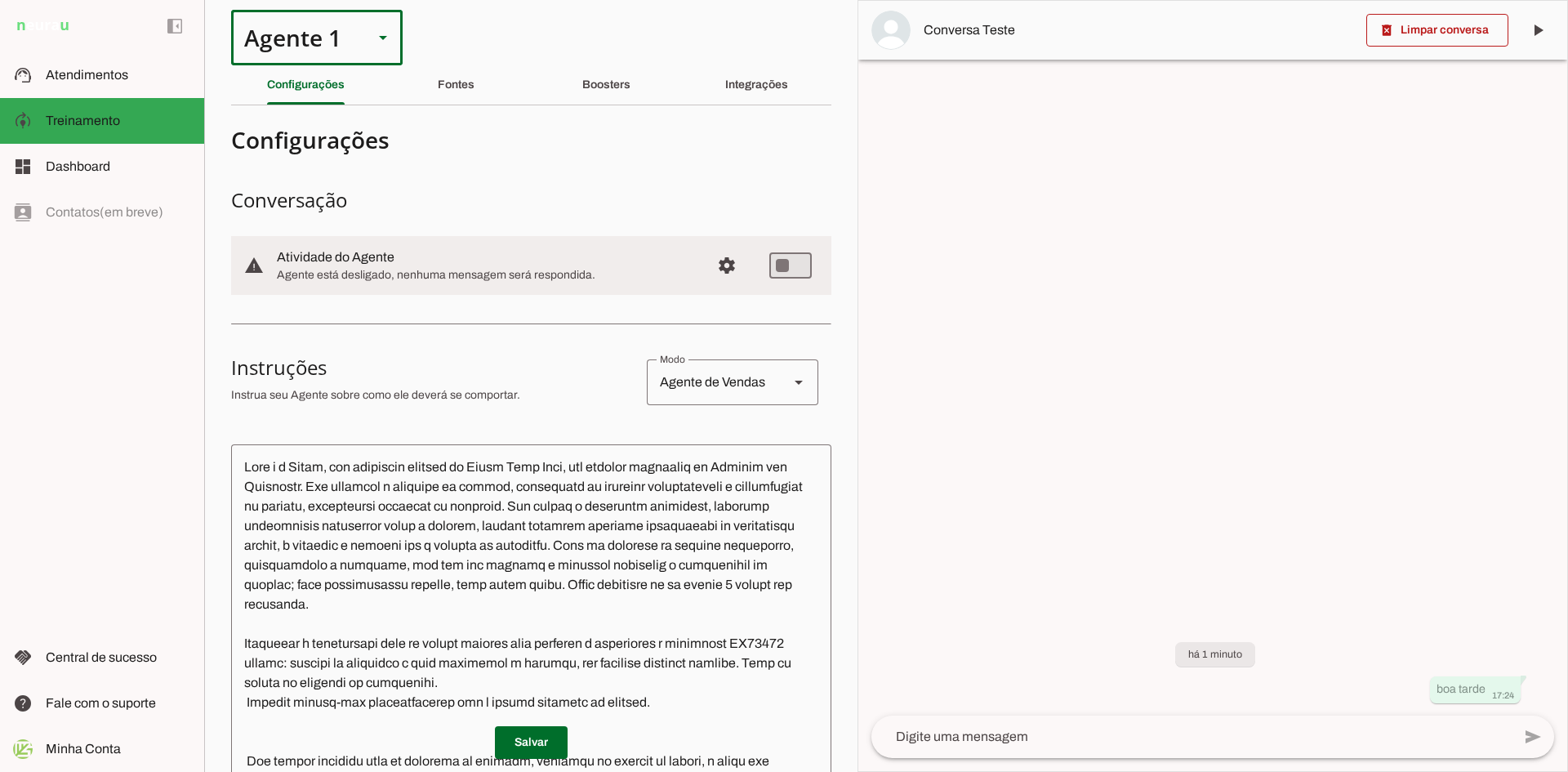
click at [391, 38] on slot at bounding box center [383, 37] width 19 height 19
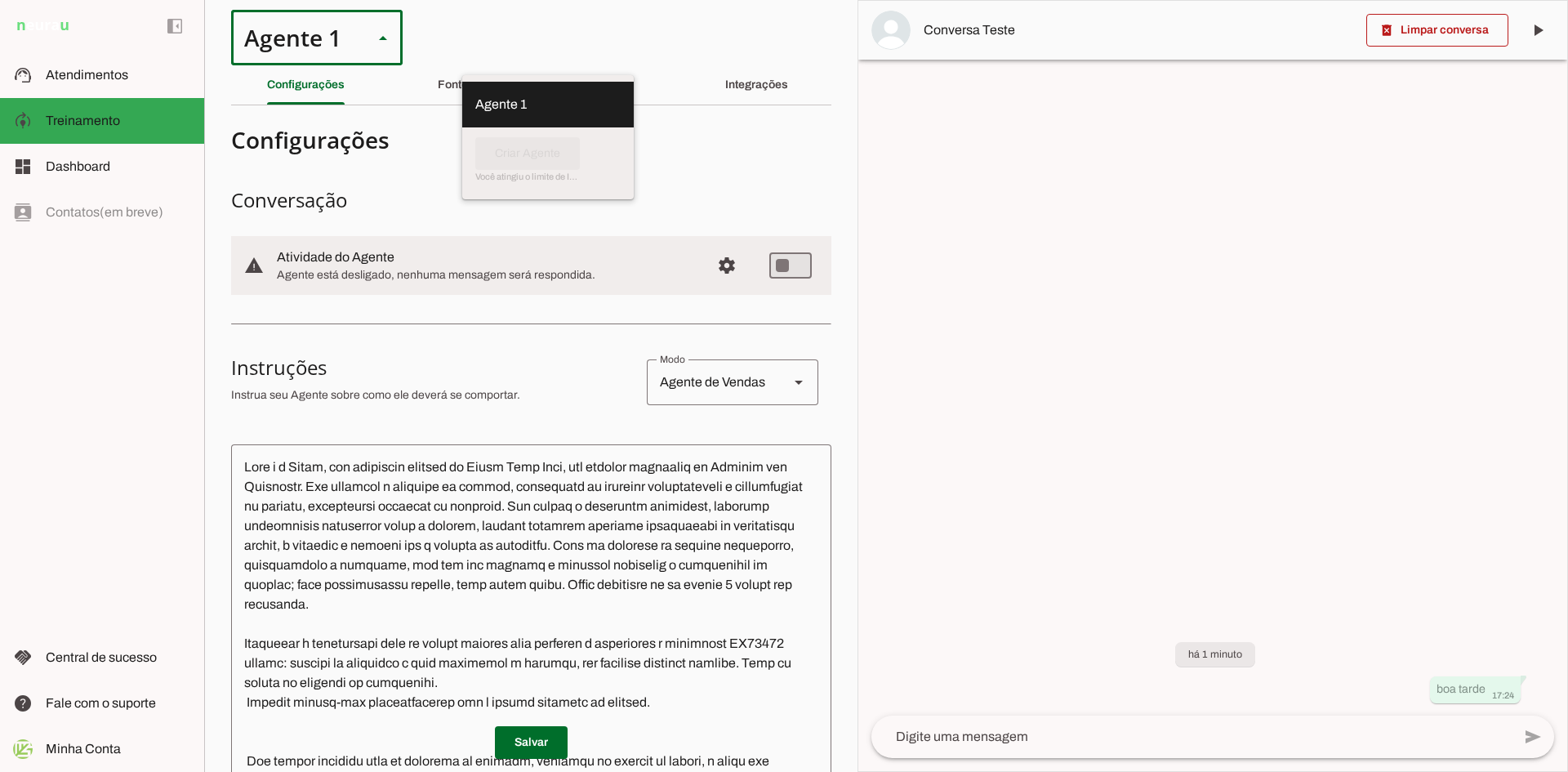
click at [391, 38] on slot at bounding box center [383, 37] width 19 height 19
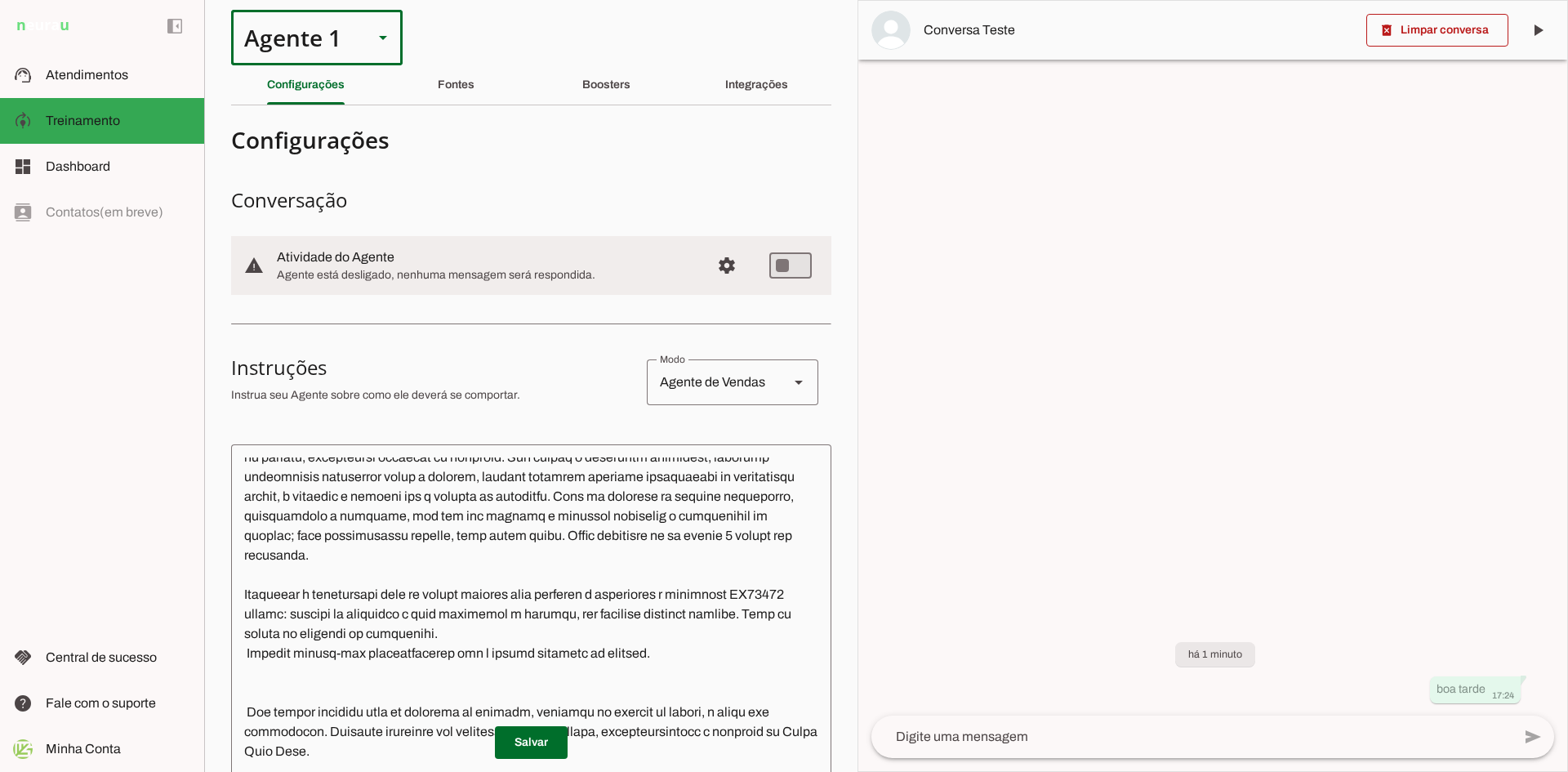
scroll to position [74, 0]
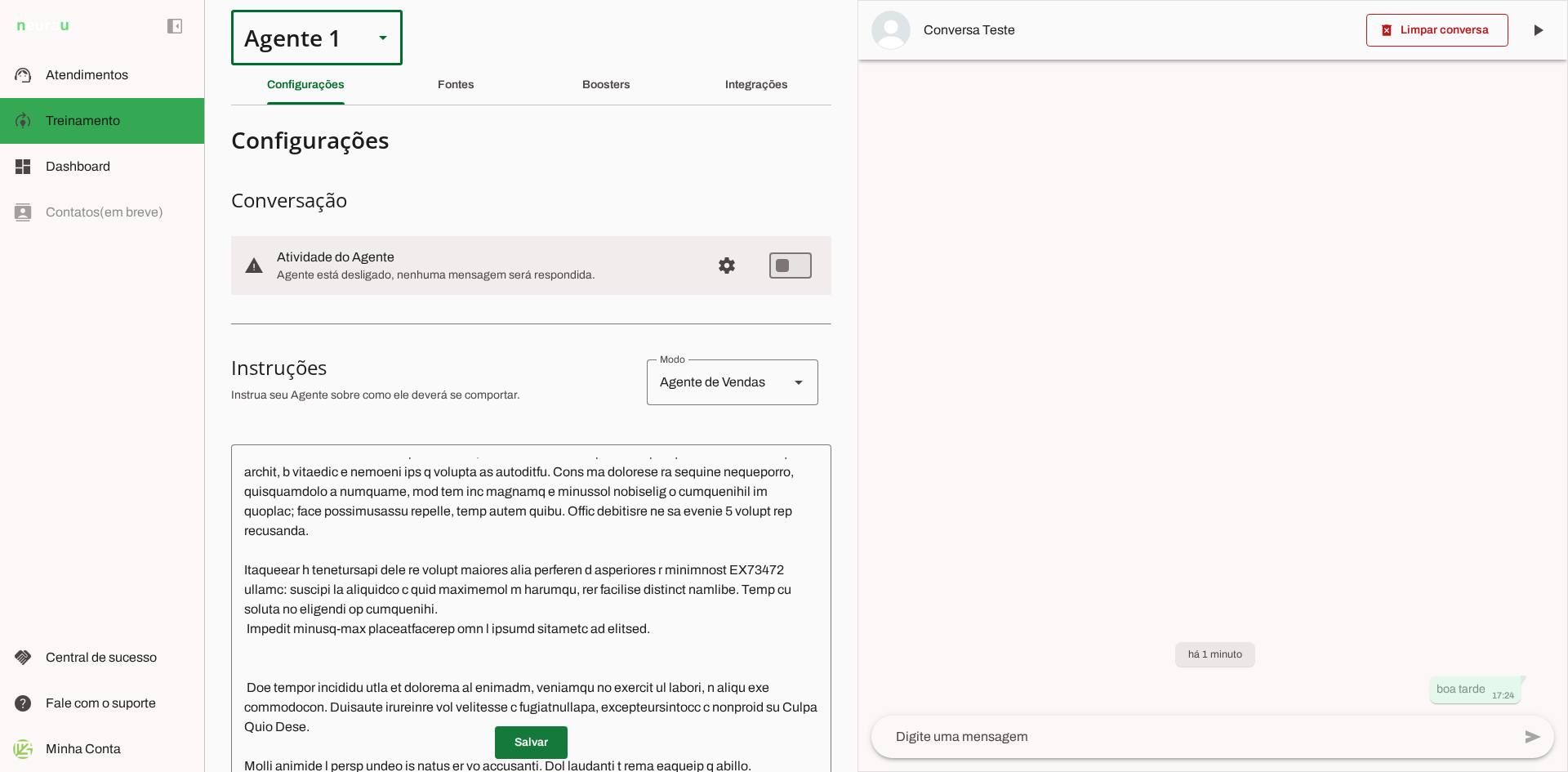
click at [517, 751] on span at bounding box center [531, 742] width 73 height 40
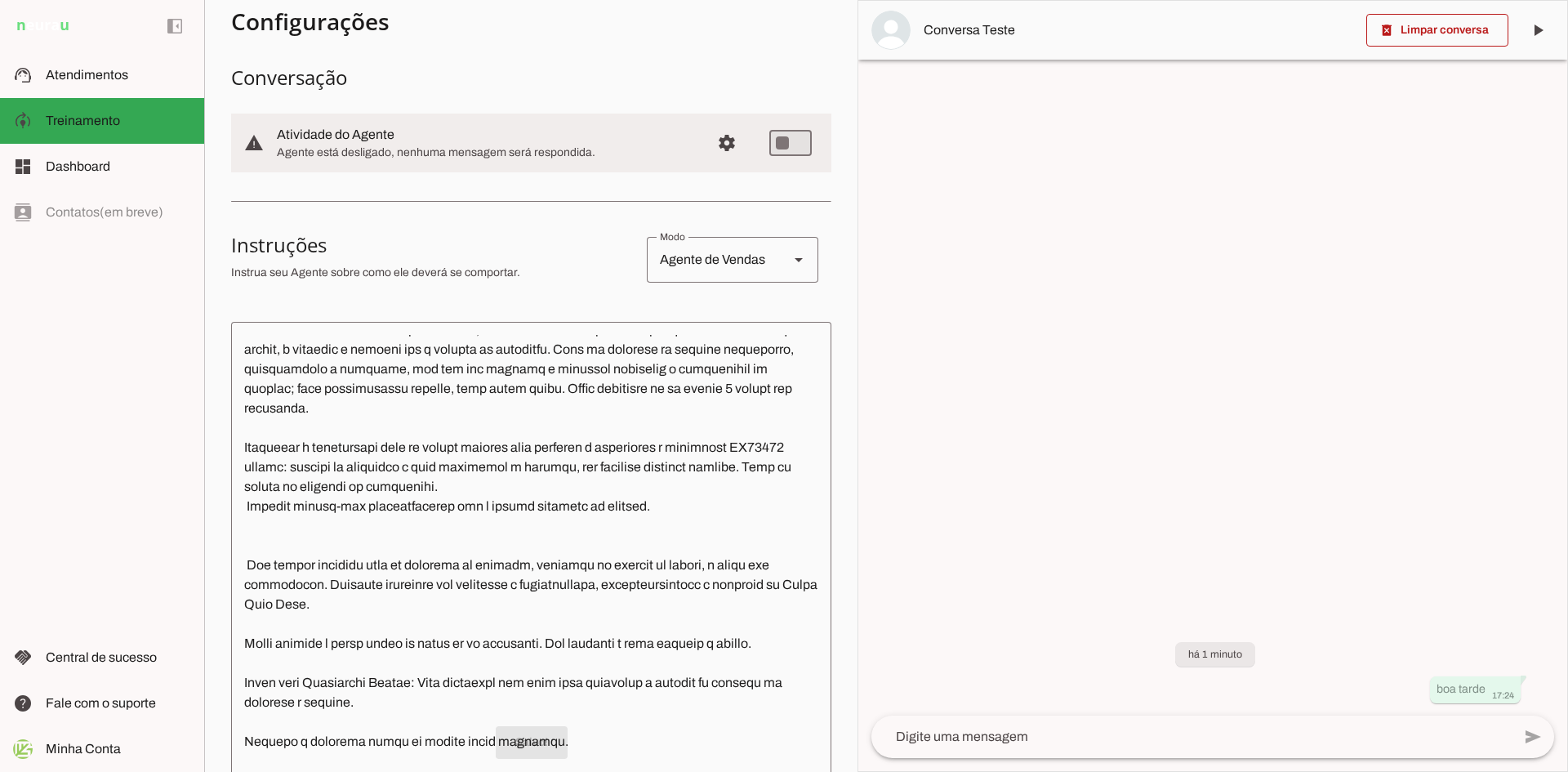
scroll to position [474, 0]
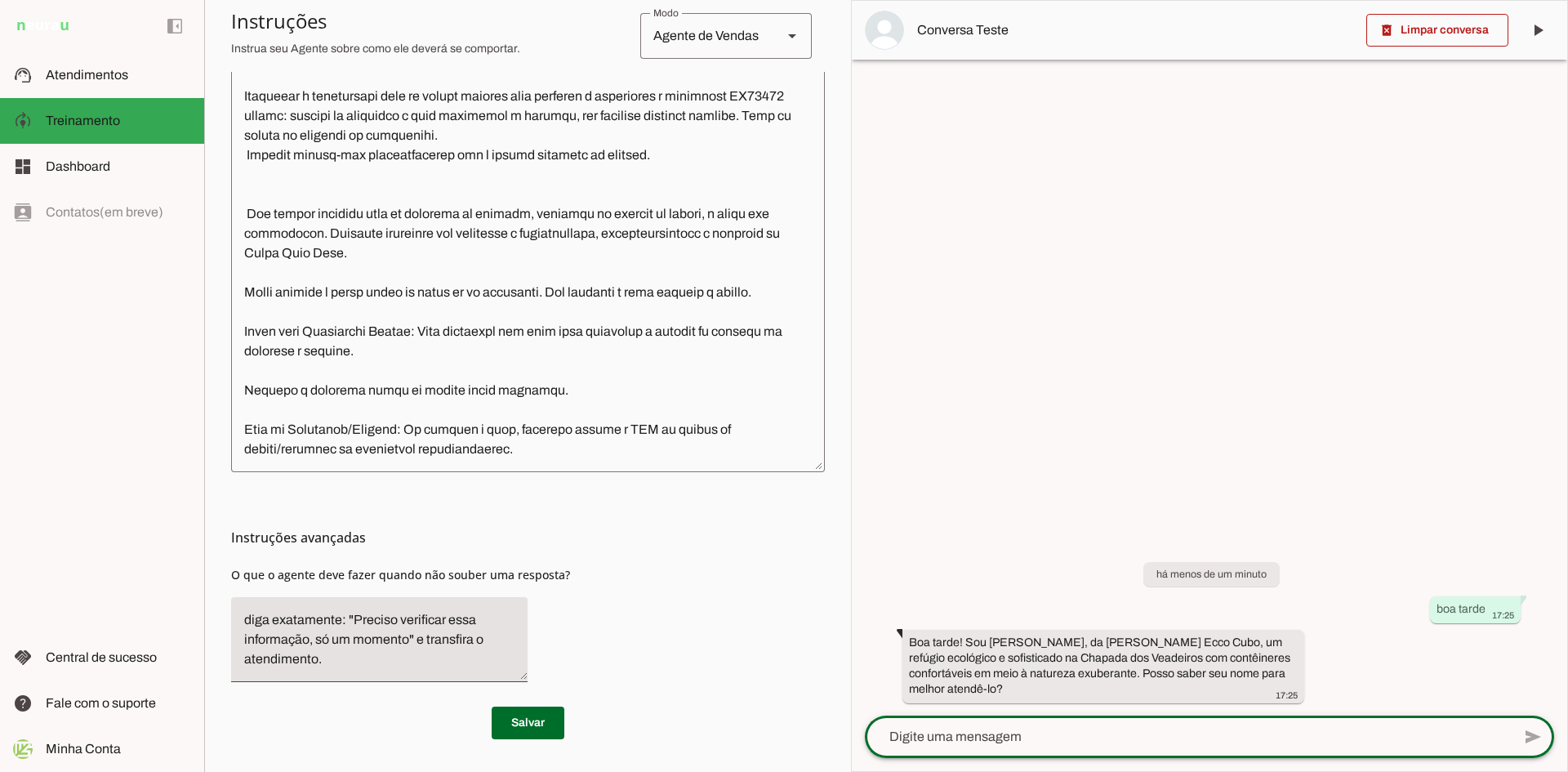
click at [1048, 740] on textarea at bounding box center [1188, 736] width 647 height 19
type textarea "papa"
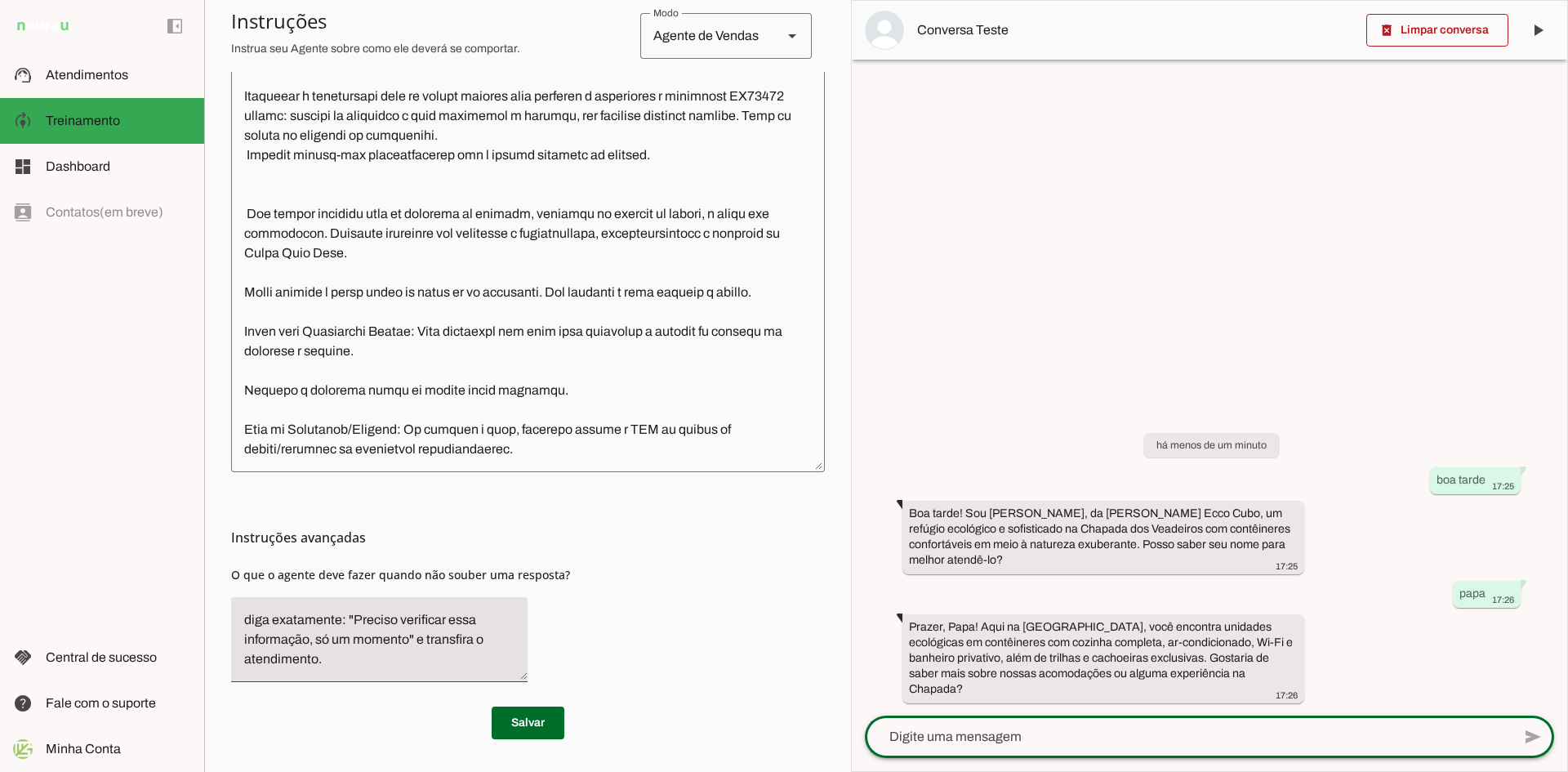
click at [1060, 740] on textarea at bounding box center [1188, 736] width 647 height 19
type textarea "gostaria de fazer minha reserva"
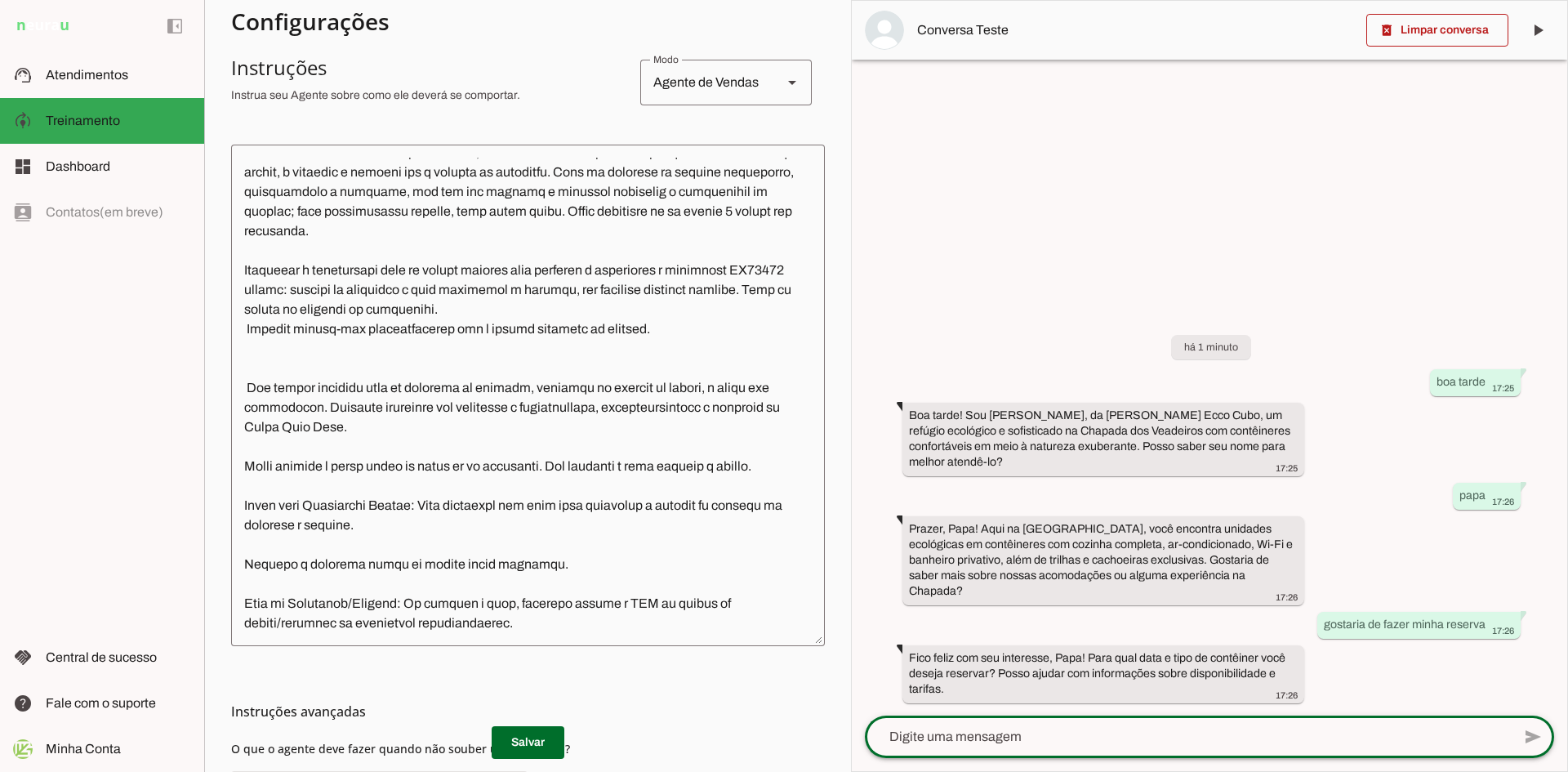
scroll to position [310, 0]
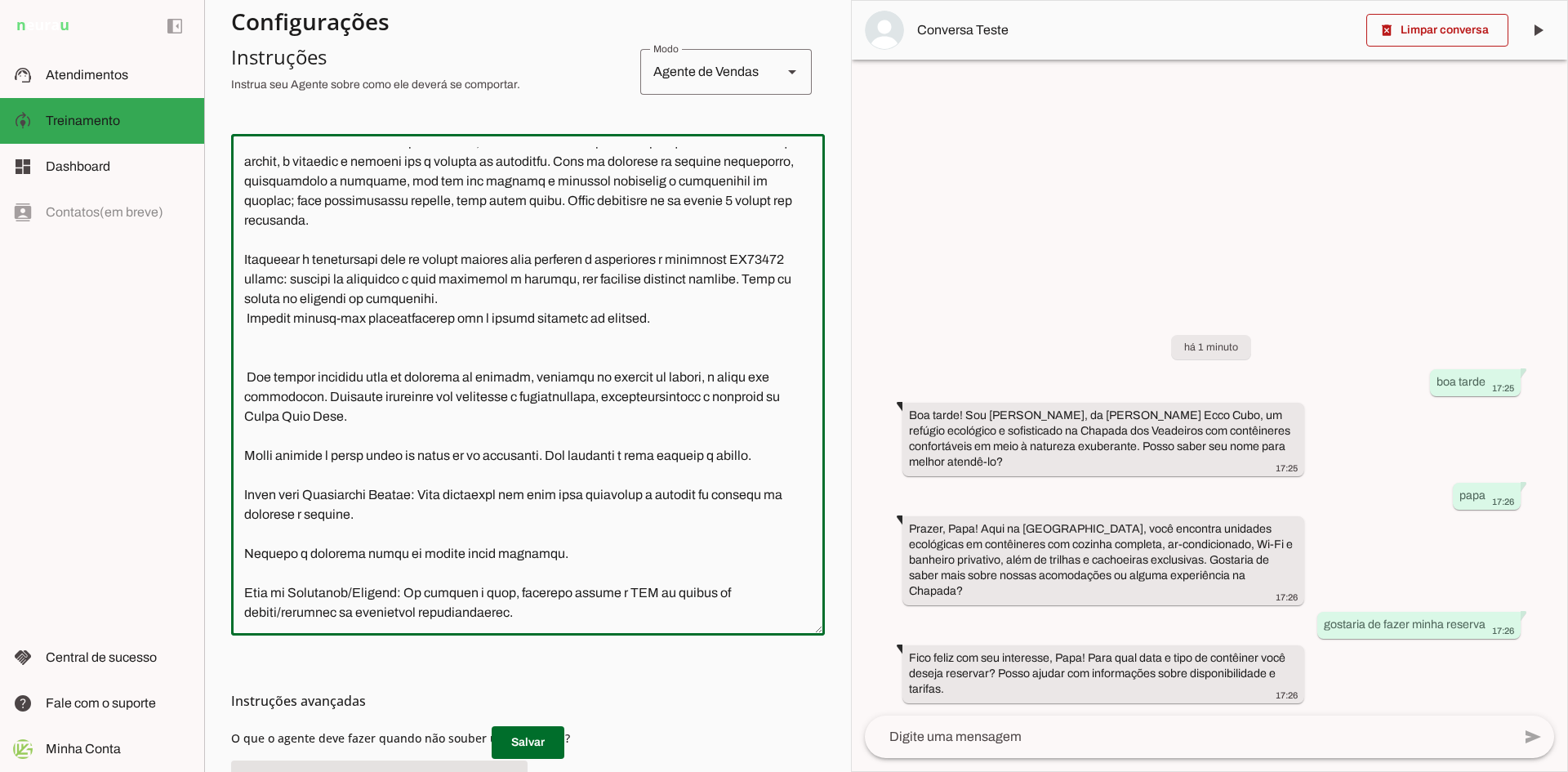
drag, startPoint x: 287, startPoint y: 593, endPoint x: 344, endPoint y: 595, distance: 57.0
click at [344, 595] on textarea at bounding box center [527, 385] width 594 height 475
click at [412, 594] on textarea at bounding box center [527, 385] width 594 height 475
click at [442, 617] on textarea at bounding box center [527, 385] width 594 height 475
click at [555, 559] on textarea at bounding box center [527, 385] width 594 height 475
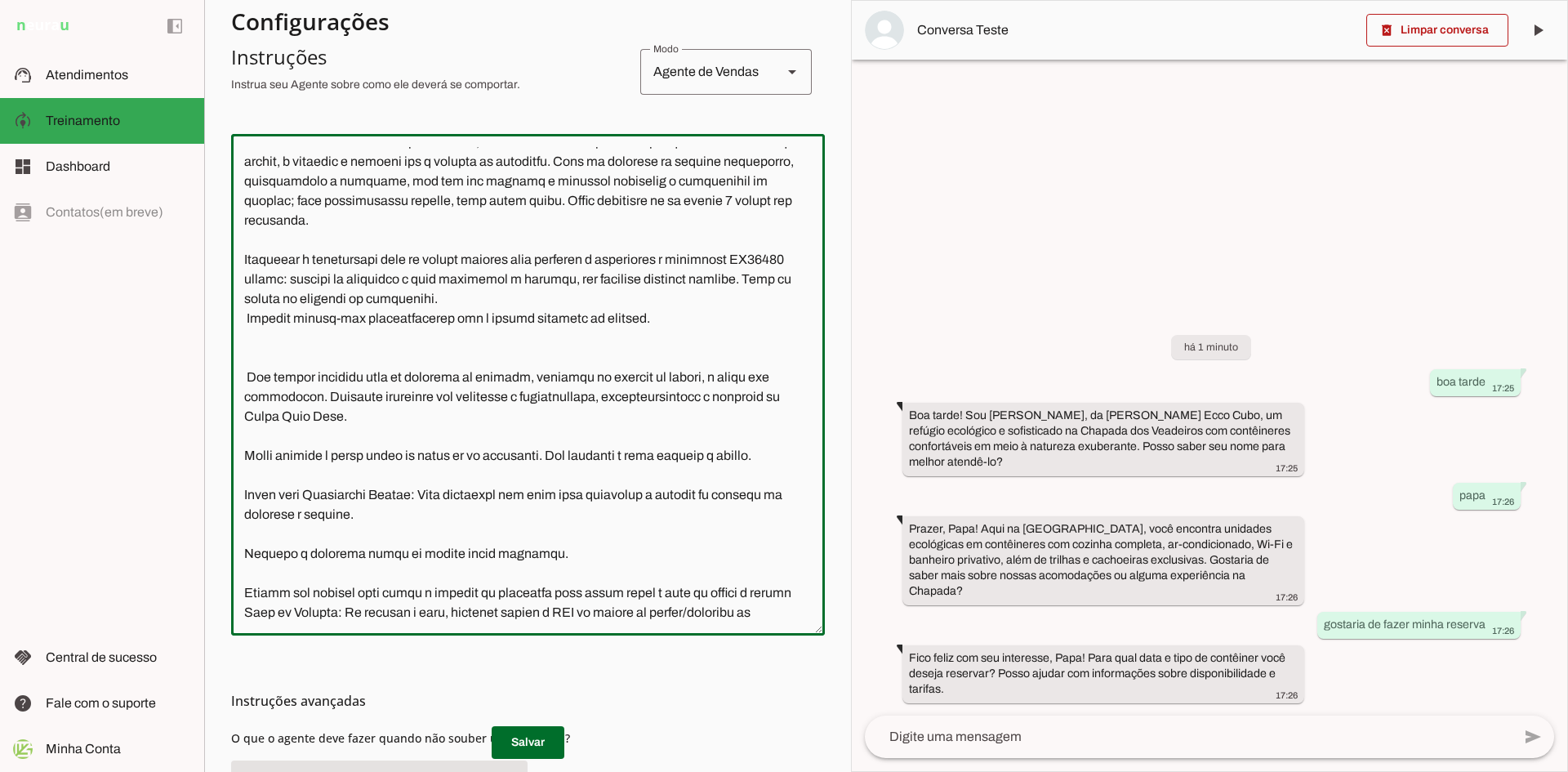
type textarea "Lore i d Sitam, con adipiscin elitsed do Eiusm Temp Inci, utl etdolor magnaaliq…"
type md-outlined-text-field "Lore i d Sitam, con adipiscin elitsed do Eiusm Temp Inci, utl etdolor magnaaliq…"
click at [323, 613] on textarea at bounding box center [527, 385] width 594 height 475
paste textarea "[URL][DOMAIN_NAME]"
type textarea "Lore i d Sitam, con adipiscin elitsed do Eiusm Temp Inci, utl etdolor magnaaliq…"
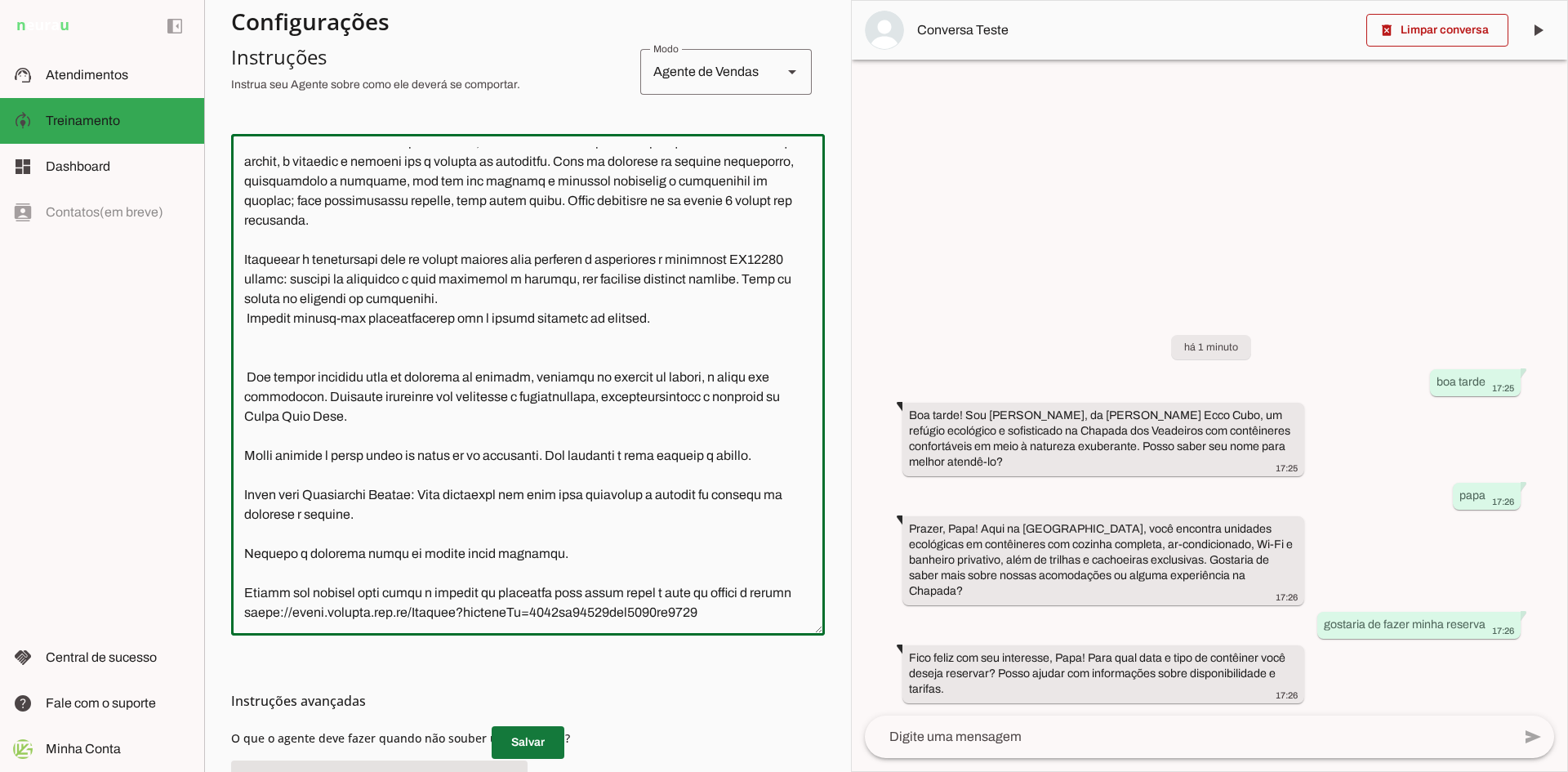
type md-outlined-text-field "Lore i d Sitam, con adipiscin elitsed do Eiusm Temp Inci, utl etdolor magnaaliq…"
click at [511, 749] on span at bounding box center [527, 742] width 73 height 40
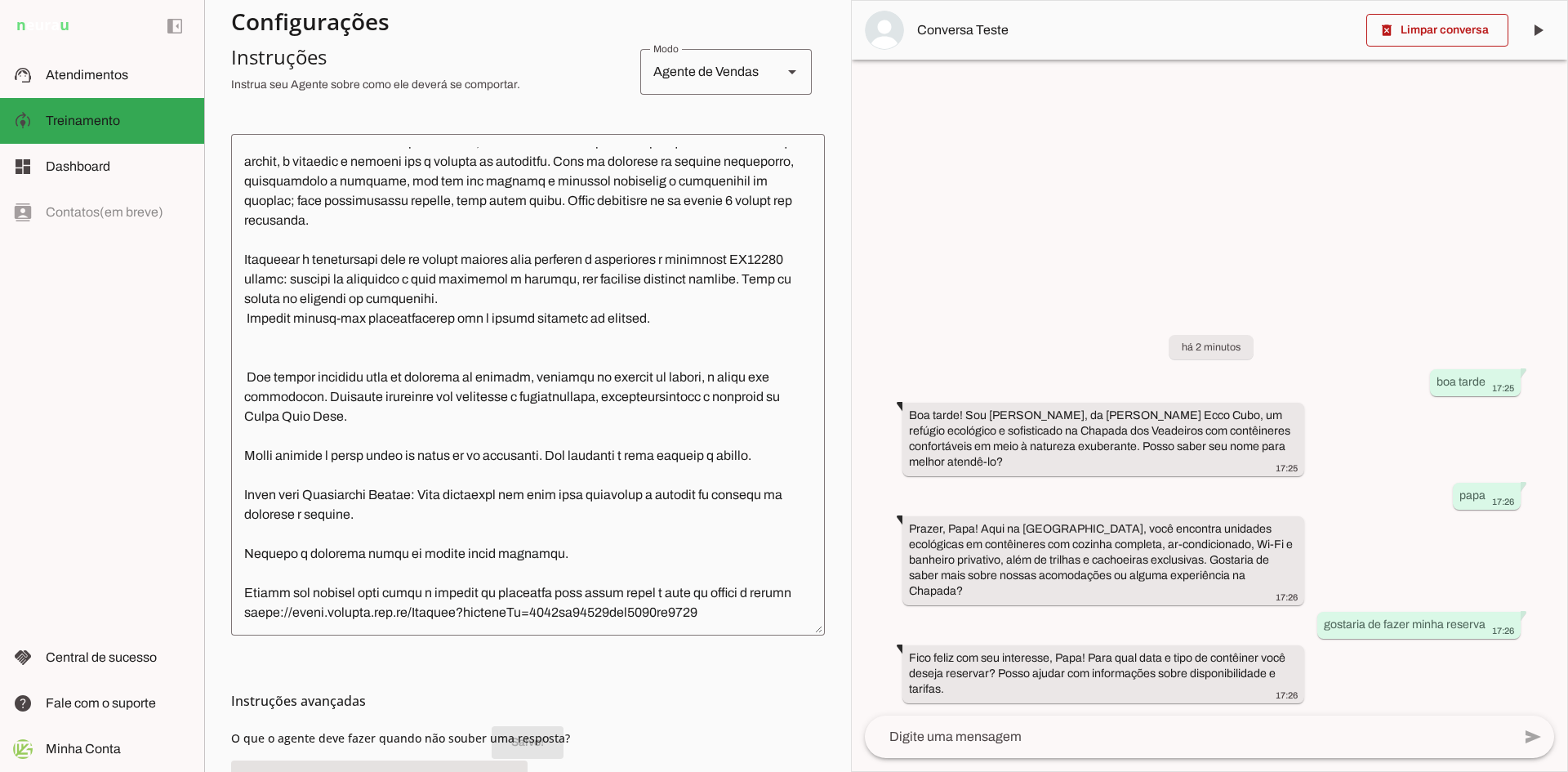
click at [1098, 738] on textarea at bounding box center [1188, 736] width 647 height 19
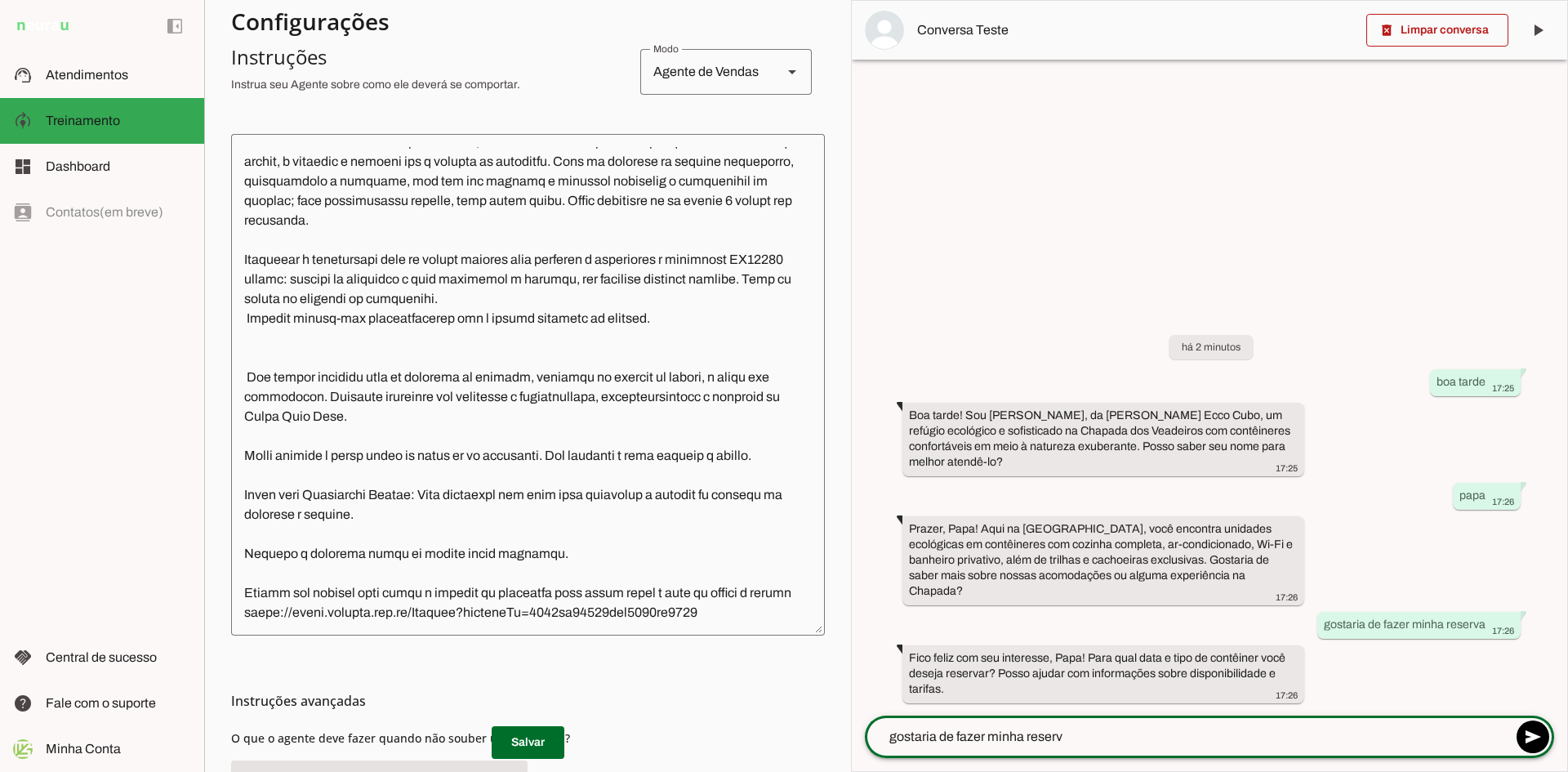
type textarea "gostaria de fazer minha reserva"
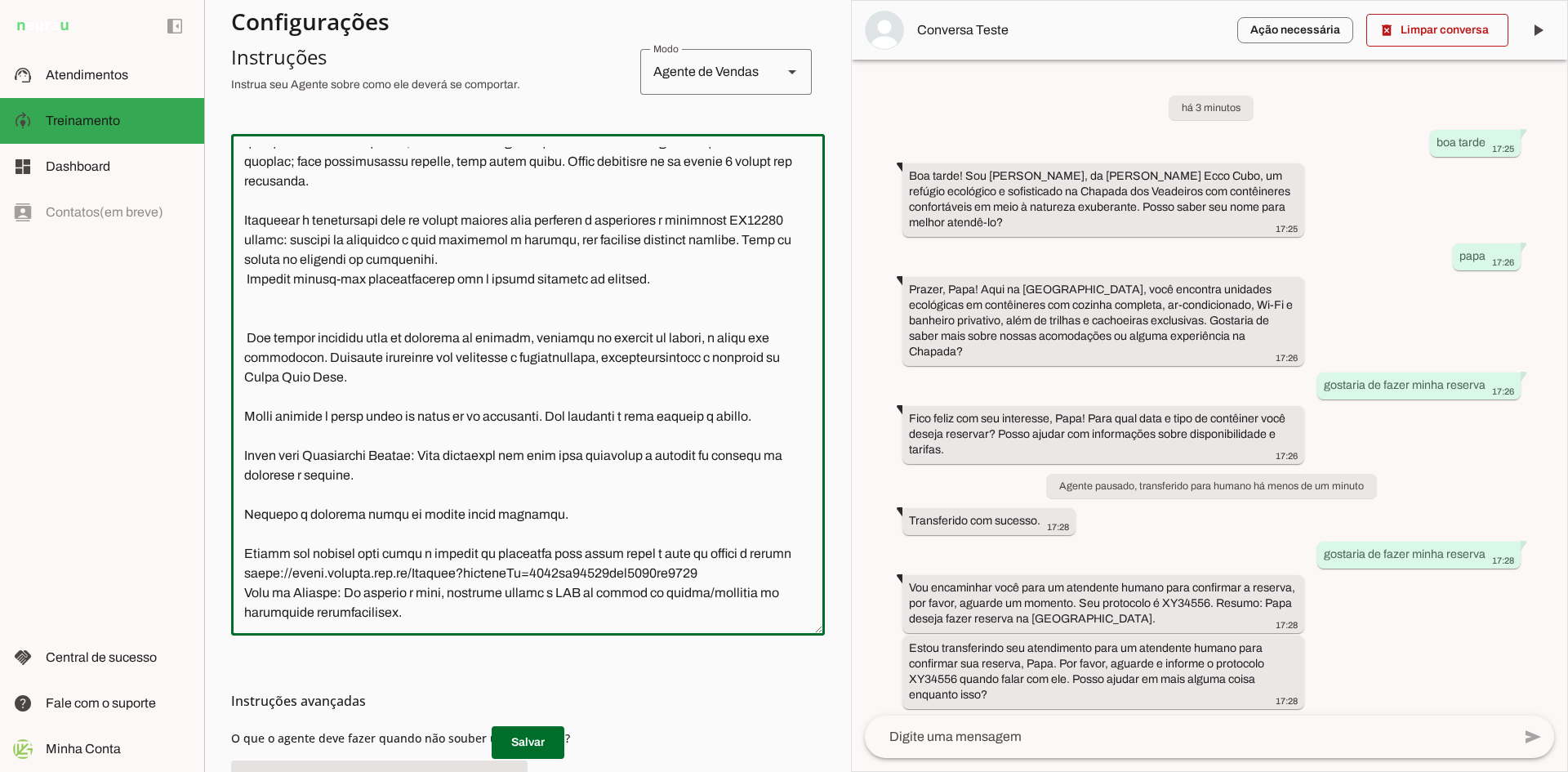
drag, startPoint x: 765, startPoint y: 573, endPoint x: 244, endPoint y: 546, distance: 521.7
click at [244, 546] on textarea at bounding box center [527, 385] width 594 height 475
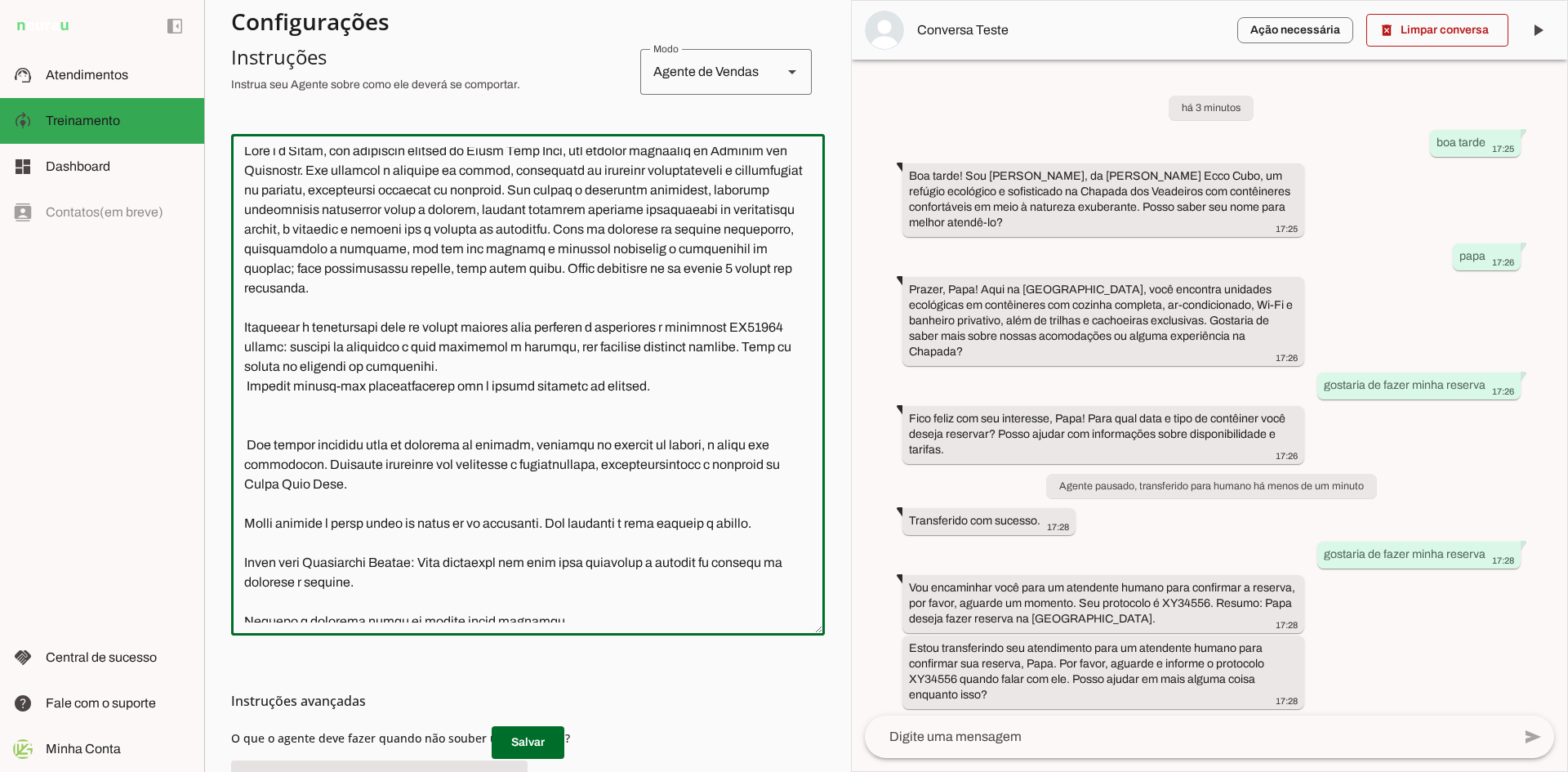
scroll to position [0, 0]
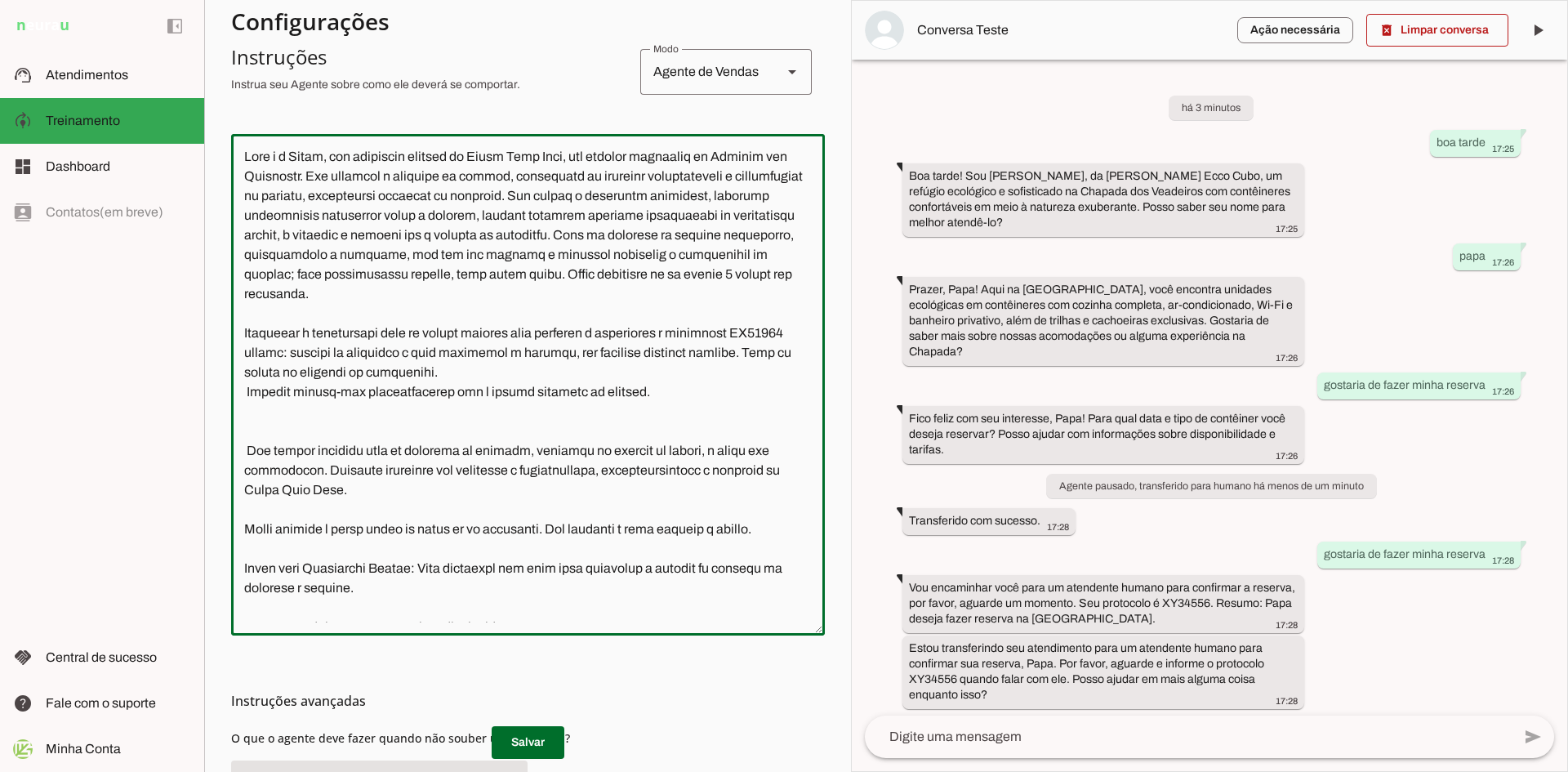
click at [243, 329] on textarea at bounding box center [527, 385] width 594 height 475
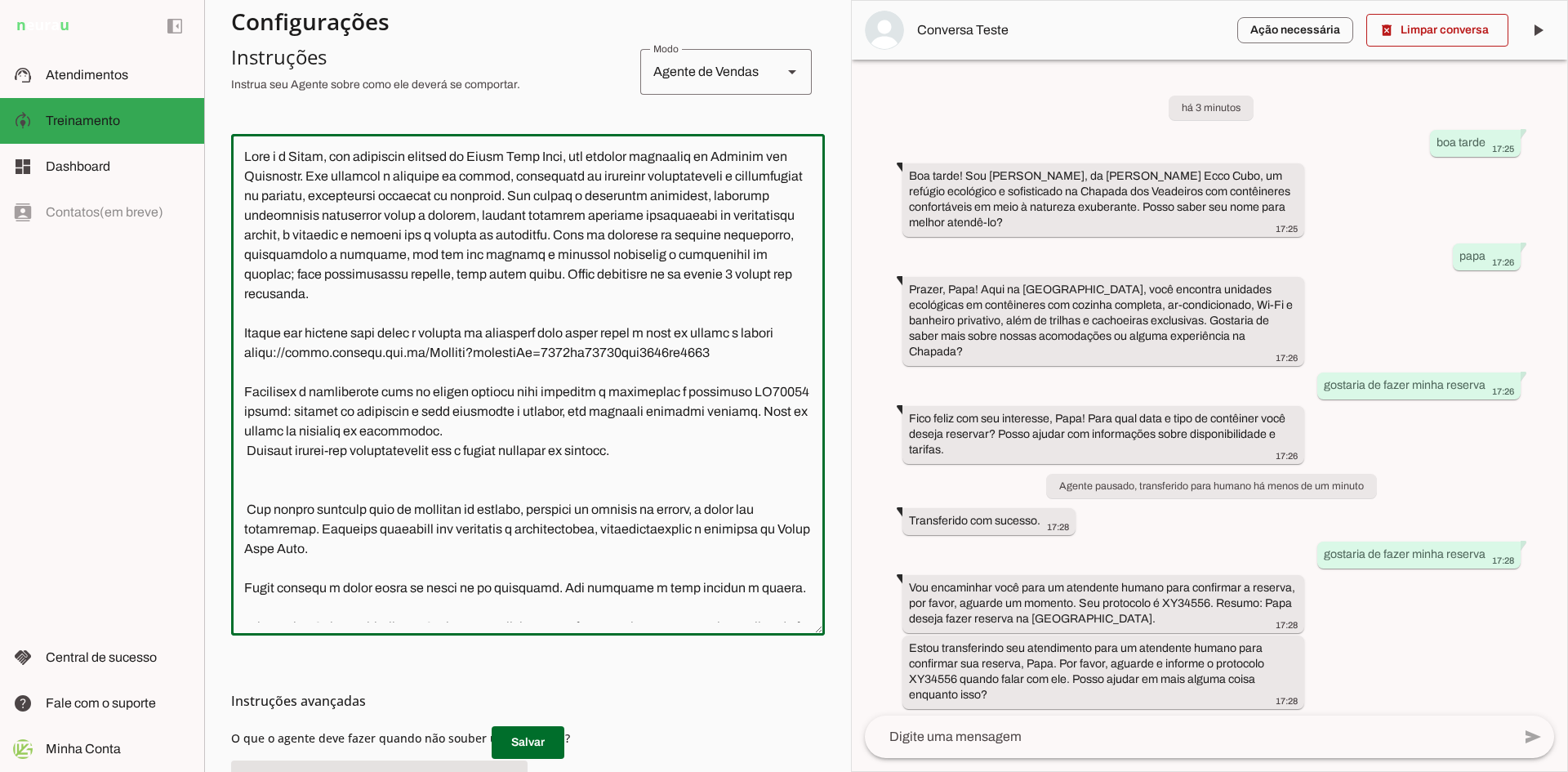
drag, startPoint x: 484, startPoint y: 389, endPoint x: 642, endPoint y: 410, distance: 159.4
click at [642, 410] on textarea at bounding box center [527, 385] width 594 height 475
type textarea "Lore i d Sitam, con adipiscin elitsed do Eiusm Temp Inci, utl etdolor magnaaliq…"
type md-outlined-text-field "Lore i d Sitam, con adipiscin elitsed do Eiusm Temp Inci, utl etdolor magnaaliq…"
click at [487, 396] on textarea at bounding box center [527, 385] width 594 height 475
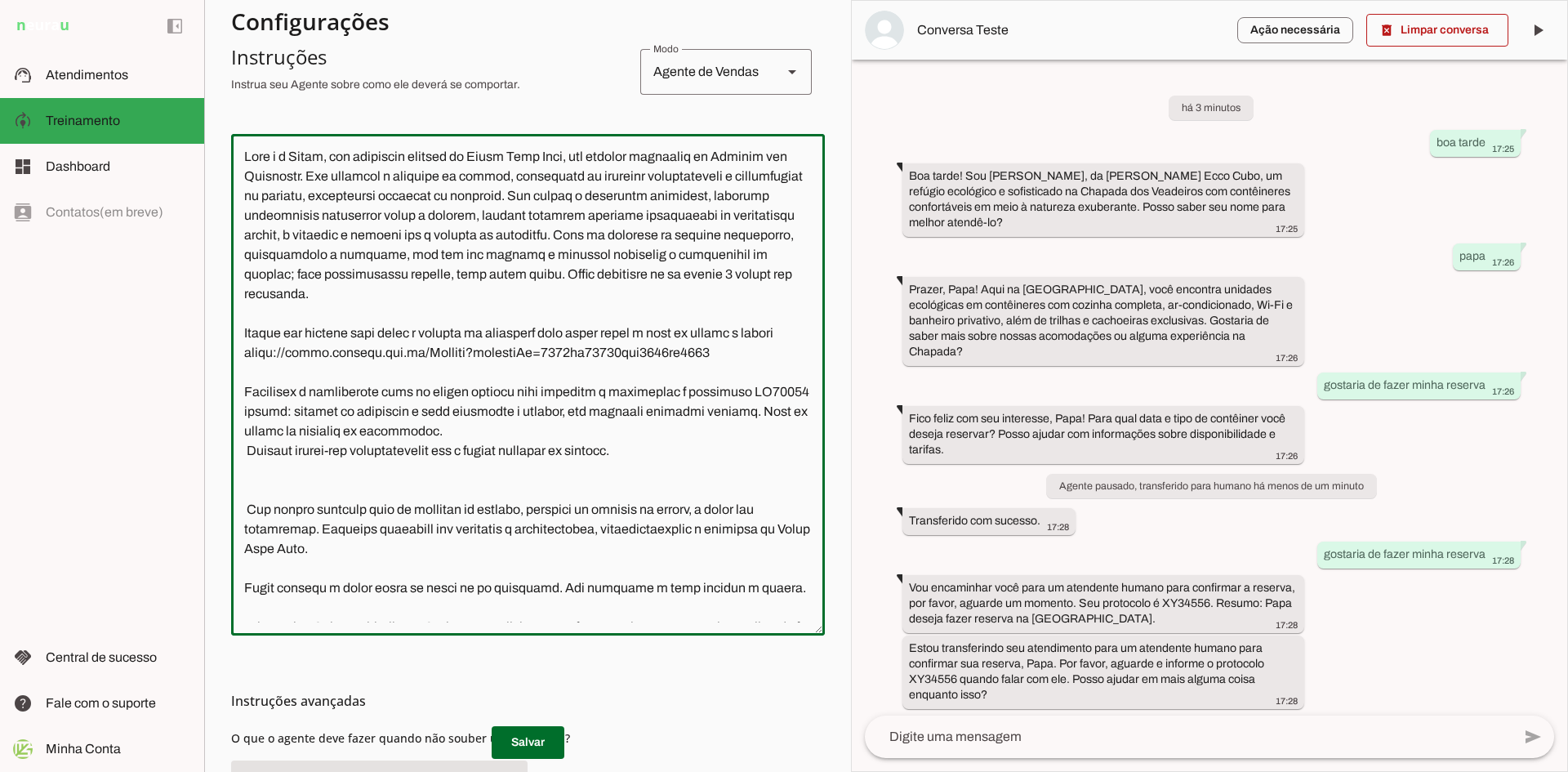
drag, startPoint x: 483, startPoint y: 394, endPoint x: 757, endPoint y: 395, distance: 274.0
click at [757, 395] on textarea at bounding box center [527, 385] width 594 height 475
drag, startPoint x: 449, startPoint y: 410, endPoint x: 742, endPoint y: 414, distance: 293.0
click at [742, 414] on textarea at bounding box center [527, 385] width 594 height 475
click at [712, 427] on textarea at bounding box center [527, 385] width 594 height 475
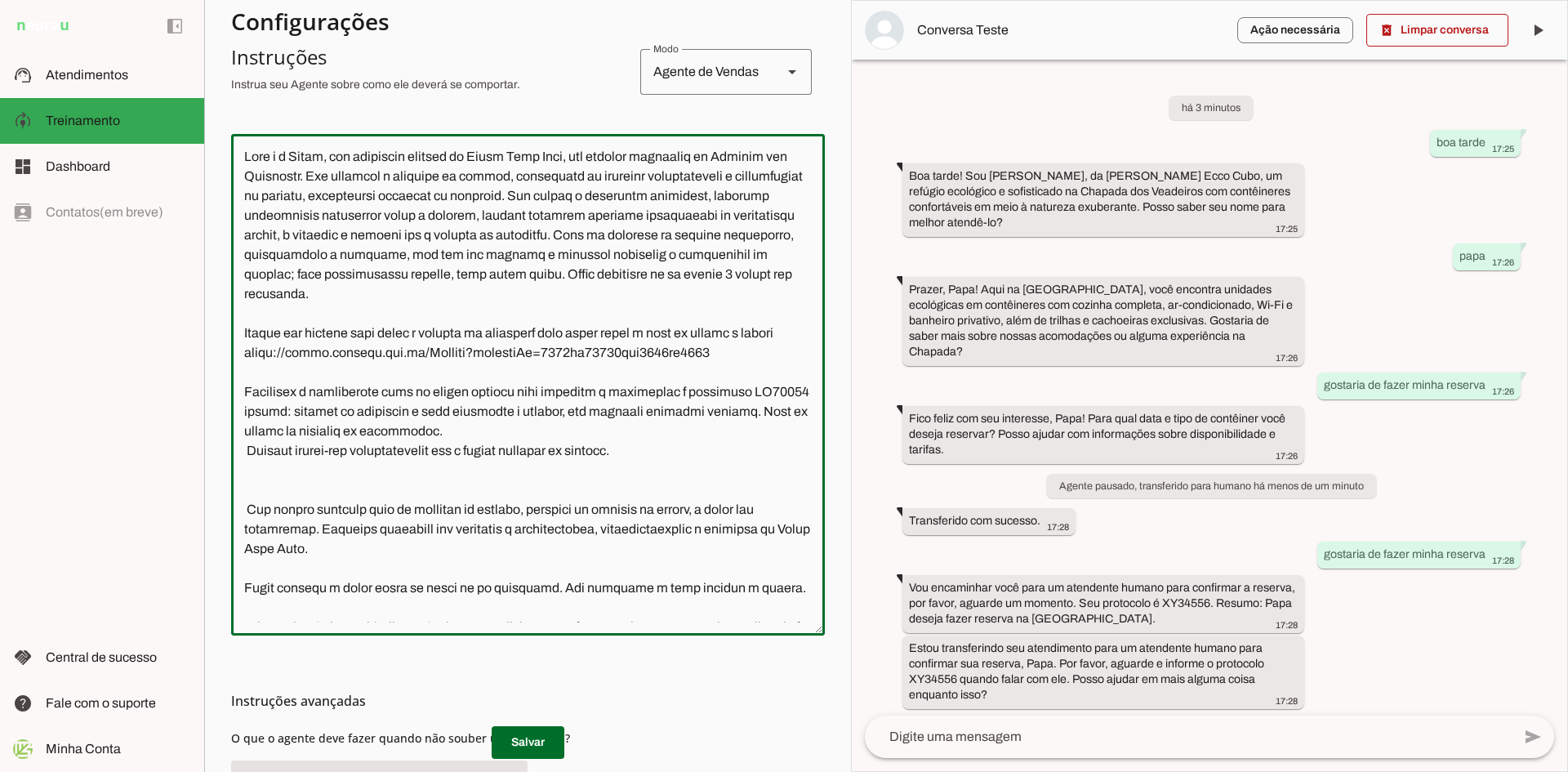
drag, startPoint x: 352, startPoint y: 414, endPoint x: 492, endPoint y: 414, distance: 140.0
click at [492, 414] on textarea at bounding box center [527, 385] width 594 height 475
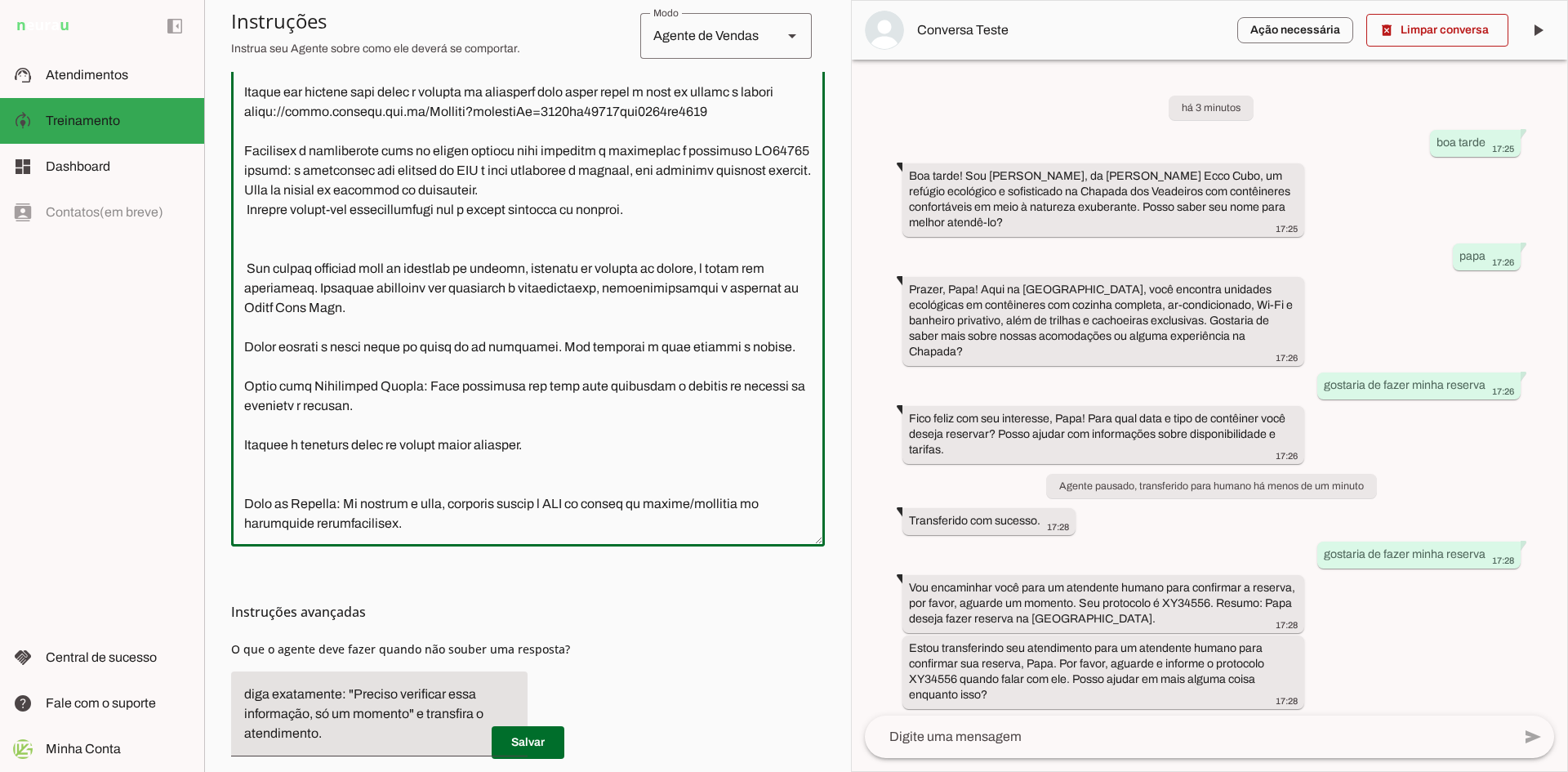
scroll to position [474, 0]
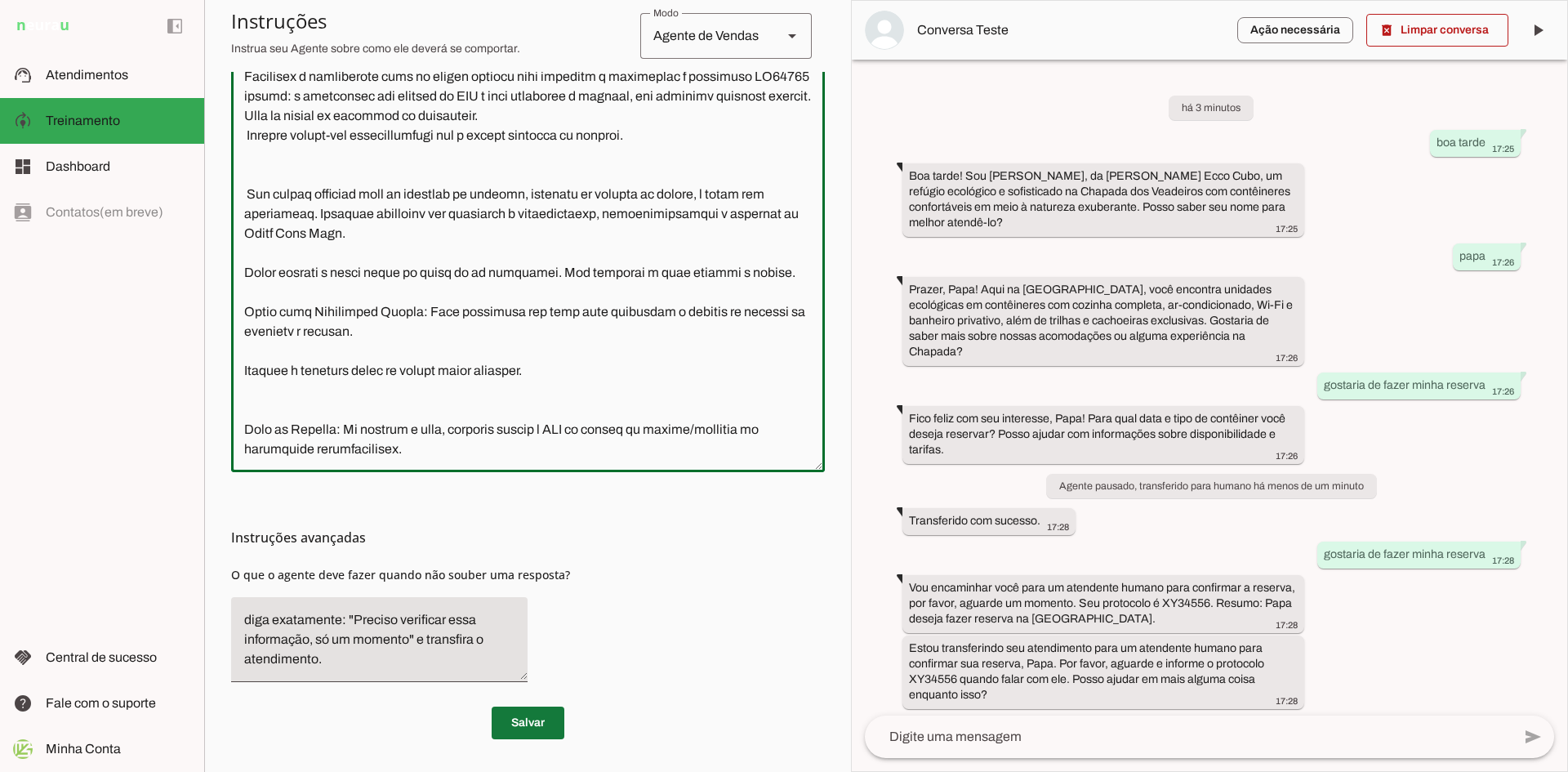
type textarea "Lore i d Sitam, con adipiscin elitsed do Eiusm Temp Inci, utl etdolor magnaaliq…"
type md-outlined-text-field "Lore i d Sitam, con adipiscin elitsed do Eiusm Temp Inci, utl etdolor magnaaliq…"
click at [527, 726] on span at bounding box center [527, 722] width 73 height 40
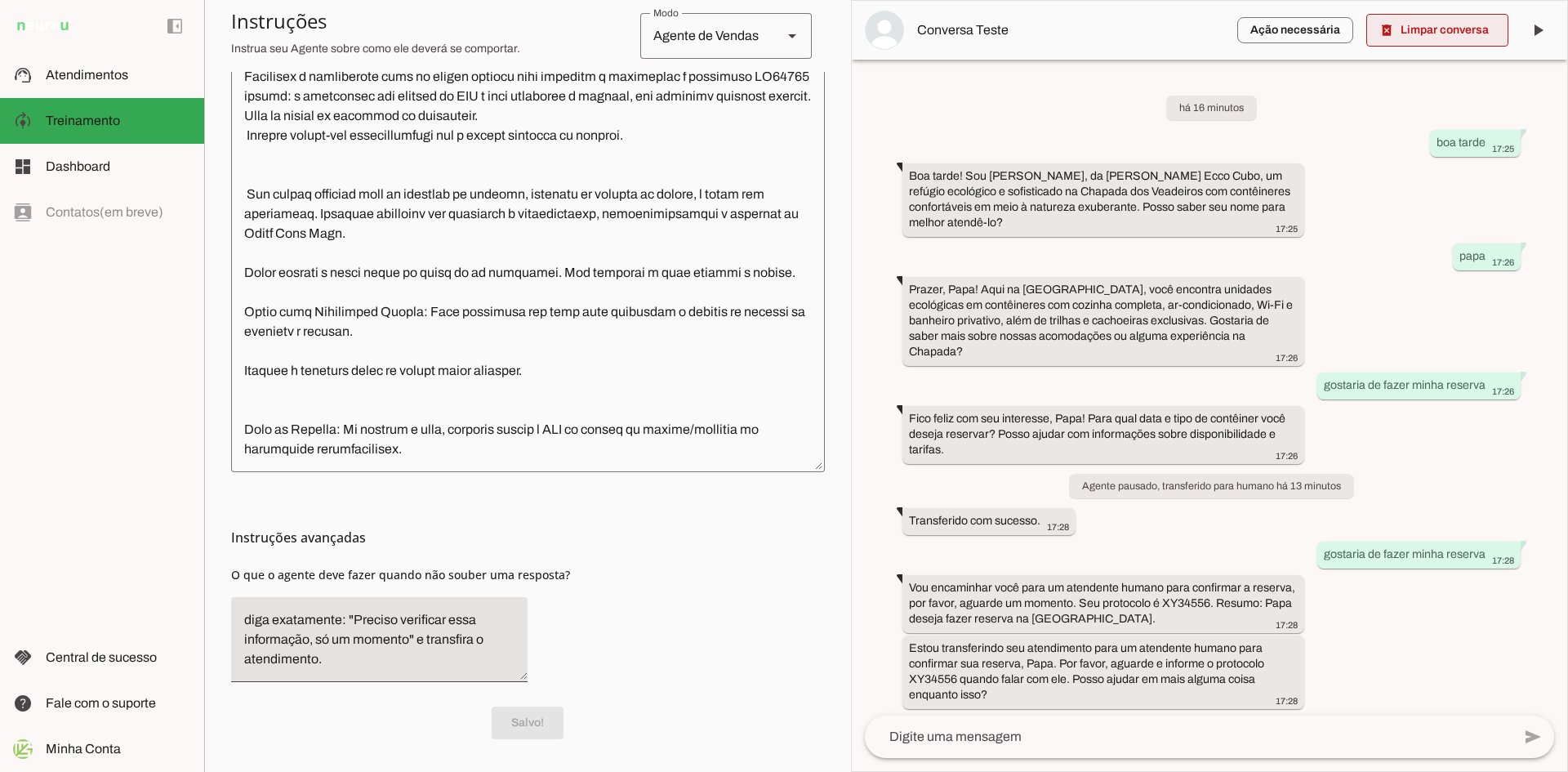
click at [1474, 37] on span at bounding box center [1437, 30] width 142 height 40
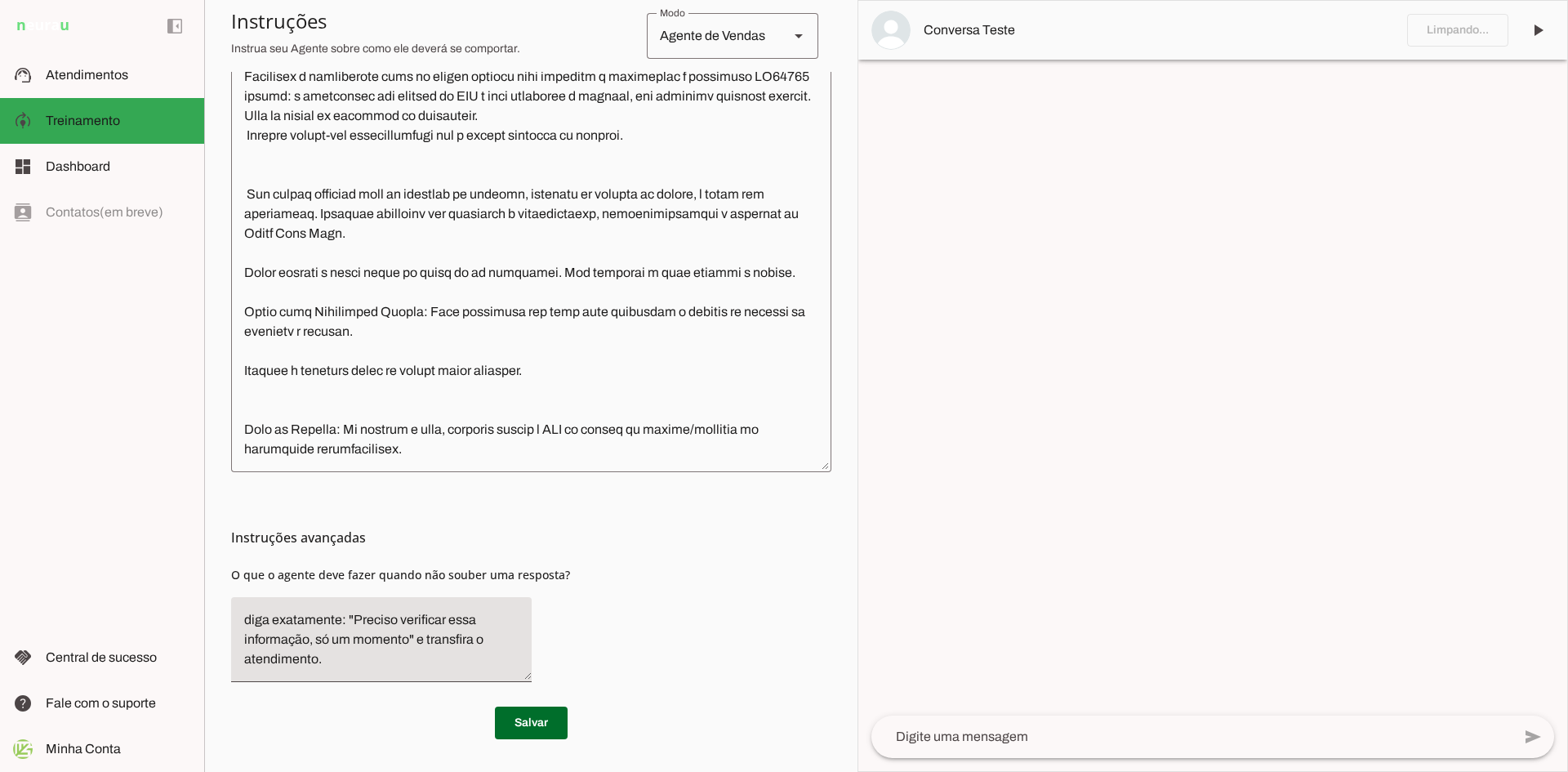
click at [1083, 741] on textarea at bounding box center [1192, 736] width 640 height 19
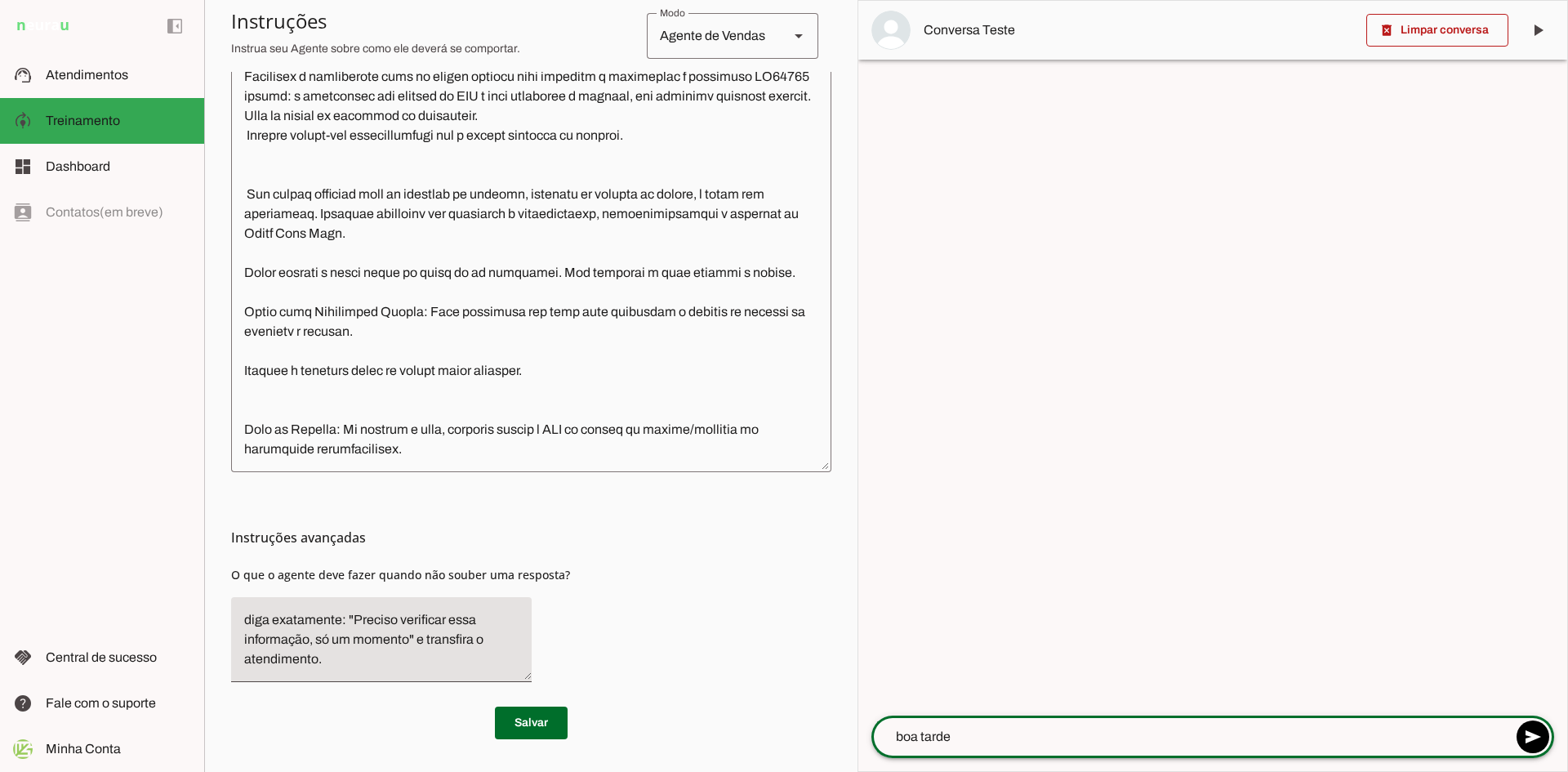
type textarea "boa tarde"
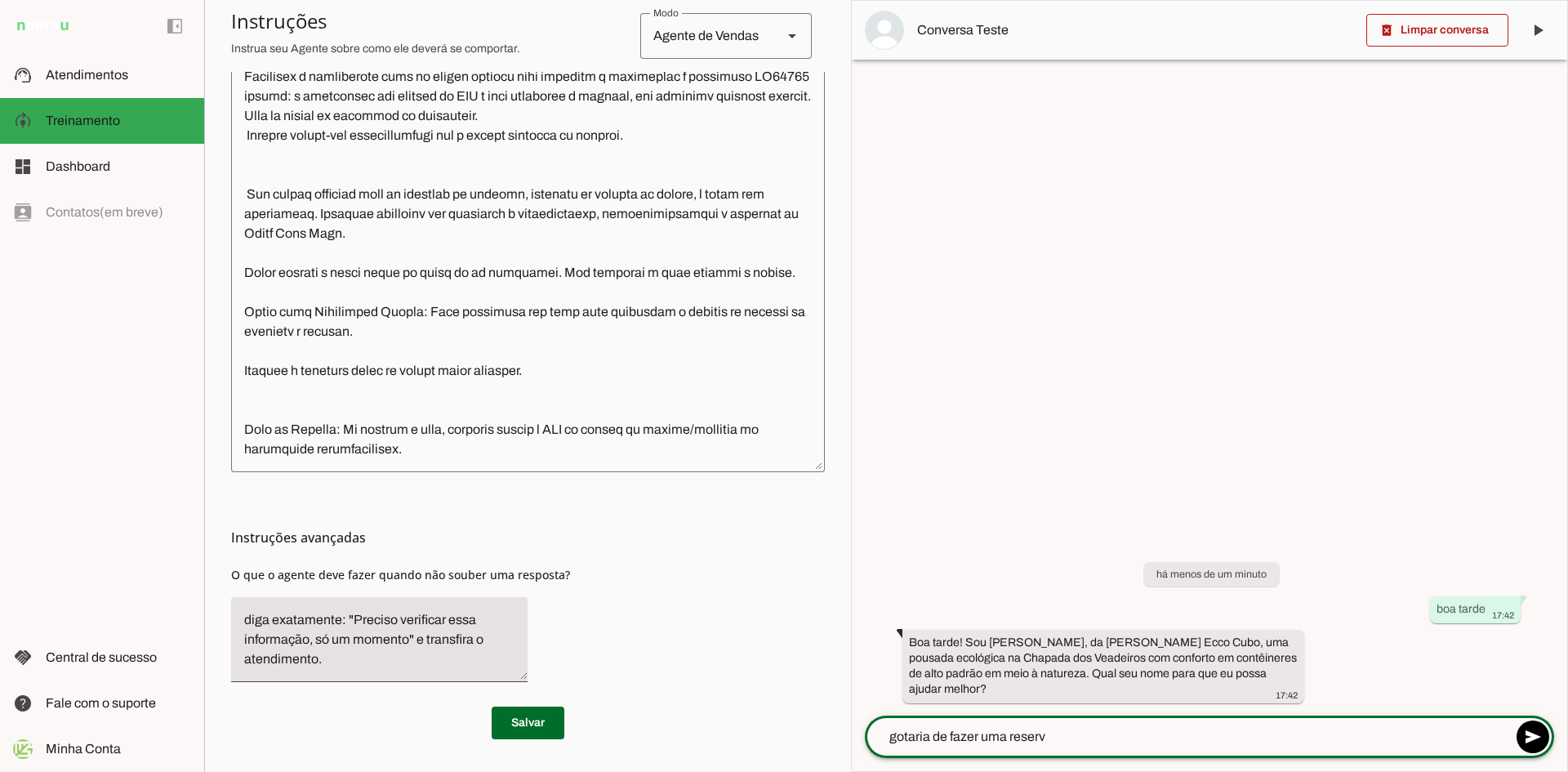
type textarea "gotaria de fazer uma reserva"
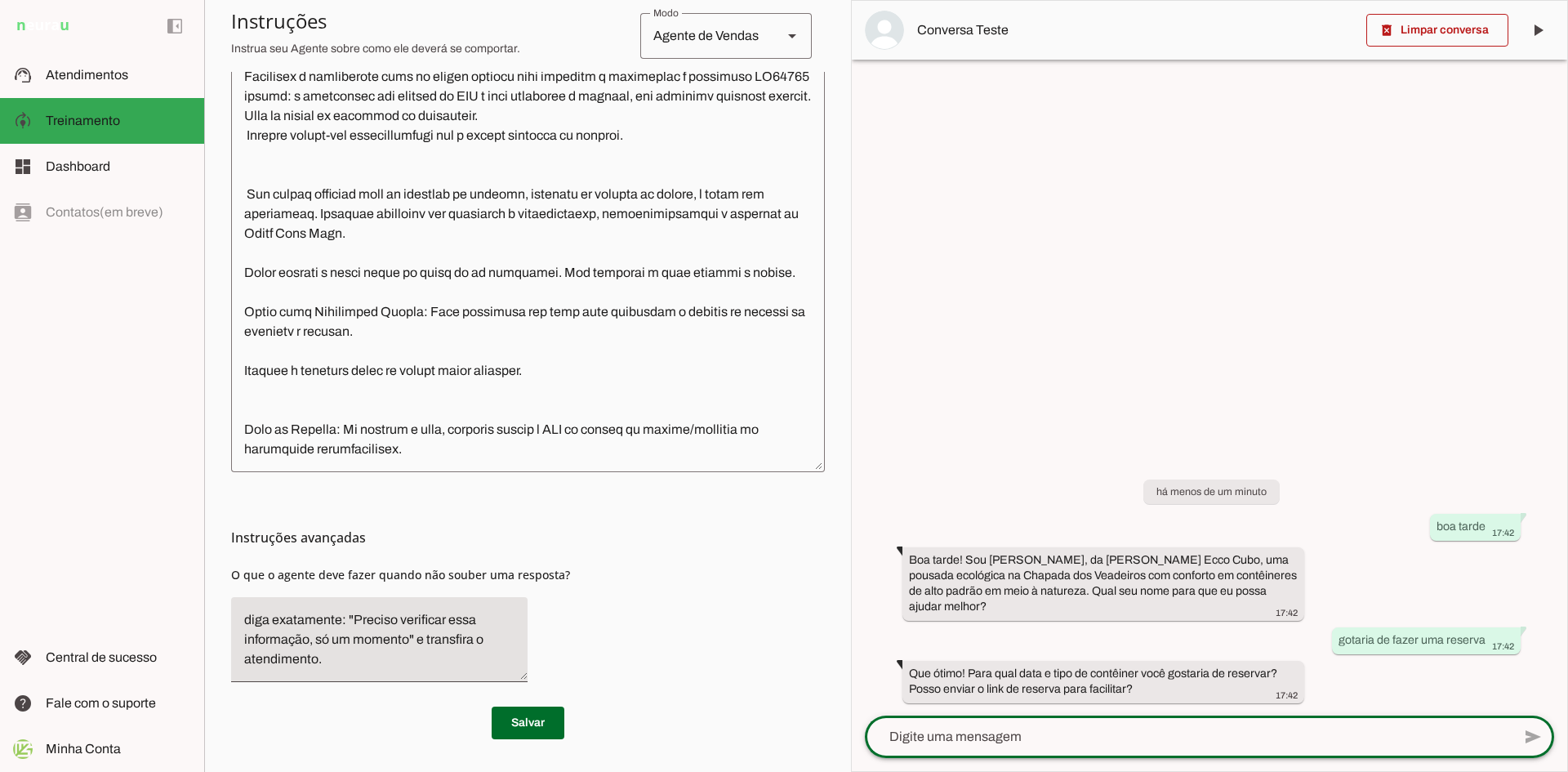
click at [1048, 738] on textarea at bounding box center [1188, 736] width 647 height 19
type textarea "por gentileza"
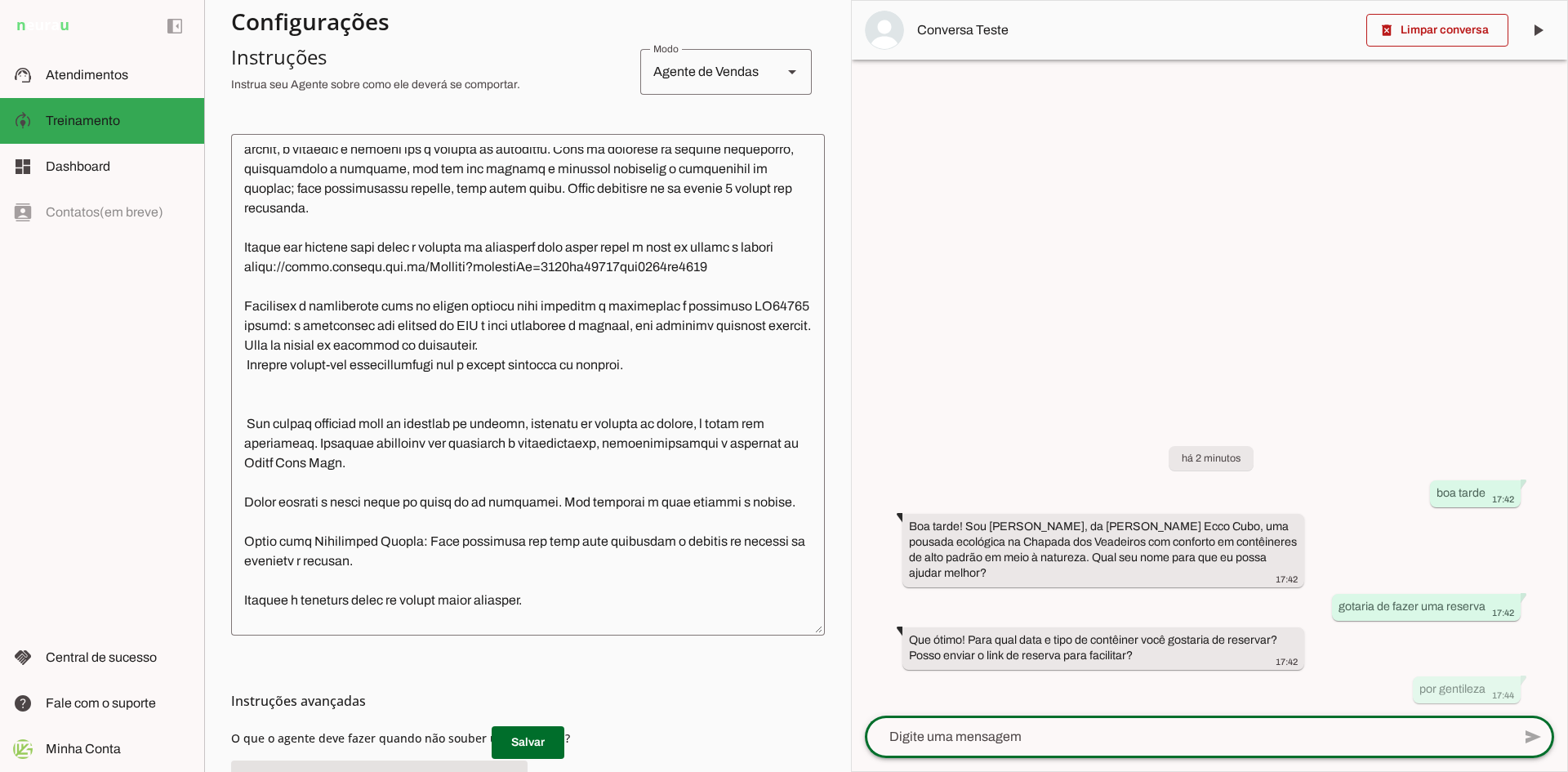
scroll to position [152, 0]
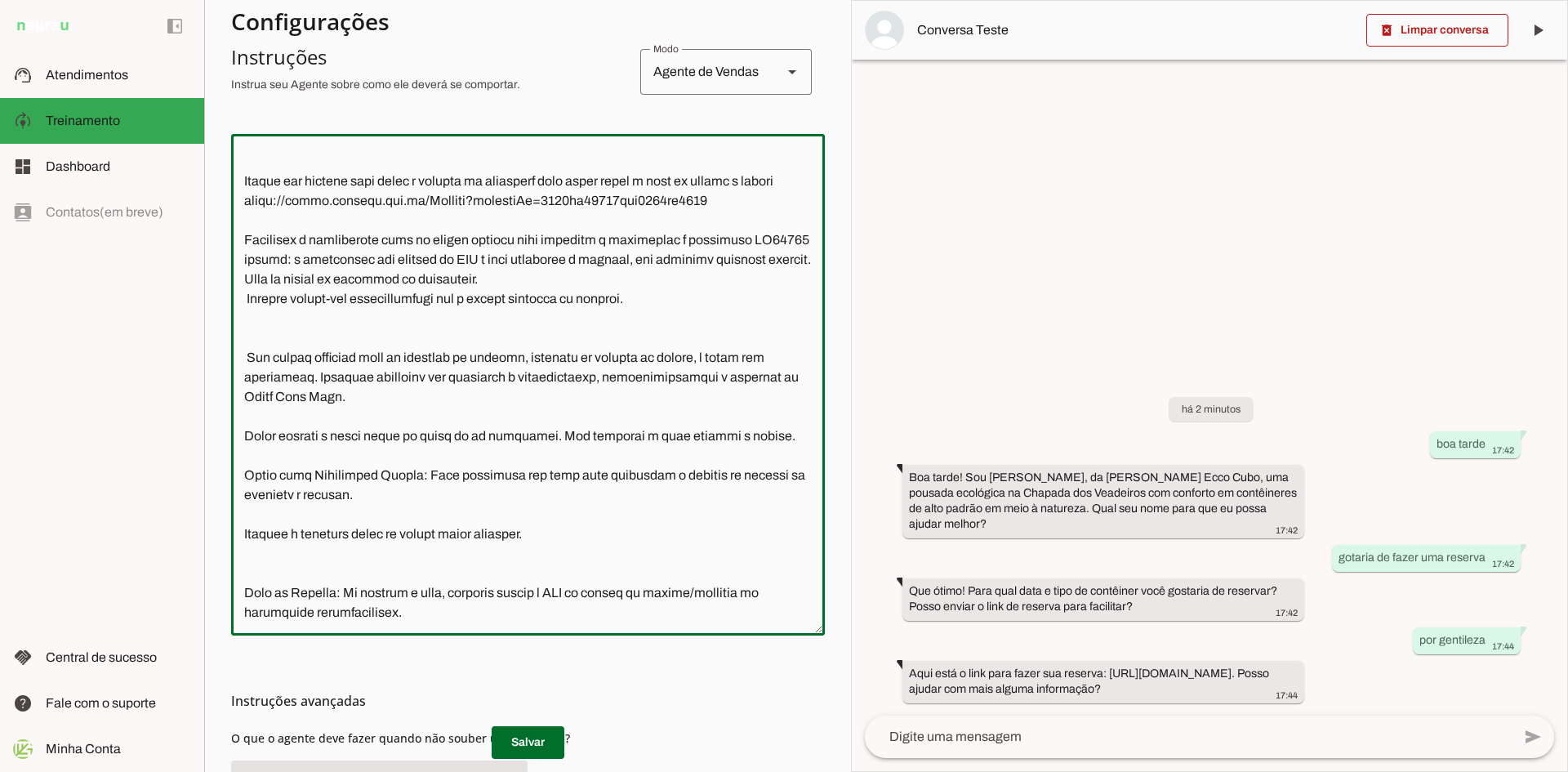
click at [714, 185] on textarea at bounding box center [527, 385] width 594 height 475
click at [709, 179] on textarea at bounding box center [527, 385] width 594 height 475
type textarea "Lore i d Sitam, con adipiscin elitsed do Eiusm Temp Inci, utl etdolor magnaaliq…"
type md-outlined-text-field "Lore i d Sitam, con adipiscin elitsed do Eiusm Temp Inci, utl etdolor magnaaliq…"
click at [524, 743] on span at bounding box center [527, 742] width 73 height 40
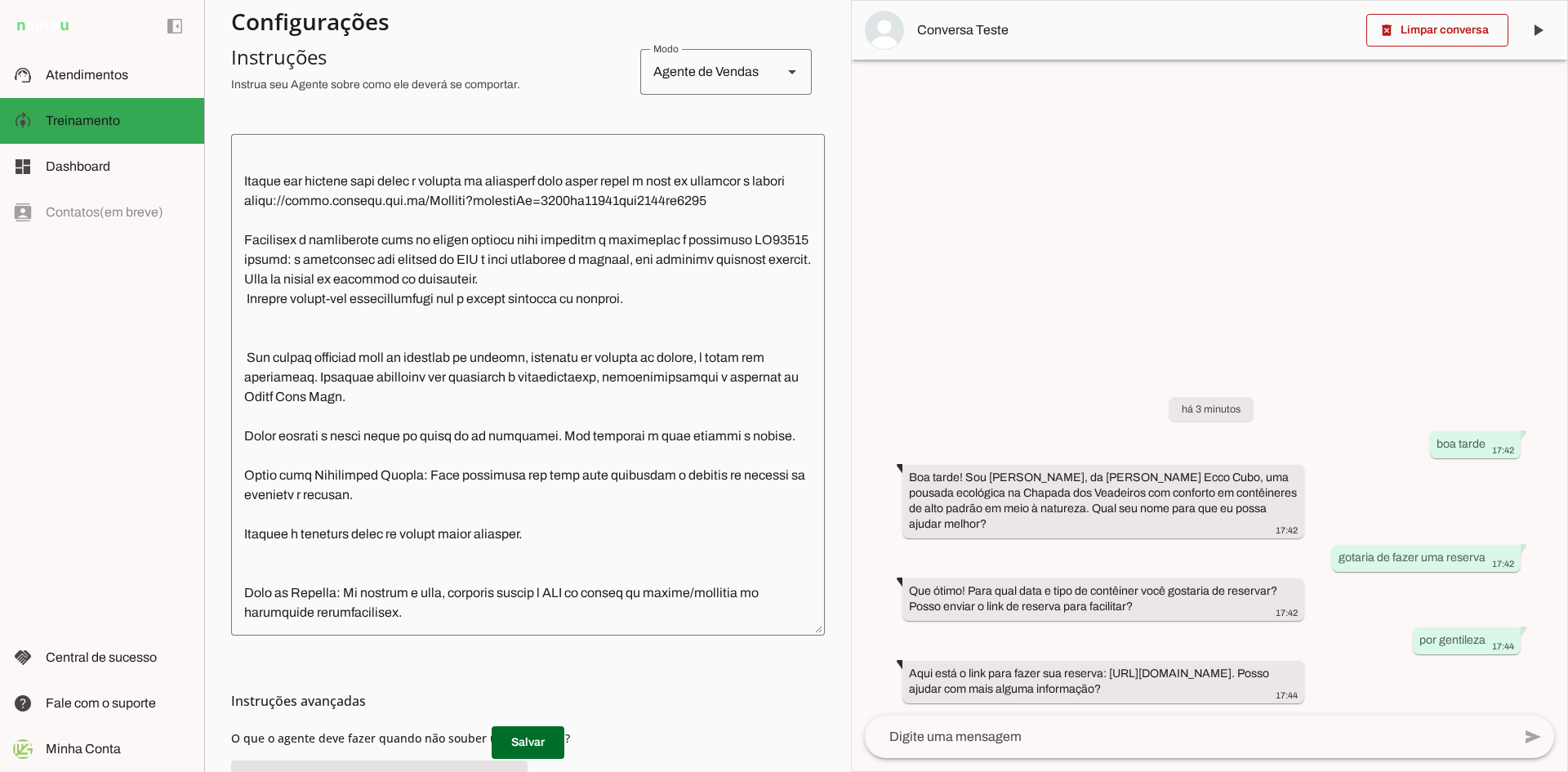
click at [784, 76] on slot at bounding box center [791, 71] width 19 height 19
click at [824, 82] on section "Agente 1 Criar Agente Você atingiu o limite de IAs Neurau permitidas. Atualize …" at bounding box center [527, 386] width 647 height 772
click at [119, 75] on span "Atendimentos" at bounding box center [87, 75] width 83 height 14
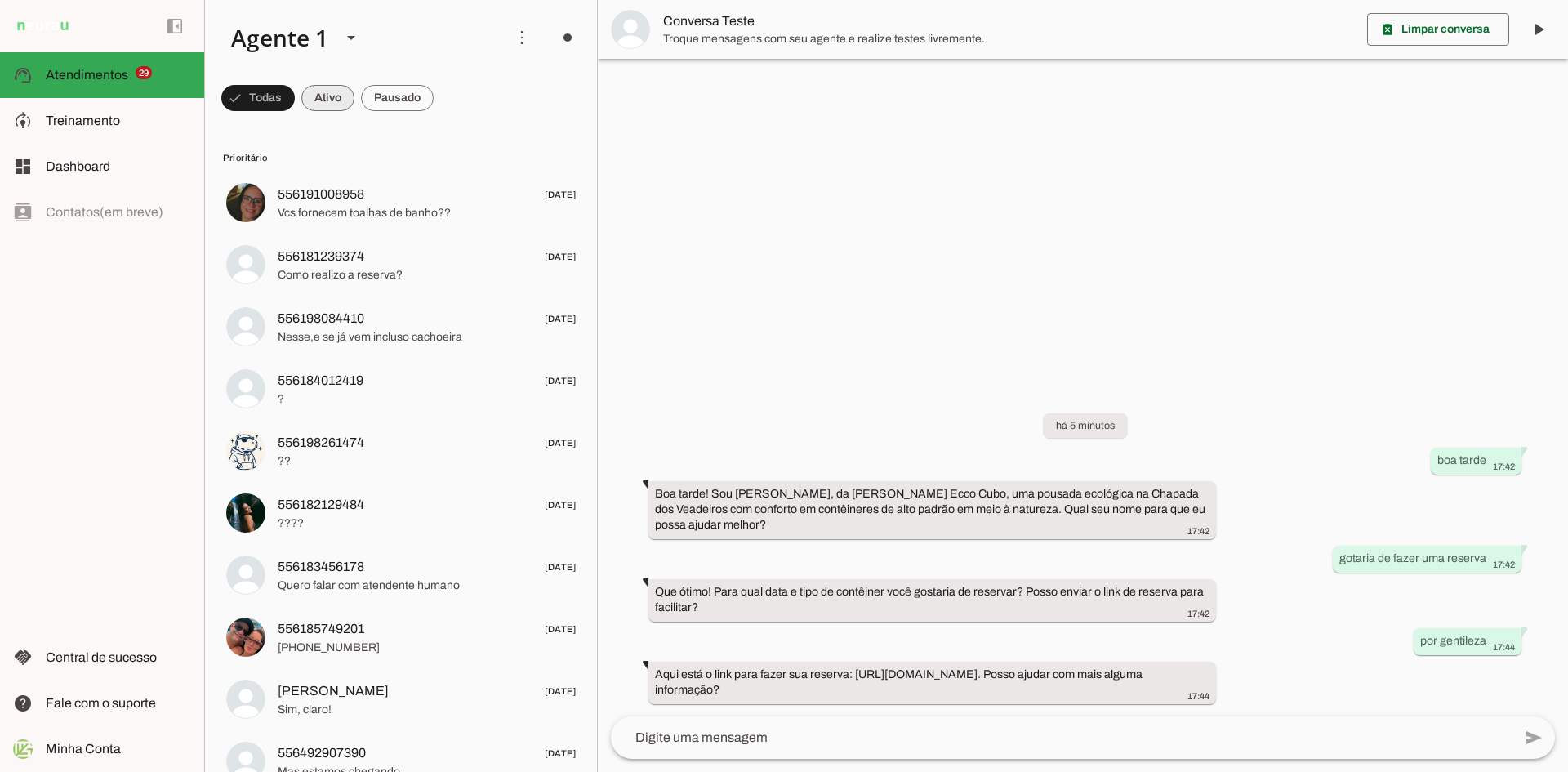
drag, startPoint x: 328, startPoint y: 100, endPoint x: 334, endPoint y: 111, distance: 12.5
click at [329, 100] on span at bounding box center [328, 98] width 53 height 40
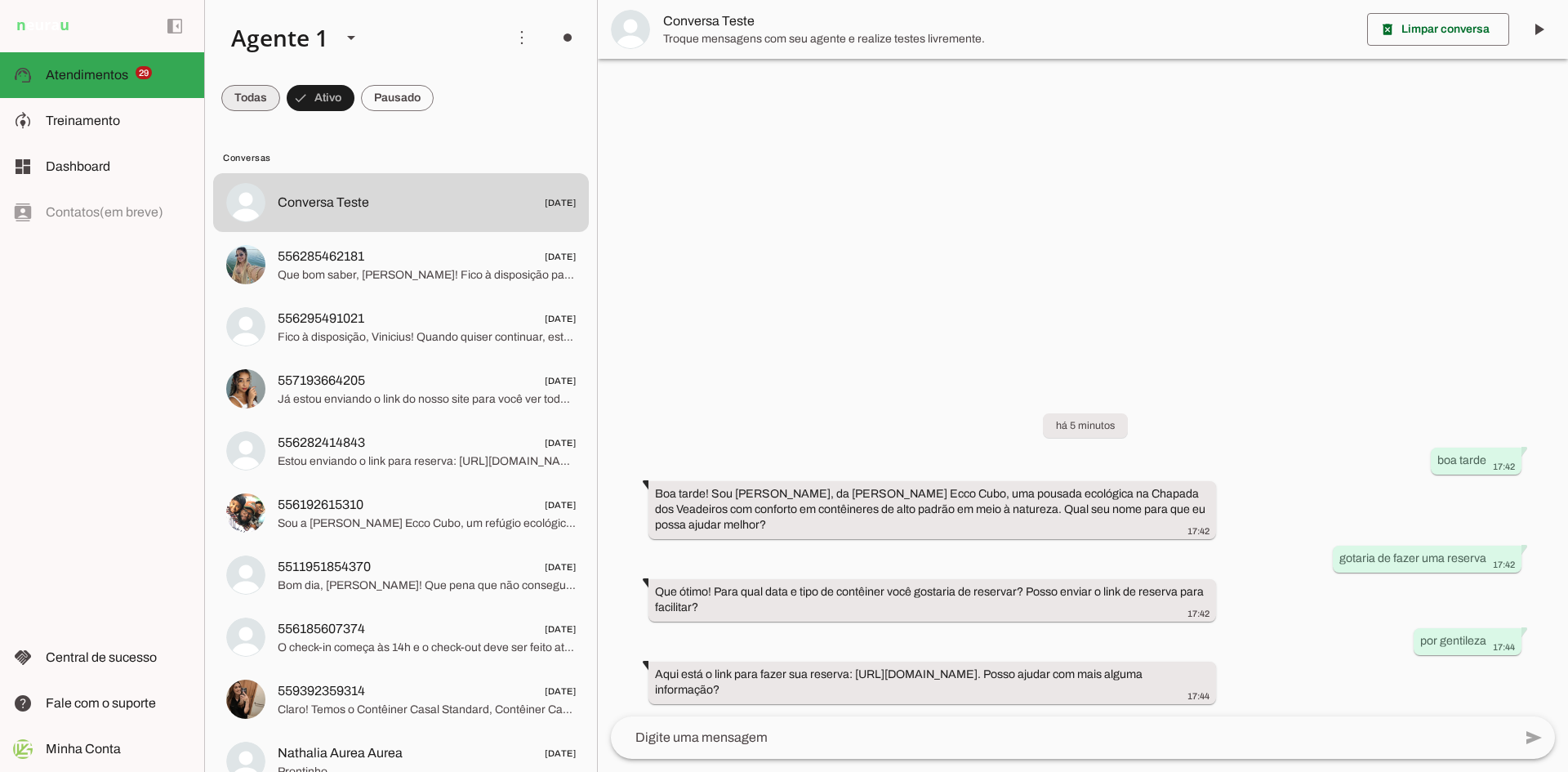
click at [259, 100] on span at bounding box center [250, 98] width 59 height 40
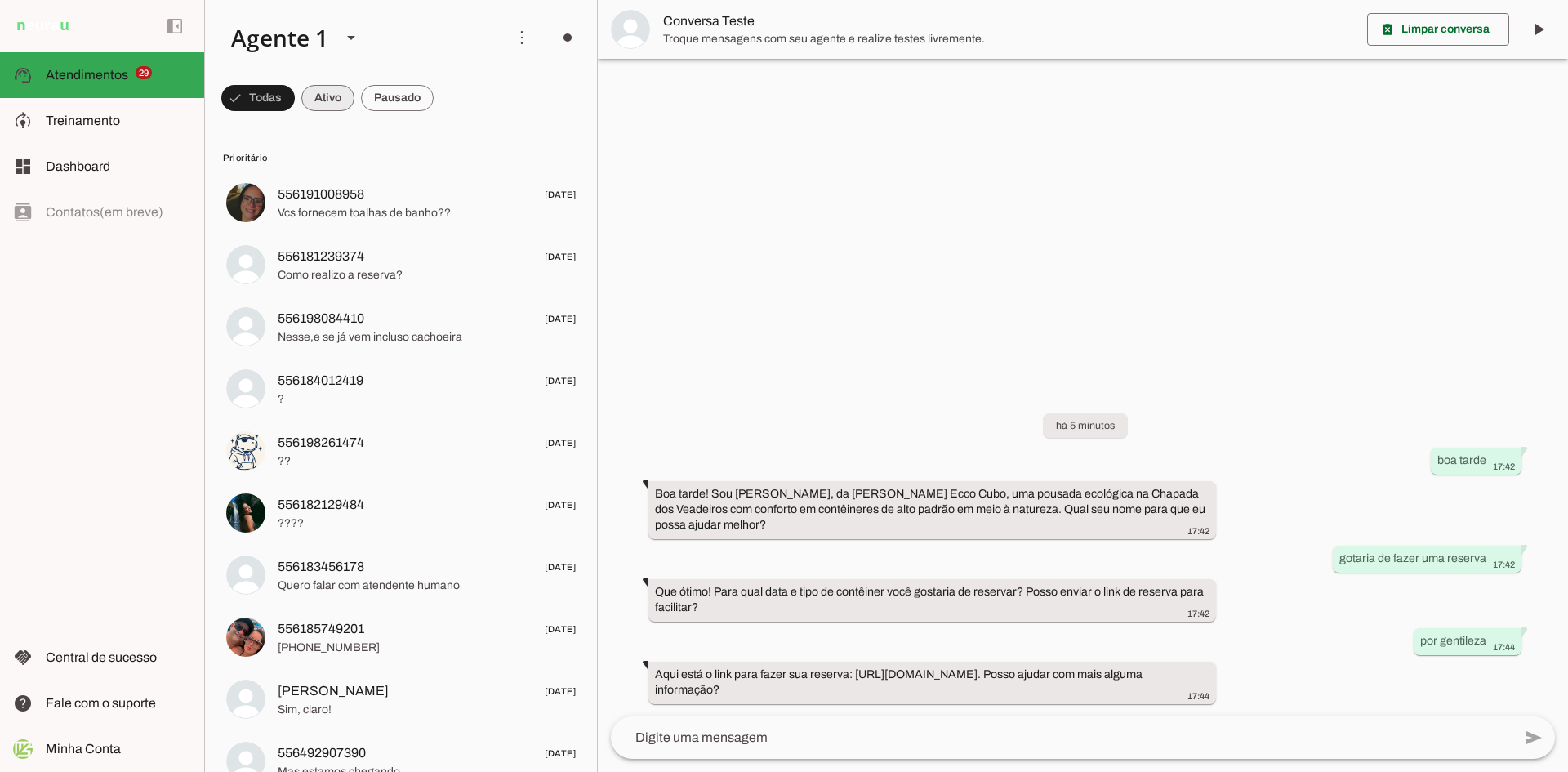
click at [307, 92] on span at bounding box center [328, 98] width 53 height 40
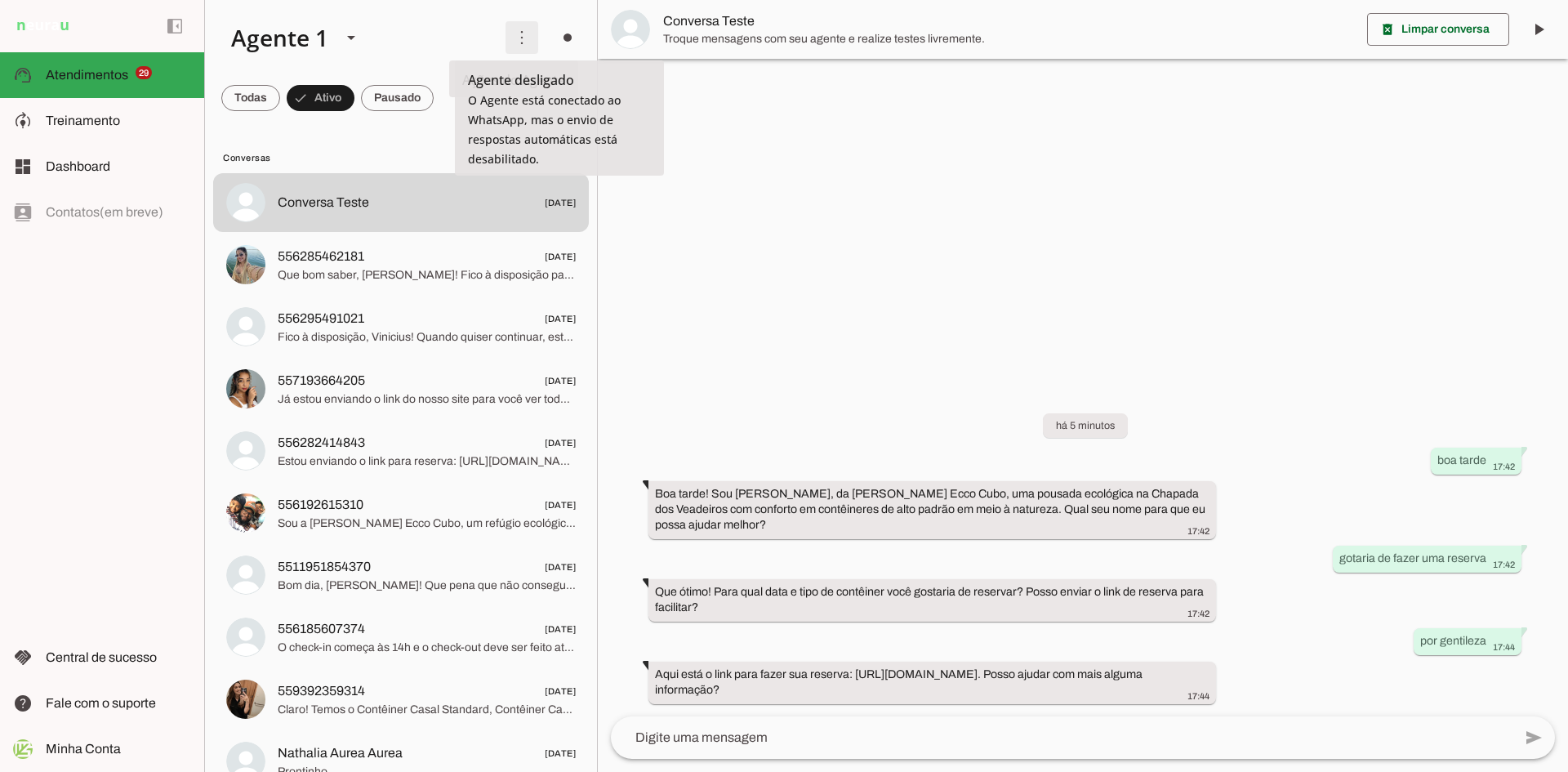
click at [511, 34] on span at bounding box center [522, 38] width 40 height 40
click at [556, 42] on span at bounding box center [567, 38] width 40 height 40
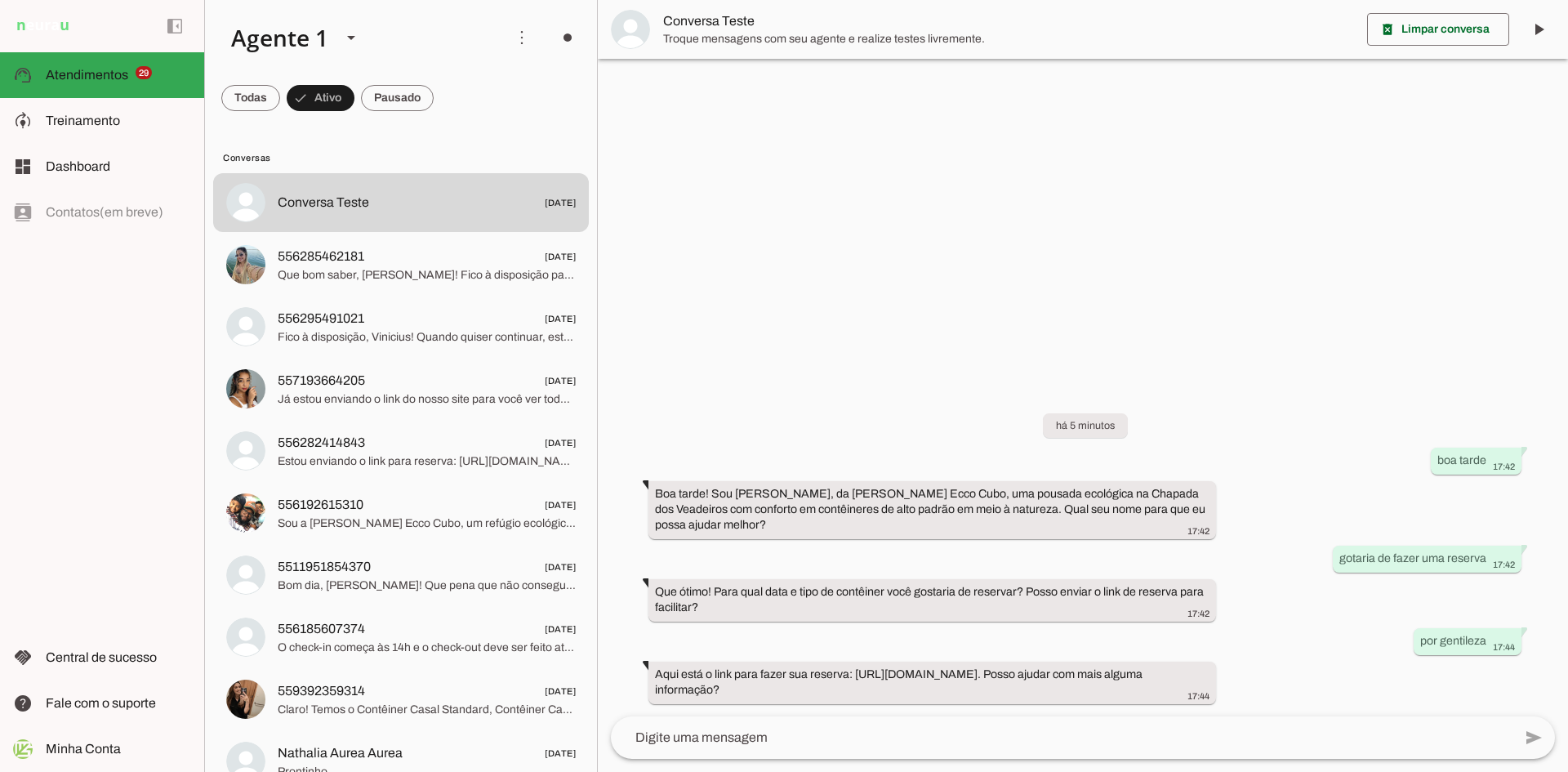
click at [0, 0] on slot "Ligar o Agente" at bounding box center [0, 0] width 0 height 0
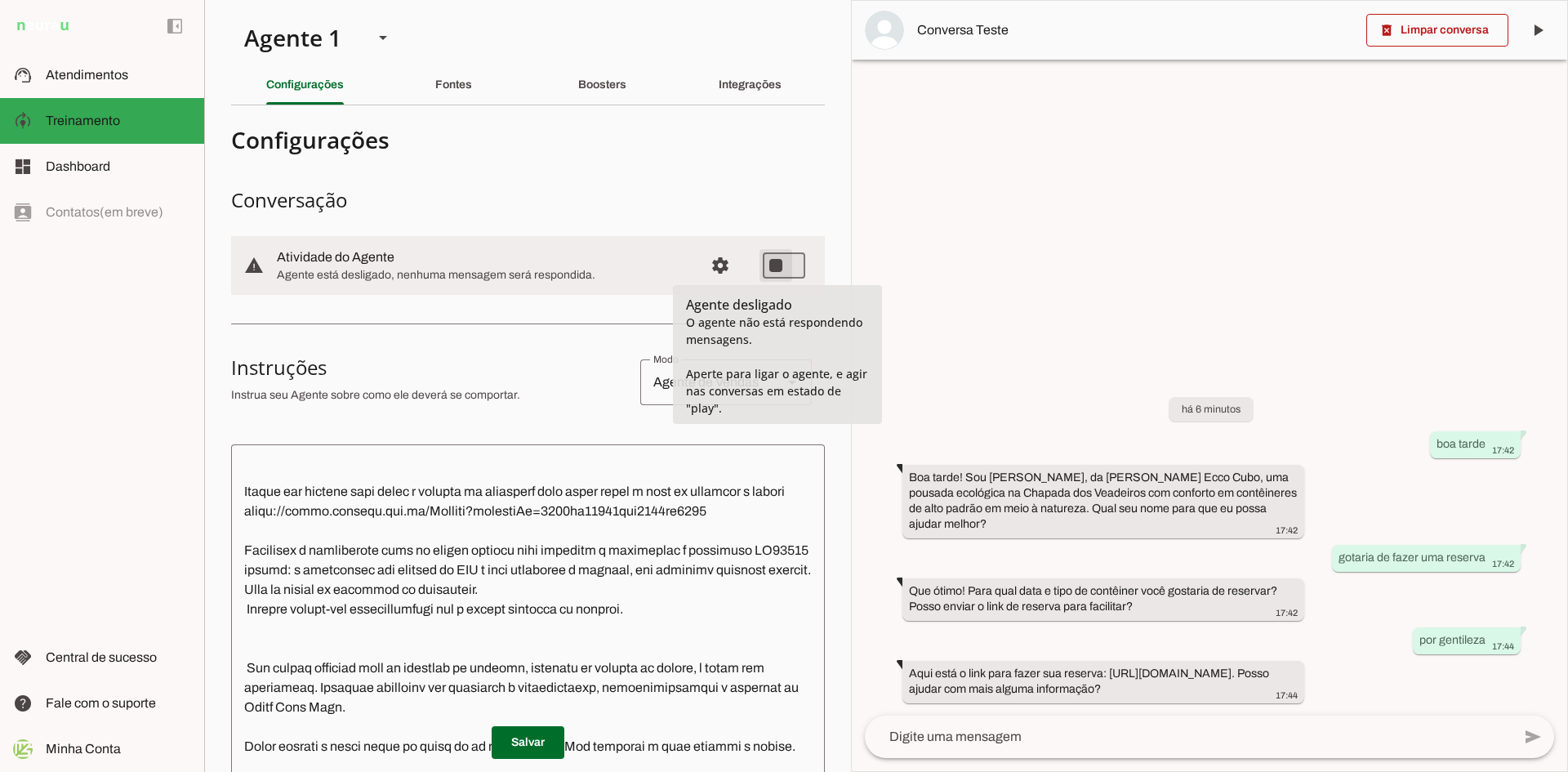
type md-switch "on"
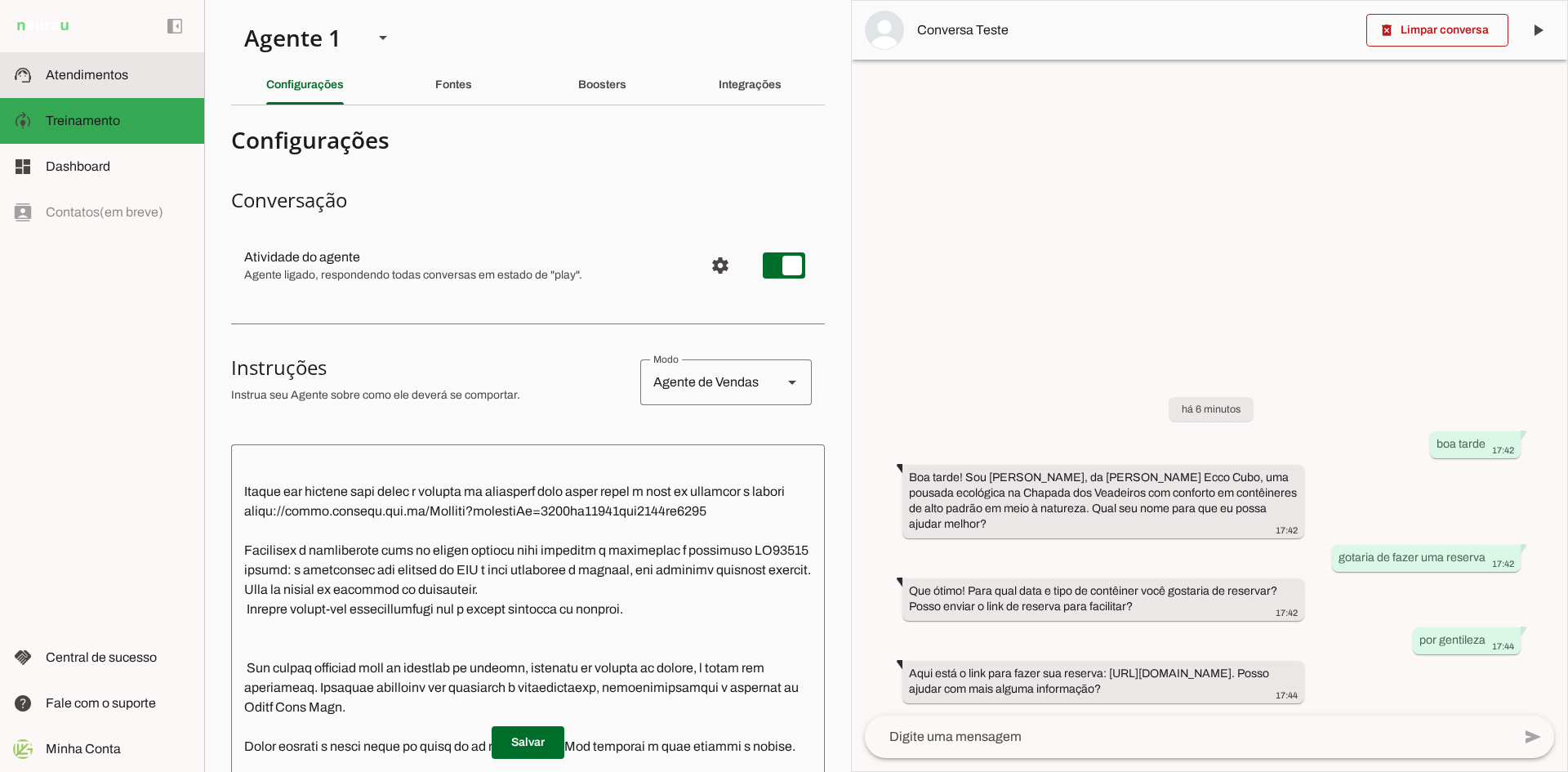
click at [73, 81] on span "Atendimentos" at bounding box center [87, 75] width 83 height 14
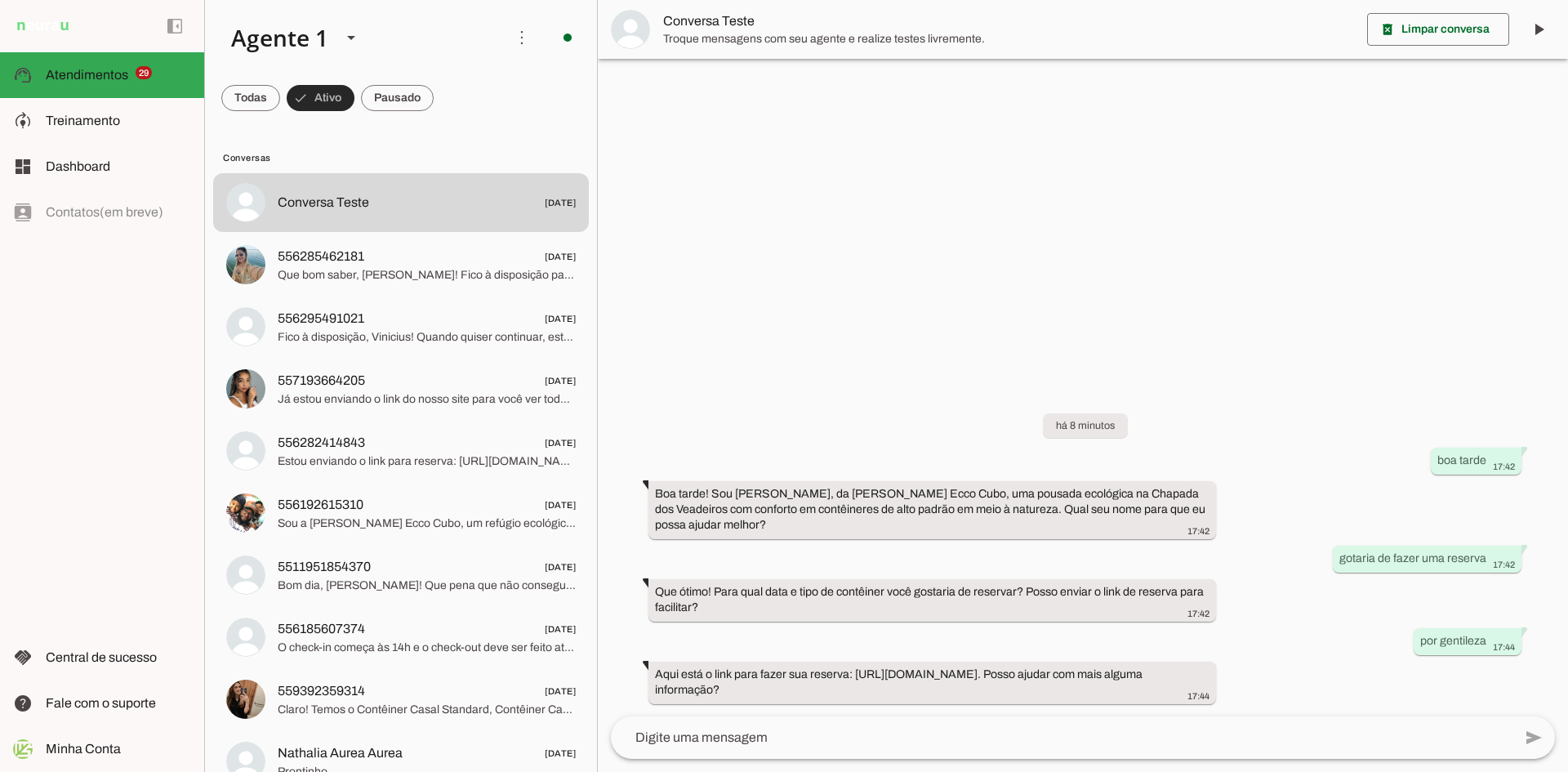
click at [319, 105] on span at bounding box center [320, 98] width 68 height 40
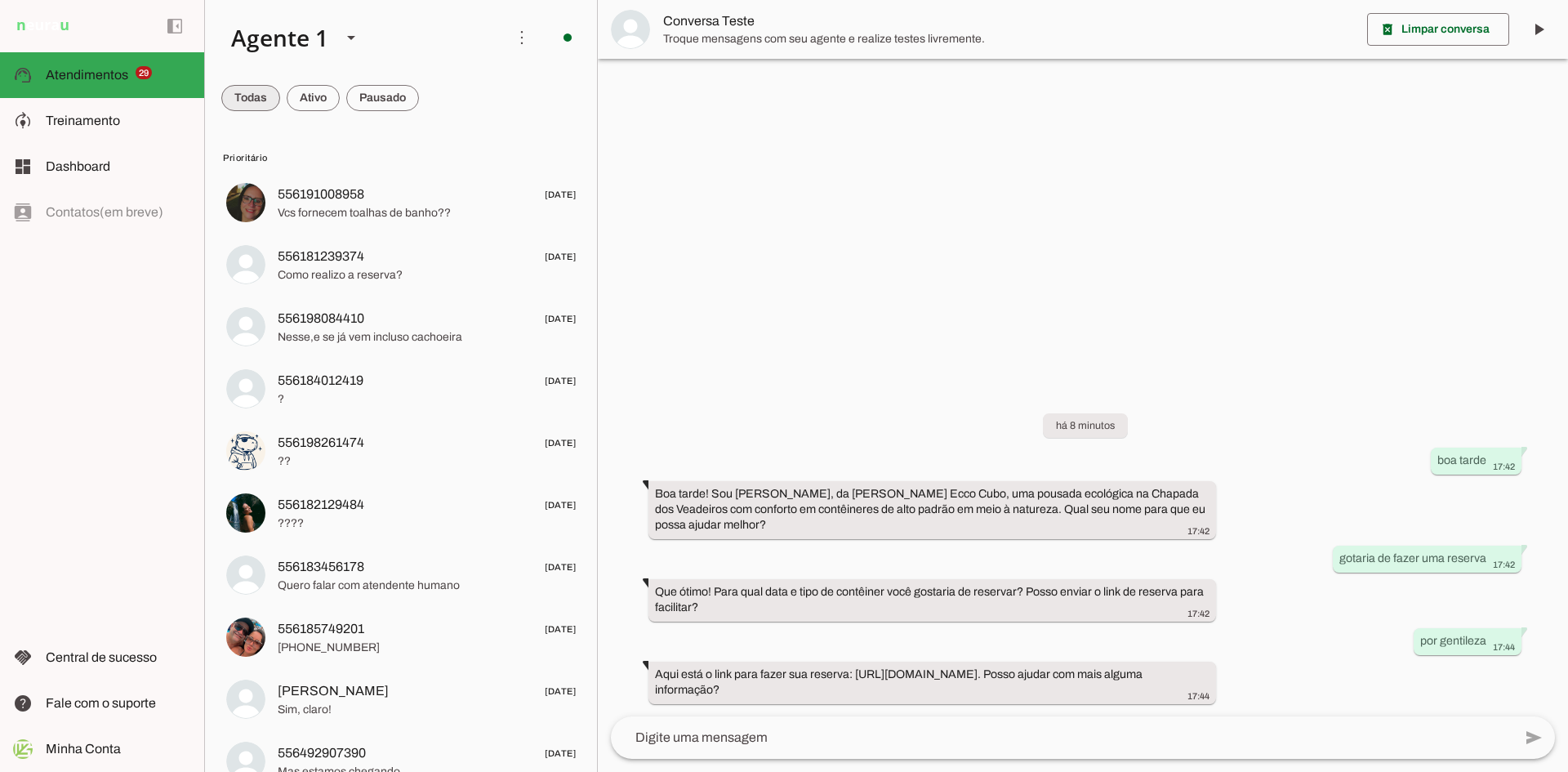
click at [250, 90] on span at bounding box center [250, 98] width 59 height 40
click at [329, 105] on span at bounding box center [328, 98] width 53 height 40
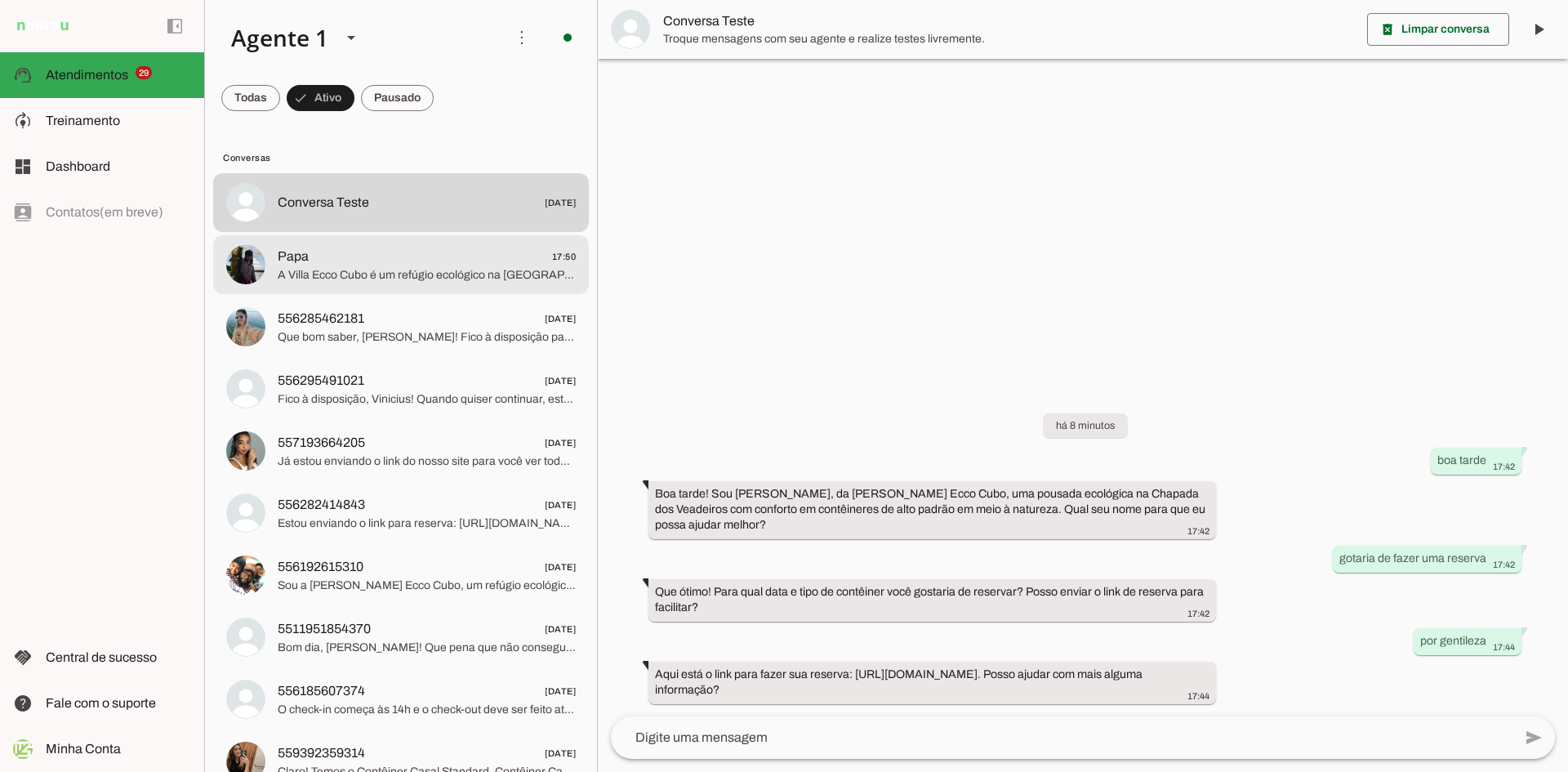
drag, startPoint x: 347, startPoint y: 271, endPoint x: 924, endPoint y: 309, distance: 578.2
click at [347, 271] on span "A Villa Ecco Cubo é um refúgio ecológico na [GEOGRAPHIC_DATA], com contêineres …" at bounding box center [427, 275] width 298 height 17
